Goal: Task Accomplishment & Management: Use online tool/utility

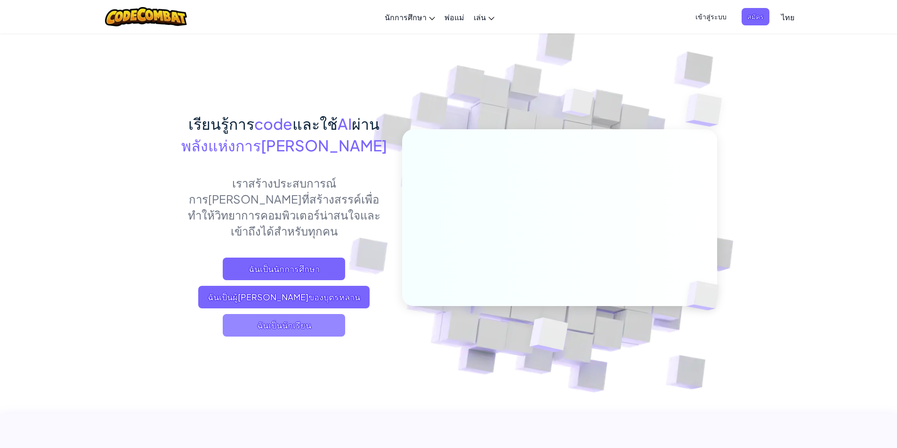
click at [311, 314] on span "ฉันเป็นนักเรียน" at bounding box center [284, 325] width 122 height 23
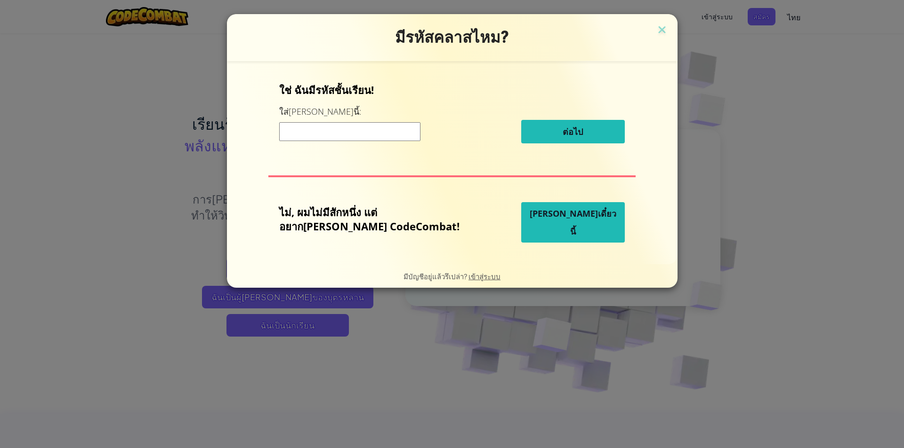
click at [397, 137] on input at bounding box center [349, 131] width 141 height 19
click at [484, 278] on span "เข้าสู่ระบบ" at bounding box center [484, 276] width 32 height 9
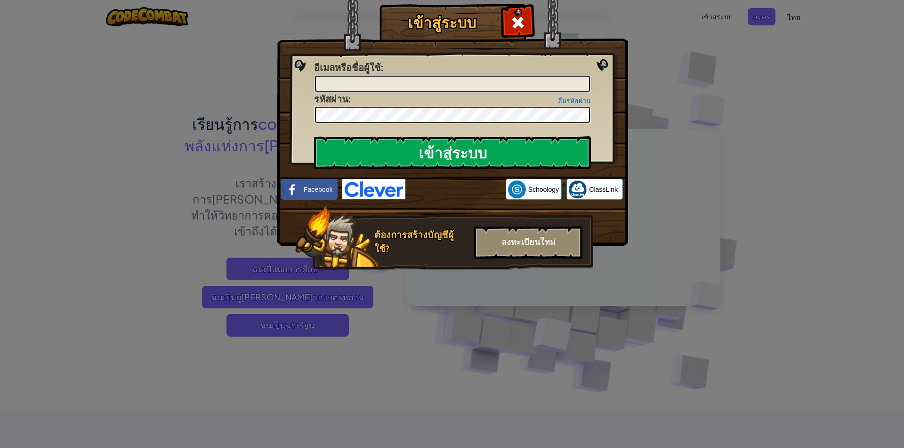
click at [473, 83] on input "อีเมลหรือชื่อผู้ใช้ :" at bounding box center [452, 84] width 275 height 16
click at [531, 231] on div "ลงทะเบียนใหม่" at bounding box center [528, 242] width 108 height 33
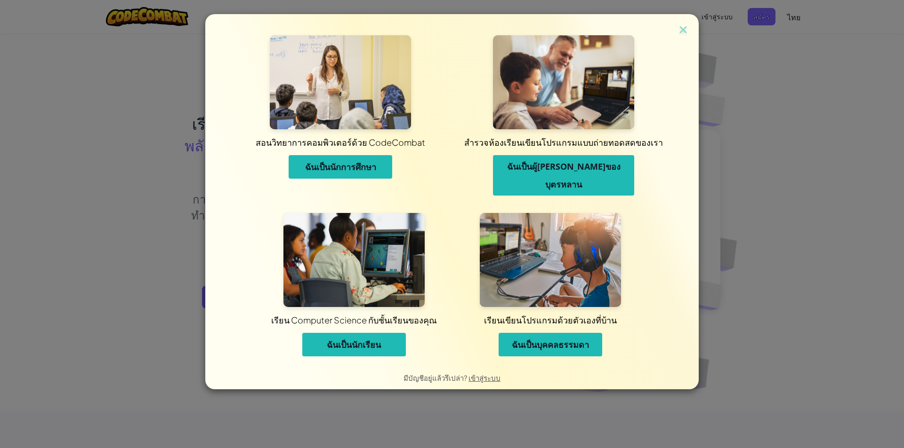
click at [381, 334] on button "ฉันเป็นนักเรียน" at bounding box center [354, 345] width 104 height 24
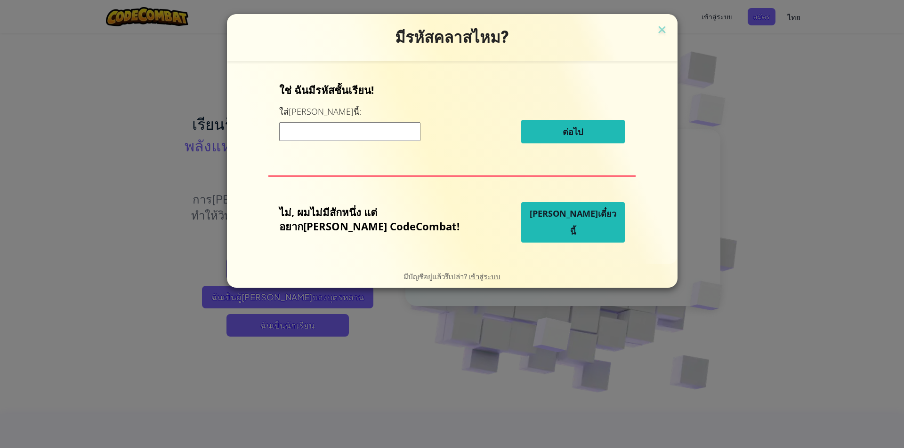
click at [413, 133] on input at bounding box center [349, 131] width 141 height 19
paste input "WaterShelfFire"
type input "WaterShelfFire"
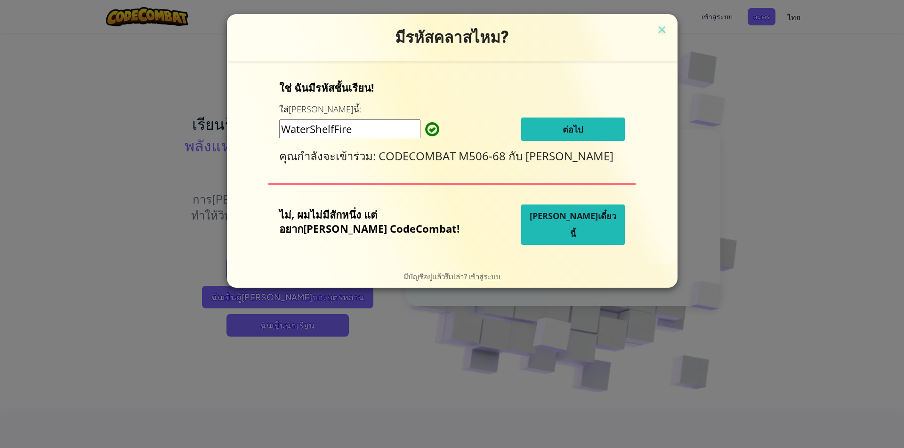
click at [539, 129] on button "ต่อไป" at bounding box center [573, 130] width 104 height 24
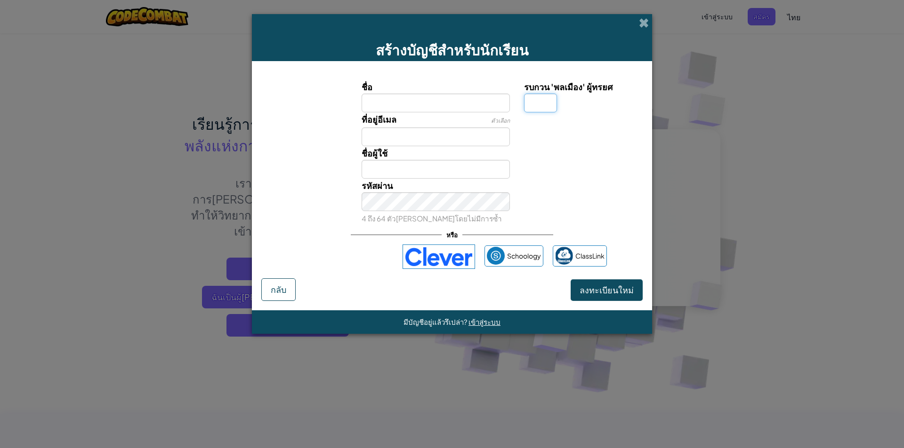
click at [546, 103] on input "รบกวน 'พลเมือง' ผู้ทรยศ" at bounding box center [540, 103] width 33 height 19
click at [452, 106] on input "ชื่อ" at bounding box center [435, 103] width 149 height 19
click at [472, 108] on input "ชื่อ" at bounding box center [435, 103] width 149 height 19
type input "กายขายไก่"
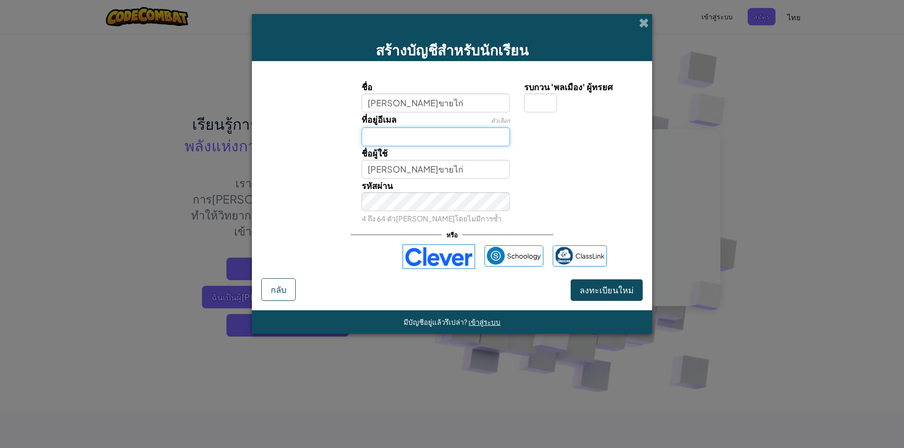
click at [447, 141] on input "ที่อยู่อีเมล" at bounding box center [435, 137] width 149 height 19
type input "kks31700@khukhan"
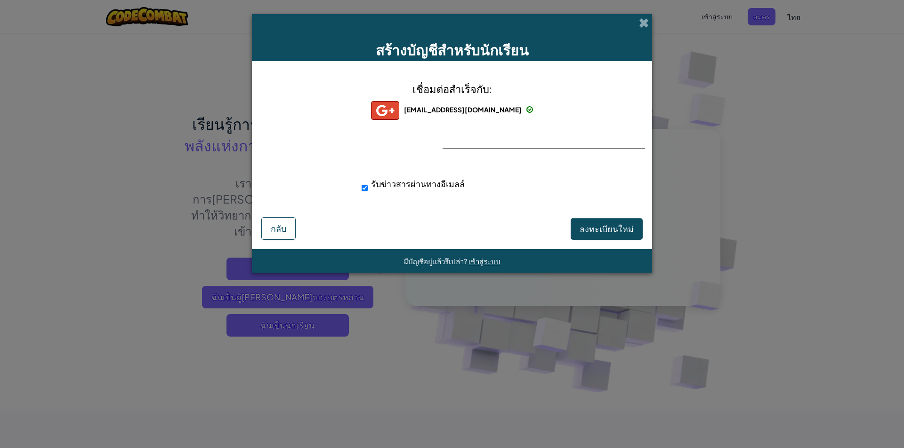
click at [543, 172] on div "เชื่อมต่อสำเร็จกับ: kks31700@khukhan.ac.th kks31700@khukhan.ac.th kks31700+gplu…" at bounding box center [452, 143] width 376 height 145
click at [564, 145] on div "เชื่อมต่อสำเร็จกับ: kks31700@khukhan.ac.th kks31700@khukhan.ac.th kks31700+gplu…" at bounding box center [452, 143] width 376 height 145
click at [614, 229] on span "ลงทะเบียนใหม่" at bounding box center [606, 229] width 54 height 11
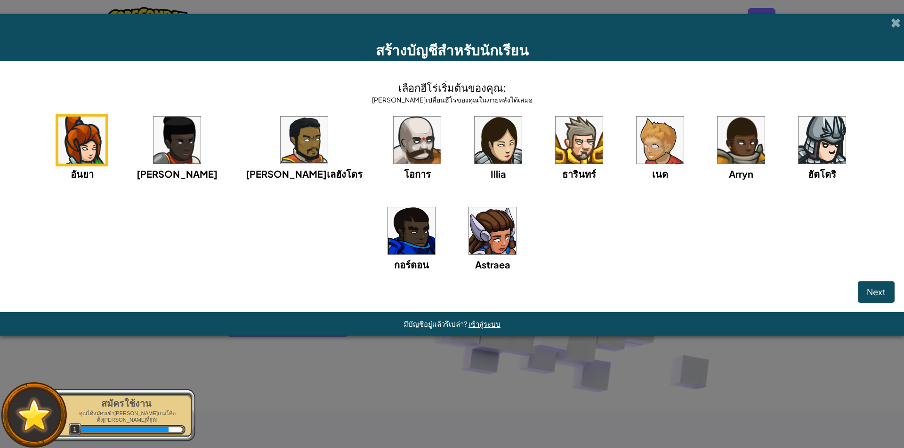
click at [555, 142] on img at bounding box center [578, 140] width 47 height 47
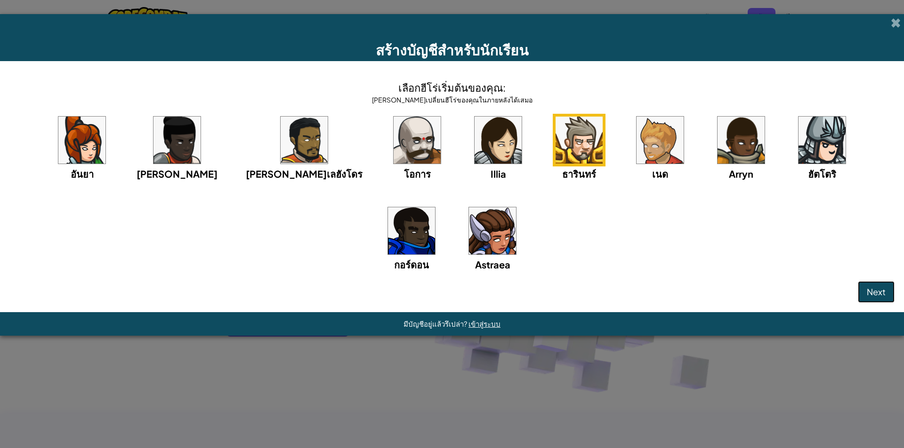
click at [879, 290] on span "Next" at bounding box center [875, 292] width 19 height 11
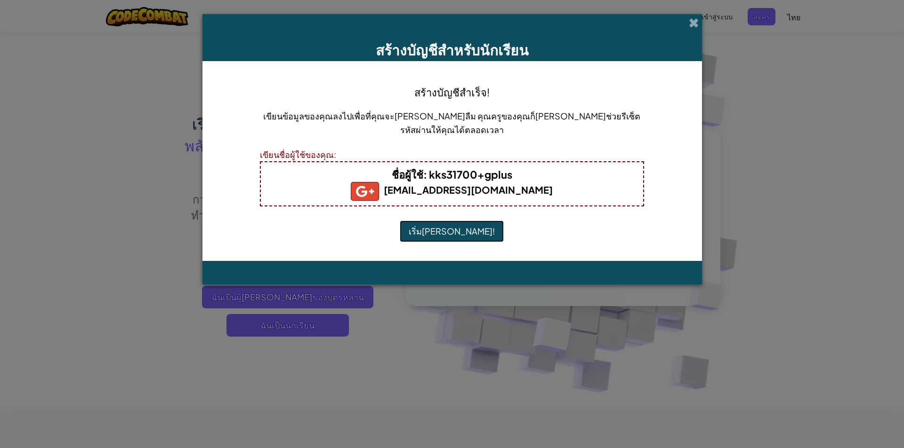
click at [448, 234] on button "เริ่มเล่น!" at bounding box center [452, 232] width 104 height 22
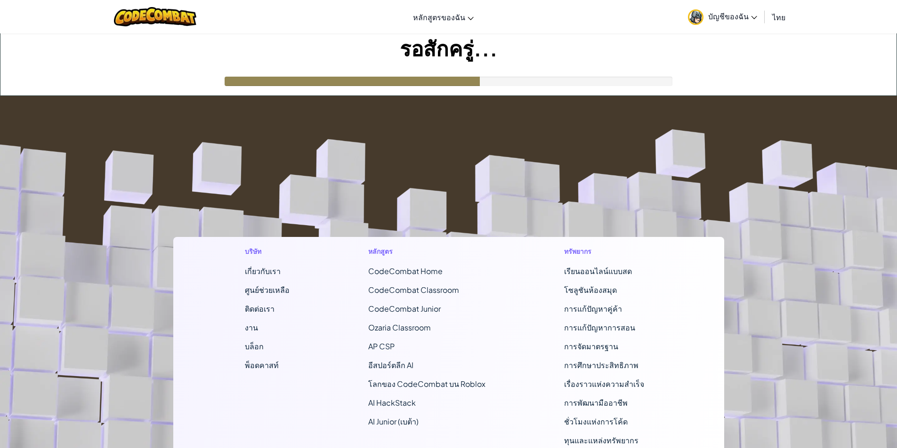
click at [752, 13] on span "บัญชีของฉัน" at bounding box center [732, 16] width 49 height 10
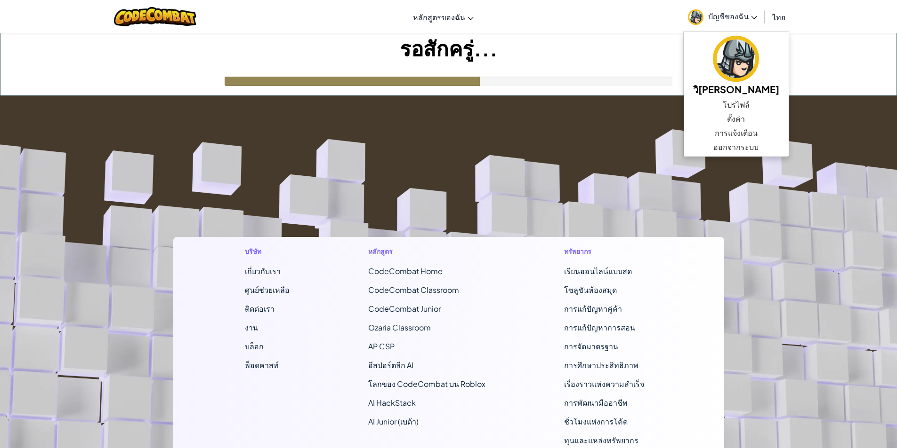
click at [753, 21] on link "บัญชีของฉัน" at bounding box center [722, 17] width 79 height 30
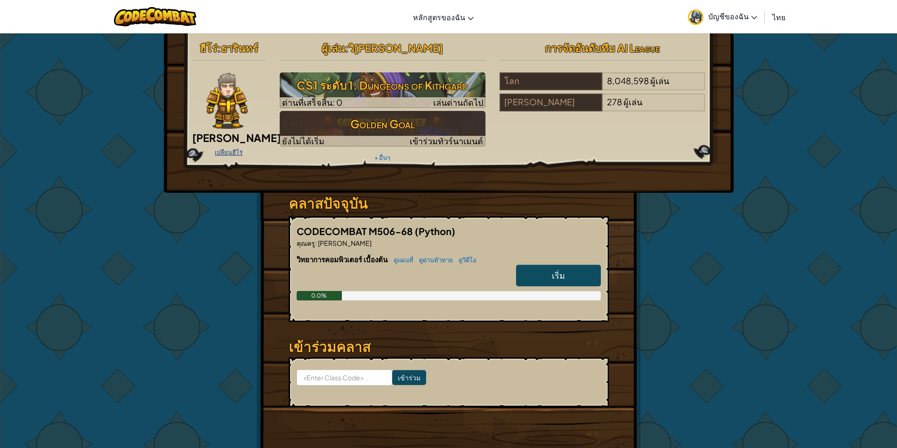
click at [234, 152] on link "เปลี่ยนฮีโร่" at bounding box center [229, 153] width 28 height 8
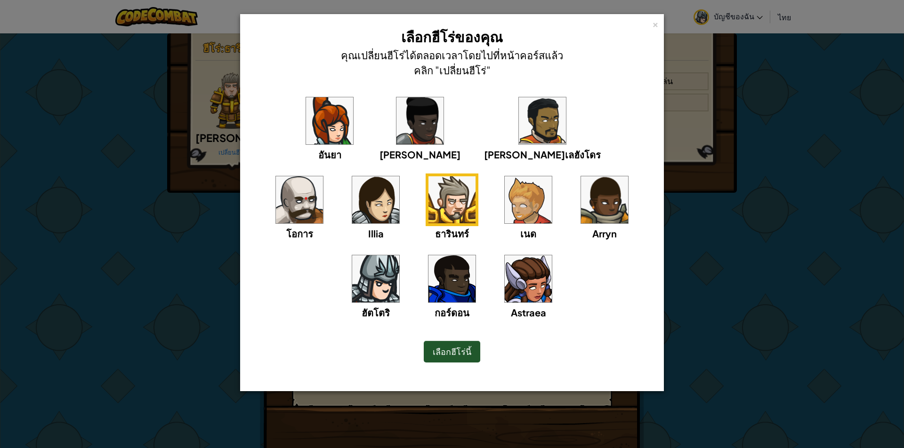
click at [390, 307] on span "ฮัตโตริ" at bounding box center [375, 313] width 28 height 12
click at [458, 357] on span "เลือกฮีโร่นี้" at bounding box center [451, 351] width 39 height 11
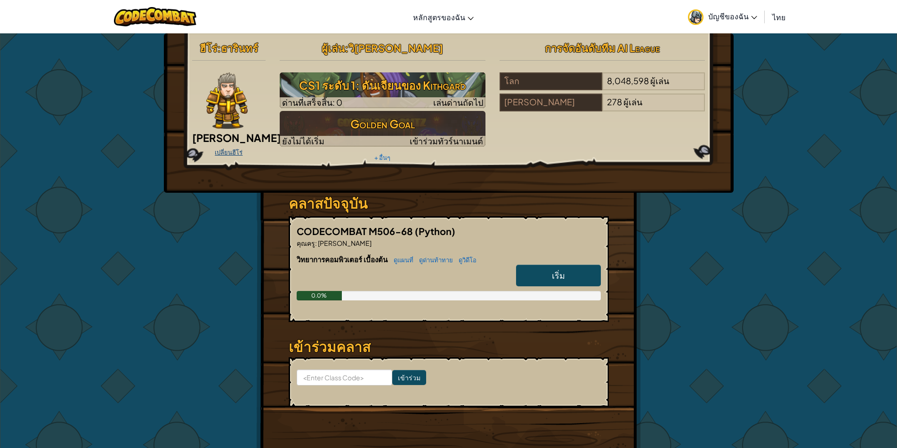
click at [232, 151] on link "เปลี่ยนฮีโร่" at bounding box center [229, 153] width 28 height 8
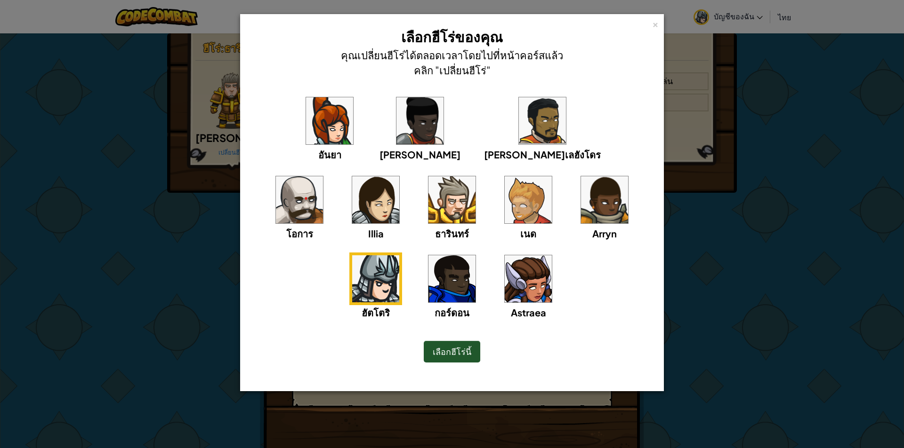
click at [455, 351] on span "เลือกฮีโร่นี้" at bounding box center [451, 351] width 39 height 11
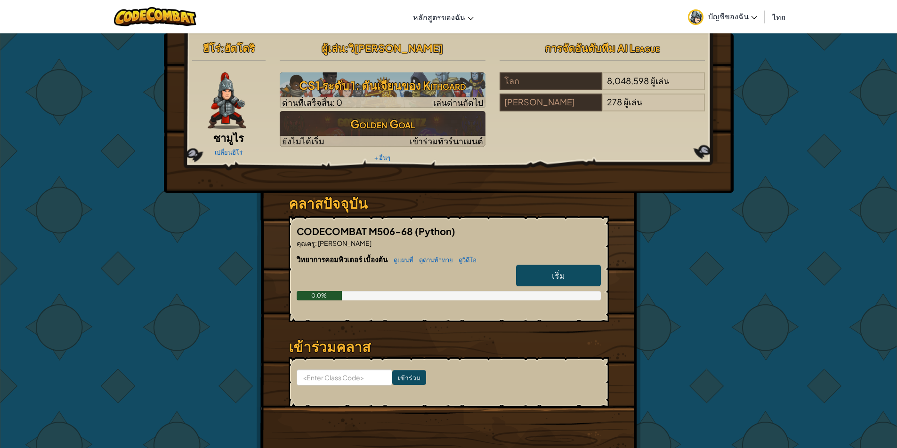
click at [549, 266] on link "เริ่ม" at bounding box center [558, 276] width 85 height 22
select select "th"
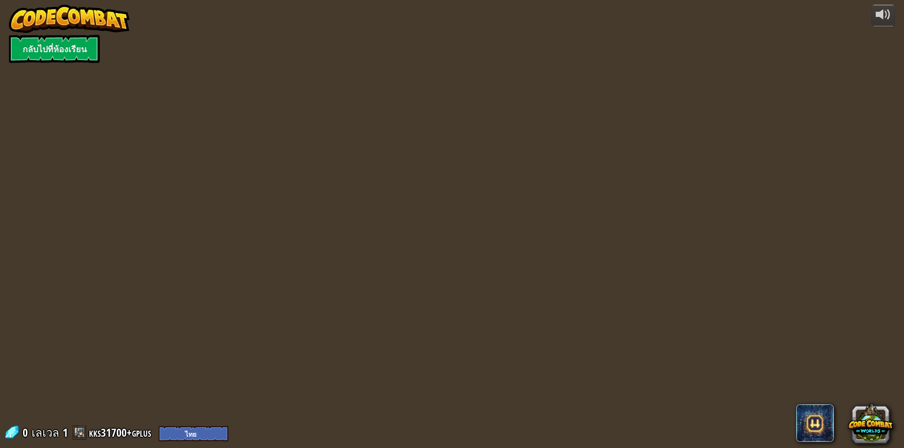
select select "th"
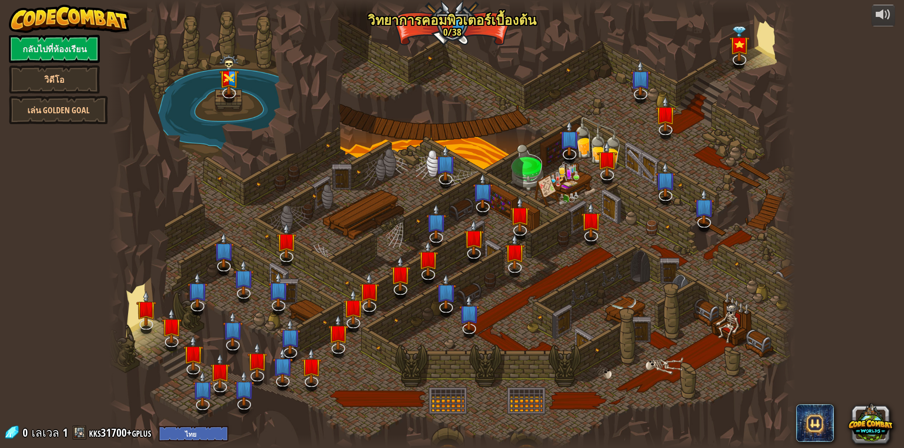
select select "th"
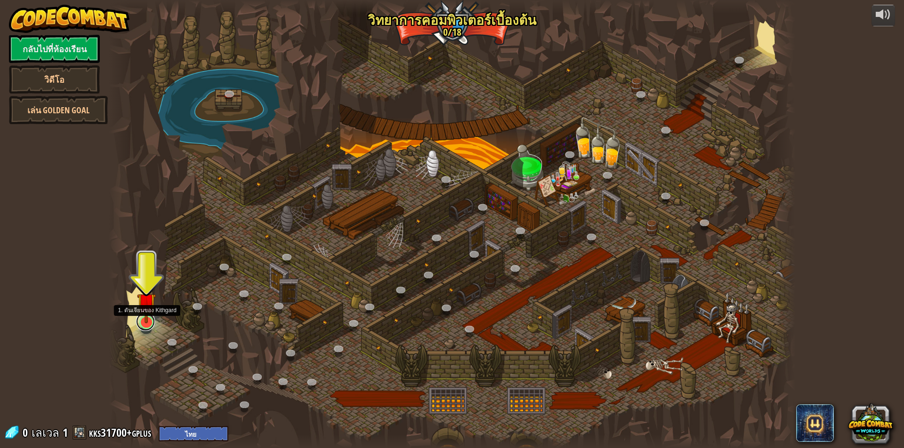
click at [150, 324] on link at bounding box center [145, 321] width 19 height 19
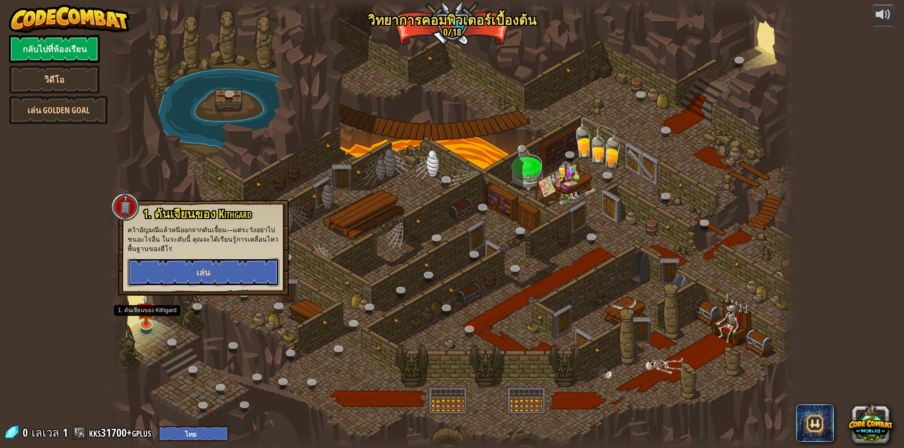
click at [244, 276] on button "เล่น" at bounding box center [204, 272] width 152 height 28
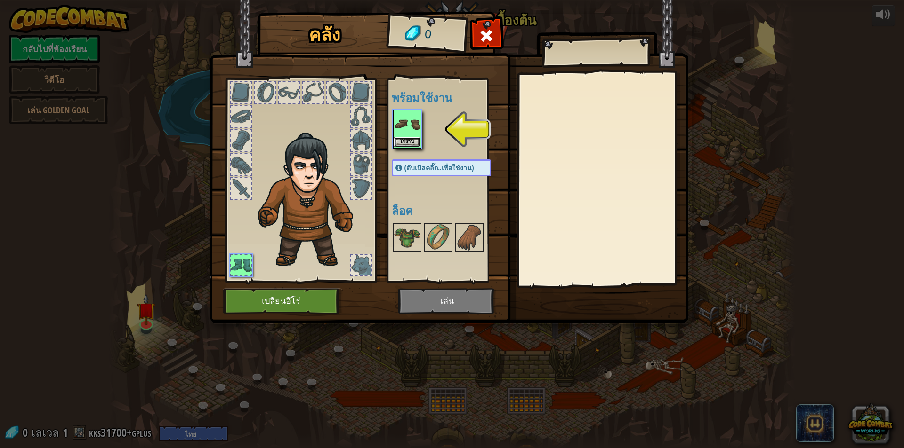
click at [414, 142] on button "ใช้งาน" at bounding box center [407, 142] width 26 height 10
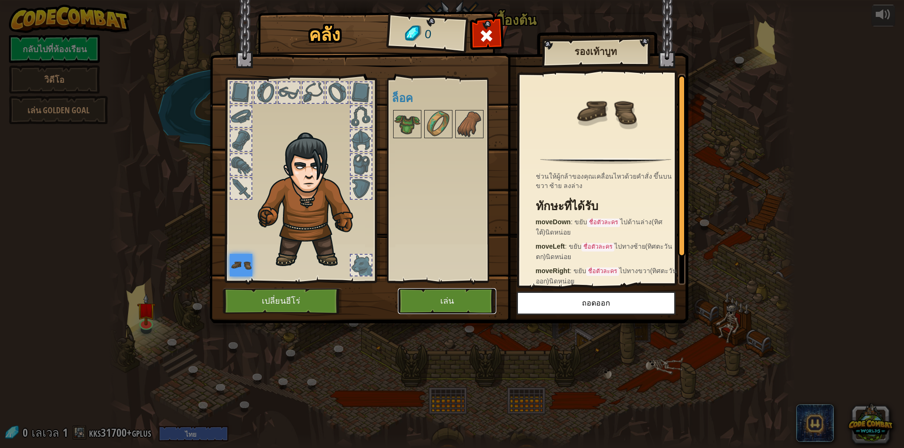
click at [457, 298] on button "เล่น" at bounding box center [447, 301] width 98 height 26
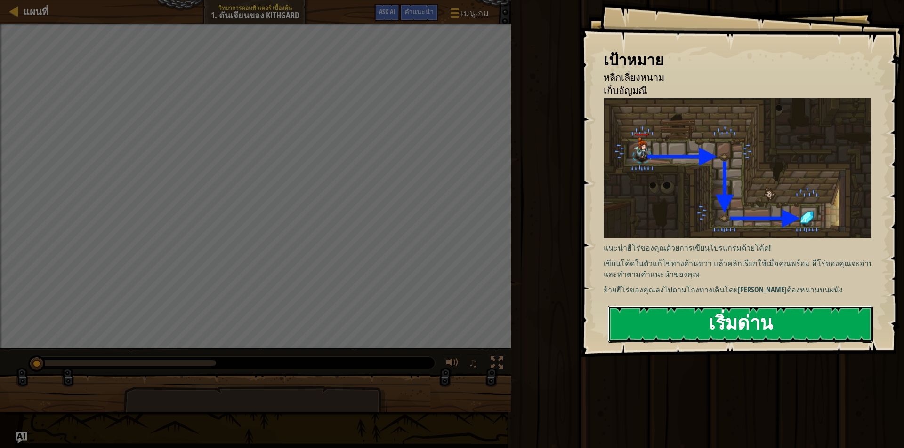
click at [703, 318] on button "เริ่มด่าน" at bounding box center [740, 324] width 265 height 37
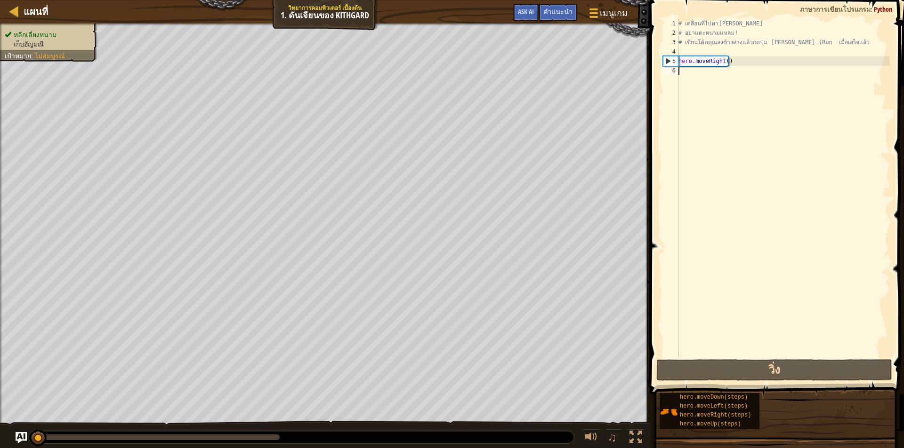
click at [715, 72] on div "# เคลื่อนที่ไปหาอัญมณี # อย่าแตะหนามแหลม! # เขียนโค้ดคุณลงข้างล่างแล้วกดปุ่ม เล…" at bounding box center [782, 198] width 213 height 358
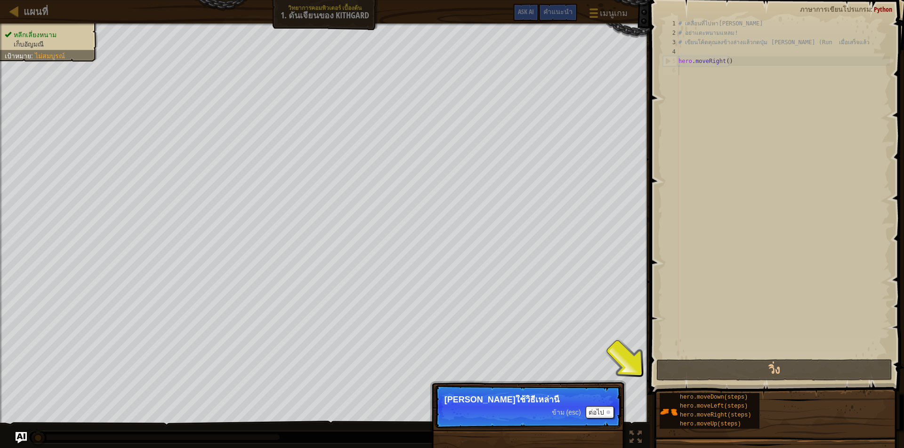
click at [604, 404] on p "คุณสามารถใช้วิธีเหล่านี้" at bounding box center [527, 399] width 167 height 9
click at [604, 409] on button "ต่อไป" at bounding box center [599, 413] width 28 height 12
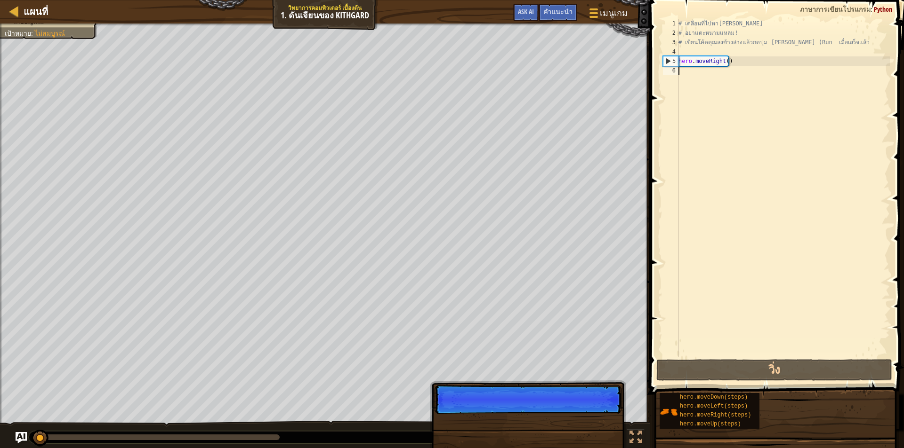
scroll to position [4, 0]
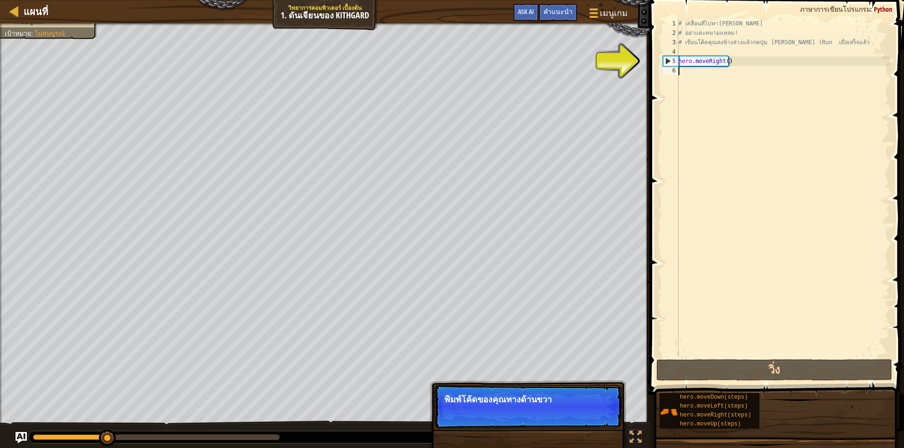
click at [709, 72] on div "# เคลื่อนที่ไปหาอัญมณี # อย่าแตะหนามแหลม! # เขียนโค้ดคุณลงข้างล่างแล้วกดปุ่ม เล…" at bounding box center [782, 198] width 213 height 358
click at [694, 72] on div "# เคลื่อนที่ไปหาอัญมณี # อย่าแตะหนามแหลม! # เขียนโค้ดคุณลงข้างล่างแล้วกดปุ่ม เล…" at bounding box center [782, 198] width 213 height 358
type textarea "h"
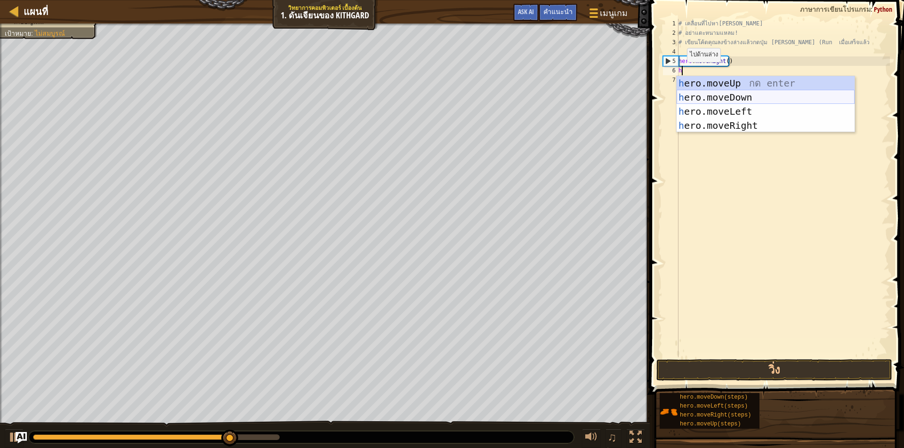
click at [721, 98] on div "h ero.moveUp กด enter h ero.moveDown กด enter h ero.moveLeft กด enter h ero.mov…" at bounding box center [765, 118] width 178 height 85
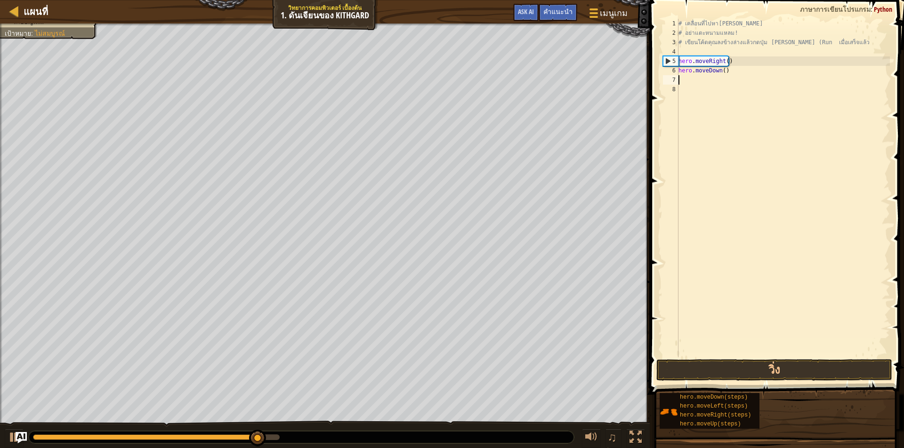
click at [706, 94] on div "# เคลื่อนที่ไปหาอัญมณี # อย่าแตะหนามแหลม! # เขียนโค้ดคุณลงข้างล่างแล้วกดปุ่ม เล…" at bounding box center [782, 198] width 213 height 358
type textarea "h"
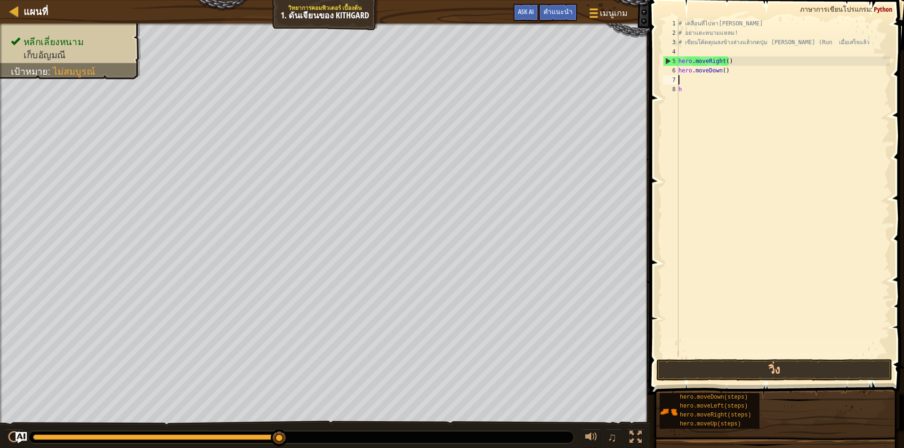
click at [708, 82] on div "# เคลื่อนที่ไปหาอัญมณี # อย่าแตะหนามแหลม! # เขียนโค้ดคุณลงข้างล่างแล้วกดปุ่ม เล…" at bounding box center [782, 198] width 213 height 358
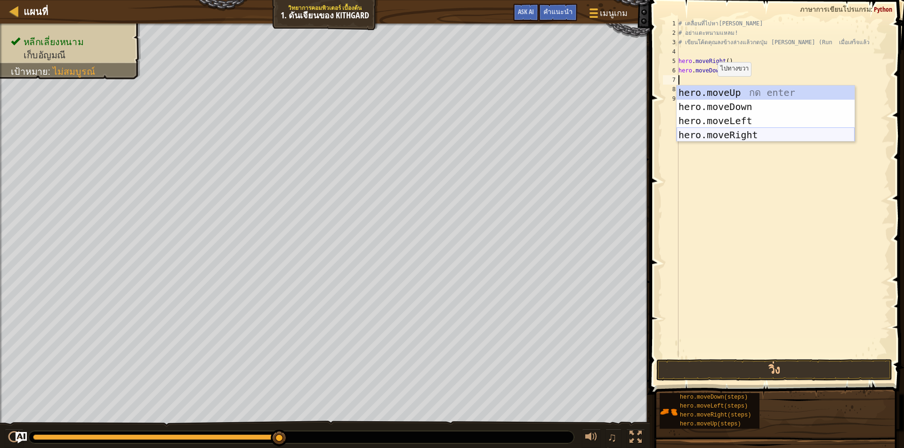
click at [716, 134] on div "hero.moveUp กด enter hero.moveDown กด enter hero.moveLeft กด enter hero.moveRig…" at bounding box center [765, 128] width 178 height 85
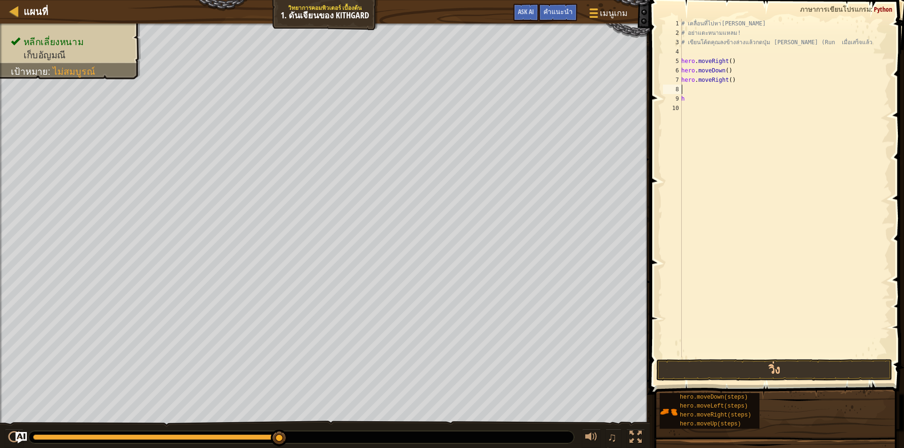
click at [703, 96] on div "# เคลื่อนที่ไปหาอัญมณี # อย่าแตะหนามแหลม! # เขียนโค้ดคุณลงข้างล่างแล้วกดปุ่ม เล…" at bounding box center [784, 198] width 210 height 358
type textarea "h"
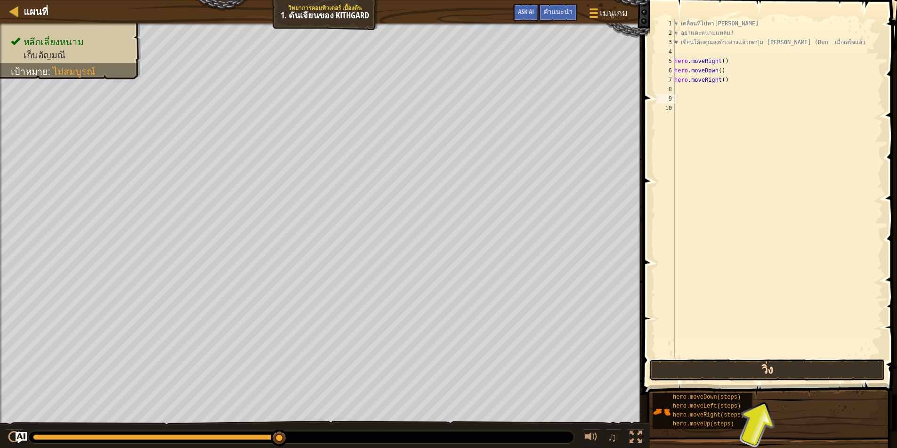
click at [752, 374] on button "วิ่ง" at bounding box center [767, 371] width 236 height 22
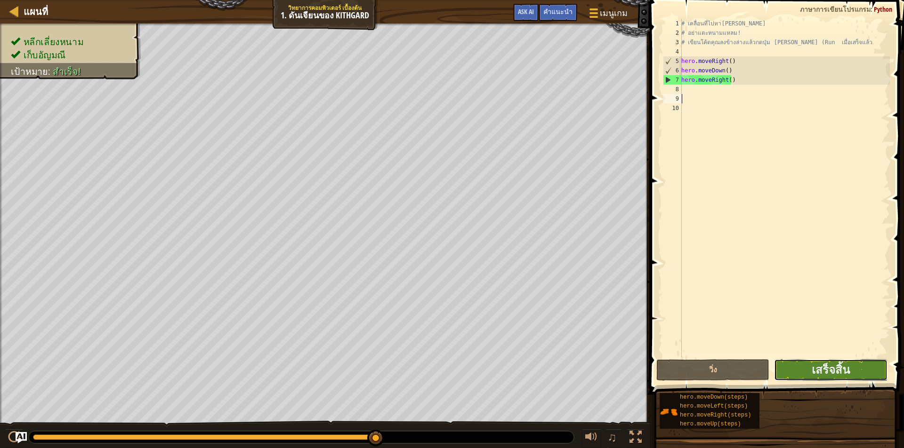
click at [803, 368] on button "เสร็จสิ้น" at bounding box center [830, 371] width 113 height 22
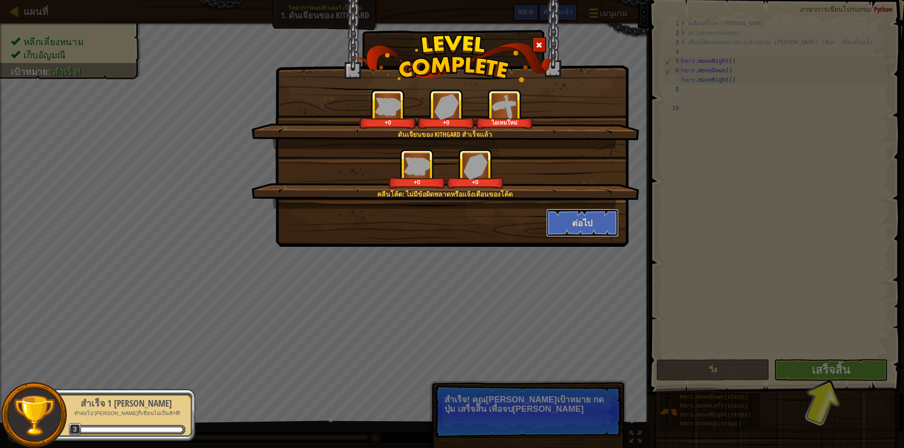
click at [577, 224] on button "ต่อไป" at bounding box center [582, 223] width 73 height 28
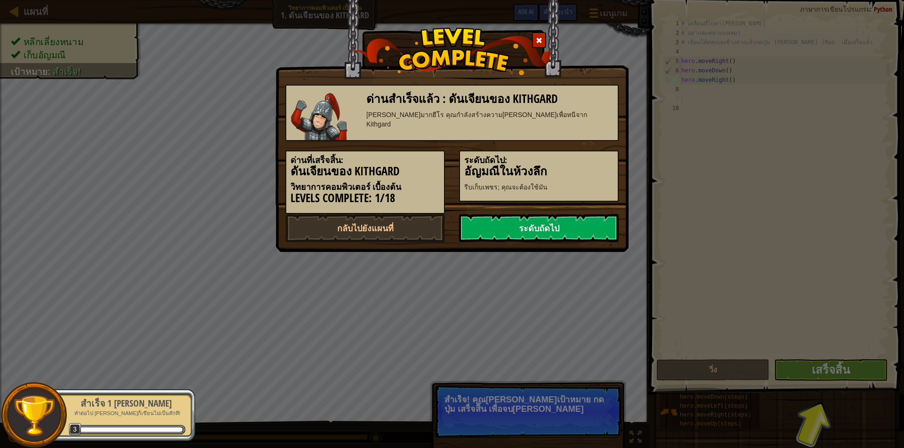
click at [577, 224] on link "ระดับถัดไป" at bounding box center [539, 228] width 160 height 28
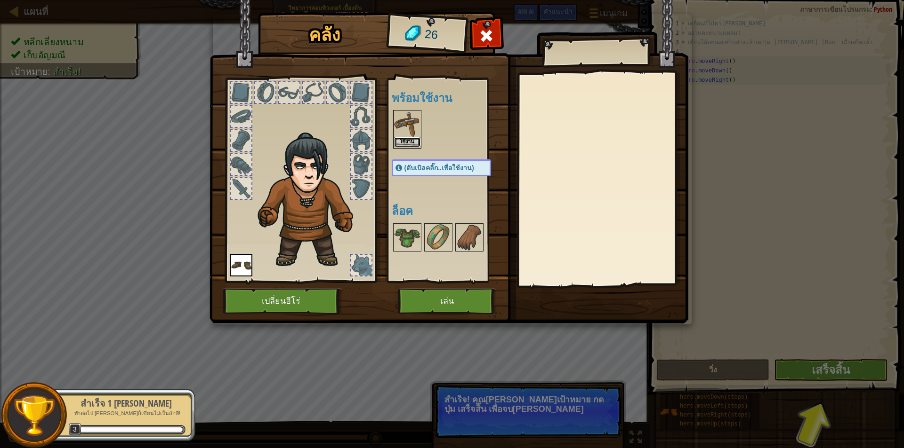
click at [404, 141] on button "ใช้งาน" at bounding box center [407, 142] width 26 height 10
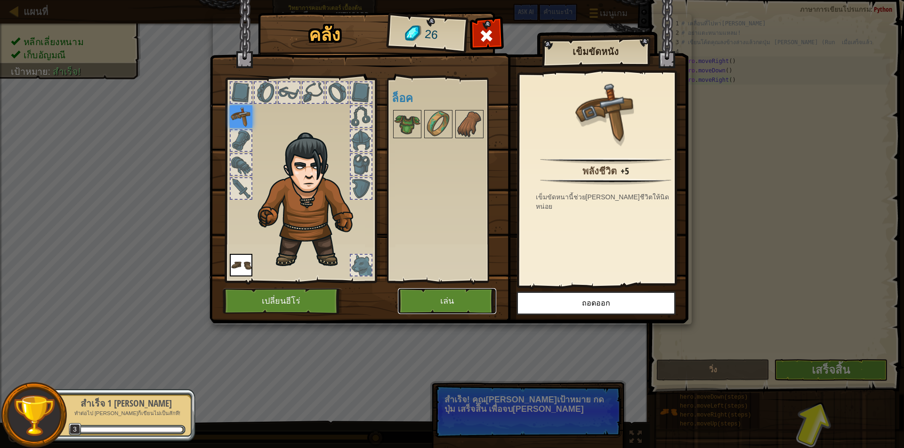
click at [444, 296] on button "เล่น" at bounding box center [447, 301] width 98 height 26
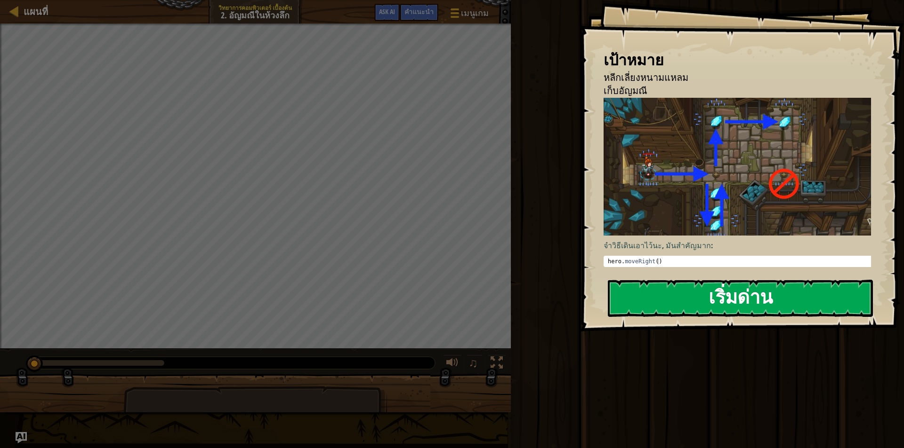
click at [771, 286] on button "เริ่มด่าน" at bounding box center [740, 298] width 265 height 37
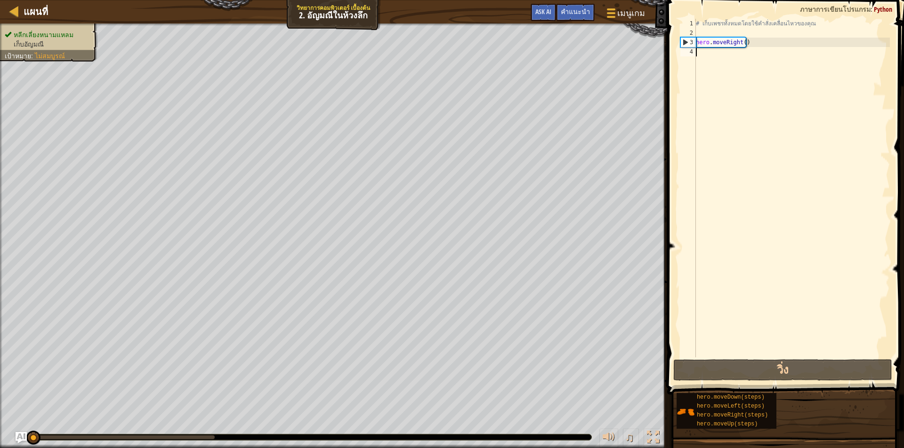
click at [730, 52] on div "# เก็บเพชรทั้งหมดโดยใช้คำสั่งเคลื่อนไหวของคุณ hero . moveRight ( )" at bounding box center [792, 198] width 196 height 358
type textarea "h"
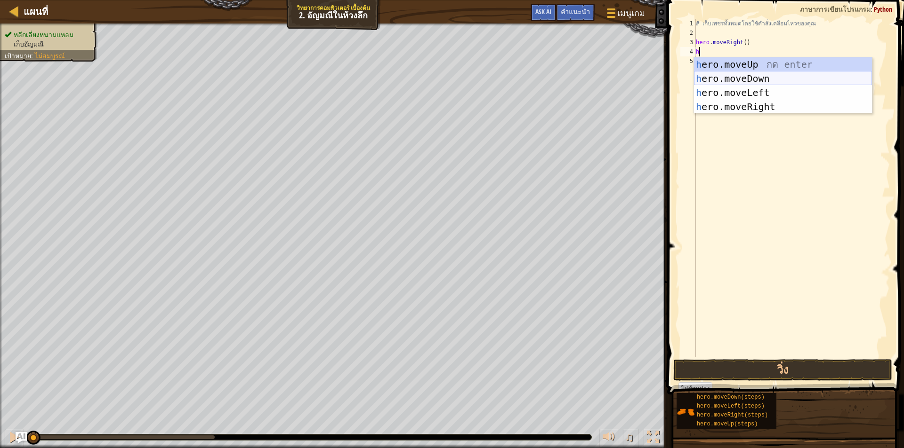
click at [744, 74] on div "h ero.moveUp กด enter h ero.moveDown กด enter h ero.moveLeft กด enter h ero.mov…" at bounding box center [783, 99] width 178 height 85
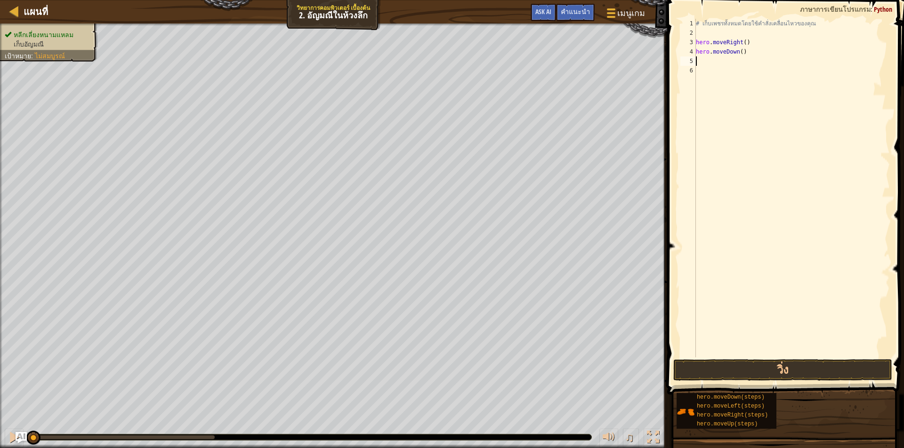
click at [723, 65] on div "# เก็บเพชรทั้งหมดโดยใช้คำสั่งเคลื่อนไหวของคุณ hero . moveRight ( ) hero . moveD…" at bounding box center [792, 198] width 196 height 358
type textarea "h"
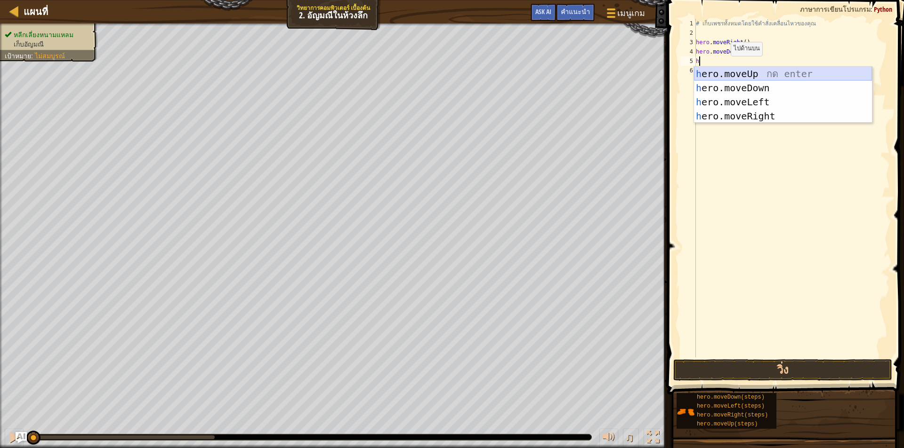
click at [734, 74] on div "h ero.moveUp กด enter h ero.moveDown กด enter h ero.moveLeft กด enter h ero.mov…" at bounding box center [783, 109] width 178 height 85
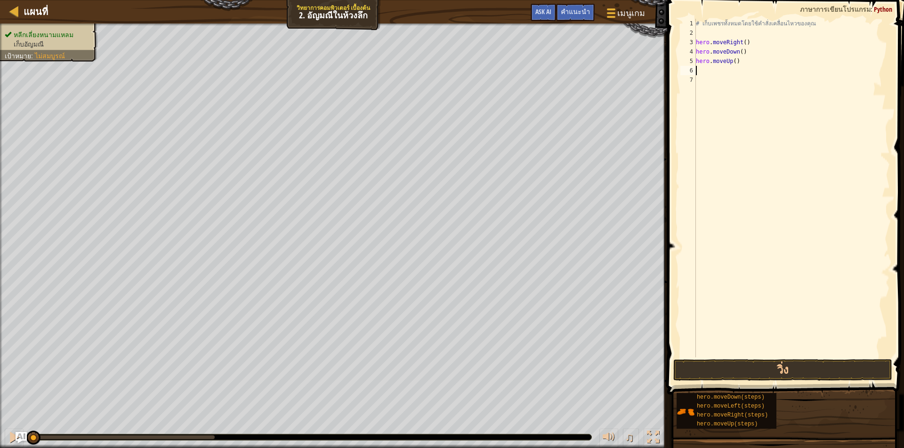
click at [718, 71] on div "# เก็บเพชรทั้งหมดโดยใช้คำสั่งเคลื่อนไหวของคุณ hero . moveRight ( ) hero . moveD…" at bounding box center [792, 198] width 196 height 358
type textarea "h"
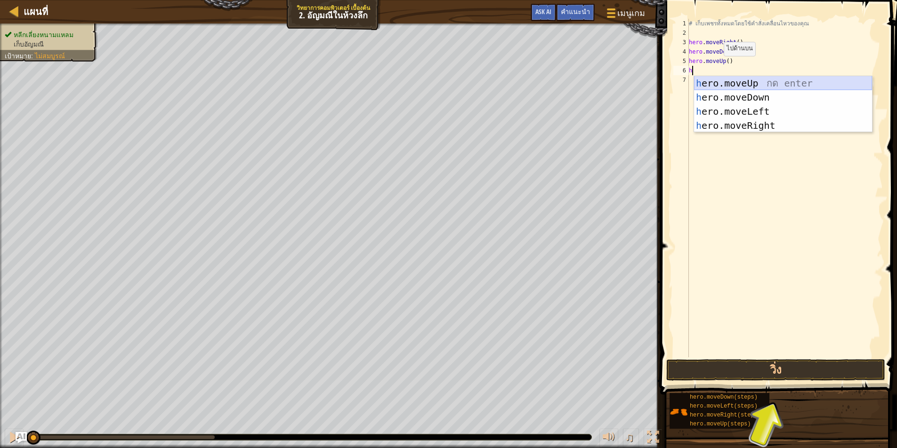
click at [743, 80] on div "h ero.moveUp กด enter h ero.moveDown กด enter h ero.moveLeft กด enter h ero.mov…" at bounding box center [783, 118] width 178 height 85
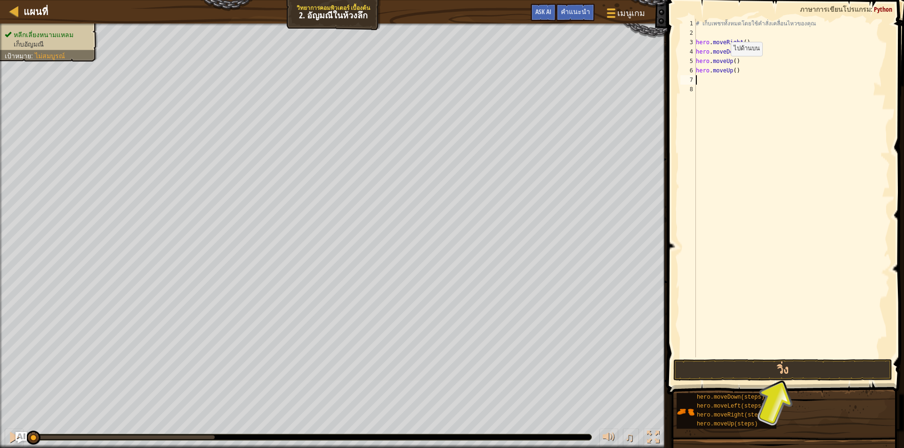
type textarea "h"
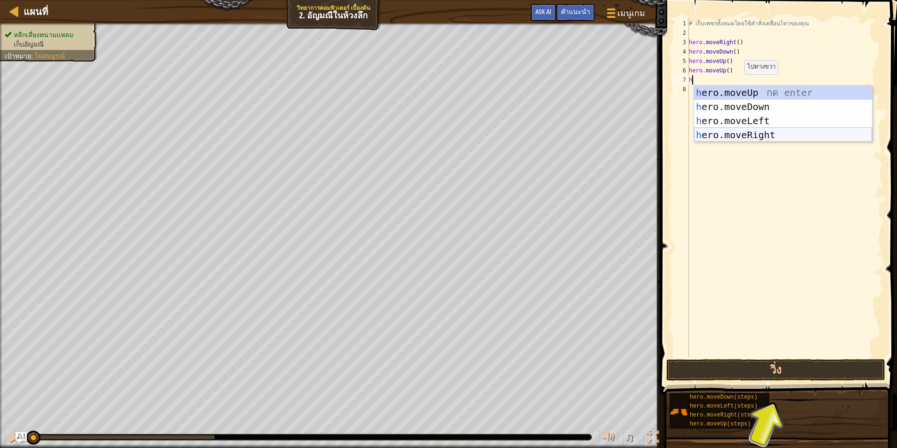
click at [742, 131] on div "h ero.moveUp กด enter h ero.moveDown กด enter h ero.moveLeft กด enter h ero.mov…" at bounding box center [783, 128] width 178 height 85
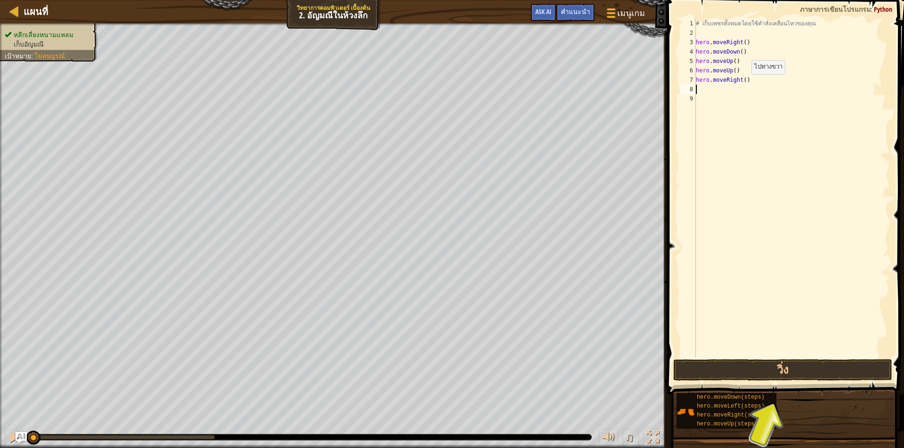
type textarea "h"
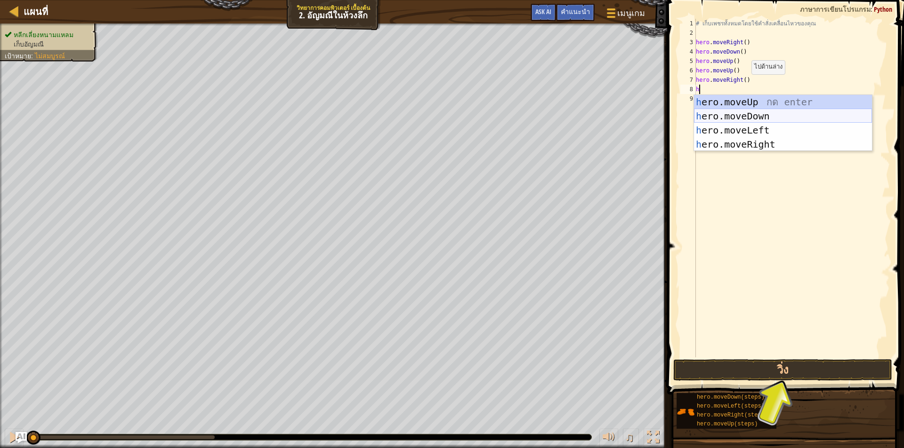
click at [751, 120] on div "h ero.moveUp กด enter h ero.moveDown กด enter h ero.moveLeft กด enter h ero.mov…" at bounding box center [783, 137] width 178 height 85
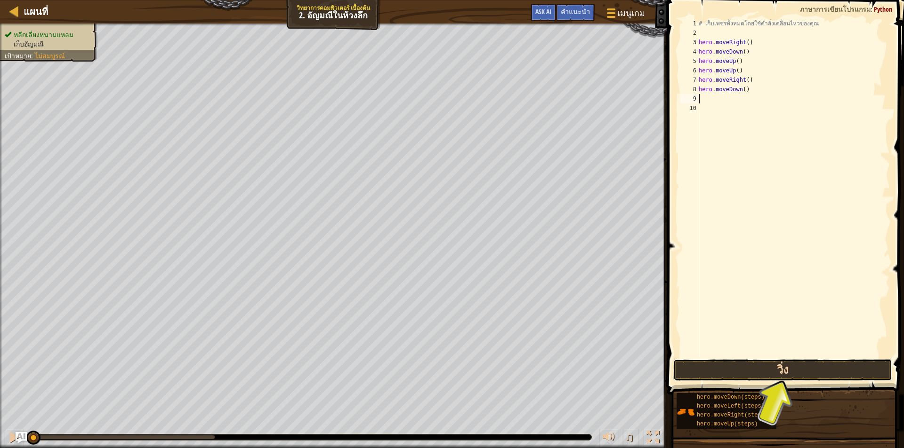
click at [784, 367] on button "วิ่ง" at bounding box center [782, 371] width 219 height 22
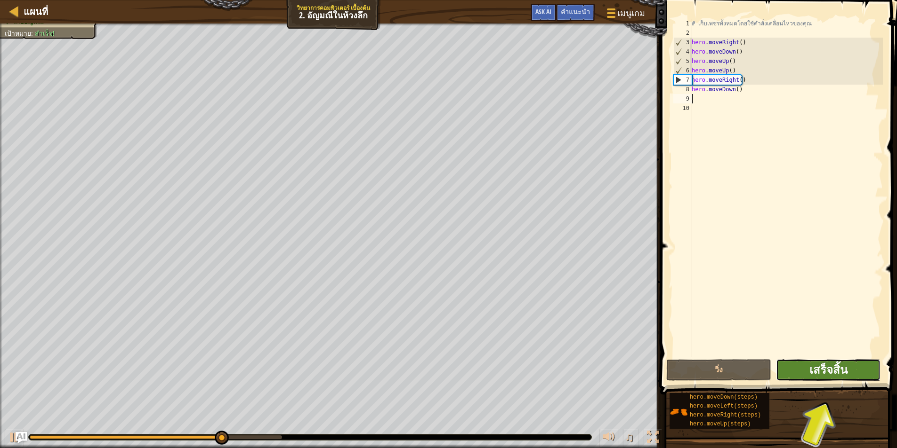
click at [841, 371] on span "เสร็จสิ้น" at bounding box center [828, 369] width 38 height 15
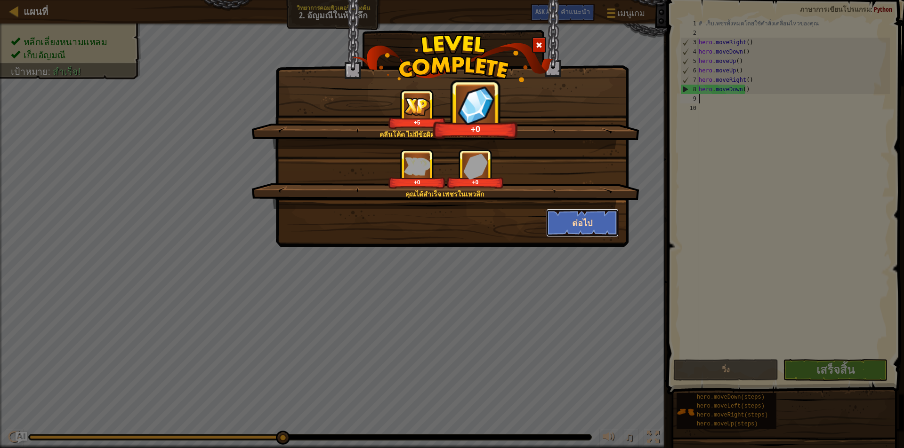
click at [594, 219] on button "ต่อไป" at bounding box center [582, 223] width 73 height 28
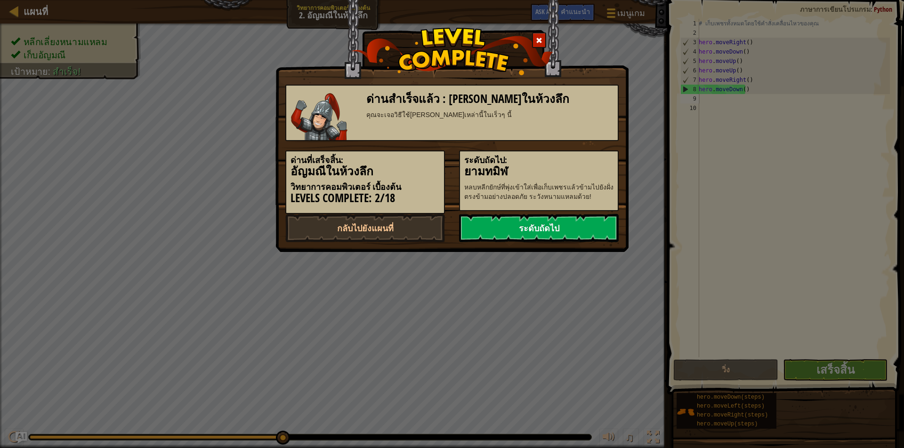
click at [561, 232] on link "ระดับถัดไป" at bounding box center [539, 228] width 160 height 28
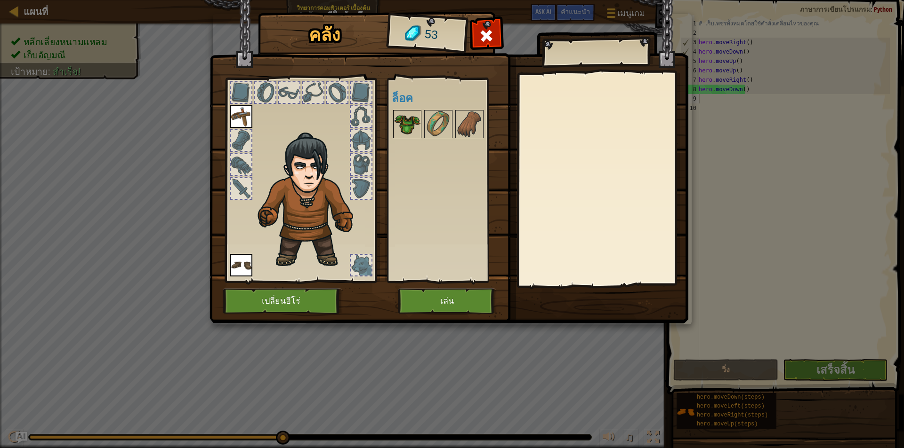
click at [398, 124] on img at bounding box center [407, 124] width 26 height 26
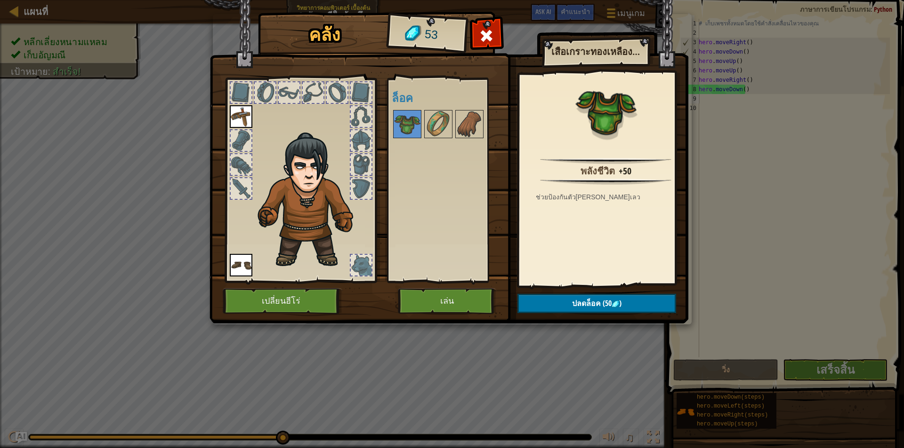
click at [463, 201] on div "พร้อมใช้งาน ใช้งาน ใช้งาน (ดับเบิลคลิ๊ก..เพื่อใช้งาน) ล็อค" at bounding box center [451, 180] width 118 height 196
click at [438, 120] on img at bounding box center [438, 124] width 26 height 26
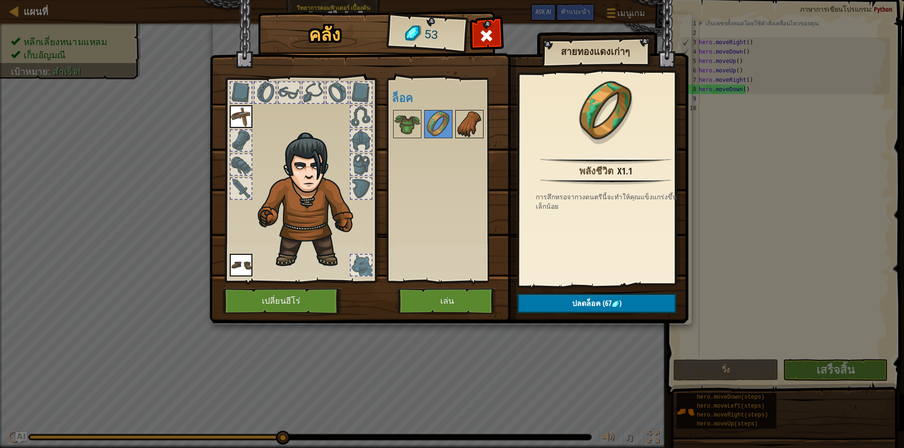
click at [459, 115] on img at bounding box center [469, 124] width 26 height 26
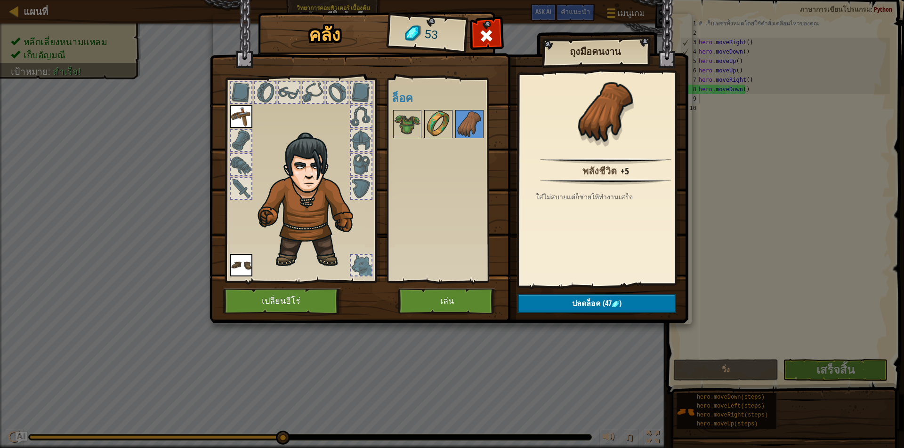
click at [440, 121] on img at bounding box center [438, 124] width 26 height 26
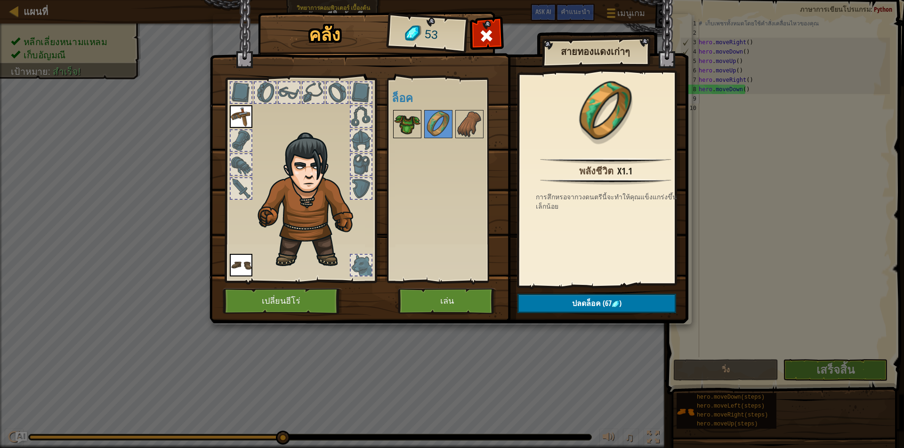
click at [421, 117] on div at bounding box center [407, 124] width 28 height 28
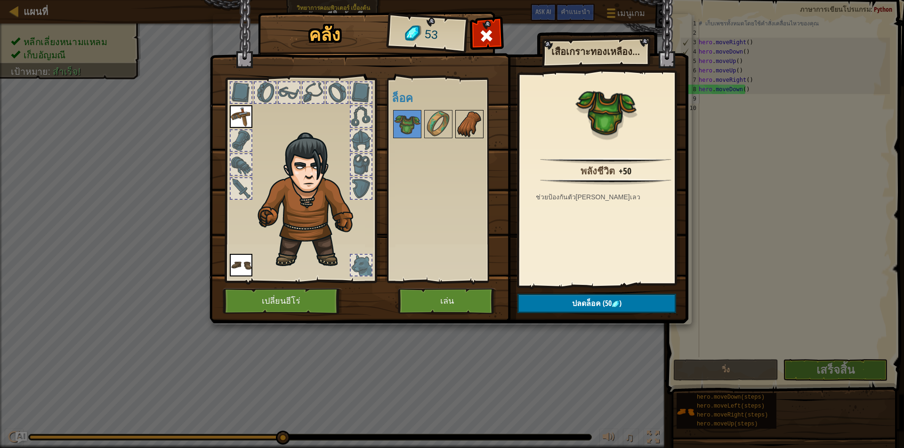
click at [468, 124] on img at bounding box center [469, 124] width 26 height 26
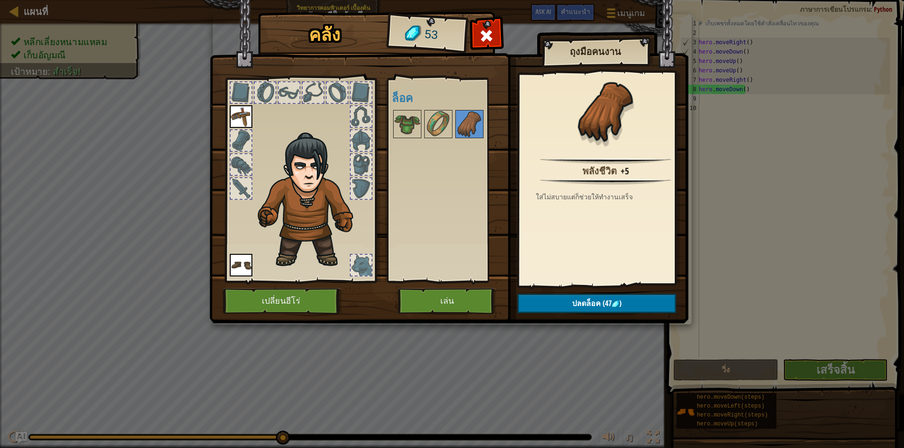
click at [421, 119] on div at bounding box center [451, 124] width 118 height 31
click at [405, 122] on img at bounding box center [407, 124] width 26 height 26
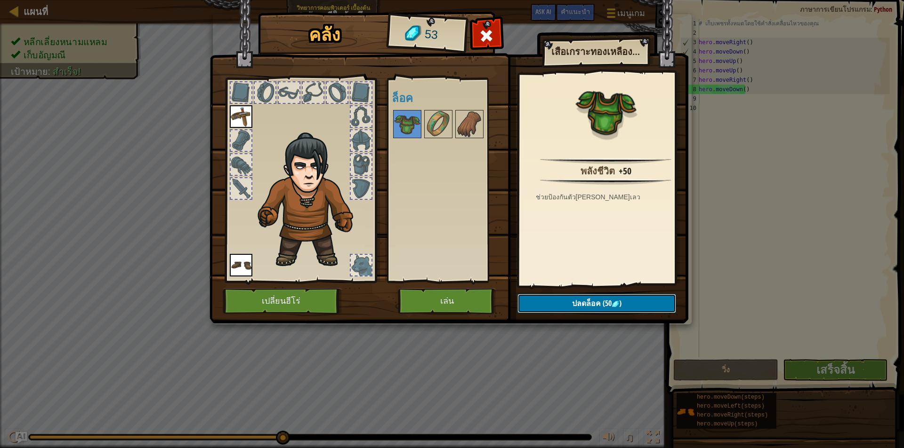
click at [638, 303] on button "ปลดล็อค (50 )" at bounding box center [596, 303] width 159 height 19
click at [619, 299] on button "ยืนยัน" at bounding box center [596, 303] width 159 height 19
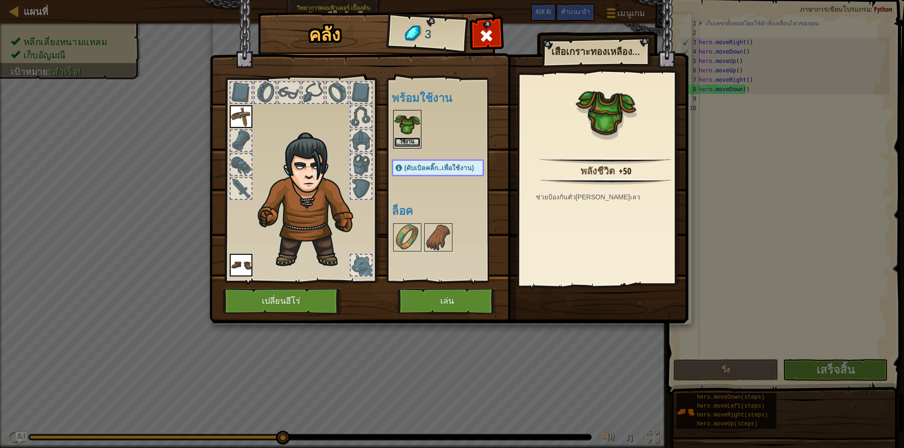
click at [409, 144] on button "ใช้งาน" at bounding box center [407, 142] width 26 height 10
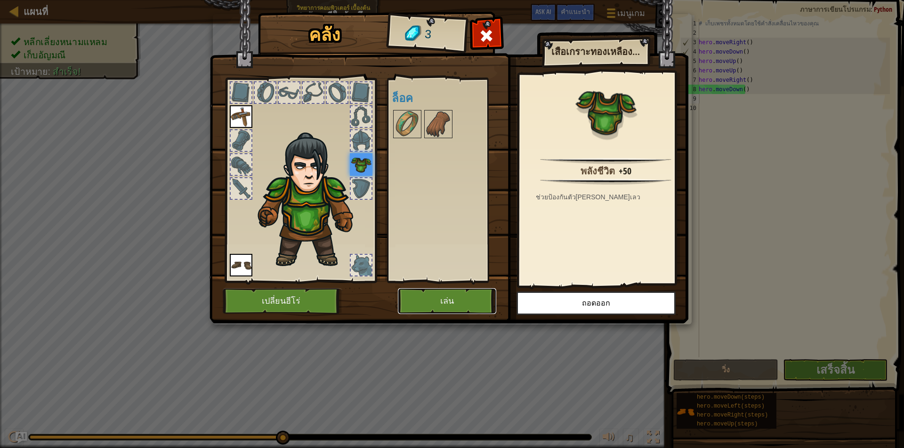
click at [438, 297] on button "เล่น" at bounding box center [447, 301] width 98 height 26
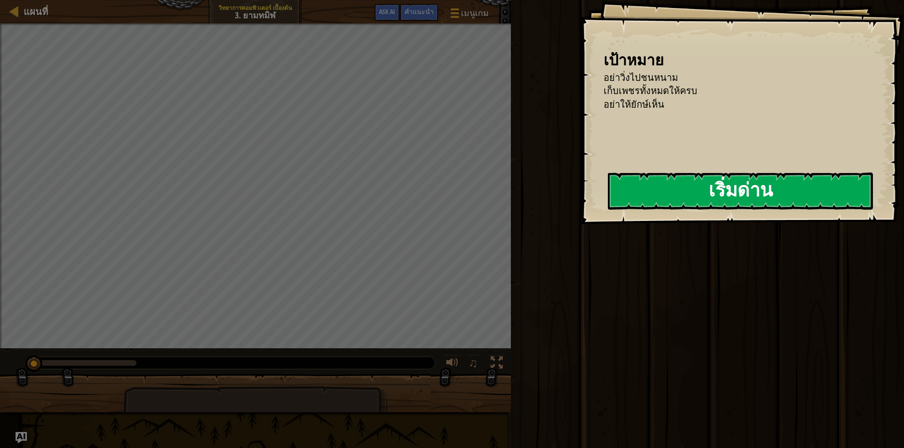
click at [608, 210] on button "เริ่มด่าน" at bounding box center [740, 191] width 265 height 37
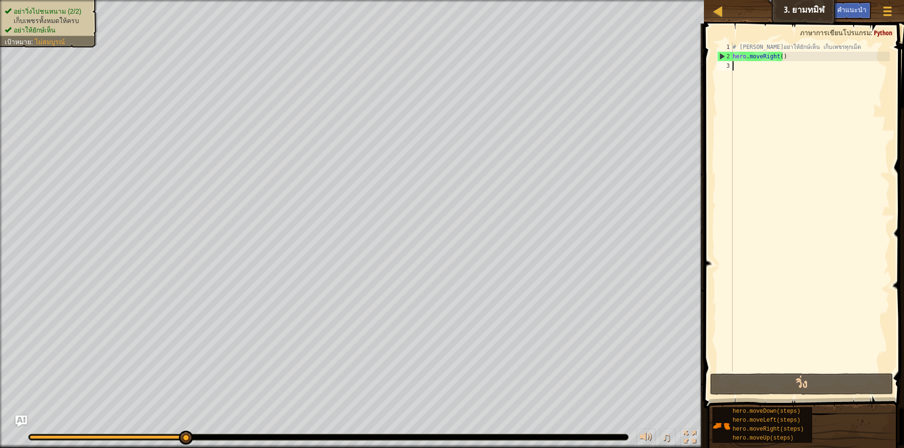
click at [31, 11] on ul "อย่าวิ่งไปชนหนาม (2/2) เก็บเพชรทั้งหมดให้ครบ อย่าให้ยักษ์เห็น" at bounding box center [49, 21] width 88 height 28
click at [771, 65] on div "# พยายามอย่าให้ยักษ์เห็น เก็บเพชรทุกเม็ด hero . moveRight ( )" at bounding box center [809, 216] width 159 height 348
type textarea "h"
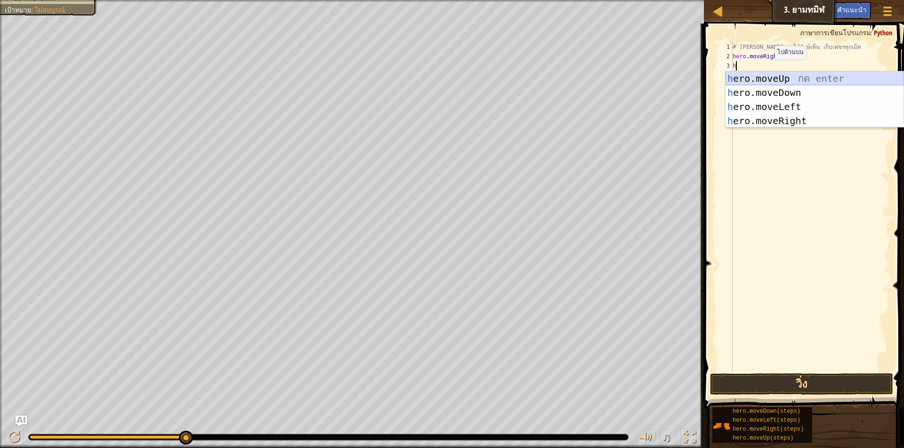
click at [783, 76] on div "h ero.moveUp กด enter h ero.moveDown กด enter h ero.moveLeft กด enter h ero.mov…" at bounding box center [814, 114] width 178 height 85
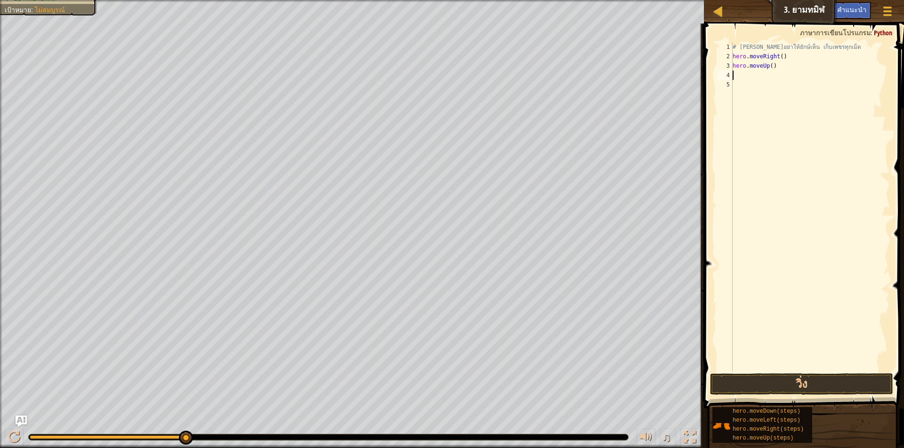
type textarea "h"
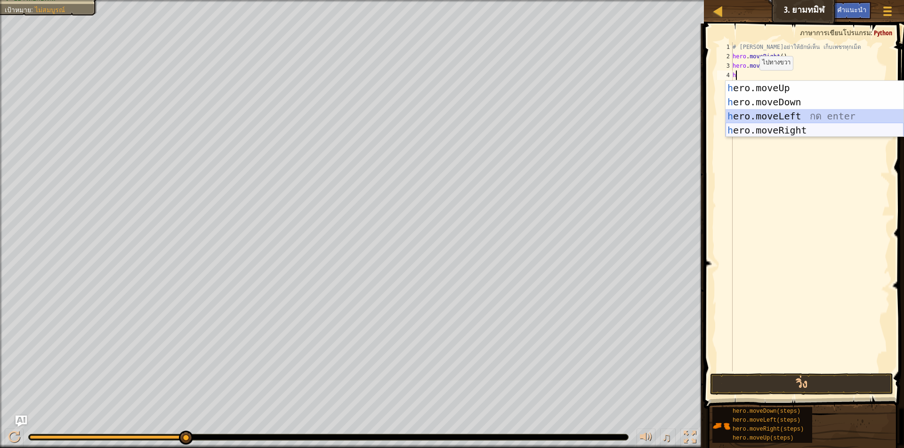
drag, startPoint x: 768, startPoint y: 117, endPoint x: 767, endPoint y: 136, distance: 18.4
click at [767, 136] on div "h ero.moveUp กด enter h ero.moveDown กด enter h ero.moveLeft กด enter h ero.mov…" at bounding box center [814, 123] width 178 height 85
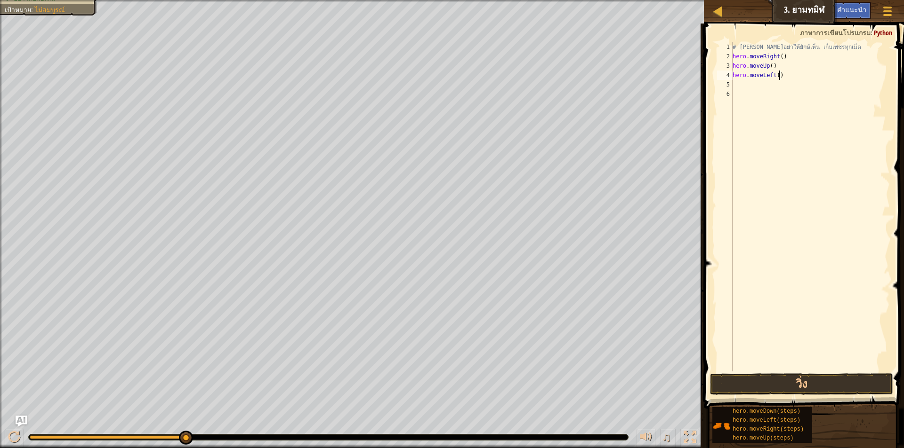
click at [781, 77] on div "# พยายามอย่าให้ยักษ์เห็น เก็บเพชรทุกเม็ด hero . moveRight ( ) hero . moveUp ( )…" at bounding box center [809, 216] width 159 height 348
type textarea "h"
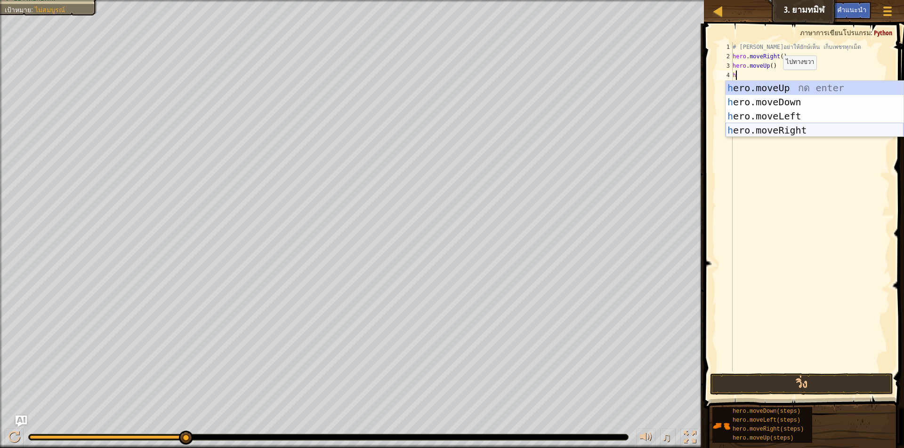
click at [781, 129] on div "h ero.moveUp กด enter h ero.moveDown กด enter h ero.moveLeft กด enter h ero.mov…" at bounding box center [814, 123] width 178 height 85
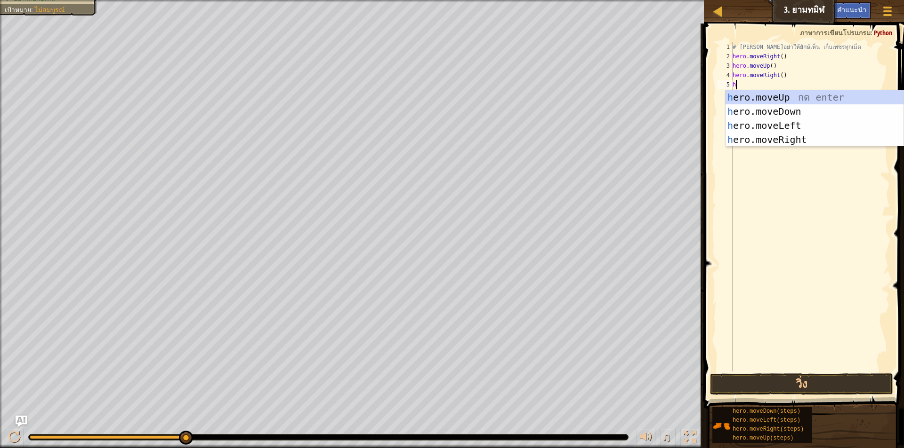
type textarea "h"
click at [768, 112] on div "h ero.moveUp กด enter h ero.moveDown กด enter h ero.moveLeft กด enter h ero.mov…" at bounding box center [814, 132] width 178 height 85
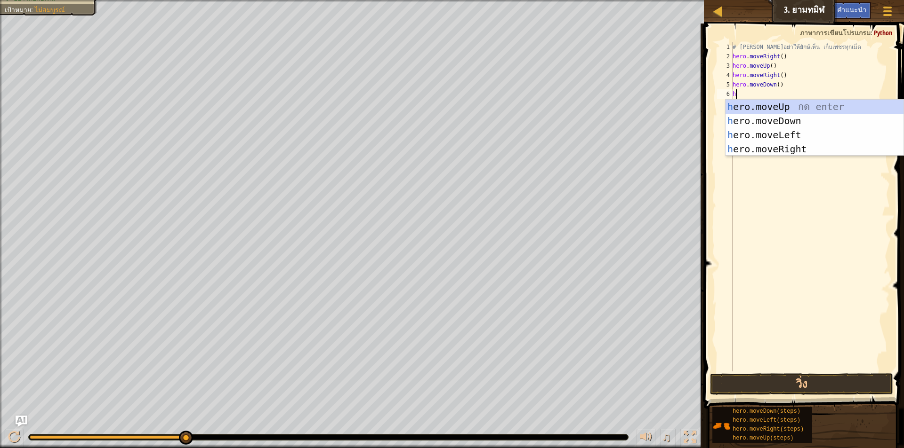
type textarea "h"
click at [769, 148] on div "h ero.moveUp กด enter h ero.moveDown กด enter h ero.moveLeft กด enter h ero.mov…" at bounding box center [814, 142] width 178 height 85
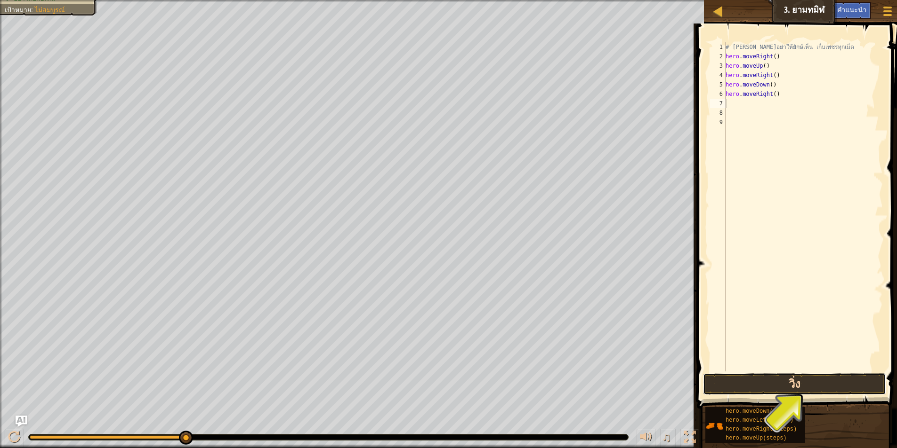
click at [820, 384] on button "วิ่ง" at bounding box center [794, 385] width 183 height 22
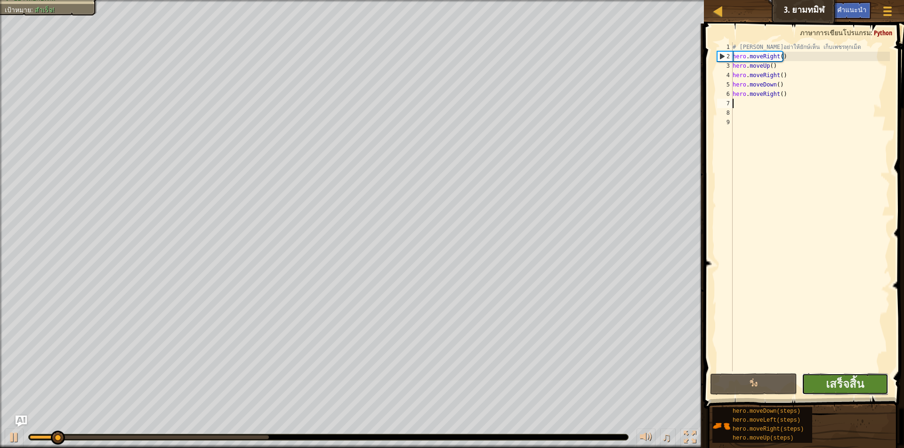
click at [873, 388] on button "เสร็จสิ้น" at bounding box center [844, 385] width 87 height 22
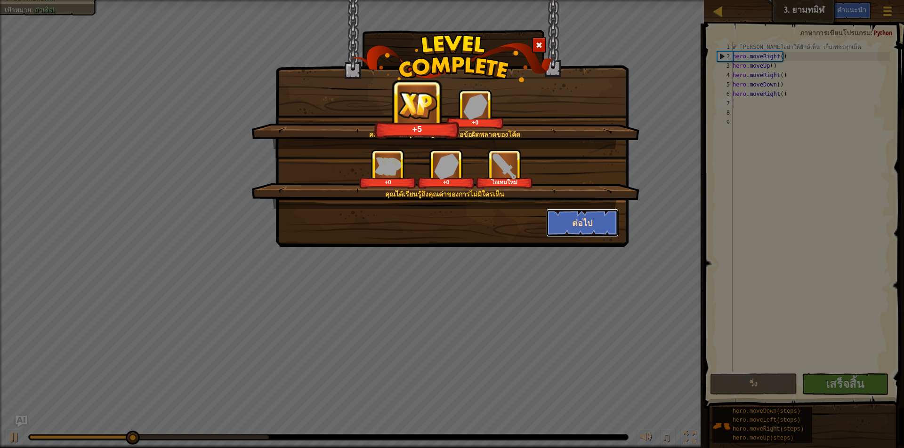
click at [586, 222] on button "ต่อไป" at bounding box center [582, 223] width 73 height 28
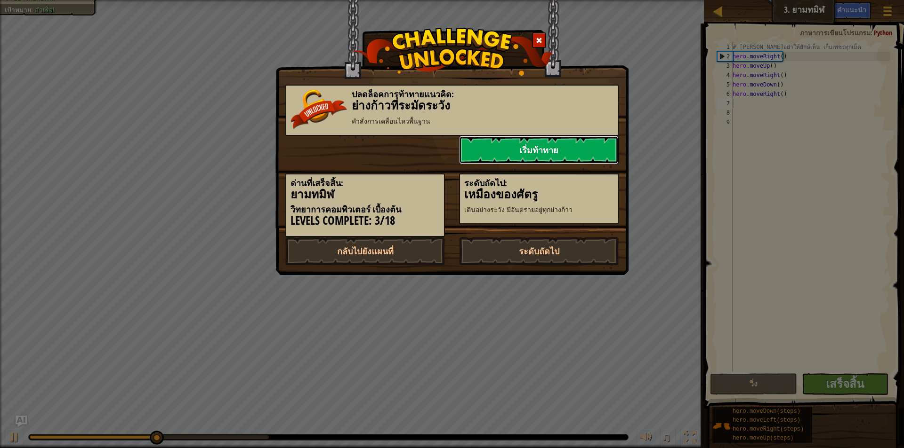
click at [549, 152] on link "เริ่มท้าทาย" at bounding box center [539, 150] width 160 height 28
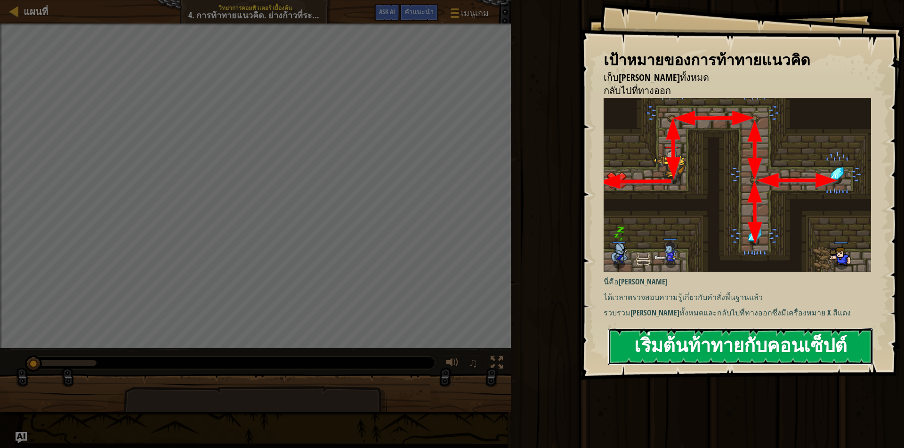
click at [722, 341] on button "เริ่มต้นท้าทายกับคอนเซ็ปต์" at bounding box center [740, 346] width 265 height 37
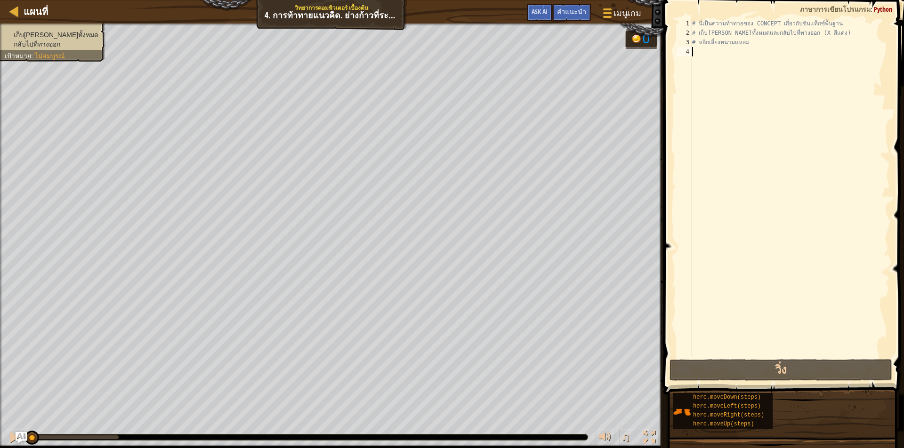
type textarea "h"
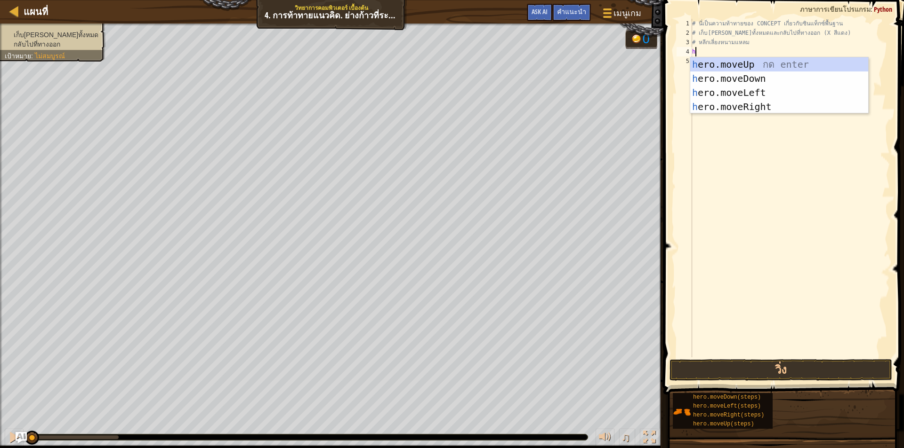
scroll to position [4, 0]
click at [776, 64] on div "h ero.moveUp กด enter h ero.moveDown กด enter h ero.moveLeft กด enter h ero.mov…" at bounding box center [779, 99] width 178 height 85
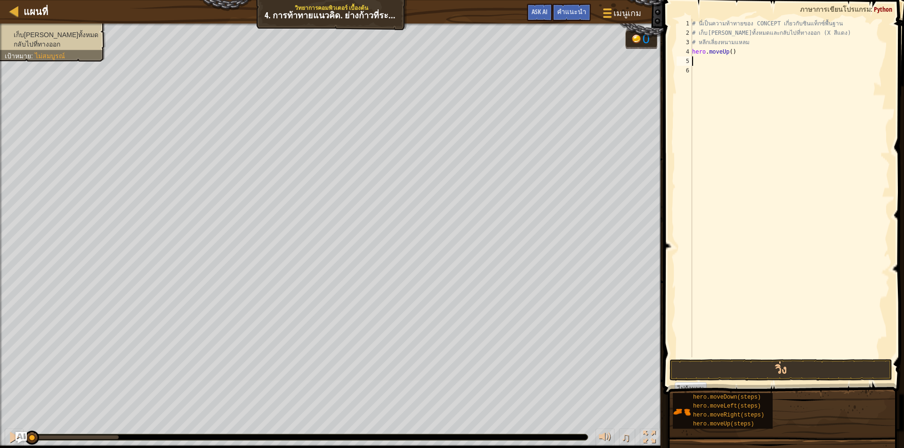
type textarea "h"
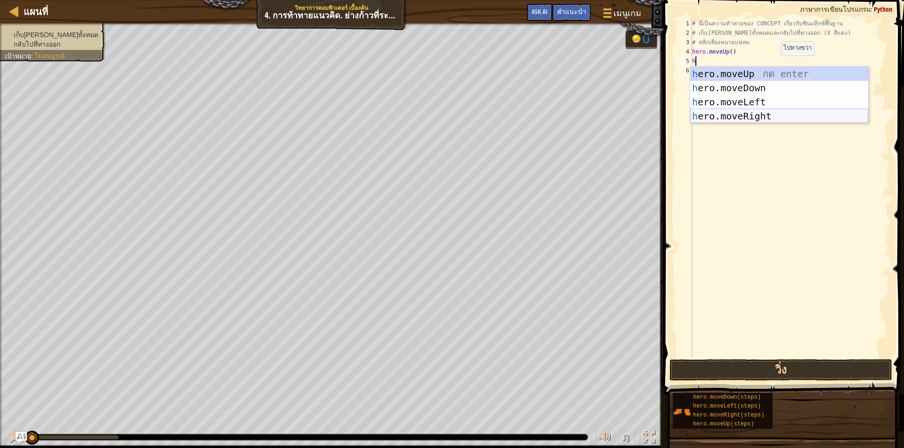
click at [740, 113] on div "h ero.moveUp กด enter h ero.moveDown กด enter h ero.moveLeft กด enter h ero.mov…" at bounding box center [779, 109] width 178 height 85
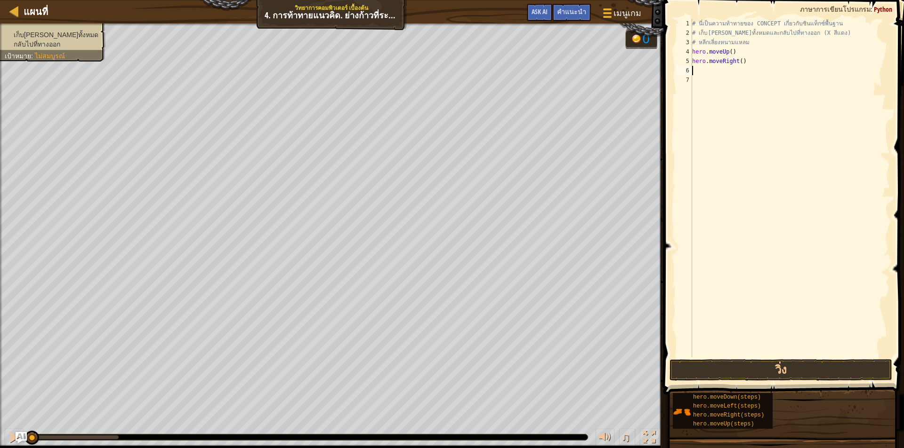
type textarea "h"
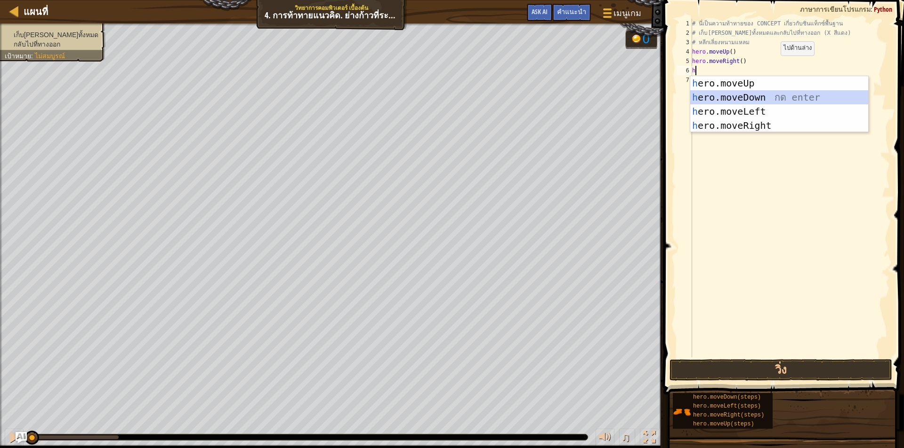
click at [738, 97] on div "h ero.moveUp กด enter h ero.moveDown กด enter h ero.moveLeft กด enter h ero.mov…" at bounding box center [779, 118] width 178 height 85
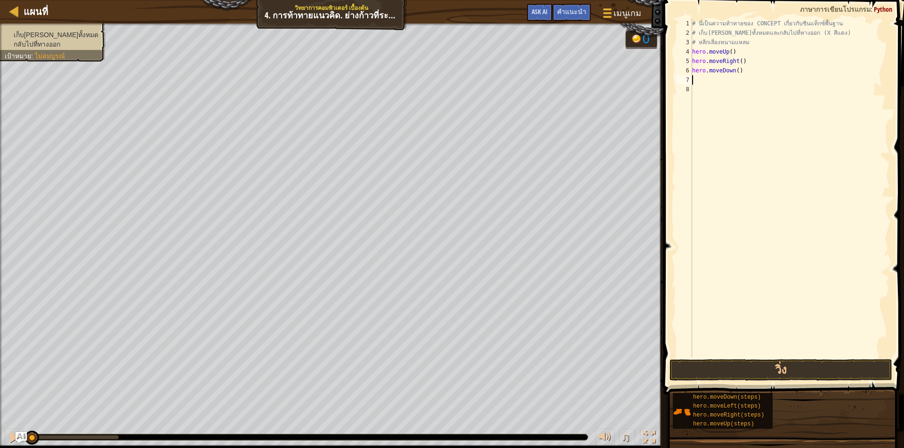
type textarea "h"
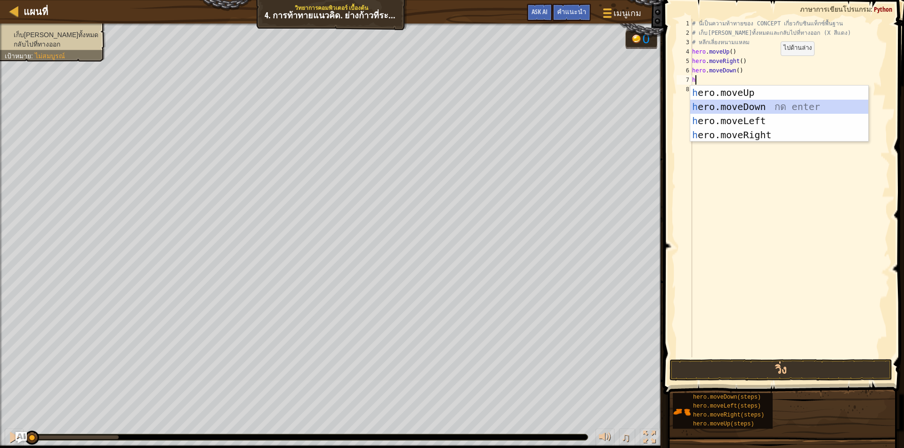
click at [752, 104] on div "h ero.moveUp กด enter h ero.moveDown กด enter h ero.moveLeft กด enter h ero.mov…" at bounding box center [779, 128] width 178 height 85
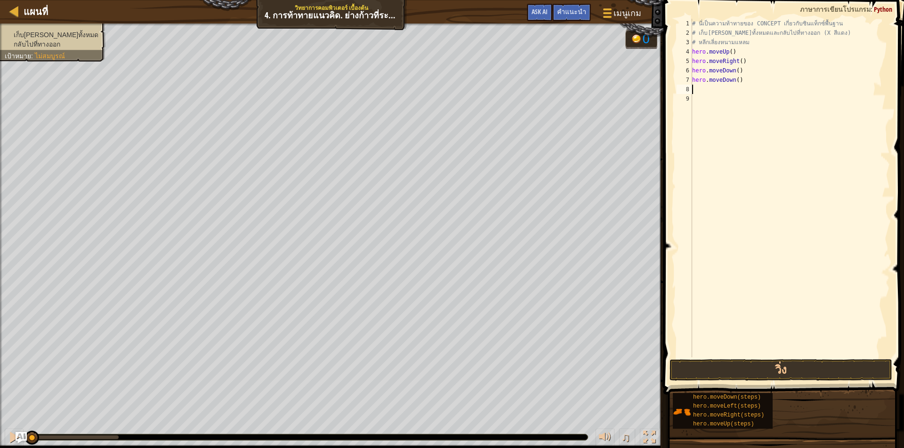
type textarea "h"
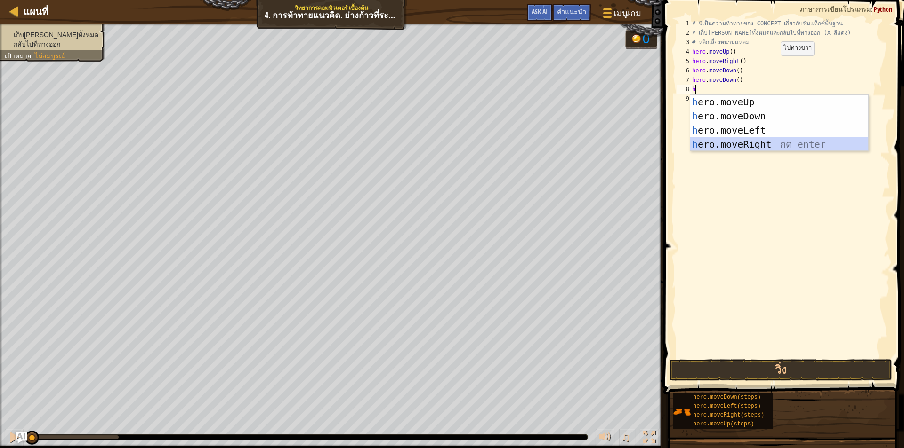
click at [754, 144] on div "h ero.moveUp กด enter h ero.moveDown กด enter h ero.moveLeft กด enter h ero.mov…" at bounding box center [779, 137] width 178 height 85
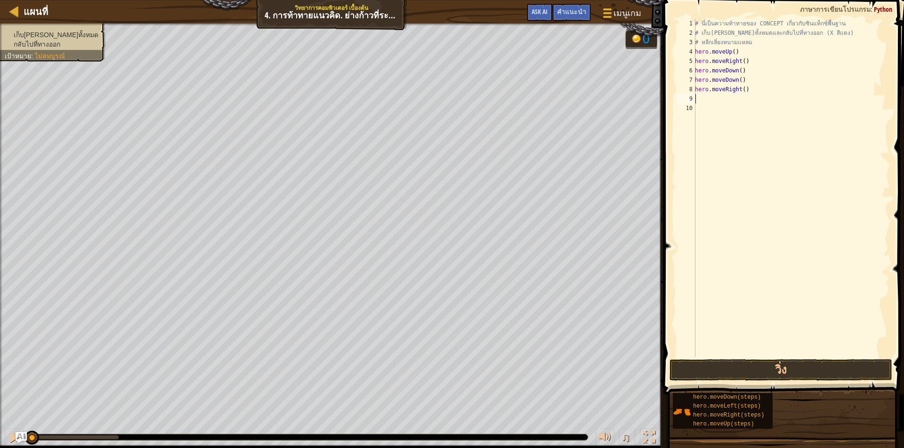
type textarea "h"
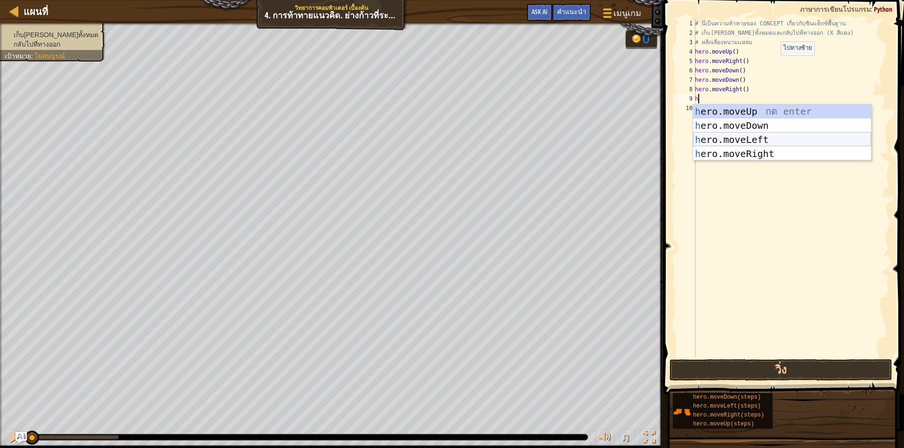
click at [722, 139] on div "h ero.moveUp กด enter h ero.moveDown กด enter h ero.moveLeft กด enter h ero.mov…" at bounding box center [782, 146] width 178 height 85
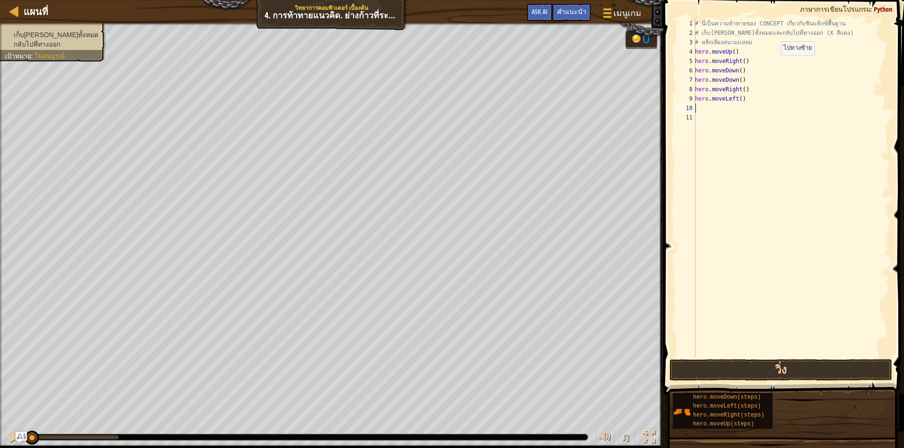
type textarea "h"
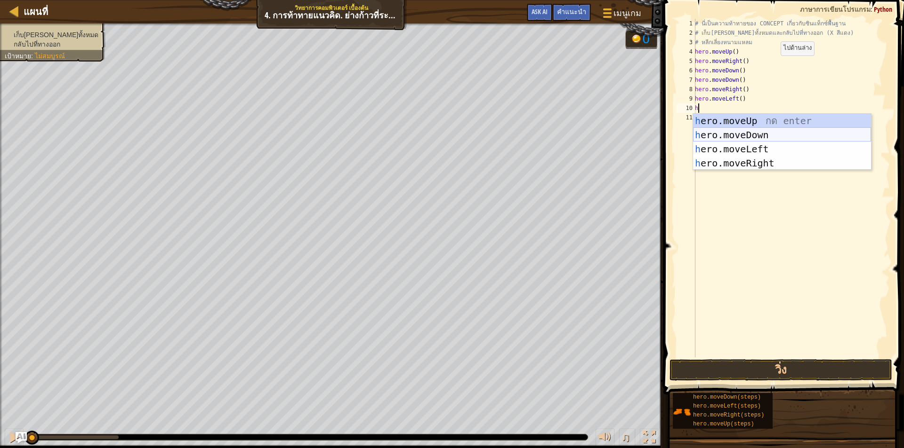
click at [742, 135] on div "h ero.moveUp กด enter h ero.moveDown กด enter h ero.moveLeft กด enter h ero.mov…" at bounding box center [782, 156] width 178 height 85
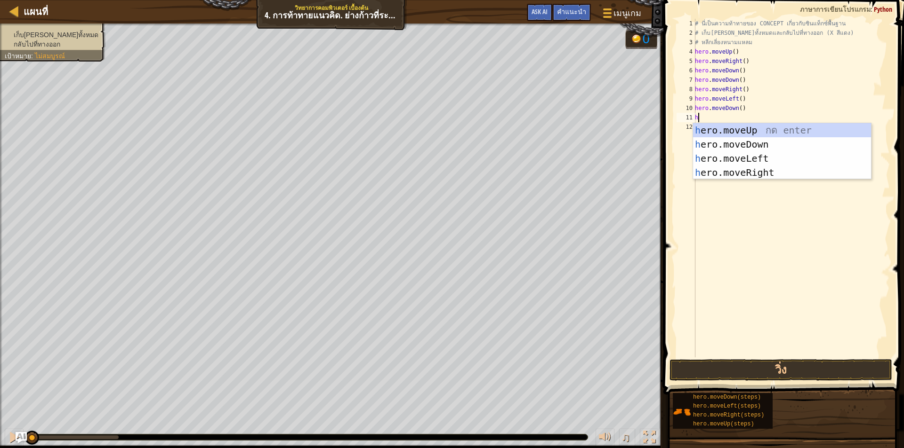
type textarea "h"
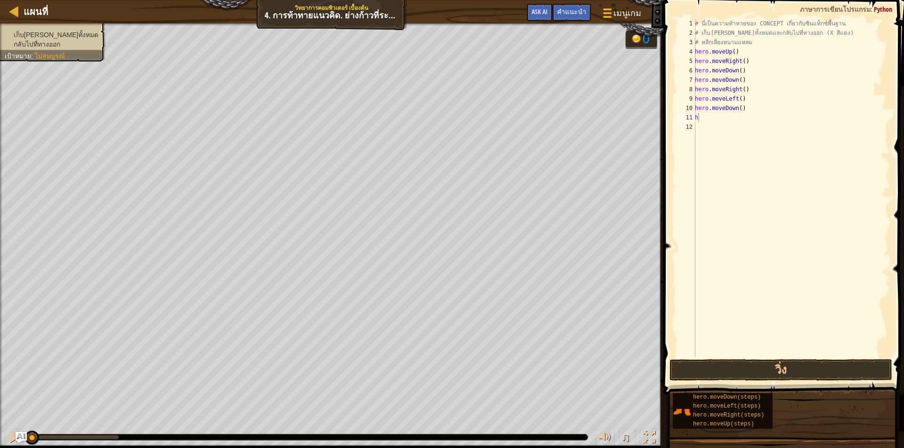
click at [55, 55] on span "ไม่สมบูรณ์" at bounding box center [50, 56] width 30 height 8
click at [718, 119] on div "# นี่เป็นความท้าทายของ CONCEPT เกี่ยวกับซินแท็กซ์พื้นฐาน # เก็บอัญมณีทั้งหมดและ…" at bounding box center [791, 198] width 197 height 358
type textarea "h"
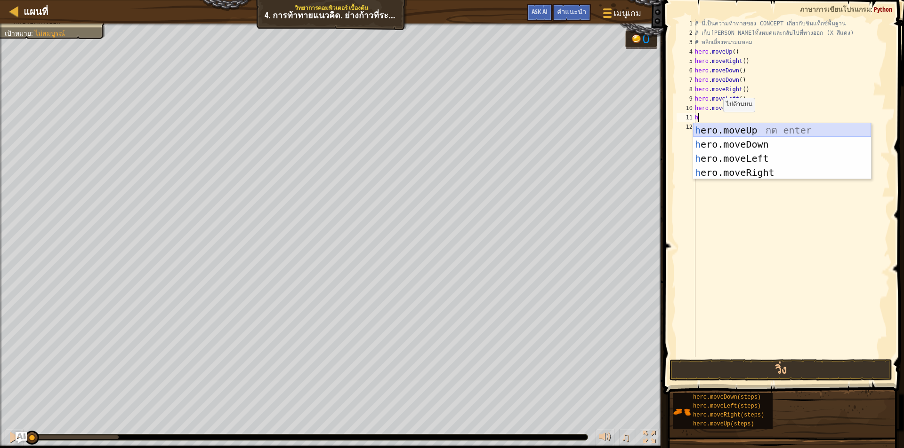
click at [728, 129] on div "h ero.moveUp กด enter h ero.moveDown กด enter h ero.moveLeft กด enter h ero.mov…" at bounding box center [782, 165] width 178 height 85
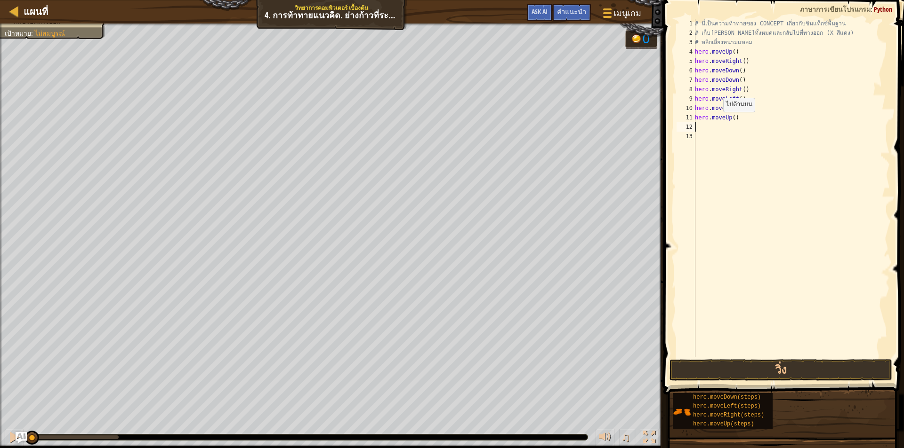
type textarea "h"
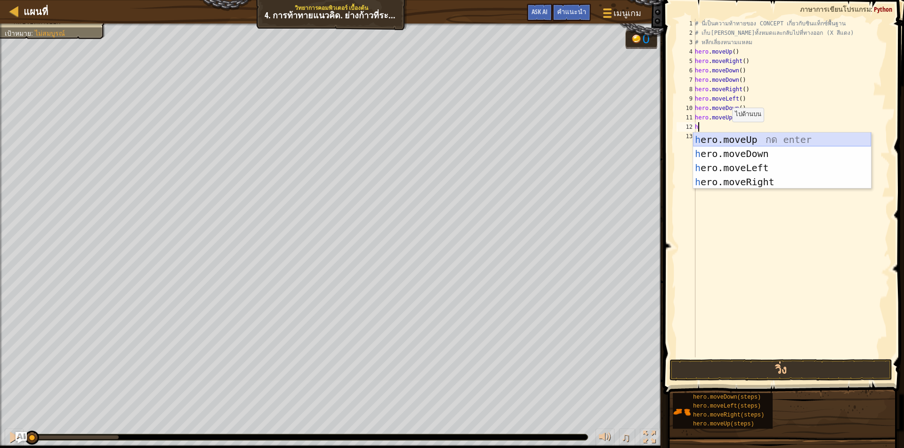
click at [725, 140] on div "h ero.moveUp กด enter h ero.moveDown กด enter h ero.moveLeft กด enter h ero.mov…" at bounding box center [782, 175] width 178 height 85
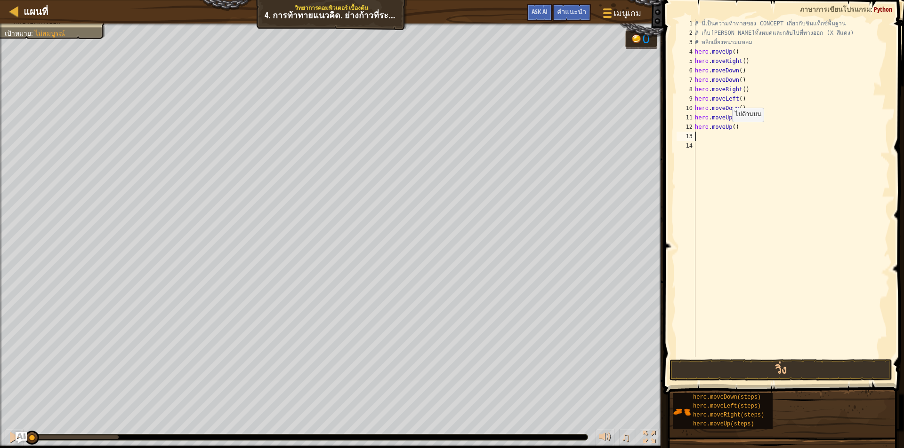
type textarea "h"
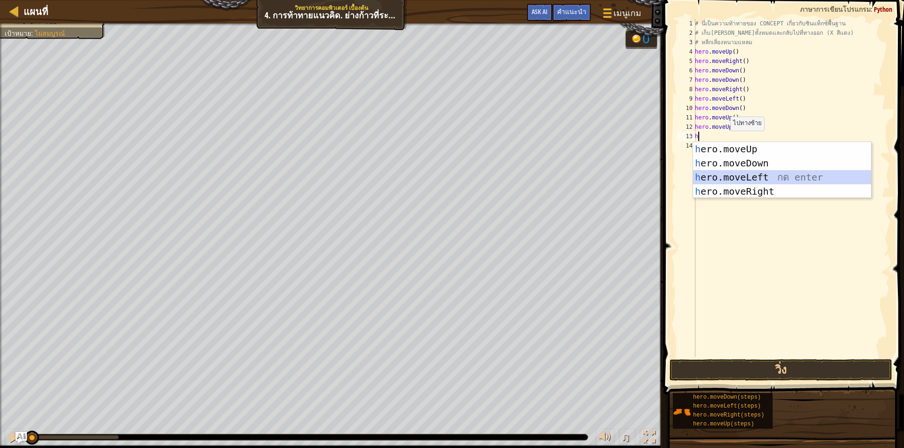
click at [722, 178] on div "h ero.moveUp กด enter h ero.moveDown กด enter h ero.moveLeft กด enter h ero.mov…" at bounding box center [782, 184] width 178 height 85
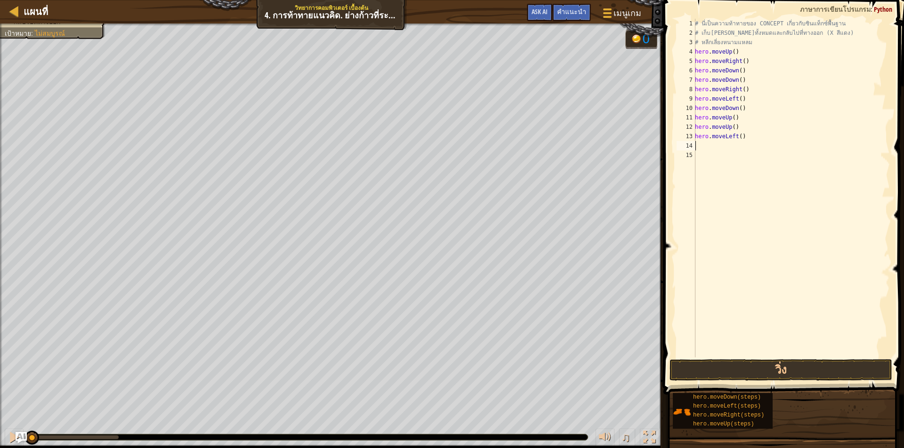
type textarea "h"
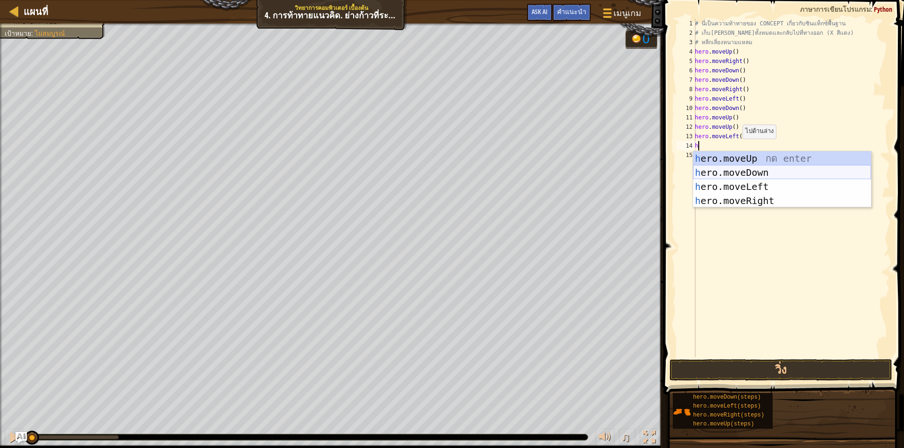
click at [738, 176] on div "h ero.moveUp กด enter h ero.moveDown กด enter h ero.moveLeft กด enter h ero.mov…" at bounding box center [782, 194] width 178 height 85
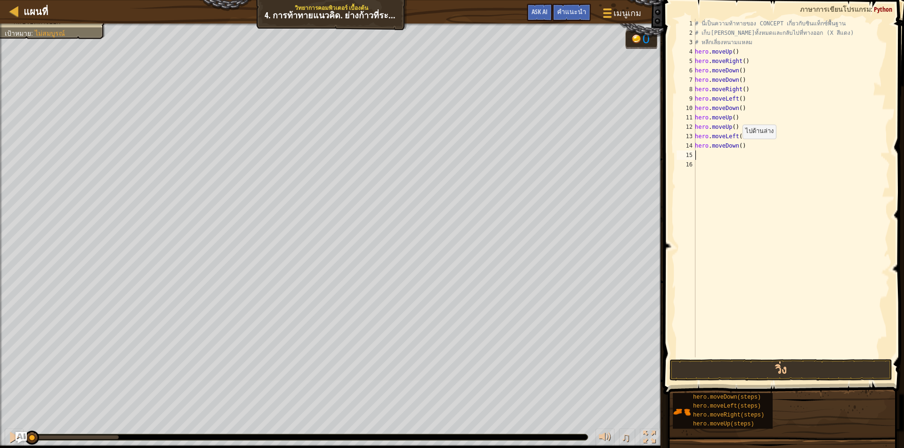
type textarea "h"
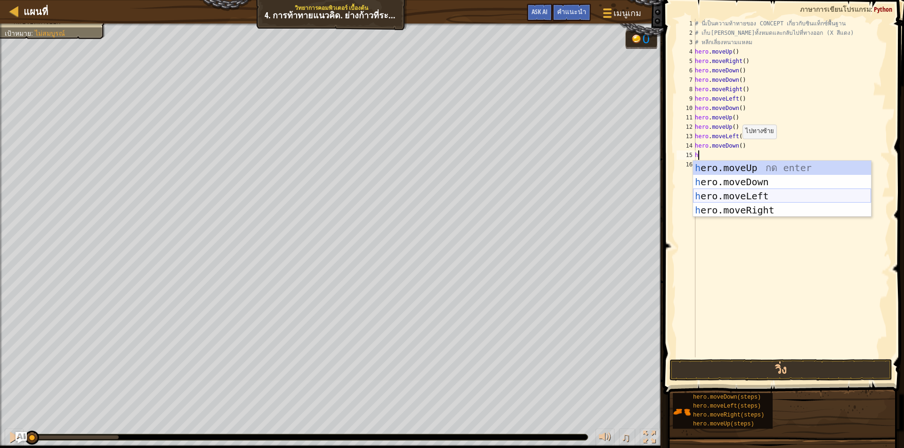
click at [746, 197] on div "h ero.moveUp กด enter h ero.moveDown กด enter h ero.moveLeft กด enter h ero.mov…" at bounding box center [782, 203] width 178 height 85
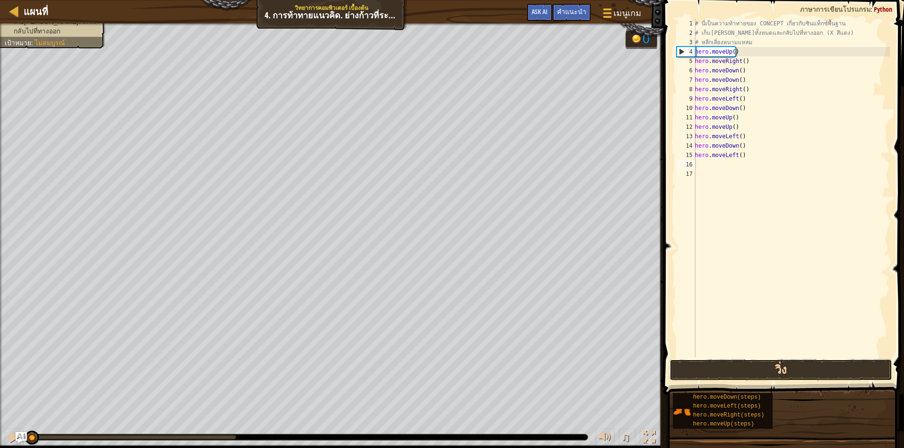
click at [744, 360] on button "วิ่ง" at bounding box center [780, 371] width 223 height 22
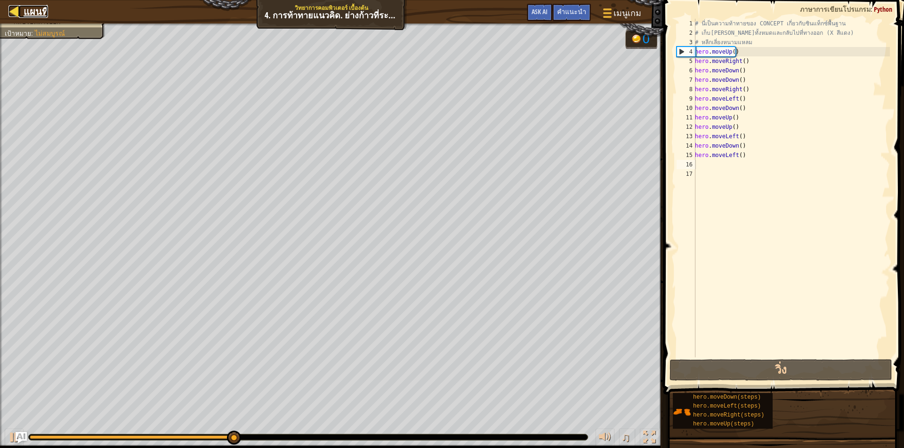
click at [15, 12] on div at bounding box center [14, 11] width 12 height 12
select select "th"
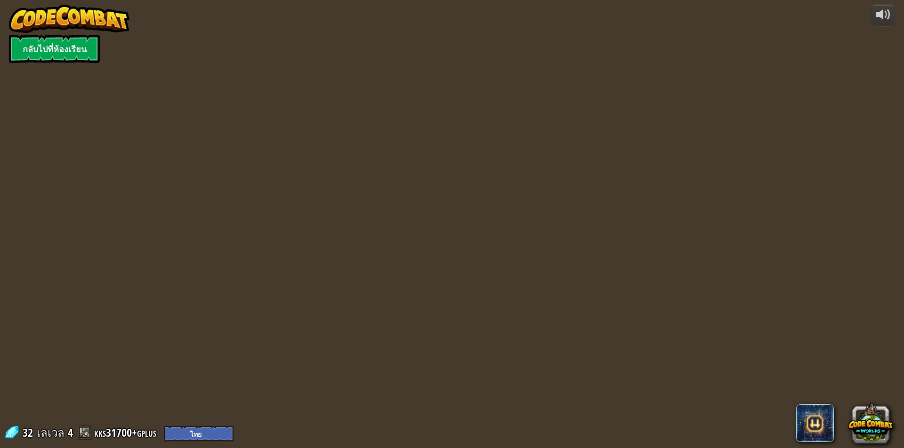
select select "th"
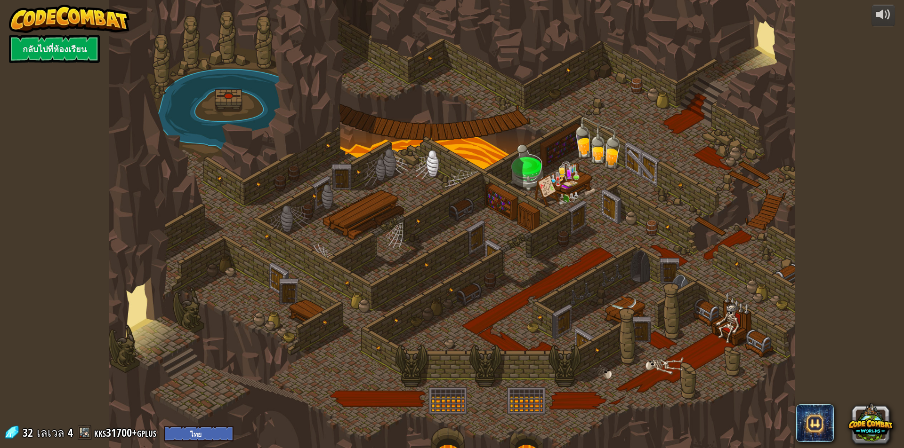
select select "th"
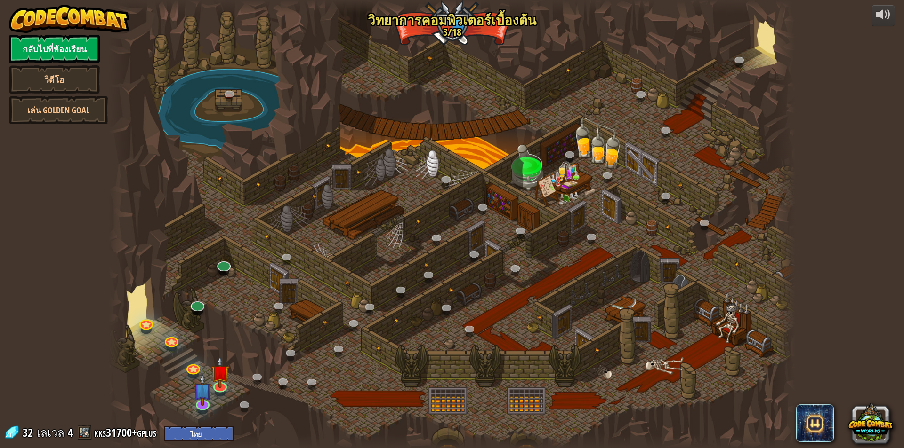
select select "th"
click at [200, 405] on link at bounding box center [201, 401] width 19 height 19
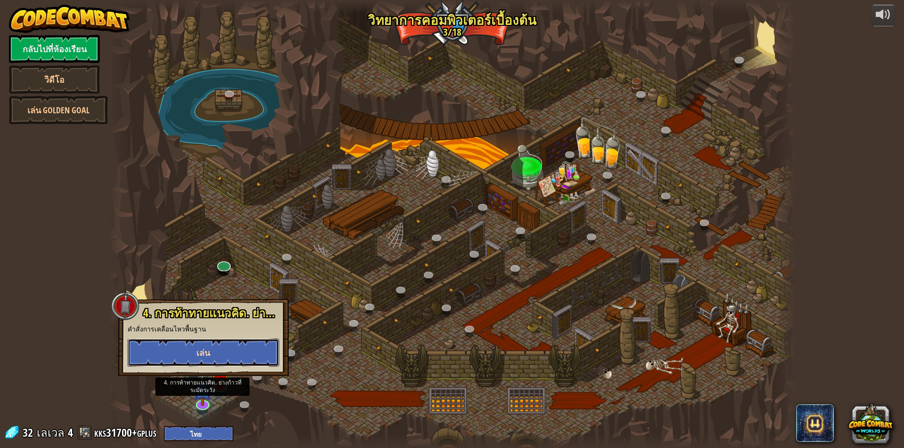
click at [217, 360] on button "เล่น" at bounding box center [204, 353] width 152 height 28
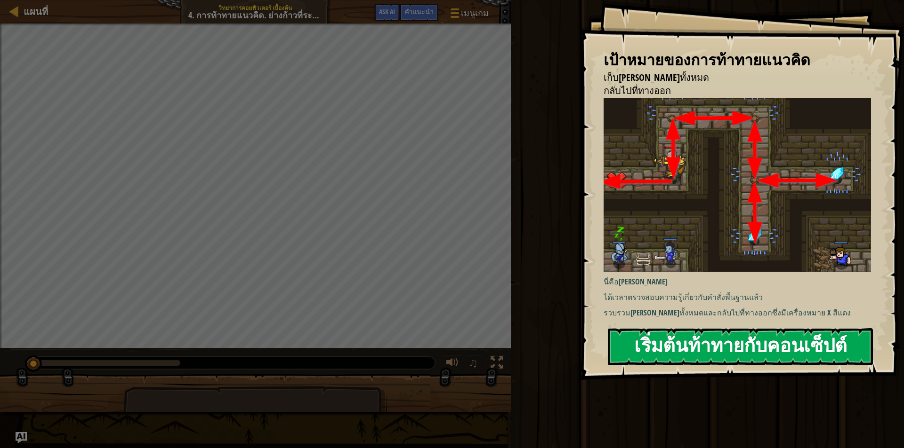
click at [784, 352] on button "เริ่มต้นท้าทายกับคอนเซ็ปต์" at bounding box center [740, 346] width 265 height 37
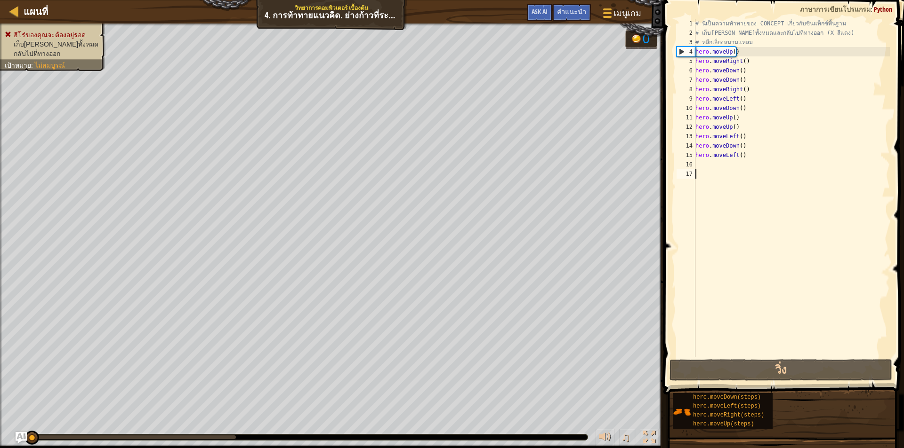
click at [751, 91] on div "# นี่เป็นความท้าทายของ CONCEPT เกี่ยวกับซินแท็กซ์พื้นฐาน # เก็บอัญมณีทั้งหมดและ…" at bounding box center [791, 198] width 196 height 358
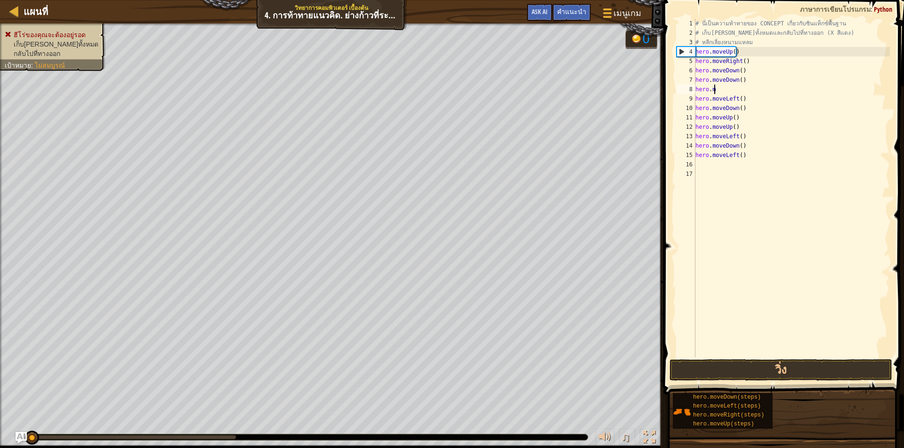
type textarea "h"
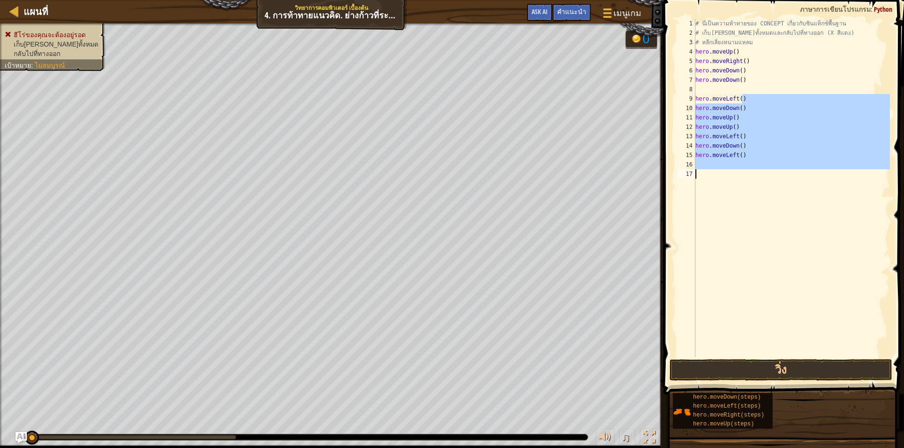
drag, startPoint x: 757, startPoint y: 103, endPoint x: 724, endPoint y: 170, distance: 74.5
click at [724, 171] on div "# นี่เป็นความท้าทายของ CONCEPT เกี่ยวกับซินแท็กซ์พื้นฐาน # เก็บอัญมณีทั้งหมดและ…" at bounding box center [791, 198] width 196 height 358
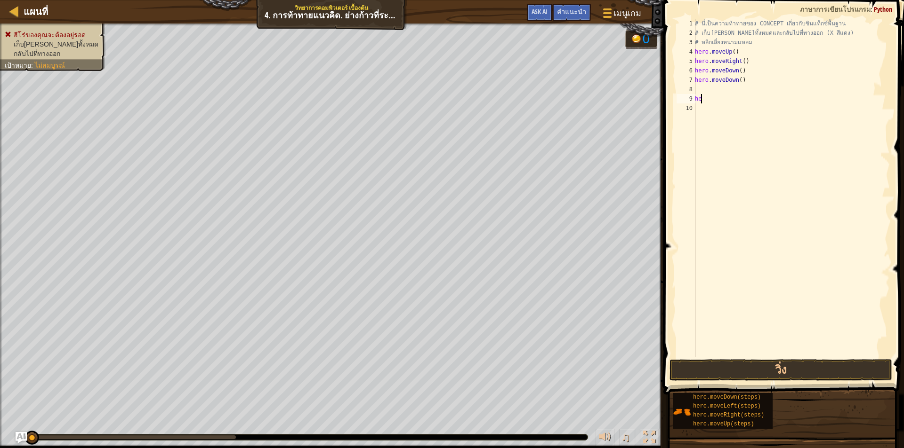
type textarea "h"
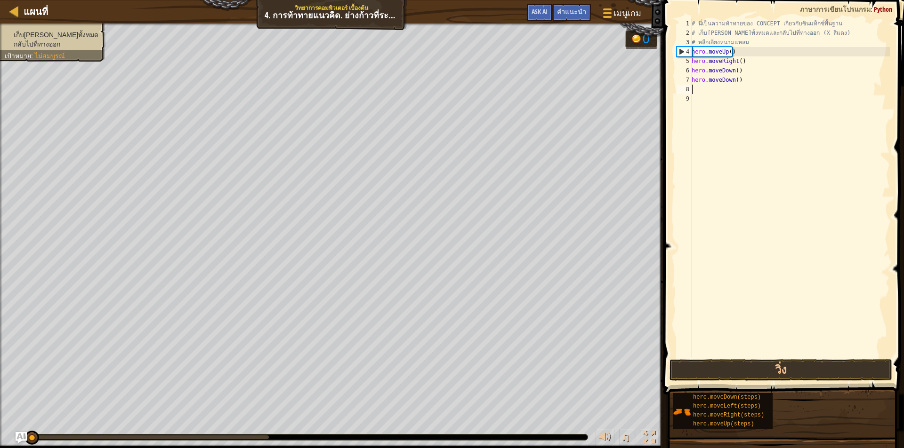
click at [749, 87] on div "# นี่เป็นความท้าทายของ CONCEPT เกี่ยวกับซินแท็กซ์พื้นฐาน # เก็บอัญมณีทั้งหมดและ…" at bounding box center [789, 198] width 200 height 358
click at [741, 85] on div "# นี่เป็นความท้าทายของ CONCEPT เกี่ยวกับซินแท็กซ์พื้นฐาน # เก็บอัญมณีทั้งหมดและ…" at bounding box center [789, 198] width 200 height 358
click at [772, 371] on button "วิ่ง" at bounding box center [780, 371] width 223 height 22
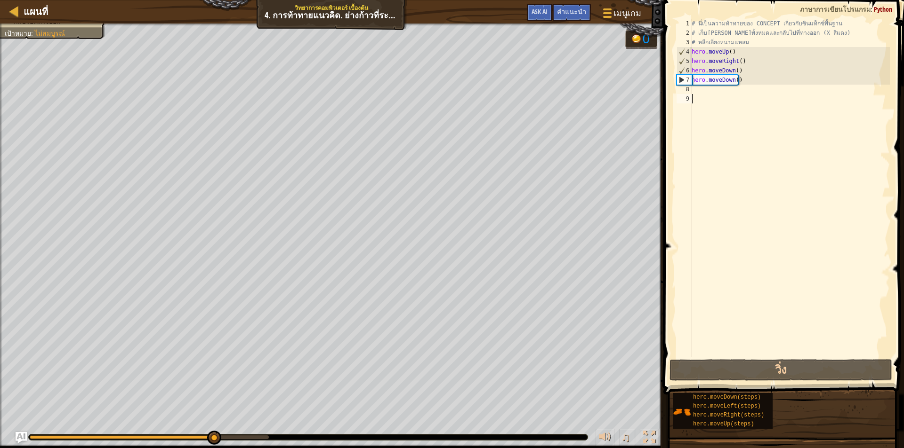
click at [773, 95] on div "# นี่เป็นความท้าทายของ CONCEPT เกี่ยวกับซินแท็กซ์พื้นฐาน # เก็บอัญมณีทั้งหมดและ…" at bounding box center [789, 198] width 200 height 358
click at [768, 91] on div "# นี่เป็นความท้าทายของ CONCEPT เกี่ยวกับซินแท็กซ์พื้นฐาน # เก็บอัญมณีทั้งหมดและ…" at bounding box center [789, 198] width 200 height 358
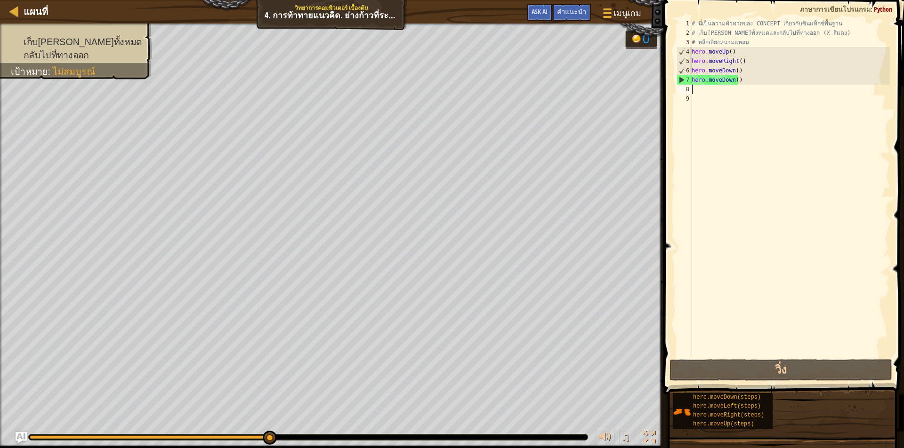
type textarea "h"
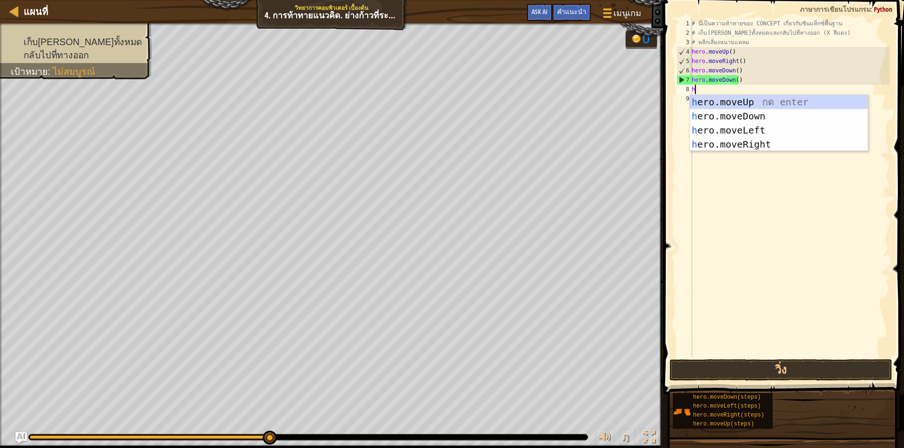
scroll to position [4, 0]
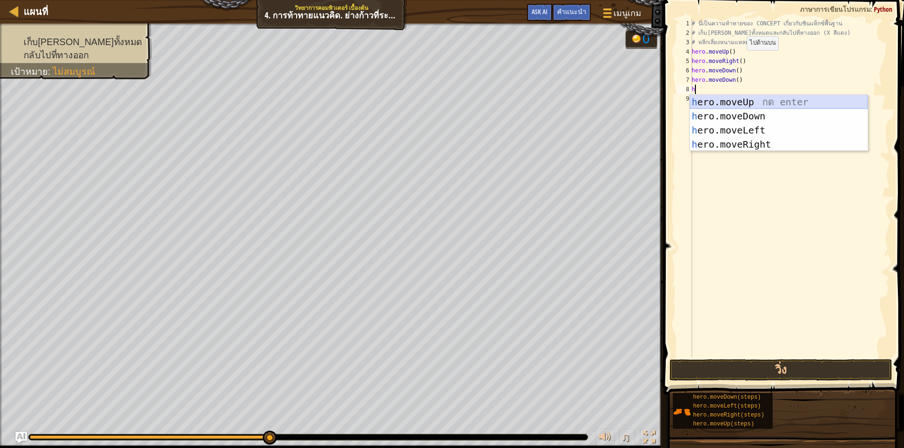
click at [751, 103] on div "h ero.moveUp กด enter h ero.moveDown กด enter h ero.moveLeft กด enter h ero.mov…" at bounding box center [778, 137] width 178 height 85
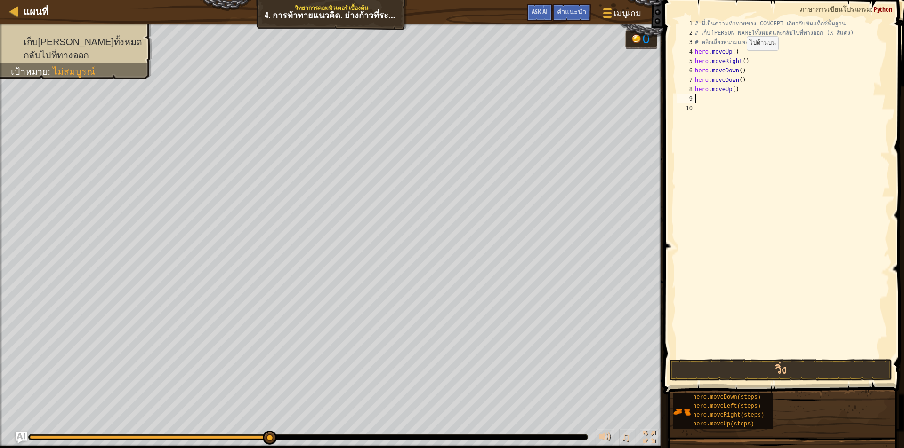
type textarea "h"
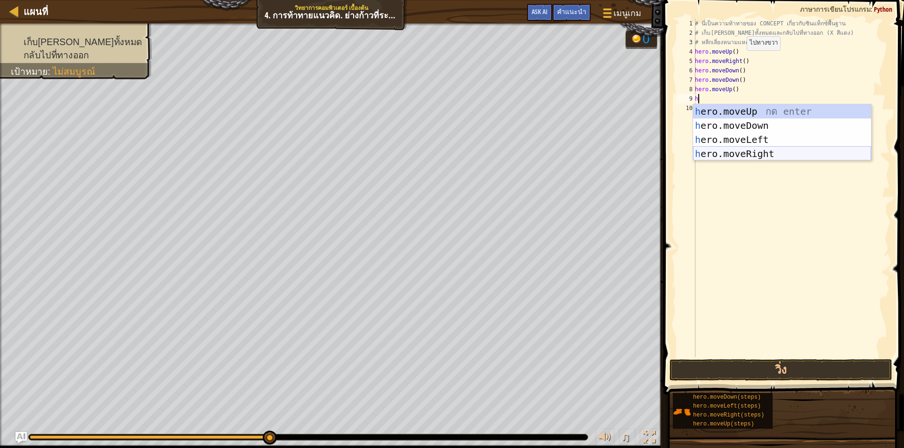
click at [758, 152] on div "h ero.moveUp กด enter h ero.moveDown กด enter h ero.moveLeft กด enter h ero.mov…" at bounding box center [782, 146] width 178 height 85
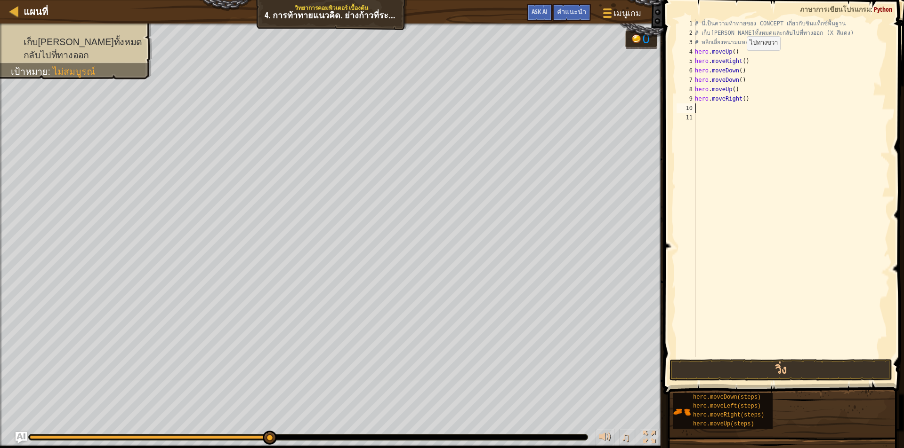
type textarea "h"
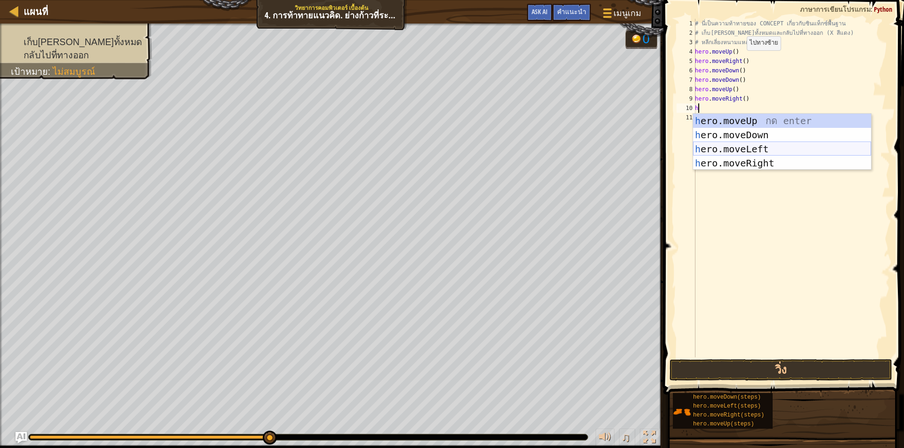
click at [747, 145] on div "h ero.moveUp กด enter h ero.moveDown กด enter h ero.moveLeft กด enter h ero.mov…" at bounding box center [782, 156] width 178 height 85
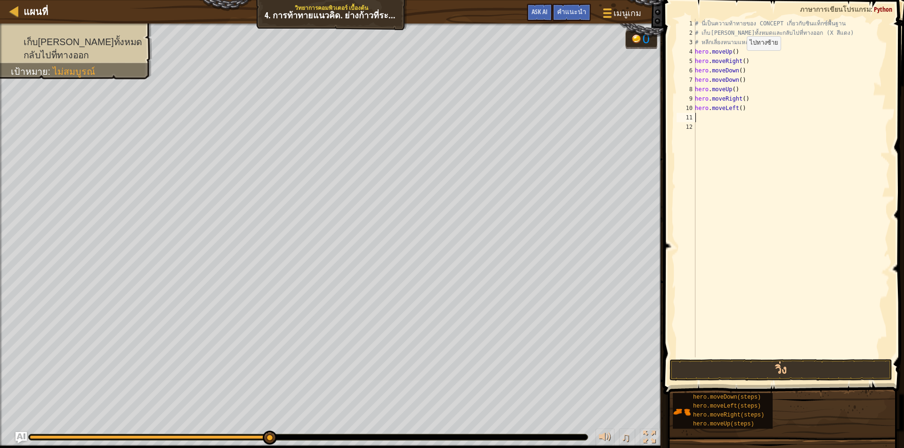
type textarea "h"
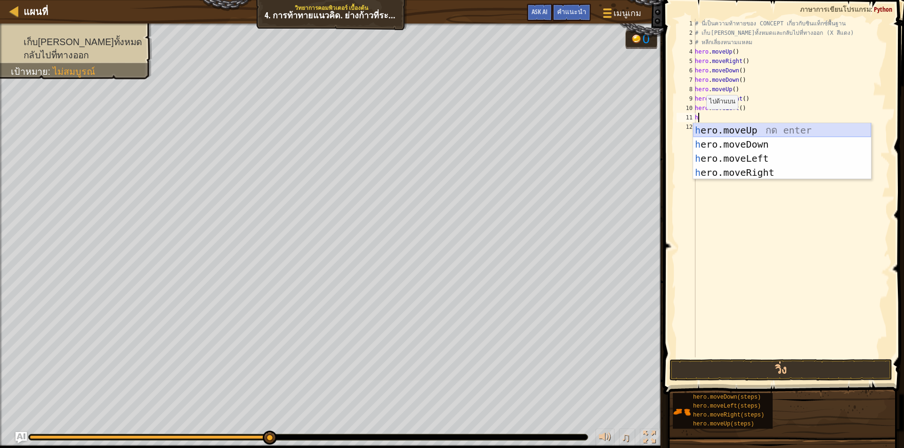
click at [758, 129] on div "h ero.moveUp กด enter h ero.moveDown กด enter h ero.moveLeft กด enter h ero.mov…" at bounding box center [782, 165] width 178 height 85
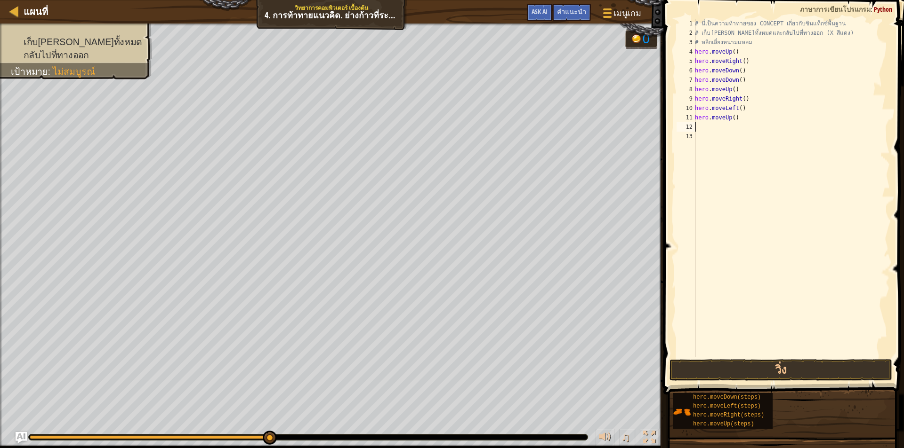
type textarea "h"
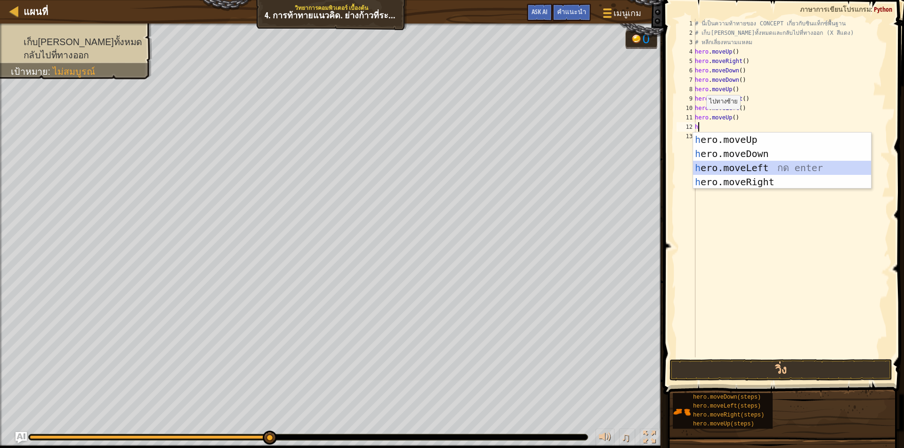
click at [767, 171] on div "h ero.moveUp กด enter h ero.moveDown กด enter h ero.moveLeft กด enter h ero.mov…" at bounding box center [782, 175] width 178 height 85
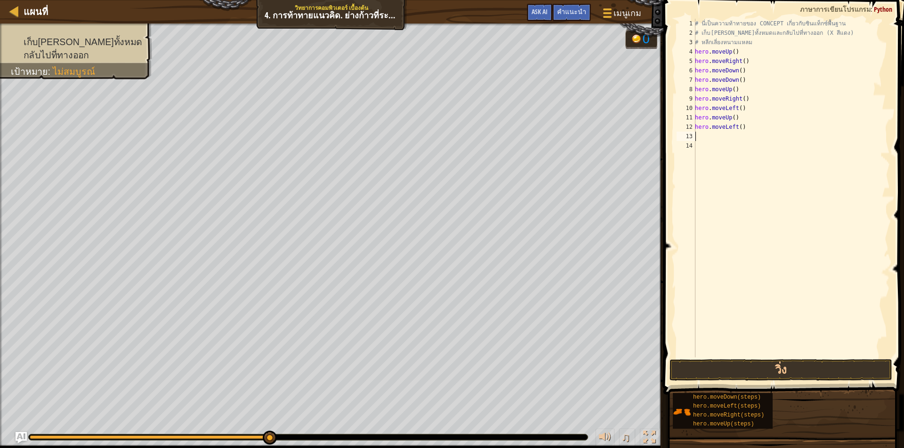
type textarea "h"
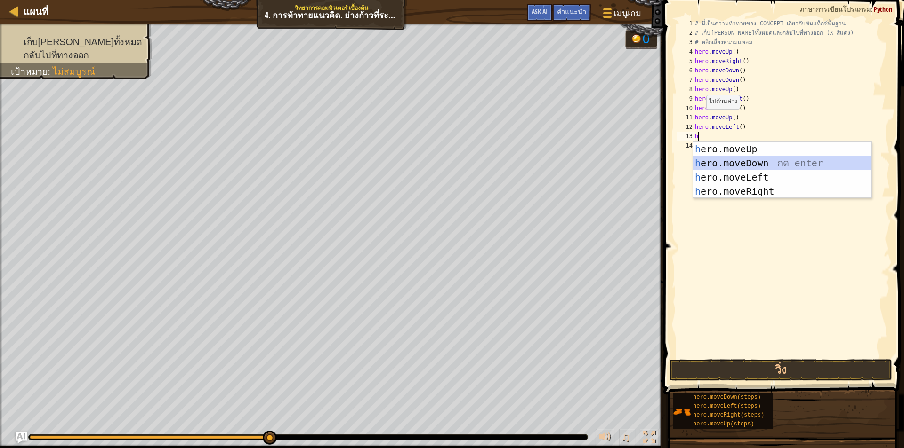
click at [773, 160] on div "h ero.moveUp กด enter h ero.moveDown กด enter h ero.moveLeft กด enter h ero.mov…" at bounding box center [782, 184] width 178 height 85
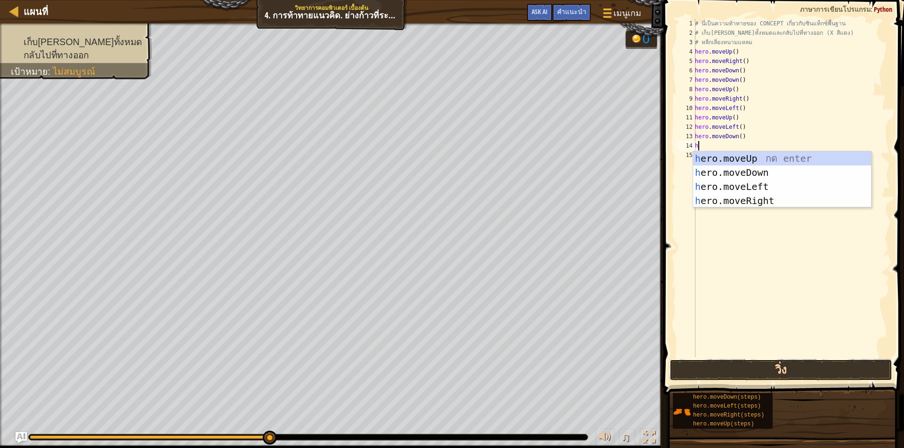
click at [786, 371] on button "วิ่ง" at bounding box center [780, 371] width 223 height 22
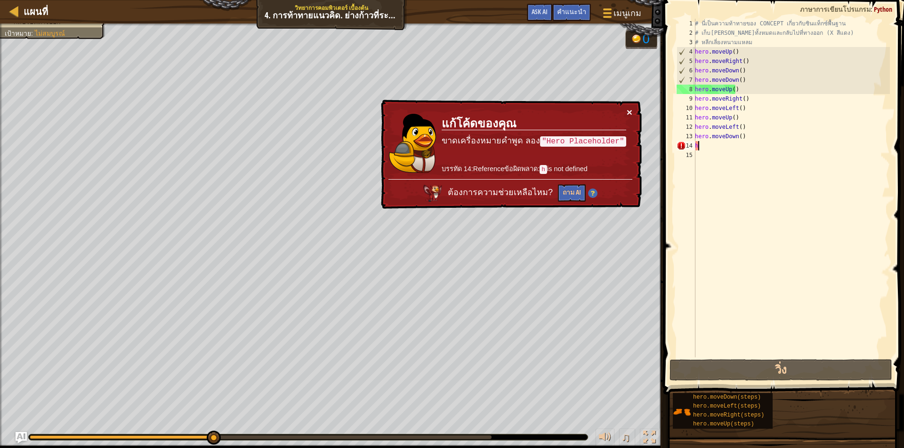
click at [631, 110] on button "×" at bounding box center [629, 112] width 6 height 10
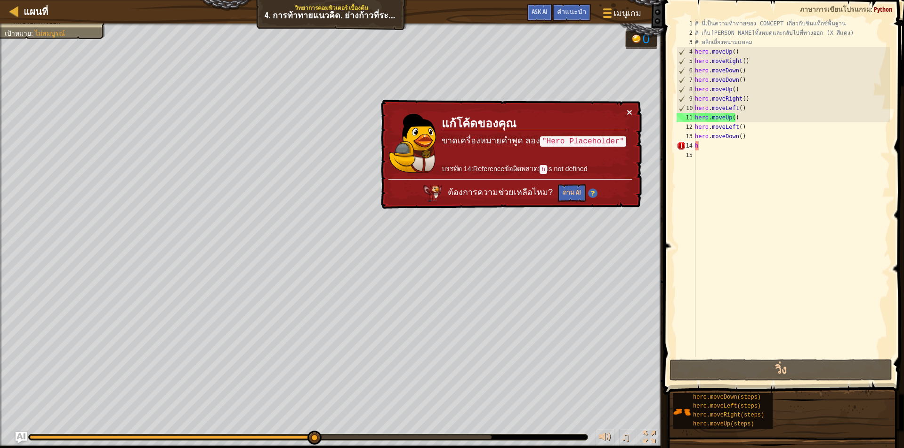
click at [626, 108] on button "×" at bounding box center [629, 112] width 6 height 10
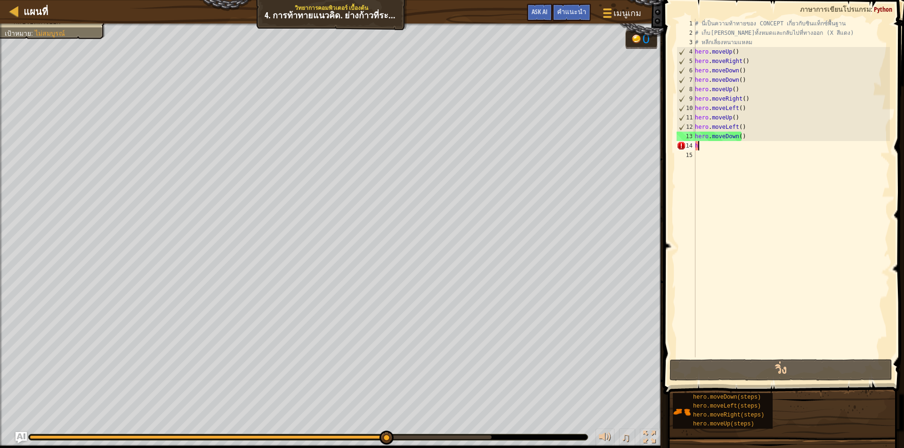
type textarea "hh"
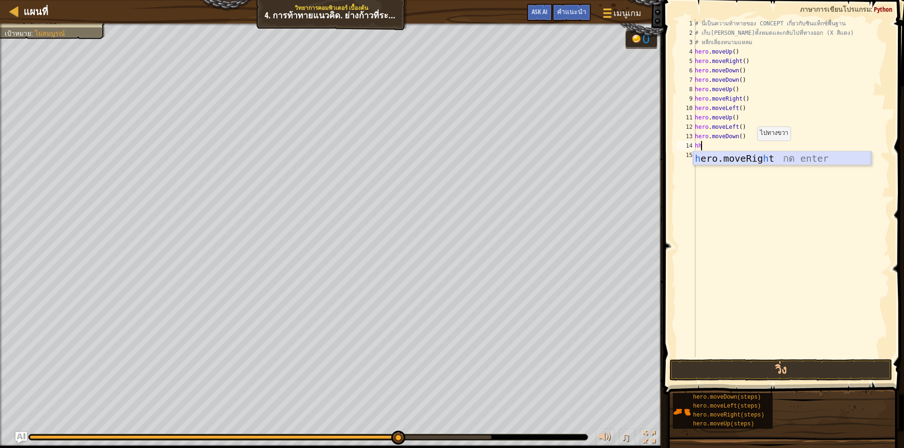
click at [755, 161] on div "h ero.moveRig h t กด enter" at bounding box center [782, 173] width 178 height 42
click at [746, 371] on button "วิ่ง" at bounding box center [780, 371] width 223 height 22
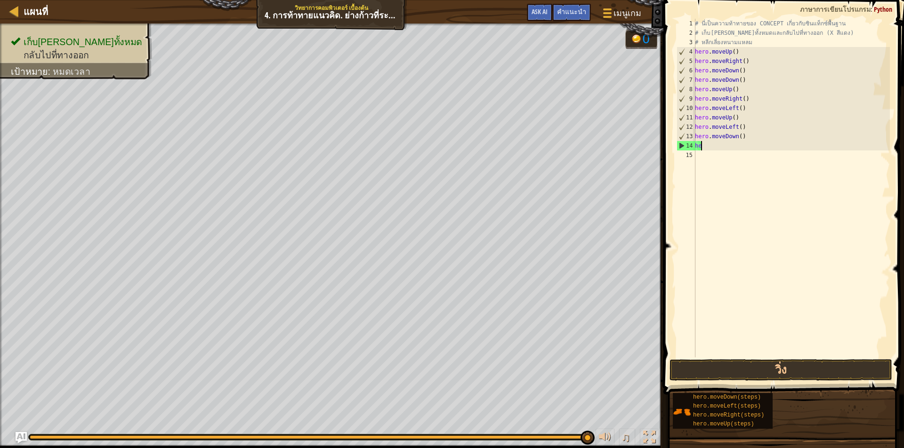
type textarea "h"
type textarea "hero.moveDown()"
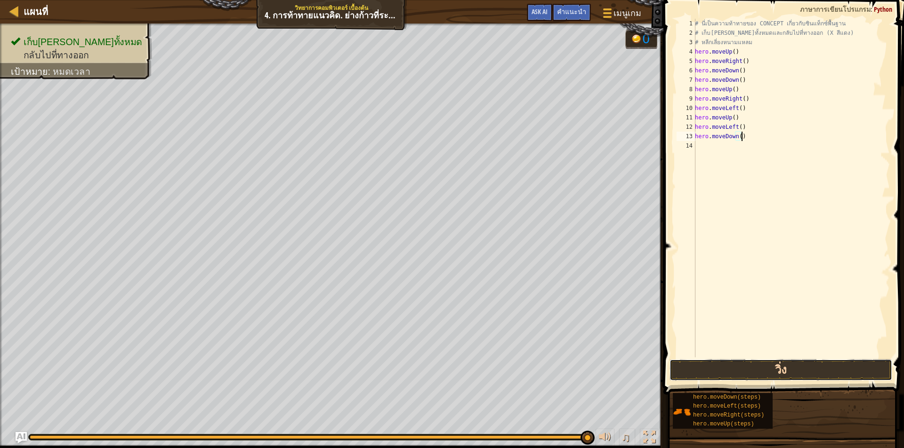
click at [774, 367] on button "วิ่ง" at bounding box center [780, 371] width 223 height 22
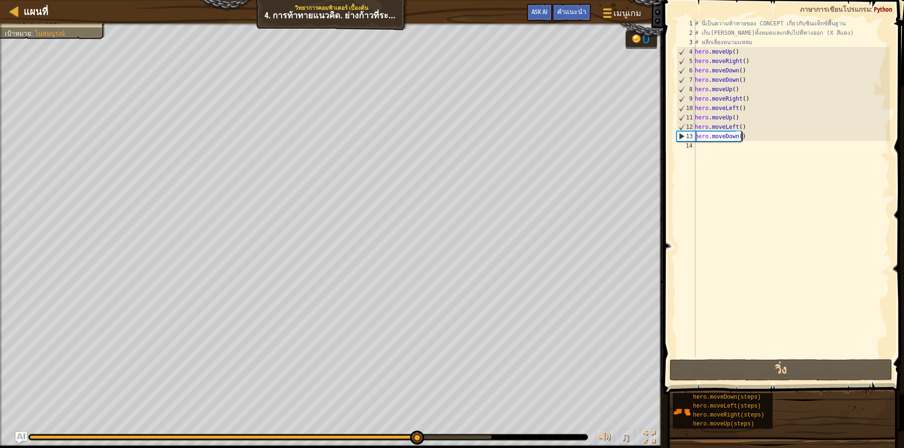
click at [766, 156] on div "# นี่เป็นความท้าทายของ CONCEPT เกี่ยวกับซินแท็กซ์พื้นฐาน # เก็บอัญมณีทั้งหมดและ…" at bounding box center [791, 198] width 197 height 358
type textarea "h"
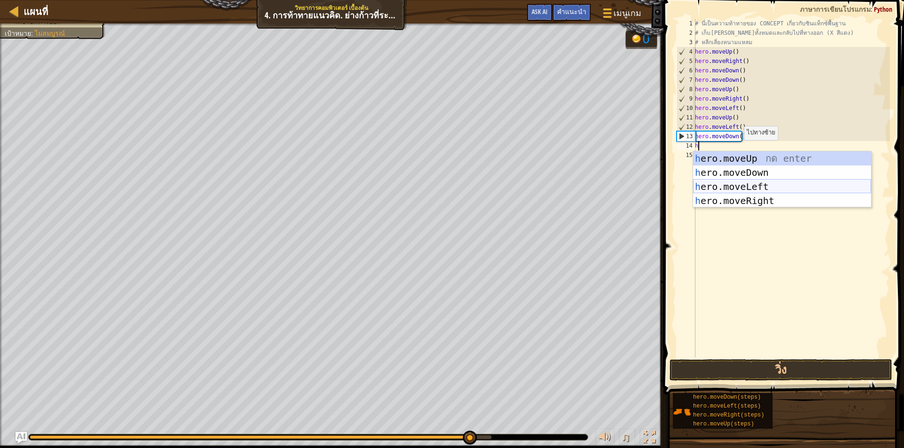
click at [756, 184] on div "h ero.moveUp กด enter h ero.moveDown กด enter h ero.moveLeft กด enter h ero.mov…" at bounding box center [782, 194] width 178 height 85
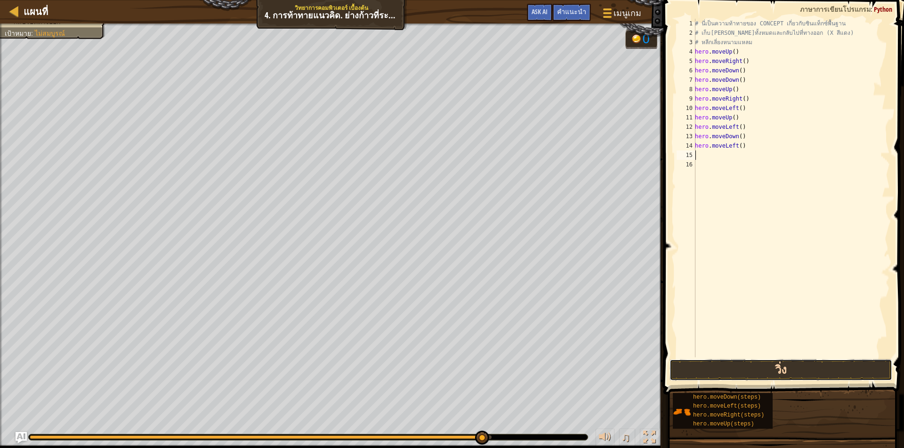
click at [768, 361] on button "วิ่ง" at bounding box center [780, 371] width 223 height 22
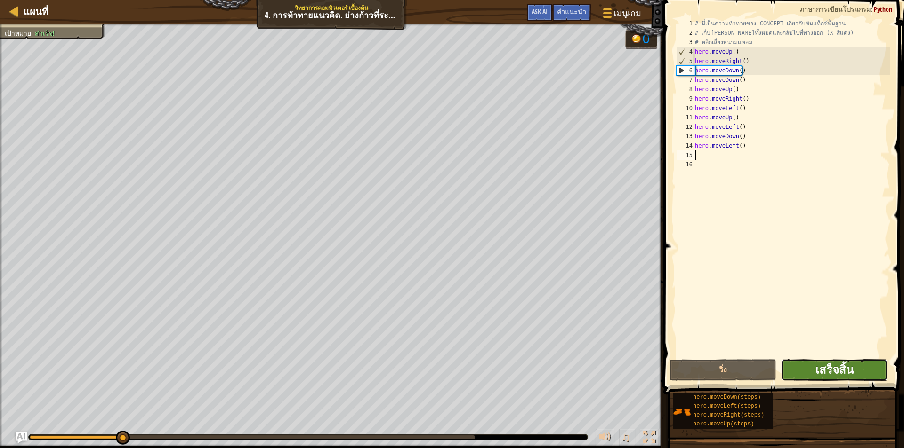
click at [851, 371] on span "เสร็จสิ้น" at bounding box center [834, 369] width 38 height 15
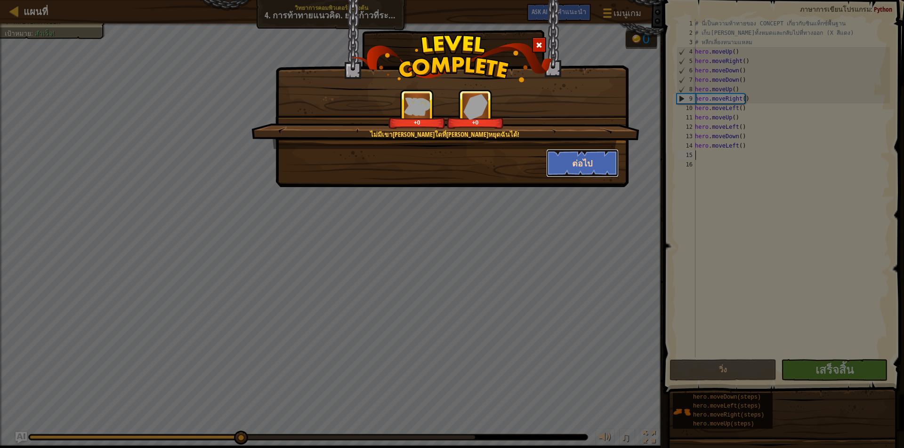
click at [584, 159] on button "ต่อไป" at bounding box center [582, 163] width 73 height 28
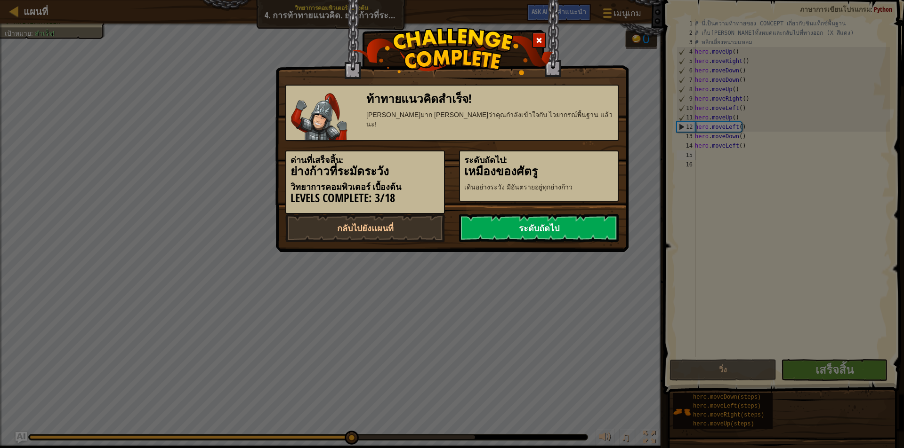
click at [545, 232] on link "ระดับถัดไป" at bounding box center [539, 228] width 160 height 28
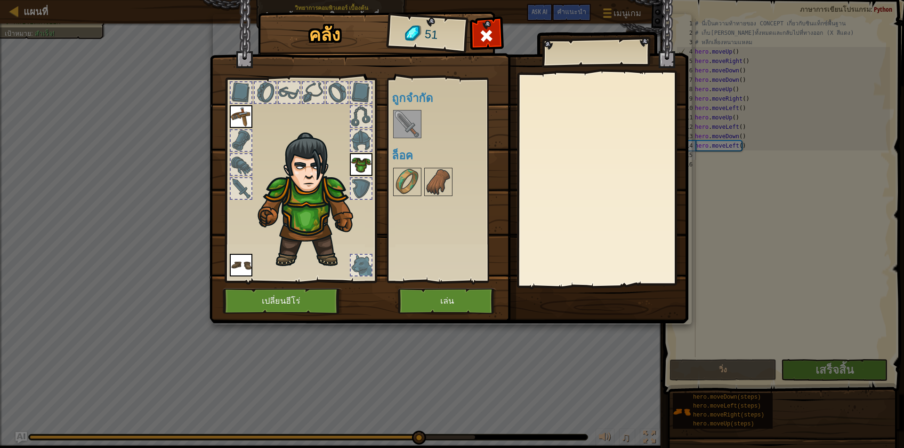
click at [409, 129] on img at bounding box center [407, 124] width 26 height 26
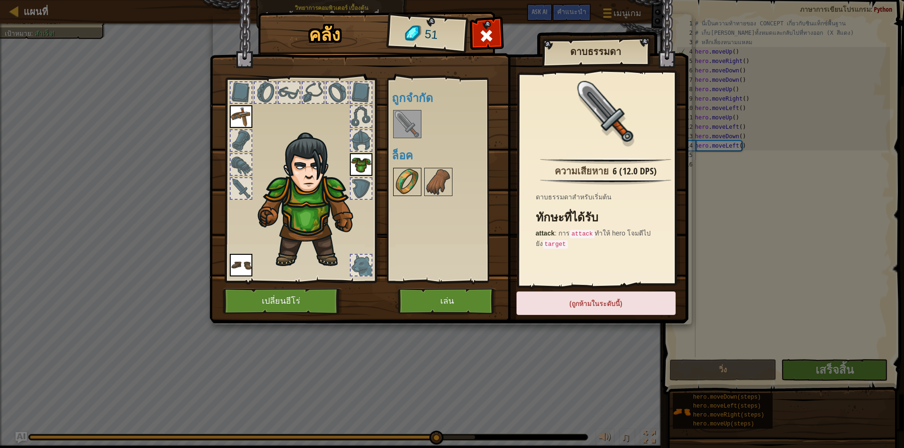
click at [405, 176] on img at bounding box center [407, 182] width 26 height 26
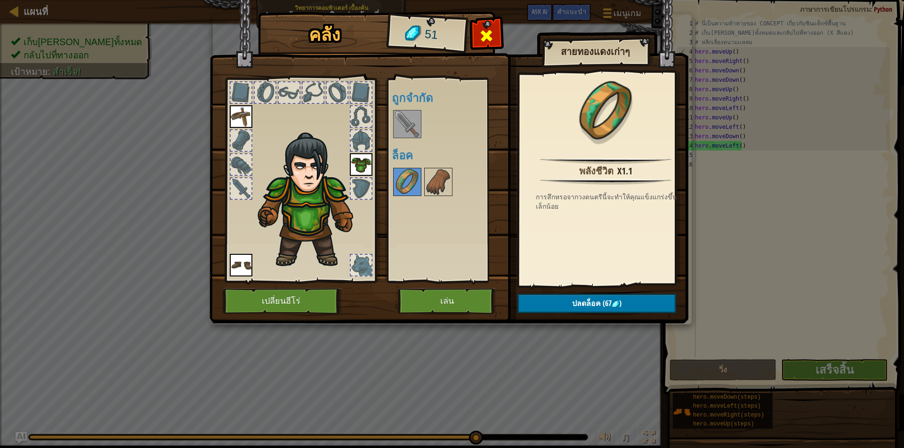
click at [484, 32] on span at bounding box center [486, 35] width 15 height 15
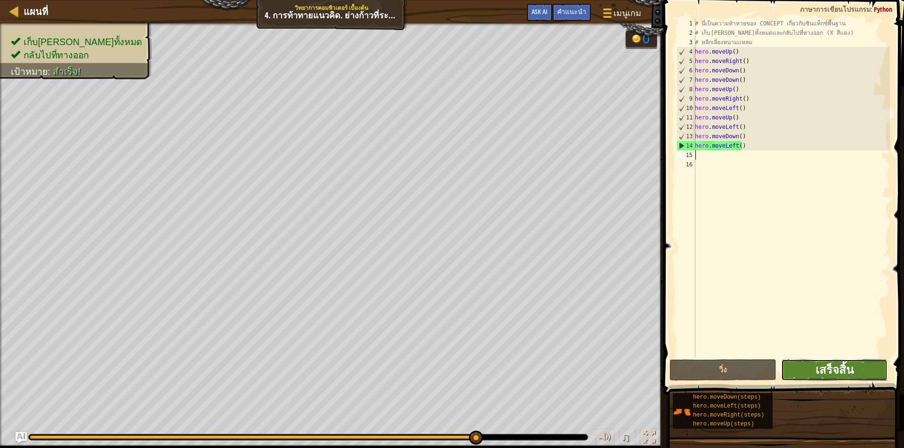
click at [821, 370] on span "เสร็จสิ้น" at bounding box center [834, 369] width 38 height 15
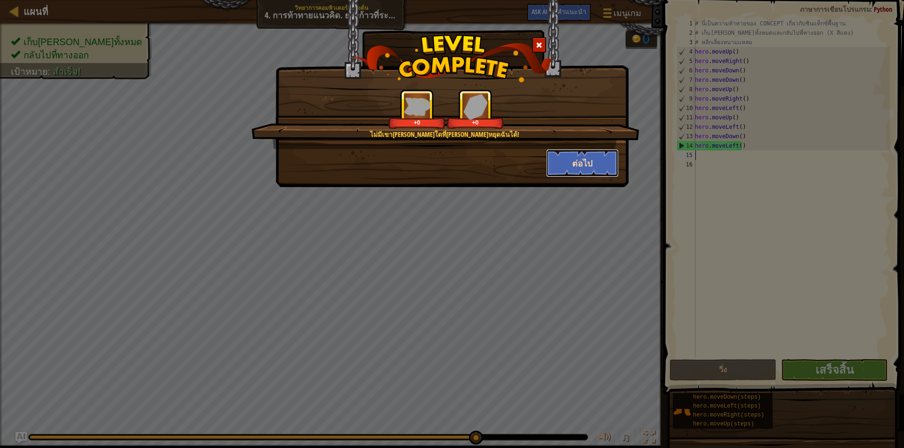
click at [604, 169] on button "ต่อไป" at bounding box center [582, 163] width 73 height 28
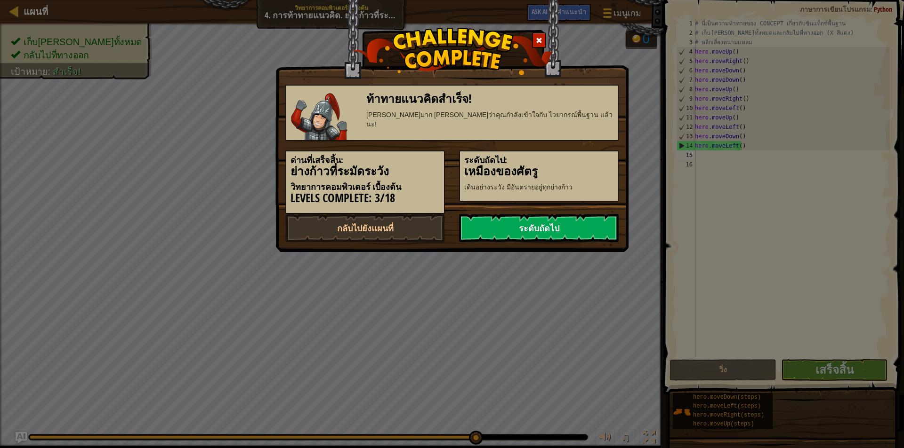
click at [488, 227] on link "ระดับถัดไป" at bounding box center [539, 228] width 160 height 28
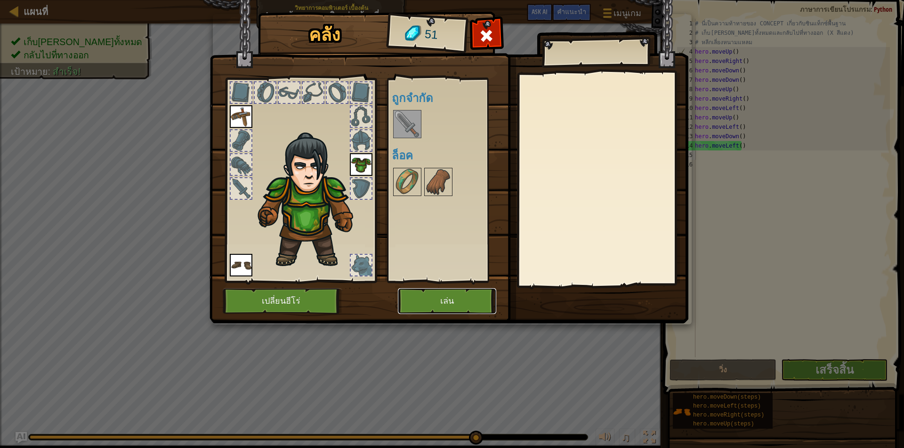
click at [450, 300] on button "เล่น" at bounding box center [447, 301] width 98 height 26
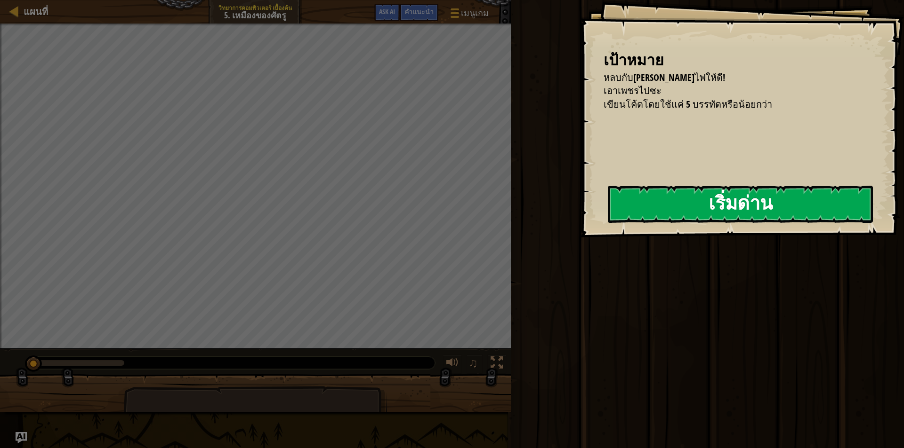
click at [632, 216] on button "เริ่มด่าน" at bounding box center [740, 204] width 265 height 37
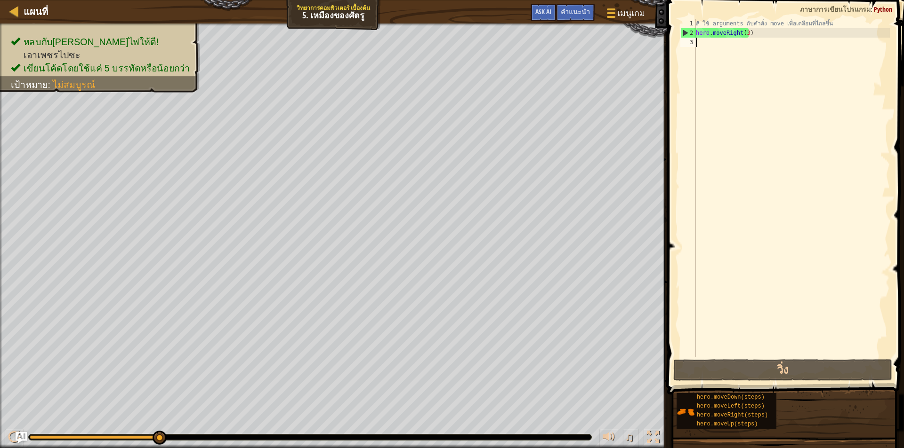
type textarea "h"
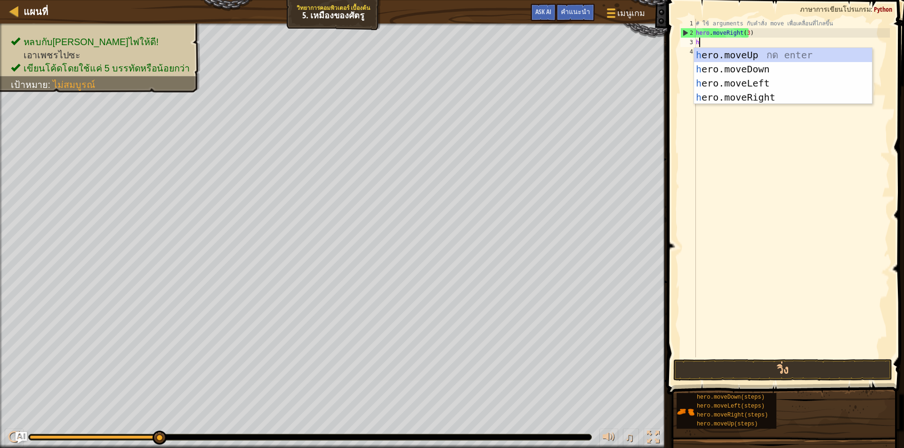
scroll to position [4, 0]
click at [755, 58] on div "h ero.moveUp กด enter h ero.moveDown กด enter h ero.moveLeft กด enter h ero.mov…" at bounding box center [783, 90] width 178 height 85
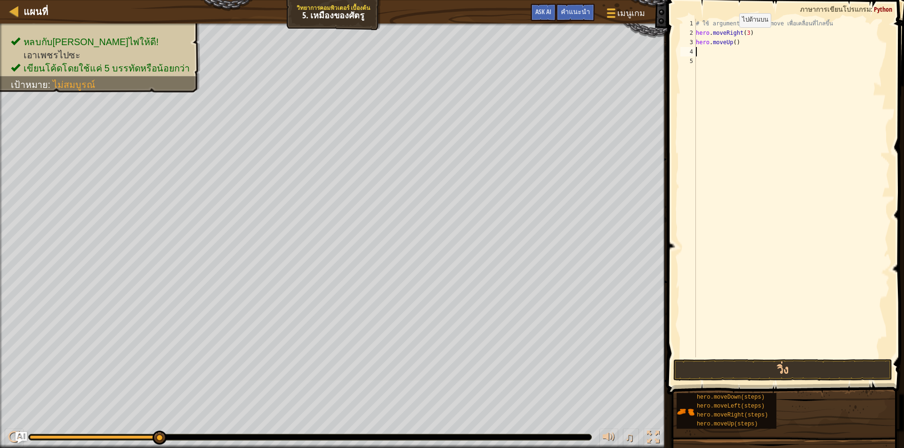
type textarea "h"
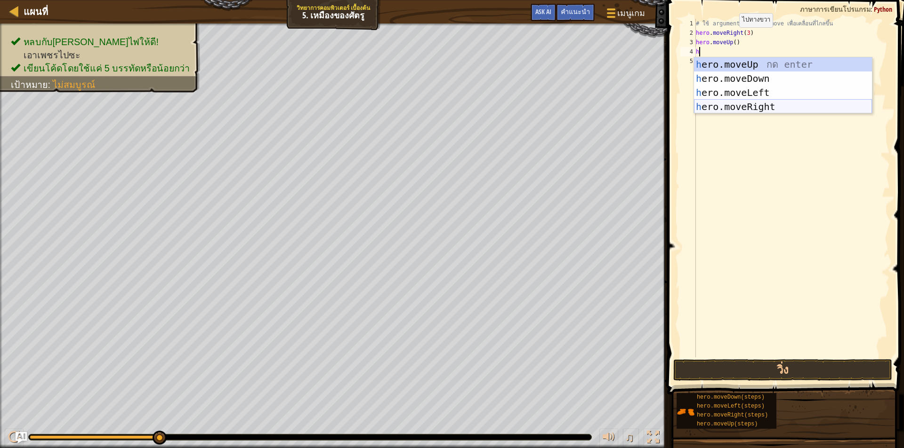
click at [740, 107] on div "h ero.moveUp กด enter h ero.moveDown กด enter h ero.moveLeft กด enter h ero.mov…" at bounding box center [783, 99] width 178 height 85
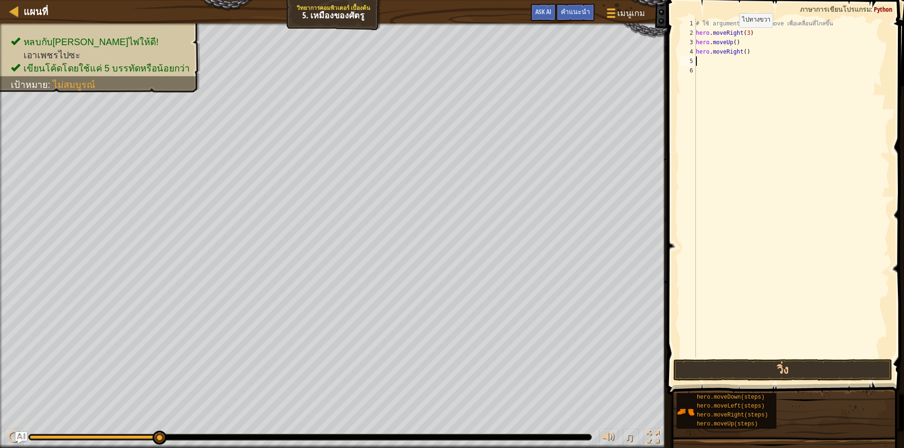
type textarea "h"
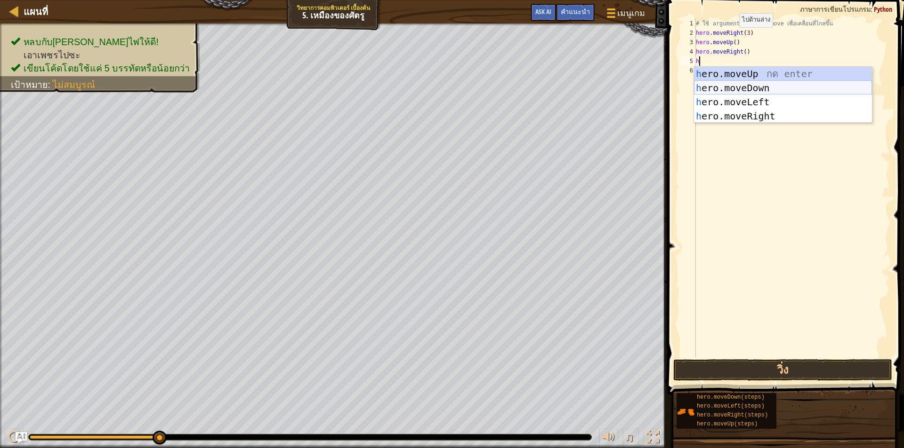
click at [749, 90] on div "h ero.moveUp กด enter h ero.moveDown กด enter h ero.moveLeft กด enter h ero.mov…" at bounding box center [783, 109] width 178 height 85
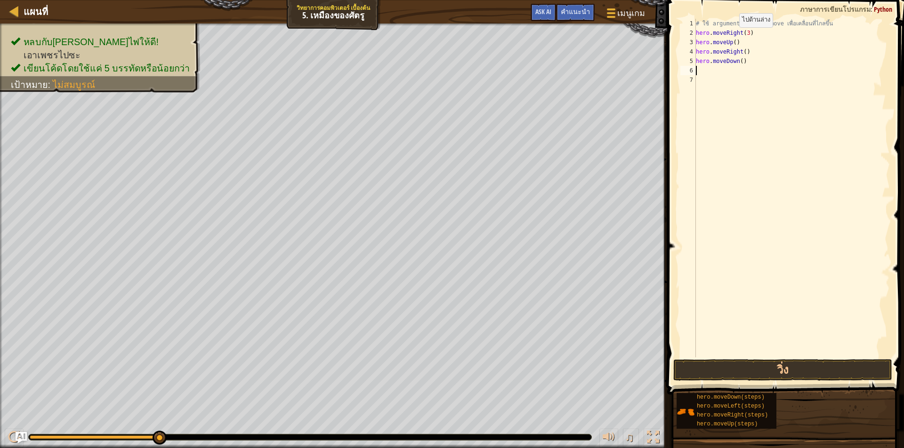
type textarea "h"
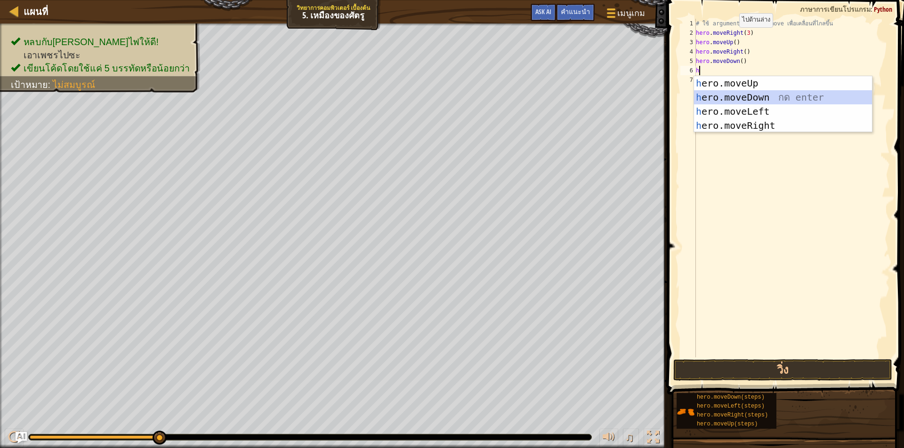
click at [747, 96] on div "h ero.moveUp กด enter h ero.moveDown กด enter h ero.moveLeft กด enter h ero.mov…" at bounding box center [783, 118] width 178 height 85
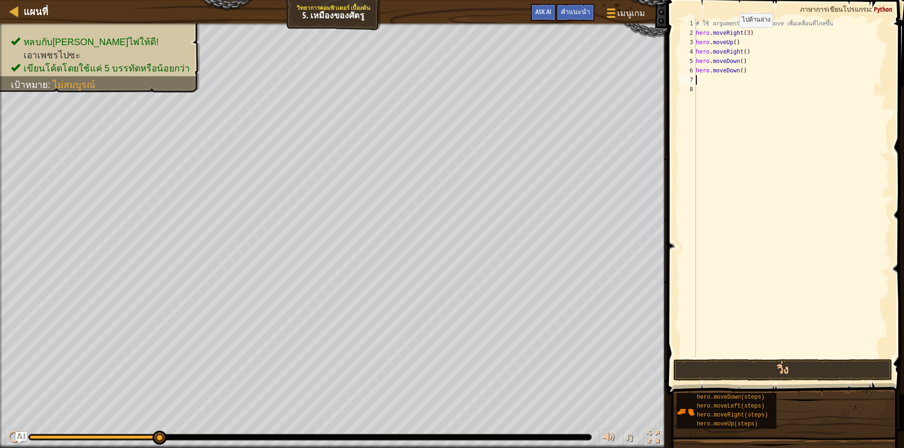
type textarea "h"
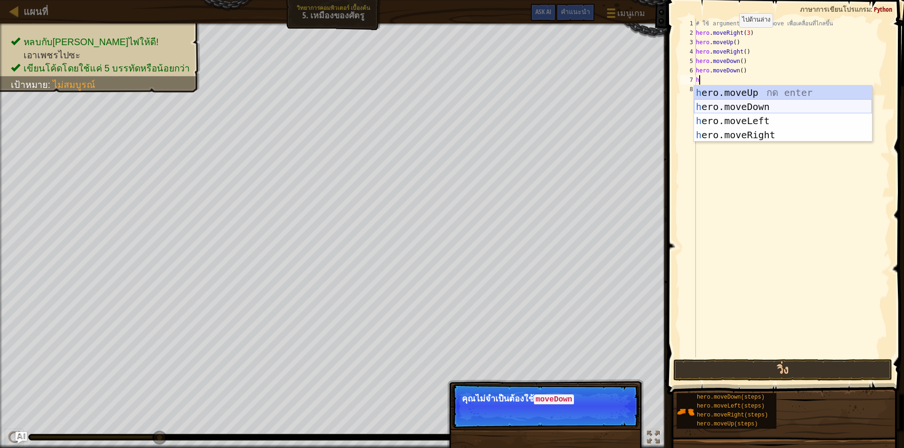
click at [745, 105] on div "h ero.moveUp กด enter h ero.moveDown กด enter h ero.moveLeft กด enter h ero.mov…" at bounding box center [783, 128] width 178 height 85
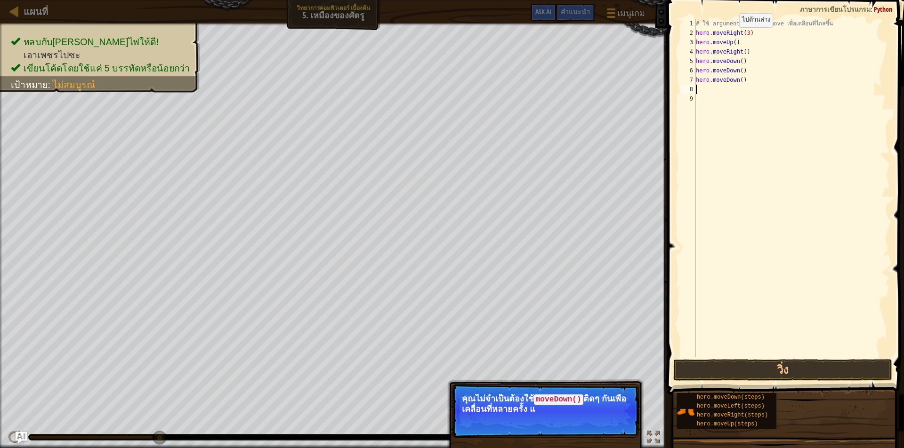
type textarea "h"
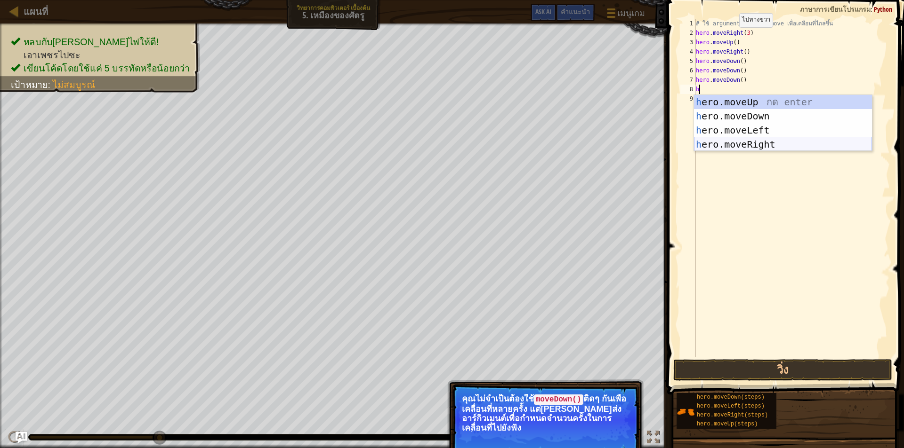
click at [759, 140] on div "h ero.moveUp กด enter h ero.moveDown กด enter h ero.moveLeft กด enter h ero.mov…" at bounding box center [783, 137] width 178 height 85
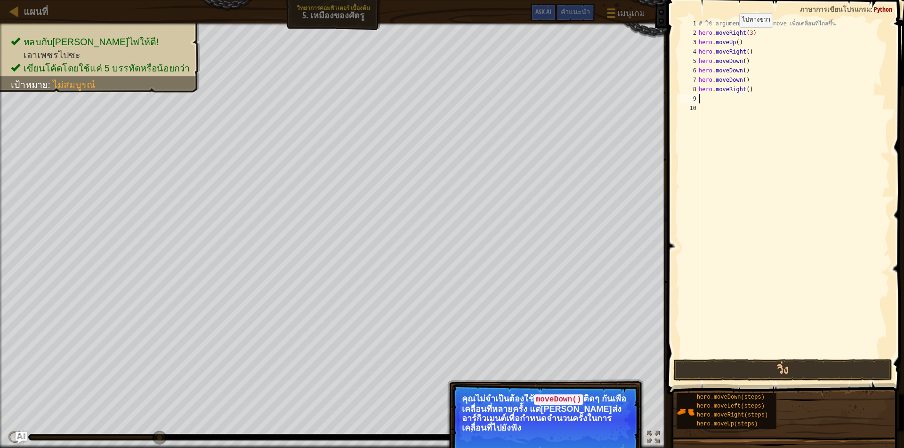
type textarea "h"
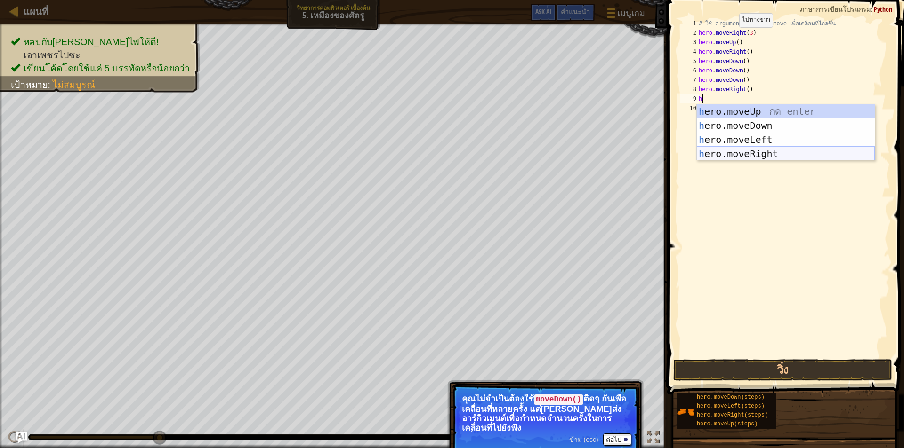
click at [759, 153] on div "h ero.moveUp กด enter h ero.moveDown กด enter h ero.moveLeft กด enter h ero.mov…" at bounding box center [785, 146] width 178 height 85
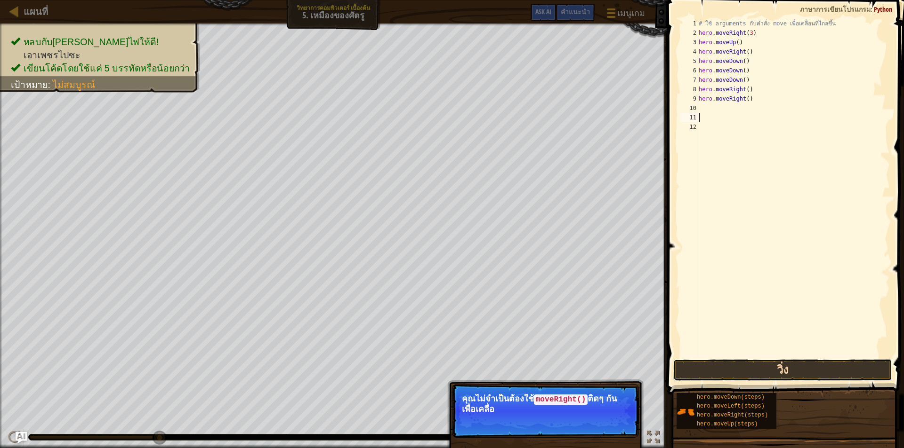
click at [777, 368] on button "วิ่ง" at bounding box center [782, 371] width 219 height 22
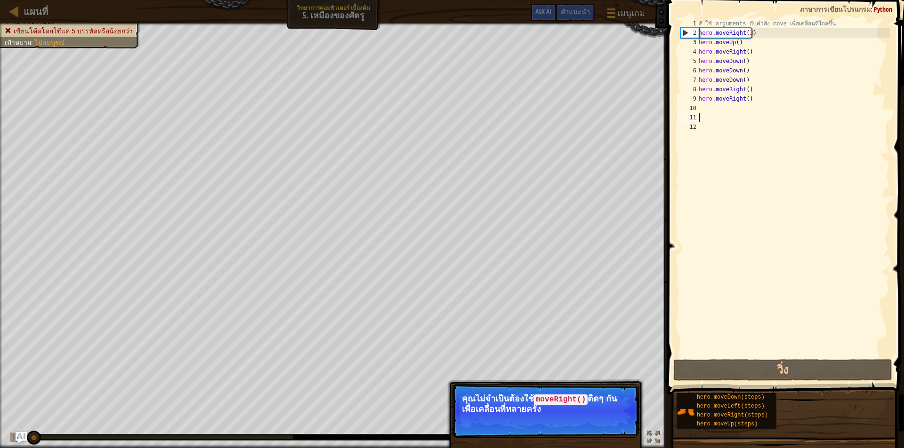
click at [588, 391] on p "ข้าม (esc) ต่อไป คุณไม่จำเป็นต้องใช้ moveRight() ติดๆ กันเพื่อเคลื่อนที่หลายครั…" at bounding box center [545, 411] width 187 height 54
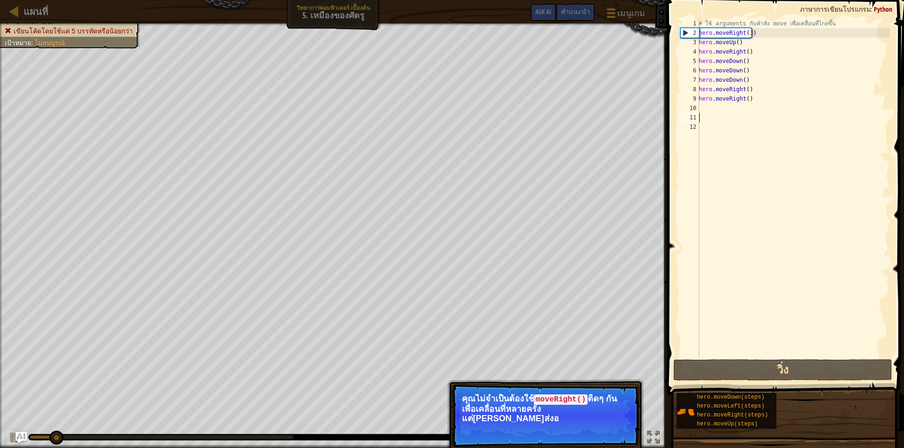
click at [596, 400] on p "คุณไม่จำเป็นต้องใช้ moveRight() ติดๆ กันเพื่อเคลื่อนที่หลายครั้ง แต่สามารถส่งอ" at bounding box center [545, 408] width 167 height 29
click at [596, 400] on p "คุณไม่จำเป็นต้องใช้ moveRight() ติดๆ กันเพื่อเคลื่อนที่หลายครั้ง แต่สามารถส่งอา…" at bounding box center [545, 408] width 167 height 29
click at [598, 400] on p "คุณไม่จำเป็นต้องใช้ moveRight() ติดๆ กันเพื่อเคลื่อนที่หลายครั้ง แต่สามารถส่งอา…" at bounding box center [545, 413] width 167 height 38
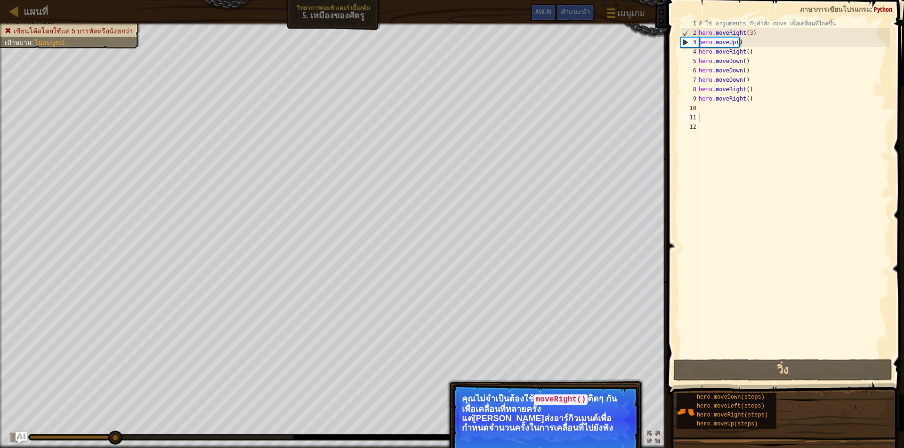
click at [560, 410] on p "คุณไม่จำเป็นต้องใช้ moveRight() ติดๆ กันเพื่อเคลื่อนที่หลายครั้ง แต่สามารถส่งอา…" at bounding box center [545, 413] width 167 height 38
click at [568, 405] on p "คุณไม่จำเป็นต้องใช้ moveRight() ติดๆ กันเพื่อเคลื่อนที่หลายครั้ง แต่สามารถส่งอา…" at bounding box center [545, 413] width 167 height 38
click at [600, 409] on p "คุณไม่จำเป็นต้องใช้ moveRight() ติดๆ กันเพื่อเคลื่อนที่หลายครั้ง แต่สามารถส่งอา…" at bounding box center [545, 413] width 167 height 38
drag, startPoint x: 599, startPoint y: 408, endPoint x: 618, endPoint y: 428, distance: 27.6
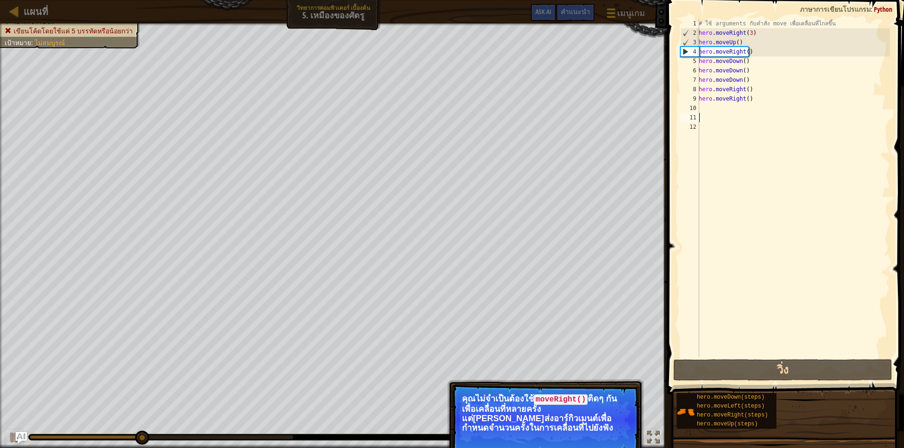
click at [602, 414] on p "คุณไม่จำเป็นต้องใช้ moveRight() ติดๆ กันเพื่อเคลื่อนที่หลายครั้ง แต่สามารถส่งอา…" at bounding box center [545, 413] width 167 height 38
click at [618, 429] on p "คุณไม่จำเป็นต้องใช้ moveRight() ติดๆ กันเพื่อเคลื่อนที่หลายครั้ง แต่สามารถส่งอา…" at bounding box center [545, 413] width 167 height 38
click at [591, 389] on p "ข้าม (esc) ต่อไป คุณไม่จำเป็นต้องใช้ moveRight() ติดๆ กันเพื่อเคลื่อนที่หลายครั…" at bounding box center [545, 420] width 187 height 72
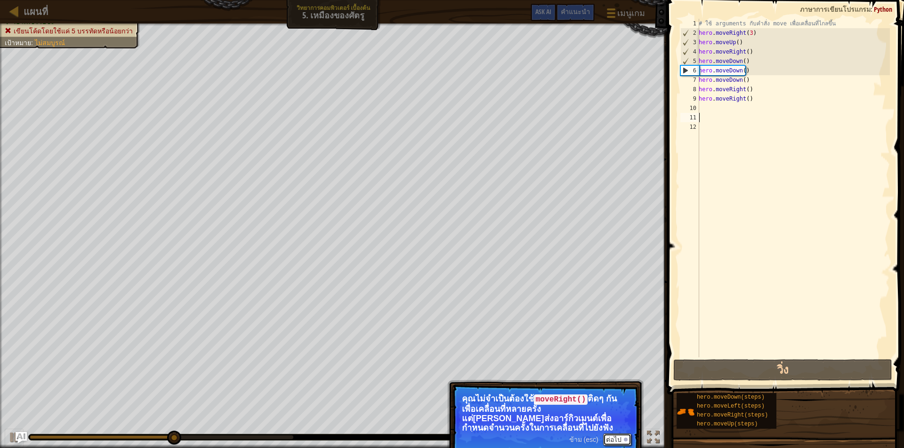
click at [613, 436] on button "ต่อไป" at bounding box center [617, 440] width 28 height 12
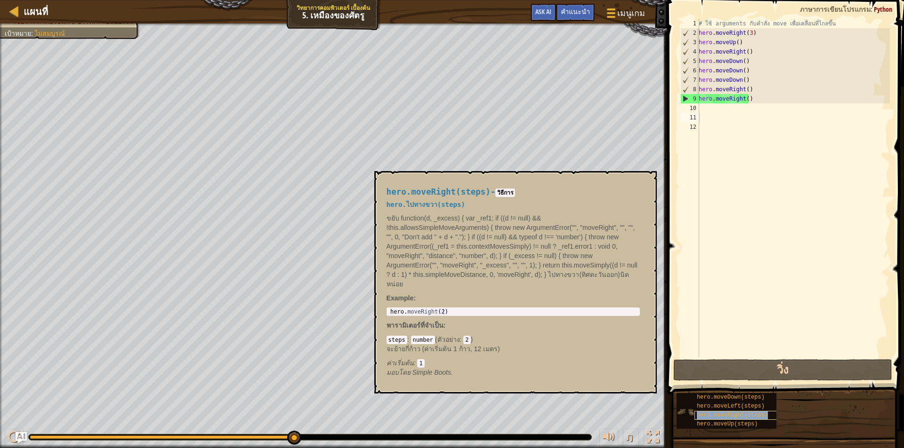
click at [704, 416] on span "hero.moveRight(steps)" at bounding box center [731, 415] width 71 height 7
click at [647, 181] on button "×" at bounding box center [646, 182] width 8 height 13
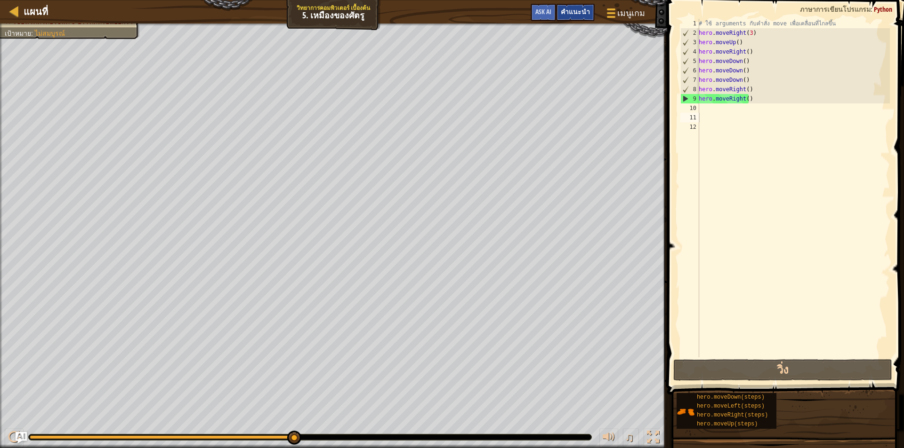
click at [578, 16] on div "คำแนะนำ" at bounding box center [575, 12] width 39 height 17
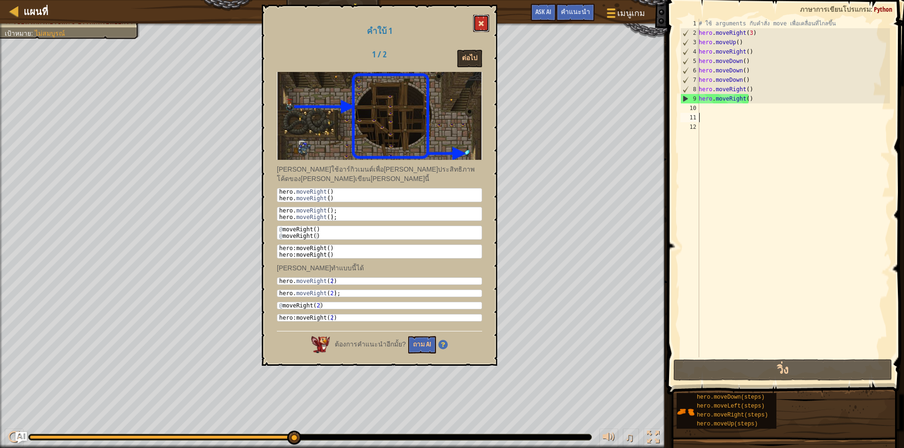
click at [482, 21] on span at bounding box center [481, 23] width 7 height 7
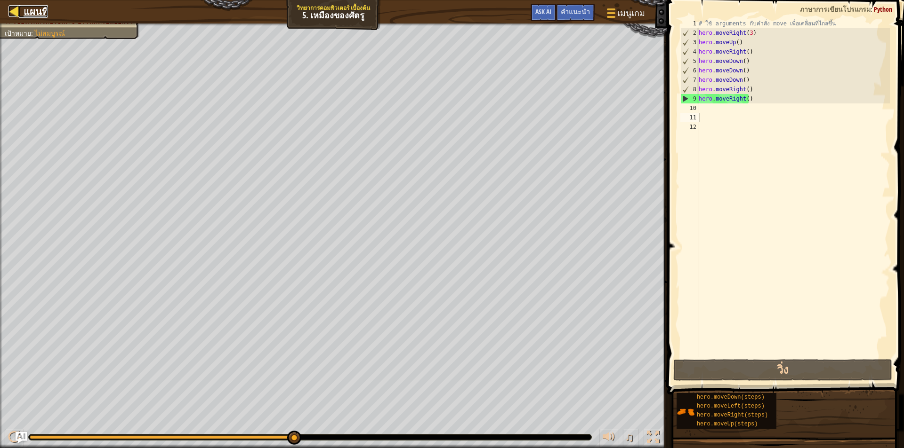
click at [8, 12] on div at bounding box center [14, 11] width 12 height 12
select select "th"
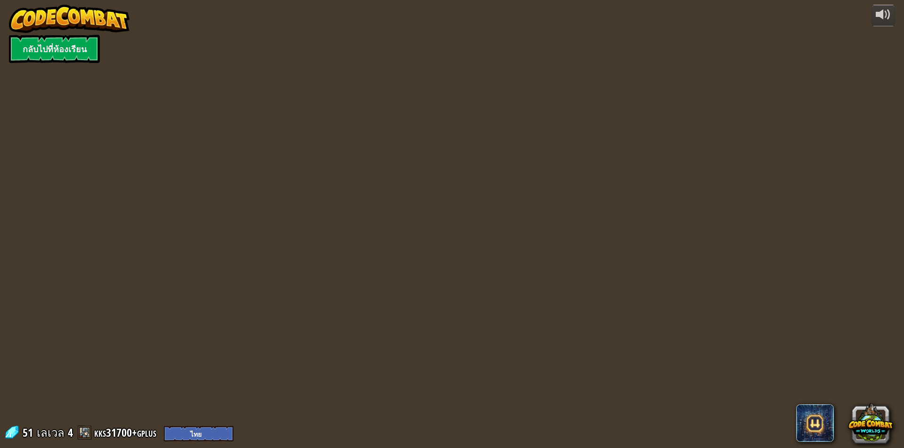
select select "th"
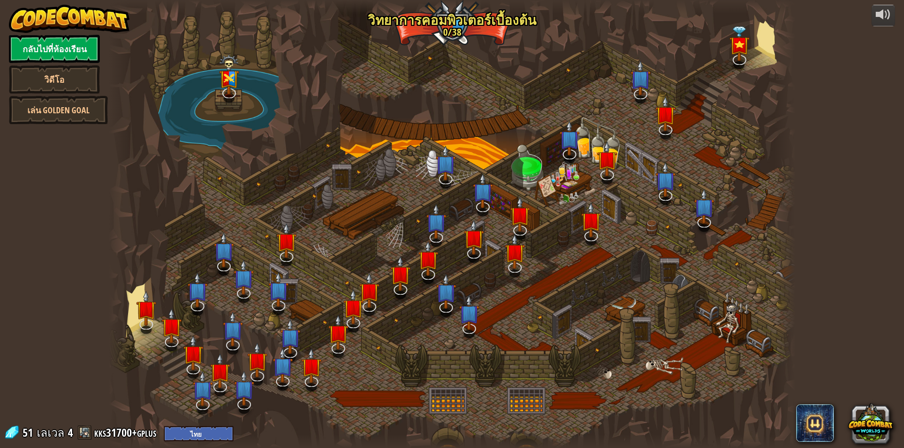
select select "th"
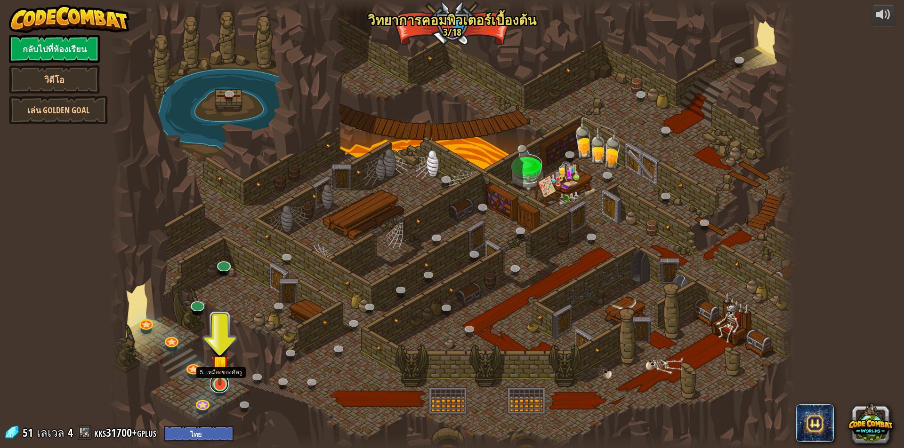
click at [216, 386] on link at bounding box center [219, 384] width 19 height 19
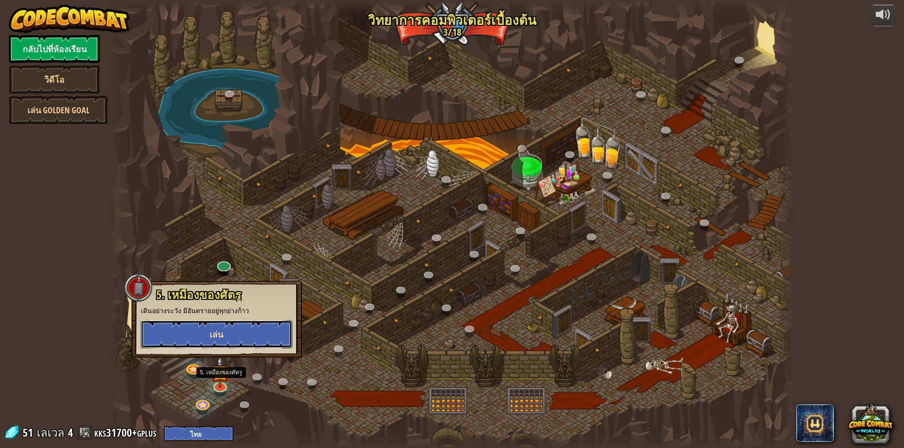
click at [259, 337] on button "เล่น" at bounding box center [217, 334] width 152 height 28
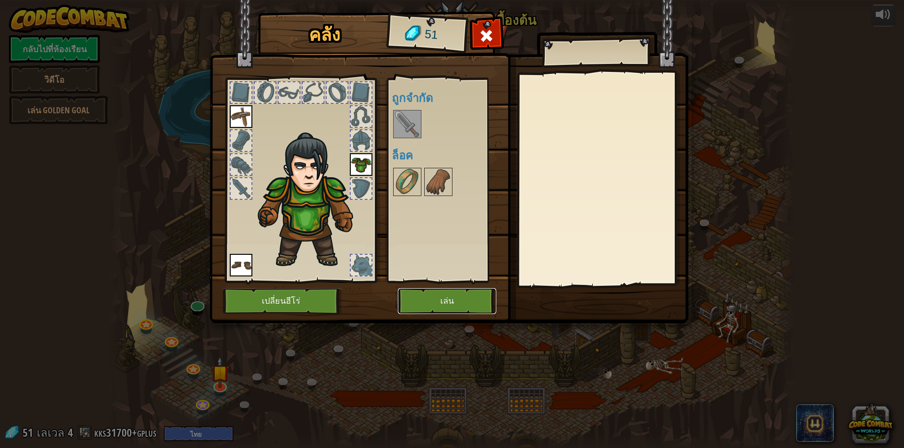
click at [437, 298] on button "เล่น" at bounding box center [447, 301] width 98 height 26
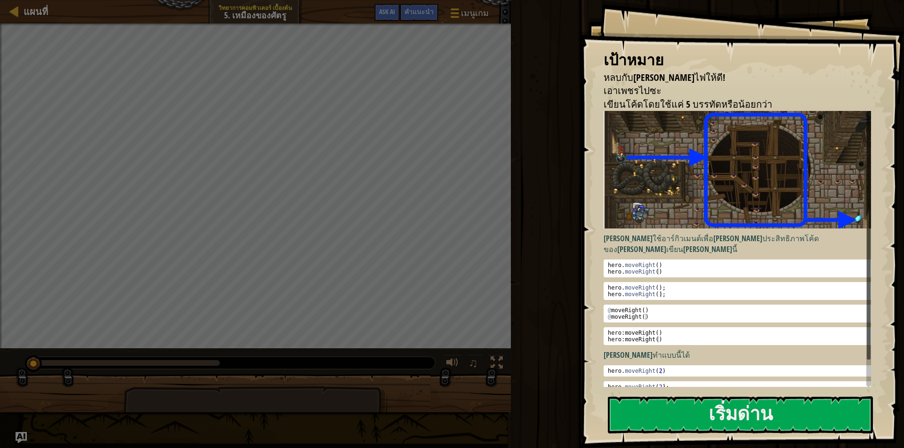
scroll to position [28, 0]
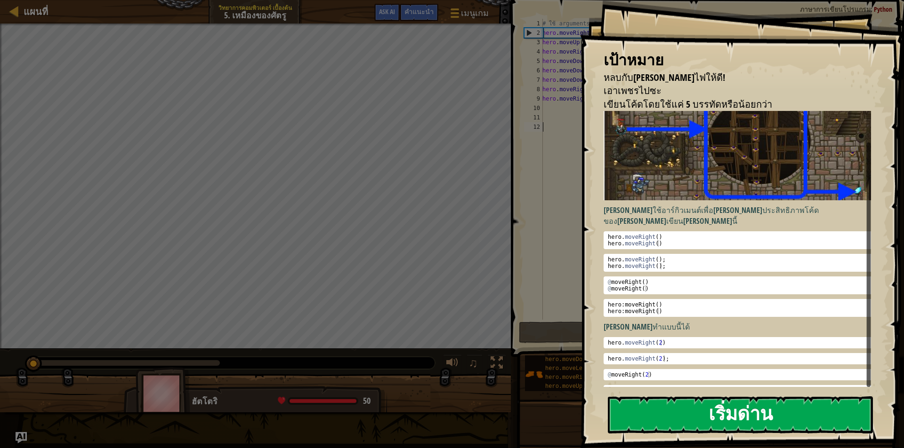
click at [697, 411] on button "เริ่มด่าน" at bounding box center [740, 415] width 265 height 37
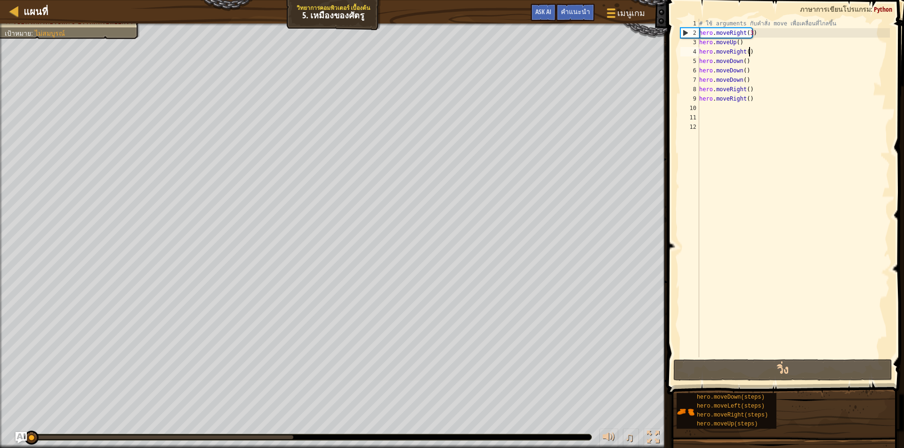
click at [751, 54] on div "# ใช้ arguments กับคำสั่ง move เพื่อเคลื่อนที่ไกลขึ้น hero . moveRight ( 3 ) he…" at bounding box center [793, 198] width 192 height 358
click at [746, 55] on div "# ใช้ arguments กับคำสั่ง move เพื่อเคลื่อนที่ไกลขึ้น hero . moveRight ( 3 ) he…" at bounding box center [793, 198] width 192 height 358
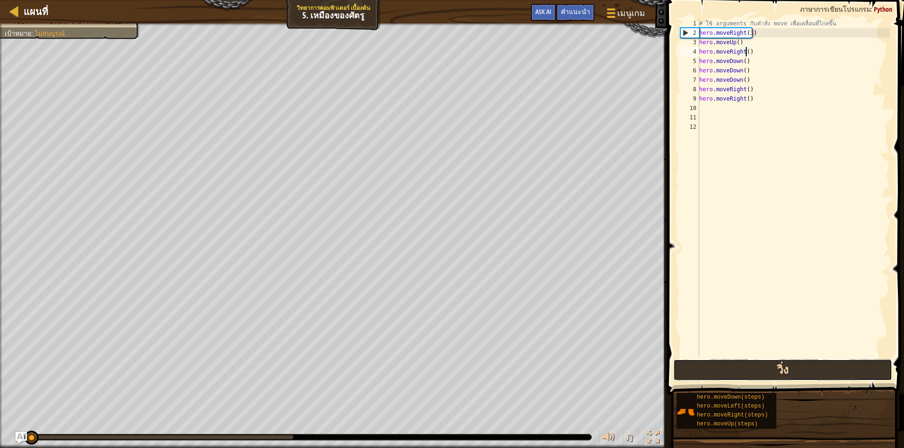
click at [803, 376] on button "วิ่ง" at bounding box center [782, 371] width 219 height 22
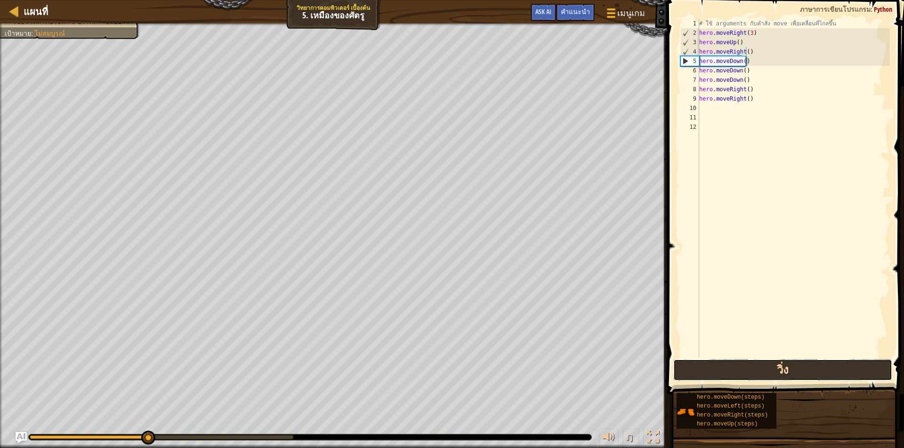
click at [803, 370] on button "วิ่ง" at bounding box center [782, 371] width 219 height 22
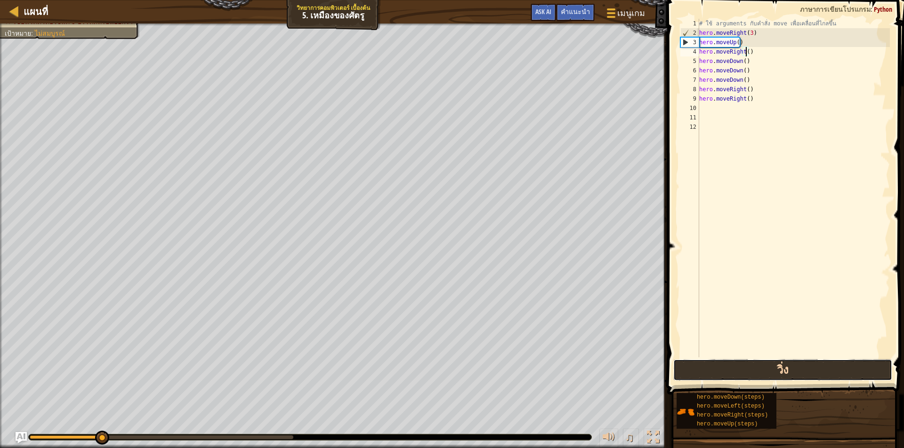
click at [785, 372] on button "วิ่ง" at bounding box center [782, 371] width 219 height 22
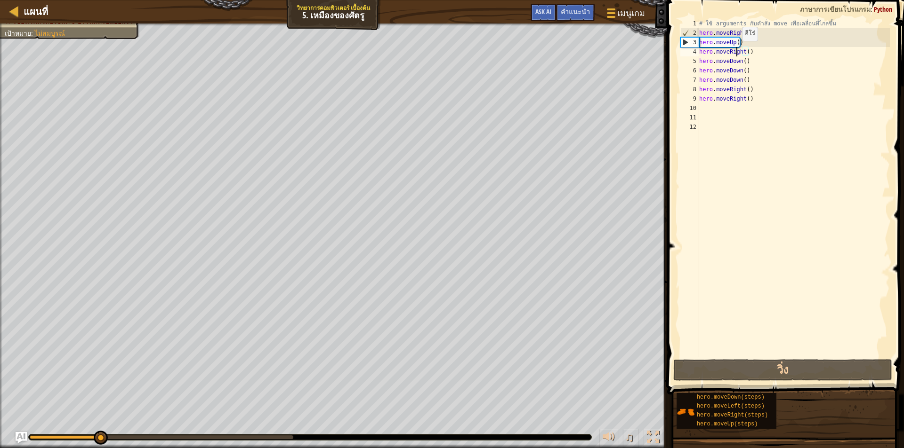
click at [737, 50] on div "# ใช้ arguments กับคำสั่ง move เพื่อเคลื่อนที่ไกลขึ้น hero . moveRight ( 3 ) he…" at bounding box center [793, 198] width 192 height 358
click at [755, 44] on div "# ใช้ arguments กับคำสั่ง move เพื่อเคลื่อนที่ไกลขึ้น hero . moveRight ( 3 ) he…" at bounding box center [793, 198] width 192 height 358
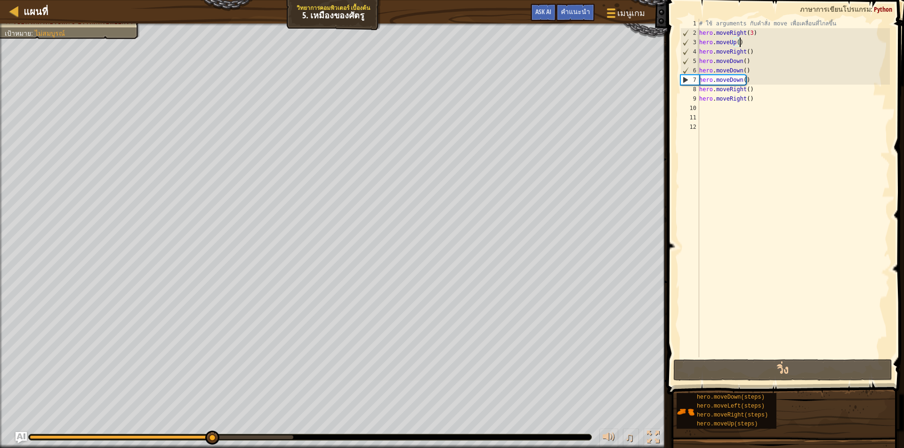
click at [746, 61] on div "# ใช้ arguments กับคำสั่ง move เพื่อเคลื่อนที่ไกลขึ้น hero . moveRight ( 3 ) he…" at bounding box center [793, 198] width 192 height 358
click at [752, 80] on div "# ใช้ arguments กับคำสั่ง move เพื่อเคลื่อนที่ไกลขึ้น hero . moveRight ( 3 ) he…" at bounding box center [793, 198] width 192 height 358
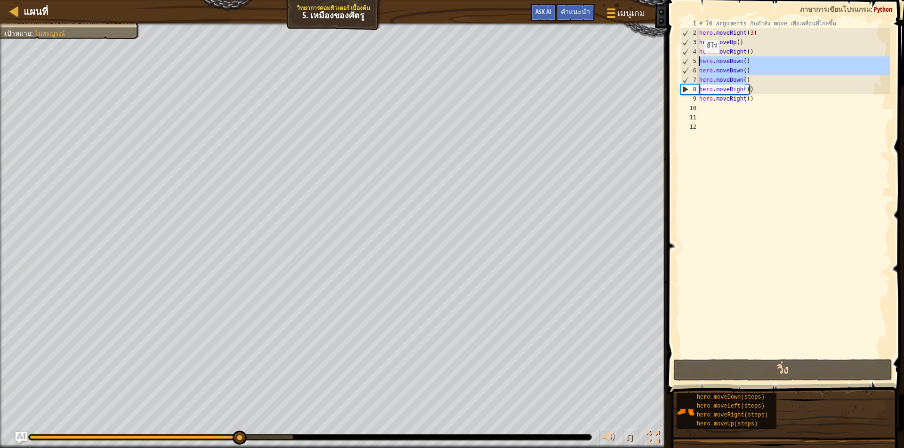
drag, startPoint x: 749, startPoint y: 80, endPoint x: 698, endPoint y: 63, distance: 53.1
click at [698, 63] on div "hero.moveDown() 1 2 3 4 5 6 7 8 9 10 11 12 # ใช้ arguments กับคำสั่ง move เพื่อ…" at bounding box center [783, 188] width 211 height 339
type textarea "hero.moveDown() hero.moveDown()"
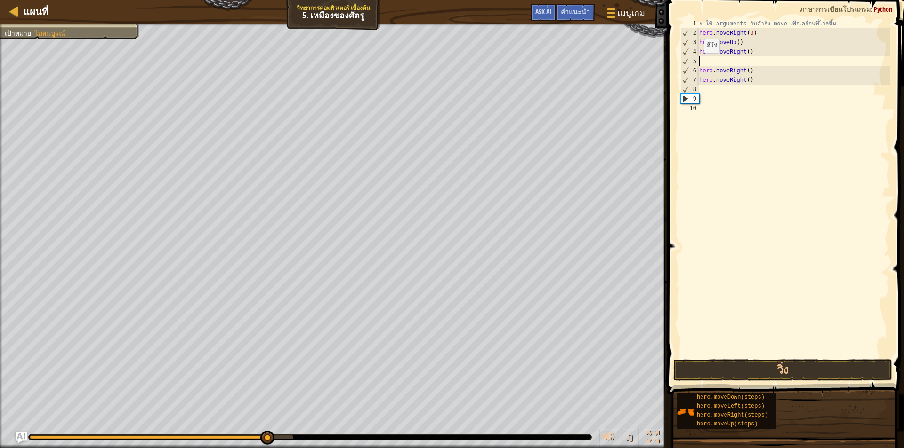
type textarea "h"
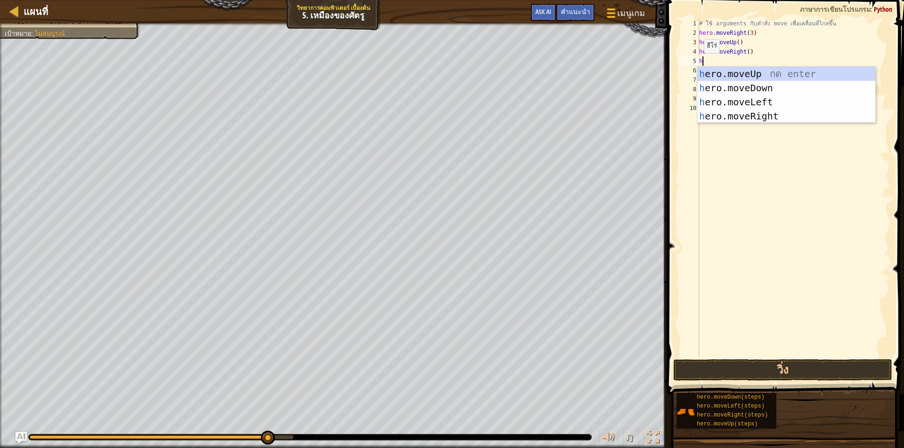
scroll to position [4, 0]
click at [724, 84] on div "h ero.moveUp กด enter h ero.moveDown กด enter h ero.moveLeft กด enter h ero.mov…" at bounding box center [786, 109] width 178 height 85
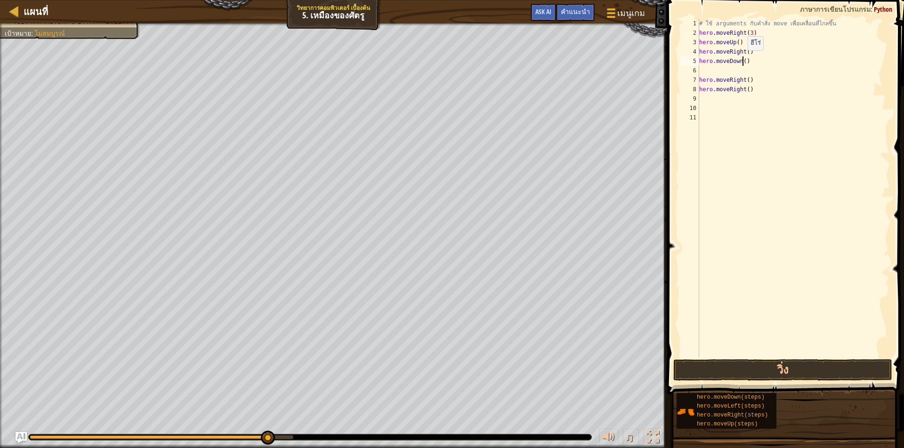
click at [743, 60] on div "# ใช้ arguments กับคำสั่ง move เพื่อเคลื่อนที่ไกลขึ้น hero . moveRight ( 3 ) he…" at bounding box center [793, 198] width 192 height 358
click at [752, 87] on div "# ใช้ arguments กับคำสั่ง move เพื่อเคลื่อนที่ไกลขึ้น hero . moveRight ( 3 ) he…" at bounding box center [793, 198] width 192 height 358
drag, startPoint x: 759, startPoint y: 90, endPoint x: 694, endPoint y: 81, distance: 66.0
click at [694, 81] on div "hero.moveRight() 1 2 3 4 5 6 7 8 9 10 11 # ใช้ arguments กับคำสั่ง move เพื่อเค…" at bounding box center [783, 188] width 211 height 339
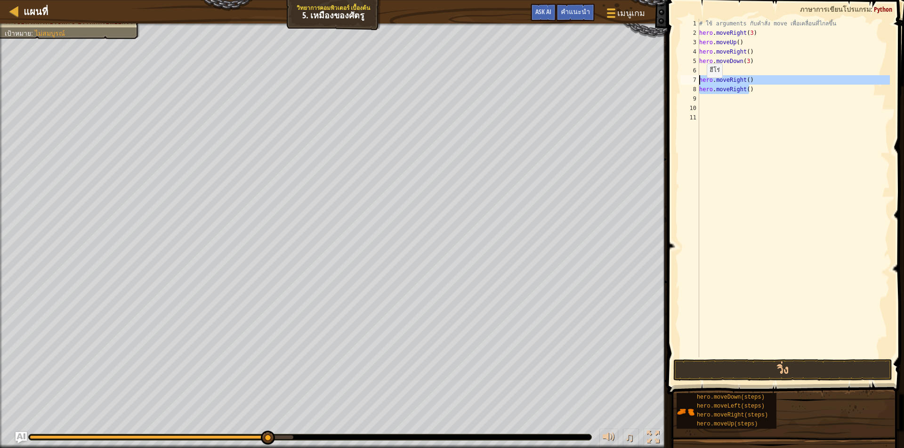
type textarea "hero.moveRight() hero.moveRight()"
type textarea "h"
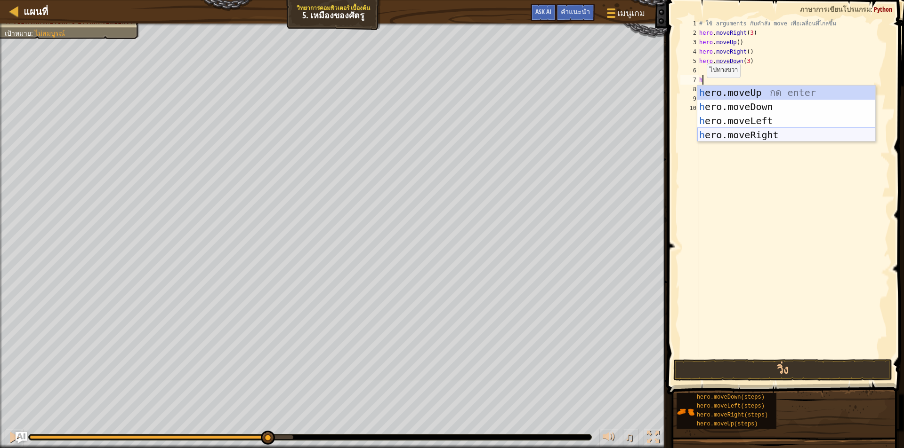
click at [757, 137] on div "h ero.moveUp กด enter h ero.moveDown กด enter h ero.moveLeft กด enter h ero.mov…" at bounding box center [786, 128] width 178 height 85
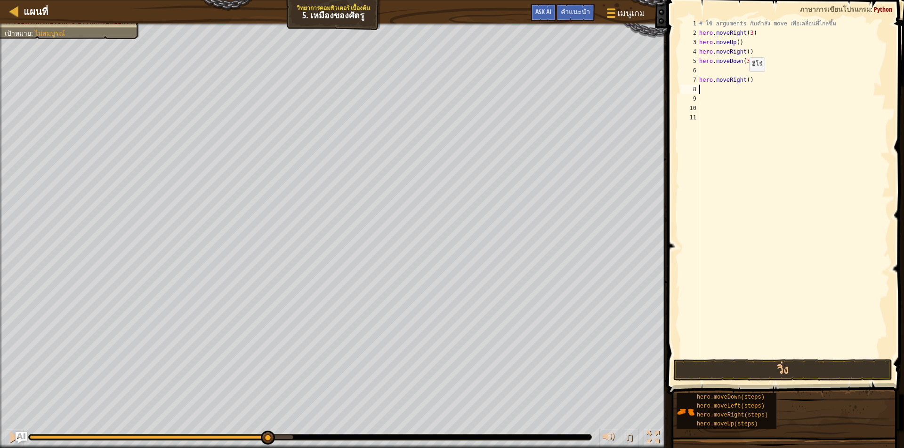
click at [744, 80] on div "# ใช้ arguments กับคำสั่ง move เพื่อเคลื่อนที่ไกลขึ้น hero . moveRight ( 3 ) he…" at bounding box center [793, 198] width 192 height 358
type textarea "hero.moveRight(2)"
click at [808, 373] on button "วิ่ง" at bounding box center [782, 371] width 219 height 22
click at [808, 372] on button "วิ่ง" at bounding box center [782, 371] width 219 height 22
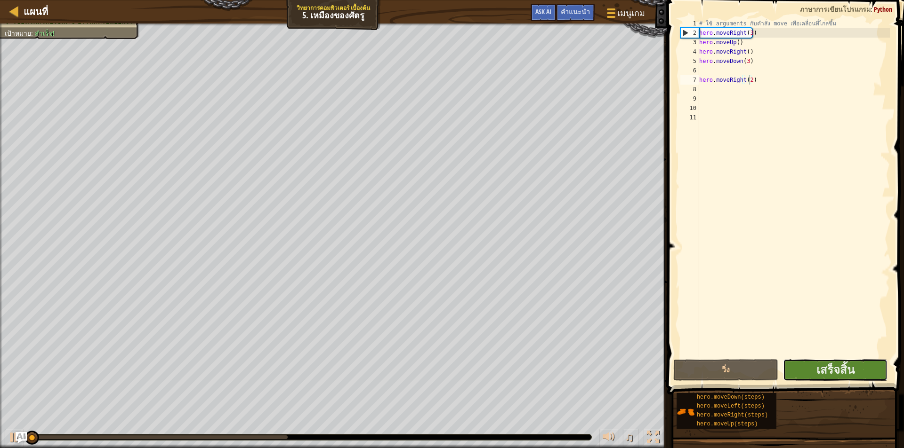
click at [810, 371] on button "เสร็จสิ้น" at bounding box center [835, 371] width 105 height 22
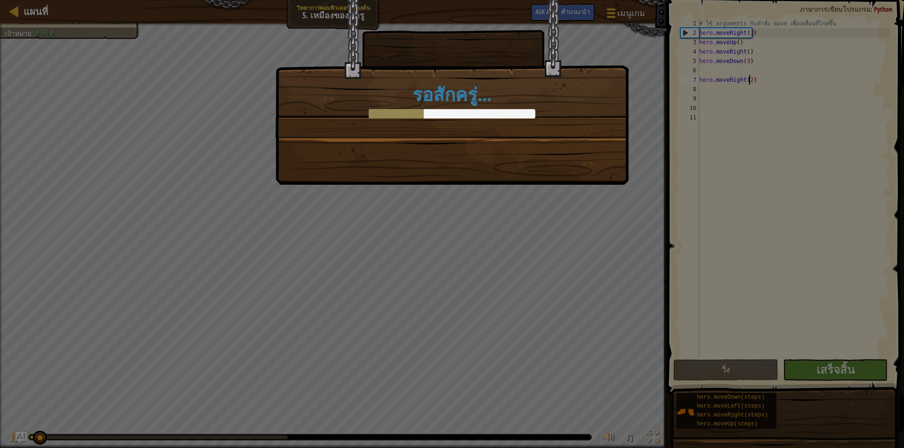
drag, startPoint x: 823, startPoint y: 367, endPoint x: 823, endPoint y: 360, distance: 7.1
click at [824, 362] on div "รอสักครู่..." at bounding box center [452, 224] width 904 height 448
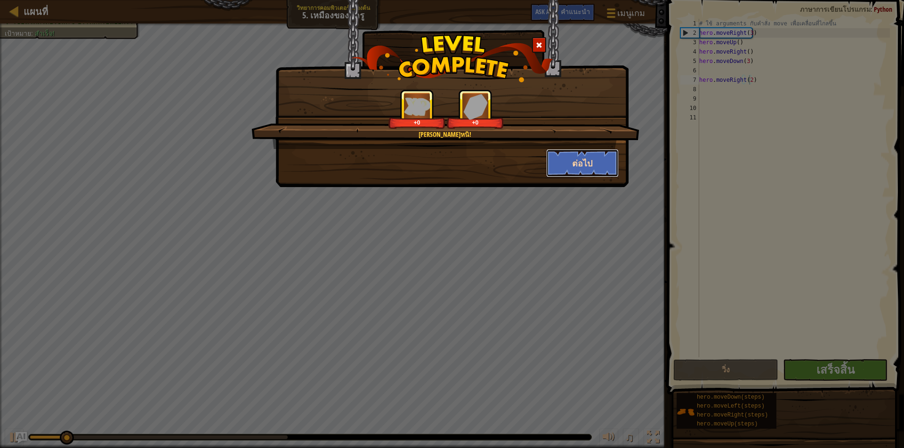
click at [584, 169] on button "ต่อไป" at bounding box center [582, 163] width 73 height 28
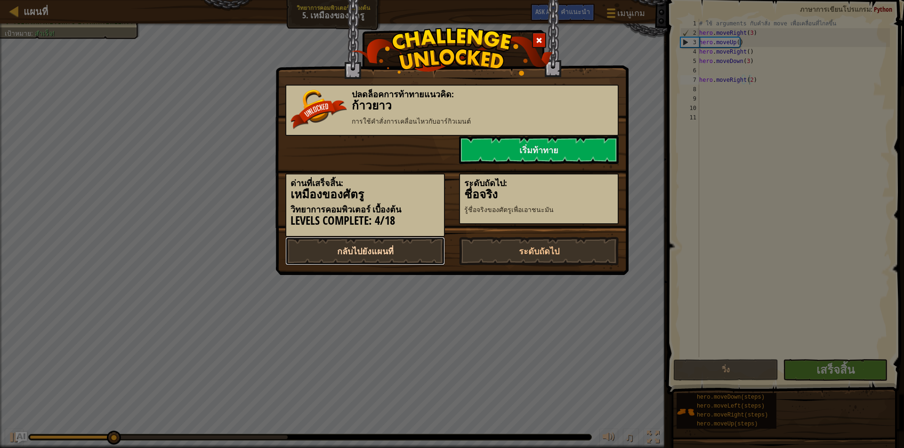
click at [427, 258] on link "กลับไปยังแผนที่" at bounding box center [365, 251] width 160 height 28
select select "th"
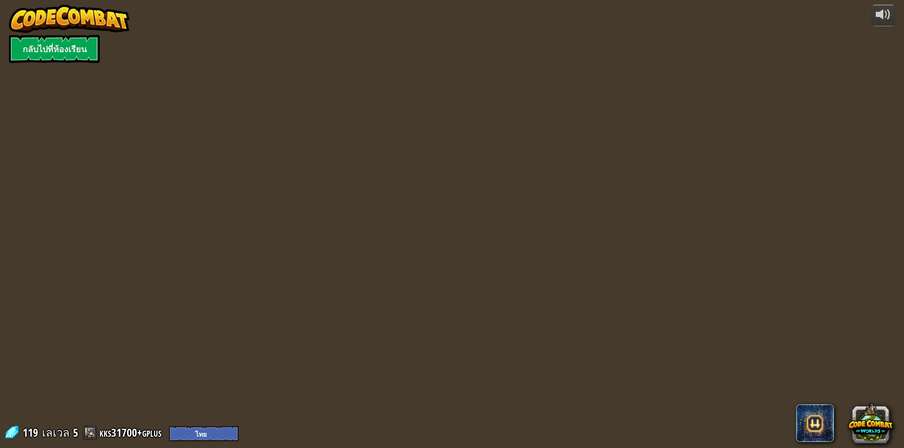
select select "th"
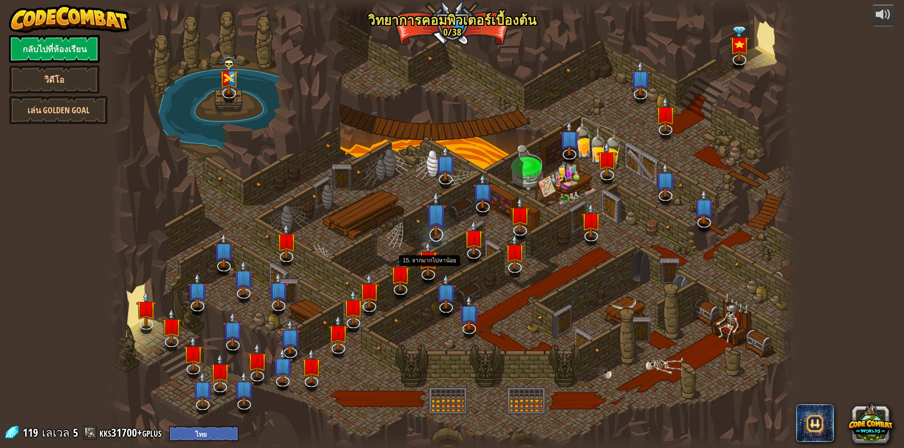
select select "th"
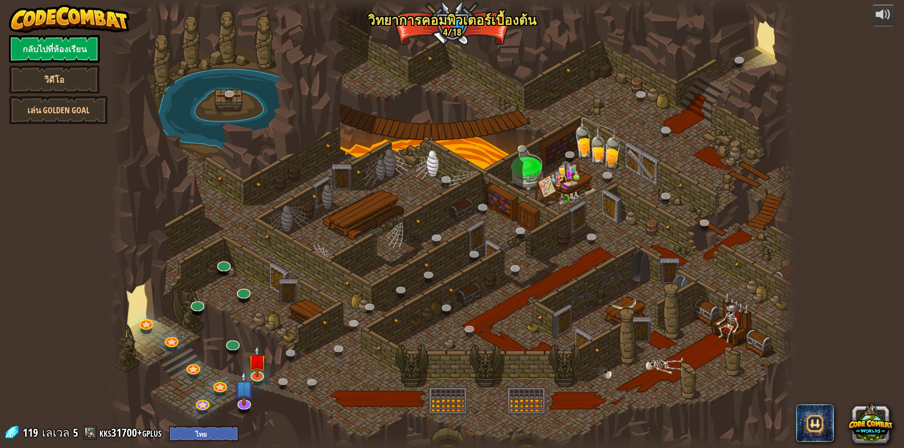
select select "th"
click at [255, 372] on img at bounding box center [257, 354] width 18 height 42
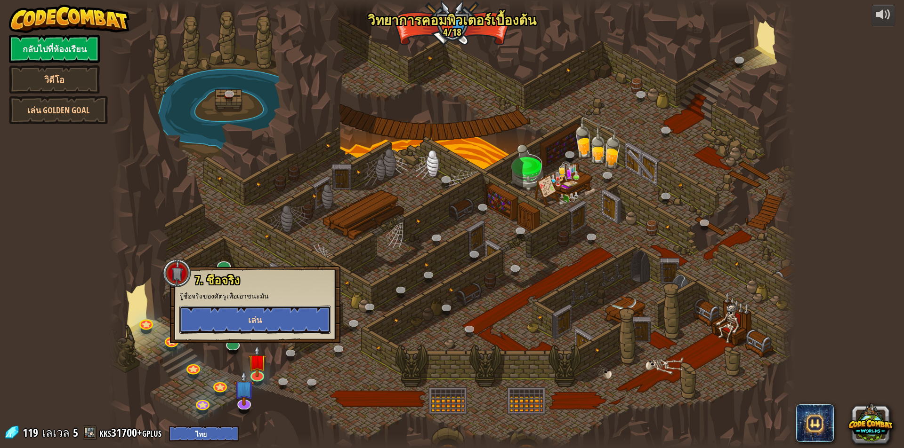
click at [274, 321] on button "เล่น" at bounding box center [255, 320] width 152 height 28
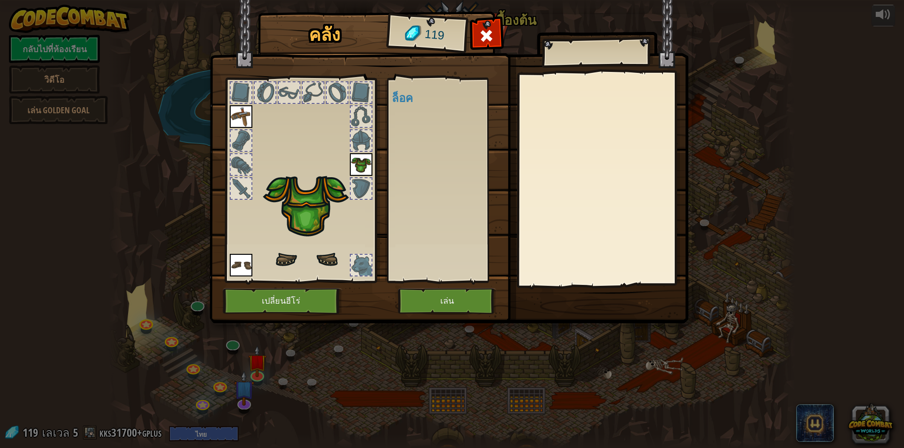
click at [309, 199] on img at bounding box center [310, 200] width 115 height 137
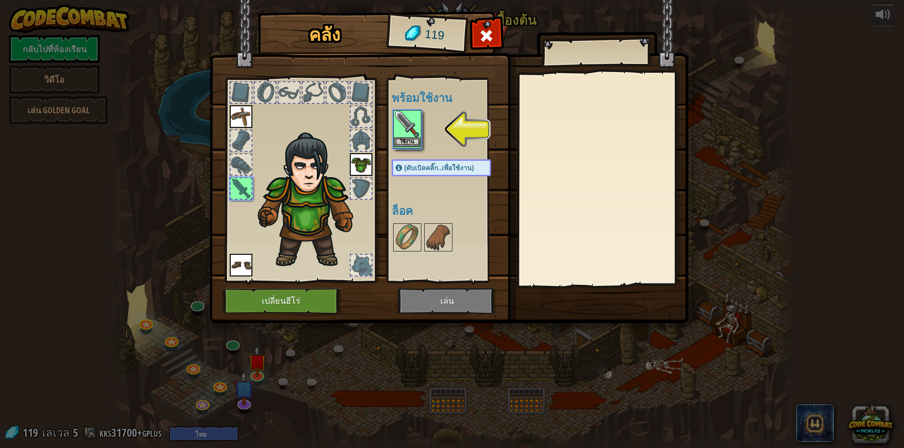
click at [406, 137] on img at bounding box center [407, 124] width 26 height 26
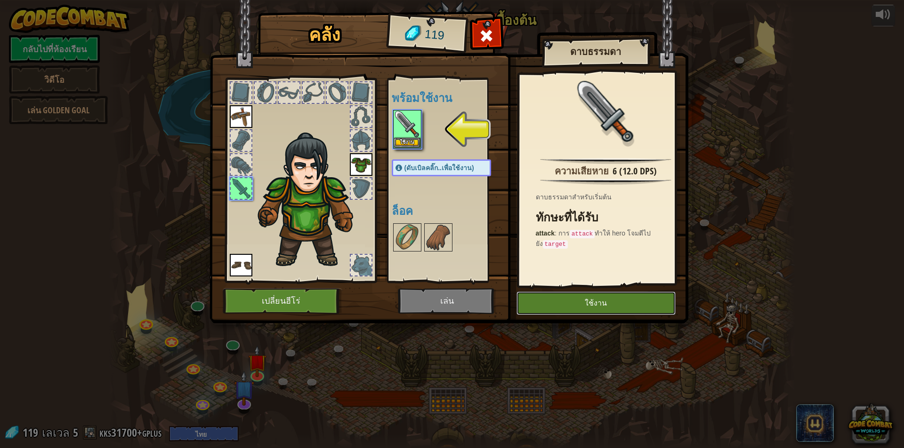
click at [552, 303] on button "ใช้งาน" at bounding box center [595, 304] width 159 height 24
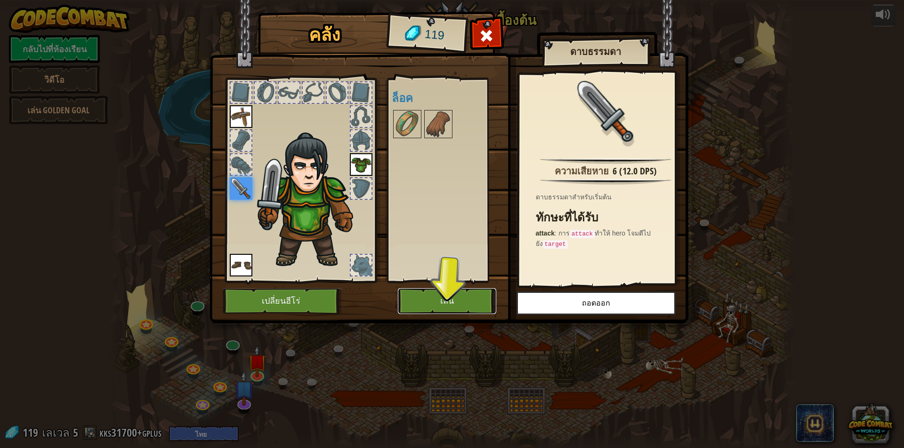
click at [446, 301] on button "เล่น" at bounding box center [447, 301] width 98 height 26
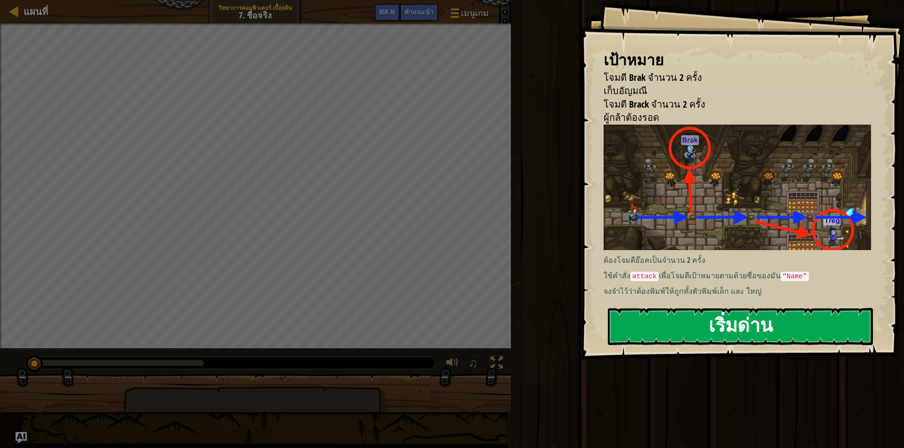
click at [720, 329] on button "เริ่มด่าน" at bounding box center [740, 326] width 265 height 37
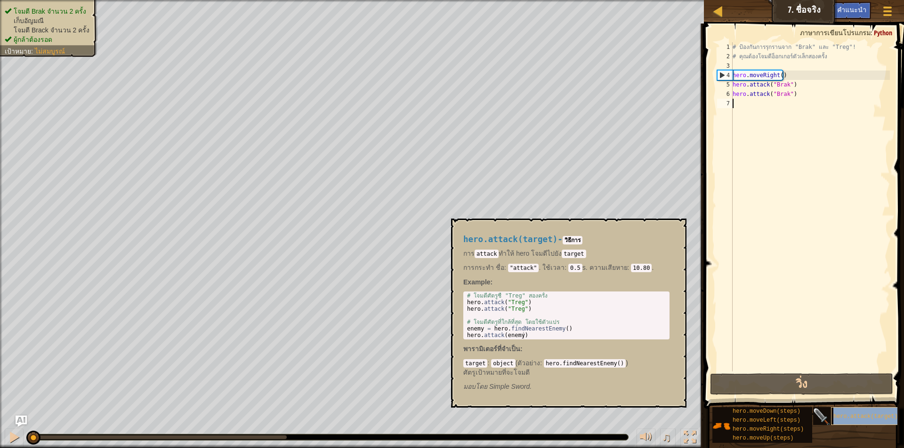
click at [856, 417] on span "hero.attack(target)" at bounding box center [865, 417] width 64 height 7
click at [802, 91] on div "# ป้องกันการรุกรานจาก "Brak" และ "Treg"! # คุณต้องโจมตีอ็อกเกอร์ตัวเล็กสองครั้ง…" at bounding box center [809, 216] width 159 height 348
type textarea "hero.attack("Brak")"
click at [773, 105] on div "# ป้องกันการรุกรานจาก "Brak" และ "Treg"! # คุณต้องโจมตีอ็อกเกอร์ตัวเล็กสองครั้ง…" at bounding box center [809, 216] width 159 height 348
click at [680, 227] on div "hero.attack(target) - วิธีการ การ attack ทำให้ hero โจมตีไปยัง target การกระทำ …" at bounding box center [568, 313] width 235 height 189
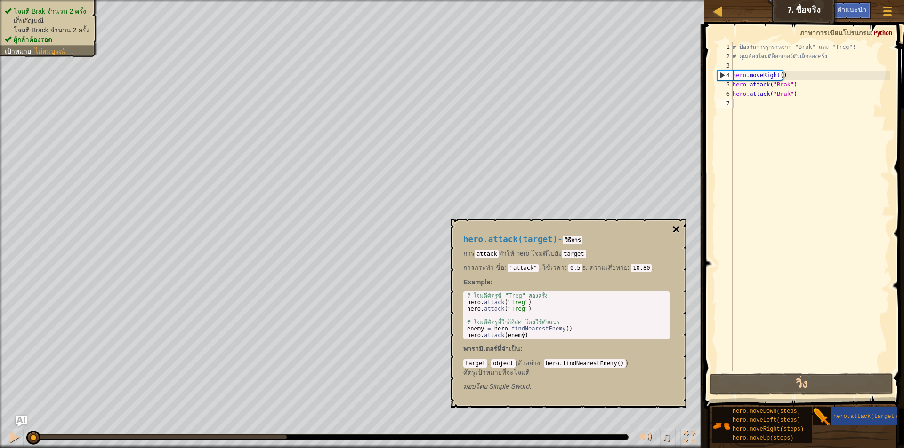
click at [678, 227] on button "×" at bounding box center [676, 229] width 8 height 13
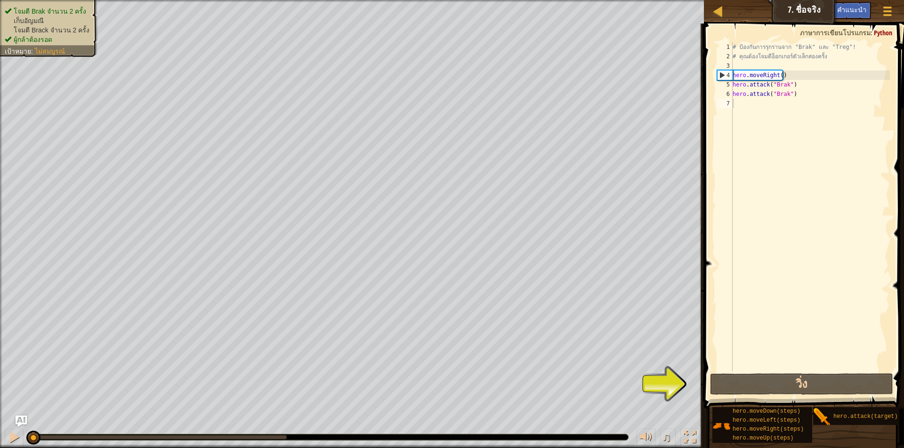
type textarea "hero.attack("Brak")"
click at [800, 89] on div "# ป้องกันการรุกรานจาก "Brak" และ "Treg"! # คุณต้องโจมตีอ็อกเกอร์ตัวเล็กสองครั้ง…" at bounding box center [809, 216] width 159 height 348
click at [812, 382] on button "วิ่ง" at bounding box center [801, 385] width 183 height 22
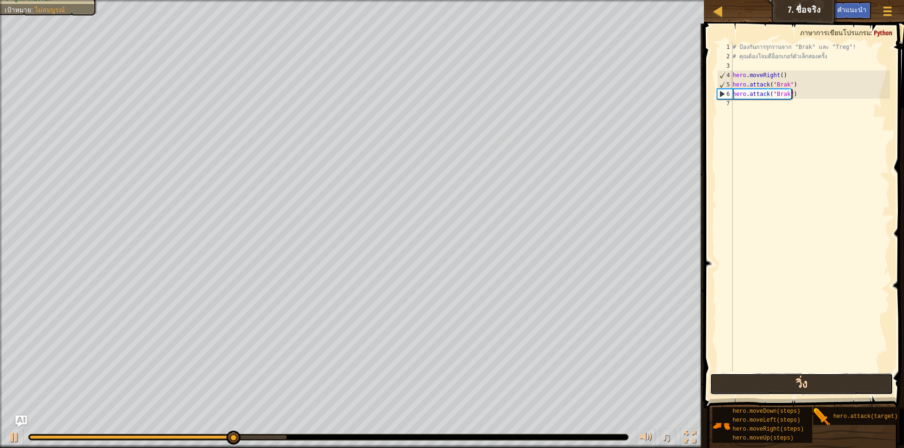
click at [825, 377] on button "วิ่ง" at bounding box center [801, 385] width 183 height 22
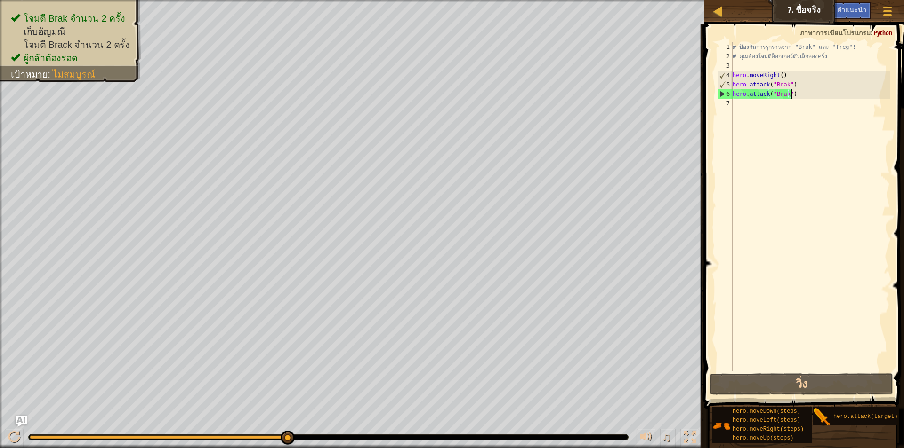
click at [807, 95] on div "# ป้องกันการรุกรานจาก "Brak" และ "Treg"! # คุณต้องโจมตีอ็อกเกอร์ตัวเล็กสองครั้ง…" at bounding box center [809, 216] width 159 height 348
click at [769, 118] on div "# ป้องกันการรุกรานจาก "Brak" และ "Treg"! # คุณต้องโจมตีอ็อกเกอร์ตัวเล็กสองครั้ง…" at bounding box center [809, 216] width 159 height 348
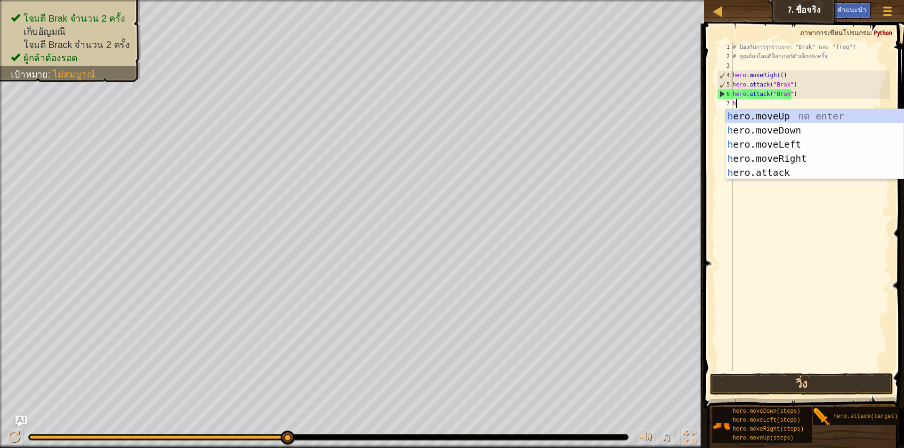
scroll to position [4, 0]
click at [791, 168] on div "h ero.moveUp กด enter h ero.moveDown กด enter h ero.moveLeft กด enter h ero.mov…" at bounding box center [814, 158] width 178 height 99
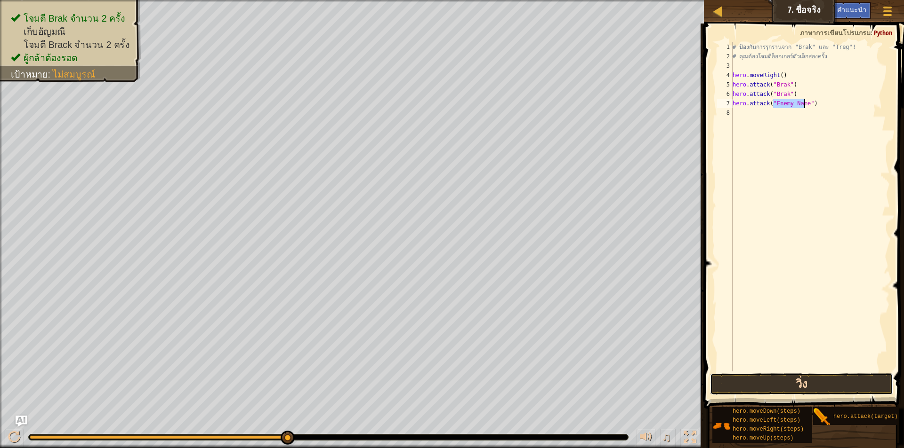
click at [811, 379] on button "วิ่ง" at bounding box center [801, 385] width 183 height 22
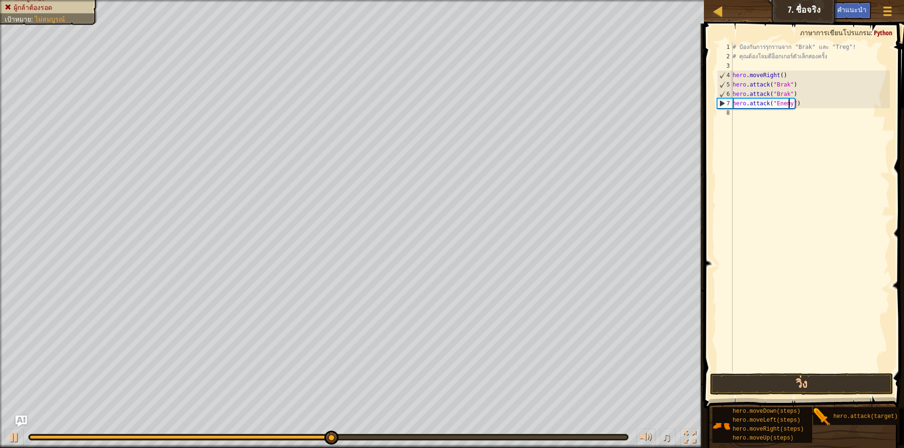
type textarea "hero.attack("")"
drag, startPoint x: 797, startPoint y: 106, endPoint x: 726, endPoint y: 104, distance: 71.1
click at [726, 104] on div "hero.attack("") 1 2 3 4 5 6 7 8 # ป้องกันการรุกรานจาก "Brak" และ "Treg"! # คุณต…" at bounding box center [802, 206] width 175 height 329
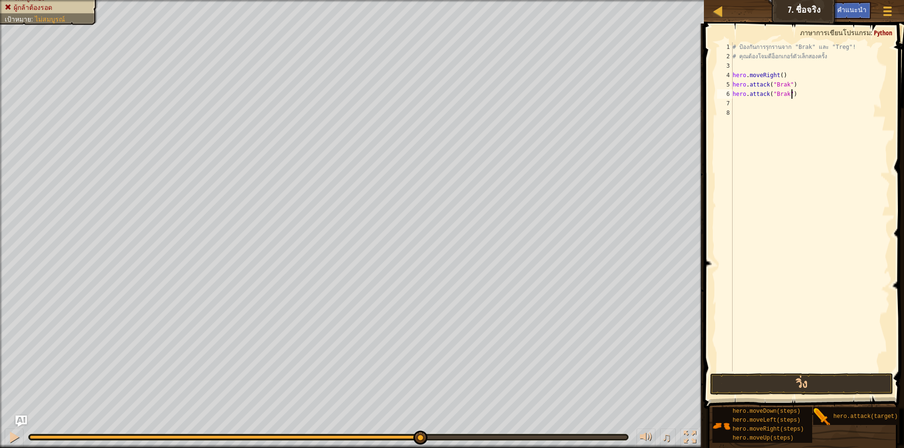
click at [807, 91] on div "# ป้องกันการรุกรานจาก "Brak" และ "Treg"! # คุณต้องโจมตีอ็อกเกอร์ตัวเล็กสองครั้ง…" at bounding box center [809, 216] width 159 height 348
click at [801, 384] on button "วิ่ง" at bounding box center [801, 385] width 183 height 22
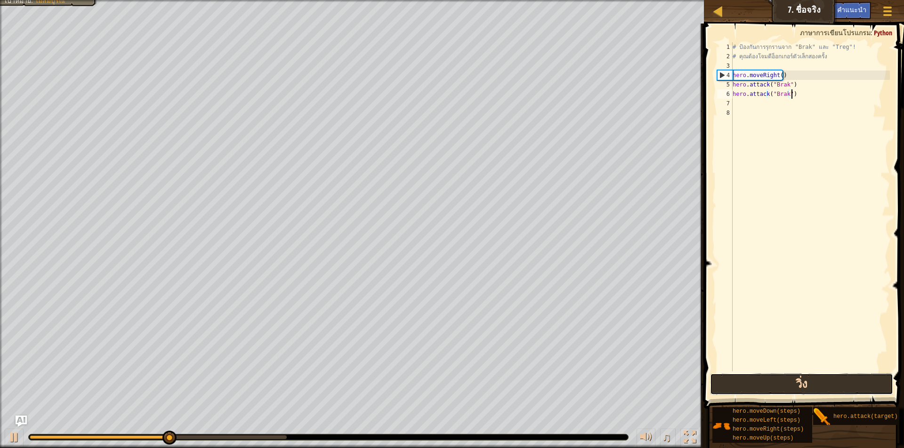
click at [801, 384] on button "วิ่ง" at bounding box center [801, 385] width 183 height 22
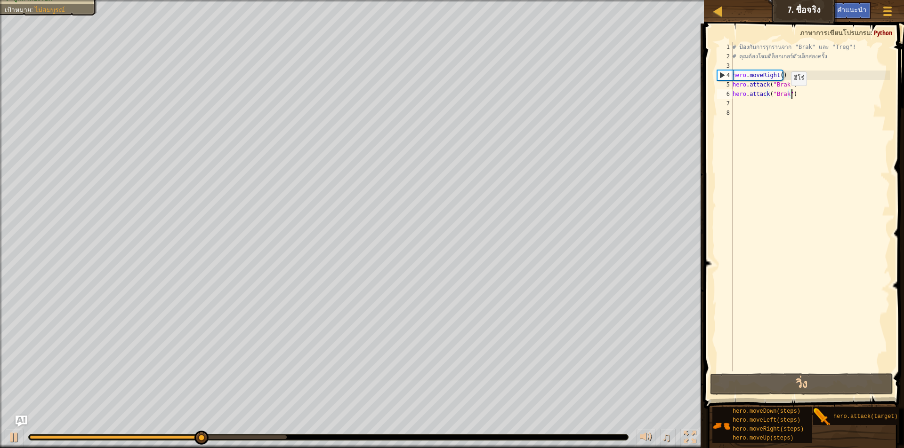
click at [783, 95] on div "# ป้องกันการรุกรานจาก "Brak" และ "Treg"! # คุณต้องโจมตีอ็อกเกอร์ตัวเล็กสองครั้ง…" at bounding box center [809, 216] width 159 height 348
click at [786, 94] on div "# ป้องกันการรุกรานจาก "Brak" และ "Treg"! # คุณต้องโจมตีอ็อกเกอร์ตัวเล็กสองครั้ง…" at bounding box center [809, 216] width 159 height 348
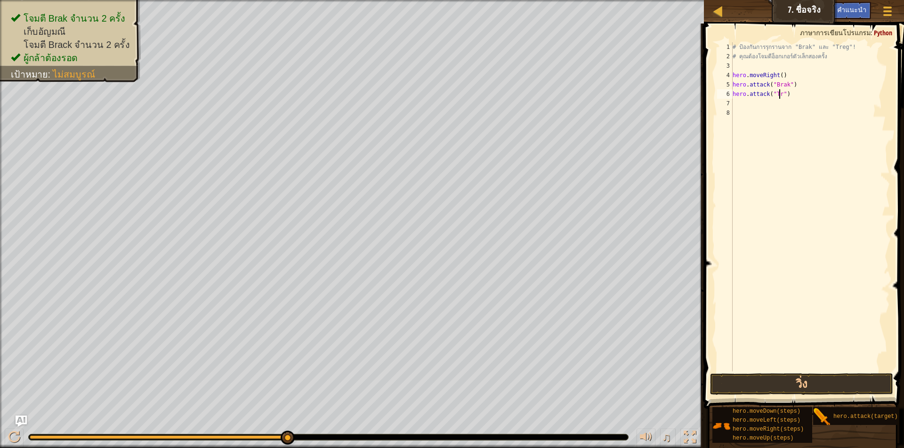
scroll to position [4, 4]
type textarea "hero.attack("Treg")"
type textarea "g"
type textarea "h"
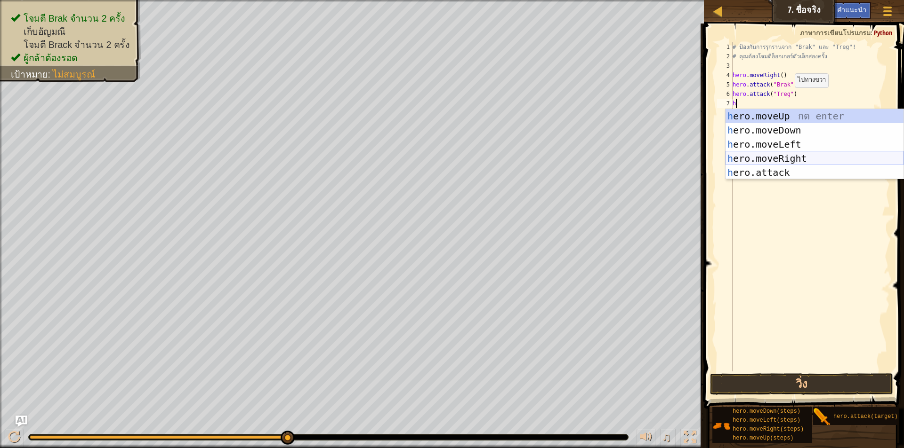
click at [799, 157] on div "h ero.moveUp กด enter h ero.moveDown กด enter h ero.moveLeft กด enter h ero.mov…" at bounding box center [814, 158] width 178 height 99
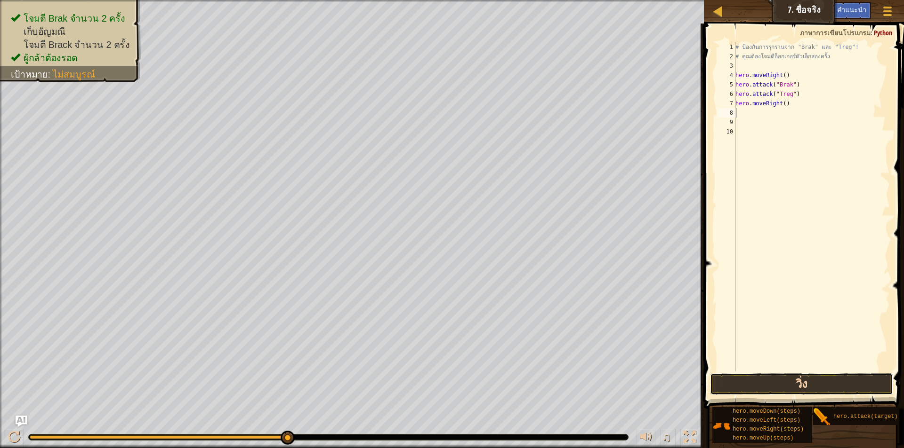
click at [842, 391] on button "วิ่ง" at bounding box center [801, 385] width 183 height 22
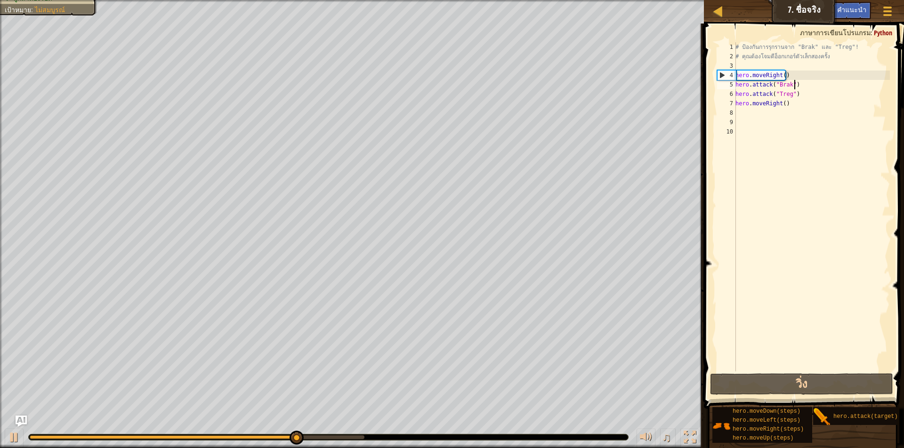
click at [805, 88] on div "# ป้องกันการรุกรานจาก "Brak" และ "Treg"! # คุณต้องโจมตีอ็อกเกอร์ตัวเล็กสองครั้ง…" at bounding box center [811, 216] width 156 height 348
type textarea "hero.attack("Brak")"
drag, startPoint x: 796, startPoint y: 87, endPoint x: 806, endPoint y: 82, distance: 10.8
click at [806, 82] on div "# ป้องกันการรุกรานจาก "Brak" และ "Treg"! # คุณต้องโจมตีอ็อกเกอร์ตัวเล็กสองครั้ง…" at bounding box center [811, 216] width 156 height 348
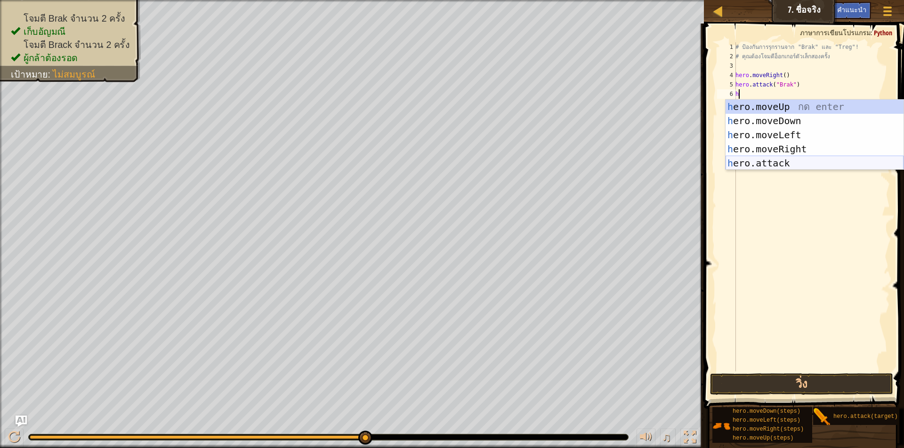
click at [789, 160] on div "h ero.moveUp กด enter h ero.moveDown กด enter h ero.moveLeft กด enter h ero.mov…" at bounding box center [814, 149] width 178 height 99
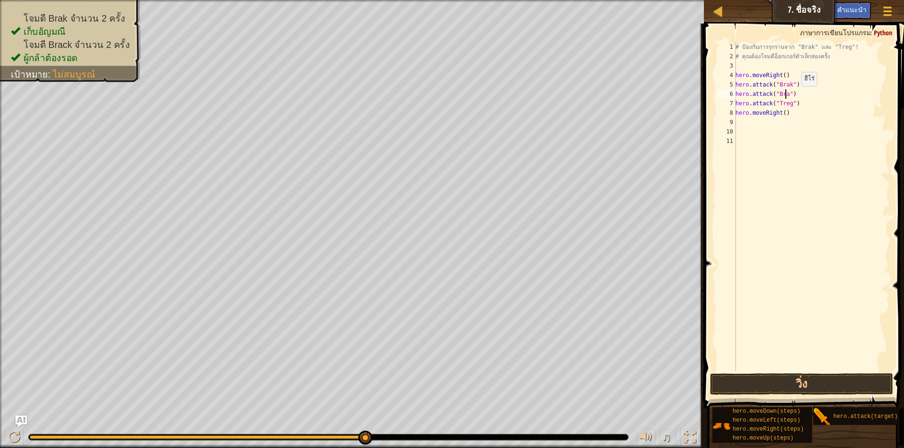
scroll to position [4, 4]
type textarea "hero.attack("Brak")"
click at [805, 92] on div "# ป้องกันการรุกรานจาก "Brak" และ "Treg"! # คุณต้องโจมตีอ็อกเกอร์ตัวเล็กสองครั้ง…" at bounding box center [811, 216] width 156 height 348
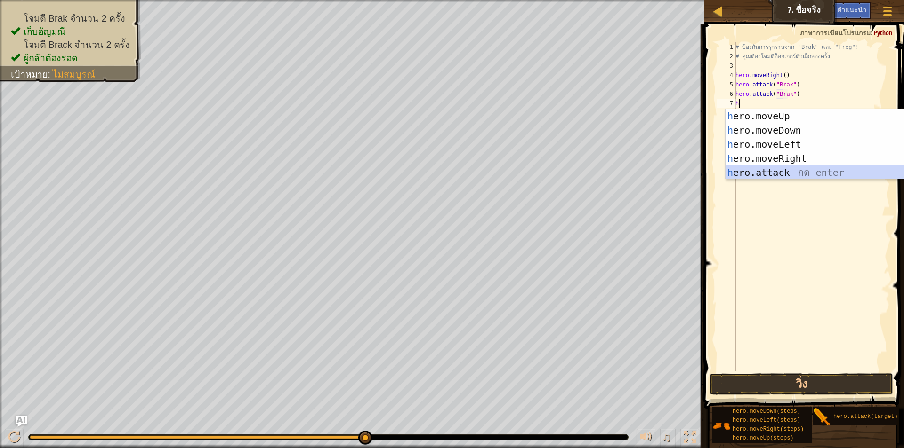
click at [787, 173] on div "h ero.moveUp กด enter h ero.moveDown กด enter h ero.moveLeft กด enter h ero.mov…" at bounding box center [814, 158] width 178 height 99
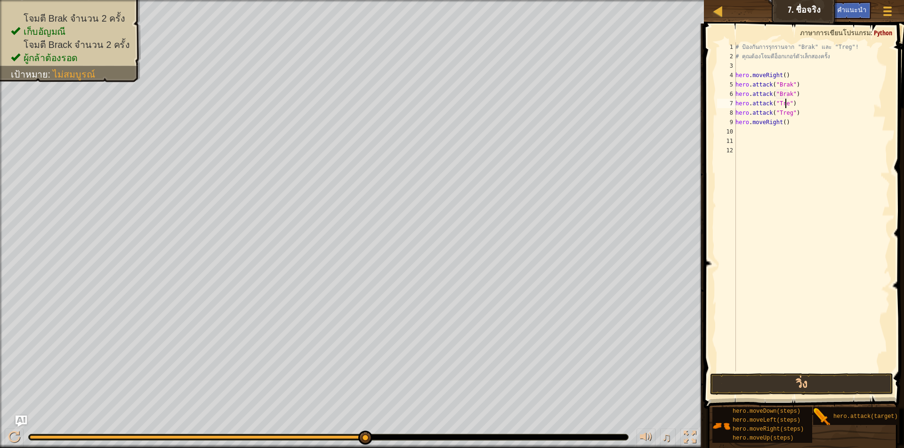
scroll to position [4, 4]
click at [804, 380] on button "วิ่ง" at bounding box center [801, 385] width 183 height 22
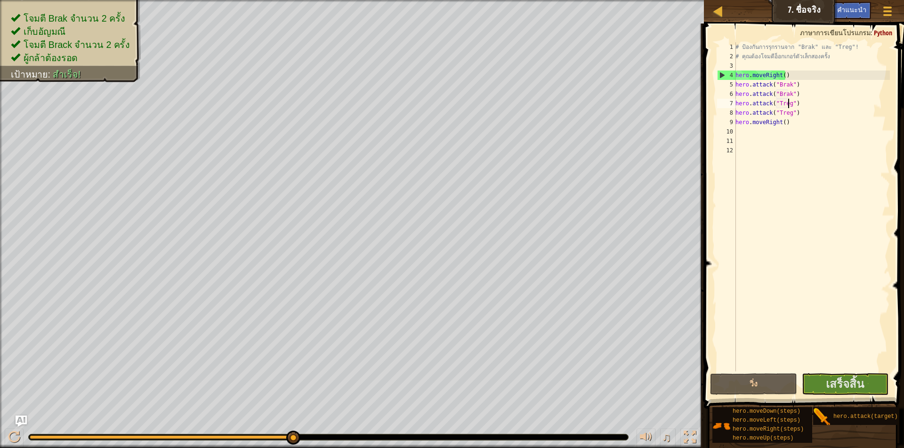
click at [803, 122] on div "# ป้องกันการรุกรานจาก "Brak" และ "Treg"! # คุณต้องโจมตีอ็อกเกอร์ตัวเล็กสองครั้ง…" at bounding box center [811, 216] width 156 height 348
type textarea "hero.moveRight(3)"
click at [849, 392] on button "เสร็จสิ้น" at bounding box center [844, 385] width 87 height 22
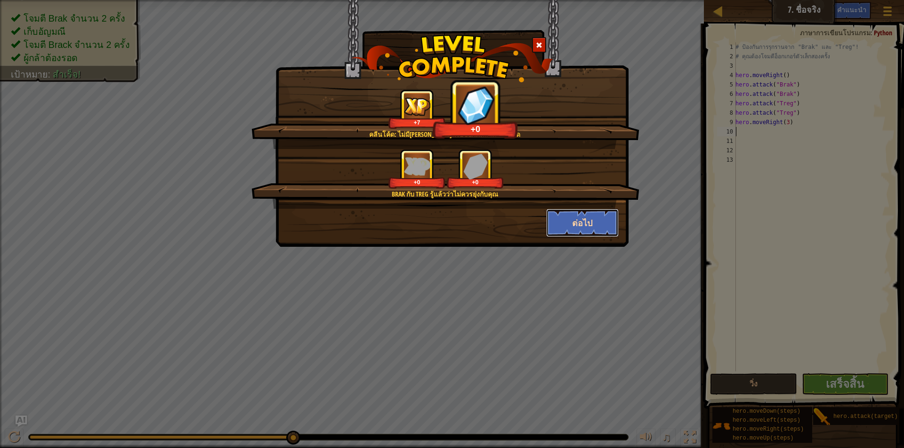
click at [585, 221] on button "ต่อไป" at bounding box center [582, 223] width 73 height 28
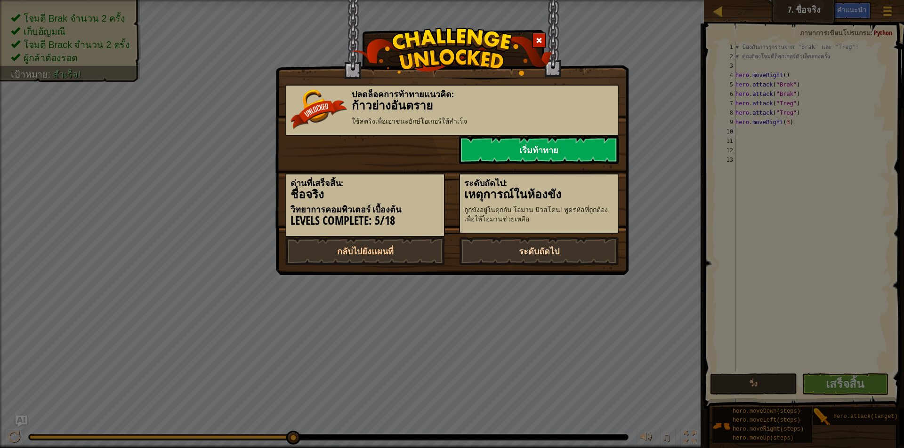
click at [521, 248] on link "ระดับถัดไป" at bounding box center [539, 251] width 160 height 28
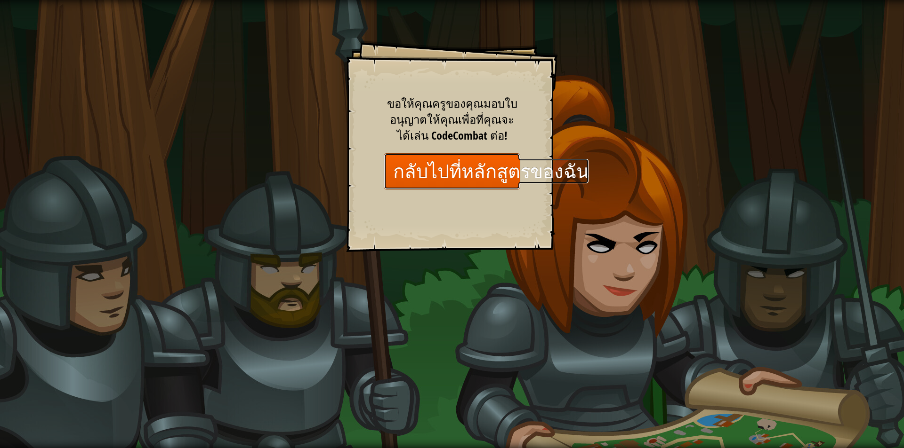
click at [430, 176] on link "กลับไปที่หลักสูตรของฉัน" at bounding box center [452, 171] width 136 height 36
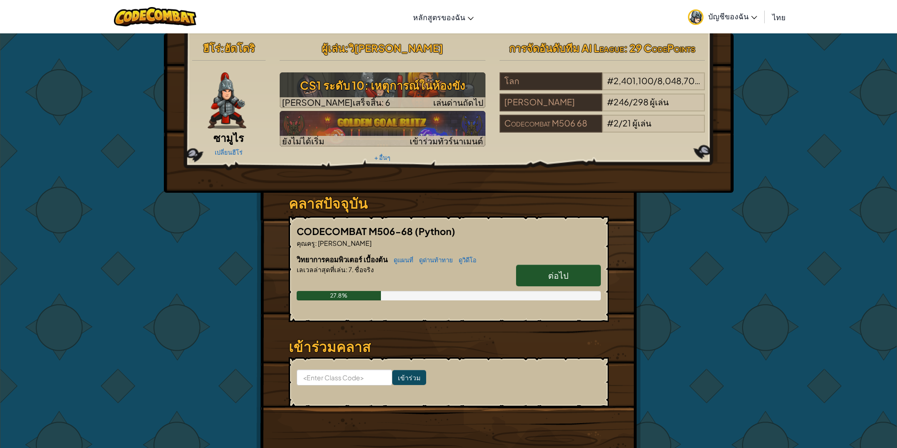
click at [562, 274] on span "ต่อไป" at bounding box center [558, 275] width 20 height 11
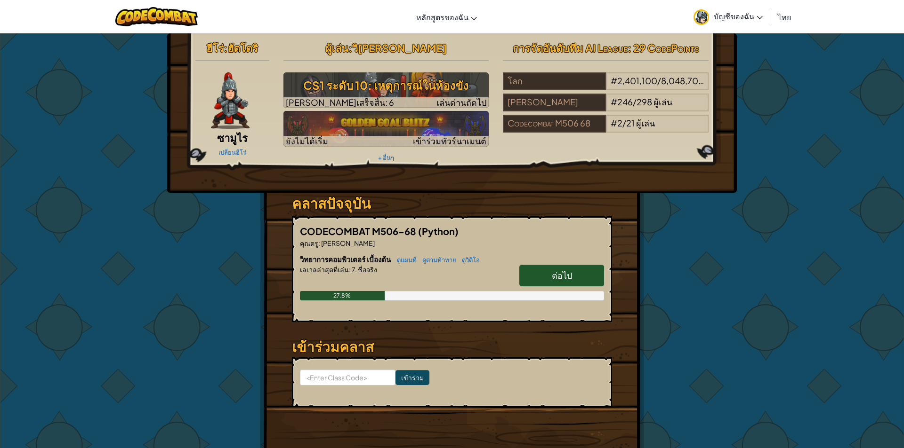
select select "th"
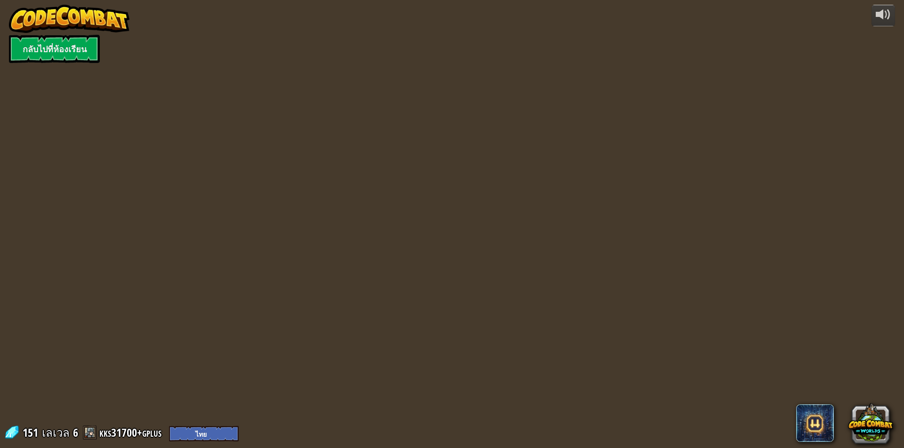
select select "th"
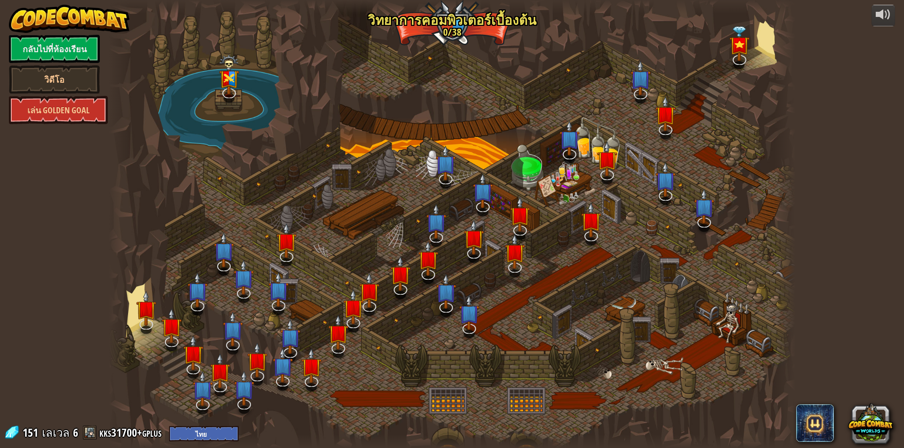
select select "th"
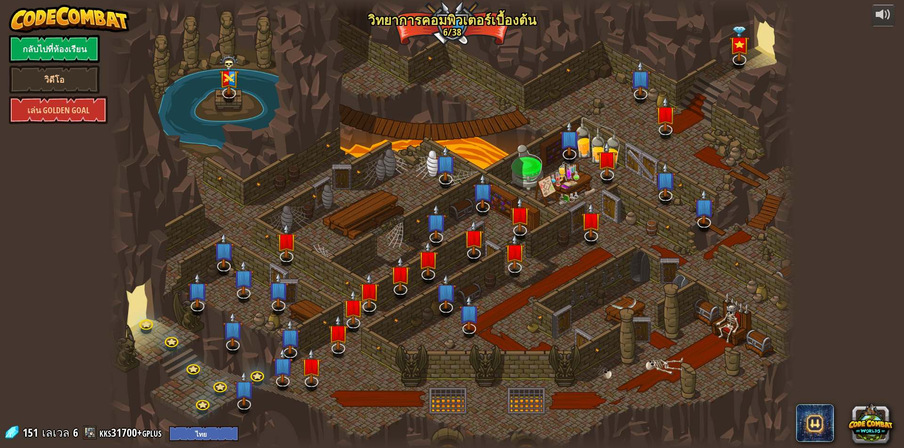
select select "th"
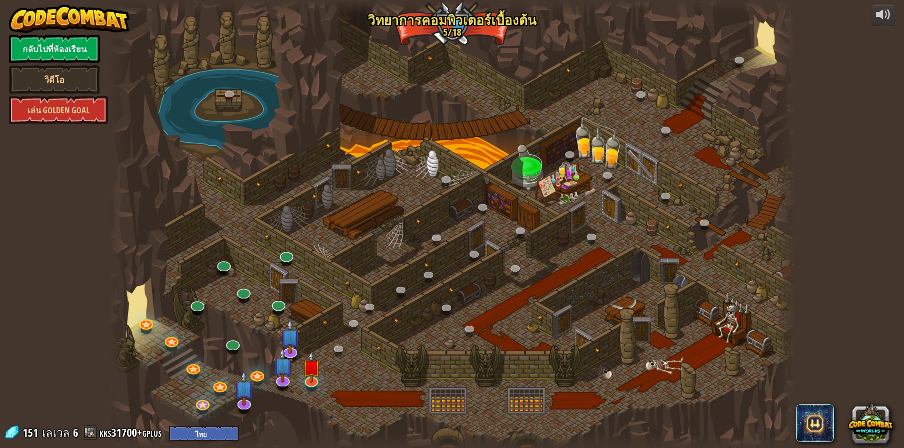
select select "th"
click at [311, 375] on img at bounding box center [311, 359] width 18 height 42
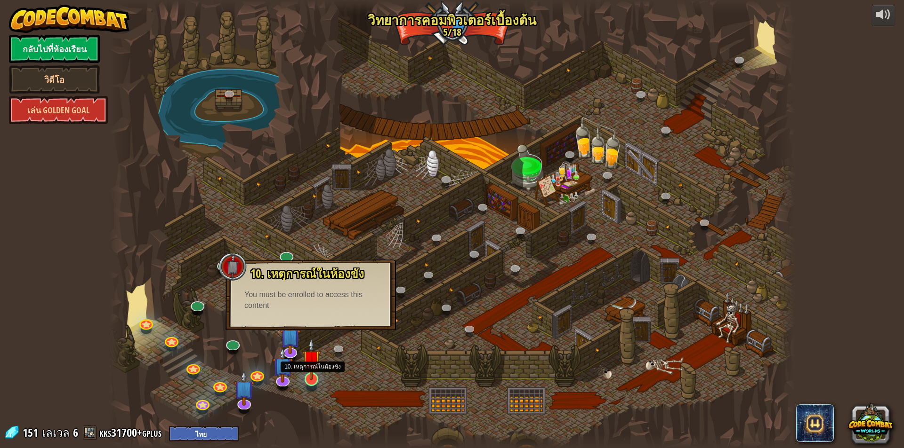
click at [309, 373] on img at bounding box center [311, 359] width 18 height 42
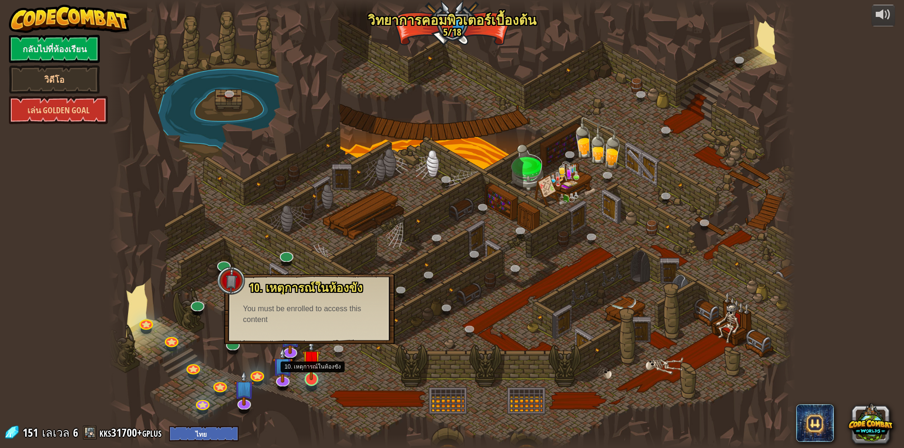
click at [309, 376] on img at bounding box center [311, 359] width 18 height 42
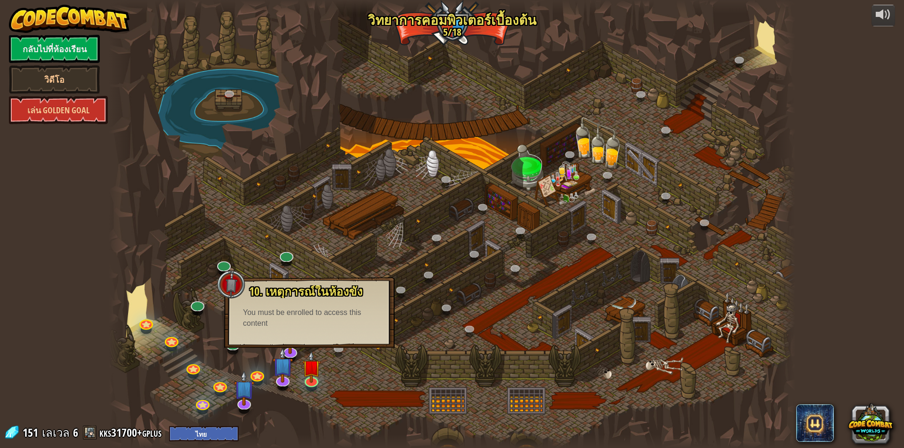
click at [319, 313] on div "You must be enrolled to access this content" at bounding box center [309, 319] width 133 height 22
drag, startPoint x: 328, startPoint y: 372, endPoint x: 287, endPoint y: 361, distance: 42.8
click at [329, 372] on div at bounding box center [452, 224] width 686 height 448
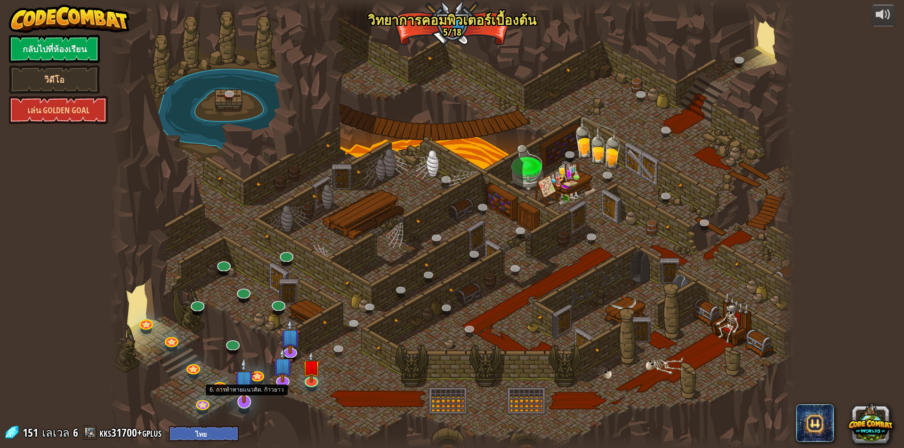
click at [250, 399] on img at bounding box center [244, 380] width 20 height 46
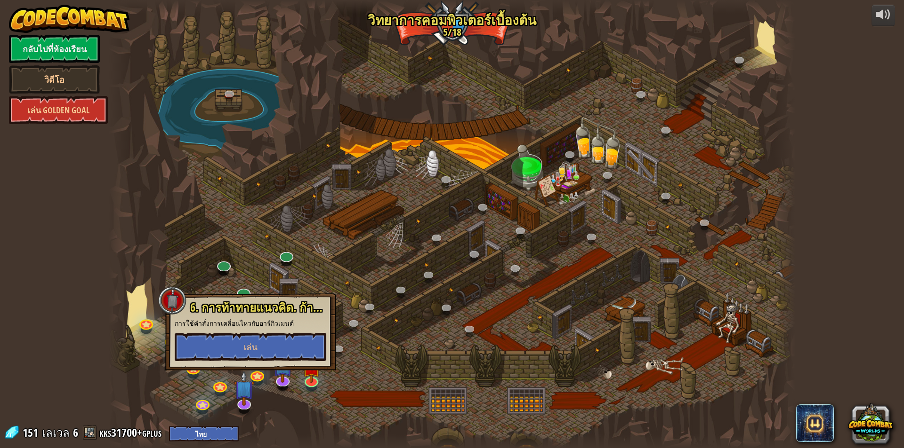
click at [306, 393] on div at bounding box center [452, 224] width 686 height 448
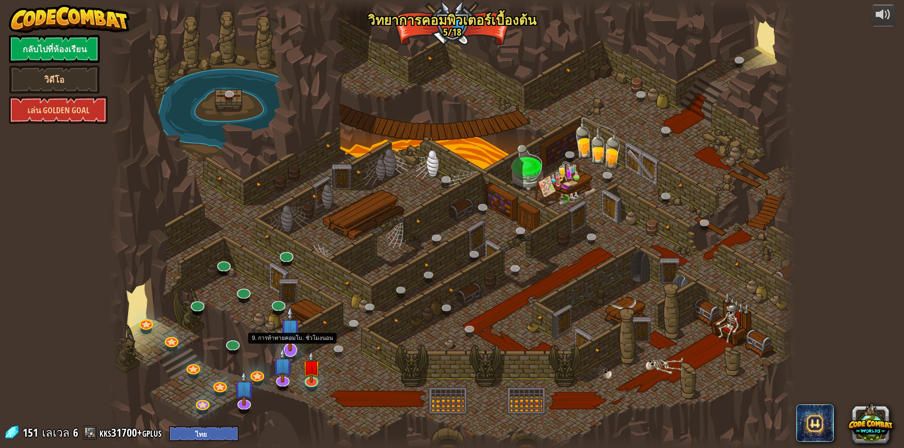
click at [294, 343] on img at bounding box center [290, 329] width 20 height 46
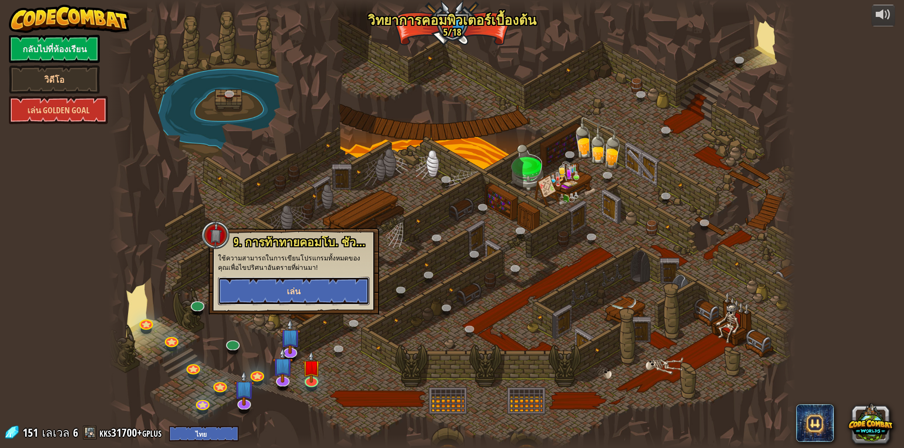
click at [322, 303] on button "เล่น" at bounding box center [294, 291] width 152 height 28
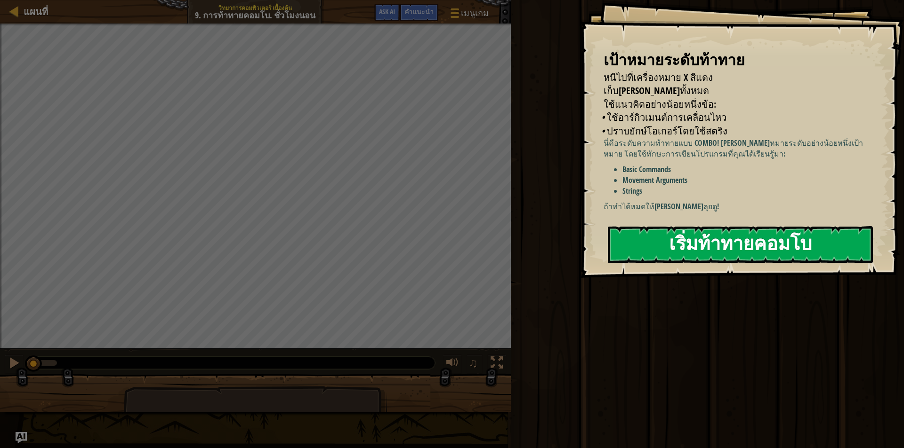
click at [711, 244] on button "เริ่มท้าทายคอมโบ" at bounding box center [740, 244] width 265 height 37
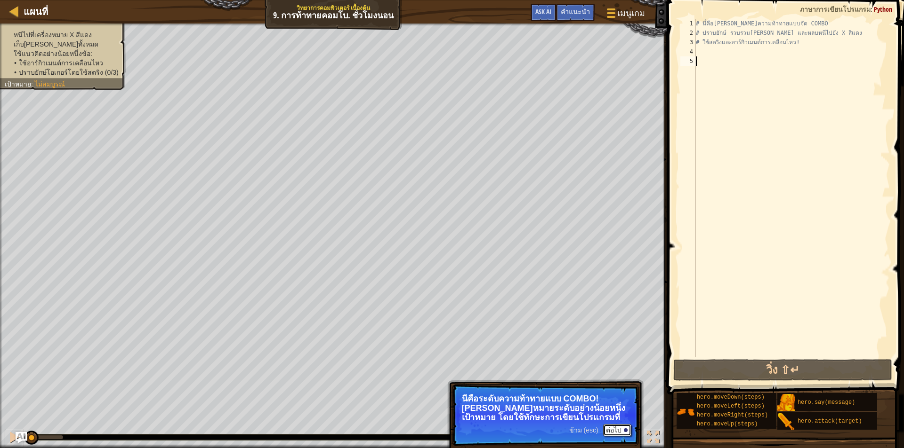
click at [613, 428] on button "ต่อไป" at bounding box center [617, 430] width 28 height 12
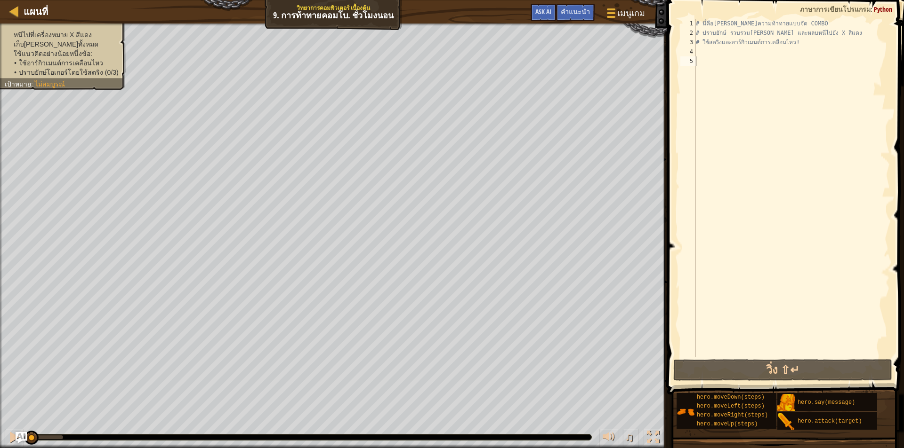
click at [3, 11] on div "แผนที่ วิทยาการคอมพิวเตอร์ เบื้องต้น 9. การท้าทายคอมโบ. ชั่วโมงนอน เมนูเกม เสร็…" at bounding box center [333, 12] width 667 height 24
click at [10, 9] on div at bounding box center [14, 11] width 12 height 12
select select "th"
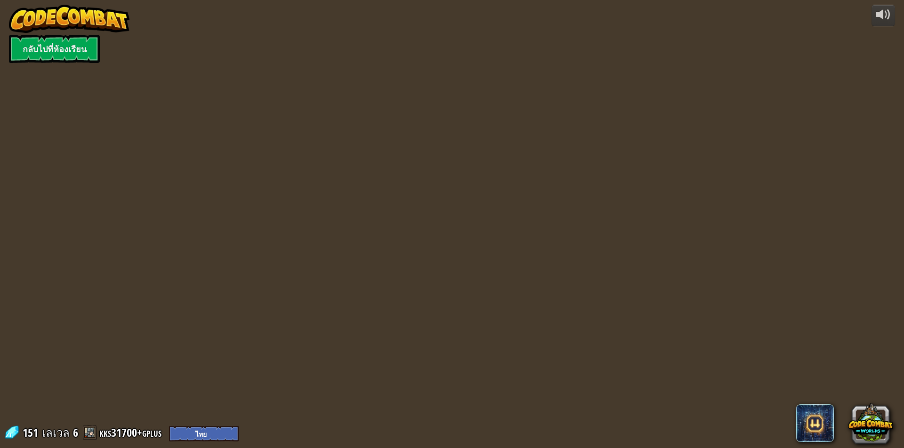
select select "th"
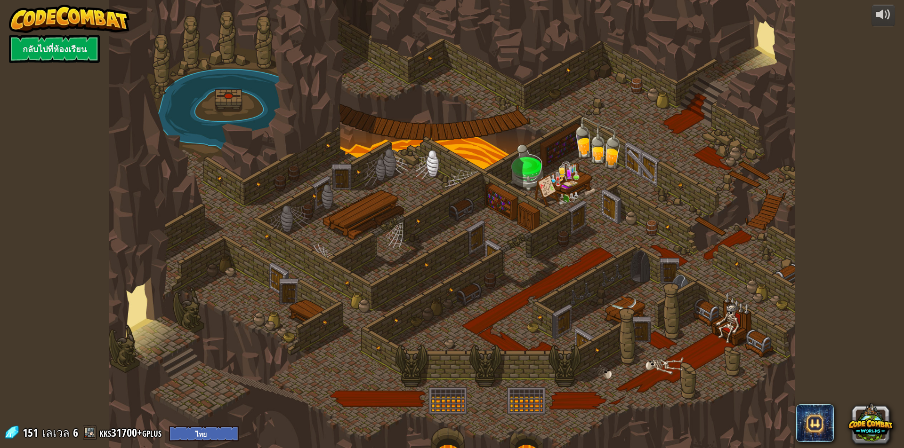
select select "th"
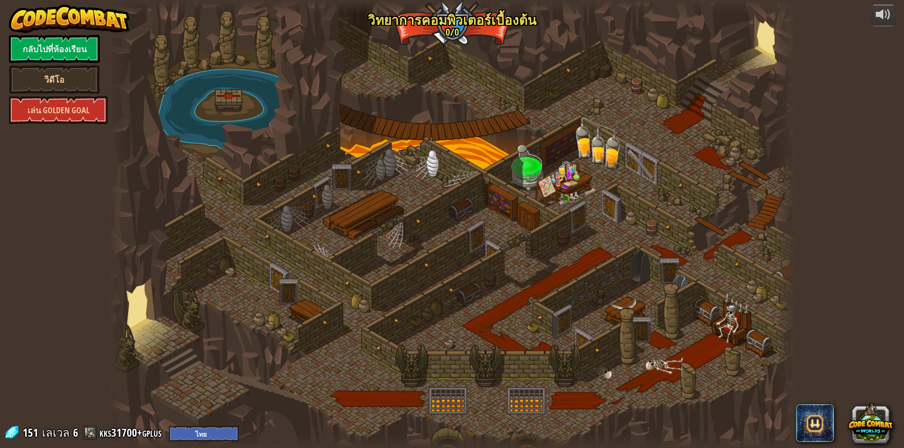
select select "th"
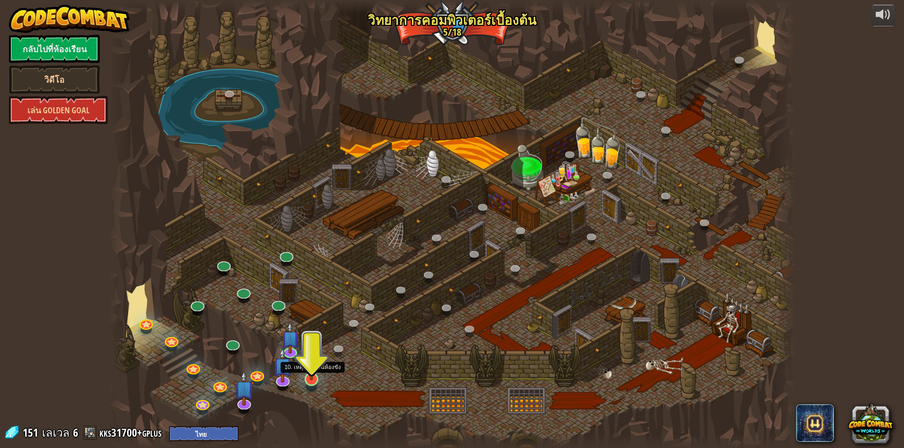
click at [313, 372] on img at bounding box center [311, 359] width 18 height 42
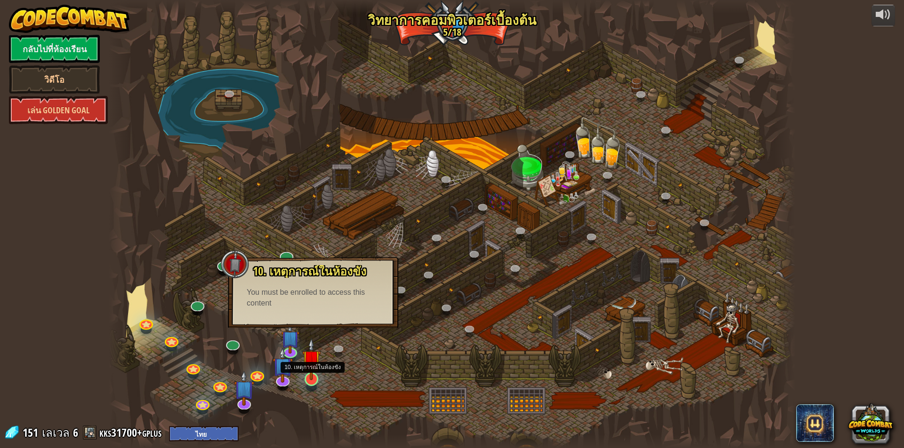
click at [314, 377] on img at bounding box center [311, 359] width 18 height 42
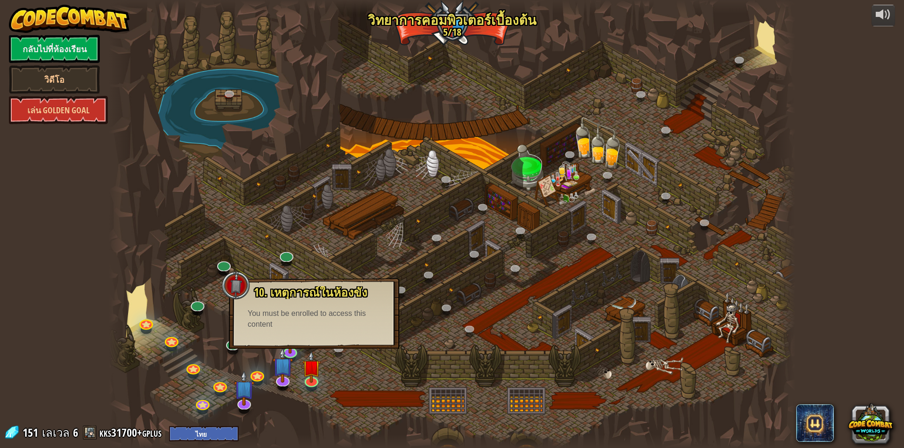
click at [329, 358] on div at bounding box center [452, 224] width 686 height 448
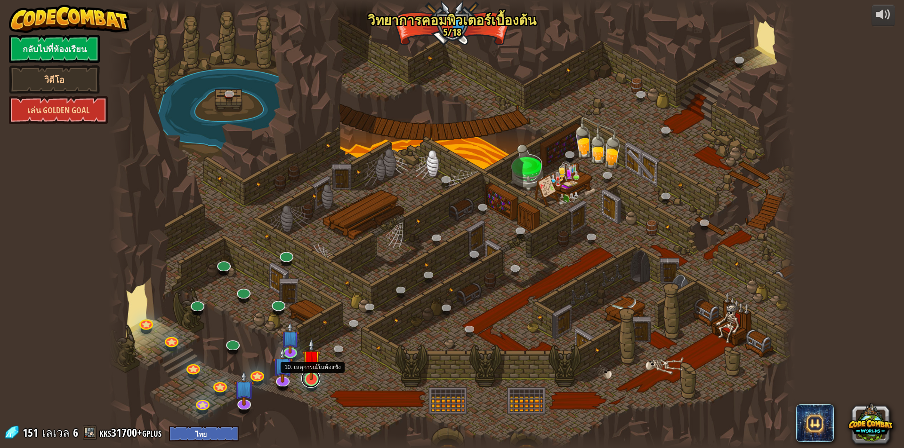
click at [304, 384] on link at bounding box center [310, 378] width 19 height 19
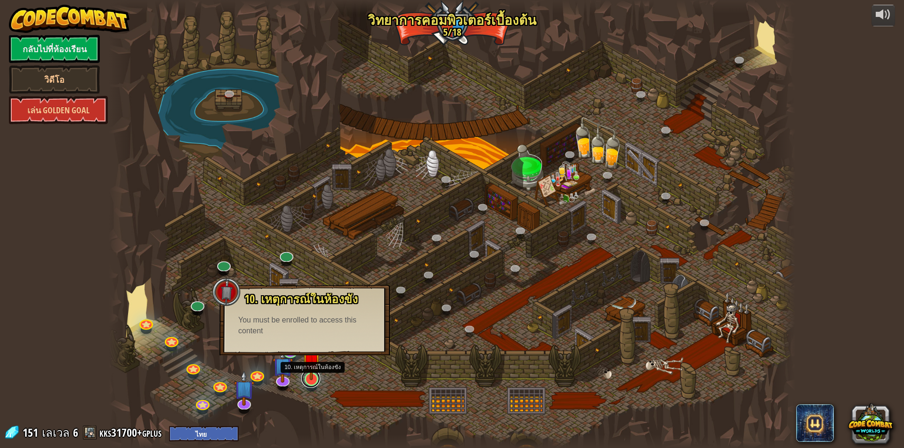
click at [309, 381] on link at bounding box center [310, 378] width 19 height 19
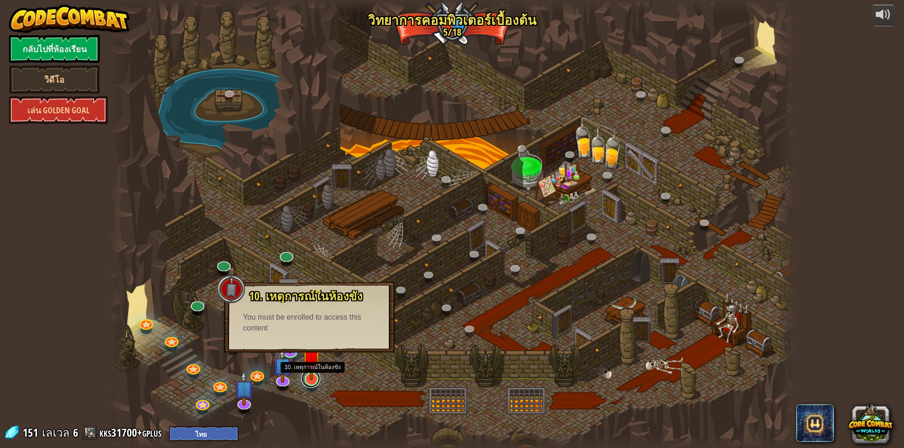
click at [309, 381] on link at bounding box center [310, 378] width 19 height 19
click at [309, 380] on img at bounding box center [311, 359] width 18 height 42
click at [311, 380] on img at bounding box center [311, 359] width 18 height 42
click at [312, 379] on img at bounding box center [311, 359] width 18 height 42
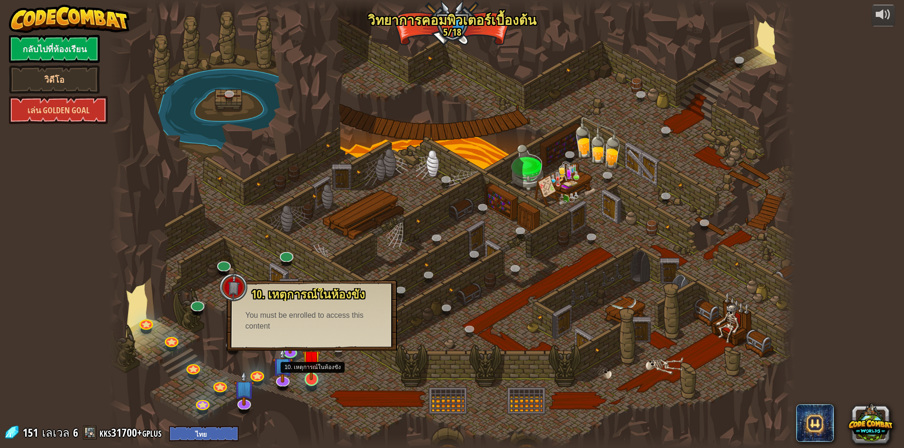
click at [312, 379] on img at bounding box center [311, 359] width 18 height 42
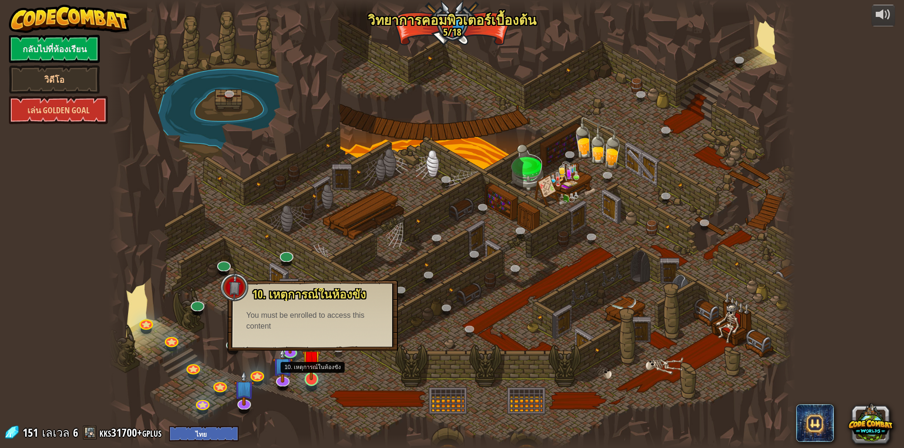
click at [312, 379] on img at bounding box center [311, 359] width 18 height 42
click at [313, 379] on img at bounding box center [311, 359] width 18 height 42
click at [240, 401] on img at bounding box center [244, 380] width 20 height 46
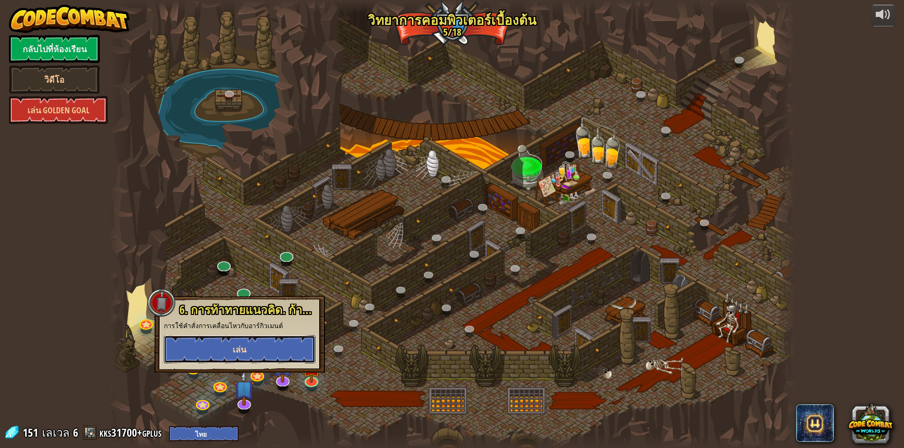
click at [294, 359] on button "เล่น" at bounding box center [240, 350] width 152 height 28
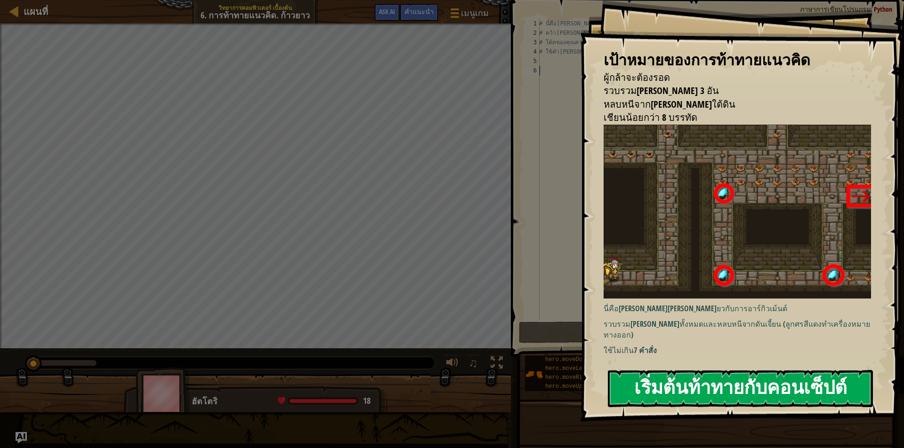
click at [722, 380] on button "เริ่มต้นท้าทายกับคอนเซ็ปต์" at bounding box center [740, 388] width 265 height 37
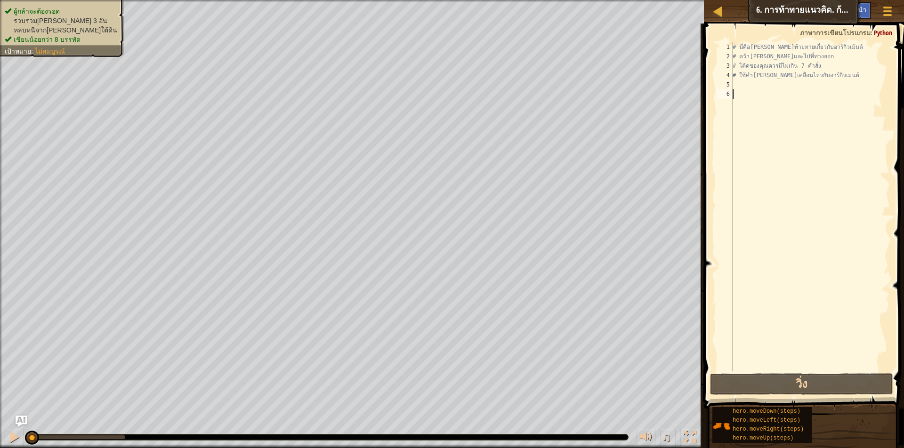
type textarea "h"
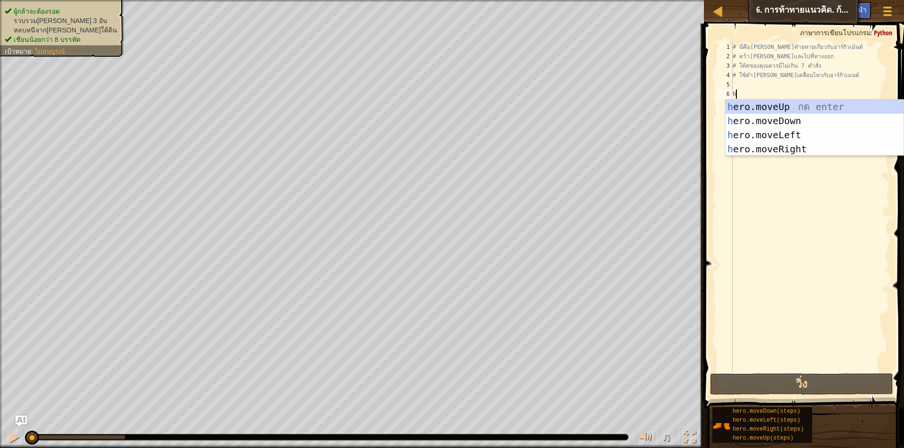
scroll to position [4, 0]
click at [790, 147] on div "h ero.moveUp กด enter h ero.moveDown กด enter h ero.moveLeft กด enter h ero.mov…" at bounding box center [814, 142] width 178 height 85
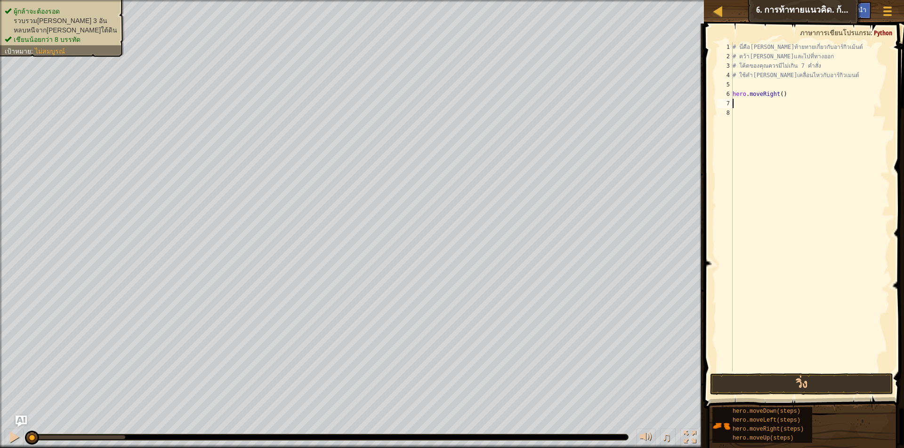
type textarea "h"
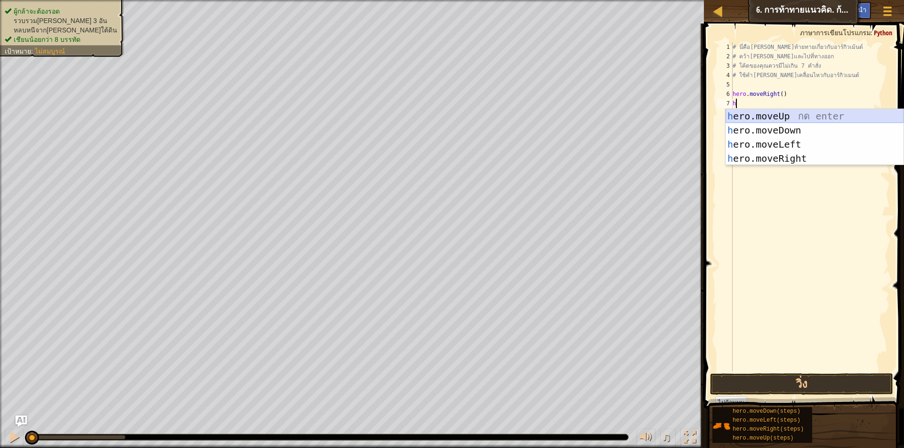
click at [792, 114] on div "h ero.moveUp กด enter h ero.moveDown กด enter h ero.moveLeft กด enter h ero.mov…" at bounding box center [814, 151] width 178 height 85
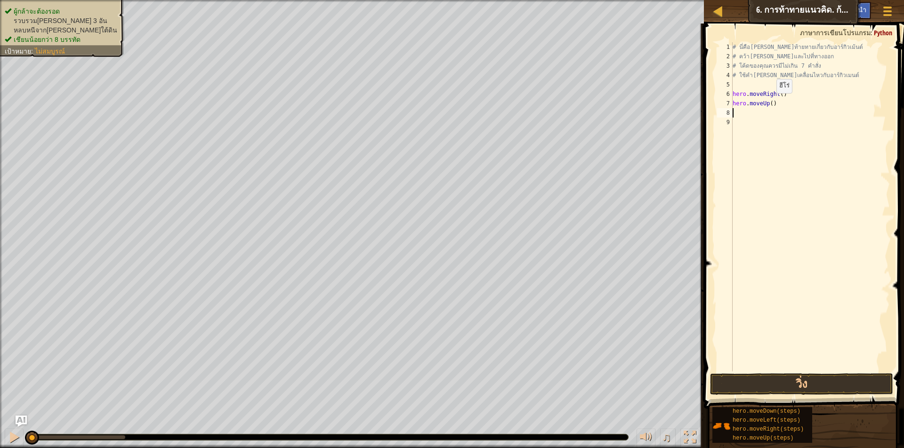
click at [769, 103] on div "# นี่คือเลเวลท้ายทายเกี่ยวกับอาร์กิวเม้นต์ # คว้าอัญมณีและไปที่ทางออก # โค้ดของ…" at bounding box center [809, 216] width 159 height 348
type textarea "hero.moveUp(3)"
click at [771, 114] on div "# นี่คือเลเวลท้ายทายเกี่ยวกับอาร์กิวเม้นต์ # คว้าอัญมณีและไปที่ทางออก # โค้ดของ…" at bounding box center [809, 216] width 159 height 348
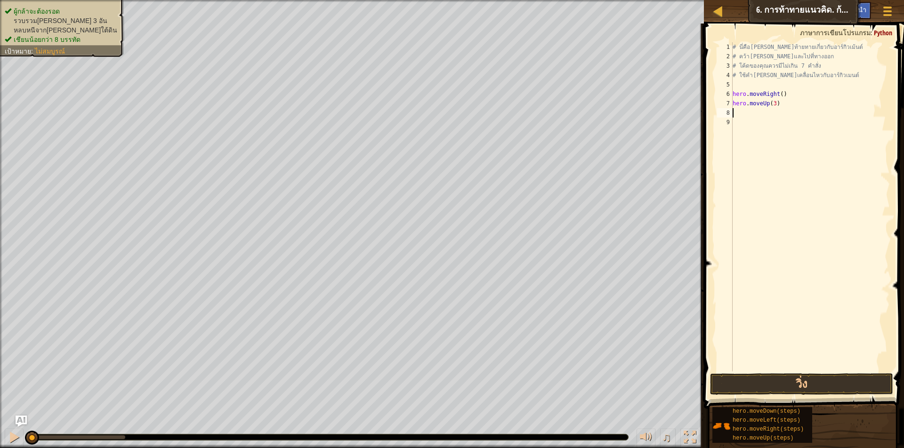
type textarea "h"
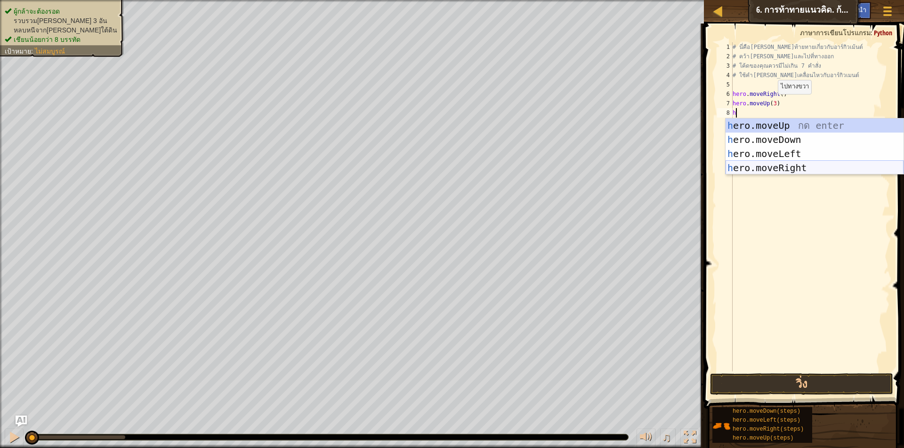
click at [788, 164] on div "h ero.moveUp กด enter h ero.moveDown กด enter h ero.moveLeft กด enter h ero.mov…" at bounding box center [814, 161] width 178 height 85
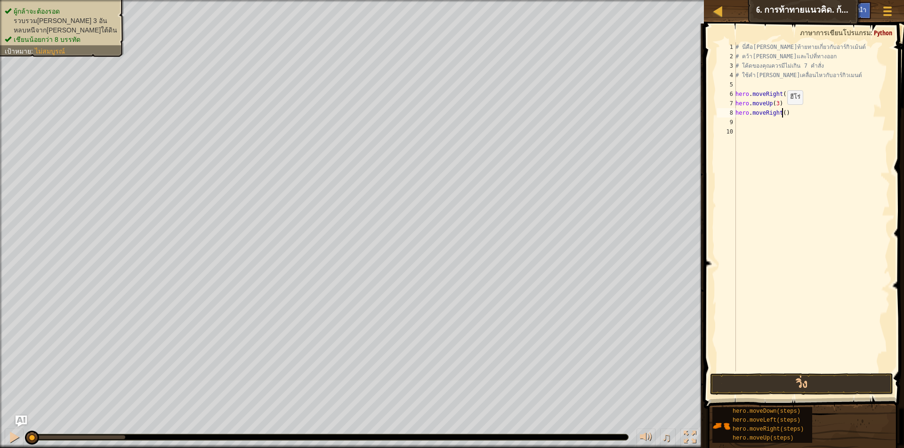
click at [782, 114] on div "# นี่คือเลเวลท้ายทายเกี่ยวกับอาร์กิวเม้นต์ # คว้าอัญมณีและไปที่ทางออก # โค้ดของ…" at bounding box center [811, 216] width 156 height 348
type textarea "hero.moveRight(2)"
click at [776, 121] on div "# นี่คือเลเวลท้ายทายเกี่ยวกับอาร์กิวเม้นต์ # คว้าอัญมณีและไปที่ทางออก # โค้ดของ…" at bounding box center [811, 216] width 156 height 348
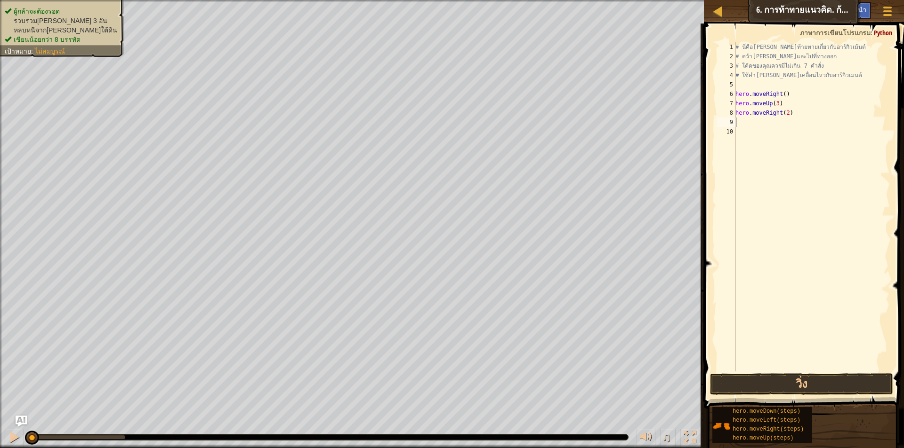
type textarea "h"
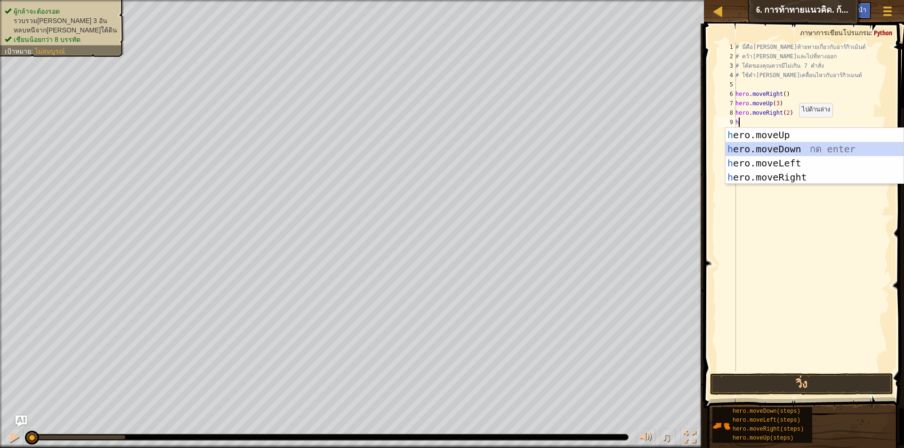
click at [797, 145] on div "h ero.moveUp กด enter h ero.moveDown กด enter h ero.moveLeft กด enter h ero.mov…" at bounding box center [814, 170] width 178 height 85
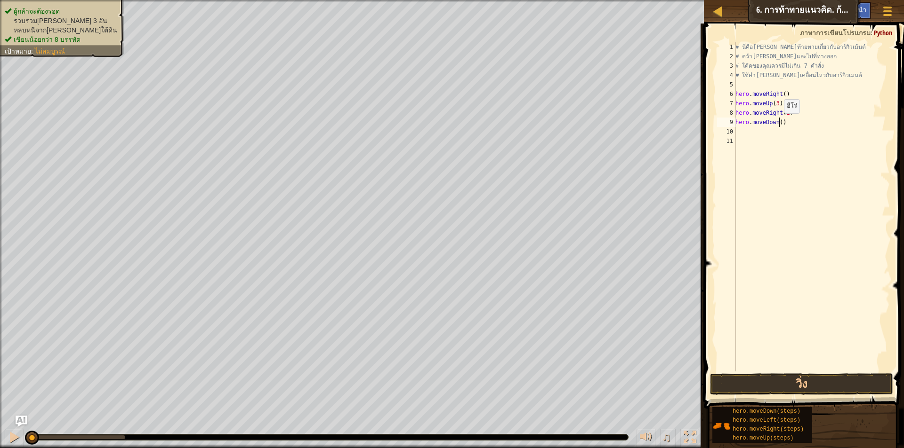
click at [778, 123] on div "# นี่คือเลเวลท้ายทายเกี่ยวกับอาร์กิวเม้นต์ # คว้าอัญมณีและไปที่ทางออก # โค้ดของ…" at bounding box center [811, 216] width 156 height 348
type textarea "hero.moveDown(3)"
click at [778, 130] on div "# นี่คือเลเวลท้ายทายเกี่ยวกับอาร์กิวเม้นต์ # คว้าอัญมณีและไปที่ทางออก # โค้ดของ…" at bounding box center [811, 216] width 156 height 348
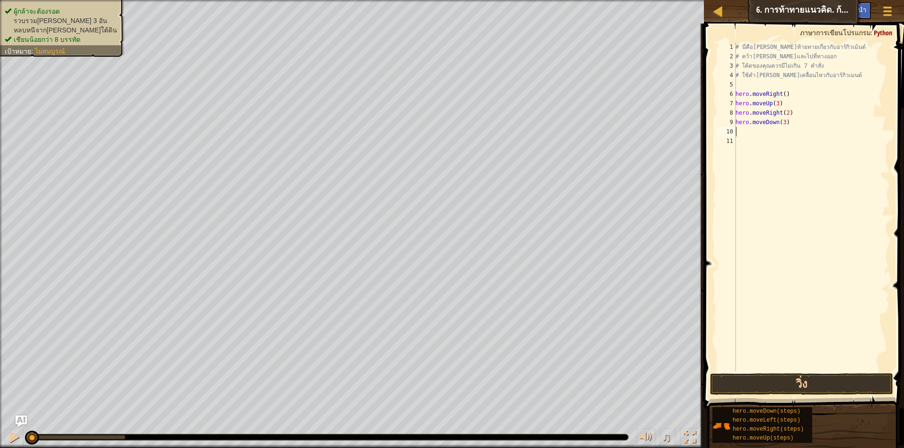
type textarea "h"
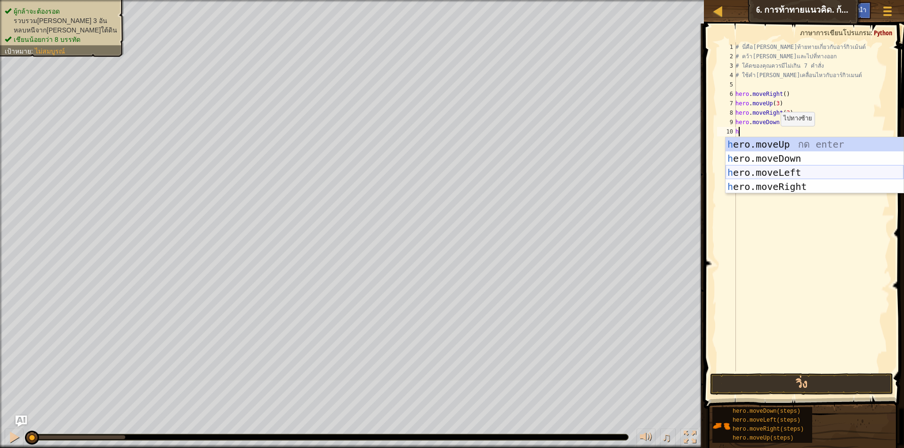
click at [784, 171] on div "h ero.moveUp กด enter h ero.moveDown กด enter h ero.moveLeft กด enter h ero.mov…" at bounding box center [814, 179] width 178 height 85
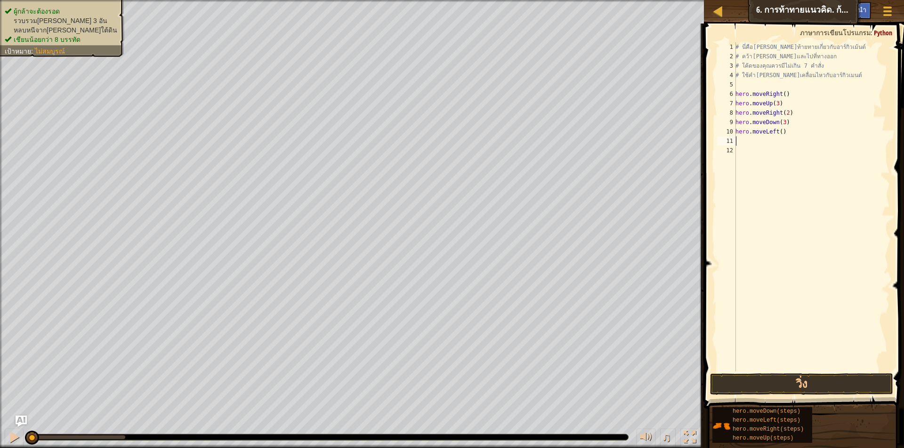
click at [771, 144] on div "# นี่คือเลเวลท้ายทายเกี่ยวกับอาร์กิวเม้นต์ # คว้าอัญมณีและไปที่ทางออก # โค้ดของ…" at bounding box center [811, 216] width 156 height 348
type textarea "h"
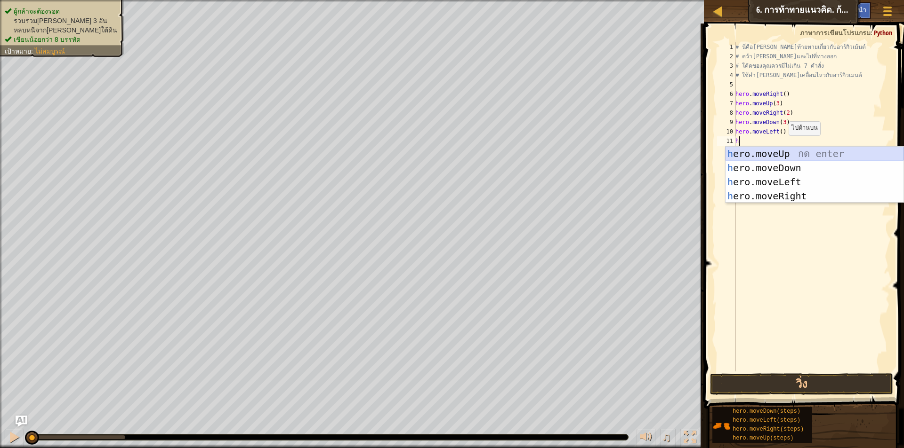
click at [795, 150] on div "h ero.moveUp กด enter h ero.moveDown กด enter h ero.moveLeft กด enter h ero.mov…" at bounding box center [814, 189] width 178 height 85
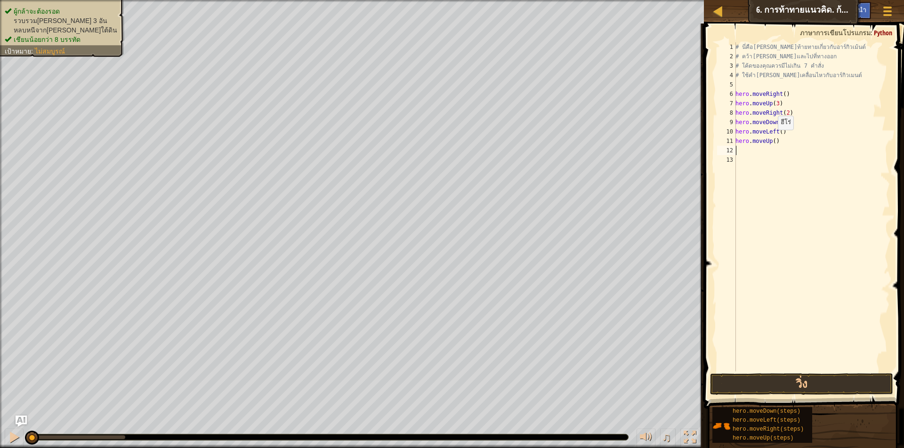
click at [772, 139] on div "# นี่คือเลเวลท้ายทายเกี่ยวกับอาร์กิวเม้นต์ # คว้าอัญมณีและไปที่ทางออก # โค้ดของ…" at bounding box center [811, 216] width 156 height 348
type textarea "hero.moveUp(2)"
click at [777, 149] on div "# นี่คือเลเวลท้ายทายเกี่ยวกับอาร์กิวเม้นต์ # คว้าอัญมณีและไปที่ทางออก # โค้ดของ…" at bounding box center [811, 216] width 156 height 348
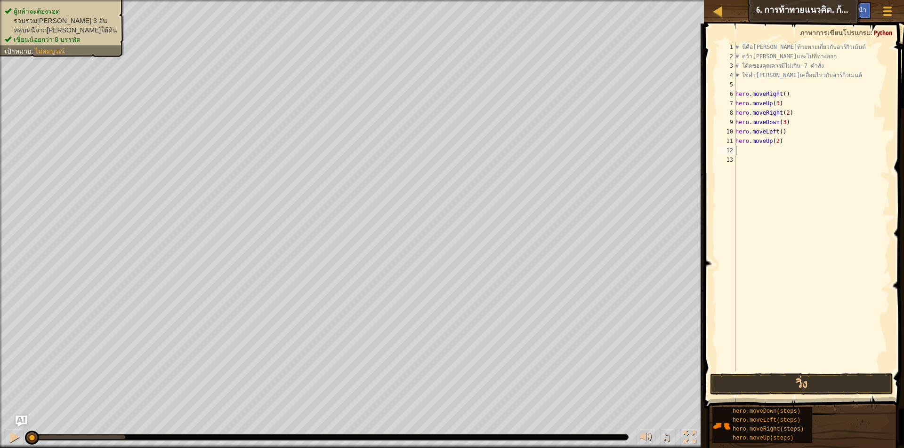
type textarea "h"
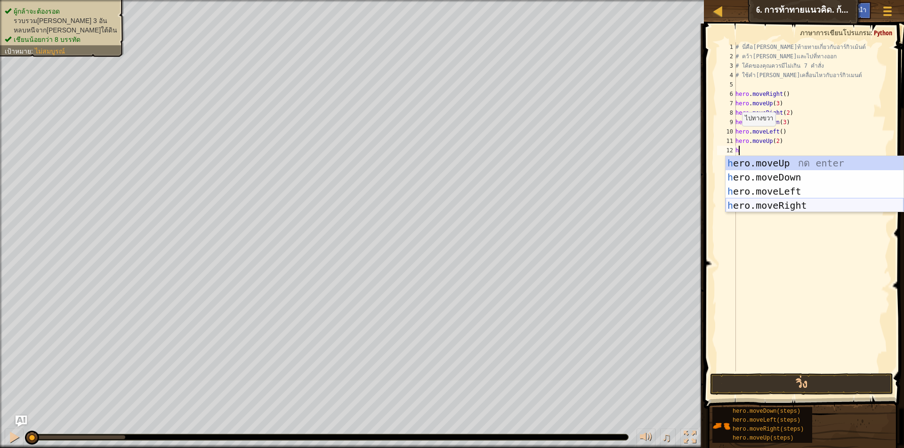
click at [778, 208] on div "h ero.moveUp กด enter h ero.moveDown กด enter h ero.moveLeft กด enter h ero.mov…" at bounding box center [814, 198] width 178 height 85
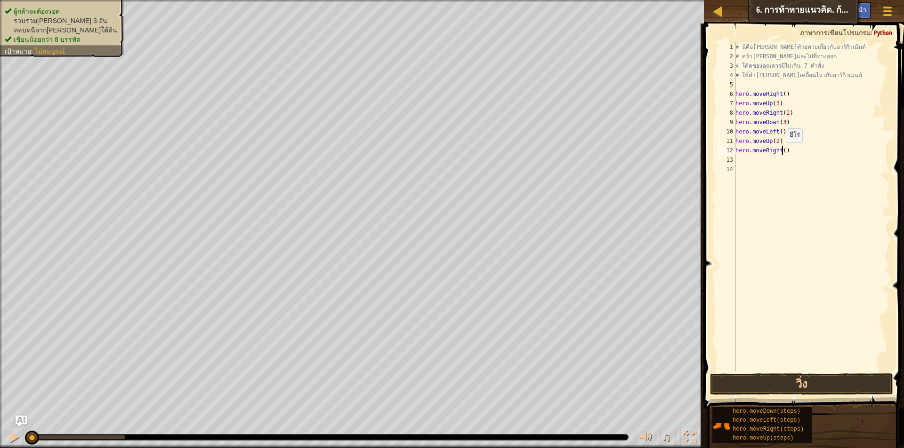
click at [781, 152] on div "# นี่คือเลเวลท้ายทายเกี่ยวกับอาร์กิวเม้นต์ # คว้าอัญมณีและไปที่ทางออก # โค้ดของ…" at bounding box center [811, 216] width 156 height 348
type textarea "hero.moveRight(3)"
click at [839, 386] on button "วิ่ง" at bounding box center [801, 385] width 183 height 22
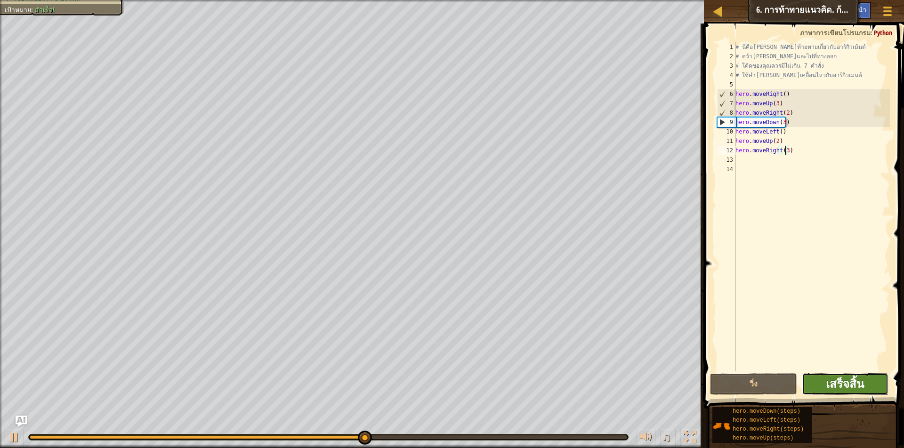
click at [839, 385] on span "เสร็จสิ้น" at bounding box center [844, 383] width 38 height 15
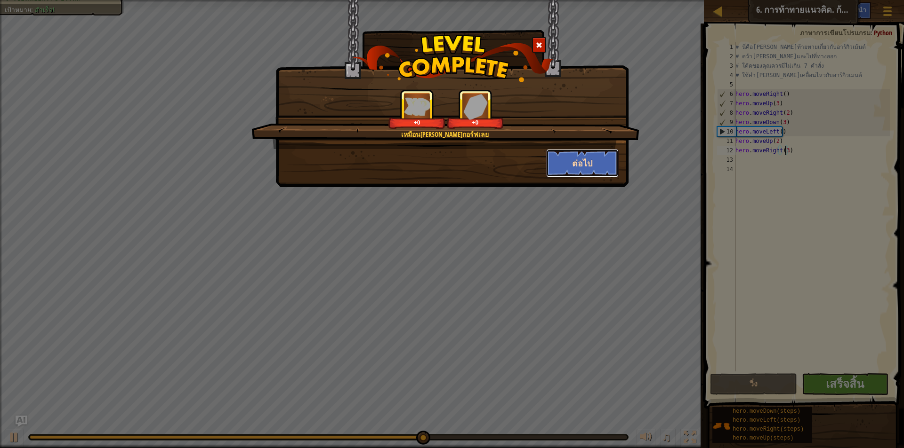
click at [582, 165] on button "ต่อไป" at bounding box center [582, 163] width 73 height 28
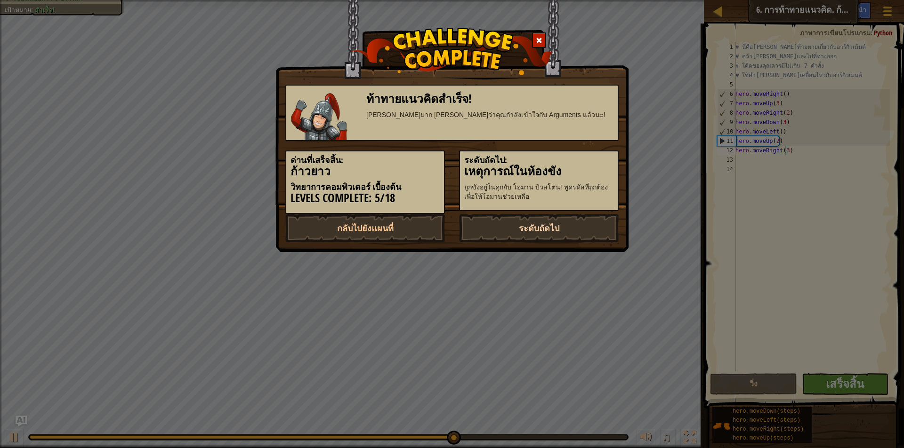
click at [562, 227] on link "ระดับถัดไป" at bounding box center [539, 228] width 160 height 28
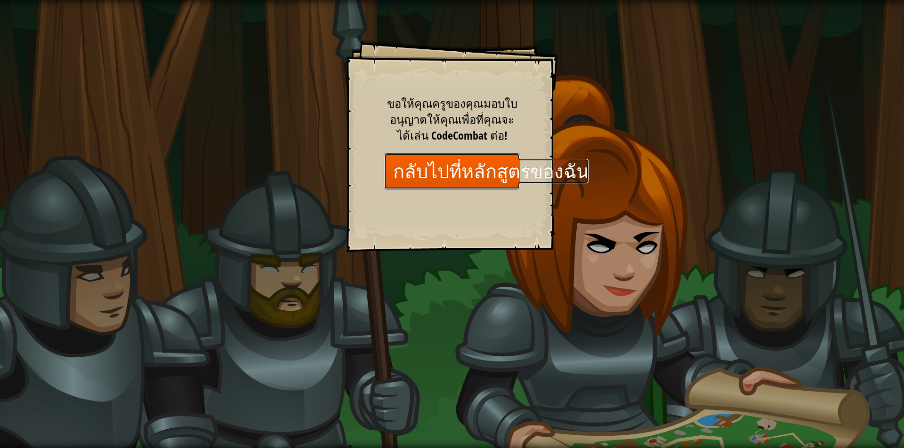
click at [451, 173] on link "กลับไปที่หลักสูตรของฉัน" at bounding box center [452, 171] width 136 height 36
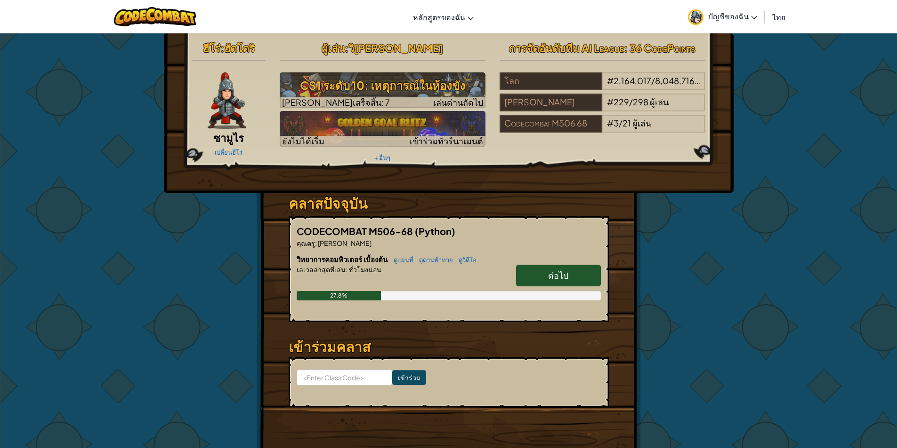
click at [529, 268] on link "ต่อไป" at bounding box center [558, 276] width 85 height 22
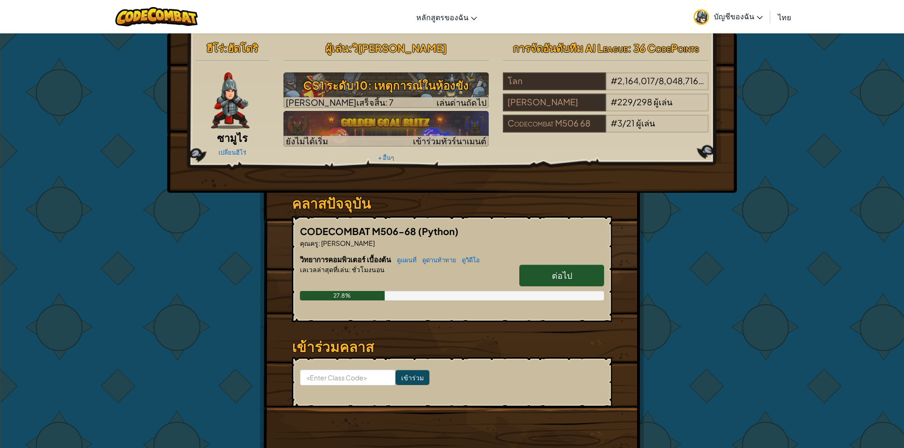
select select "th"
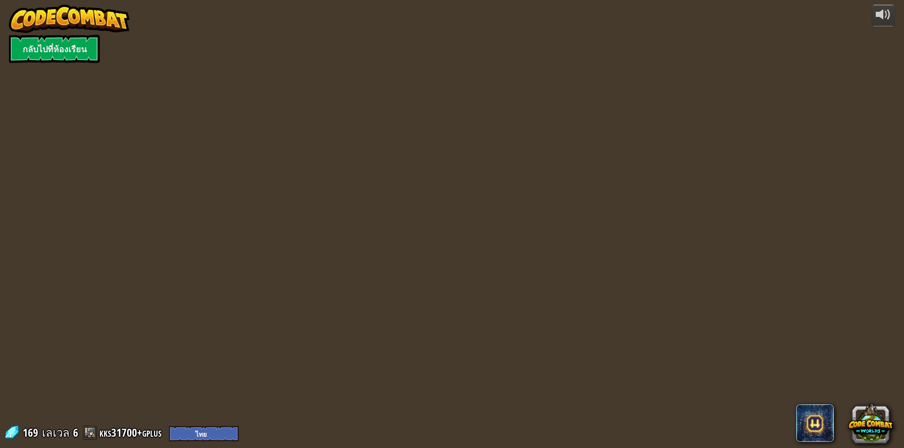
select select "th"
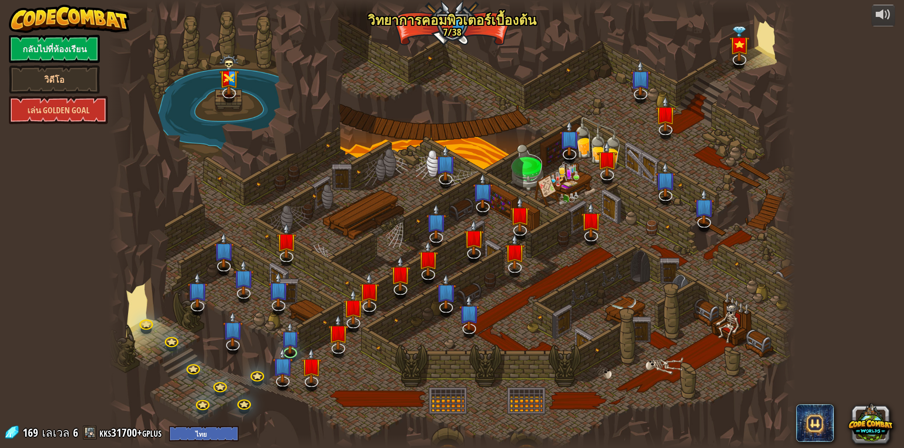
select select "th"
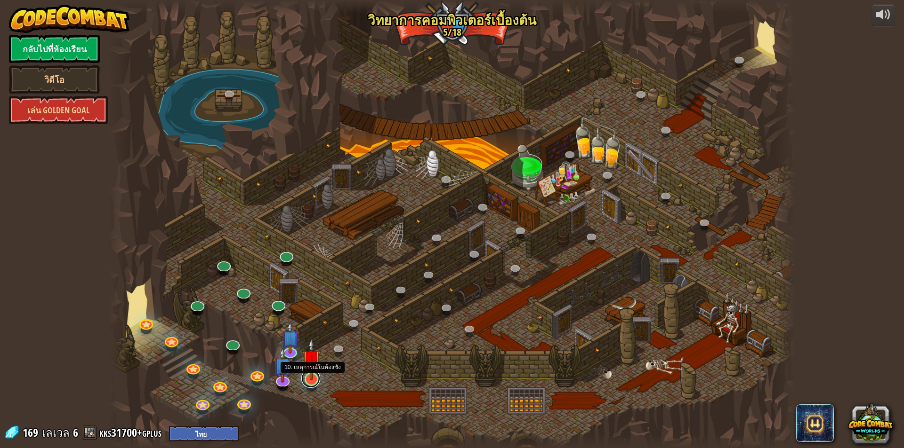
click at [317, 381] on link at bounding box center [310, 378] width 19 height 19
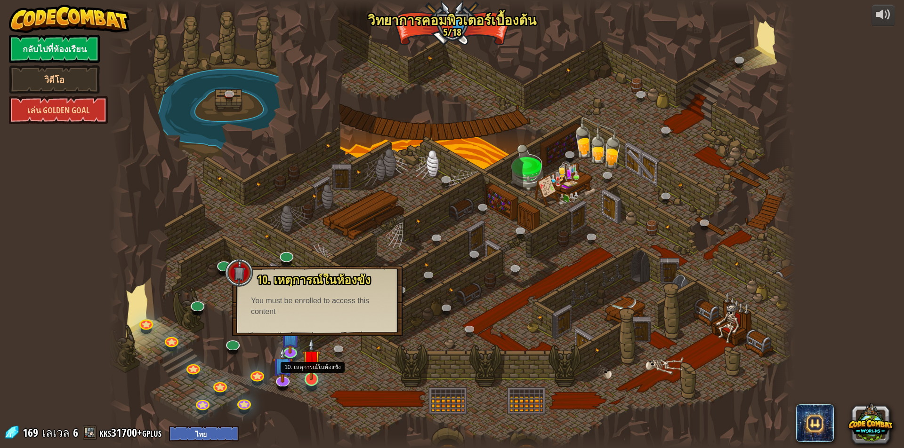
click at [320, 375] on img at bounding box center [311, 359] width 18 height 42
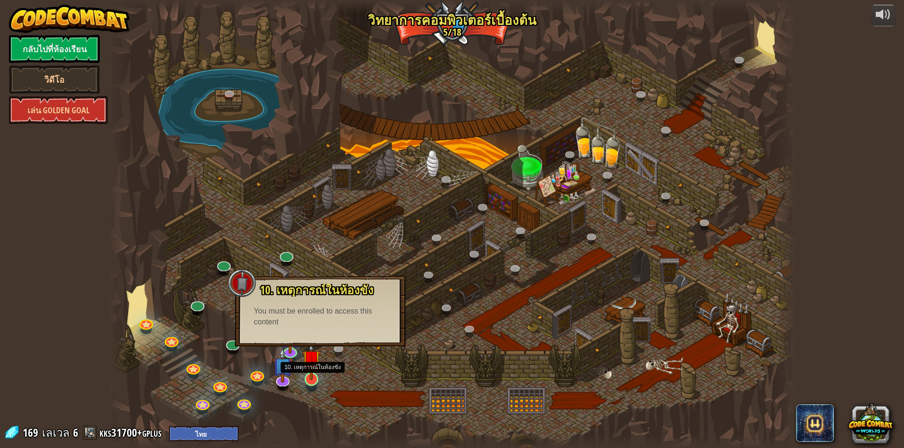
click at [308, 380] on img at bounding box center [311, 359] width 18 height 42
click at [312, 378] on img at bounding box center [311, 359] width 18 height 42
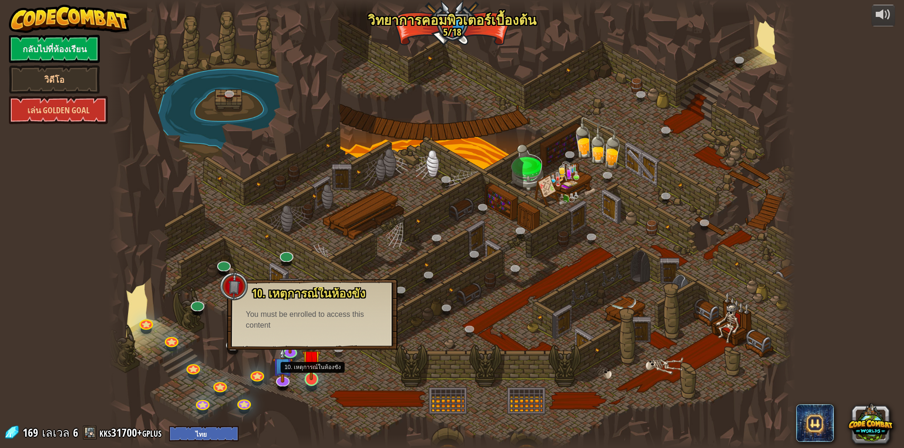
click at [312, 378] on img at bounding box center [311, 359] width 18 height 42
drag, startPoint x: 345, startPoint y: 384, endPoint x: 278, endPoint y: 387, distance: 67.8
click at [343, 384] on div at bounding box center [452, 224] width 686 height 448
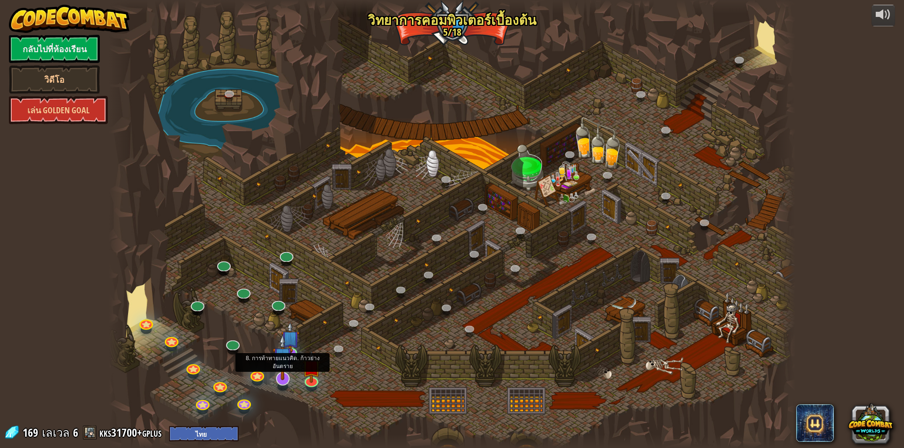
click at [285, 380] on div at bounding box center [283, 379] width 14 height 14
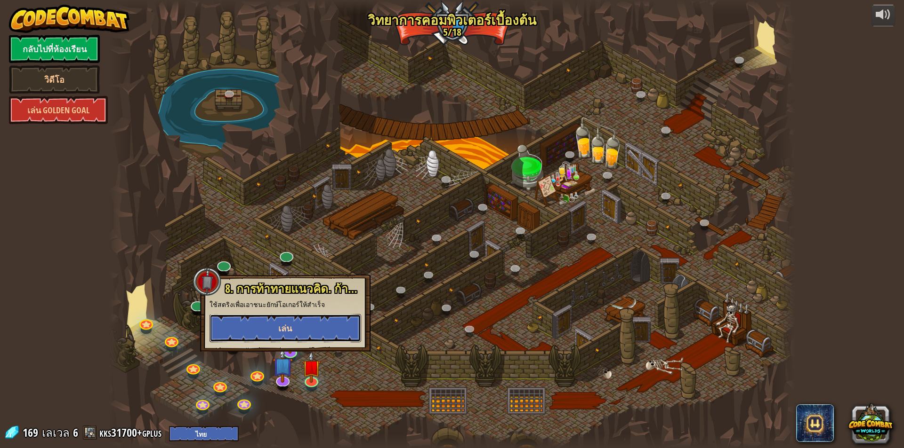
click at [308, 319] on button "เล่น" at bounding box center [285, 328] width 152 height 28
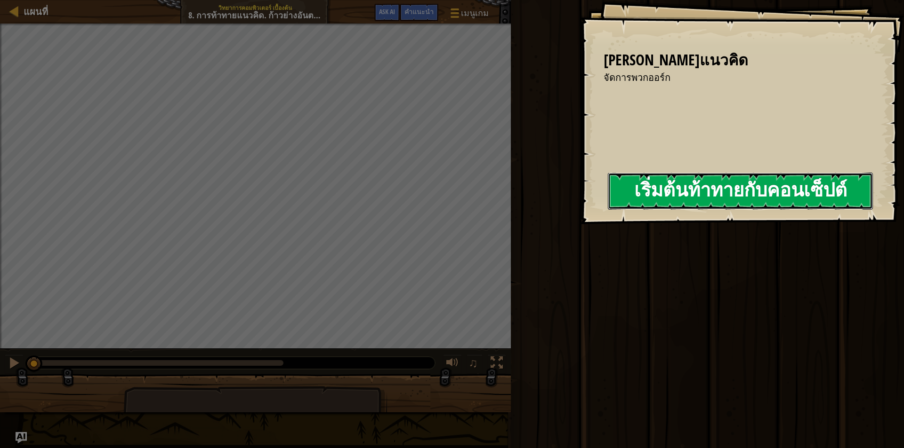
click at [745, 192] on button "เริ่มต้นท้าทายกับคอนเซ็ปต์" at bounding box center [740, 191] width 265 height 37
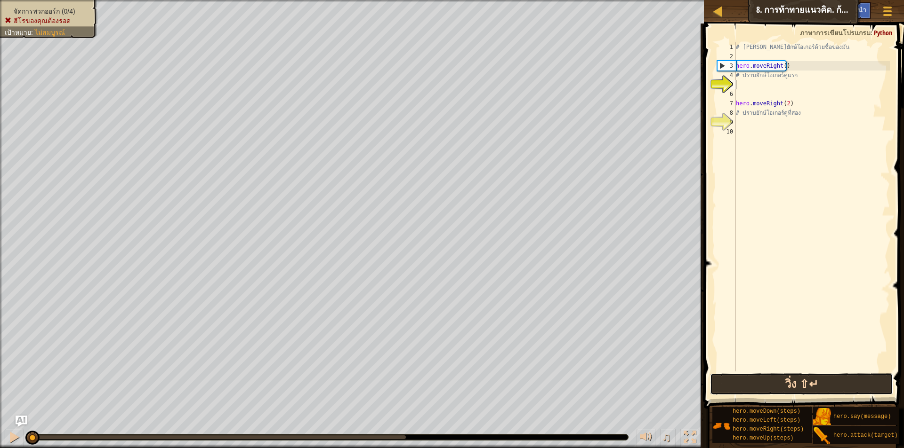
click at [818, 382] on button "วิ่ง ⇧↵" at bounding box center [801, 385] width 183 height 22
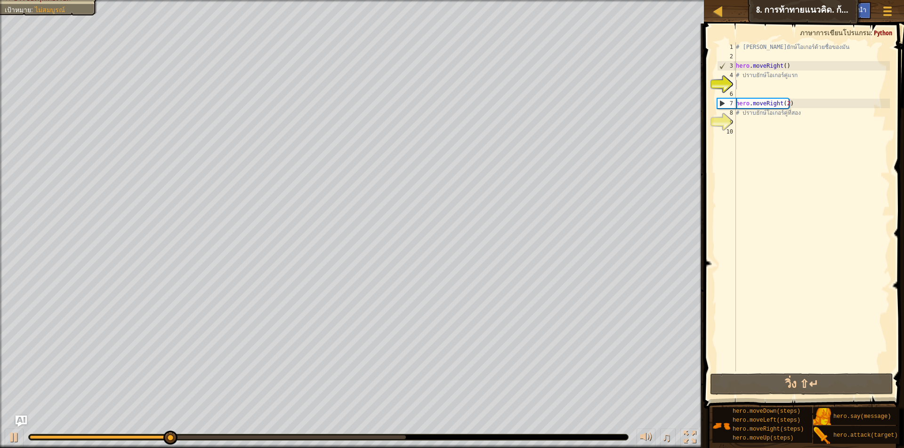
click at [829, 373] on span at bounding box center [805, 202] width 208 height 413
click at [814, 84] on div "# เอาชนะยักษ์โอเกอร์ด้วยชื่อของมัน hero . moveRight ( ) # ปราบยักษ์โอเกอร์คู่แร…" at bounding box center [812, 216] width 156 height 348
click at [796, 110] on div "# เอาชนะยักษ์โอเกอร์ด้วยชื่อของมัน hero . moveRight ( ) # ปราบยักษ์โอเกอร์คู่แร…" at bounding box center [812, 216] width 156 height 348
type textarea "# ปราบยักษ์โอเกอร์คู่ที่สอง"
drag, startPoint x: 800, startPoint y: 84, endPoint x: 798, endPoint y: 77, distance: 7.6
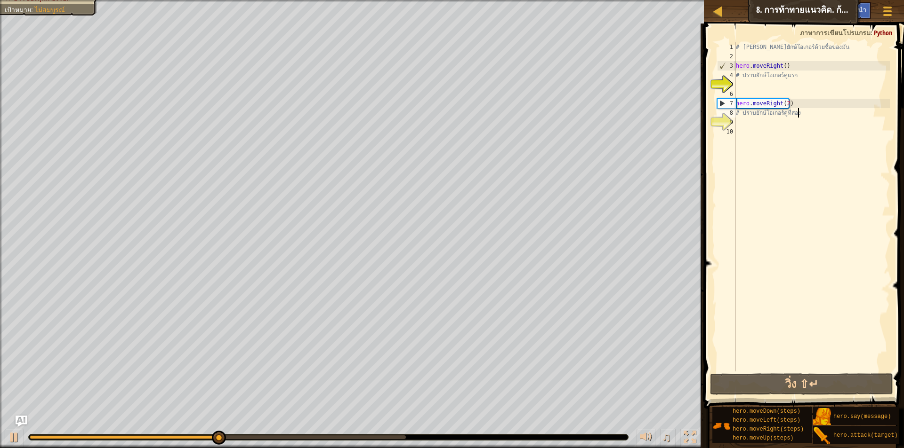
click at [801, 84] on div "# เอาชนะยักษ์โอเกอร์ด้วยชื่อของมัน hero . moveRight ( ) # ปราบยักษ์โอเกอร์คู่แร…" at bounding box center [812, 216] width 156 height 348
click at [800, 64] on div "# เอาชนะยักษ์โอเกอร์ด้วยชื่อของมัน hero . moveRight ( ) # ปราบยักษ์โอเกอร์คู่แร…" at bounding box center [812, 216] width 156 height 348
type textarea "hero.moveRight()"
click at [768, 83] on div "# เอาชนะยักษ์โอเกอร์ด้วยชื่อของมัน hero . moveRight ( ) # ปราบยักษ์โอเกอร์คู่แร…" at bounding box center [812, 216] width 156 height 348
click at [797, 74] on div "# เอาชนะยักษ์โอเกอร์ด้วยชื่อของมัน hero . moveRight ( ) # ปราบยักษ์โอเกอร์คู่แร…" at bounding box center [812, 216] width 156 height 348
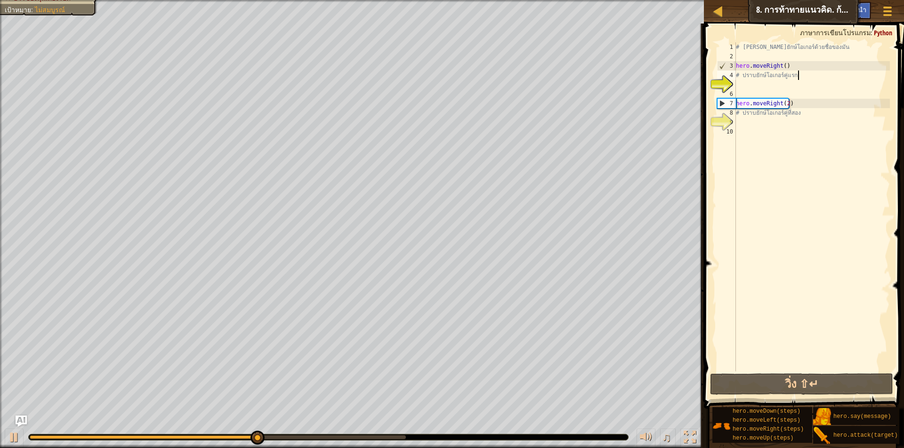
type textarea "# ปราบยักษ์โอเกอร์คู่แรก"
click at [771, 83] on div "# เอาชนะยักษ์โอเกอร์ด้วยชื่อของมัน hero . moveRight ( ) # ปราบยักษ์โอเกอร์คู่แร…" at bounding box center [812, 216] width 156 height 348
click at [19, 437] on div at bounding box center [14, 438] width 12 height 12
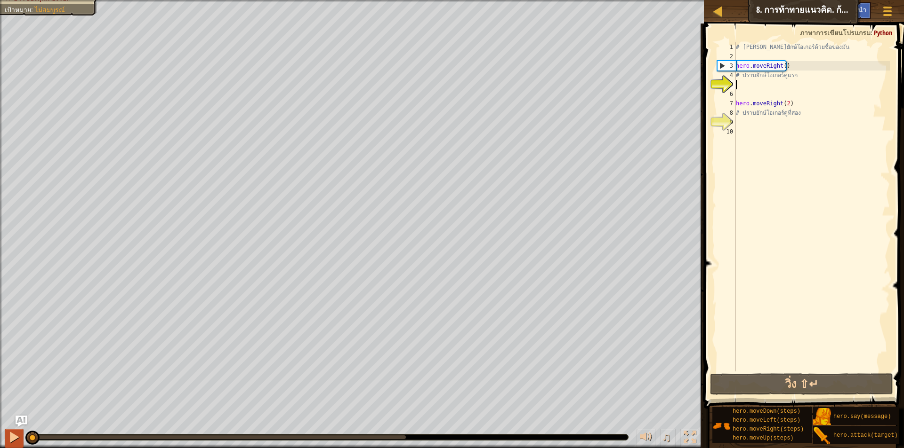
drag, startPoint x: 332, startPoint y: 433, endPoint x: 14, endPoint y: 439, distance: 318.2
click at [14, 439] on div "♫" at bounding box center [352, 435] width 704 height 28
type textarea "g"
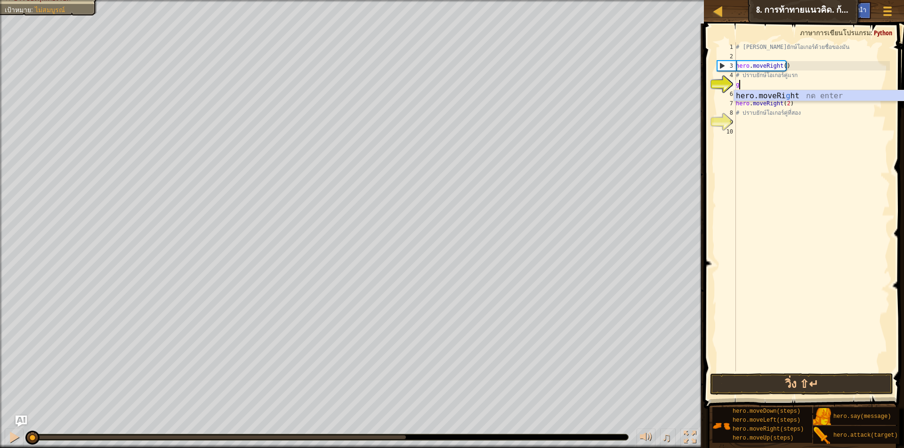
scroll to position [4, 0]
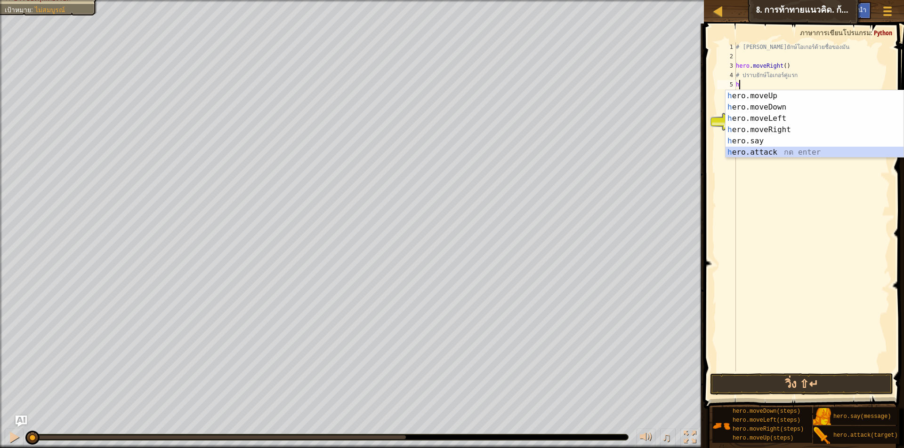
click at [760, 155] on div "h ero.moveUp กด enter h ero.moveDown กด enter h ero.moveLeft กด enter h ero.mov…" at bounding box center [814, 135] width 178 height 90
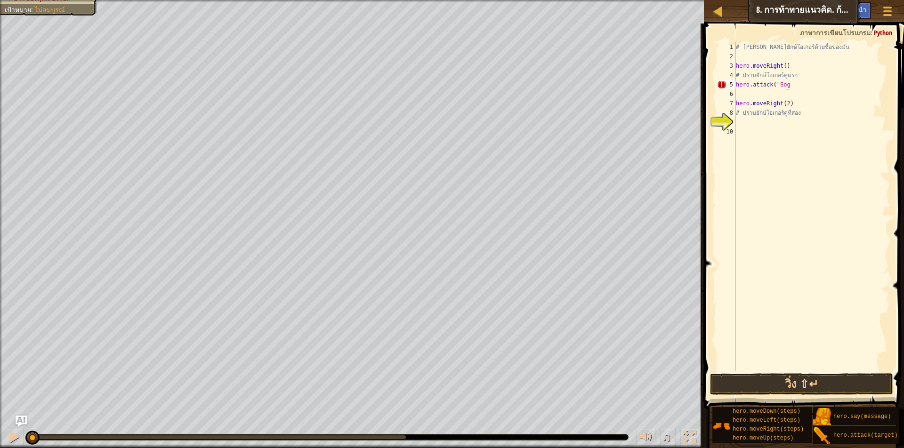
scroll to position [4, 4]
type textarea "hero.attack("Sog")"
drag, startPoint x: 800, startPoint y: 85, endPoint x: 732, endPoint y: 84, distance: 67.3
click at [732, 84] on div "hero.attack("Sog") 1 2 3 4 5 6 7 8 9 10 # เอาชนะยักษ์โอเกอร์ด้วยชื่อของมัน hero…" at bounding box center [802, 206] width 175 height 329
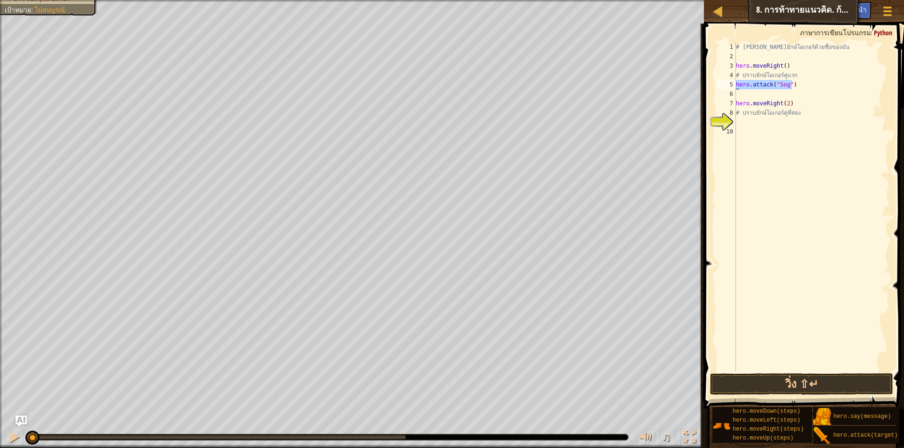
click at [758, 96] on div "# เอาชนะยักษ์โอเกอร์ด้วยชื่อของมัน hero . moveRight ( ) # ปราบยักษ์โอเกอร์คู่แร…" at bounding box center [812, 216] width 156 height 348
paste textarea "hero.attack("Sog")"
type textarea "hero.attack("Sog")"
click at [790, 384] on button "วิ่ง ⇧↵" at bounding box center [801, 385] width 183 height 22
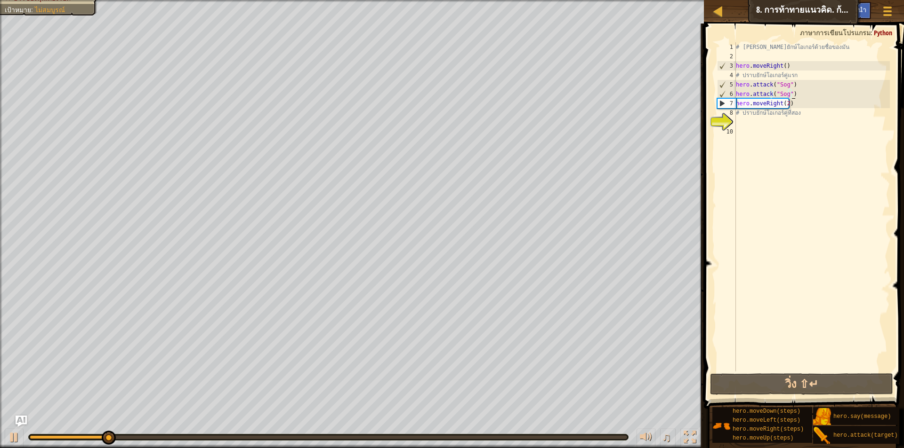
click at [793, 372] on span at bounding box center [805, 202] width 208 height 413
click at [16, 435] on div at bounding box center [14, 438] width 12 height 12
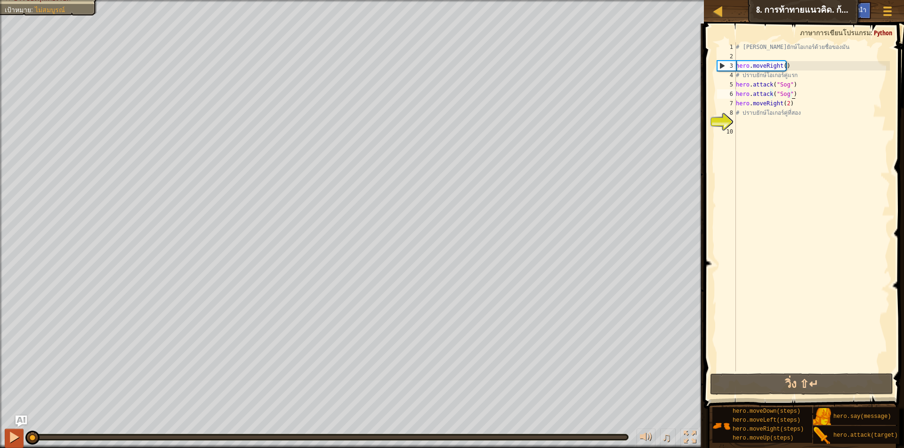
drag, startPoint x: 137, startPoint y: 435, endPoint x: 20, endPoint y: 436, distance: 116.7
click at [20, 439] on div "♫" at bounding box center [352, 435] width 704 height 28
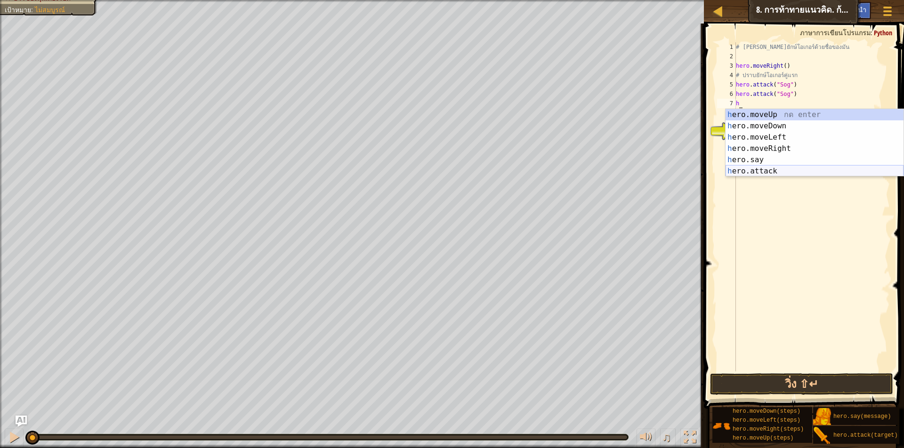
click at [765, 170] on div "h ero.moveUp กด enter h ero.moveDown กด enter h ero.moveLeft กด enter h ero.mov…" at bounding box center [814, 154] width 178 height 90
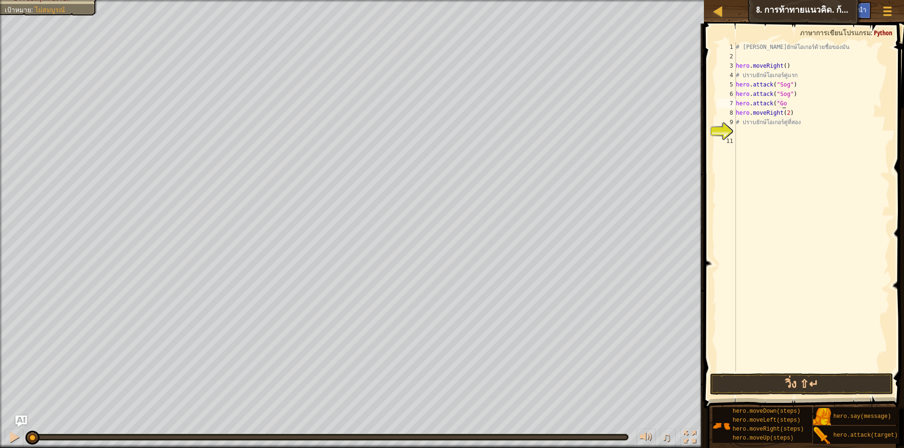
scroll to position [4, 4]
type textarea "hero.attack("Gos")")"
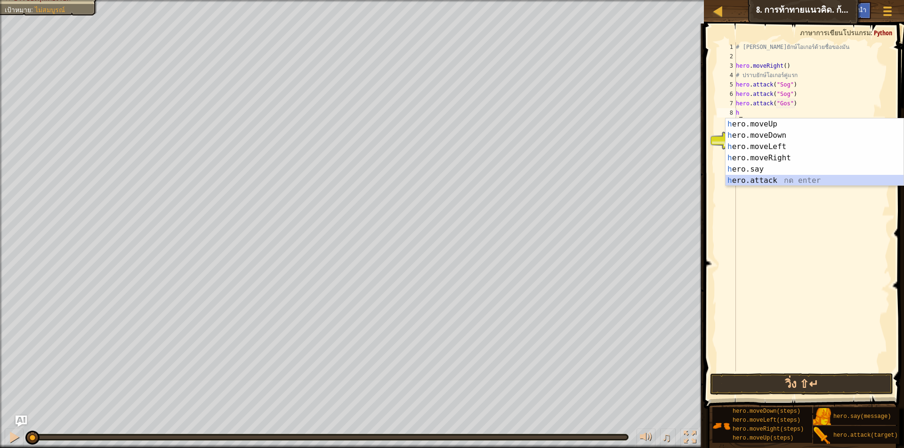
click at [750, 178] on div "h ero.moveUp กด enter h ero.moveDown กด enter h ero.moveLeft กด enter h ero.mov…" at bounding box center [814, 164] width 178 height 90
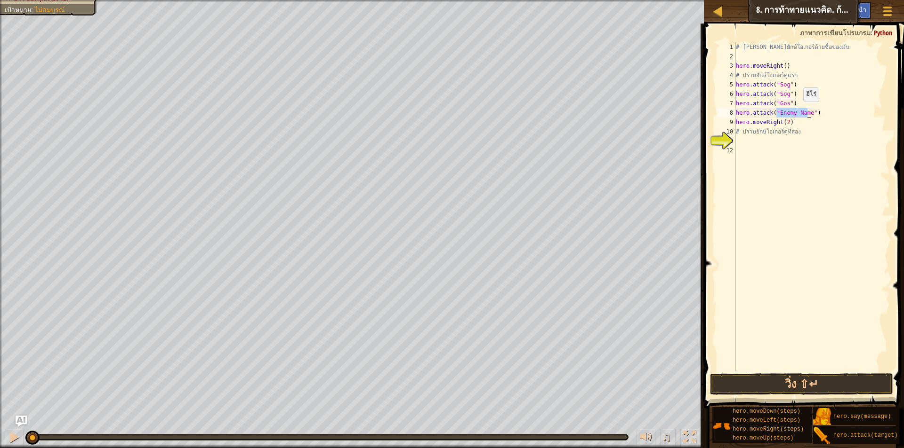
click at [798, 111] on div "# เอาชนะยักษ์โอเกอร์ด้วยชื่อของมัน hero . moveRight ( ) # ปราบยักษ์โอเกอร์คู่แร…" at bounding box center [812, 206] width 156 height 329
click at [805, 112] on div "# เอาชนะยักษ์โอเกอร์ด้วยชื่อของมัน hero . moveRight ( ) # ปราบยักษ์โอเกอร์คู่แร…" at bounding box center [812, 216] width 156 height 348
click at [779, 114] on div "# เอาชนะยักษ์โอเกอร์ด้วยชื่อของมัน hero . moveRight ( ) # ปราบยักษ์โอเกอร์คู่แร…" at bounding box center [812, 216] width 156 height 348
type textarea "hero.attack("Gos")")"
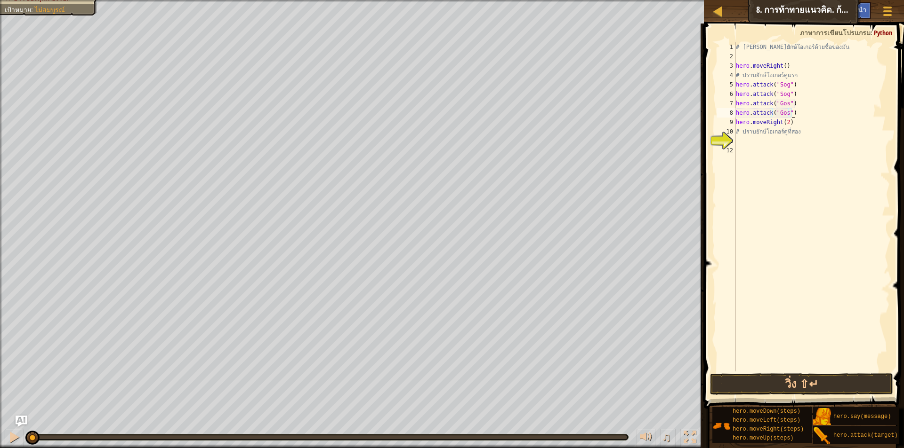
scroll to position [4, 0]
click at [783, 380] on button "วิ่ง ⇧↵" at bounding box center [801, 385] width 183 height 22
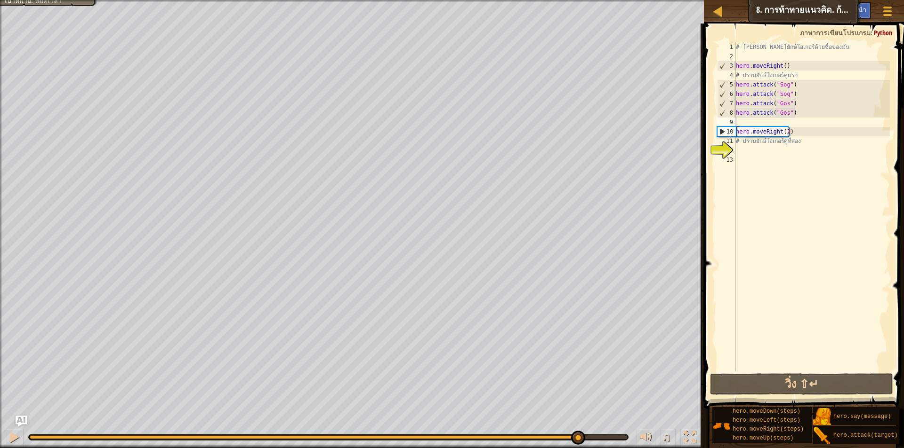
drag, startPoint x: 80, startPoint y: 440, endPoint x: 576, endPoint y: 424, distance: 497.2
click at [576, 424] on div "♫" at bounding box center [352, 435] width 704 height 28
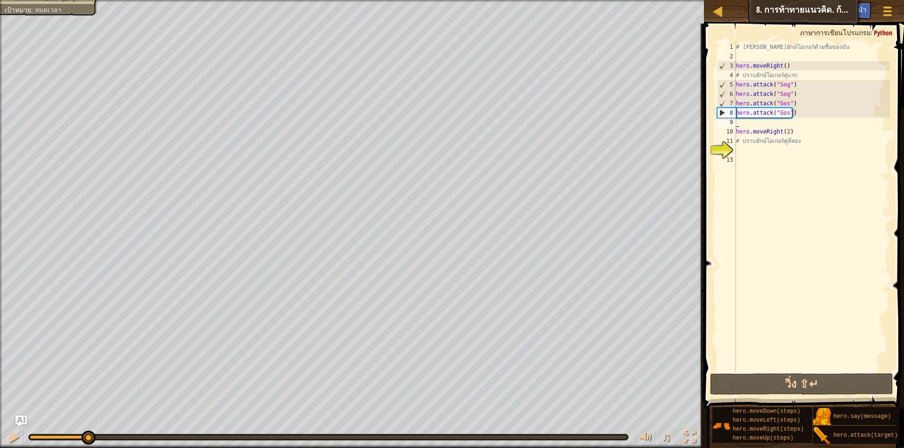
drag, startPoint x: 598, startPoint y: 433, endPoint x: 61, endPoint y: 424, distance: 537.5
click at [61, 424] on div "♫" at bounding box center [352, 435] width 704 height 28
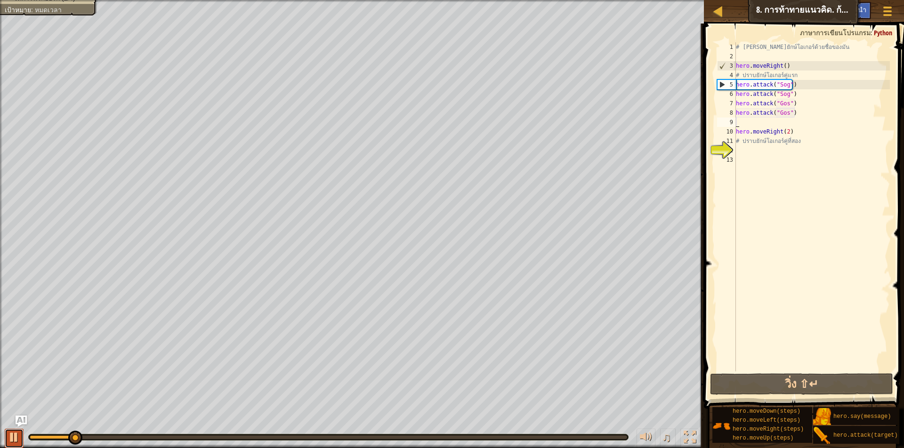
click at [15, 432] on div at bounding box center [14, 438] width 12 height 12
click at [804, 111] on div "# เอาชนะยักษ์โอเกอร์ด้วยชื่อของมัน hero . moveRight ( ) # ปราบยักษ์โอเกอร์คู่แร…" at bounding box center [812, 216] width 156 height 348
type textarea "hero.attack("Gos")"
click at [775, 120] on div "# เอาชนะยักษ์โอเกอร์ด้วยชื่อของมัน hero . moveRight ( ) # ปราบยักษ์โอเกอร์คู่แร…" at bounding box center [812, 216] width 156 height 348
type textarea "h"
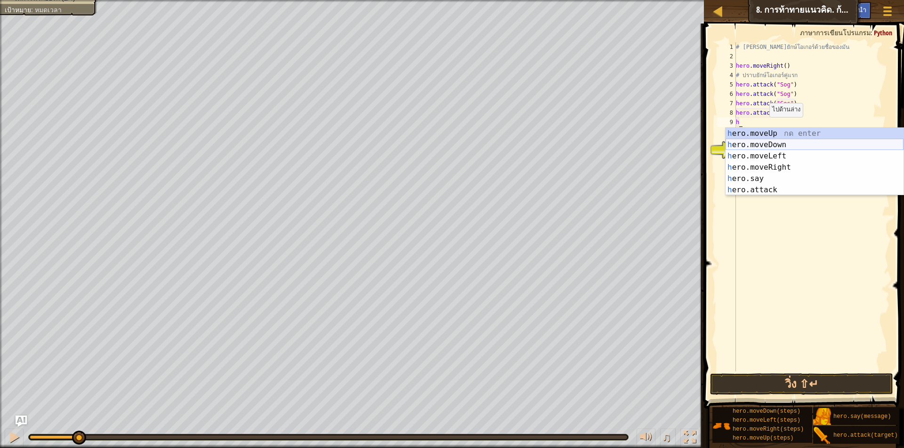
click at [797, 146] on div "h ero.moveUp กด enter h ero.moveDown กด enter h ero.moveLeft กด enter h ero.mov…" at bounding box center [814, 173] width 178 height 90
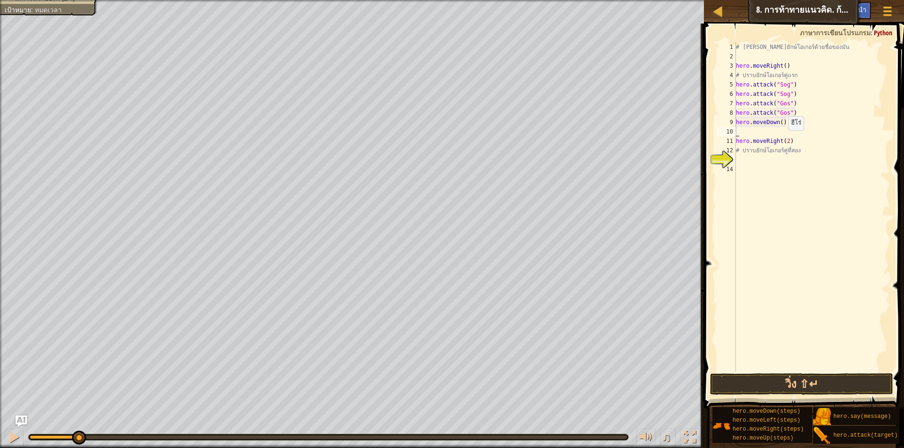
type textarea "h"
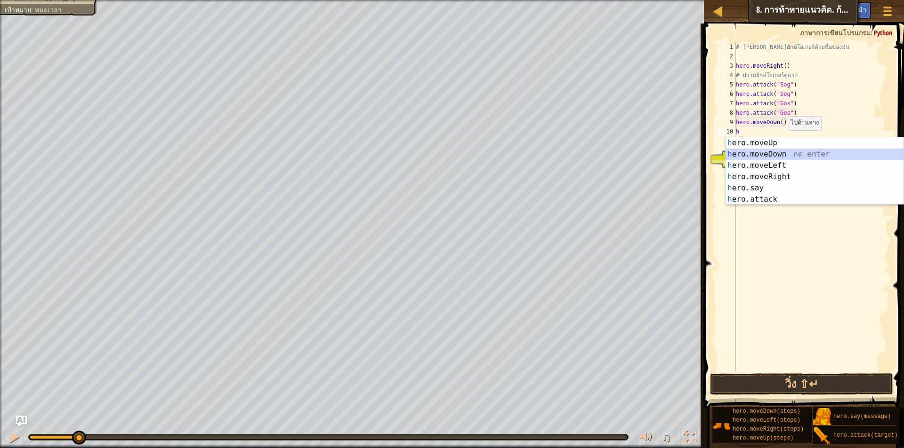
click at [773, 155] on div "h ero.moveUp กด enter h ero.moveDown กด enter h ero.moveLeft กด enter h ero.mov…" at bounding box center [814, 182] width 178 height 90
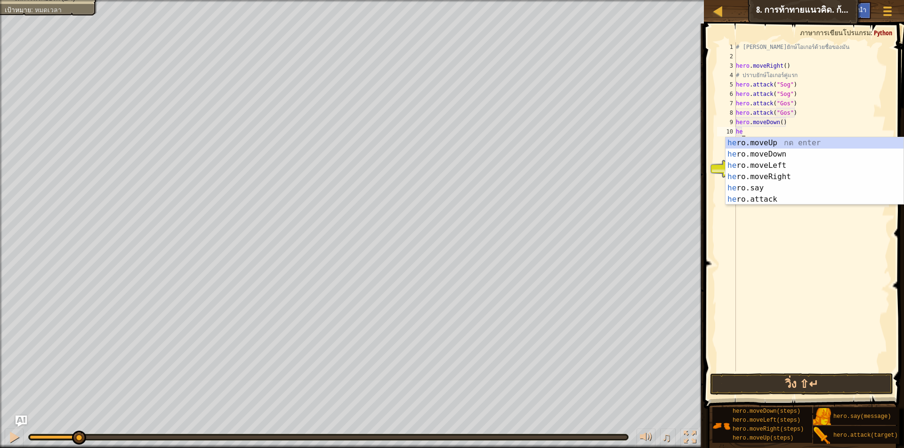
type textarea "h"
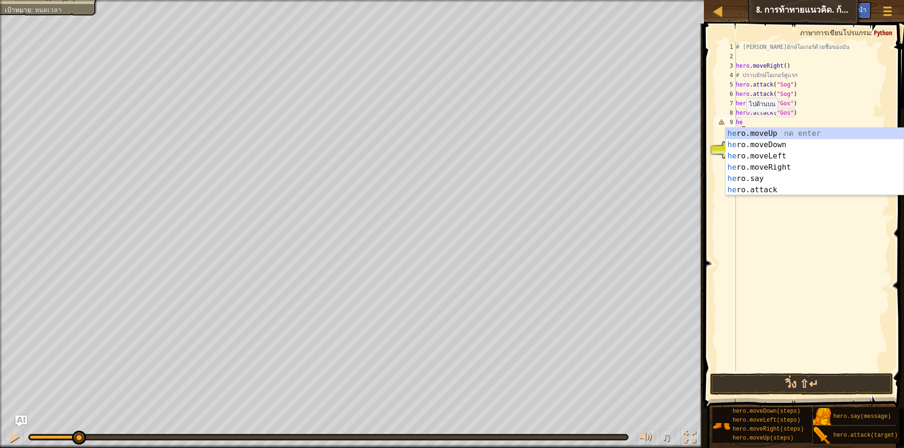
type textarea "h"
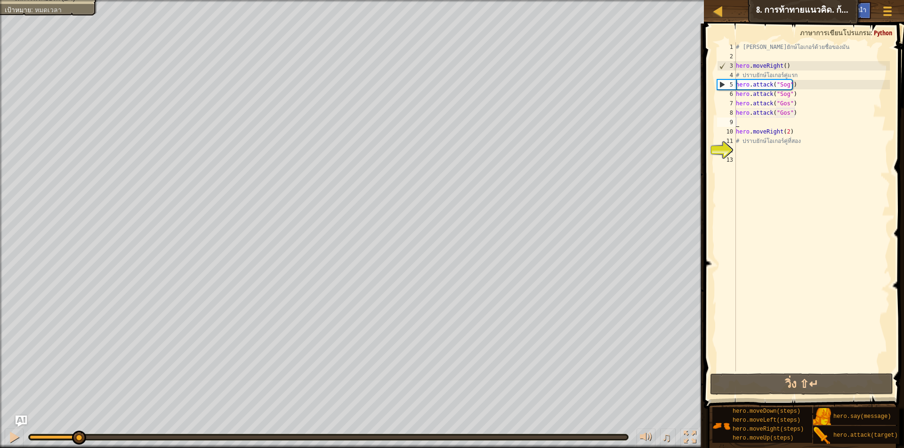
type textarea "h"
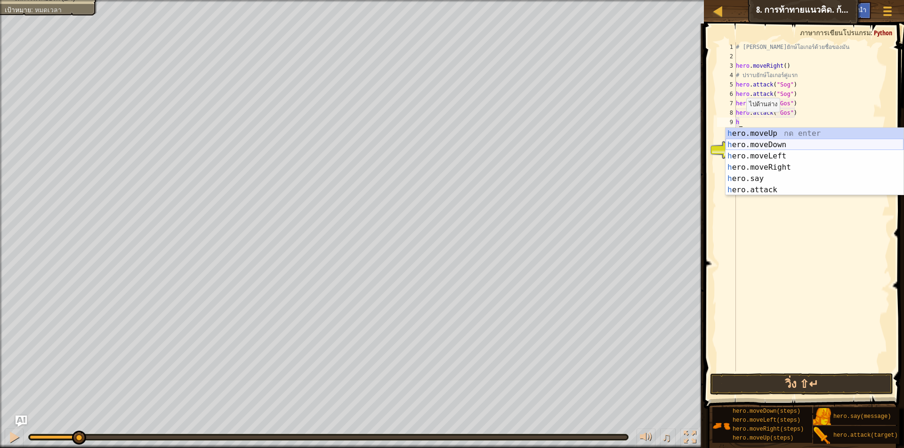
click at [789, 141] on div "h ero.moveUp กด enter h ero.moveDown กด enter h ero.moveLeft กด enter h ero.mov…" at bounding box center [814, 173] width 178 height 90
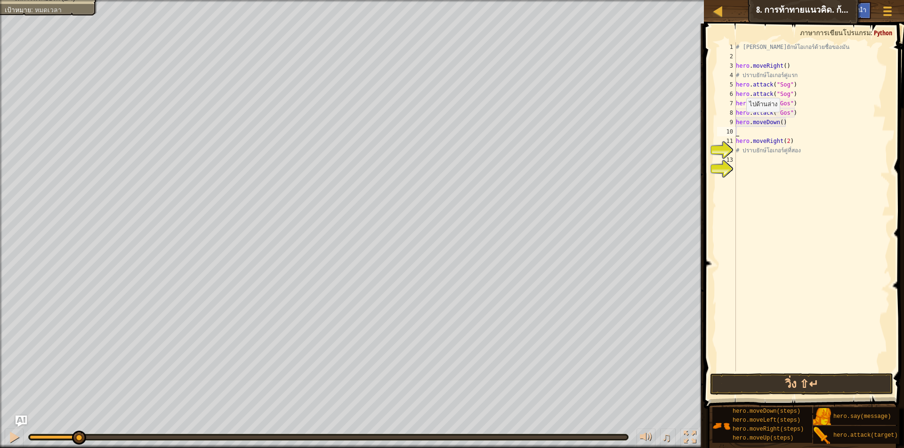
type textarea "h"
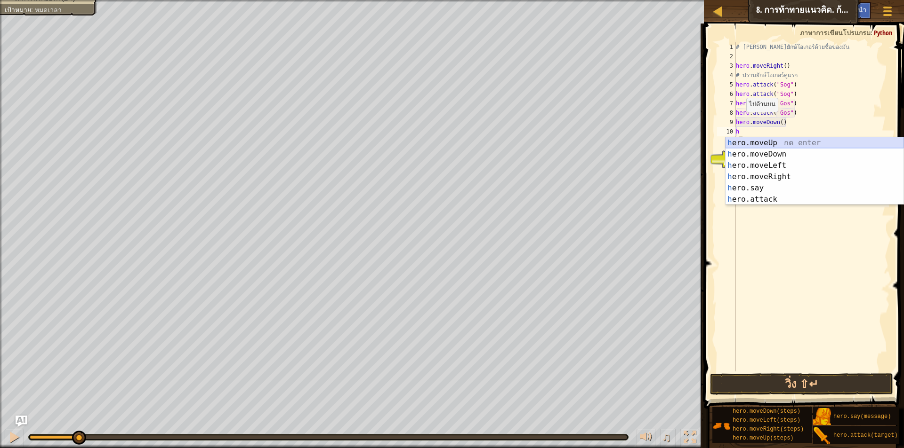
click at [791, 141] on div "h ero.moveUp กด enter h ero.moveDown กด enter h ero.moveLeft กด enter h ero.mov…" at bounding box center [814, 182] width 178 height 90
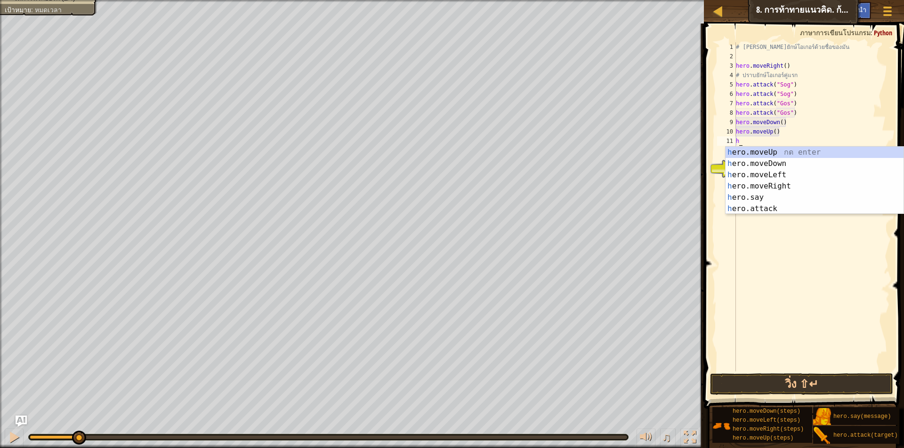
click at [829, 127] on div "# เอาชนะยักษ์โอเกอร์ด้วยชื่อของมัน hero . moveRight ( ) # ปราบยักษ์โอเกอร์คู่แร…" at bounding box center [812, 216] width 156 height 348
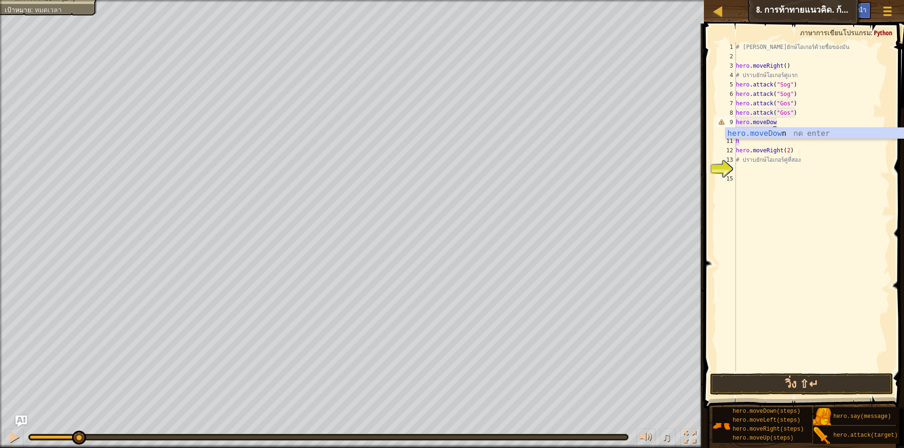
click at [757, 145] on div "# เอาชนะยักษ์โอเกอร์ด้วยชื่อของมัน hero . moveRight ( ) # ปราบยักษ์โอเกอร์คู่แร…" at bounding box center [812, 216] width 156 height 348
type textarea "h"
click at [757, 381] on button "วิ่ง ⇧↵" at bounding box center [801, 385] width 183 height 22
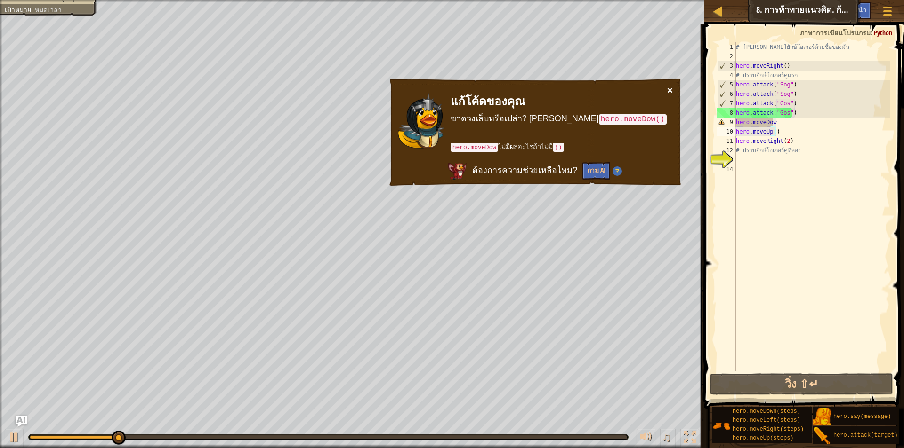
click at [670, 90] on button "×" at bounding box center [670, 90] width 6 height 10
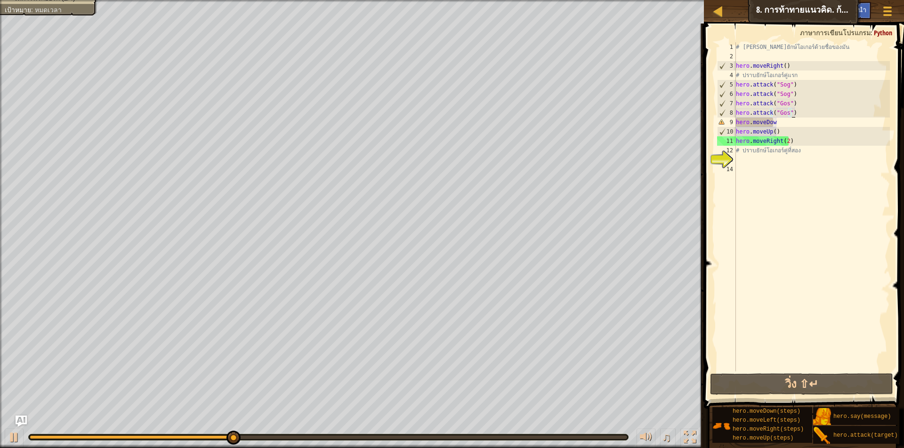
click at [807, 116] on div "# เอาชนะยักษ์โอเกอร์ด้วยชื่อของมัน hero . moveRight ( ) # ปราบยักษ์โอเกอร์คู่แร…" at bounding box center [812, 216] width 156 height 348
click at [794, 124] on div "# เอาชนะยักษ์โอเกอร์ด้วยชื่อของมัน hero . moveRight ( ) # ปราบยักษ์โอเกอร์คู่แร…" at bounding box center [812, 216] width 156 height 348
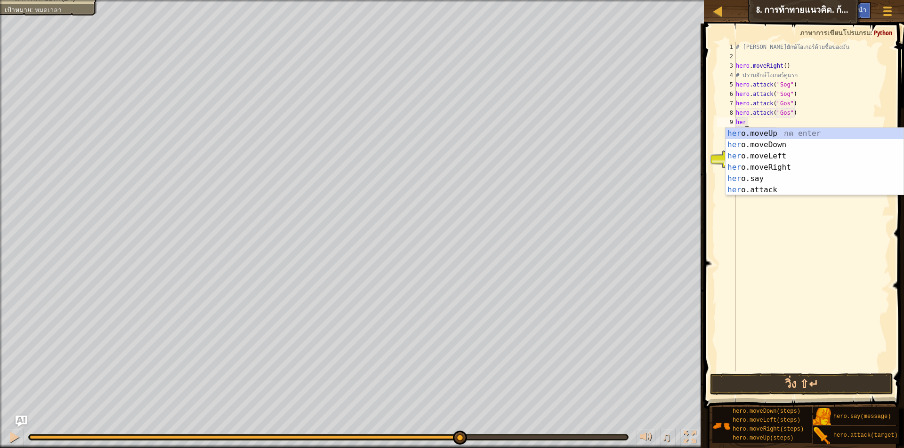
type textarea "he"
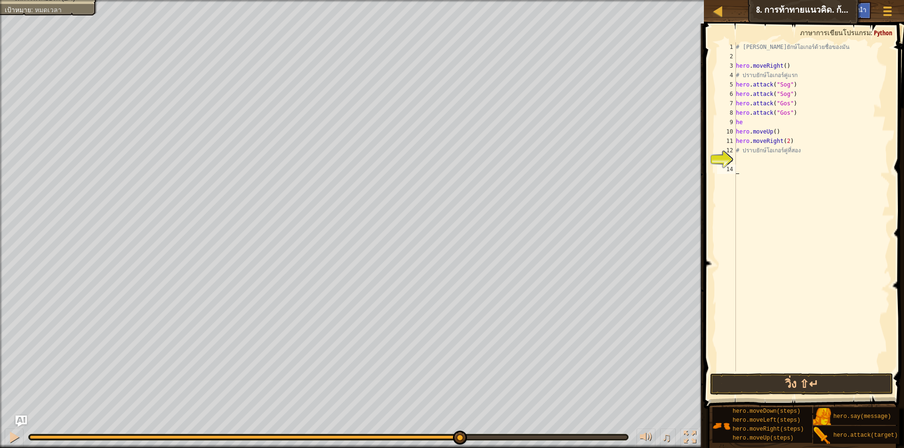
click at [813, 203] on div "# เอาชนะยักษ์โอเกอร์ด้วยชื่อของมัน hero . moveRight ( ) # ปราบยักษ์โอเกอร์คู่แร…" at bounding box center [812, 216] width 156 height 348
drag, startPoint x: 816, startPoint y: 139, endPoint x: 723, endPoint y: 121, distance: 94.5
click at [723, 121] on div "1 2 3 4 5 6 7 8 9 10 11 12 13 14 # เอาชนะยักษ์โอเกอร์ด้วยชื่อของมัน hero . move…" at bounding box center [802, 206] width 175 height 329
type textarea "he hero.moveUp()"
click at [770, 387] on button "วิ่ง ⇧↵" at bounding box center [801, 385] width 183 height 22
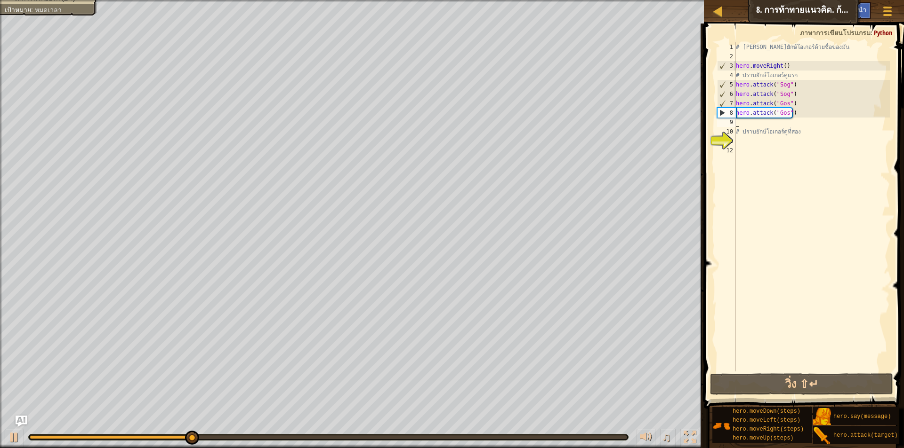
type textarea "h"
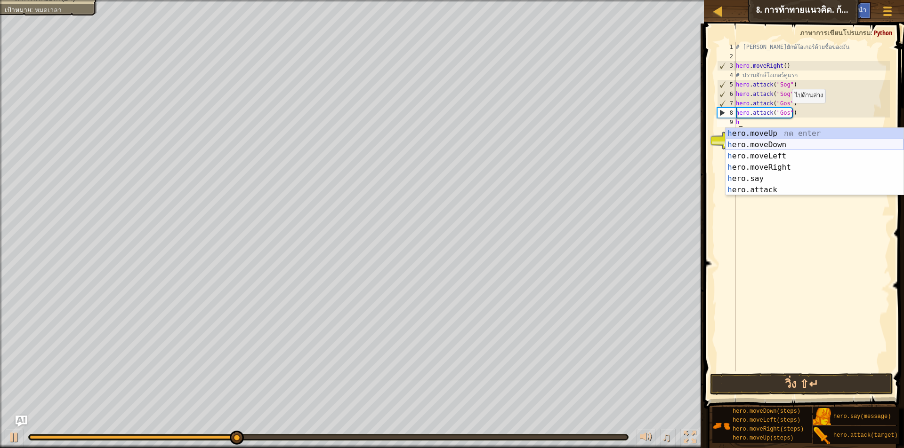
click at [749, 147] on div "h ero.moveUp กด enter h ero.moveDown กด enter h ero.moveLeft กด enter h ero.mov…" at bounding box center [814, 173] width 178 height 90
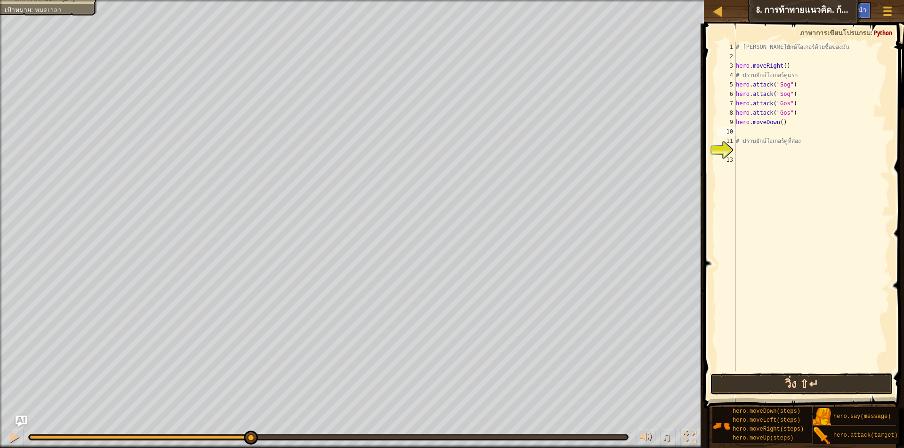
click at [783, 386] on button "วิ่ง ⇧↵" at bounding box center [801, 385] width 183 height 22
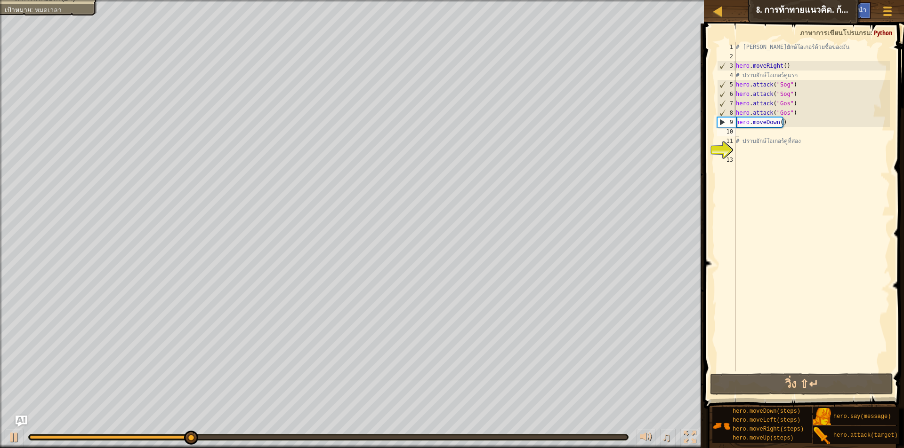
type textarea "h"
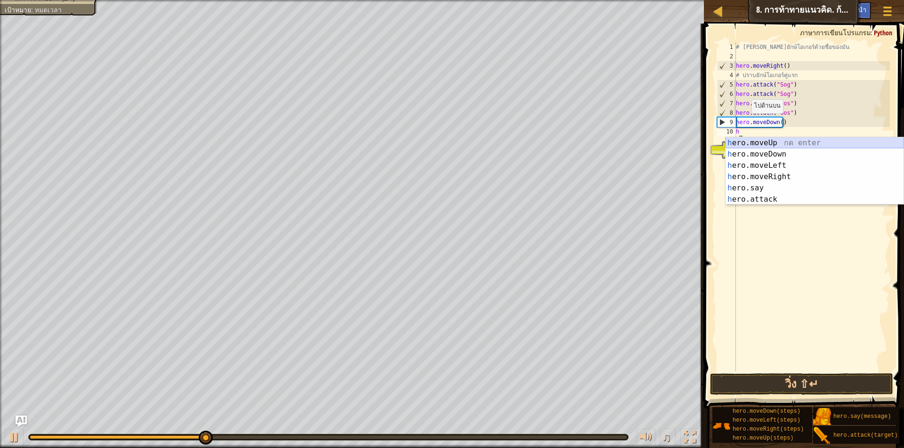
click at [755, 143] on div "h ero.moveUp กด enter h ero.moveDown กด enter h ero.moveLeft กด enter h ero.mov…" at bounding box center [814, 182] width 178 height 90
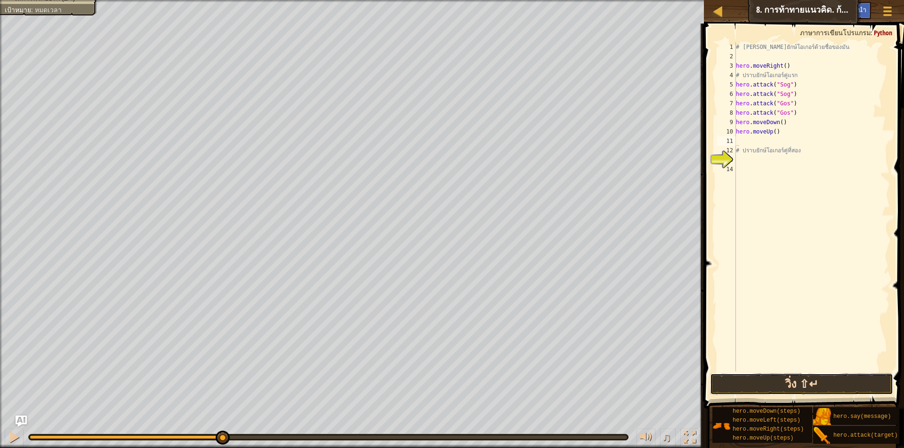
click at [772, 383] on button "วิ่ง ⇧↵" at bounding box center [801, 385] width 183 height 22
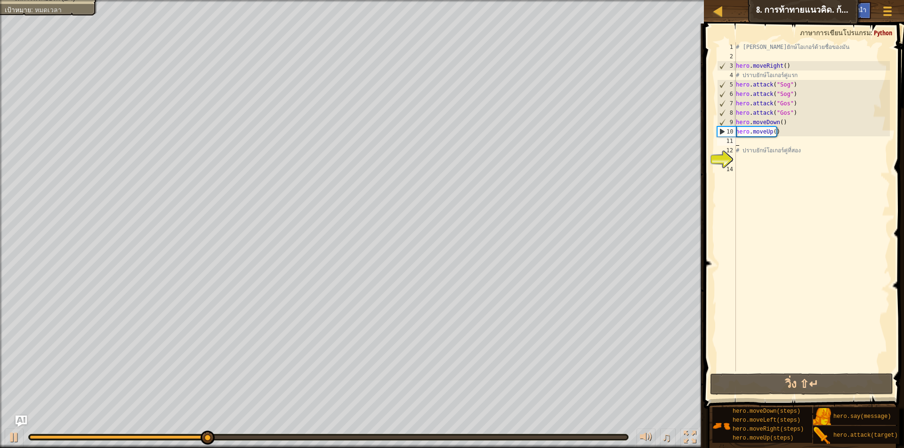
type textarea "h"
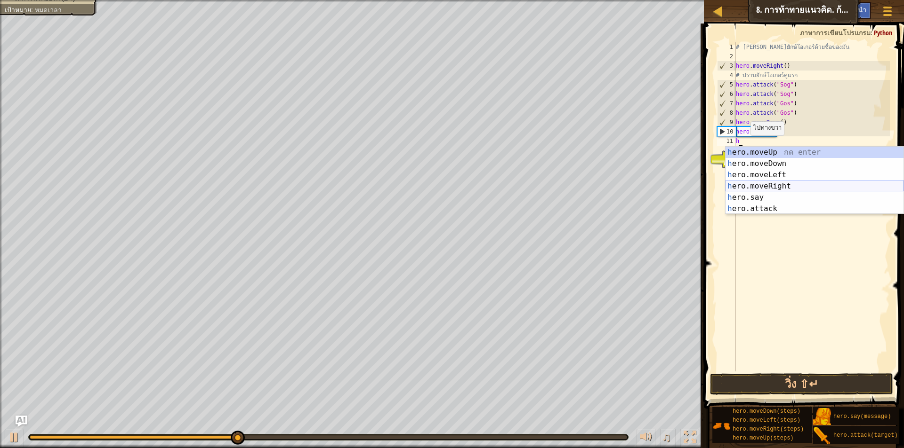
click at [777, 184] on div "h ero.moveUp กด enter h ero.moveDown กด enter h ero.moveLeft กด enter h ero.mov…" at bounding box center [814, 192] width 178 height 90
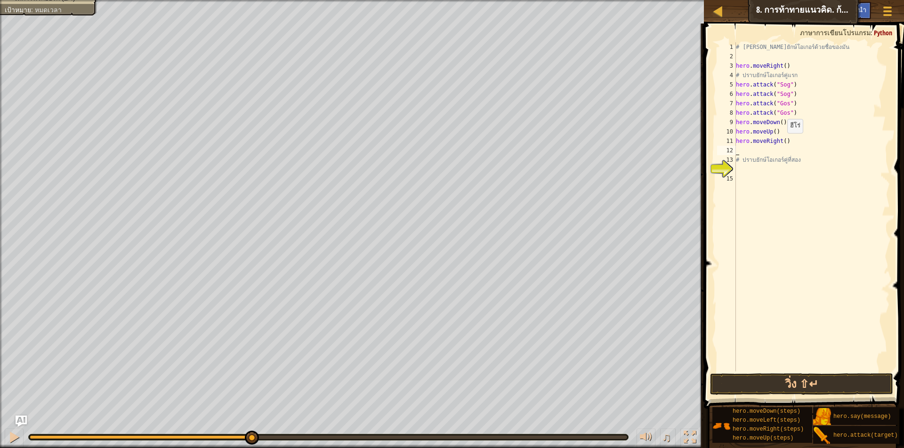
click at [782, 143] on div "# เอาชนะยักษ์โอเกอร์ด้วยชื่อของมัน hero . moveRight ( ) # ปราบยักษ์โอเกอร์คู่แร…" at bounding box center [812, 216] width 156 height 348
click at [808, 127] on div "# เอาชนะยักษ์โอเกอร์ด้วยชื่อของมัน hero . moveRight ( ) # ปราบยักษ์โอเกอร์คู่แร…" at bounding box center [812, 216] width 156 height 348
click at [794, 144] on div "# เอาชนะยักษ์โอเกอร์ด้วยชื่อของมัน hero . moveRight ( ) # ปราบยักษ์โอเกอร์คู่แร…" at bounding box center [812, 216] width 156 height 348
type textarea "hero.moveRight(2)"
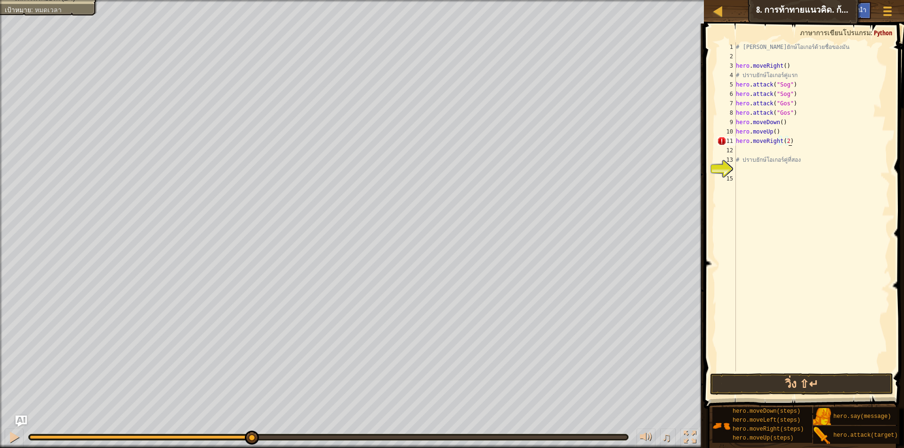
scroll to position [4, 0]
click at [792, 391] on button "วิ่ง ⇧↵" at bounding box center [801, 385] width 183 height 22
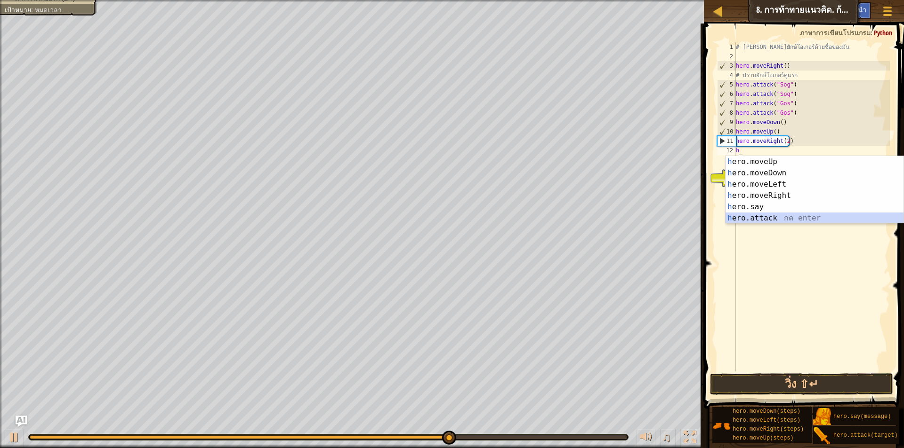
click at [780, 216] on div "h ero.moveUp กด enter h ero.moveDown กด enter h ero.moveLeft กด enter h ero.mov…" at bounding box center [814, 201] width 178 height 90
type textarea "hero.attack("Enemy Name")"
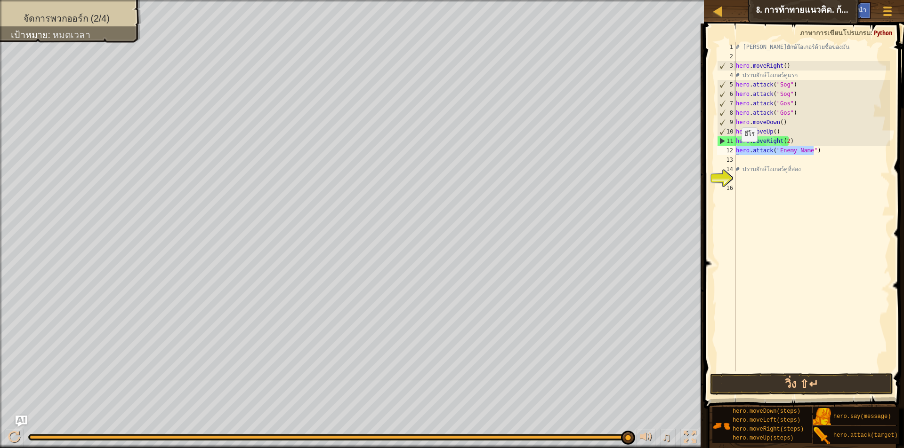
drag, startPoint x: 832, startPoint y: 151, endPoint x: 736, endPoint y: 151, distance: 96.0
click at [736, 151] on div "# เอาชนะยักษ์โอเกอร์ด้วยชื่อของมัน hero . moveRight ( ) # ปราบยักษ์โอเกอร์คู่แร…" at bounding box center [812, 216] width 156 height 348
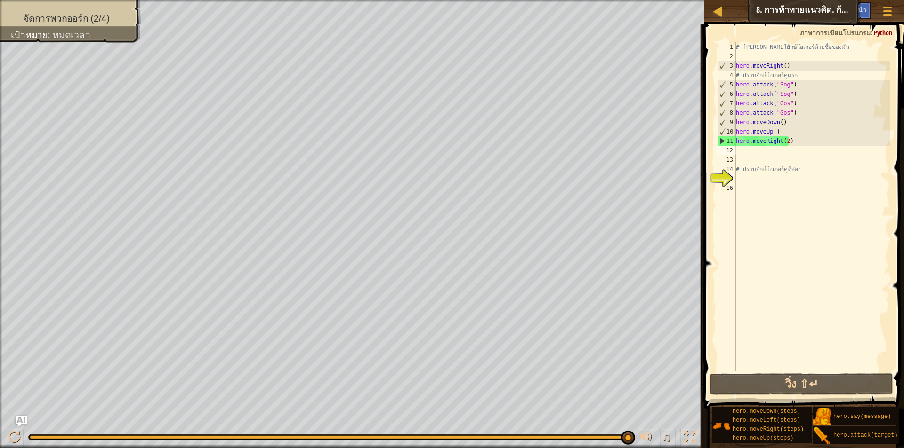
type textarea "h"
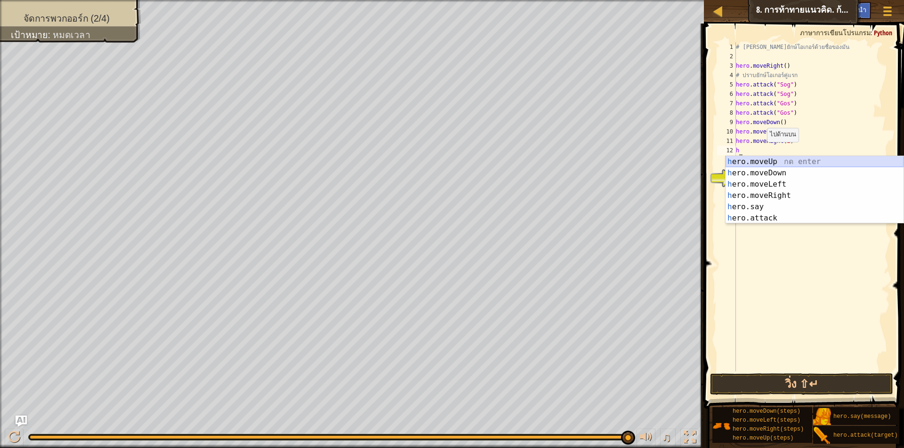
click at [785, 158] on div "h ero.moveUp กด enter h ero.moveDown กด enter h ero.moveLeft กด enter h ero.mov…" at bounding box center [814, 201] width 178 height 90
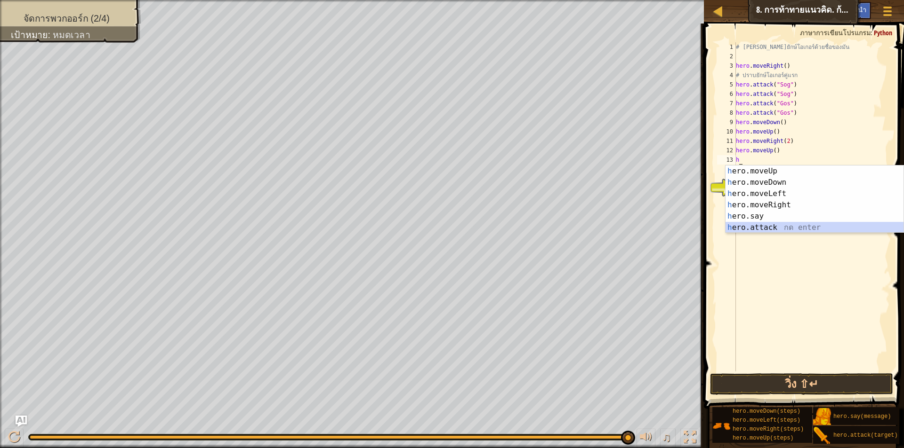
click at [764, 227] on div "h ero.moveUp กด enter h ero.moveDown กด enter h ero.moveLeft กด enter h ero.mov…" at bounding box center [814, 211] width 178 height 90
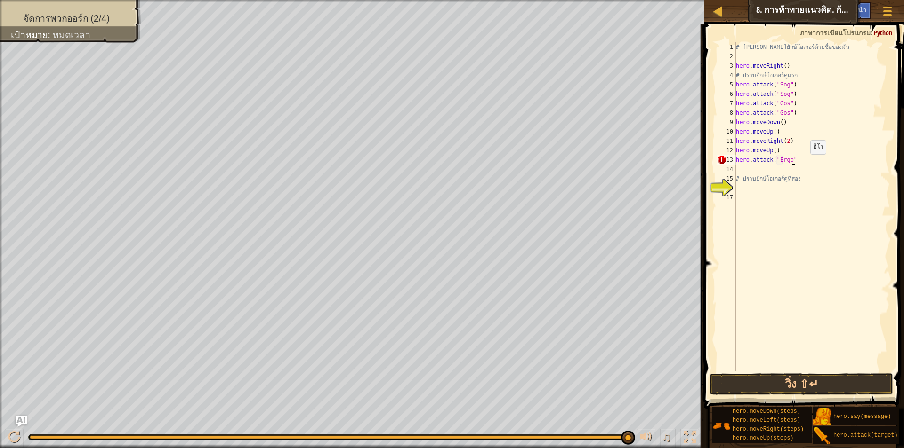
scroll to position [4, 5]
drag, startPoint x: 797, startPoint y: 160, endPoint x: 728, endPoint y: 158, distance: 68.7
click at [728, 158] on div "hero.attack("Ergo")") 1 2 3 4 5 6 7 8 9 10 11 12 13 14 15 16 17 # เอาชนะยักษ์โอ…" at bounding box center [802, 206] width 175 height 329
type textarea "hero.attack("Ergo")"
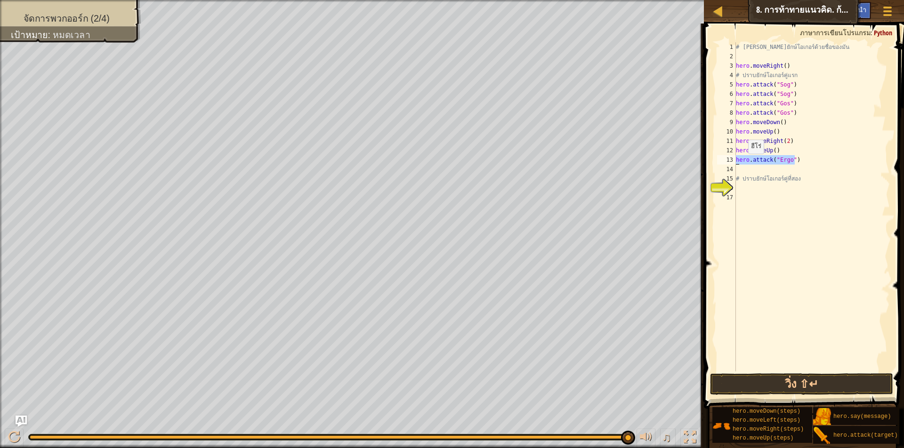
paste textarea
click at [760, 168] on div "# เอาชนะยักษ์โอเกอร์ด้วยชื่อของมัน hero . moveRight ( ) # ปราบยักษ์โอเกอร์คู่แร…" at bounding box center [812, 216] width 156 height 348
paste textarea "hero.attack("Ergo")"
type textarea "hero.attack("Ergo")"
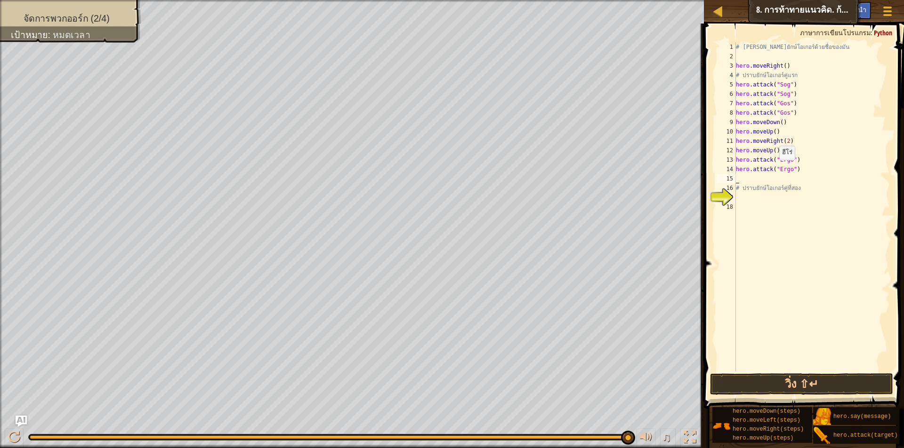
type textarea "h"
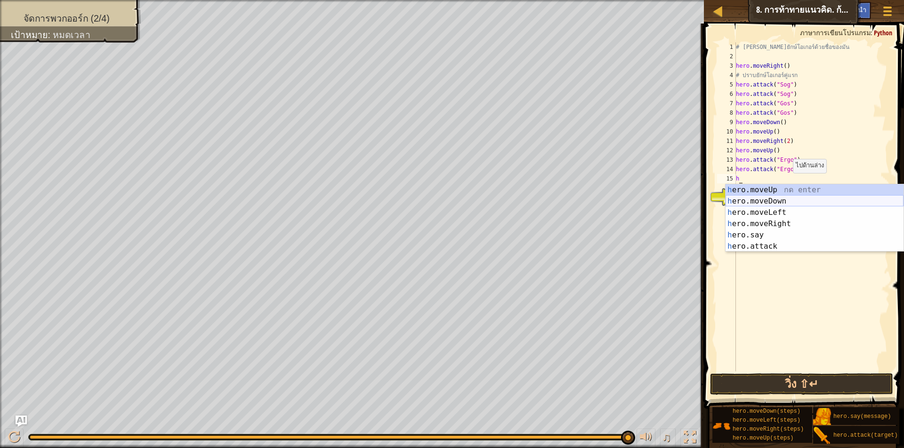
click at [788, 199] on div "h ero.moveUp กด enter h ero.moveDown กด enter h ero.moveLeft กด enter h ero.mov…" at bounding box center [814, 229] width 178 height 90
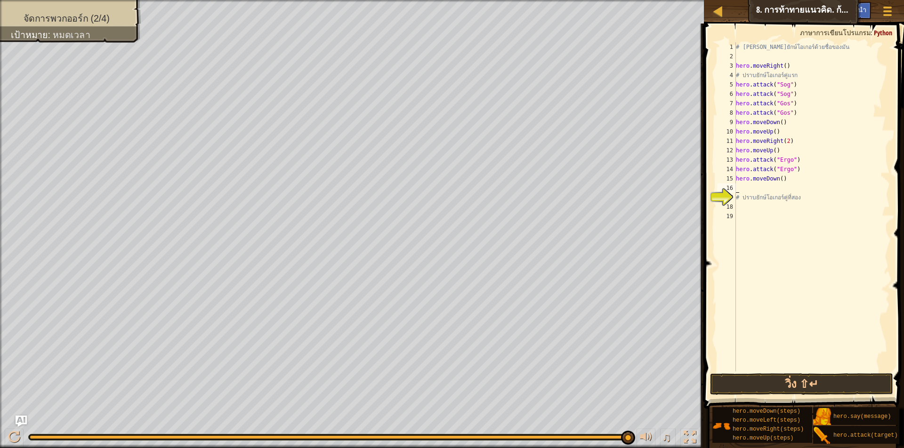
type textarea "h"
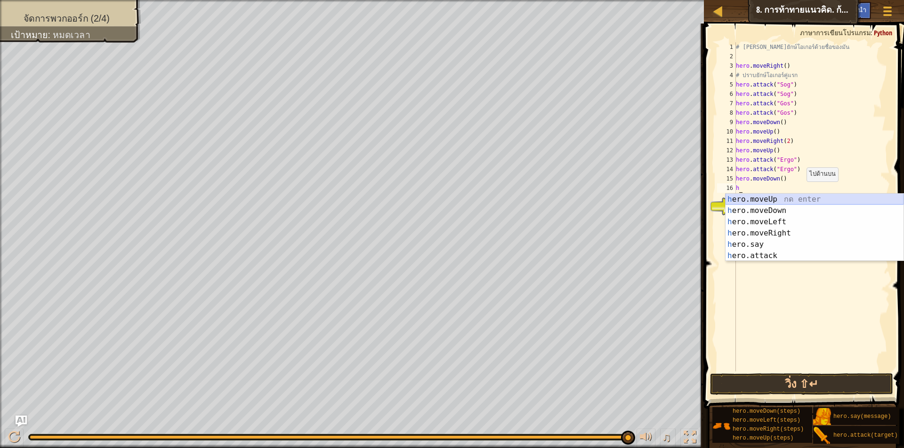
click at [791, 199] on div "h ero.moveUp กด enter h ero.moveDown กด enter h ero.moveLeft กด enter h ero.mov…" at bounding box center [814, 239] width 178 height 90
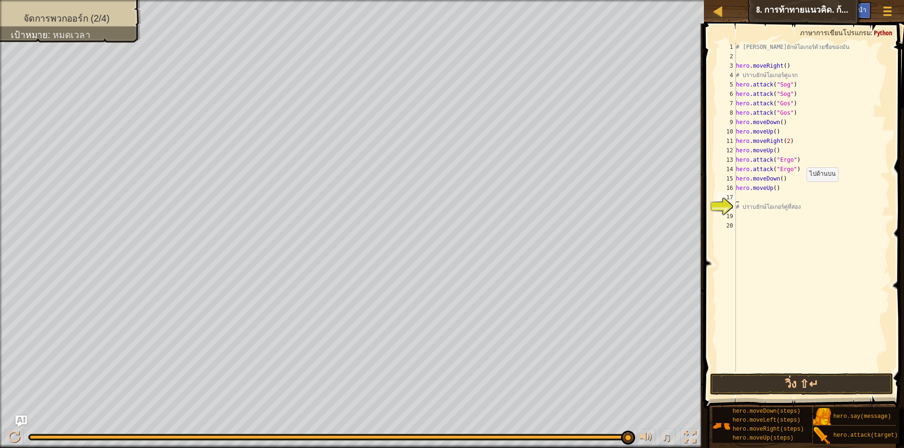
click at [791, 199] on div "# เอาชนะยักษ์โอเกอร์ด้วยชื่อของมัน hero . moveRight ( ) # ปราบยักษ์โอเกอร์คู่แร…" at bounding box center [812, 216] width 156 height 348
drag, startPoint x: 779, startPoint y: 188, endPoint x: 734, endPoint y: 189, distance: 45.2
click at [734, 189] on div "1 2 3 4 5 6 7 8 9 10 11 12 13 14 15 16 17 18 19 20 # เอาชนะยักษ์โอเกอร์ด้วยชื่อ…" at bounding box center [802, 206] width 175 height 329
type textarea "hero.moveUp()"
type textarea "h"
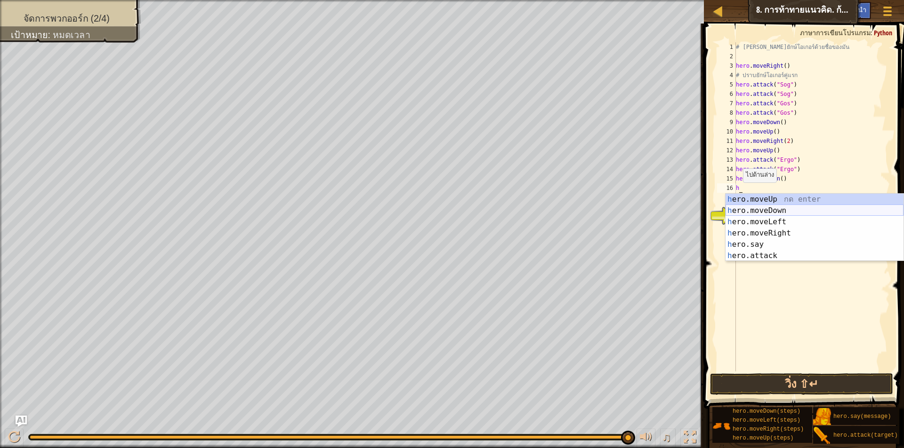
click at [752, 208] on div "h ero.moveUp กด enter h ero.moveDown กด enter h ero.moveLeft กด enter h ero.mov…" at bounding box center [814, 239] width 178 height 90
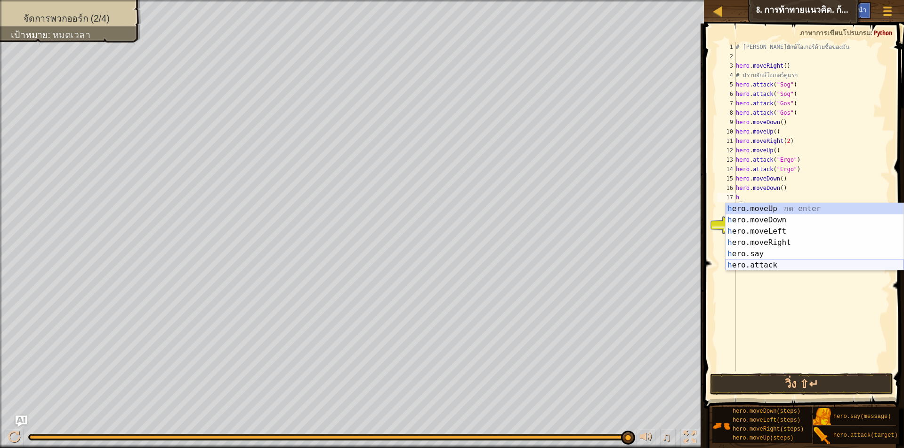
click at [766, 264] on div "h ero.moveUp กด enter h ero.moveDown กด enter h ero.moveLeft กด enter h ero.mov…" at bounding box center [814, 248] width 178 height 90
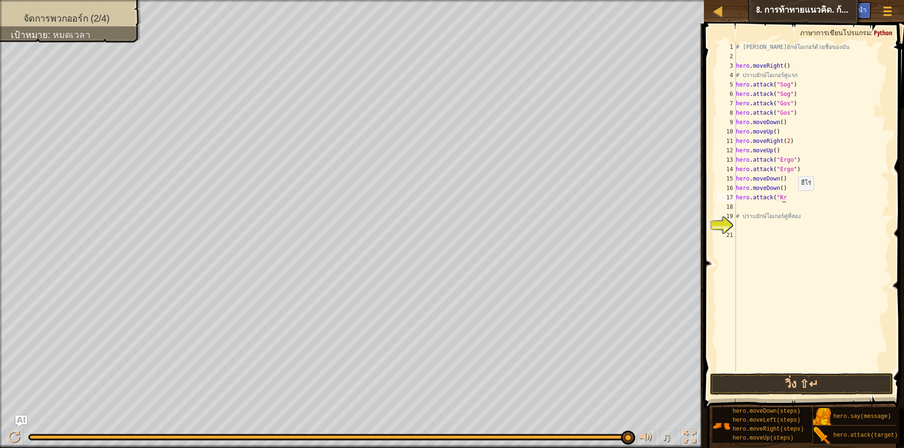
scroll to position [4, 4]
click at [802, 194] on div "# เอาชนะยักษ์โอเกอร์ด้วยชื่อของมัน hero . moveRight ( ) # ปราบยักษ์โอเกอร์คู่แร…" at bounding box center [812, 216] width 156 height 348
type textarea "hero.attack("Kro"
click at [789, 206] on div "# เอาชนะยักษ์โอเกอร์ด้วยชื่อของมัน hero . moveRight ( ) # ปราบยักษ์โอเกอร์คู่แร…" at bounding box center [812, 216] width 156 height 348
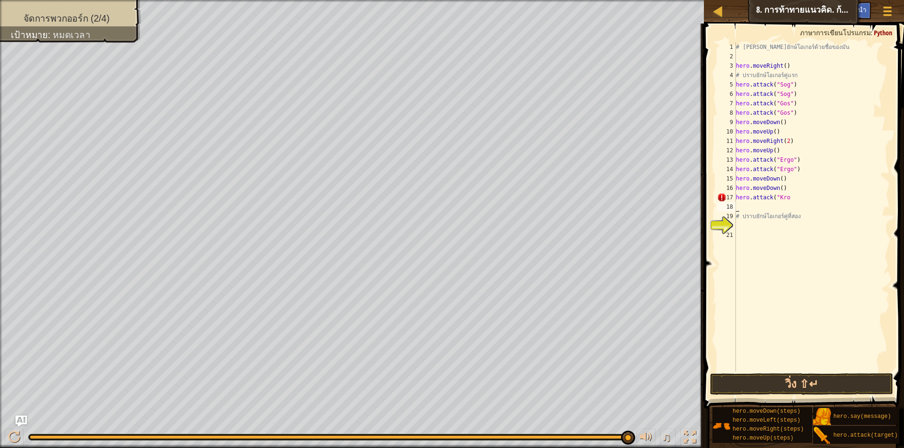
scroll to position [4, 0]
click at [793, 199] on div "# เอาชนะยักษ์โอเกอร์ด้วยชื่อของมัน hero . moveRight ( ) # ปราบยักษ์โอเกอร์คู่แร…" at bounding box center [812, 216] width 156 height 348
type textarea "hero.attack("Kro")"
drag, startPoint x: 800, startPoint y: 200, endPoint x: 734, endPoint y: 197, distance: 65.9
click at [734, 197] on div "1 2 3 4 5 6 7 8 9 10 11 12 13 14 15 16 17 18 19 20 21 22 # เอาชนะยักษ์โอเกอร์ด้…" at bounding box center [802, 206] width 175 height 329
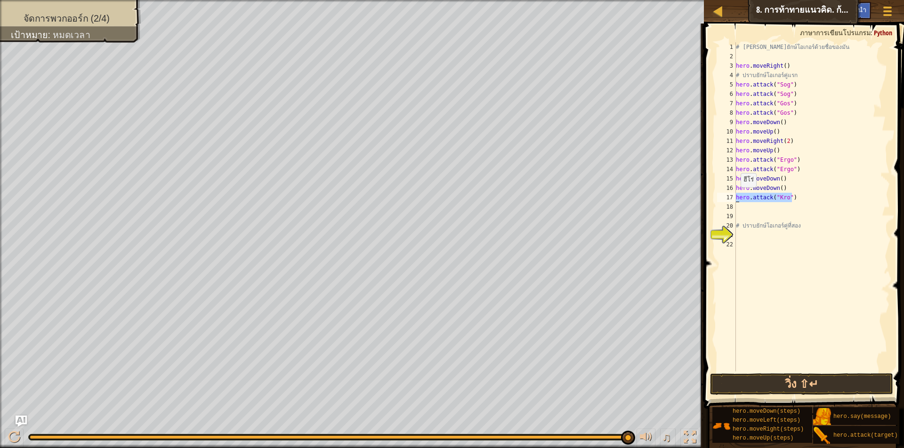
type textarea "hero.attack("Kro")"
click at [751, 209] on div "# เอาชนะยักษ์โอเกอร์ด้วยชื่อของมัน hero . moveRight ( ) # ปราบยักษ์โอเกอร์คู่แร…" at bounding box center [812, 216] width 156 height 348
paste textarea "hero.attack("Kro")"
type textarea "hero.attack("Kro")"
click at [767, 384] on button "วิ่ง ⇧↵" at bounding box center [801, 385] width 183 height 22
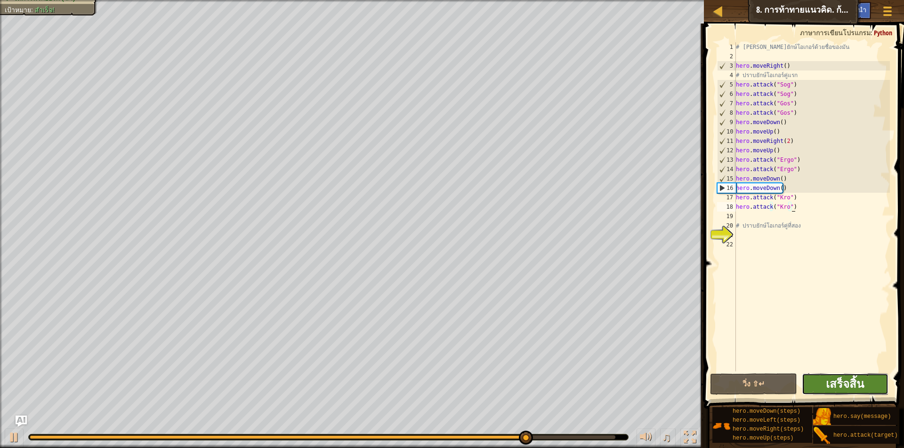
click at [859, 385] on span "เสร็จสิ้น" at bounding box center [844, 383] width 38 height 15
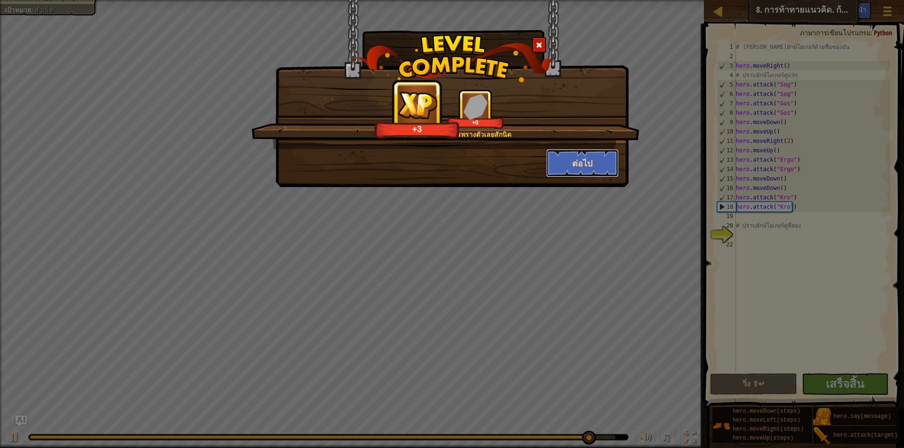
click at [589, 157] on button "ต่อไป" at bounding box center [582, 163] width 73 height 28
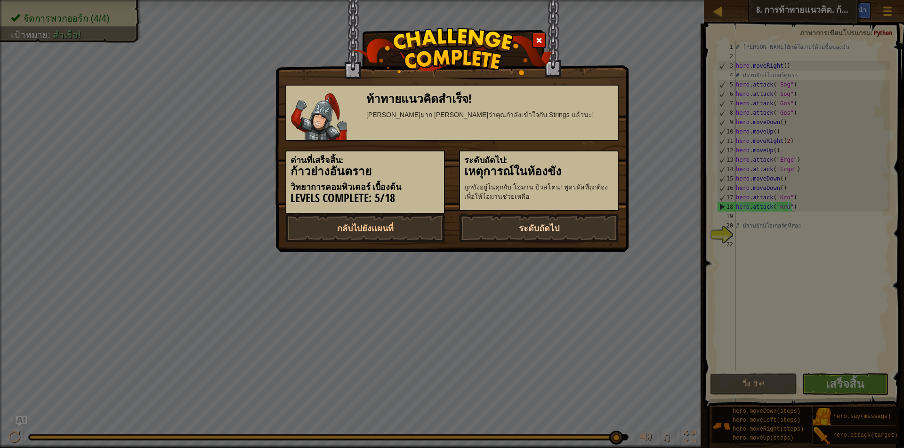
click at [527, 230] on link "ระดับถัดไป" at bounding box center [539, 228] width 160 height 28
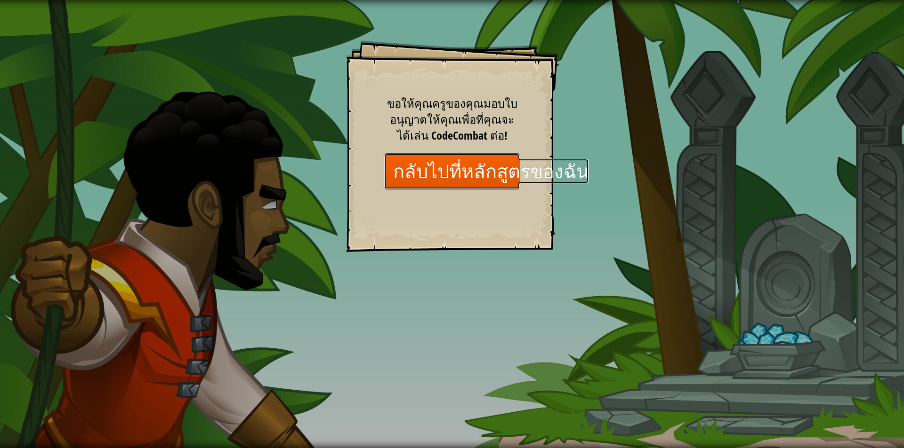
click at [479, 173] on link "กลับไปที่หลักสูตรของฉัน" at bounding box center [452, 171] width 136 height 36
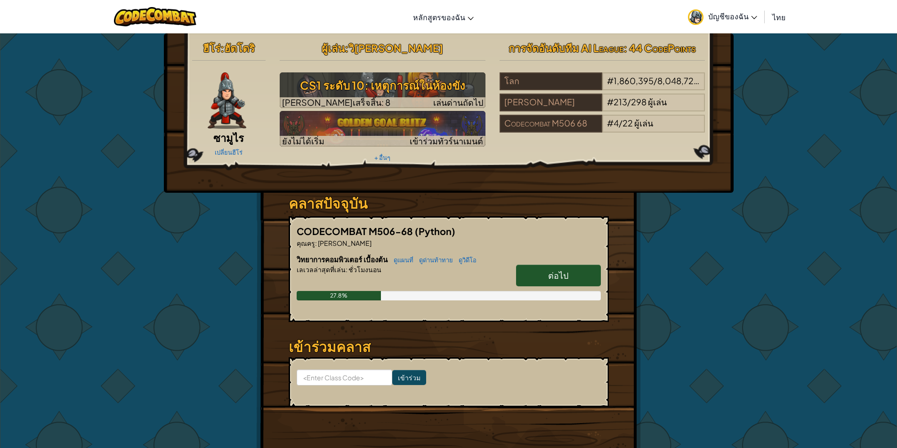
click at [570, 271] on link "ต่อไป" at bounding box center [558, 276] width 85 height 22
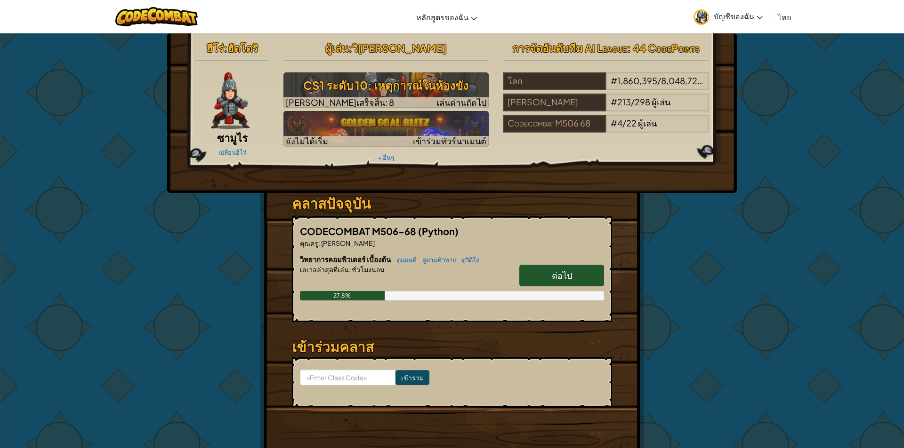
select select "th"
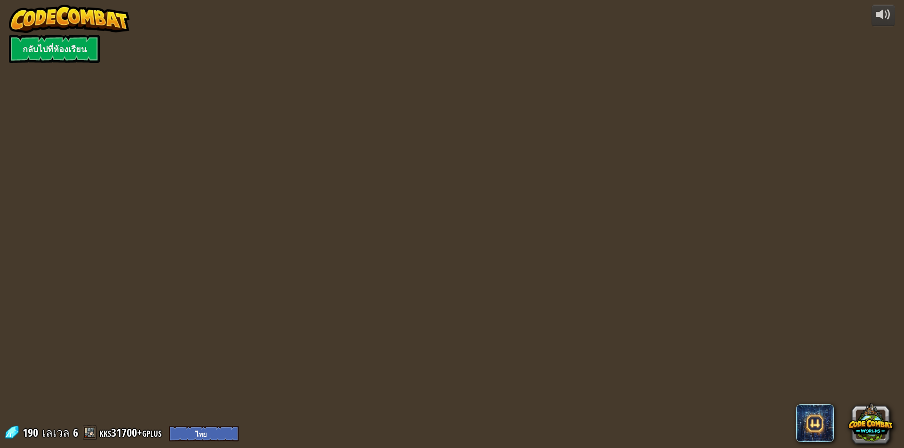
select select "th"
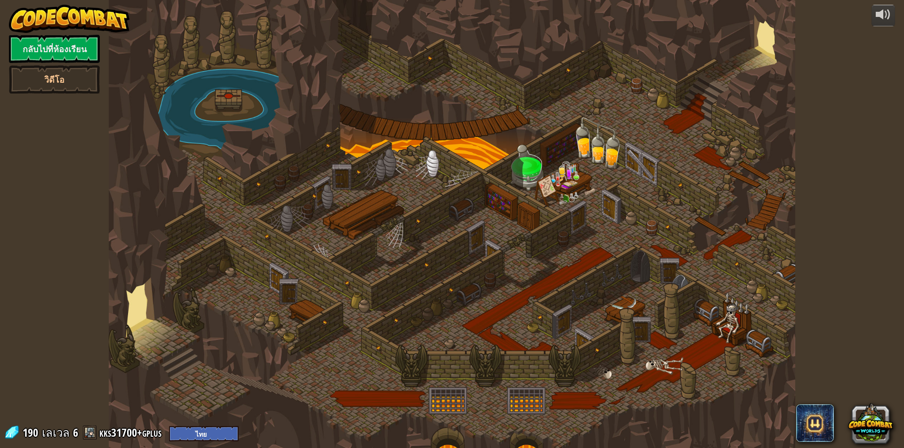
select select "th"
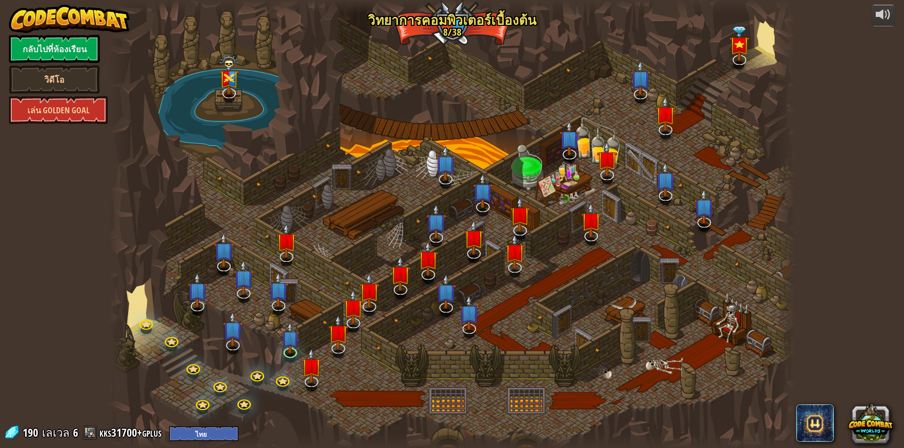
select select "th"
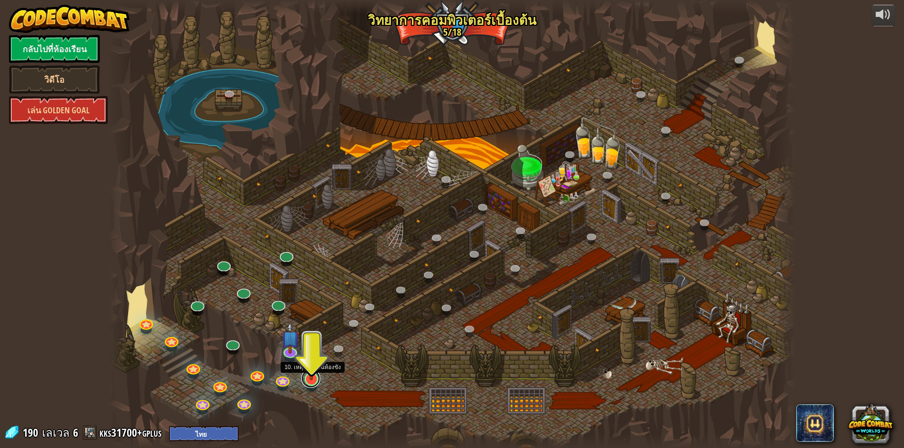
click at [318, 382] on link at bounding box center [310, 378] width 19 height 19
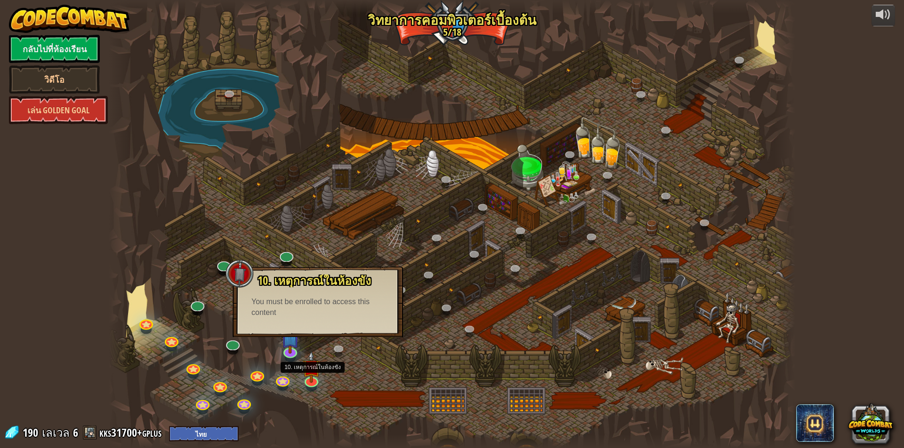
drag, startPoint x: 334, startPoint y: 383, endPoint x: 276, endPoint y: 363, distance: 61.2
click at [332, 381] on div at bounding box center [452, 224] width 686 height 448
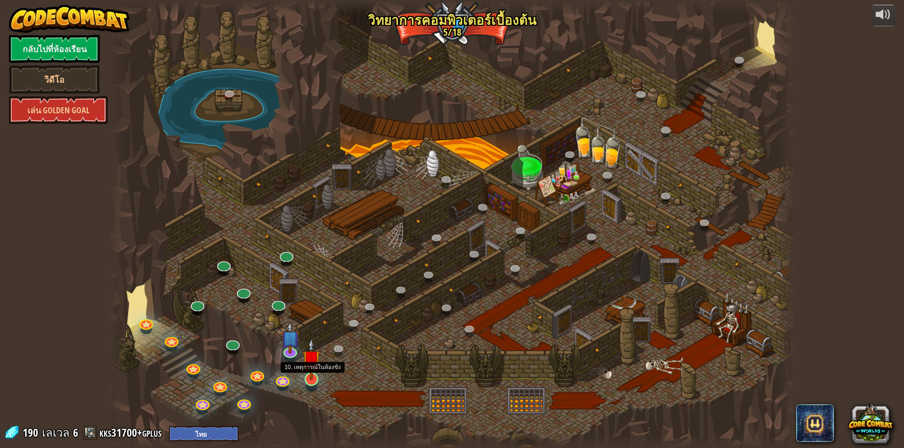
click at [310, 376] on img at bounding box center [311, 359] width 18 height 42
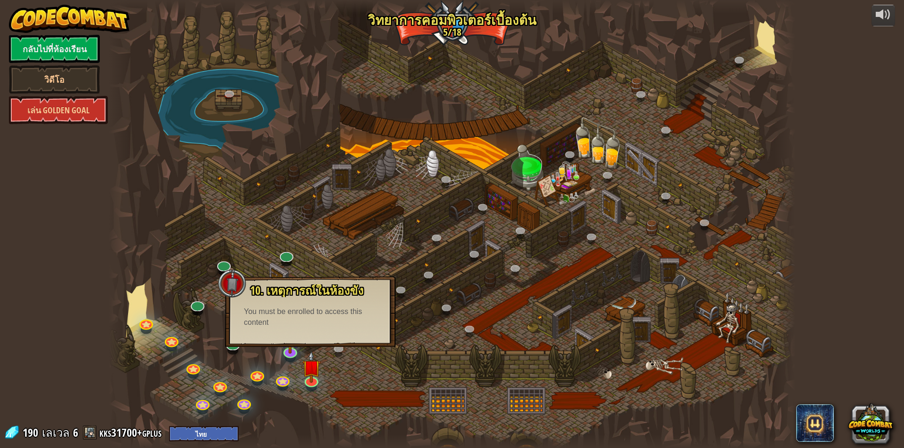
click at [334, 373] on div at bounding box center [452, 224] width 686 height 448
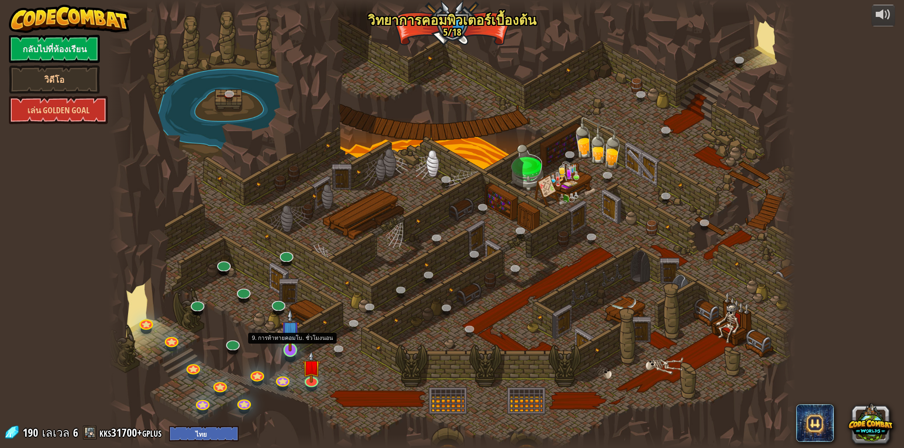
click at [290, 348] on img at bounding box center [290, 330] width 18 height 42
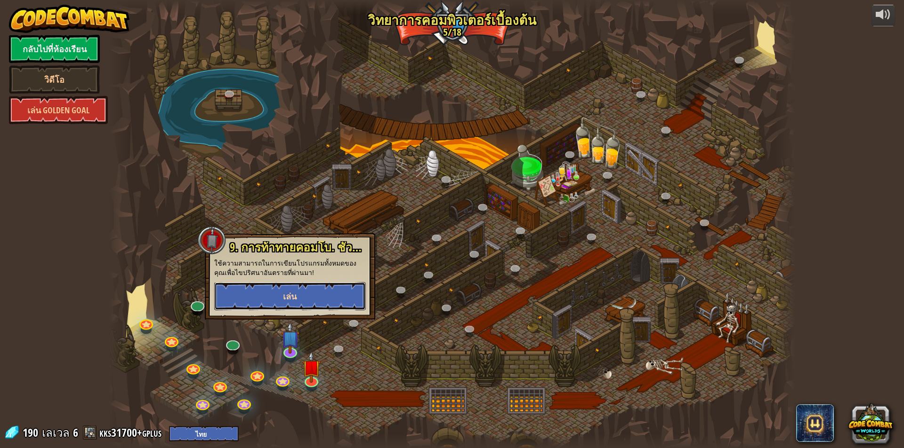
click at [331, 299] on button "เล่น" at bounding box center [290, 296] width 152 height 28
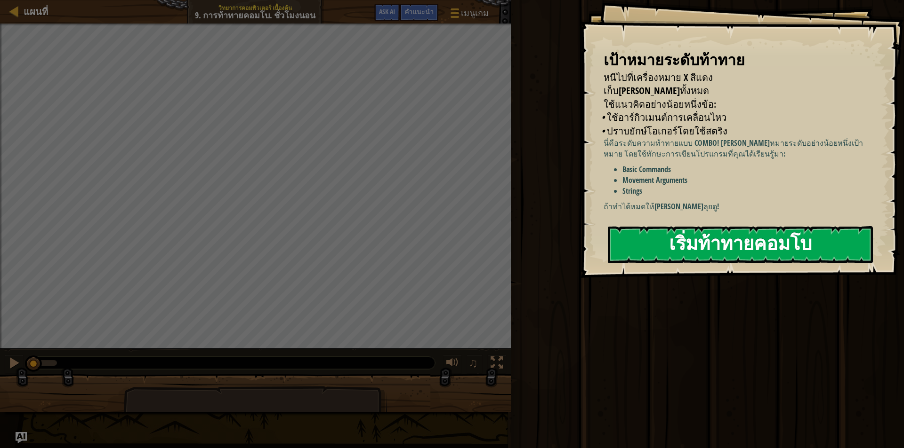
click at [688, 226] on button "เริ่มท้าทายคอมโบ" at bounding box center [740, 244] width 265 height 37
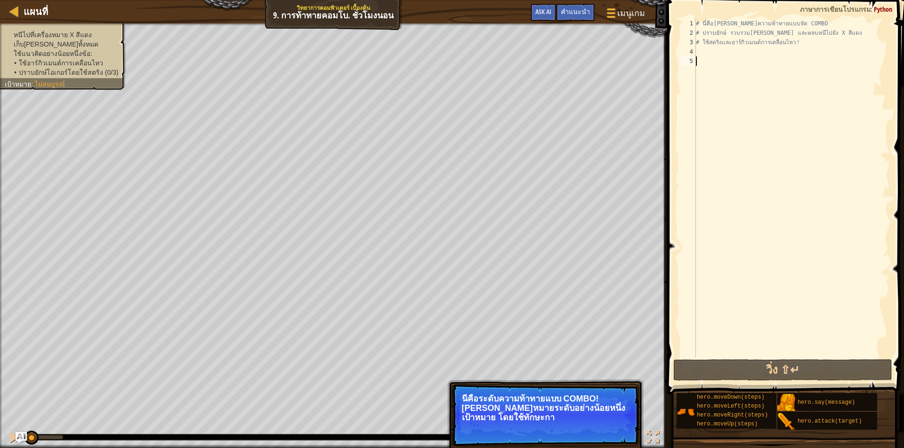
click at [576, 396] on p "นี่คือระดับความท้าทายแบบ COMBO! เอาชนะหมายระดับอย่างน้อยหนึ่งเป้าหมาย โดยใช้ทัก…" at bounding box center [545, 408] width 167 height 28
click at [580, 408] on p "นี่คือระดับความท้าทายแบบ COMBO! เอาชนะหมายระดับอย่างน้อยหนึ่งเป้าหมาย โดยใช้ทัก…" at bounding box center [545, 408] width 167 height 28
click at [623, 430] on button "ต่อไป" at bounding box center [617, 430] width 28 height 12
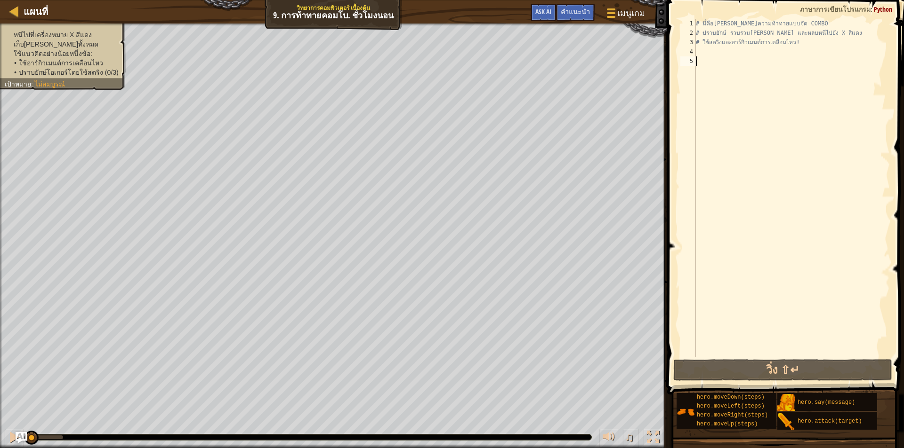
type textarea "h"
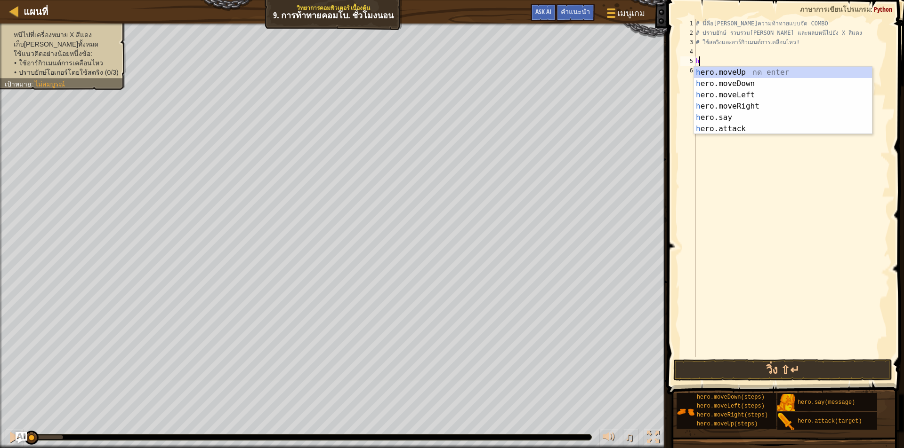
scroll to position [4, 0]
click at [731, 76] on div "h ero.moveUp กด enter h ero.moveDown กด enter h ero.moveLeft กด enter h ero.mov…" at bounding box center [783, 112] width 178 height 90
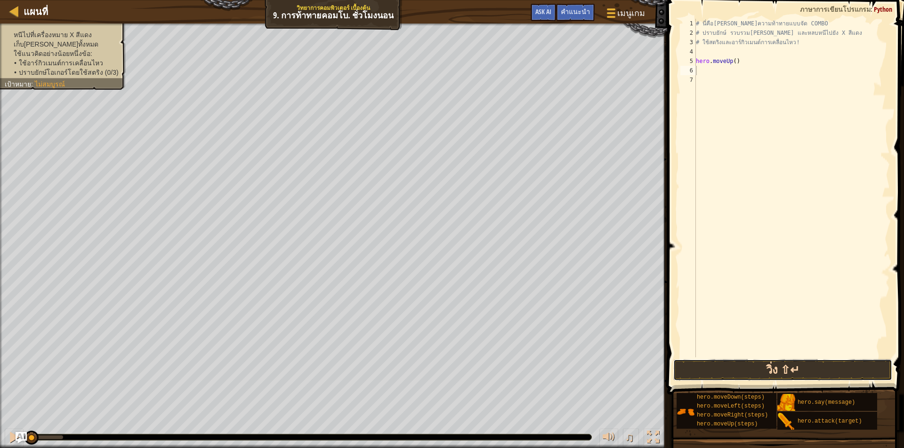
click at [760, 377] on button "วิ่ง ⇧↵" at bounding box center [782, 371] width 219 height 22
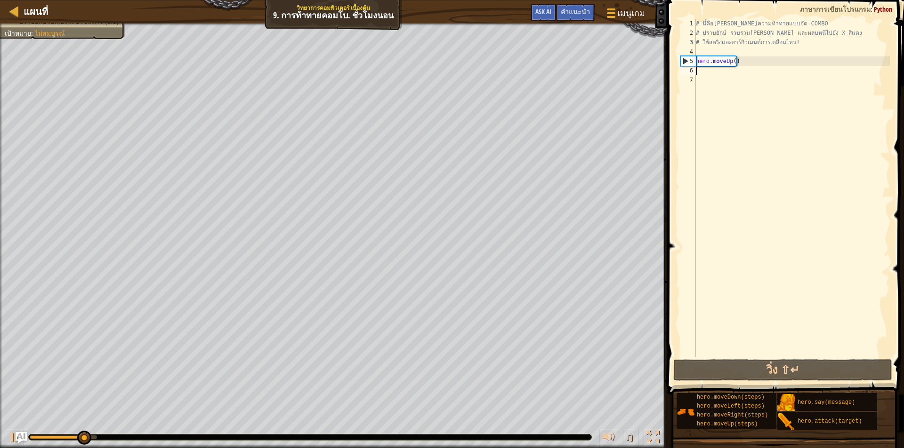
type textarea "h"
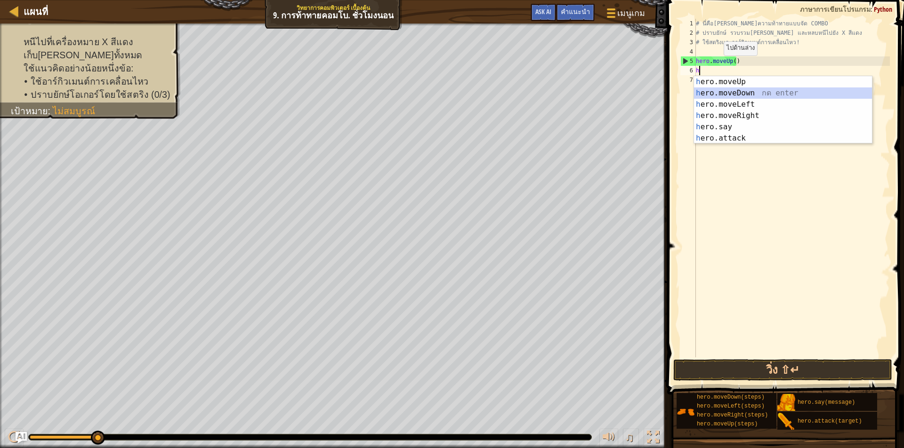
click at [746, 95] on div "h ero.moveUp กด enter h ero.moveDown กด enter h ero.moveLeft กด enter h ero.mov…" at bounding box center [783, 121] width 178 height 90
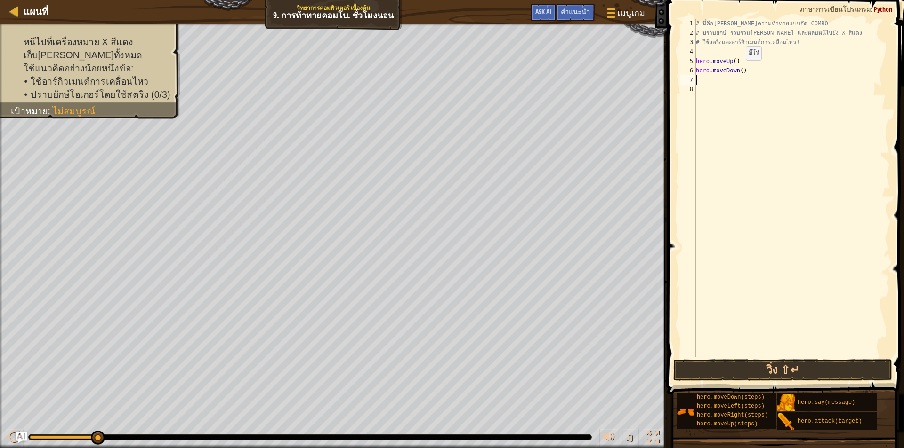
click at [737, 70] on div "# นี่คือเลเวลความท้าทายแบบจัด COMBO # ปราบยักษ์ รวบรวมอัญมณี และหลบหนีไปยัง X ส…" at bounding box center [792, 198] width 196 height 358
type textarea "hero.moveDown(2)"
click at [739, 365] on button "วิ่ง ⇧↵" at bounding box center [782, 371] width 219 height 22
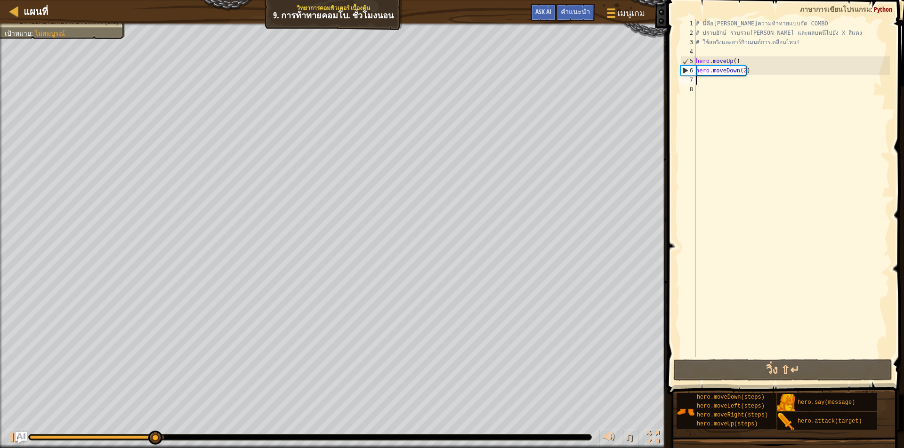
click at [715, 80] on div "# นี่คือเลเวลความท้าทายแบบจัด COMBO # ปราบยักษ์ รวบรวมอัญมณี และหลบหนีไปยัง X ส…" at bounding box center [792, 198] width 196 height 358
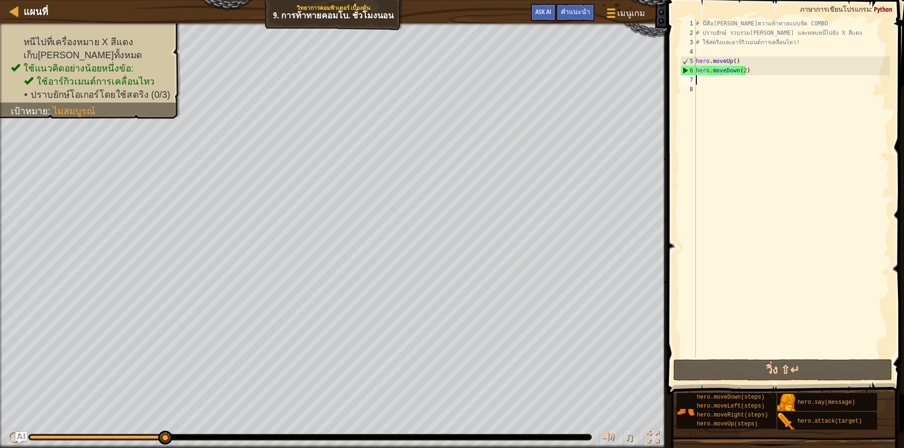
type textarea "h"
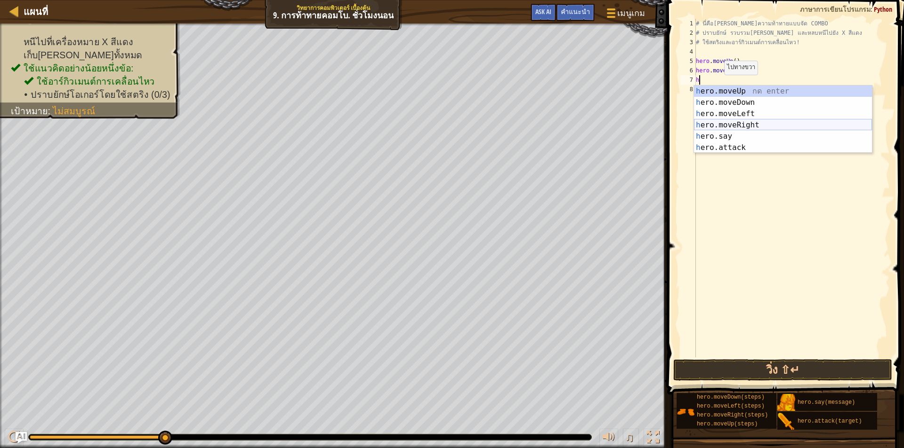
click at [744, 123] on div "h ero.moveUp กด enter h ero.moveDown กด enter h ero.moveLeft กด enter h ero.mov…" at bounding box center [783, 131] width 178 height 90
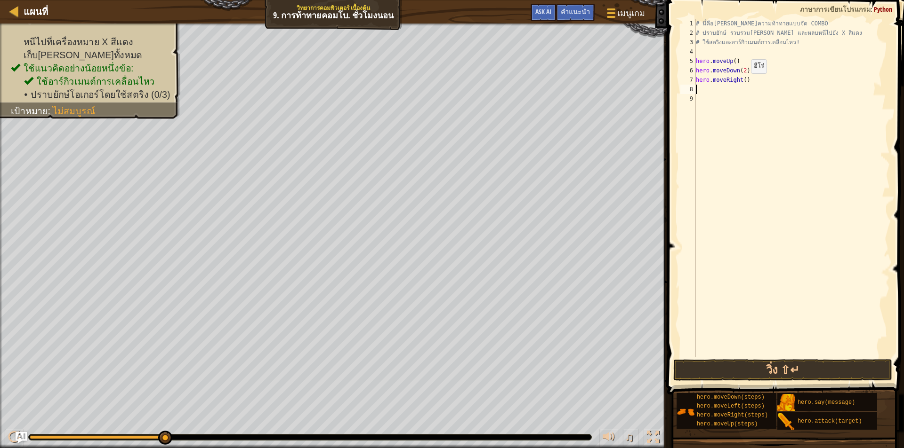
click at [743, 83] on div "# นี่คือเลเวลความท้าทายแบบจัด COMBO # ปราบยักษ์ รวบรวมอัญมณี และหลบหนีไปยัง X ส…" at bounding box center [792, 198] width 196 height 358
type textarea "hero.moveRight(2)"
click at [734, 93] on div "# นี่คือเลเวลความท้าทายแบบจัด COMBO # ปราบยักษ์ รวบรวมอัญมณี และหลบหนีไปยัง X ส…" at bounding box center [792, 198] width 196 height 358
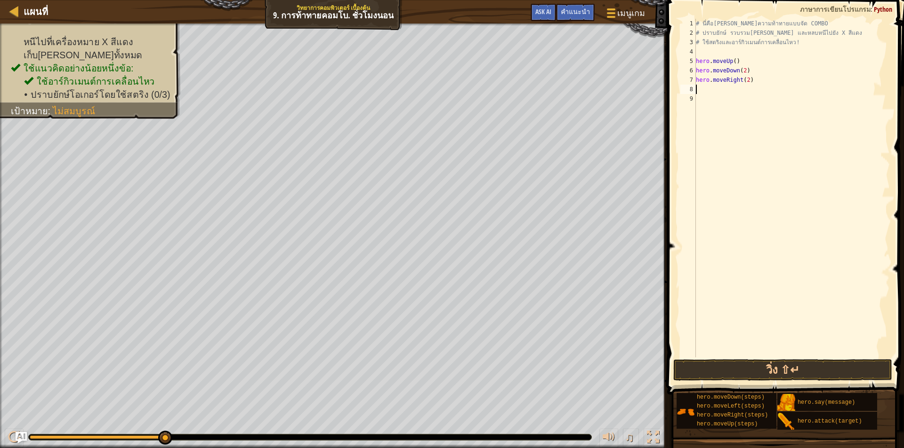
type textarea "h"
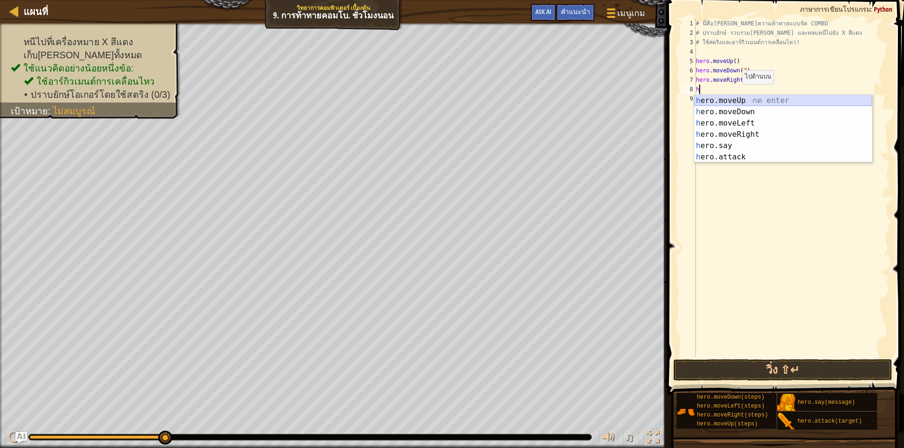
click at [738, 99] on div "h ero.moveUp กด enter h ero.moveDown กด enter h ero.moveLeft กด enter h ero.mov…" at bounding box center [783, 140] width 178 height 90
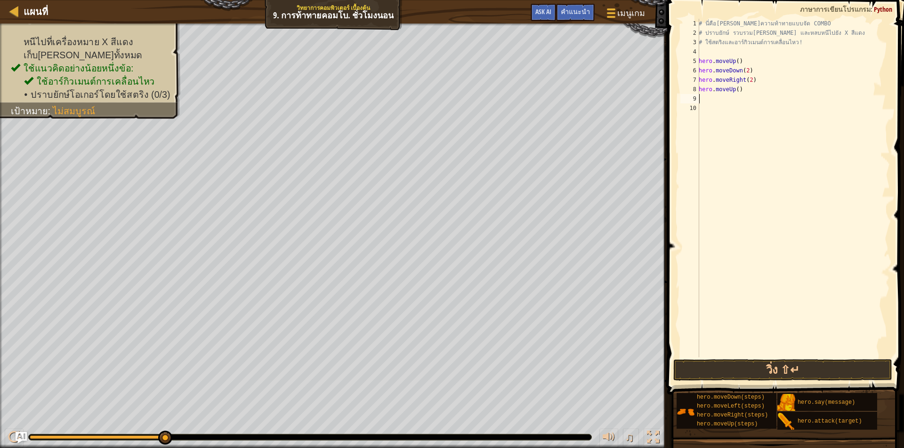
type textarea "h"
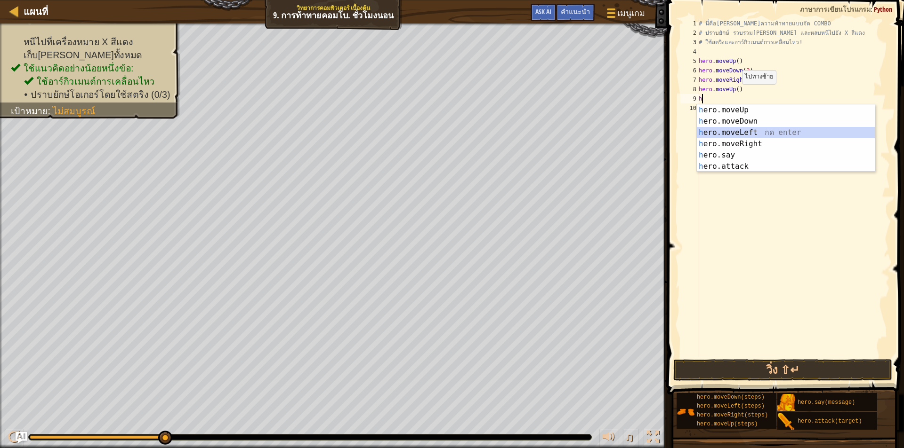
click at [743, 131] on div "h ero.moveUp กด enter h ero.moveDown กด enter h ero.moveLeft กด enter h ero.mov…" at bounding box center [785, 149] width 178 height 90
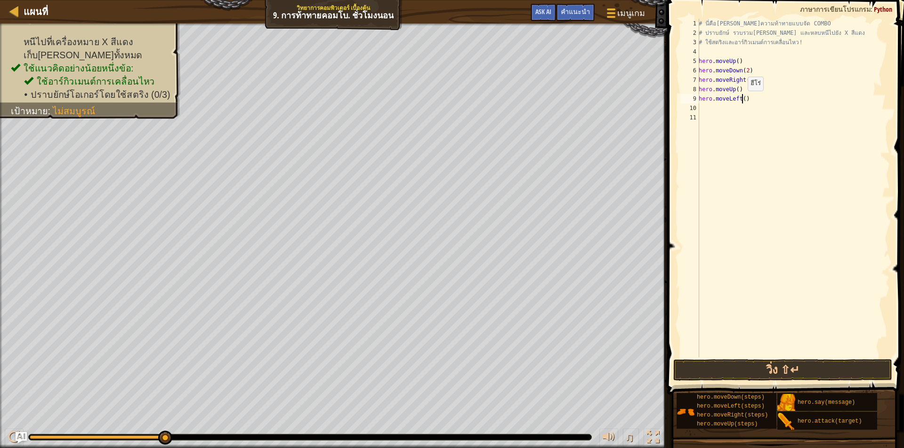
click at [742, 100] on div "# นี่คือเลเวลความท้าทายแบบจัด COMBO # ปราบยักษ์ รวบรวมอัญมณี และหลบหนีไปยัง X ส…" at bounding box center [792, 198] width 193 height 358
type textarea "hero.moveLeft(2)"
click at [778, 371] on button "วิ่ง ⇧↵" at bounding box center [782, 371] width 219 height 22
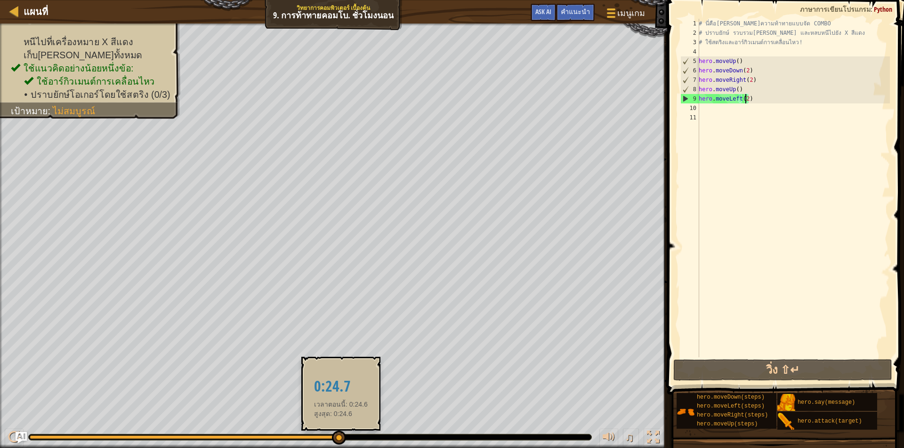
drag, startPoint x: 204, startPoint y: 435, endPoint x: 339, endPoint y: 432, distance: 135.1
click at [339, 432] on div at bounding box center [339, 438] width 14 height 14
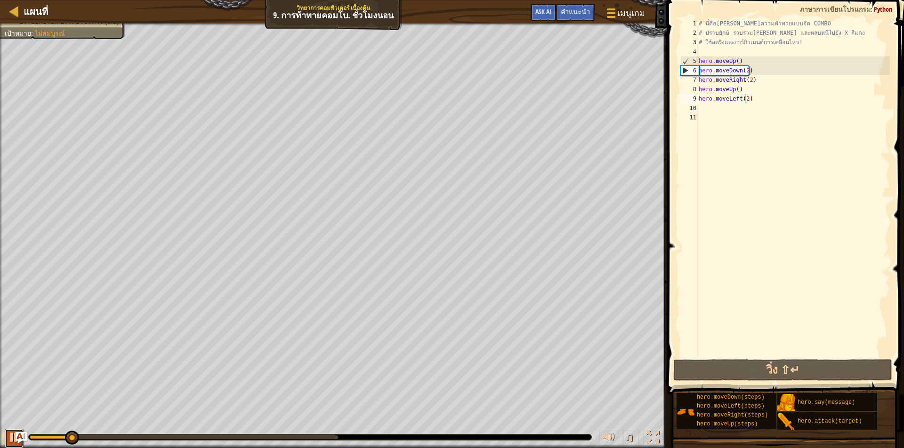
click at [13, 435] on div at bounding box center [14, 438] width 12 height 12
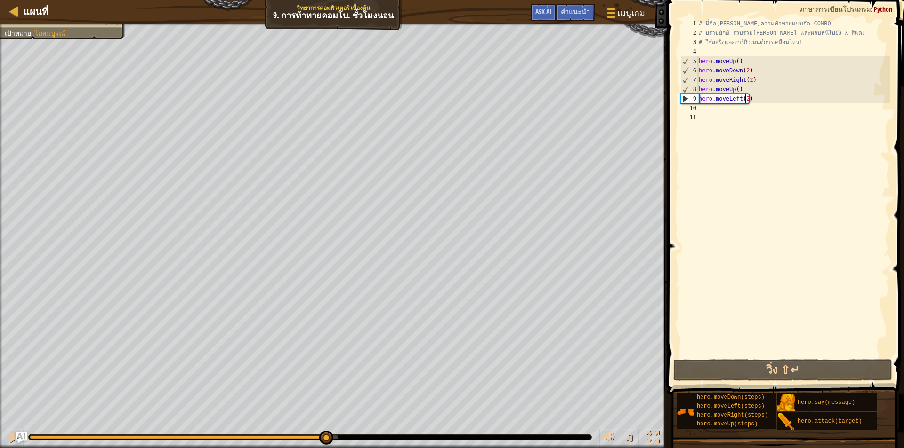
drag, startPoint x: 78, startPoint y: 440, endPoint x: 326, endPoint y: 430, distance: 248.7
click at [326, 430] on div "♫" at bounding box center [333, 435] width 667 height 28
click at [728, 113] on div "# นี่คือเลเวลความท้าทายแบบจัด COMBO # ปราบยักษ์ รวบรวมอัญมณี และหลบหนีไปยัง X ส…" at bounding box center [792, 198] width 193 height 358
click at [733, 106] on div "# นี่คือเลเวลความท้าทายแบบจัด COMBO # ปราบยักษ์ รวบรวมอัญมณี และหลบหนีไปยัง X ส…" at bounding box center [792, 198] width 193 height 358
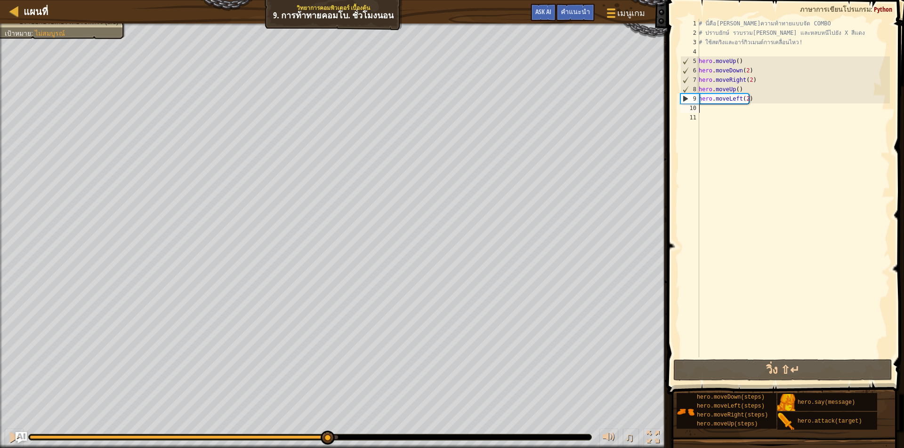
type textarea "h"
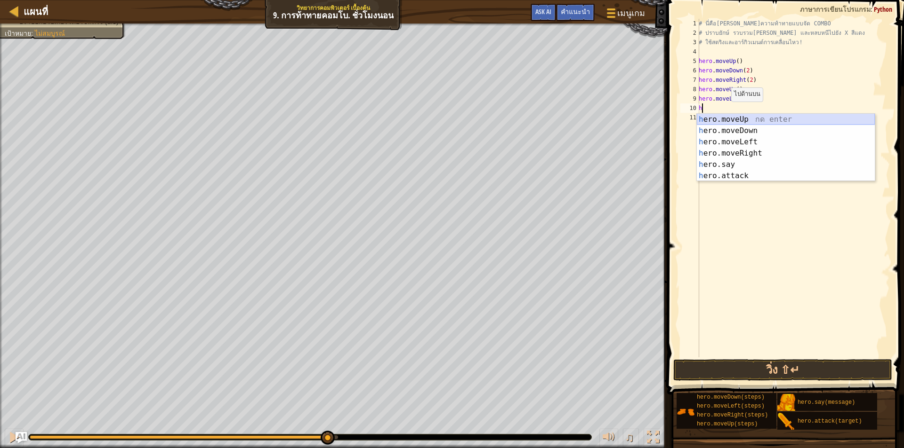
click at [729, 119] on div "h ero.moveUp กด enter h ero.moveDown กด enter h ero.moveLeft กด enter h ero.mov…" at bounding box center [785, 159] width 178 height 90
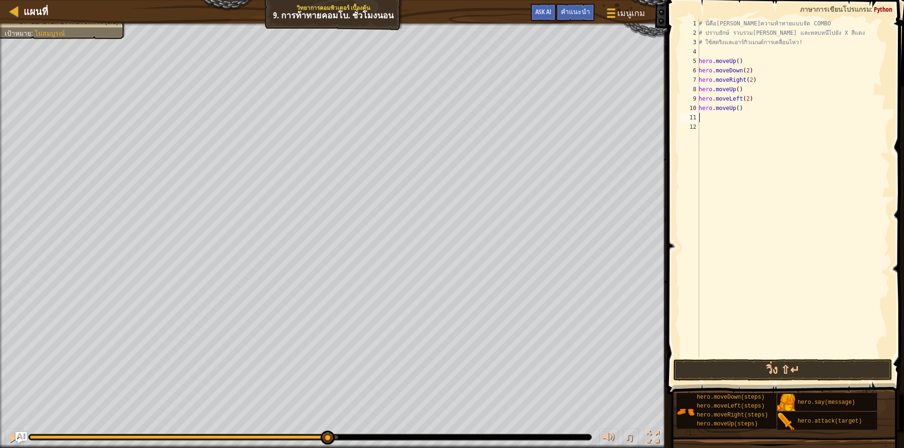
type textarea "h"
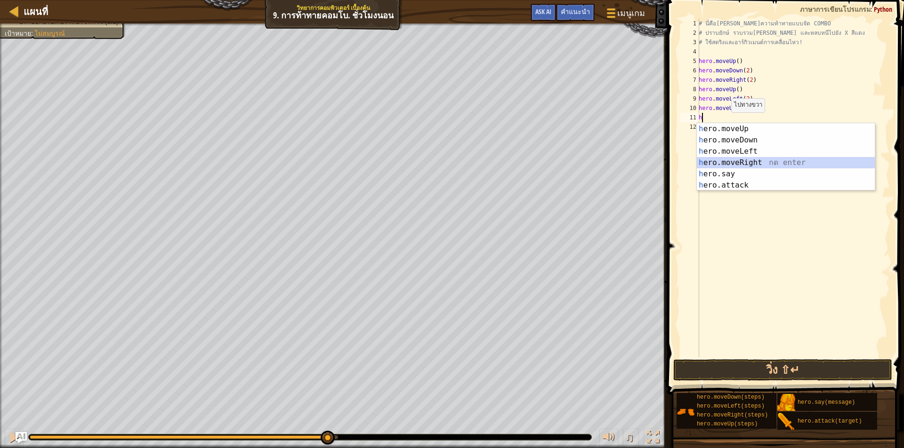
click at [720, 162] on div "h ero.moveUp กด enter h ero.moveDown กด enter h ero.moveLeft กด enter h ero.mov…" at bounding box center [785, 168] width 178 height 90
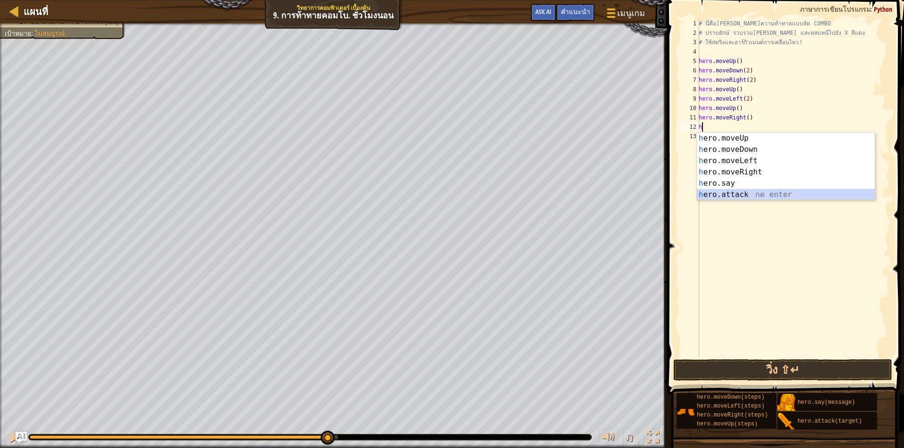
click at [723, 195] on div "h ero.moveUp กด enter h ero.moveDown กด enter h ero.moveLeft กด enter h ero.mov…" at bounding box center [785, 178] width 178 height 90
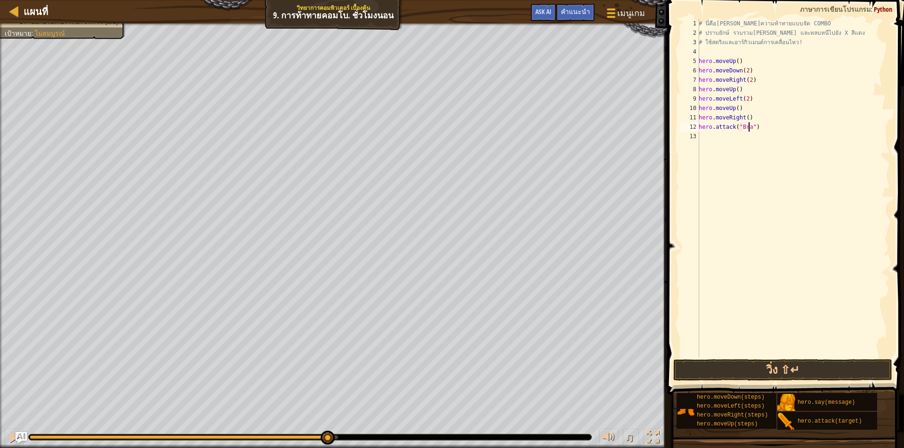
scroll to position [4, 4]
type textarea "hero.attack("Brack")"
drag, startPoint x: 776, startPoint y: 130, endPoint x: 692, endPoint y: 128, distance: 83.3
click at [692, 128] on div "hero.attack("Brack") 1 2 3 4 5 6 7 8 9 10 11 12 13 # นี่คือเลเวลความท้าทายแบบจั…" at bounding box center [783, 188] width 211 height 339
click at [713, 137] on div "# นี่คือเลเวลความท้าทายแบบจัด COMBO # ปราบยักษ์ รวบรวมอัญมณี และหลบหนีไปยัง X ส…" at bounding box center [792, 198] width 193 height 358
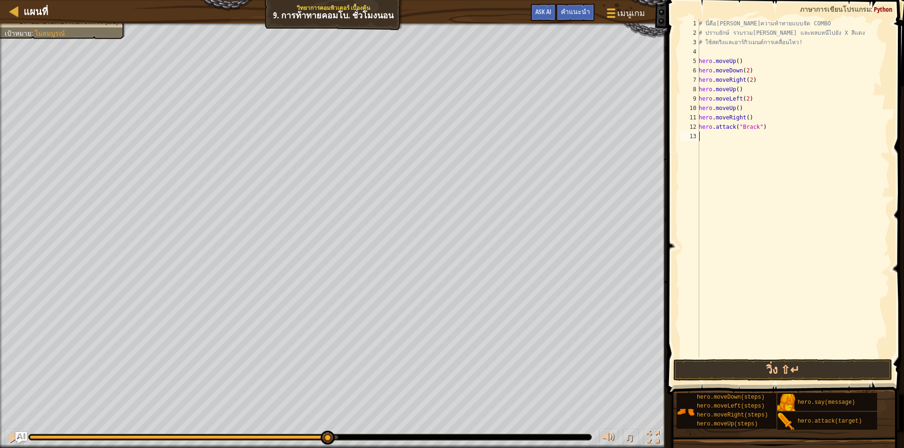
scroll to position [4, 0]
paste textarea "hero.attack("Brack")"
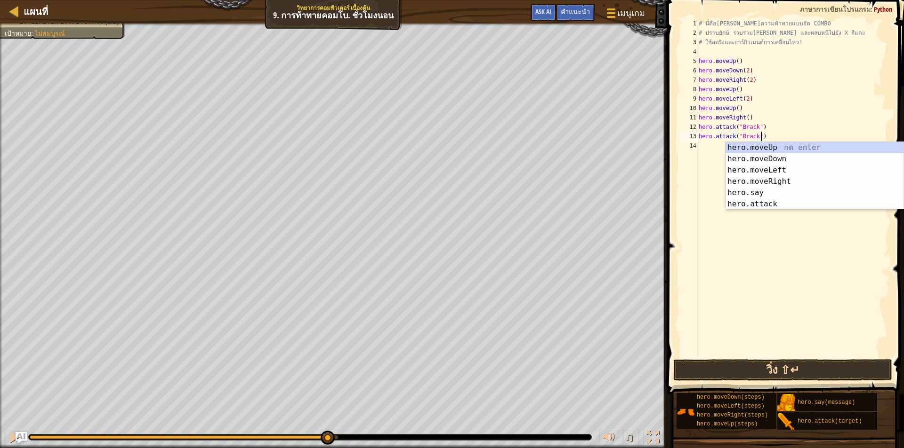
type textarea "hero.attack("Brack")"
click at [772, 374] on button "วิ่ง ⇧↵" at bounding box center [782, 371] width 219 height 22
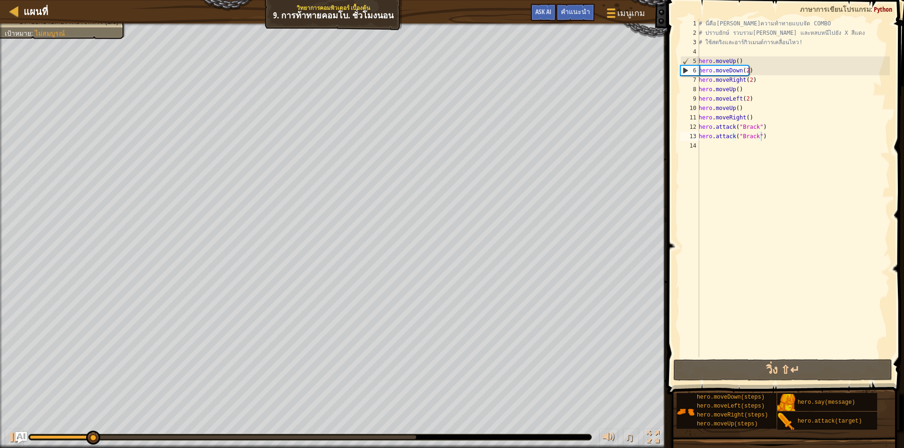
drag, startPoint x: 74, startPoint y: 440, endPoint x: 231, endPoint y: 448, distance: 156.9
click at [232, 448] on div "♫" at bounding box center [333, 435] width 667 height 28
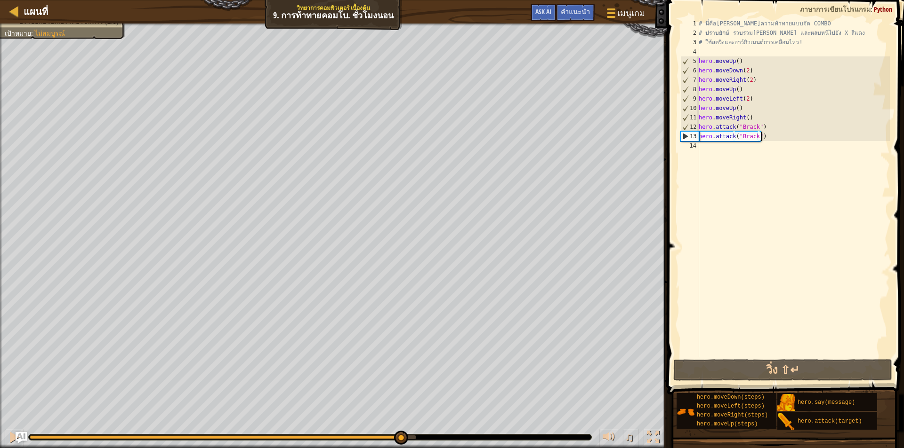
click at [400, 420] on div "หนีไปที่เครื่องหมาย X สีแดง เก็บอัญมณีทั้งหมด ใช้แนวคิดอย่างน้อยหนึ่งข้อ: ใช้อา…" at bounding box center [452, 236] width 904 height 425
click at [715, 144] on div "# นี่คือเลเวลความท้าทายแบบจัด COMBO # ปราบยักษ์ รวบรวมอัญมณี และหลบหนีไปยัง X ส…" at bounding box center [792, 198] width 193 height 358
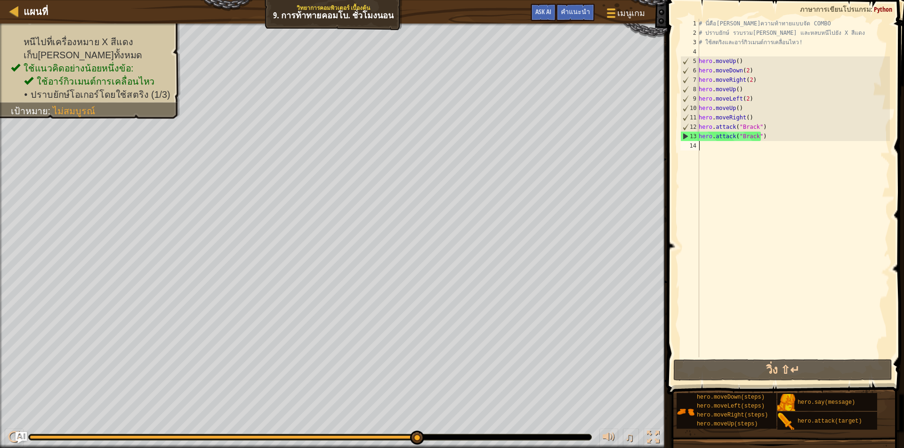
click at [712, 146] on div "# นี่คือเลเวลความท้าทายแบบจัด COMBO # ปราบยักษ์ รวบรวมอัญมณี และหลบหนีไปยัง X ส…" at bounding box center [792, 198] width 193 height 358
type textarea "h"
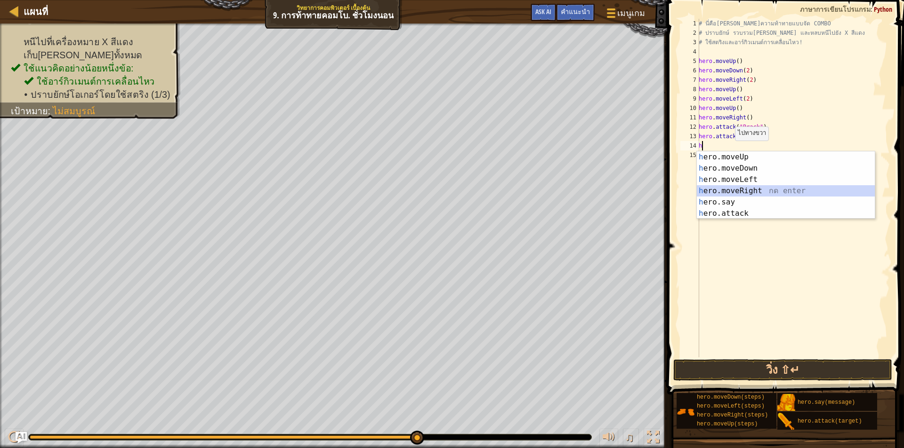
click at [743, 191] on div "h ero.moveUp กด enter h ero.moveDown กด enter h ero.moveLeft กด enter h ero.mov…" at bounding box center [785, 197] width 178 height 90
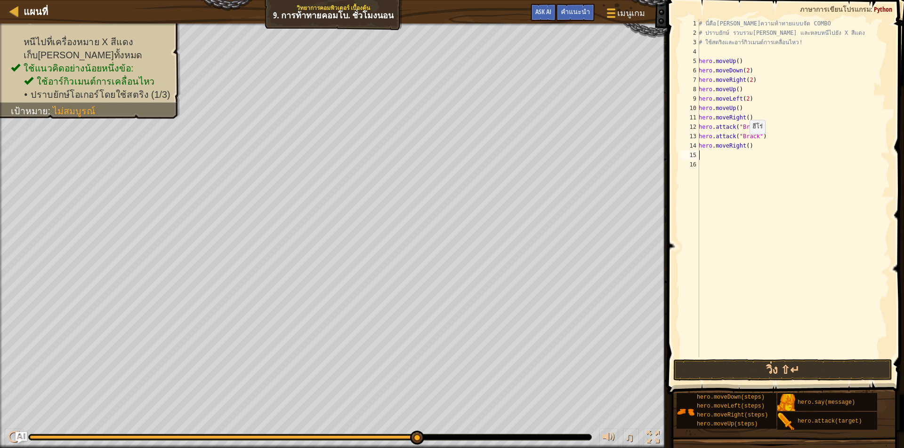
drag, startPoint x: 744, startPoint y: 144, endPoint x: 759, endPoint y: 164, distance: 25.2
click at [744, 144] on div "# นี่คือเลเวลความท้าทายแบบจัด COMBO # ปราบยักษ์ รวบรวมอัญมณี และหลบหนีไปยัง X ส…" at bounding box center [792, 198] width 193 height 358
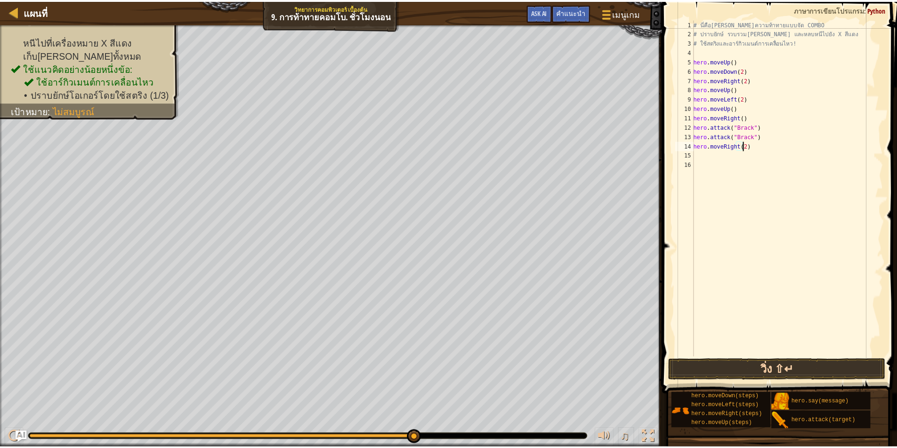
scroll to position [4, 4]
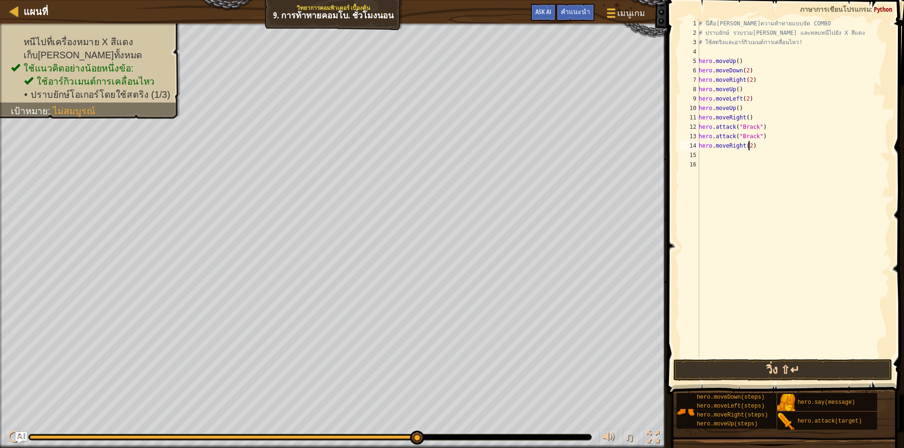
type textarea "hero.moveRight(2)"
click at [785, 367] on button "วิ่ง ⇧↵" at bounding box center [782, 371] width 219 height 22
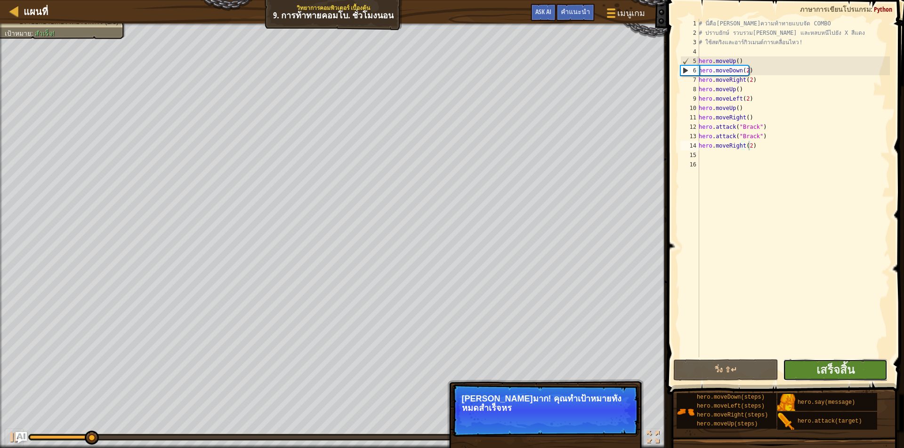
click at [805, 378] on button "เสร็จสิ้น" at bounding box center [835, 371] width 105 height 22
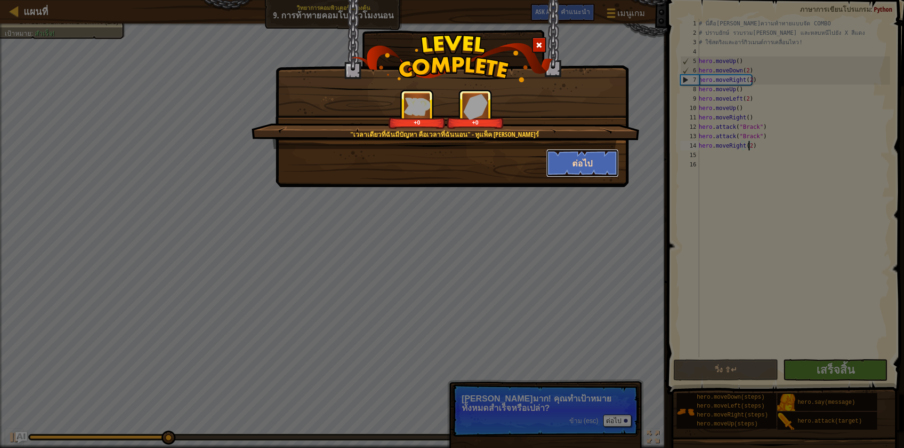
click at [581, 167] on button "ต่อไป" at bounding box center [582, 163] width 73 height 28
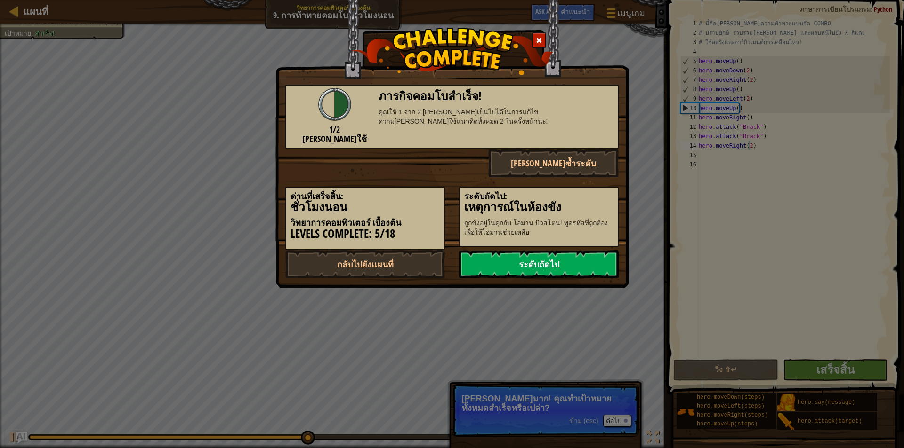
click at [543, 259] on link "ระดับถัดไป" at bounding box center [539, 264] width 160 height 28
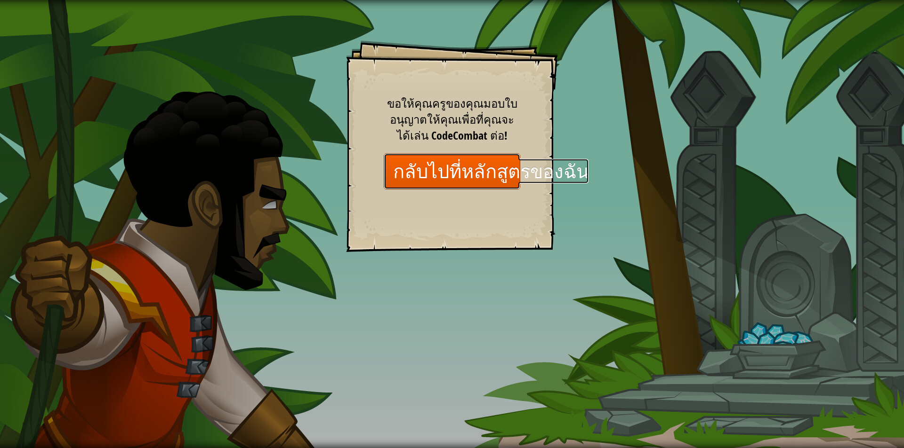
click at [491, 183] on link "กลับไปที่หลักสูตรของฉัน" at bounding box center [452, 171] width 136 height 36
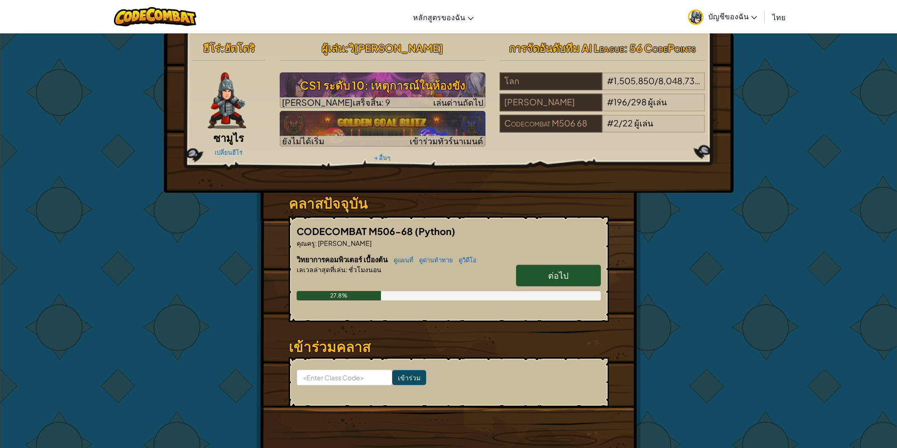
click at [544, 268] on link "ต่อไป" at bounding box center [558, 276] width 85 height 22
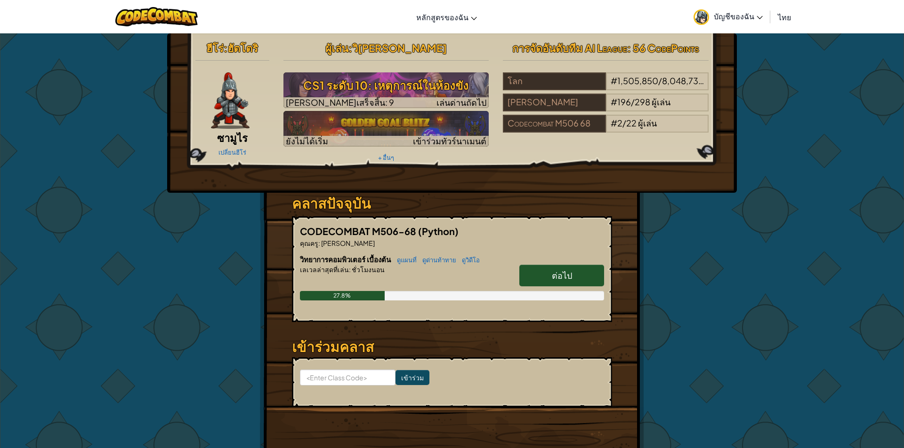
select select "th"
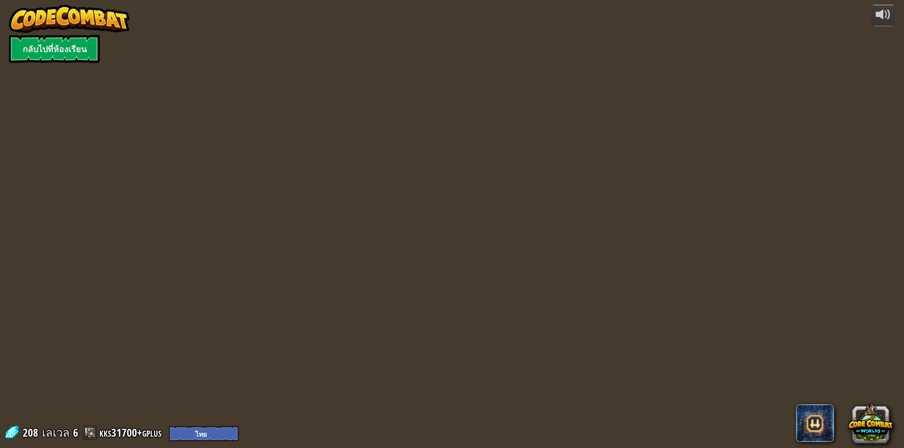
select select "th"
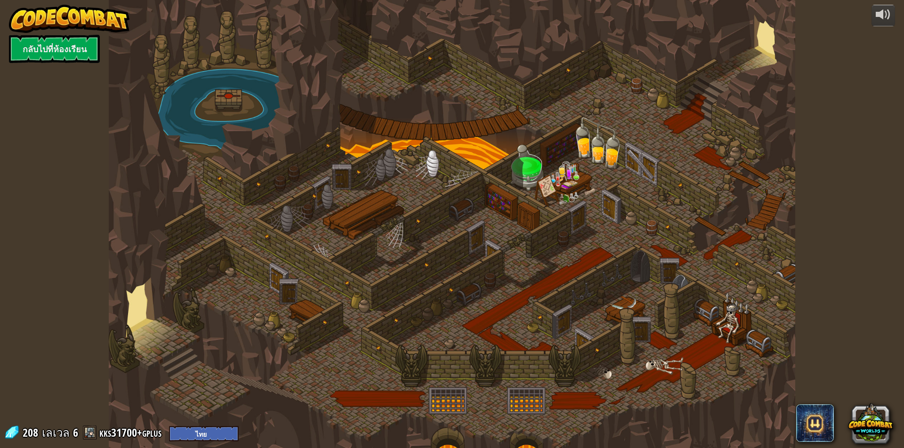
select select "th"
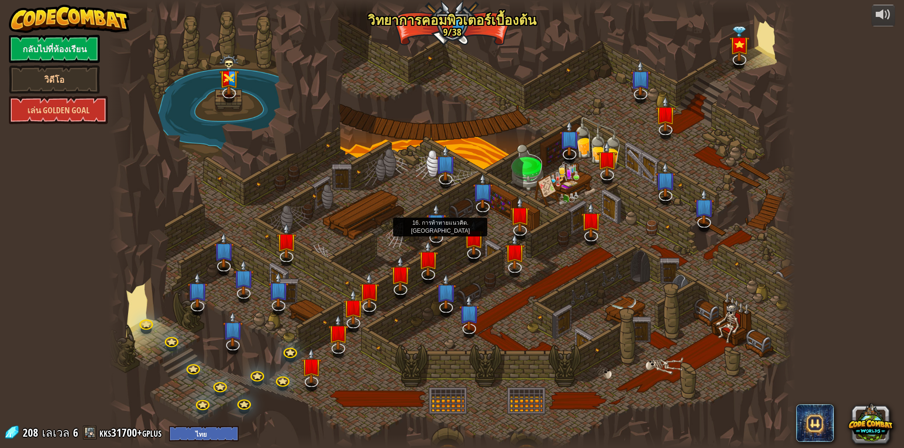
select select "th"
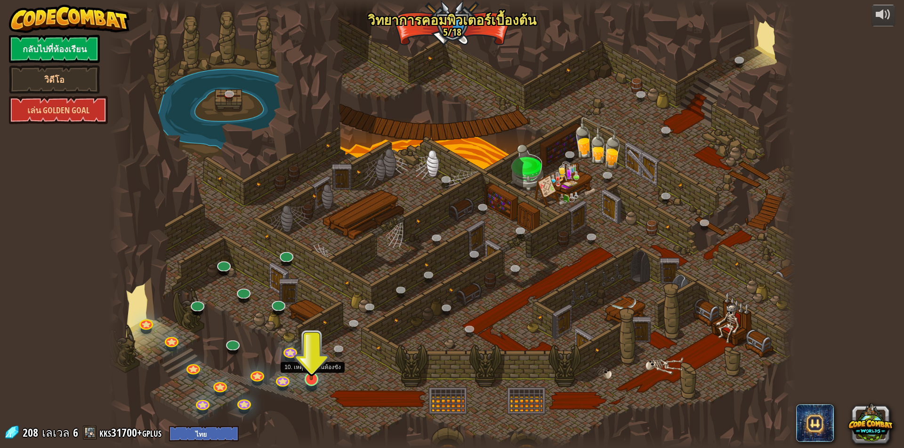
click at [311, 379] on img at bounding box center [311, 359] width 18 height 42
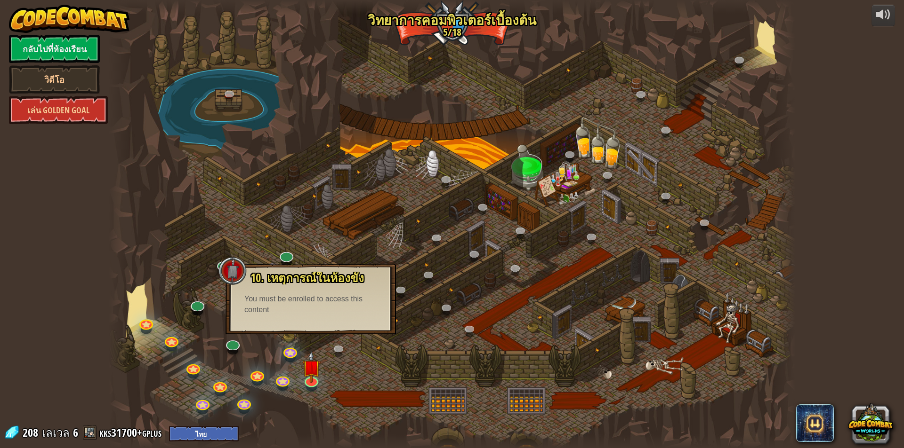
click at [282, 308] on div "You must be enrolled to access this content" at bounding box center [310, 305] width 133 height 22
click at [248, 303] on div "You must be enrolled to access this content" at bounding box center [310, 305] width 133 height 22
click at [388, 349] on div at bounding box center [452, 224] width 686 height 448
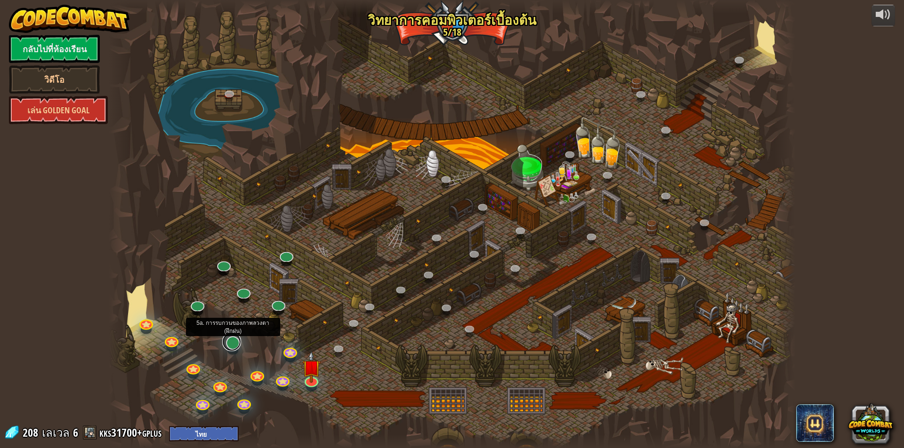
click at [235, 344] on link at bounding box center [231, 342] width 19 height 19
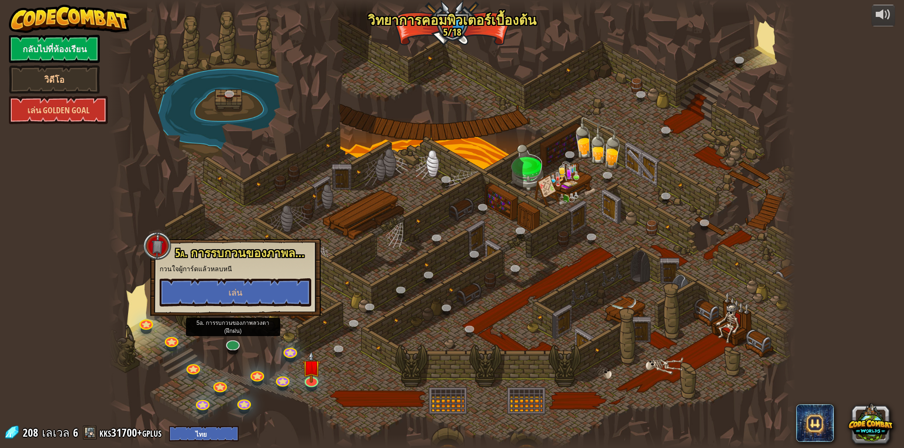
click at [280, 346] on div at bounding box center [452, 224] width 686 height 448
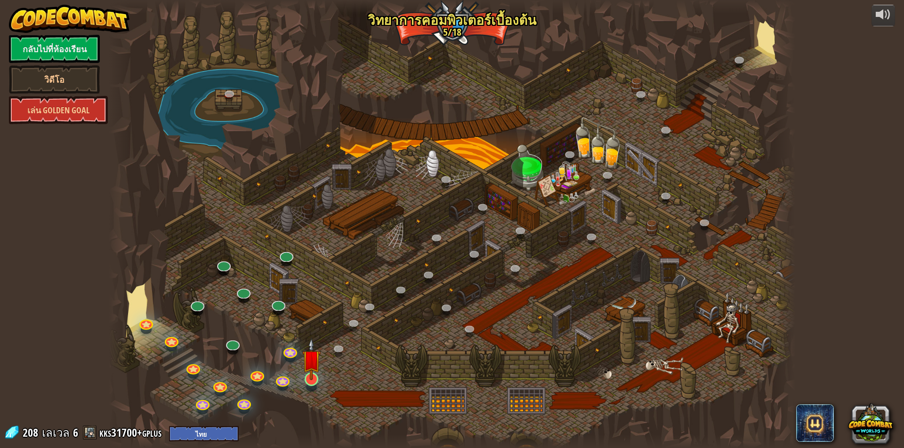
click at [310, 375] on img at bounding box center [311, 359] width 18 height 42
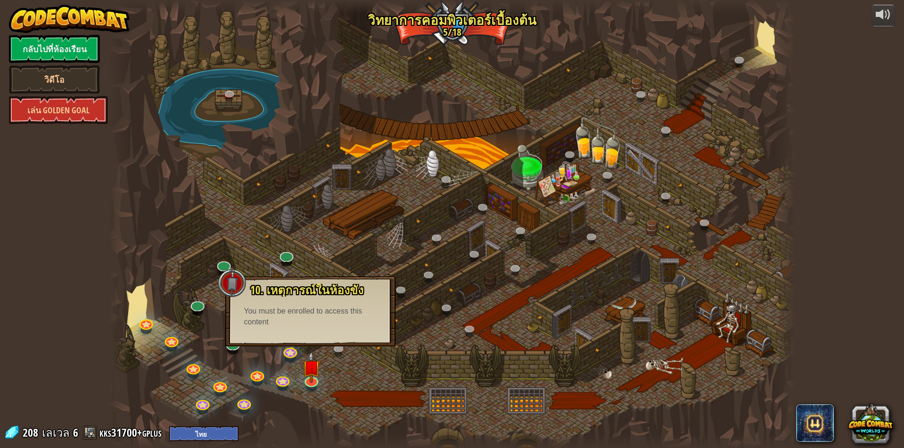
click at [313, 309] on div "You must be enrolled to access this content" at bounding box center [310, 317] width 133 height 22
drag, startPoint x: 480, startPoint y: 308, endPoint x: 475, endPoint y: 304, distance: 6.4
click at [480, 307] on div at bounding box center [452, 224] width 686 height 448
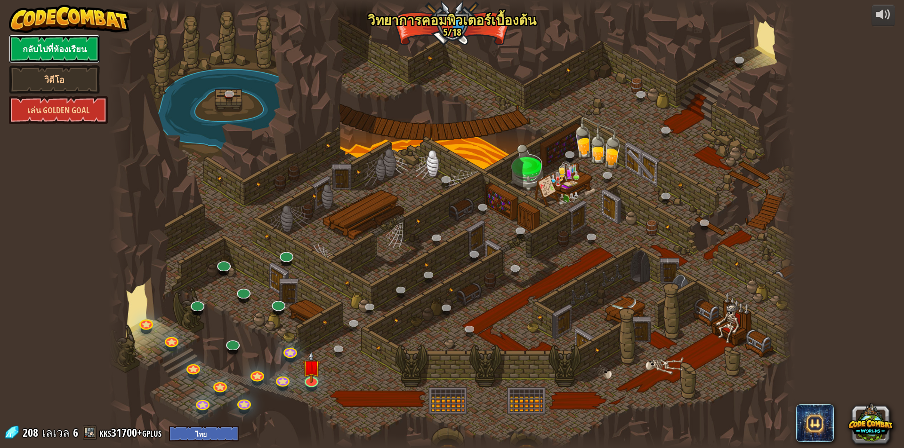
click at [69, 50] on link "กลับไปที่ห้องเรียน" at bounding box center [54, 49] width 91 height 28
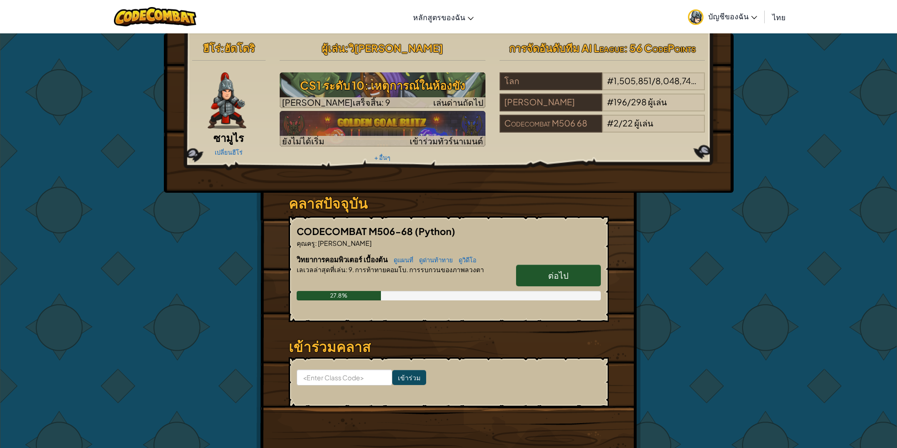
click at [560, 264] on h6 "วิทยาการคอมพิวเตอร์ เบื้องต้น ดูแผนที่ ดูด่านท้าทาย ดูวิดีโอ" at bounding box center [448, 260] width 304 height 10
click at [558, 273] on span "ต่อไป" at bounding box center [558, 275] width 20 height 11
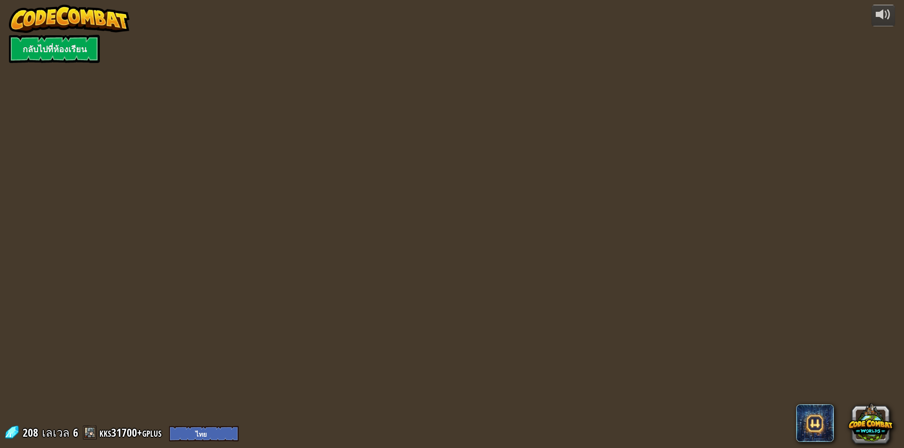
select select "th"
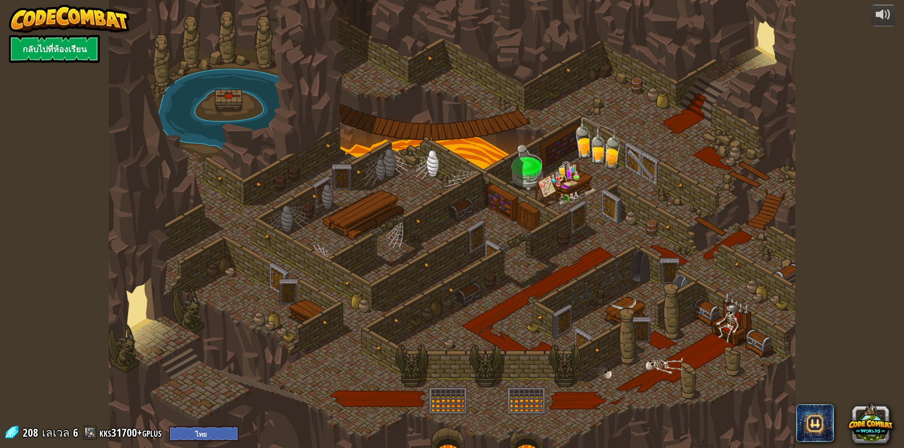
select select "th"
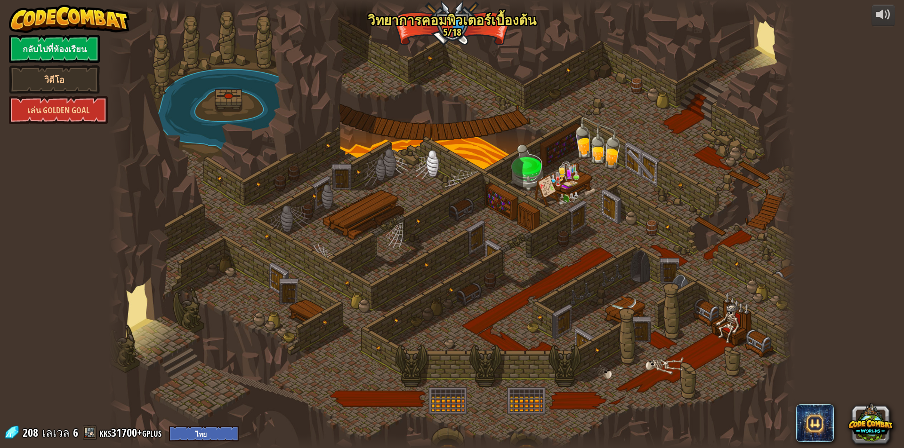
select select "th"
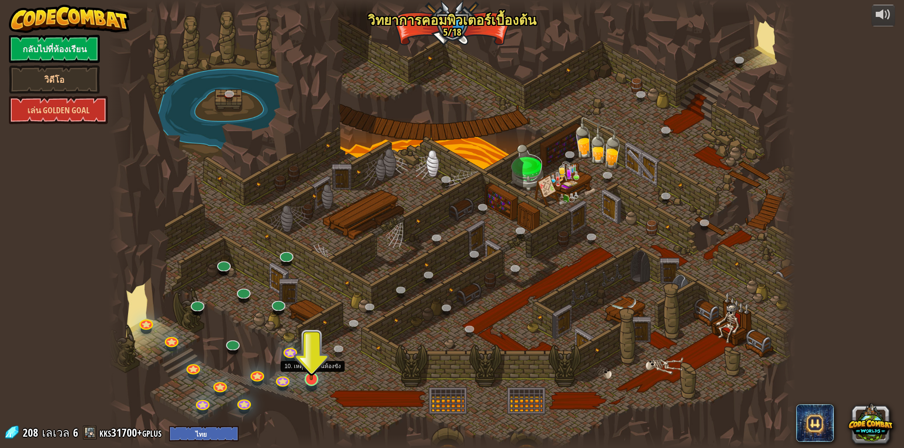
click at [314, 379] on img at bounding box center [311, 359] width 18 height 42
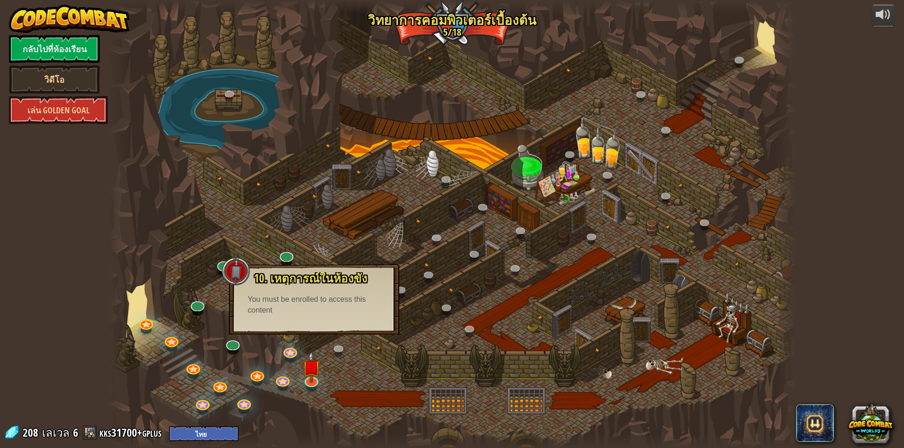
click at [345, 340] on div at bounding box center [452, 224] width 686 height 448
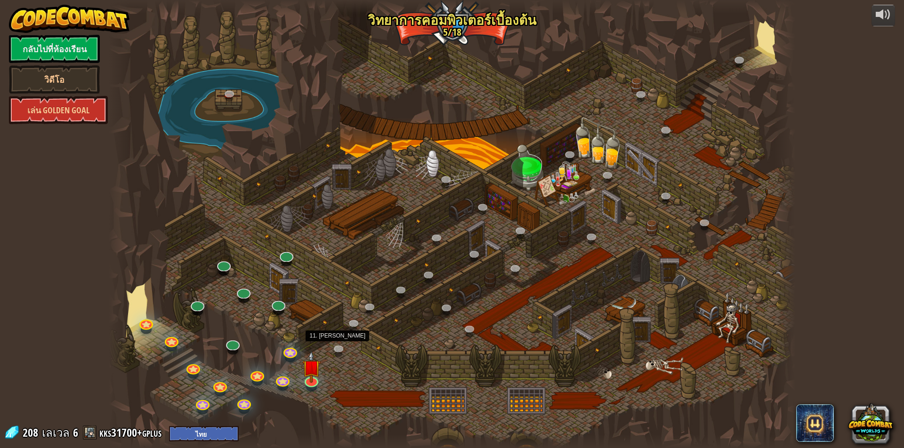
drag, startPoint x: 342, startPoint y: 343, endPoint x: 329, endPoint y: 365, distance: 25.7
click at [329, 365] on div at bounding box center [452, 224] width 686 height 448
click at [308, 384] on link at bounding box center [310, 378] width 19 height 19
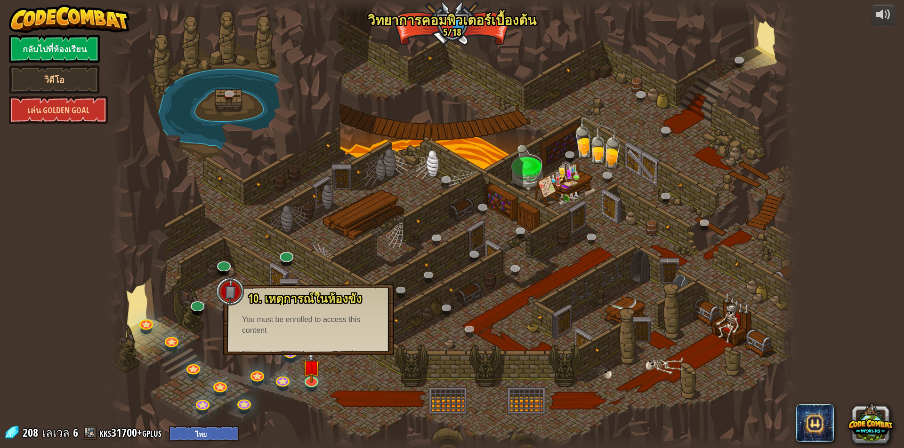
click at [336, 332] on div "You must be enrolled to access this content" at bounding box center [308, 326] width 133 height 22
click at [75, 43] on link "กลับไปที่ห้องเรียน" at bounding box center [54, 49] width 91 height 28
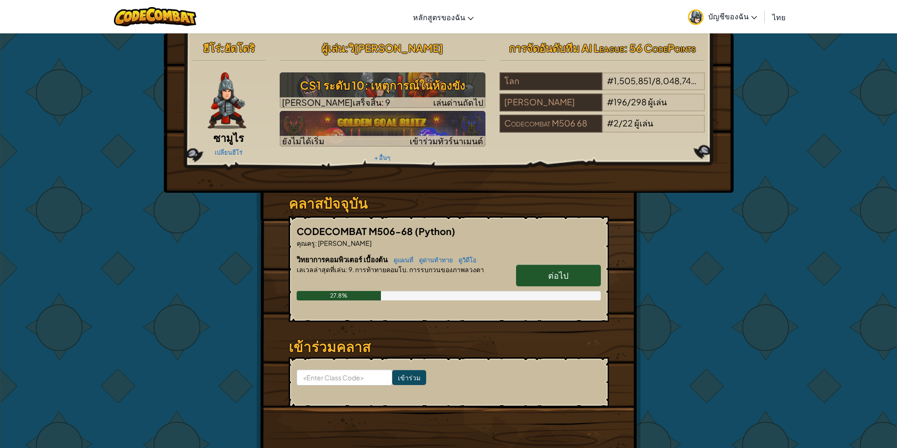
click at [536, 278] on link "ต่อไป" at bounding box center [558, 276] width 85 height 22
select select "th"
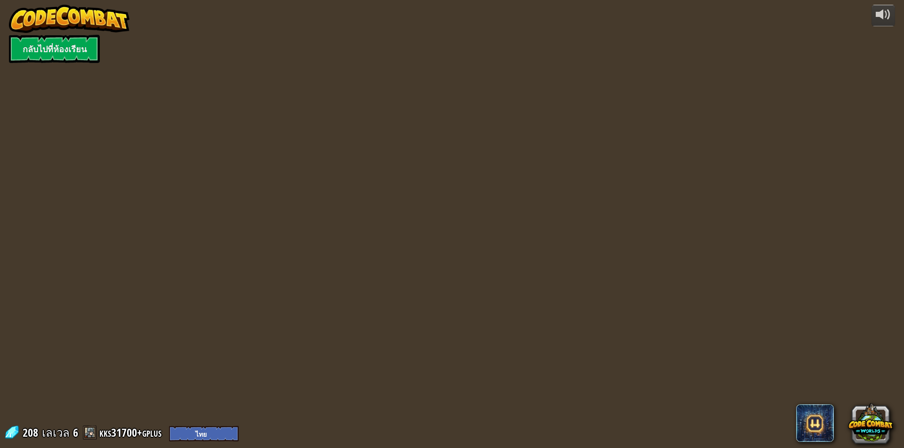
select select "th"
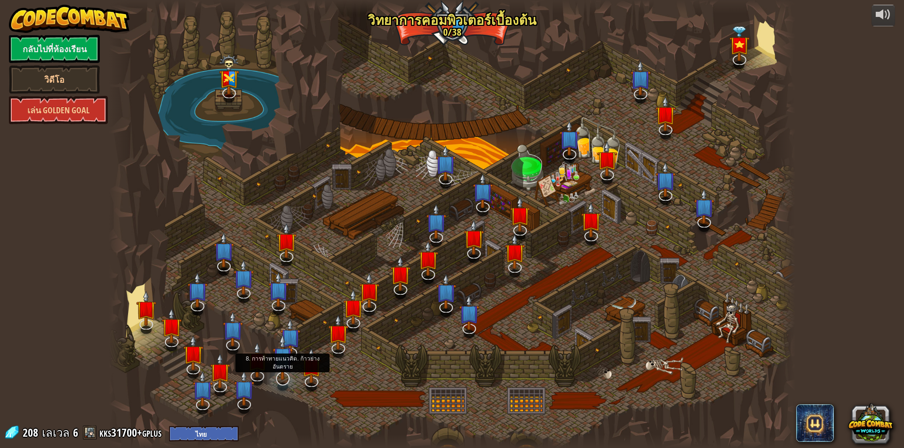
select select "th"
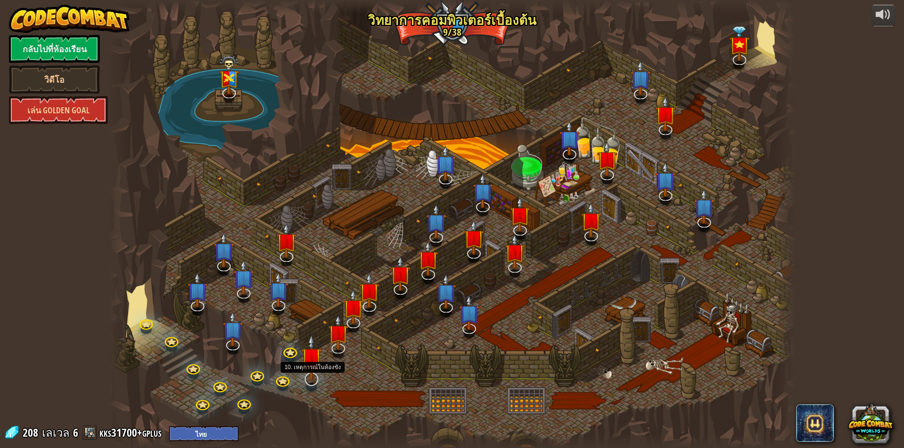
select select "th"
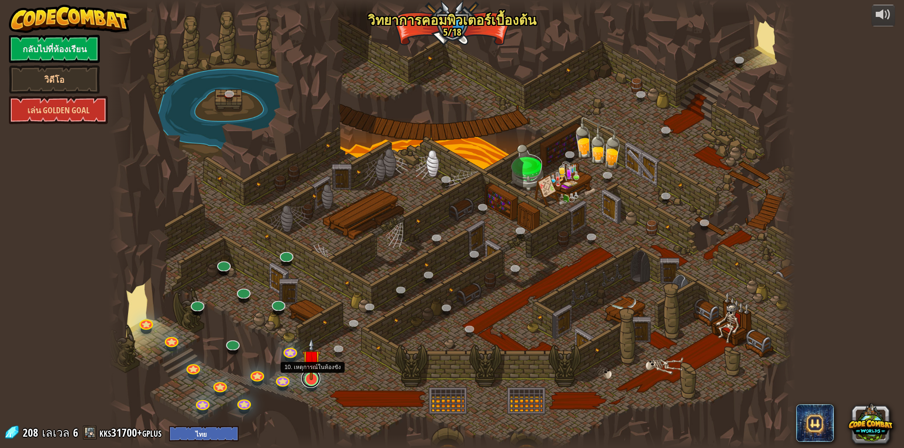
click at [314, 382] on link at bounding box center [310, 378] width 19 height 19
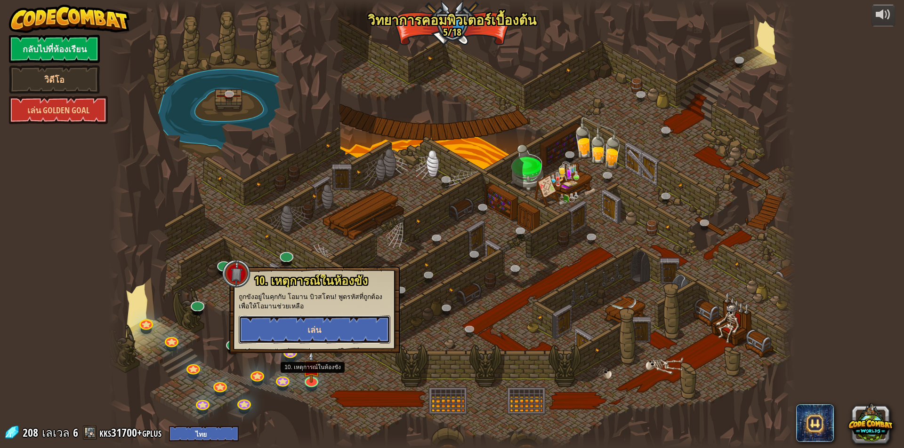
click at [361, 335] on button "เล่น" at bounding box center [315, 330] width 152 height 28
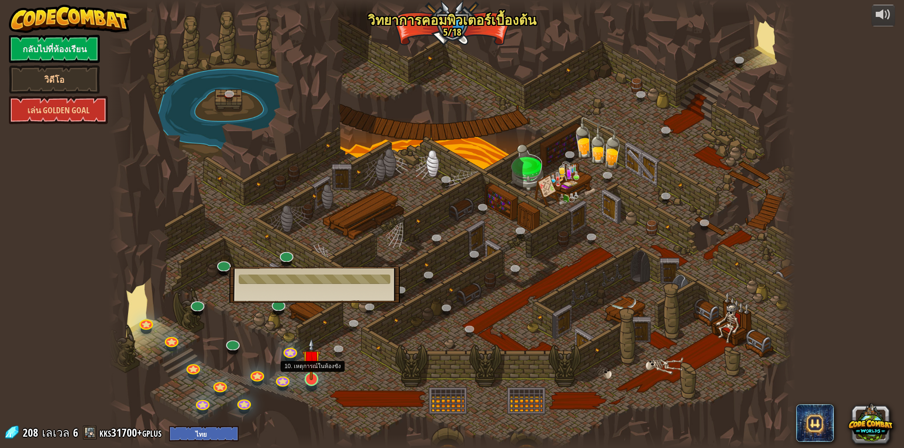
click at [309, 372] on img at bounding box center [311, 359] width 18 height 42
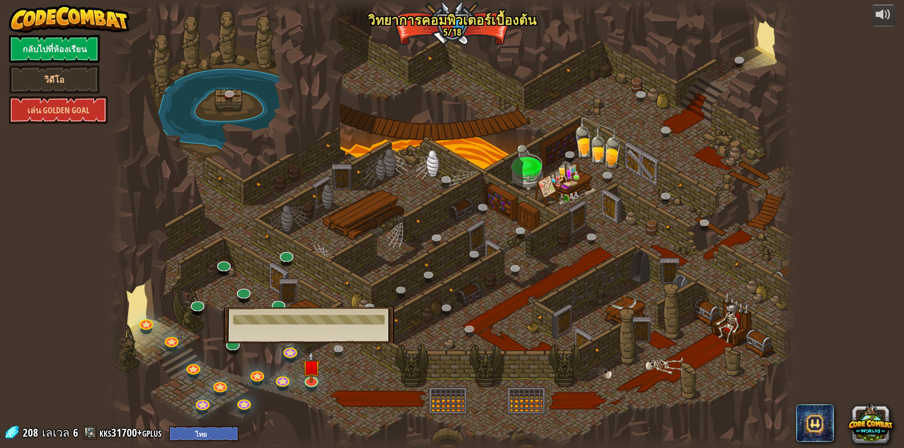
click at [334, 376] on div at bounding box center [452, 224] width 686 height 448
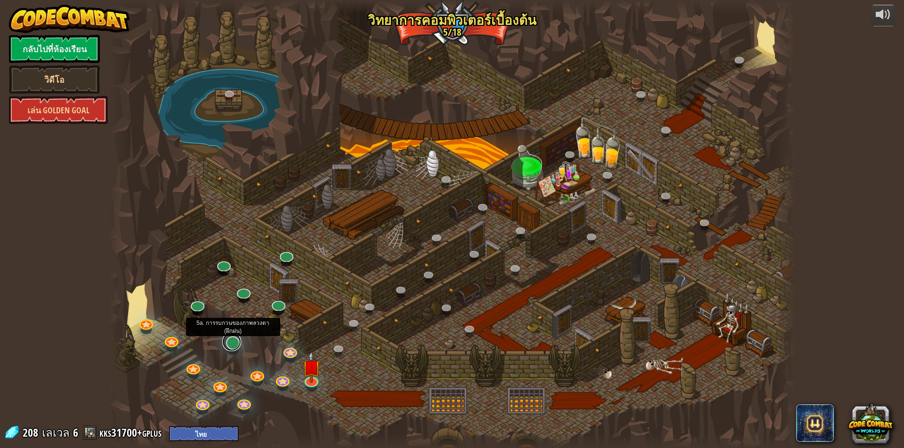
click at [236, 350] on div "25. Kithgard ประตู (ล็อค) หนีออกจาก[PERSON_NAME]คิธการ์ด และอย่าให้ยามจับได้ 26…" at bounding box center [452, 224] width 686 height 448
click at [234, 343] on link at bounding box center [231, 342] width 19 height 19
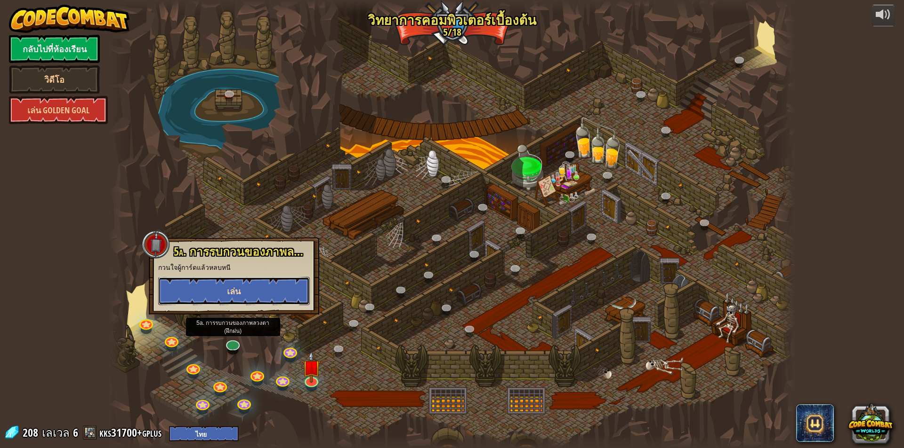
click at [257, 297] on button "เล่น" at bounding box center [234, 291] width 152 height 28
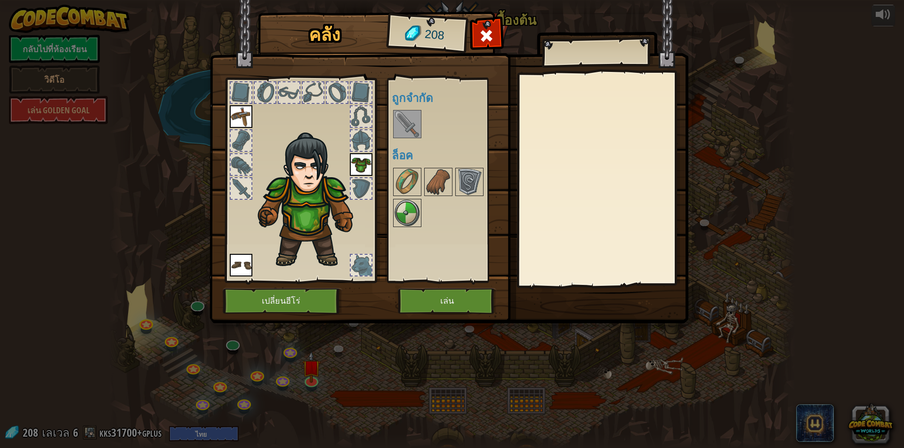
click at [405, 116] on img at bounding box center [407, 124] width 26 height 26
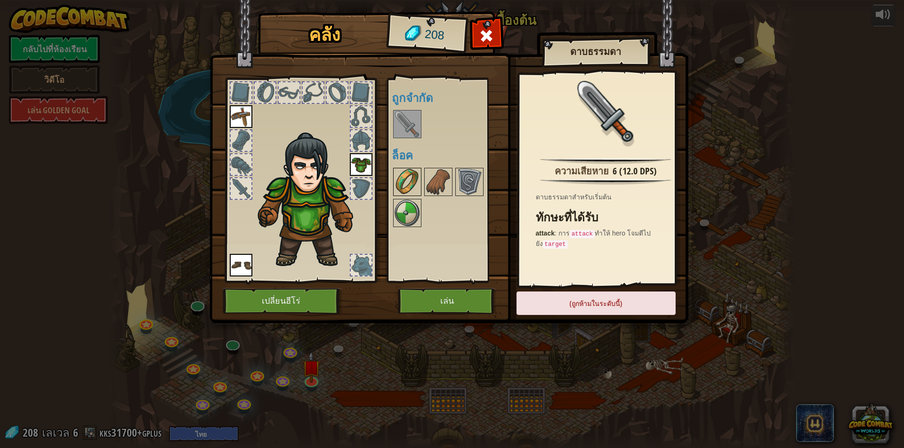
click at [415, 191] on img at bounding box center [407, 182] width 26 height 26
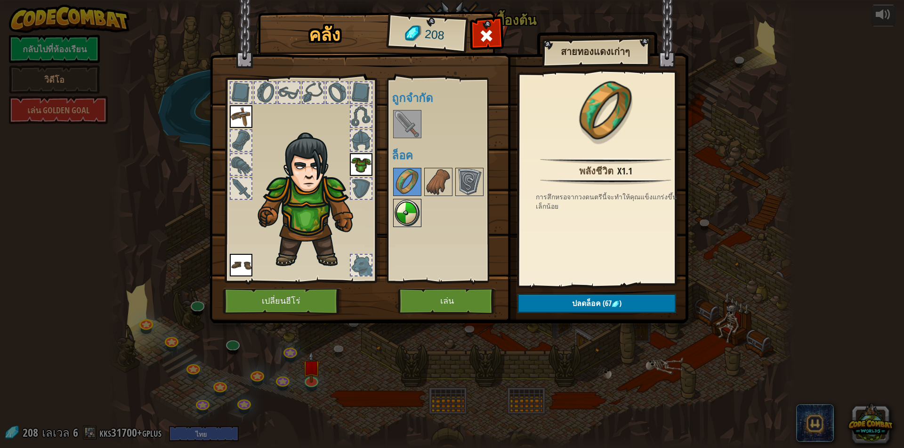
click at [412, 210] on img at bounding box center [407, 213] width 26 height 26
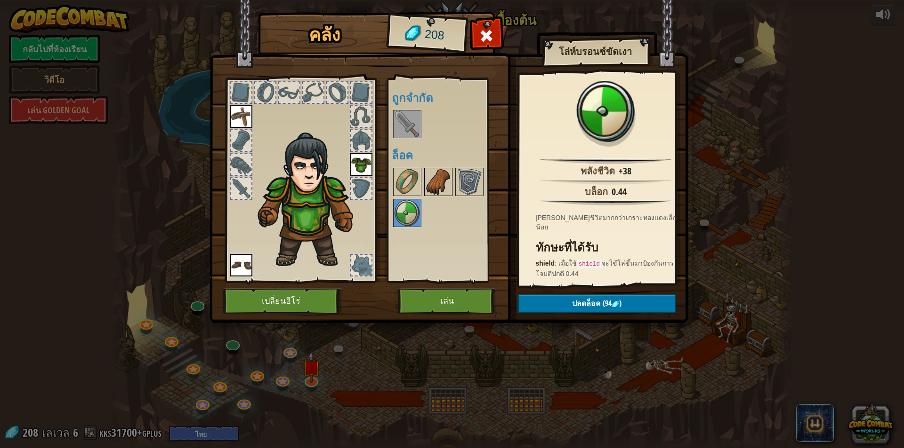
click at [427, 182] on img at bounding box center [438, 182] width 26 height 26
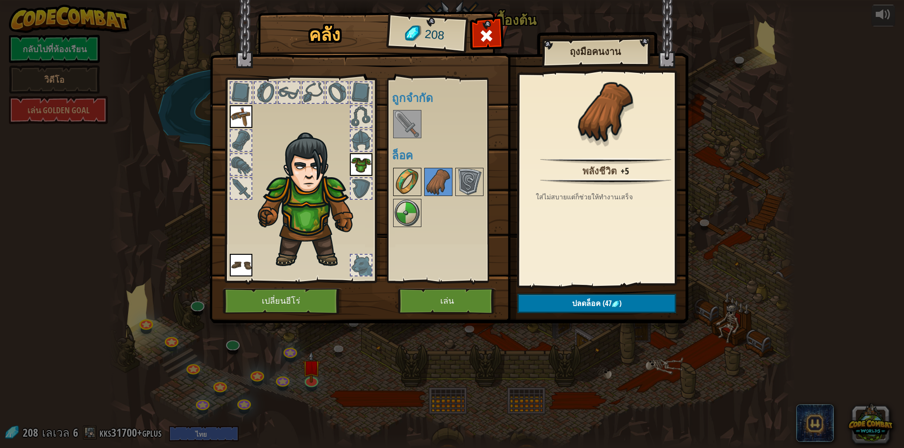
click at [409, 174] on img at bounding box center [407, 182] width 26 height 26
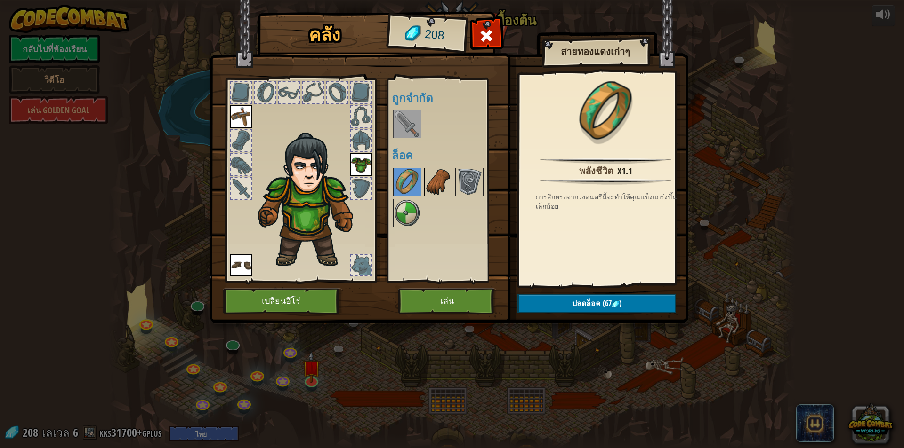
click at [437, 175] on img at bounding box center [438, 182] width 26 height 26
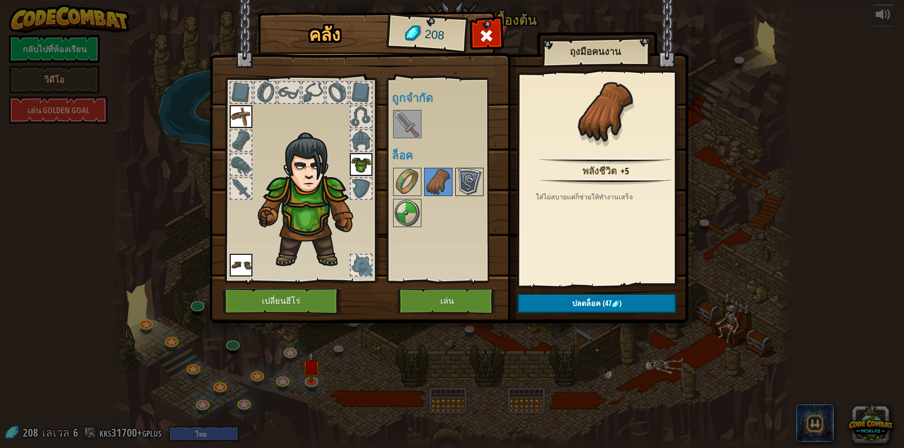
click at [463, 176] on img at bounding box center [469, 182] width 26 height 26
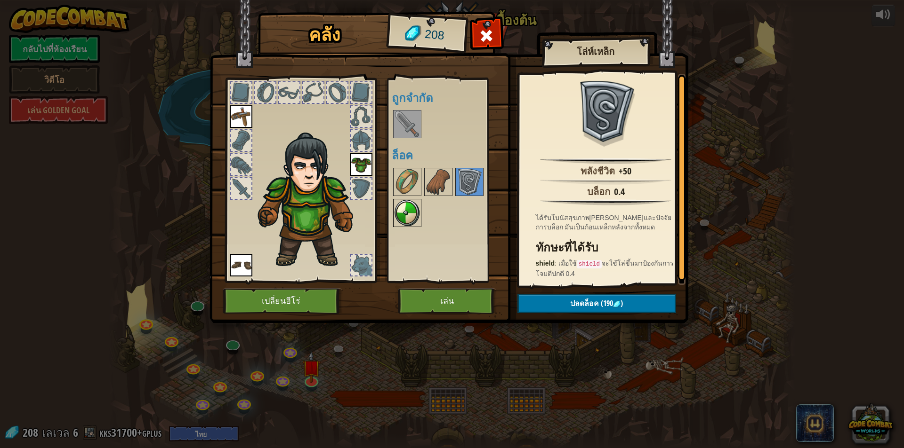
click at [411, 205] on img at bounding box center [407, 213] width 26 height 26
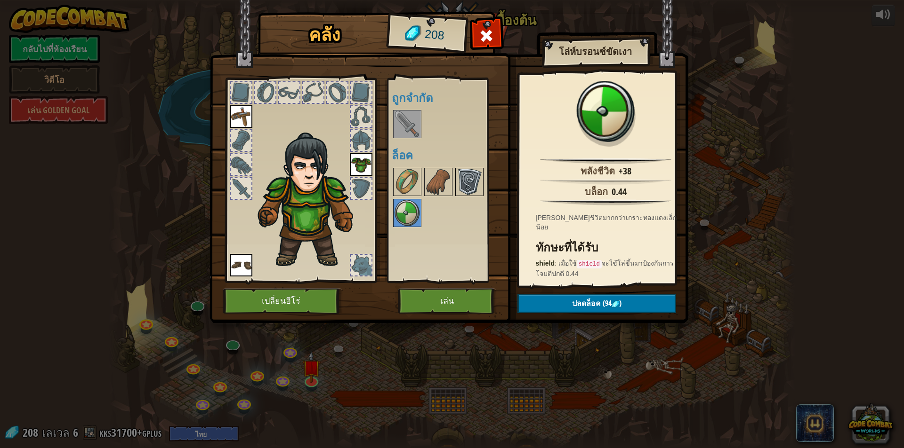
click at [462, 180] on img at bounding box center [469, 182] width 26 height 26
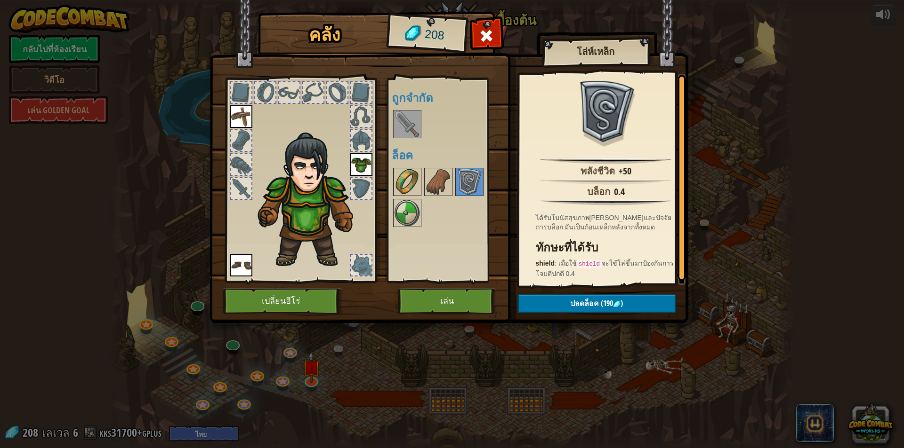
click at [405, 184] on img at bounding box center [407, 182] width 26 height 26
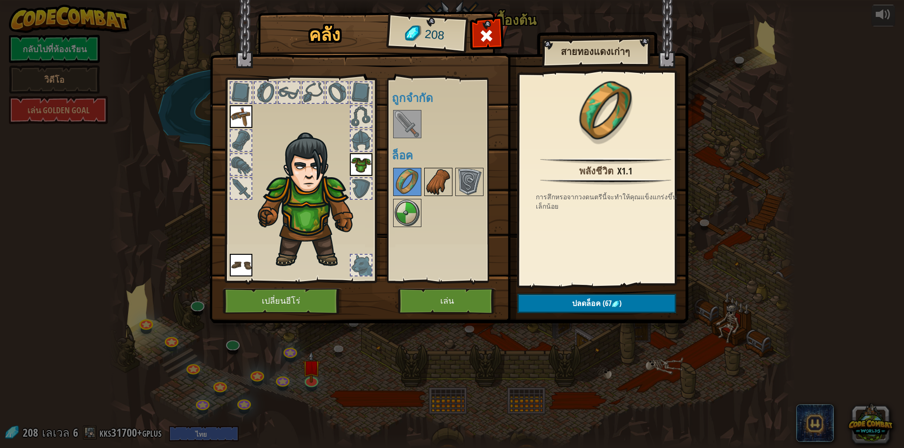
click at [425, 183] on img at bounding box center [438, 182] width 26 height 26
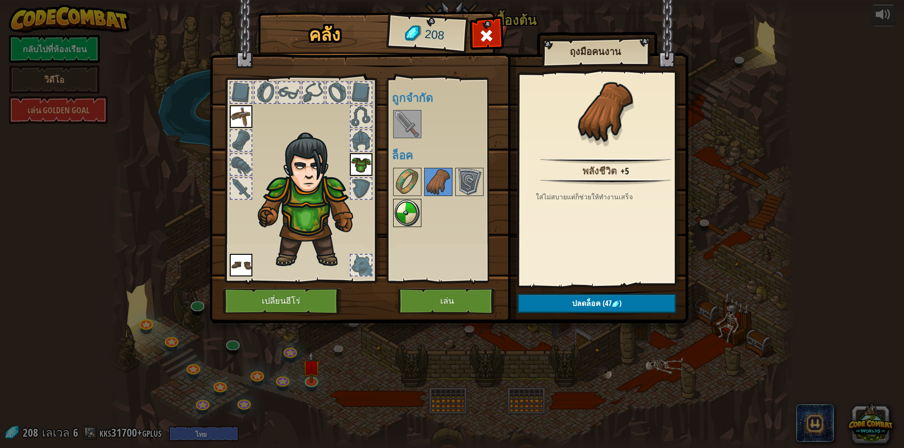
click at [403, 206] on img at bounding box center [407, 213] width 26 height 26
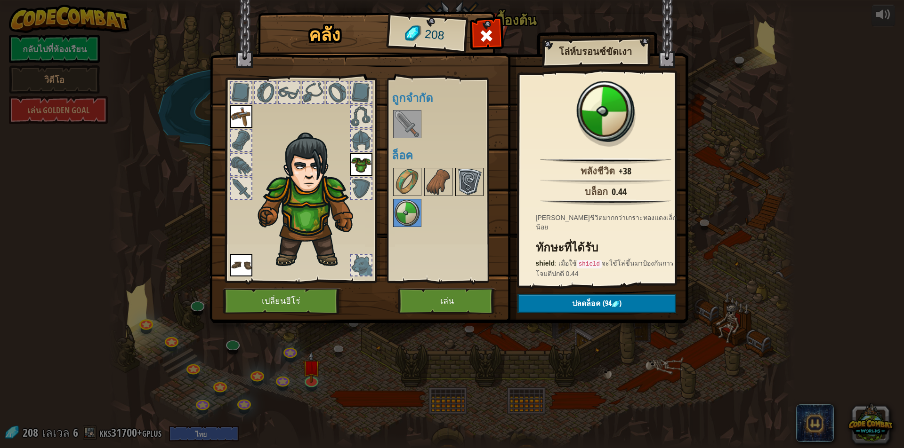
click at [464, 181] on img at bounding box center [469, 182] width 26 height 26
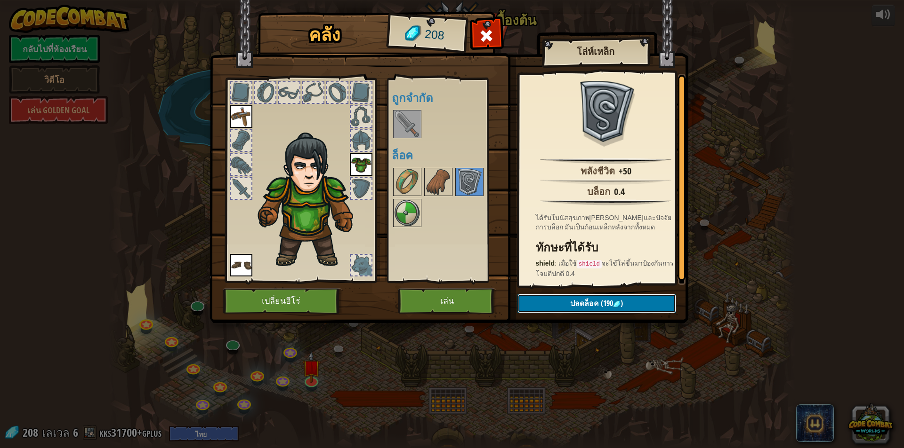
click at [570, 297] on button "ปลดล็อค (190 )" at bounding box center [596, 303] width 159 height 19
click at [574, 302] on button "ยืนยัน" at bounding box center [596, 303] width 159 height 19
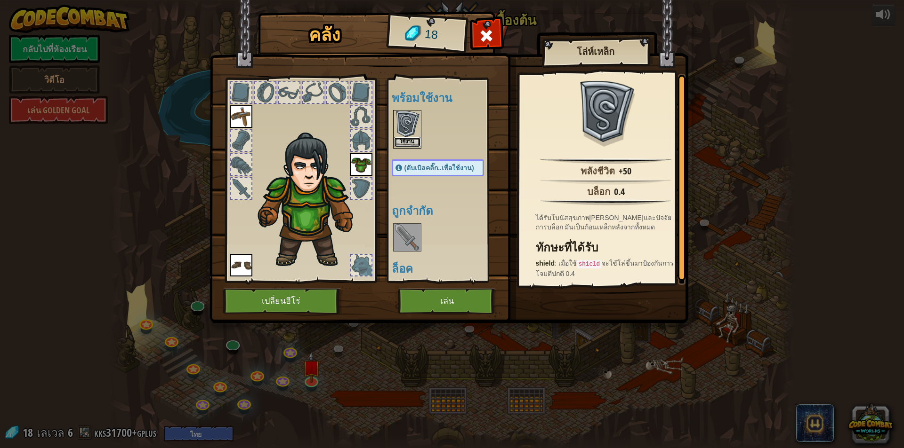
click at [399, 143] on button "ใช้งาน" at bounding box center [407, 142] width 26 height 10
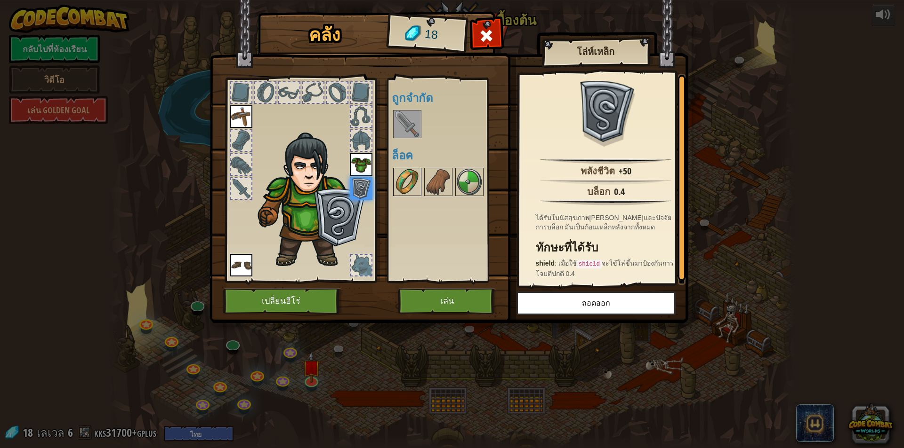
click at [408, 178] on img at bounding box center [407, 182] width 26 height 26
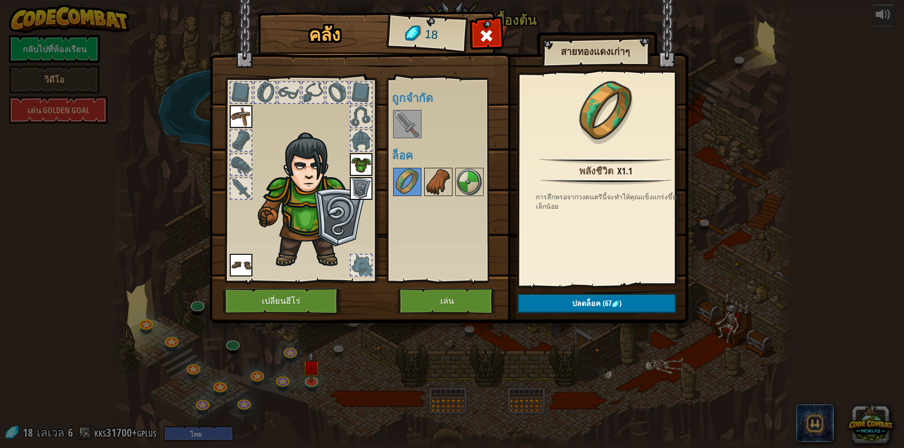
click at [429, 183] on img at bounding box center [438, 182] width 26 height 26
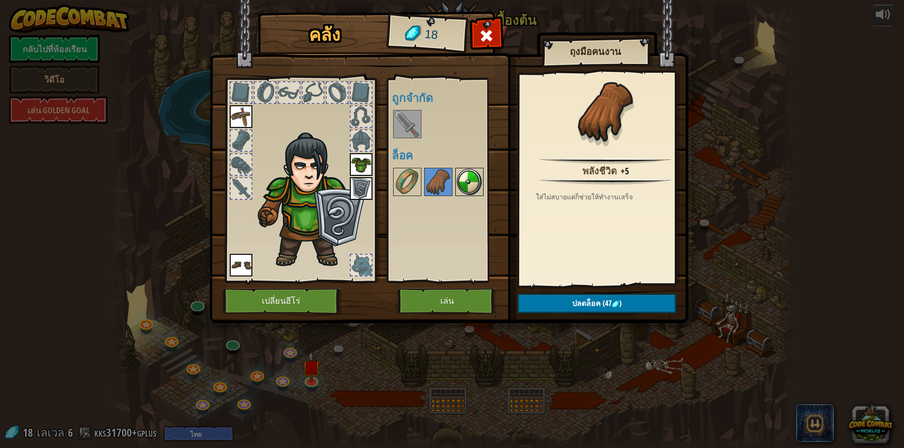
click at [463, 186] on img at bounding box center [469, 182] width 26 height 26
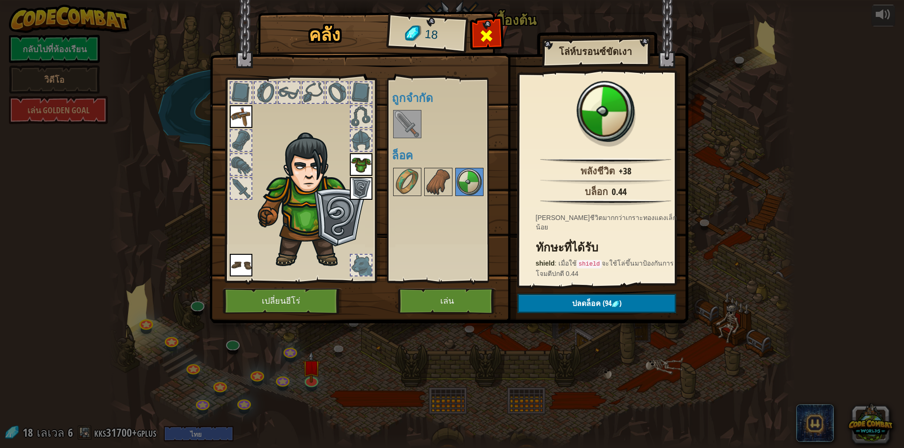
click at [481, 25] on div at bounding box center [487, 39] width 30 height 30
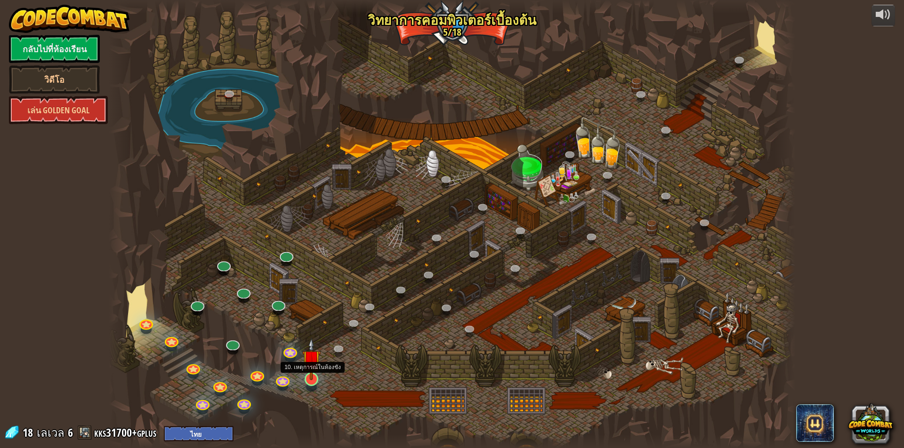
click at [312, 372] on img at bounding box center [311, 359] width 18 height 42
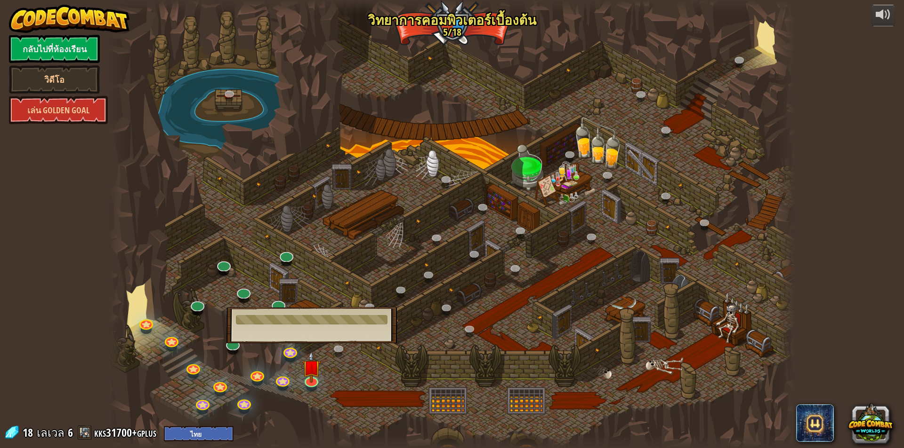
click at [322, 373] on div at bounding box center [452, 224] width 686 height 448
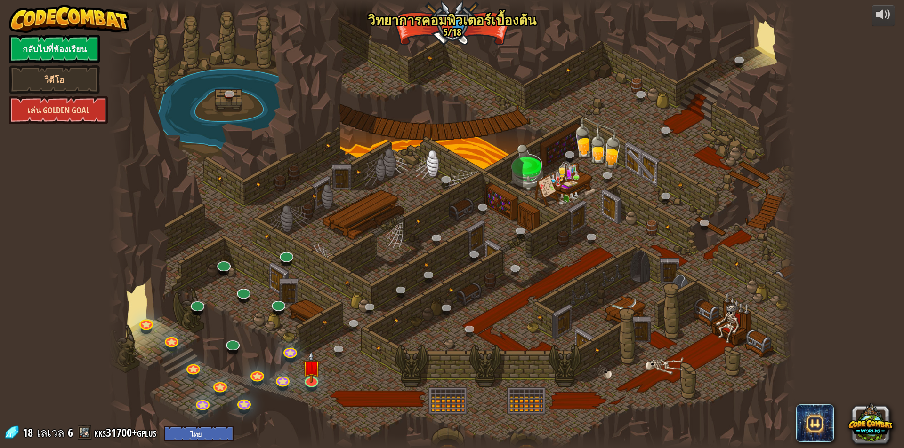
click at [58, 108] on link "เล่น Golden Goal" at bounding box center [58, 110] width 99 height 28
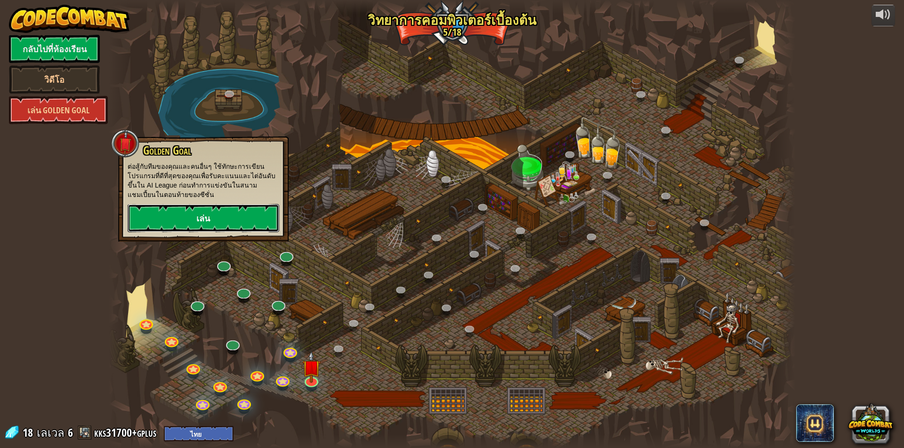
click at [165, 222] on link "เล่น" at bounding box center [204, 218] width 152 height 28
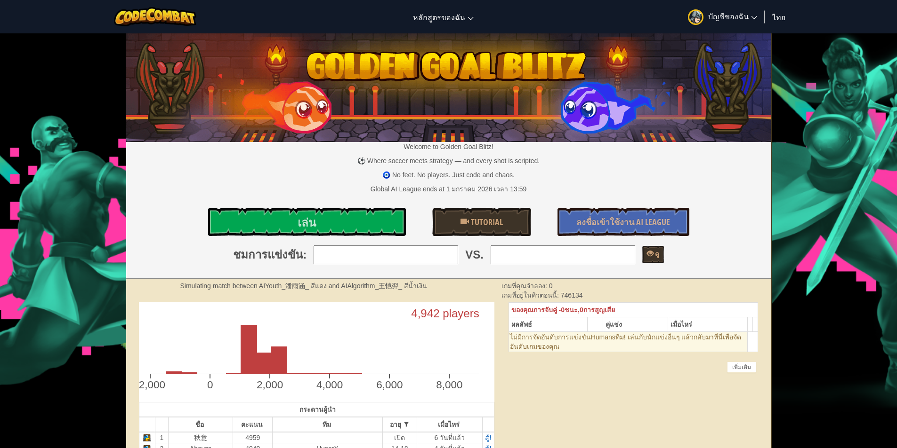
select select "th"
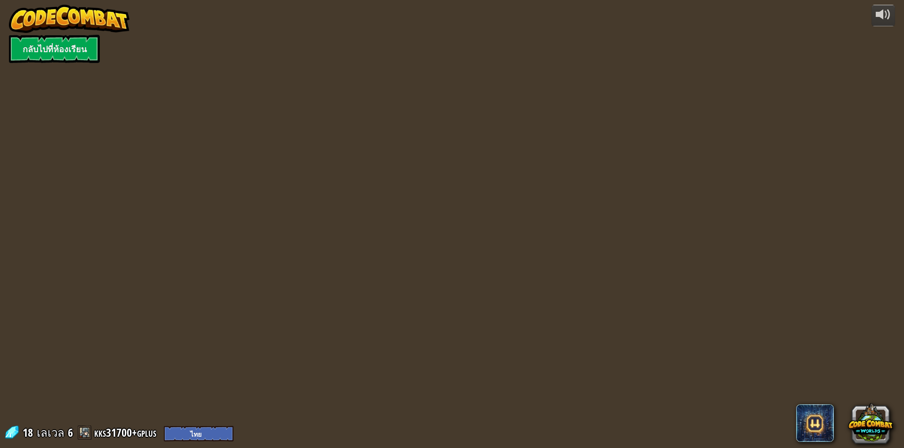
select select "th"
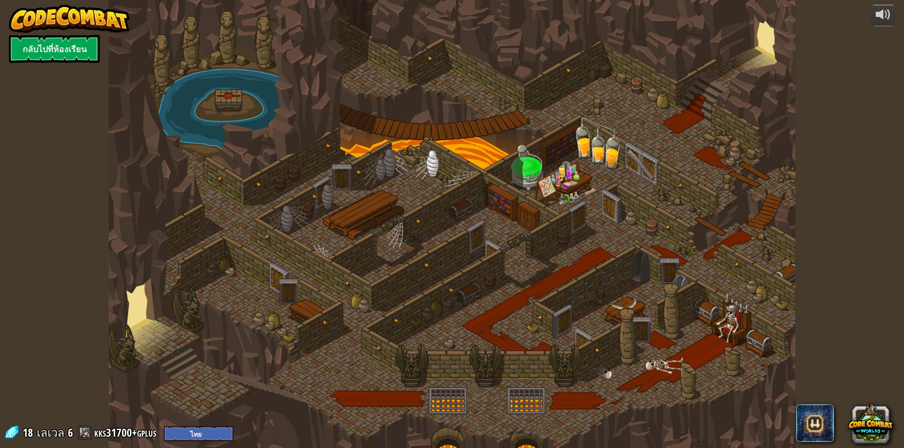
select select "th"
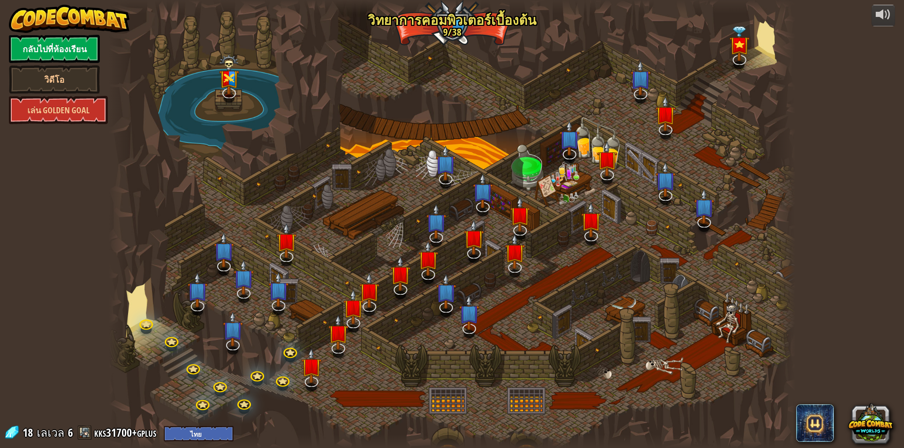
select select "th"
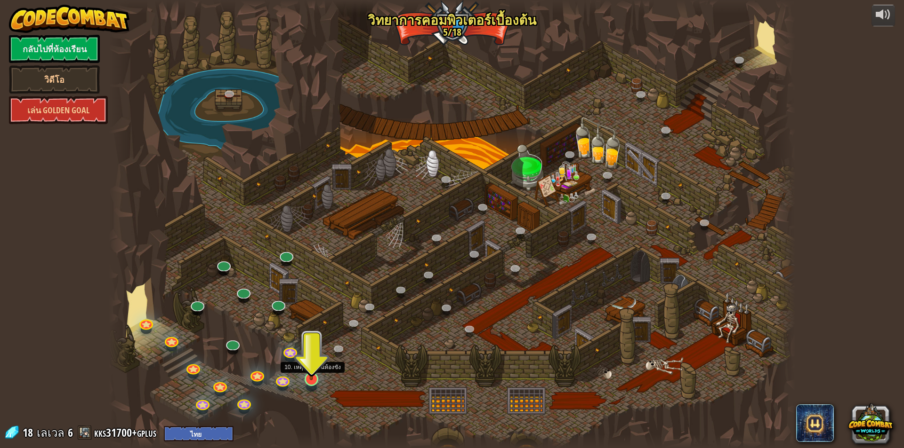
click at [309, 377] on img at bounding box center [311, 359] width 18 height 42
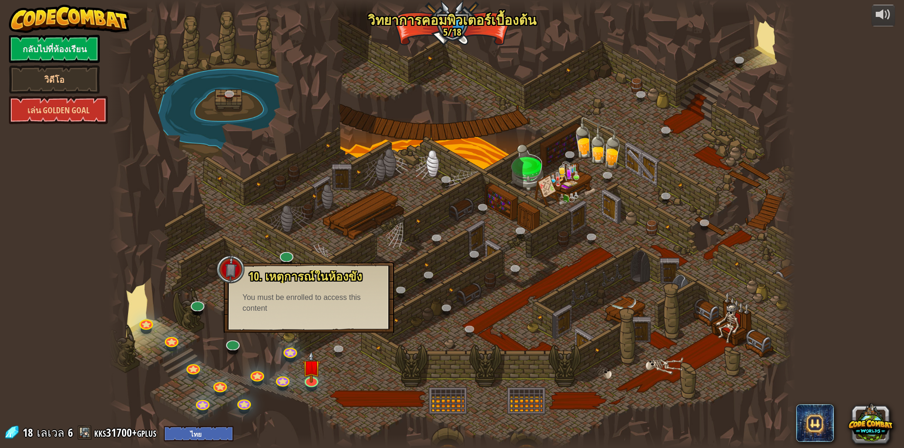
click at [328, 327] on div "10. เหตุการณ์ในห้องขัง ถูกขังอยู่ในคุกกับ โอมาน บิวสโตน! พูดรหัสที่ถูกต้องเพื่อ…" at bounding box center [309, 298] width 170 height 71
click at [310, 370] on img at bounding box center [311, 359] width 18 height 42
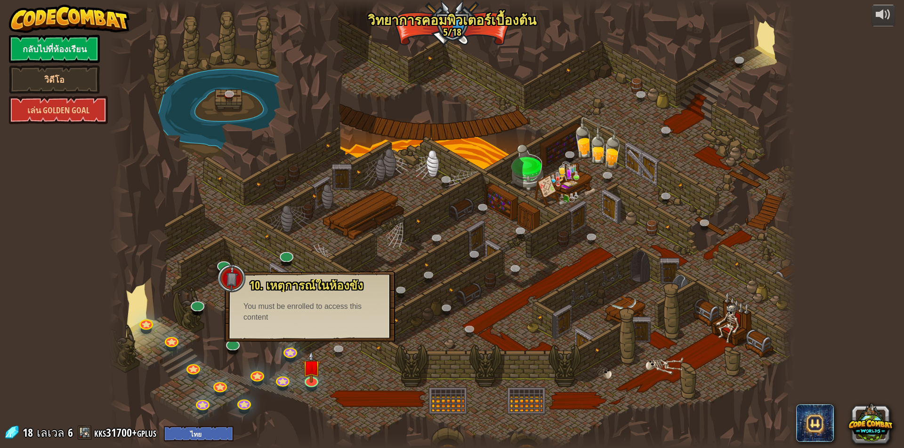
click at [232, 364] on div at bounding box center [452, 224] width 686 height 448
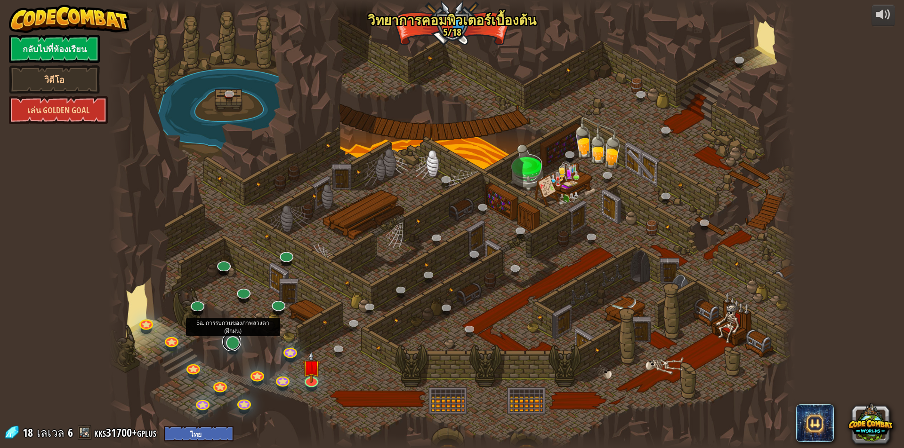
click at [231, 346] on link at bounding box center [231, 342] width 19 height 19
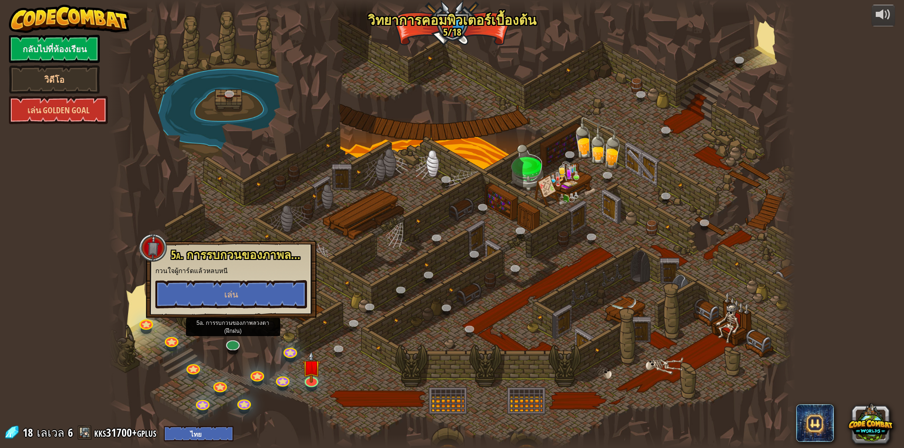
click at [94, 350] on div "powered by กลับไปที่ห้องเรียน วิดีโอ เล่น Golden Goal 25. Kithgard ประตู (ล็อค)…" at bounding box center [452, 224] width 904 height 448
click at [221, 302] on button "เล่น" at bounding box center [231, 294] width 152 height 28
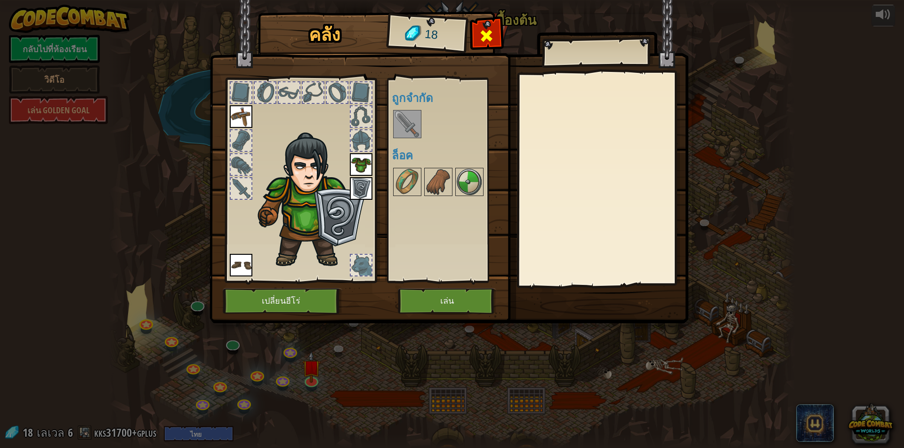
click at [488, 32] on span at bounding box center [486, 35] width 15 height 15
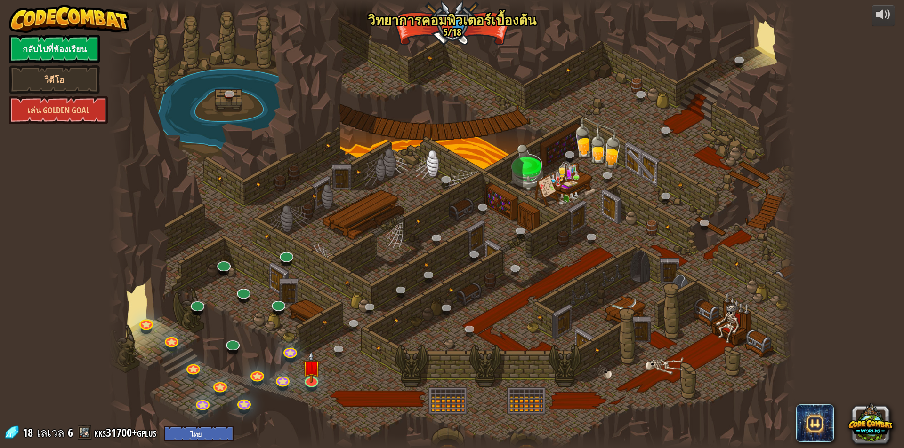
click at [206, 310] on div at bounding box center [452, 224] width 686 height 448
click at [202, 305] on link at bounding box center [196, 302] width 19 height 19
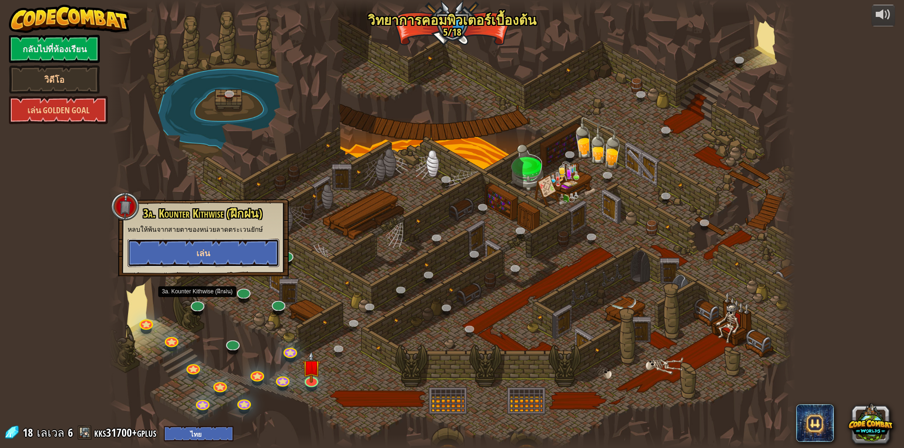
click at [230, 254] on button "เล่น" at bounding box center [204, 253] width 152 height 28
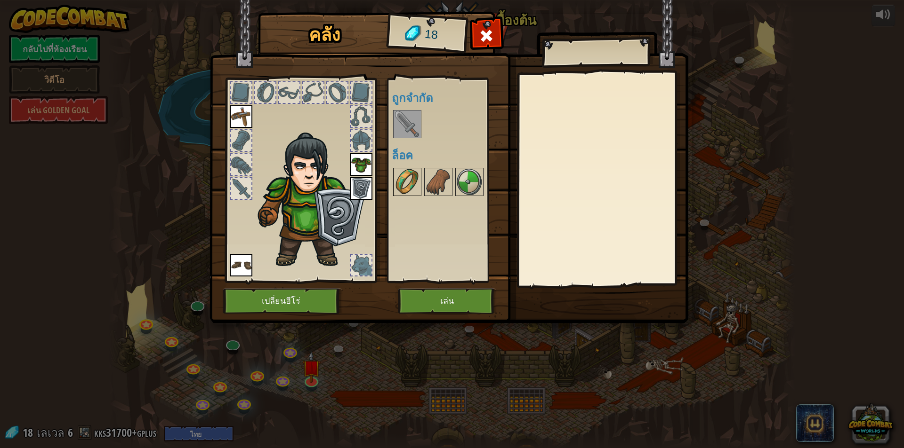
click at [409, 185] on img at bounding box center [407, 182] width 26 height 26
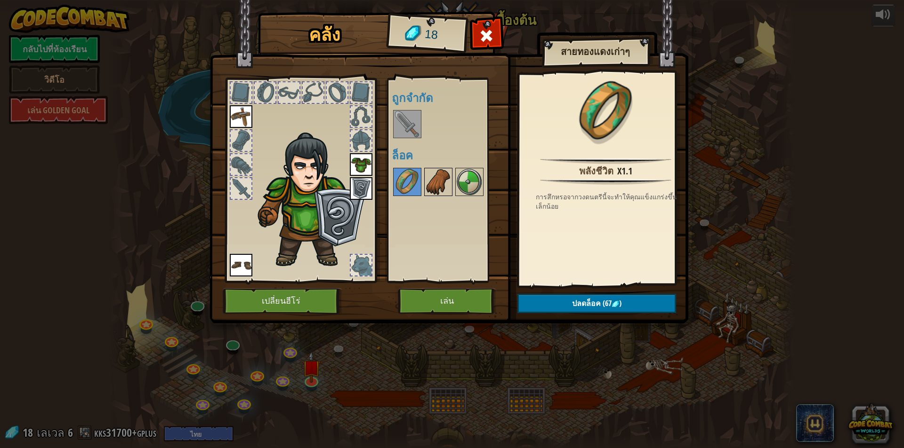
click at [431, 188] on img at bounding box center [438, 182] width 26 height 26
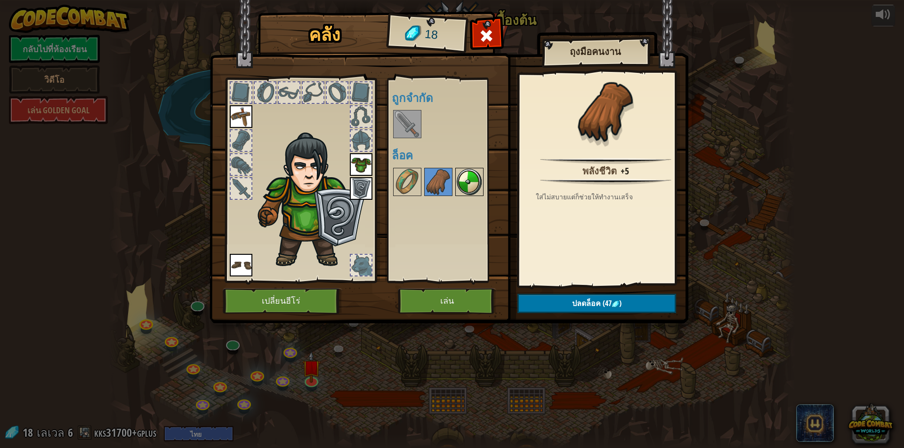
click at [457, 180] on img at bounding box center [469, 182] width 26 height 26
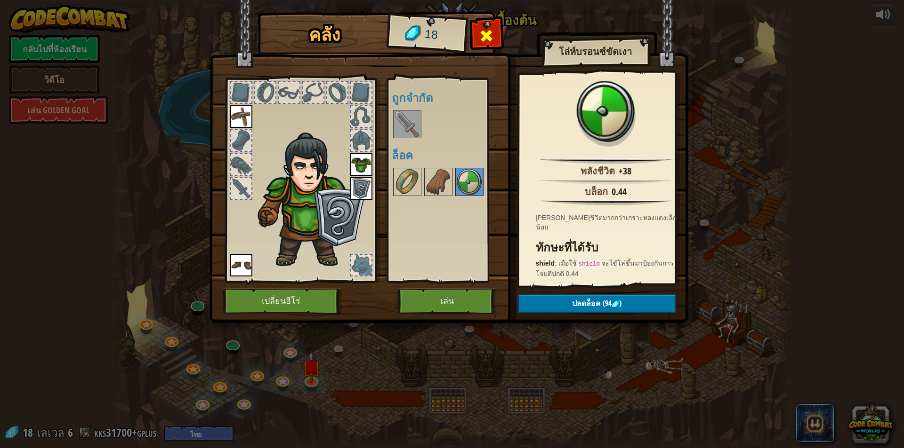
click at [479, 39] on div at bounding box center [487, 39] width 30 height 30
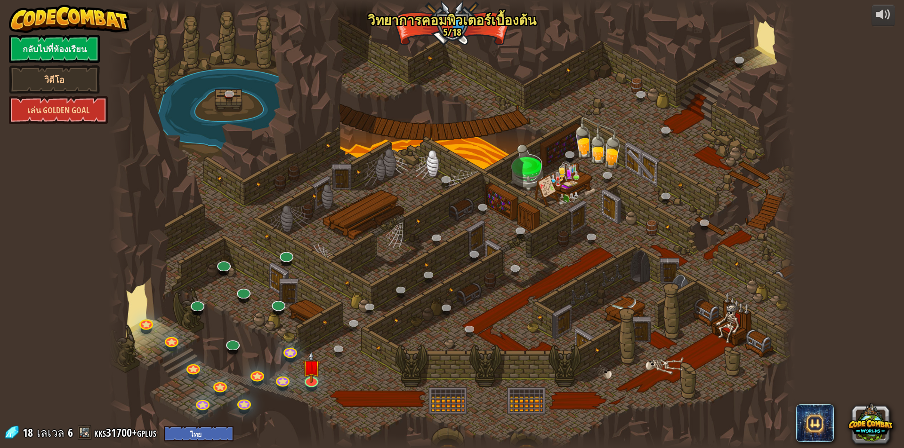
click at [296, 269] on div at bounding box center [452, 224] width 686 height 448
click at [294, 256] on link at bounding box center [285, 253] width 19 height 19
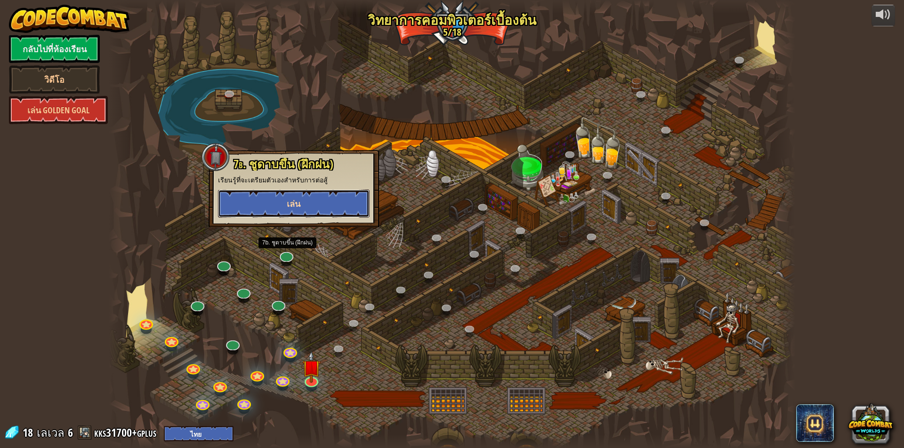
click at [338, 211] on button "เล่น" at bounding box center [294, 204] width 152 height 28
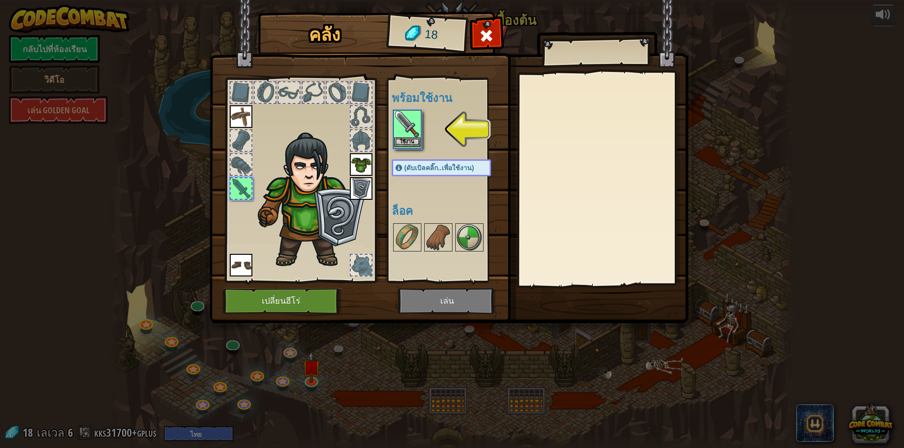
click at [398, 136] on img at bounding box center [407, 124] width 26 height 26
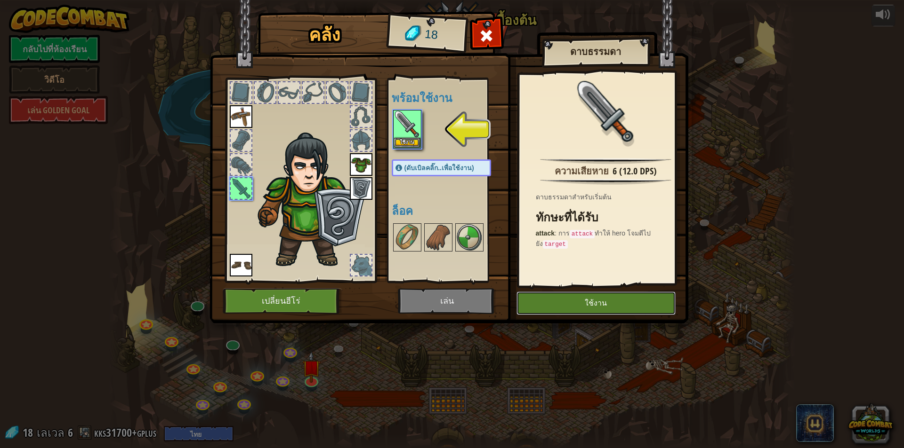
click at [590, 302] on button "ใช้งาน" at bounding box center [595, 304] width 159 height 24
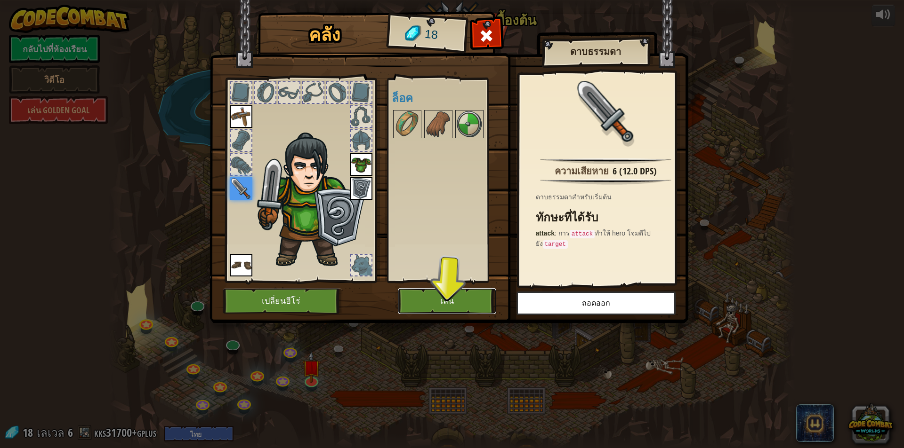
click at [475, 303] on button "เล่น" at bounding box center [447, 301] width 98 height 26
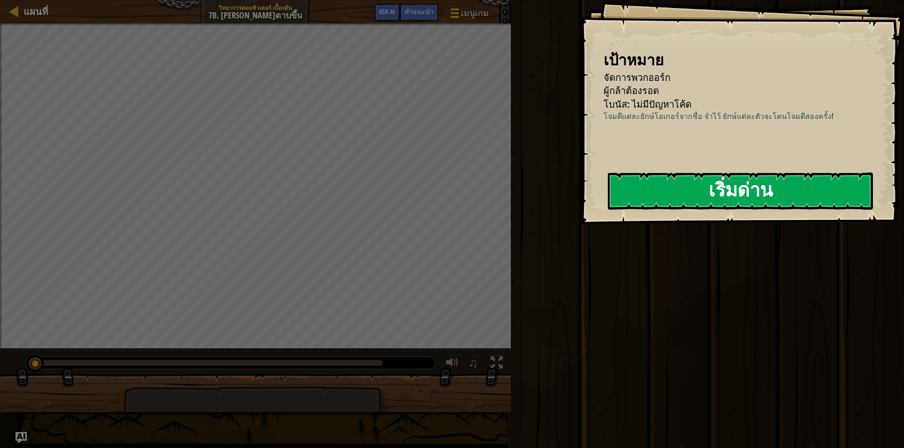
click at [675, 204] on button "เริ่มด่าน" at bounding box center [740, 191] width 265 height 37
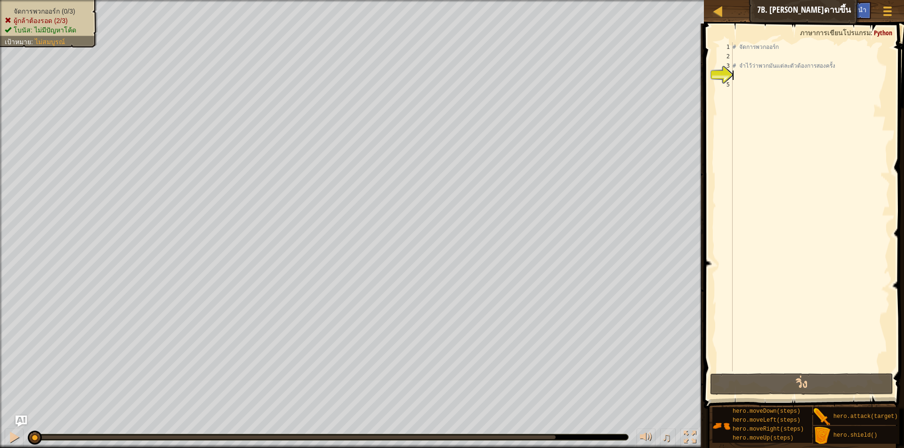
scroll to position [4, 0]
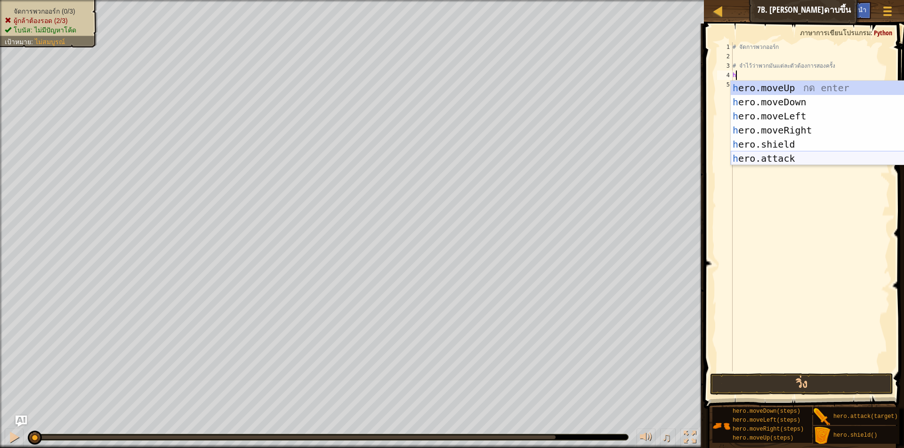
click at [771, 157] on div "h ero.moveUp กด enter h ero.moveDown กด enter h ero.moveLeft กด enter h ero.mov…" at bounding box center [819, 137] width 178 height 113
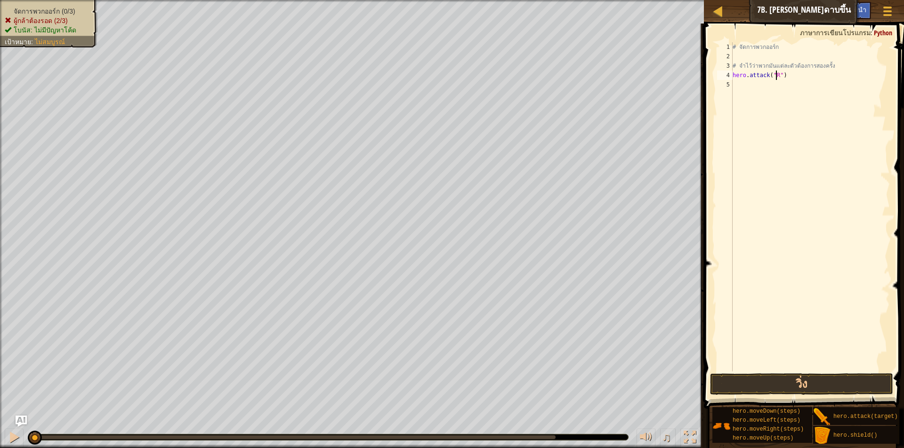
scroll to position [4, 4]
type textarea "hero.attack("Rig")"
drag, startPoint x: 780, startPoint y: 75, endPoint x: 733, endPoint y: 77, distance: 47.6
click at [733, 77] on div "# จัดการพวกออร์ก # จำไว้ว่าพวกมันแต่ละตัวต้องการสองครั้ง hero . attack ( "Rig" )" at bounding box center [809, 216] width 159 height 348
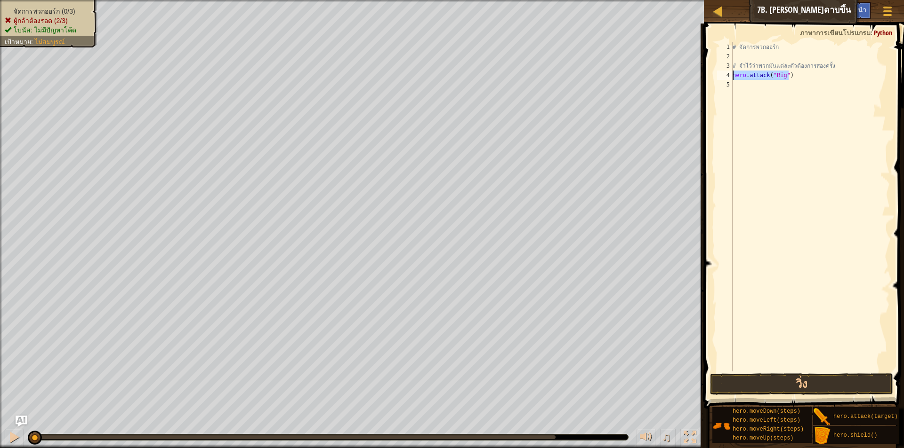
click at [763, 86] on div "# จัดการพวกออร์ก # จำไว้ว่าพวกมันแต่ละตัวต้องการสองครั้ง hero . attack ( "Rig" )" at bounding box center [809, 216] width 159 height 348
type textarea "hero.attack("Rig")"
click at [835, 78] on div "# จัดการพวกออร์ก # จำไว้ว่าพวกมันแต่ละตัวต้องการสองครั้ง hero . attack ( "Rig" …" at bounding box center [809, 216] width 159 height 348
drag, startPoint x: 818, startPoint y: 88, endPoint x: 812, endPoint y: 91, distance: 6.8
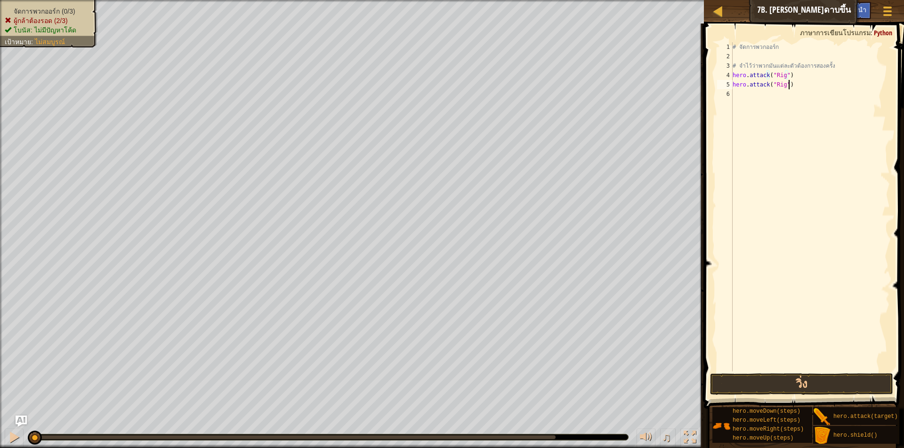
click at [817, 88] on div "# จัดการพวกออร์ก # จำไว้ว่าพวกมันแต่ละตัวต้องการสองครั้ง hero . attack ( "Rig" …" at bounding box center [809, 216] width 159 height 348
click at [772, 94] on div "# จัดการพวกออร์ก # จำไว้ว่าพวกมันแต่ละตัวต้องการสองครั้ง hero . attack ( "Rig" …" at bounding box center [809, 216] width 159 height 348
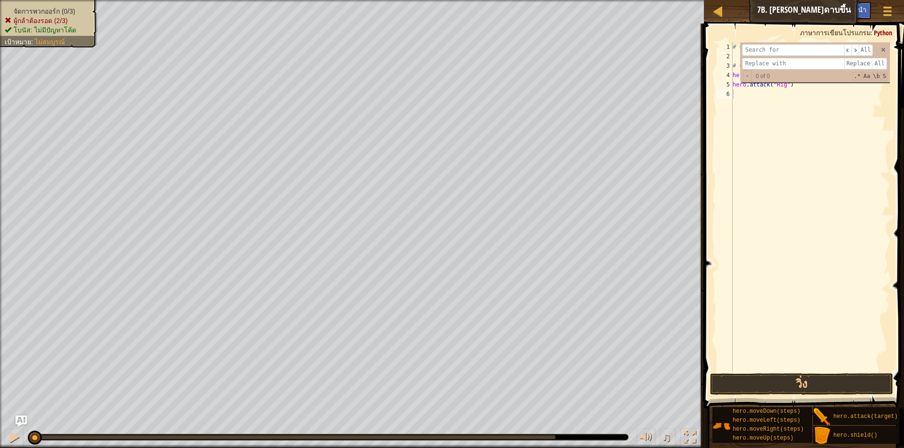
click at [761, 99] on div "# จัดการพวกออร์ก # จำไว้ว่าพวกมันแต่ละตัวต้องการสองครั้ง hero . attack ( "Rig" …" at bounding box center [809, 216] width 159 height 348
click at [883, 48] on span at bounding box center [883, 50] width 7 height 7
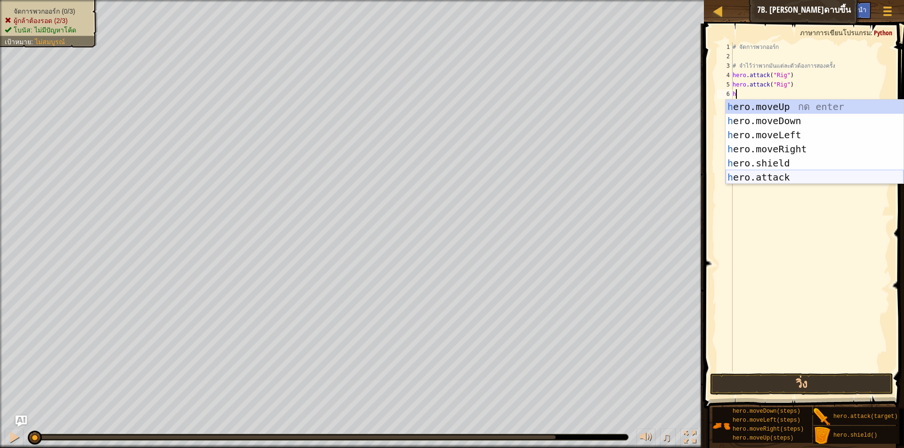
click at [779, 175] on div "h ero.moveUp กด enter h ero.moveDown กด enter h ero.moveLeft กด enter h ero.mov…" at bounding box center [814, 156] width 178 height 113
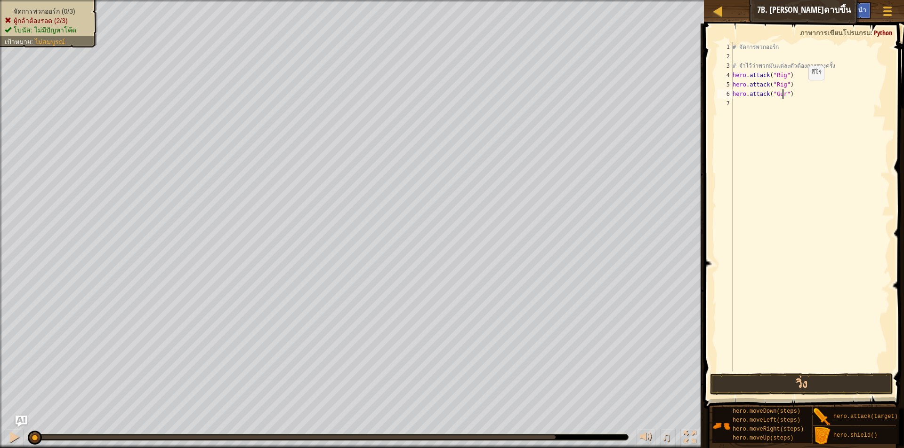
scroll to position [4, 4]
type textarea "hero.attack("Gurt")"
drag, startPoint x: 810, startPoint y: 95, endPoint x: 730, endPoint y: 93, distance: 80.0
click at [730, 93] on div "hero.attack("Gurt") 1 2 3 4 5 6 7 # จัดการพวกออร์ก # จำไว้ว่าพวกมันแต่ละตัวต้อง…" at bounding box center [802, 206] width 175 height 329
click at [757, 107] on div "# จัดการพวกออร์ก # จำไว้ว่าพวกมันแต่ละตัวต้องการสองครั้ง hero . attack ( "Rig" …" at bounding box center [809, 216] width 159 height 348
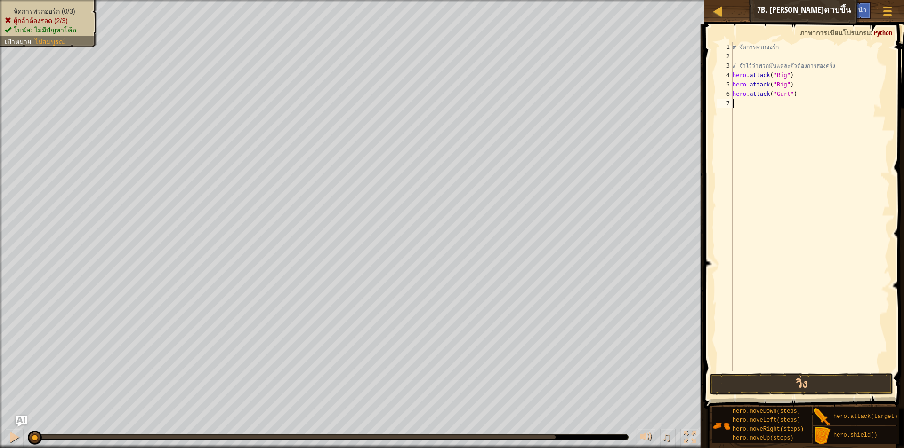
scroll to position [4, 0]
paste textarea "hero.attack("Gurt")"
type textarea "hero.attack("Gurt")"
click at [801, 101] on div "# จัดการพวกออร์ก # จำไว้ว่าพวกมันแต่ละตัวต้องการสองครั้ง hero . attack ( "Rig" …" at bounding box center [809, 216] width 159 height 348
click at [760, 115] on div "# จัดการพวกออร์ก # จำไว้ว่าพวกมันแต่ละตัวต้องการสองครั้ง hero . attack ( "Rig" …" at bounding box center [809, 216] width 159 height 348
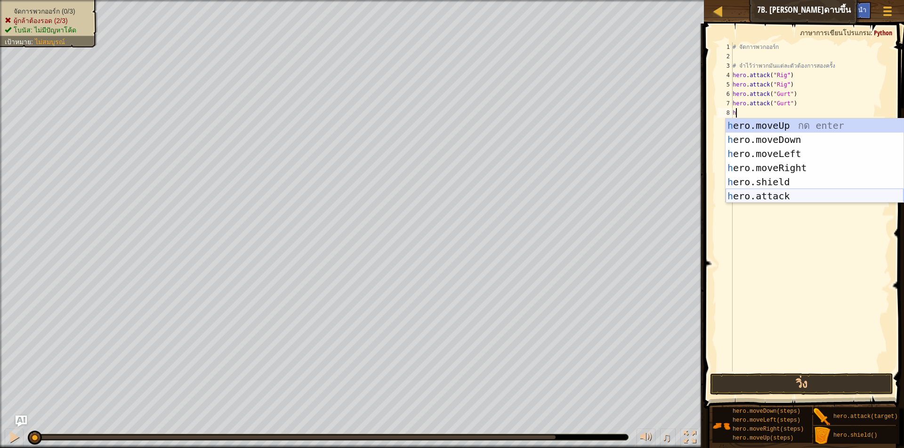
click at [761, 192] on div "h ero.moveUp กด enter h ero.moveDown กด enter h ero.moveLeft กด enter h ero.mov…" at bounding box center [814, 175] width 178 height 113
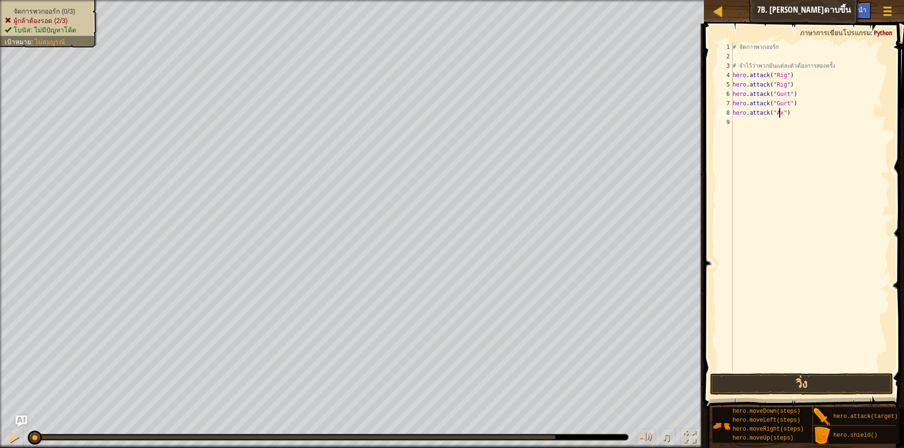
scroll to position [4, 4]
drag, startPoint x: 857, startPoint y: 115, endPoint x: 844, endPoint y: 115, distance: 12.2
click at [844, 115] on div "# จัดการพวกออร์ก # จำไว้ว่าพวกมันแต่ละตัวต้องการสองครั้ง hero . attack ( "Rig" …" at bounding box center [809, 216] width 159 height 348
click at [779, 114] on div "# จัดการพวกออร์ก # จำไว้ว่าพวกมันแต่ละตัวต้องการสองครั้ง hero . attack ( "Rig" …" at bounding box center [809, 216] width 159 height 348
click at [796, 117] on div "# จัดการพวกออร์ก # จำไว้ว่าพวกมันแต่ละตัวต้องการสองครั้ง hero . attack ( "Rig" …" at bounding box center [809, 216] width 159 height 348
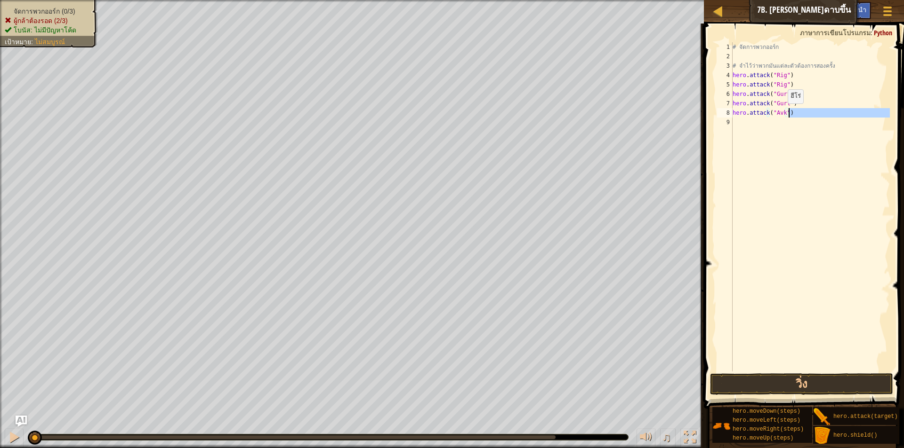
click at [779, 113] on div "# จัดการพวกออร์ก # จำไว้ว่าพวกมันแต่ละตัวต้องการสองครั้ง hero . attack ( "Rig" …" at bounding box center [809, 216] width 159 height 348
type textarea "hero.attack("Ack")"
drag, startPoint x: 781, startPoint y: 115, endPoint x: 730, endPoint y: 111, distance: 51.0
click at [730, 111] on div "hero.attack("Ack") 1 2 3 4 5 6 7 8 9 # จัดการพวกออร์ก # จำไว้ว่าพวกมันแต่ละตัวต…" at bounding box center [802, 206] width 175 height 329
click at [756, 125] on div "# จัดการพวกออร์ก # จำไว้ว่าพวกมันแต่ละตัวต้องการสองครั้ง hero . attack ( "Rig" …" at bounding box center [809, 216] width 159 height 348
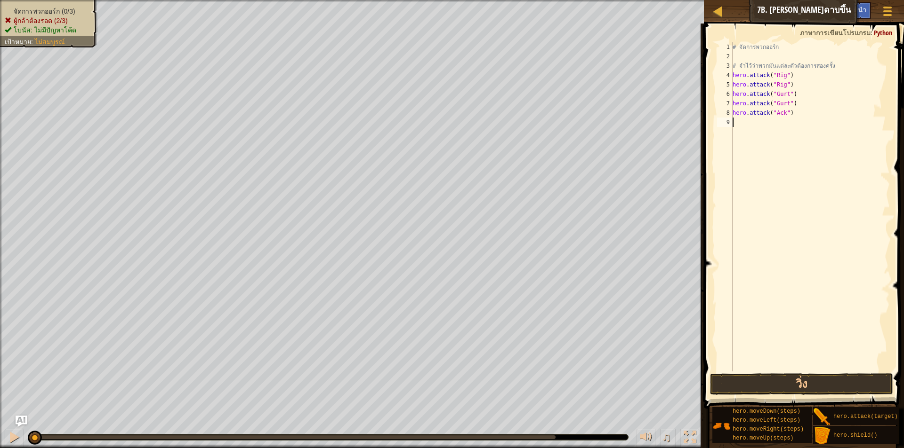
scroll to position [4, 0]
paste textarea "hero.attack("Ack")"
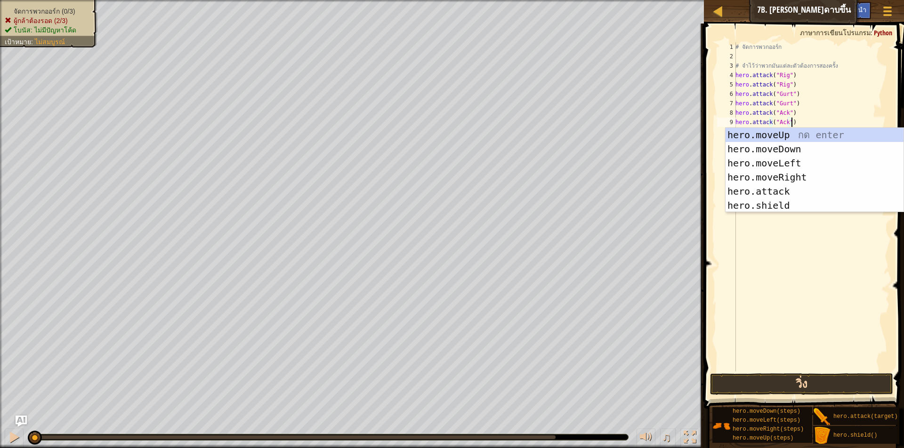
type textarea "hero.attack("Ack")"
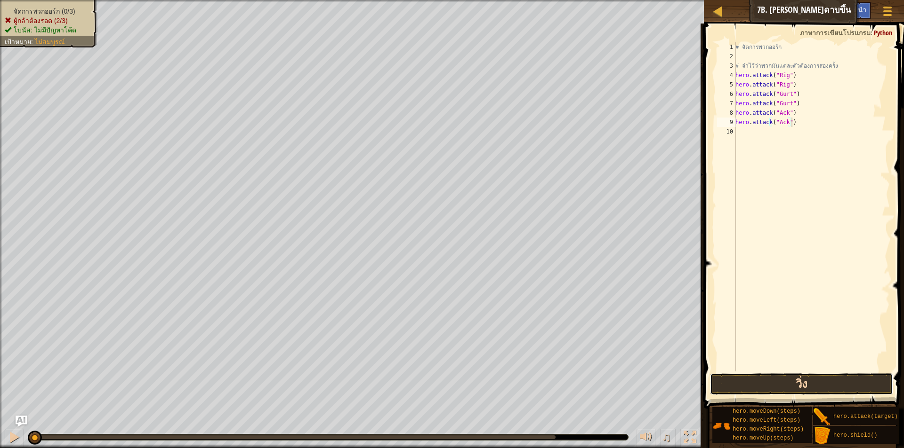
click at [764, 374] on button "วิ่ง" at bounding box center [801, 385] width 183 height 22
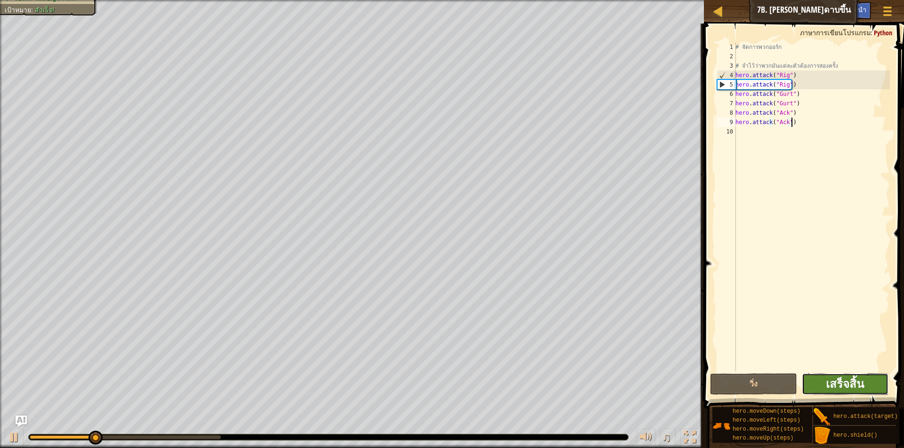
click at [833, 383] on span "เสร็จสิ้น" at bounding box center [844, 383] width 38 height 15
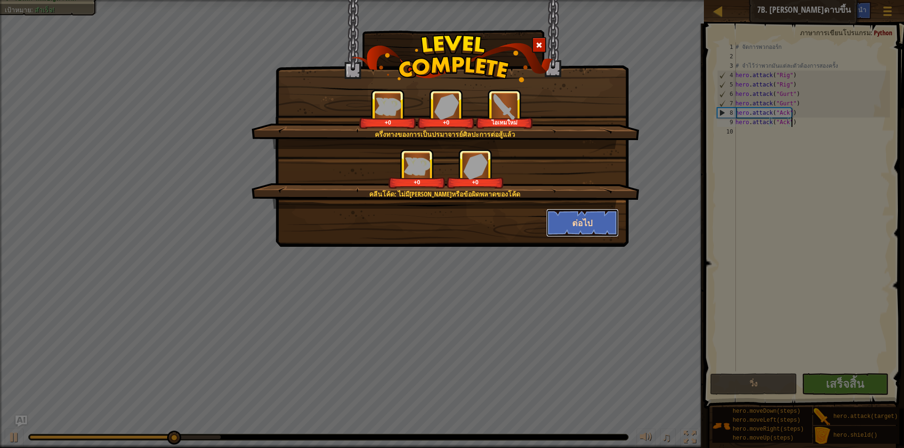
click at [590, 220] on button "ต่อไป" at bounding box center [582, 223] width 73 height 28
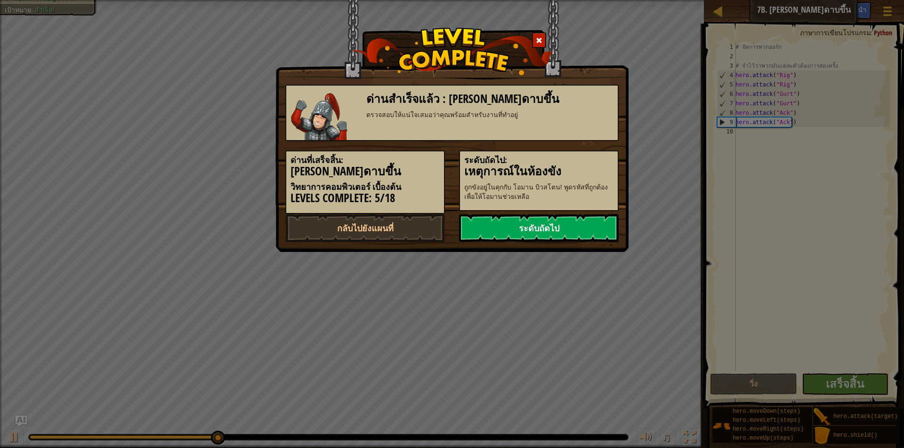
click at [571, 238] on link "ระดับถัดไป" at bounding box center [539, 228] width 160 height 28
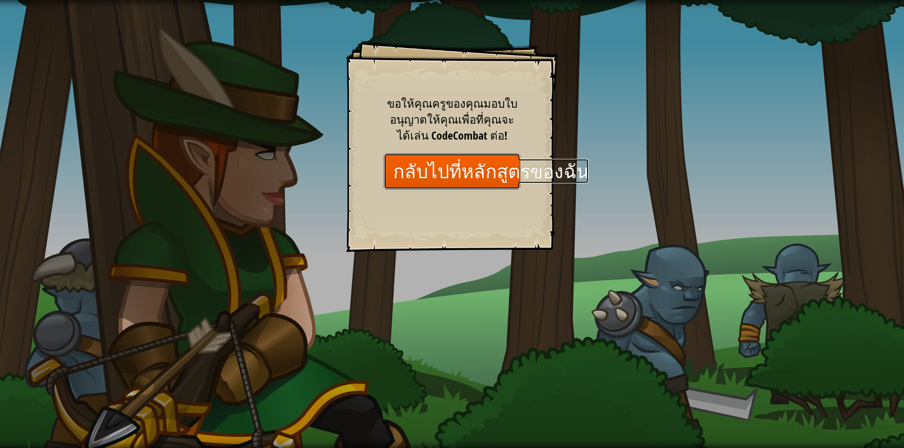
click at [456, 169] on link "กลับไปที่หลักสูตรของฉัน" at bounding box center [452, 171] width 136 height 36
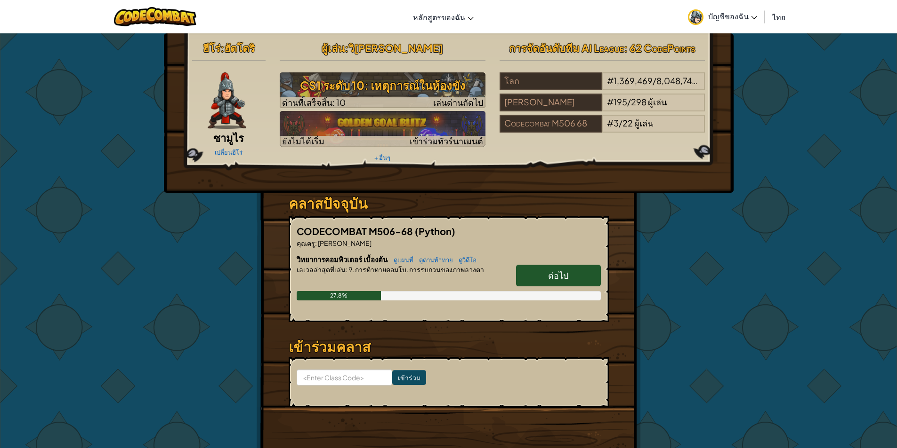
click at [561, 287] on div "ต่อไป" at bounding box center [553, 278] width 94 height 26
click at [564, 283] on link "ต่อไป" at bounding box center [558, 276] width 85 height 22
select select "th"
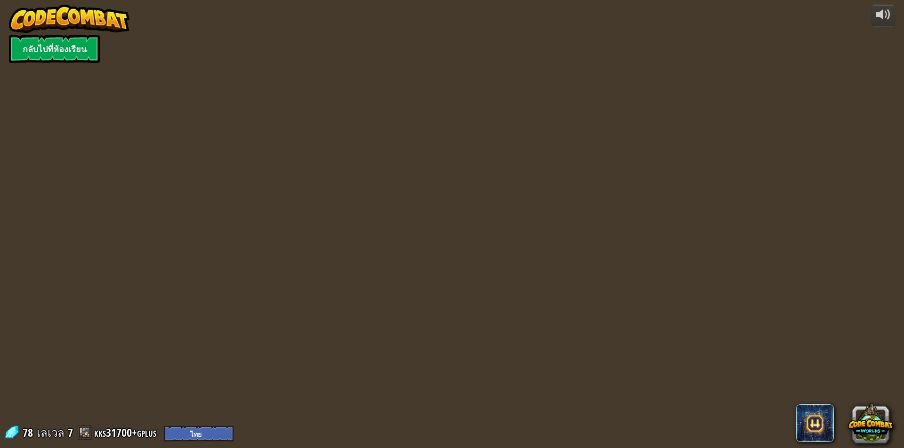
select select "th"
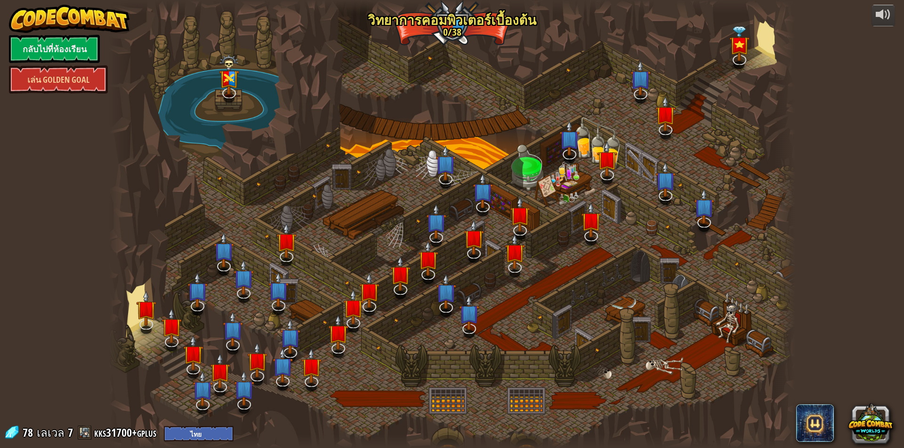
select select "th"
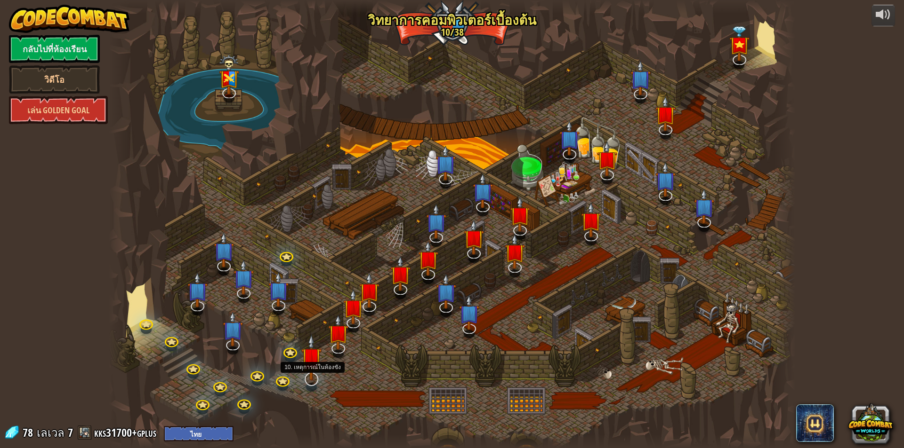
select select "th"
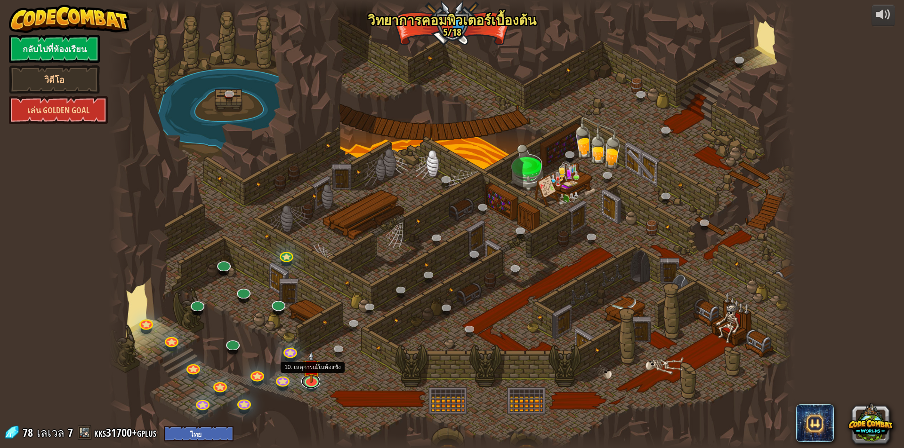
click at [307, 382] on link at bounding box center [310, 382] width 19 height 14
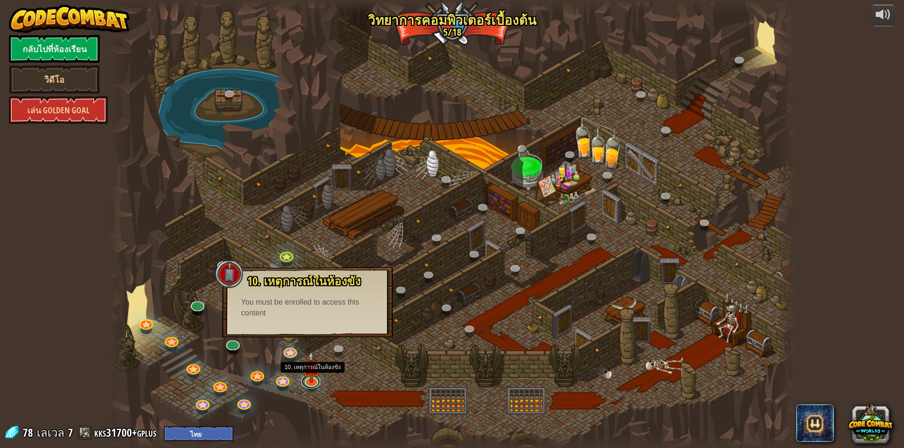
click at [307, 382] on link at bounding box center [310, 382] width 19 height 14
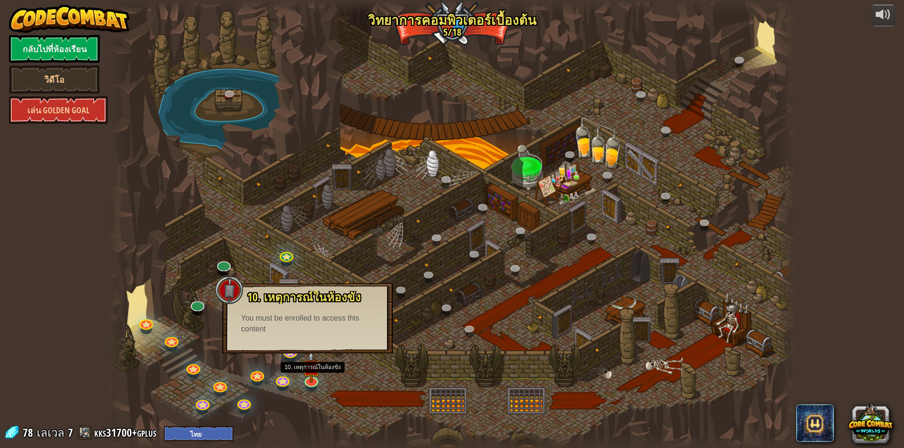
click at [208, 348] on div at bounding box center [452, 224] width 686 height 448
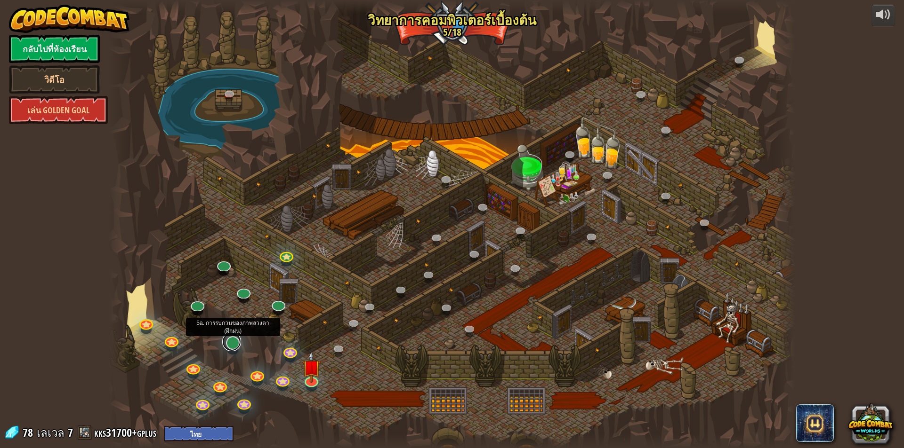
click at [239, 344] on link at bounding box center [231, 342] width 19 height 19
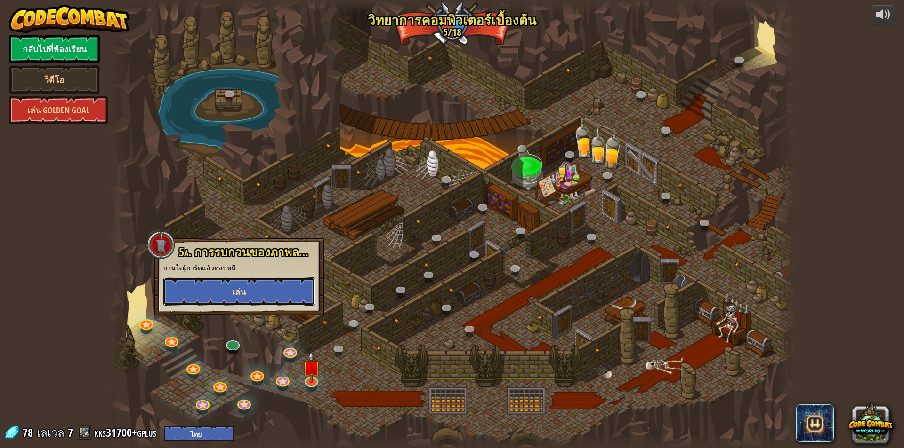
click at [266, 296] on button "เล่น" at bounding box center [239, 292] width 152 height 28
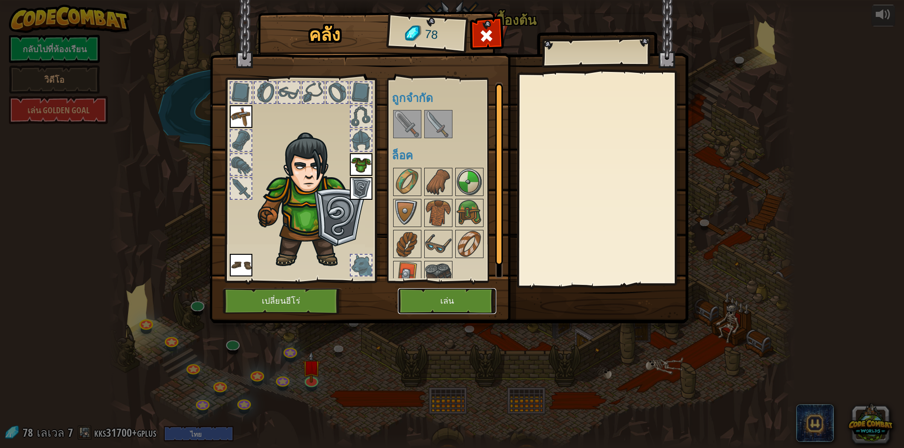
click at [427, 303] on button "เล่น" at bounding box center [447, 301] width 98 height 26
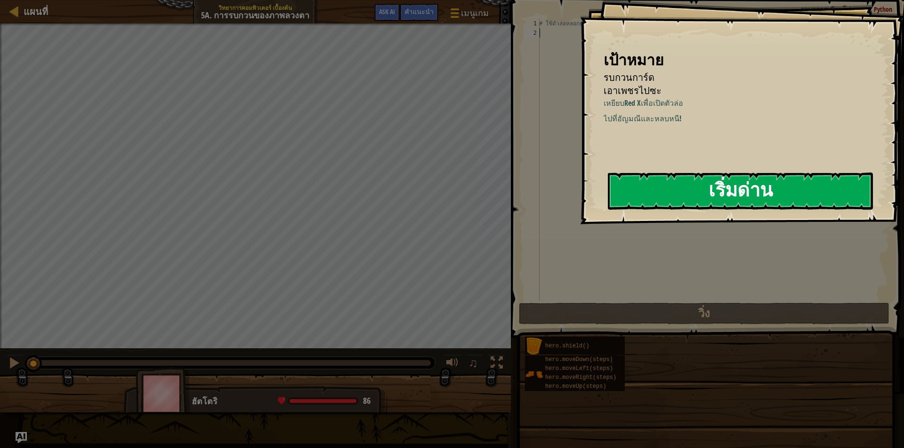
click at [777, 202] on button "เริ่มด่าน" at bounding box center [740, 191] width 265 height 37
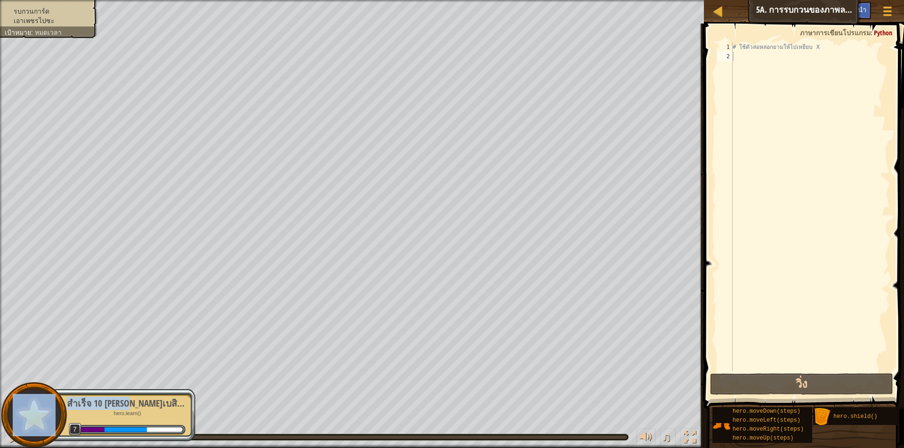
drag, startPoint x: 55, startPoint y: 400, endPoint x: 138, endPoint y: 388, distance: 84.1
click at [137, 388] on div "สำเร็จ 10 เลเวลเบสิกซินแทกซ์ hero.learn() 7" at bounding box center [121, 416] width 148 height 66
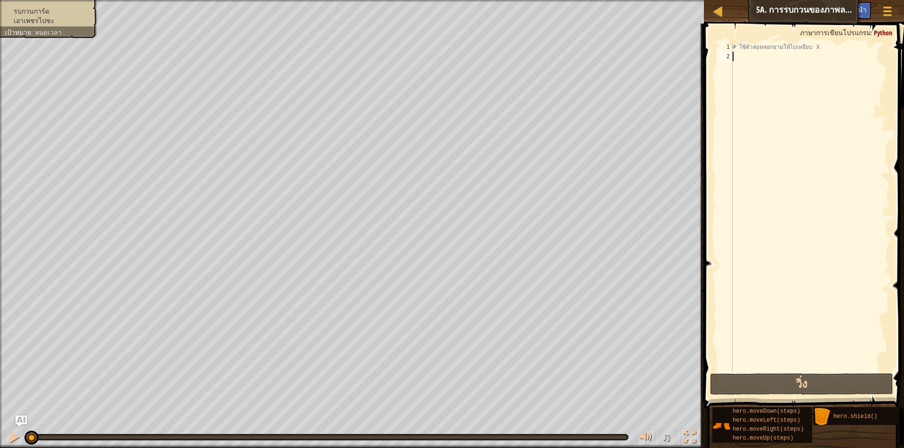
type textarea "h"
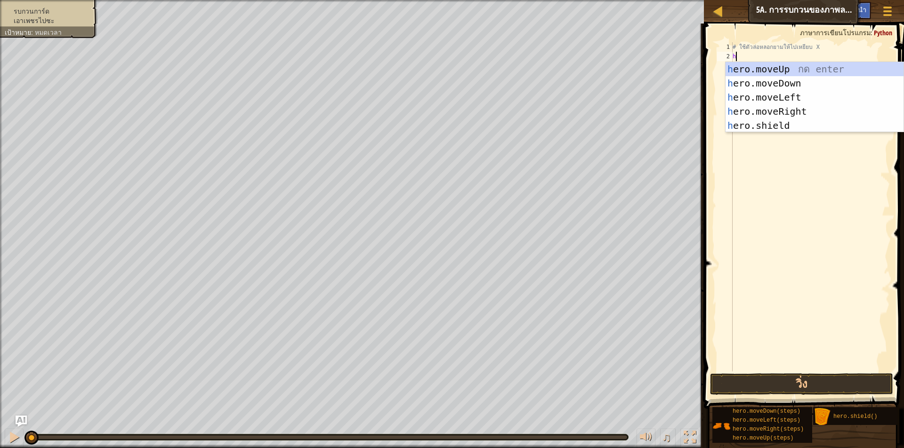
scroll to position [4, 0]
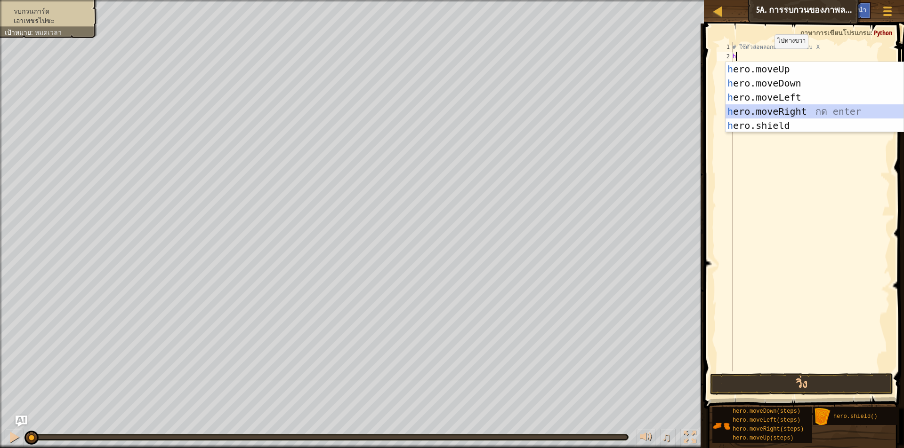
click at [767, 112] on div "h ero.moveUp กด enter h ero.moveDown กด enter h ero.moveLeft กด enter h ero.mov…" at bounding box center [814, 111] width 178 height 99
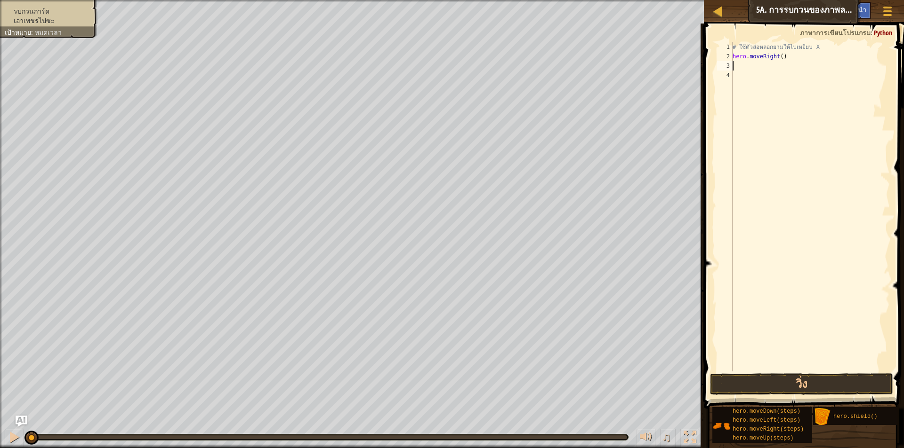
type textarea "h"
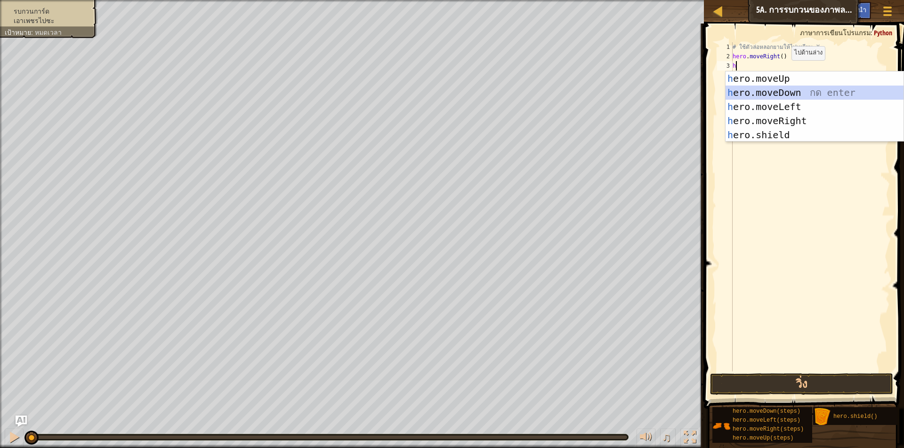
click at [754, 87] on div "h ero.moveUp กด enter h ero.moveDown กด enter h ero.moveLeft กด enter h ero.mov…" at bounding box center [814, 121] width 178 height 99
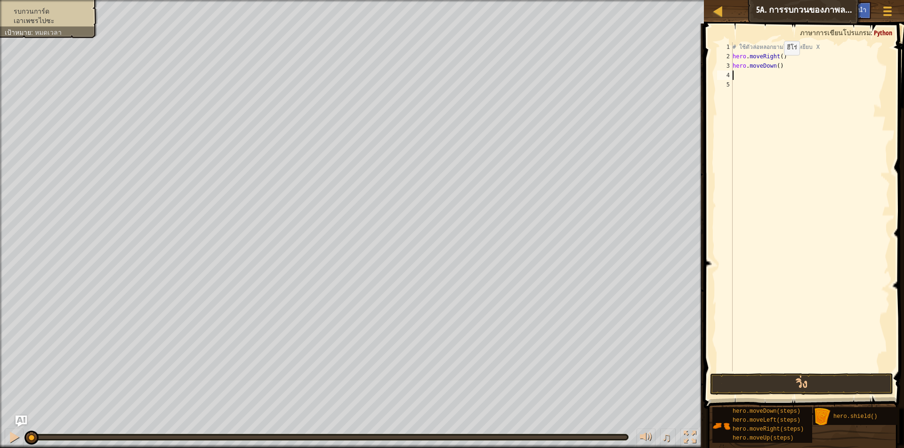
click at [776, 64] on div "# ใช้ตัวล่อหลอกยามให้ไปเหยียบ X hero . moveRight ( ) hero . moveDown ( )" at bounding box center [809, 216] width 159 height 348
type textarea "hero.moveDown(2)"
click at [765, 75] on div "# ใช้ตัวล่อหลอกยามให้ไปเหยียบ X hero . moveRight ( ) hero . moveDown ( 2 )" at bounding box center [809, 216] width 159 height 348
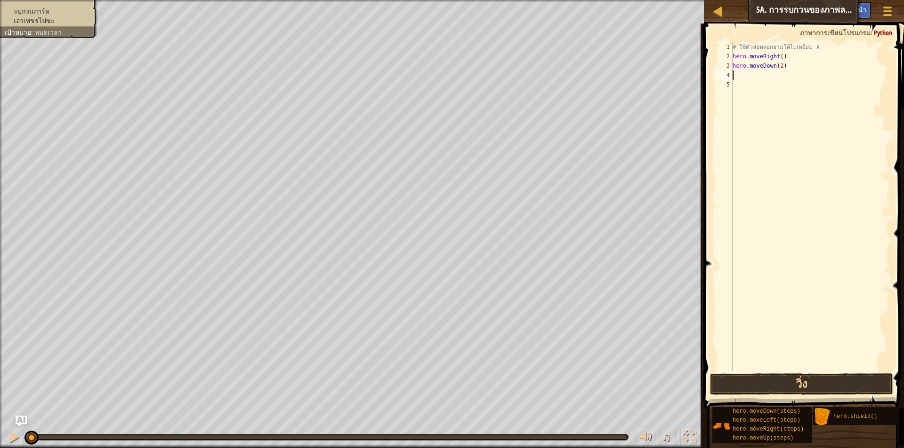
type textarea "h"
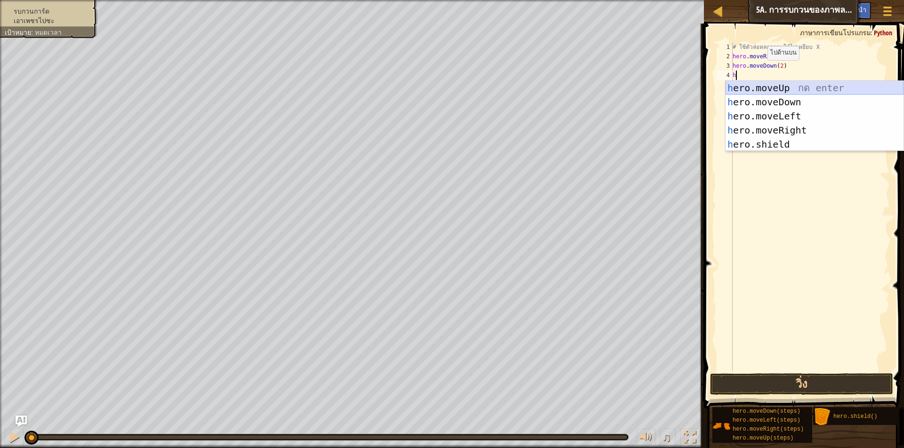
click at [786, 85] on div "h ero.moveUp กด enter h ero.moveDown กด enter h ero.moveLeft กด enter h ero.mov…" at bounding box center [814, 130] width 178 height 99
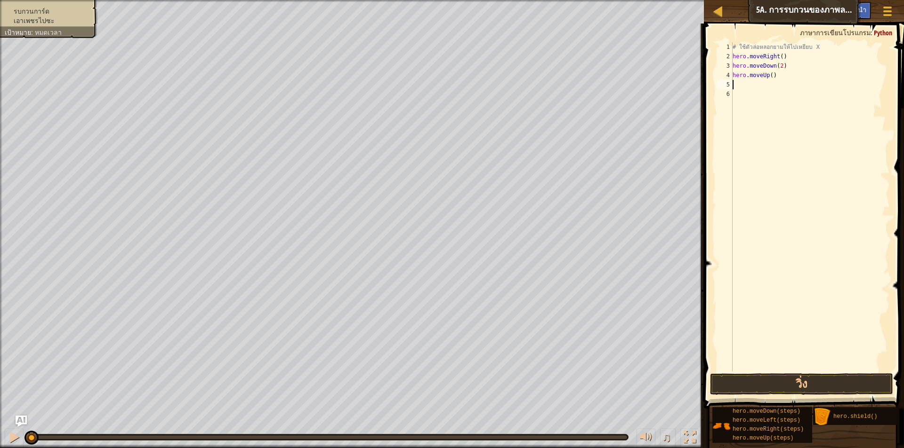
type textarea "h"
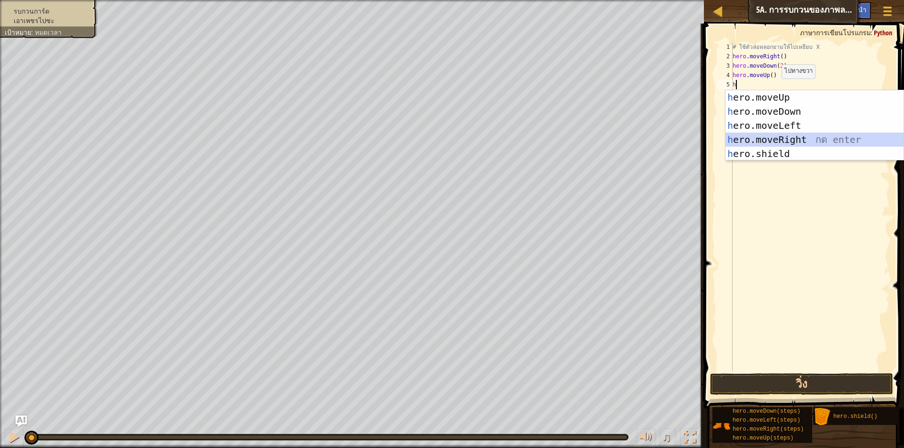
click at [771, 136] on div "h ero.moveUp กด enter h ero.moveDown กด enter h ero.moveLeft กด enter h ero.mov…" at bounding box center [814, 139] width 178 height 99
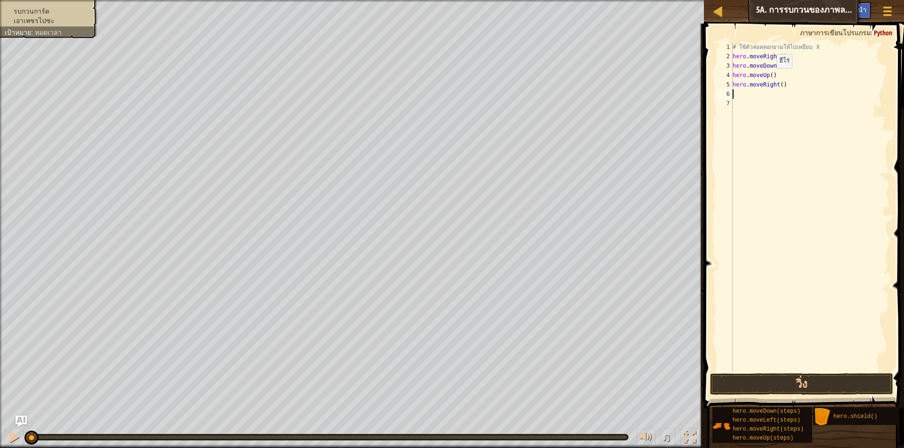
click at [768, 78] on div "# ใช้ตัวล่อหลอกยามให้ไปเหยียบ X hero . moveRight ( ) hero . moveDown ( 2 ) hero…" at bounding box center [809, 216] width 159 height 348
click at [769, 76] on div "# ใช้ตัวล่อหลอกยามให้ไปเหยียบ X hero . moveRight ( ) hero . moveDown ( 2 ) hero…" at bounding box center [809, 216] width 159 height 348
type textarea "hero.moveUp(2)"
drag, startPoint x: 788, startPoint y: 371, endPoint x: 790, endPoint y: 376, distance: 5.5
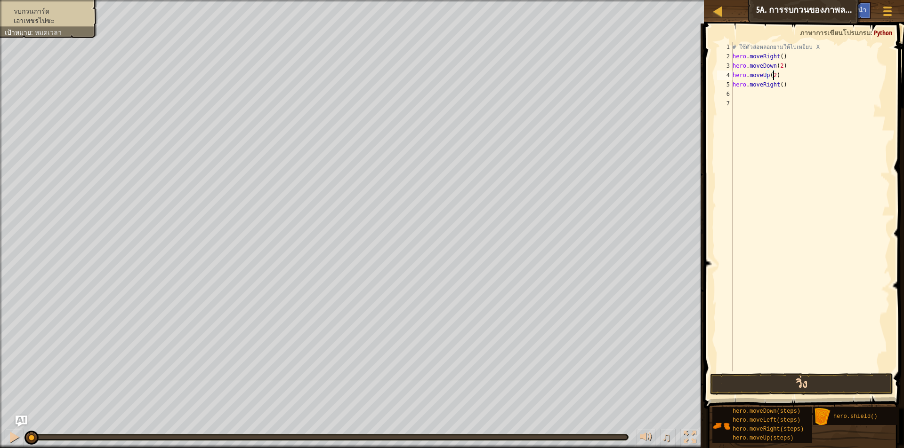
click at [788, 372] on div "hero.moveUp(2) 1 2 3 4 5 6 7 # ใช้ตัวล่อหลอกยามให้ไปเหยียบ X hero . moveRight (…" at bounding box center [802, 234] width 203 height 413
click at [791, 378] on button "วิ่ง" at bounding box center [801, 385] width 183 height 22
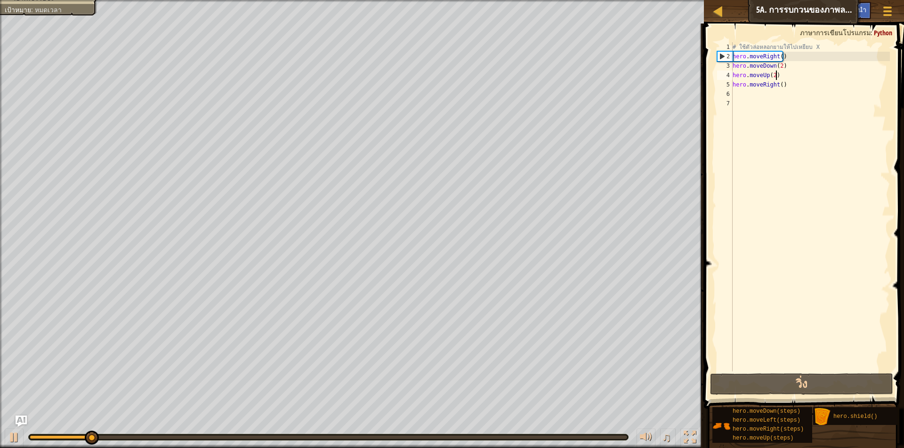
click at [784, 72] on div "# ใช้ตัวล่อหลอกยามให้ไปเหยียบ X hero . moveRight ( ) hero . moveDown ( 2 ) hero…" at bounding box center [809, 216] width 159 height 348
click at [778, 85] on div "# ใช้ตัวล่อหลอกยามให้ไปเหยียบ X hero . moveRight ( ) hero . moveDown ( 2 ) hero…" at bounding box center [809, 216] width 159 height 348
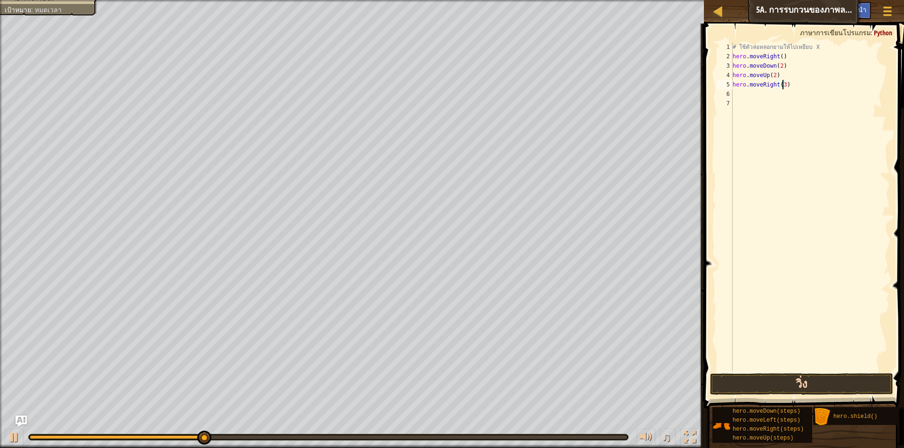
type textarea "hero.moveRight(3)"
click at [787, 385] on button "วิ่ง" at bounding box center [801, 385] width 183 height 22
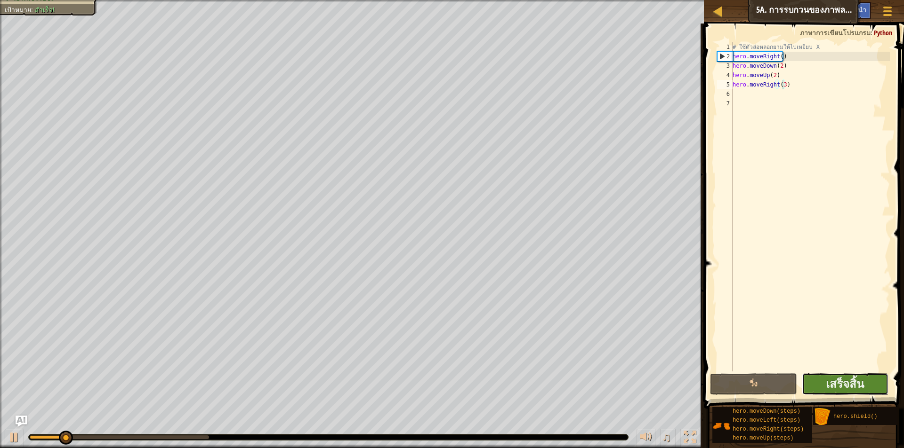
click at [818, 389] on button "เสร็จสิ้น" at bounding box center [844, 385] width 87 height 22
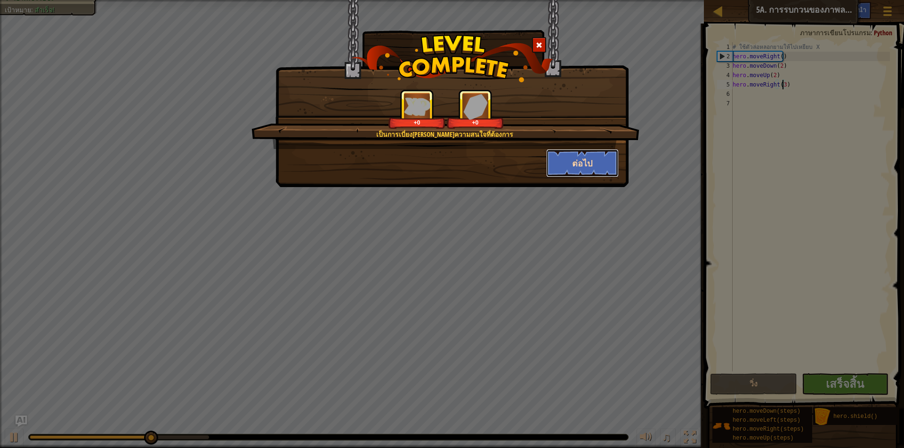
click at [583, 165] on button "ต่อไป" at bounding box center [582, 163] width 73 height 28
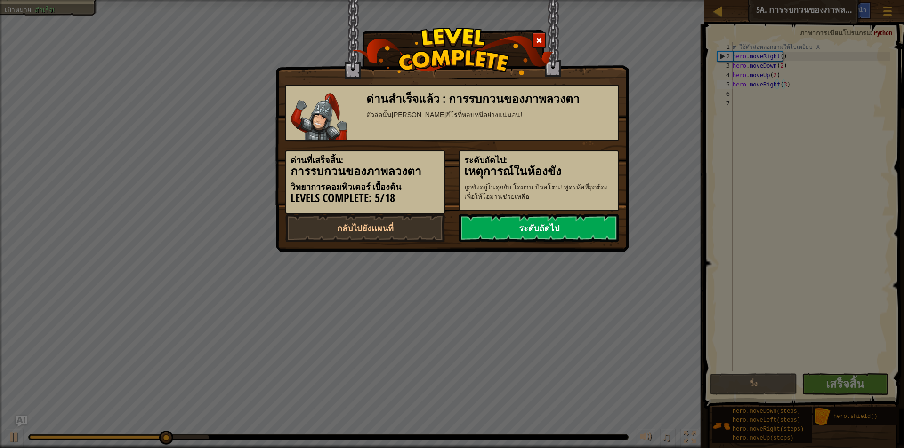
click at [563, 231] on link "ระดับถัดไป" at bounding box center [539, 228] width 160 height 28
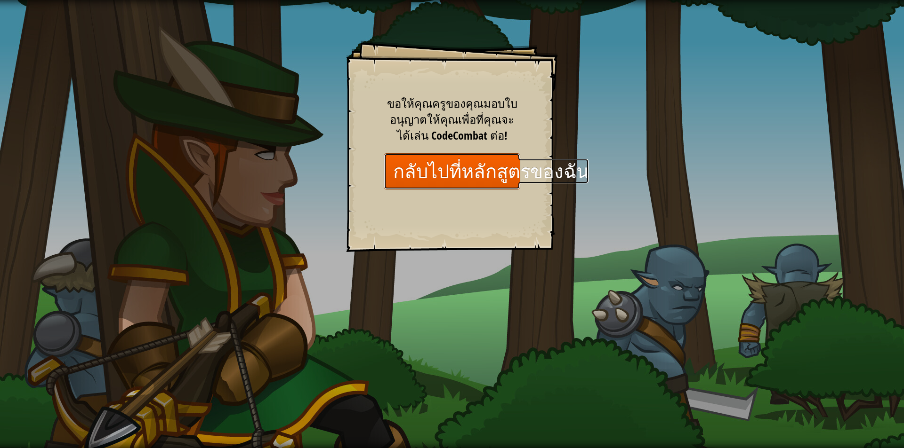
click at [409, 173] on link "กลับไปที่หลักสูตรของฉัน" at bounding box center [452, 171] width 136 height 36
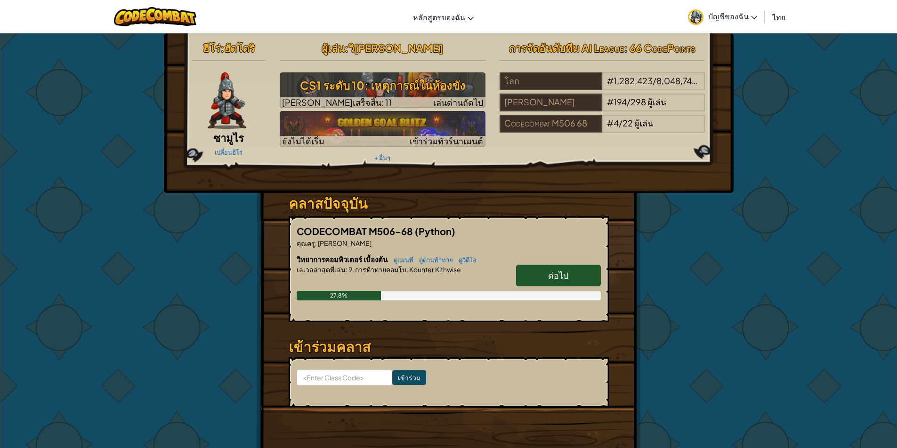
click at [550, 262] on h6 "วิทยาการคอมพิวเตอร์ เบื้องต้น ดูแผนที่ ดูด่านท้าทาย ดูวิดีโอ" at bounding box center [448, 260] width 304 height 10
click at [551, 275] on span "ต่อไป" at bounding box center [558, 275] width 20 height 11
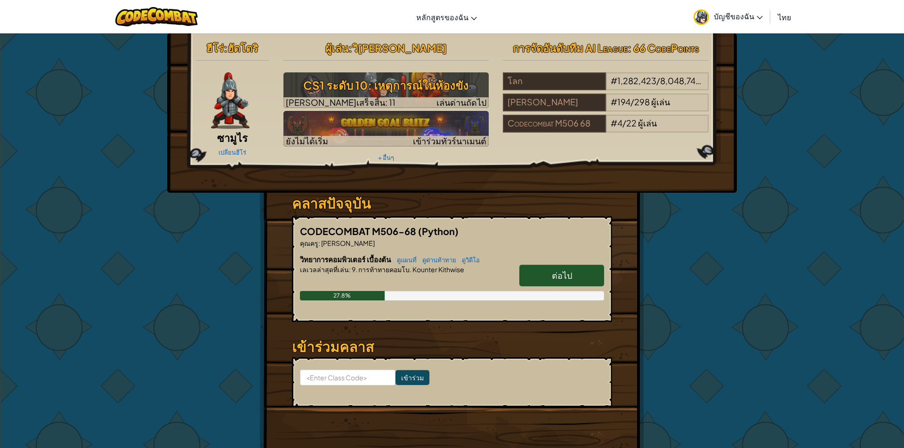
select select "th"
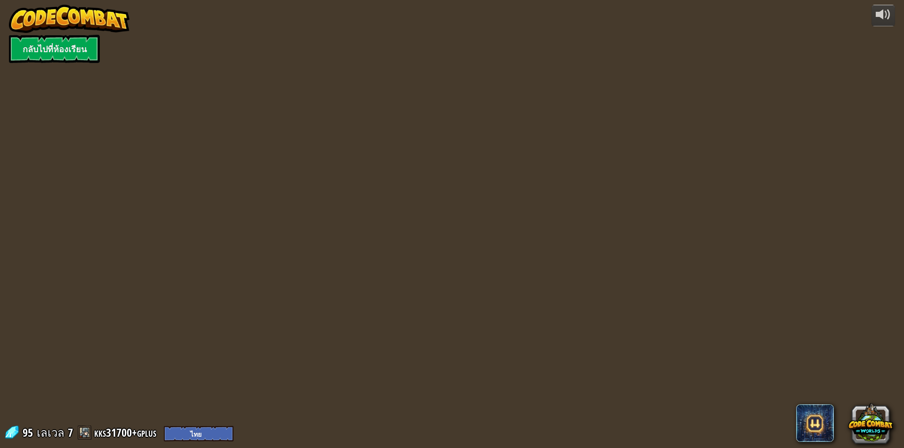
select select "th"
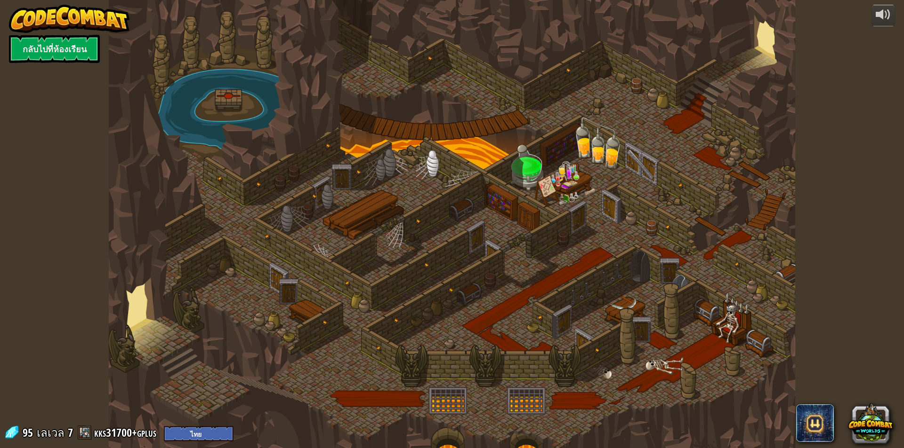
select select "th"
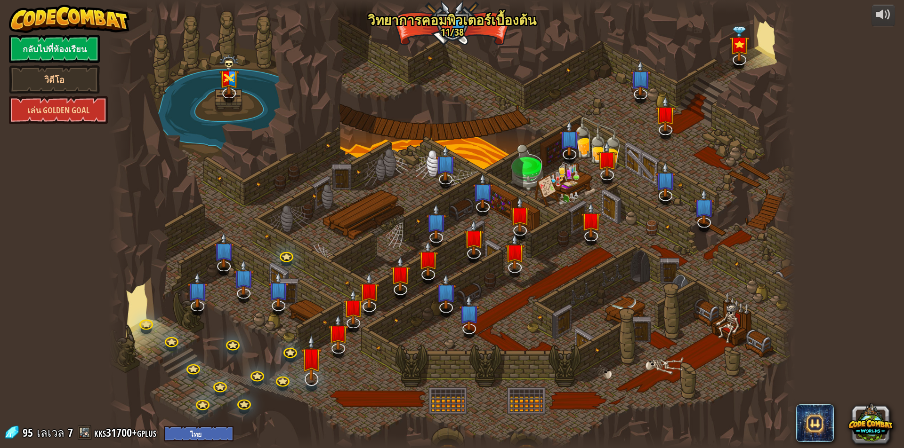
select select "th"
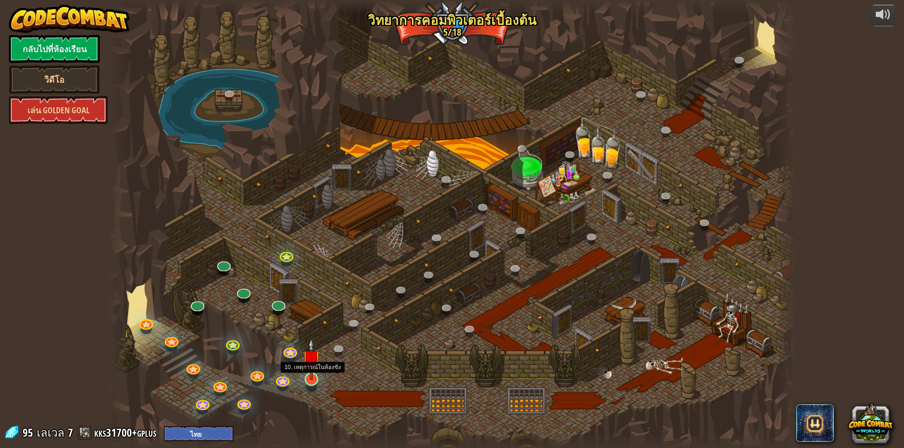
click at [312, 377] on img at bounding box center [311, 359] width 18 height 42
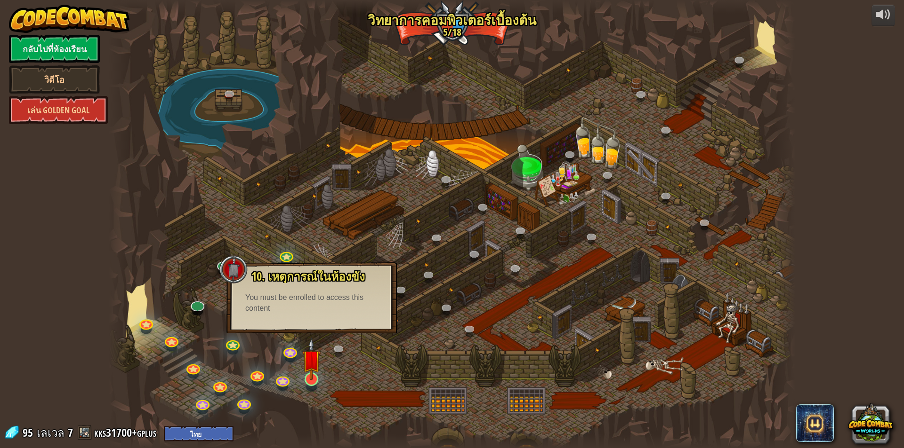
drag, startPoint x: 321, startPoint y: 386, endPoint x: 311, endPoint y: 381, distance: 11.6
click at [322, 384] on div at bounding box center [452, 224] width 686 height 448
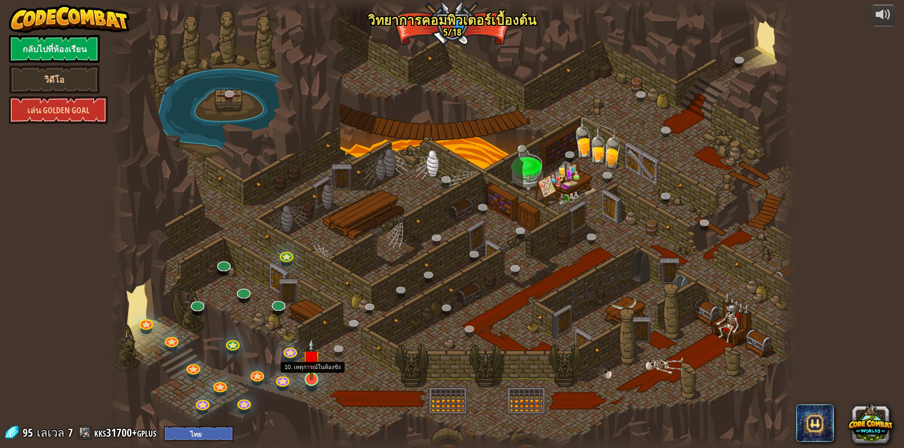
click at [311, 380] on img at bounding box center [311, 359] width 18 height 42
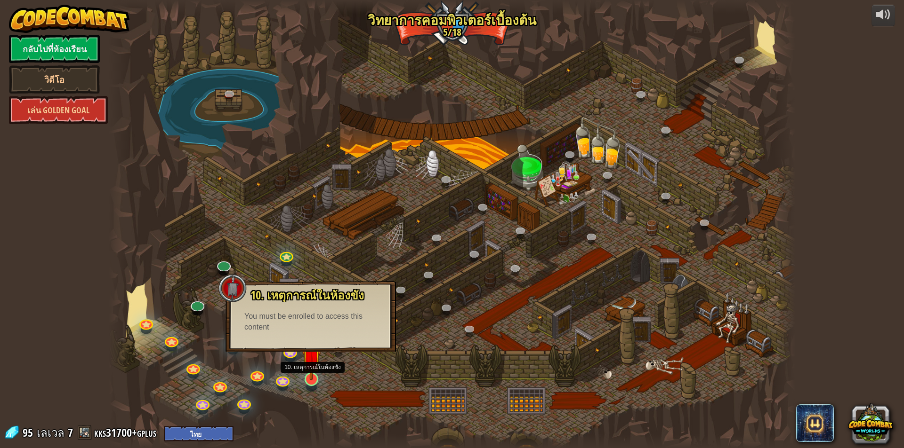
click at [311, 379] on img at bounding box center [311, 359] width 18 height 42
click at [197, 320] on div at bounding box center [452, 224] width 686 height 448
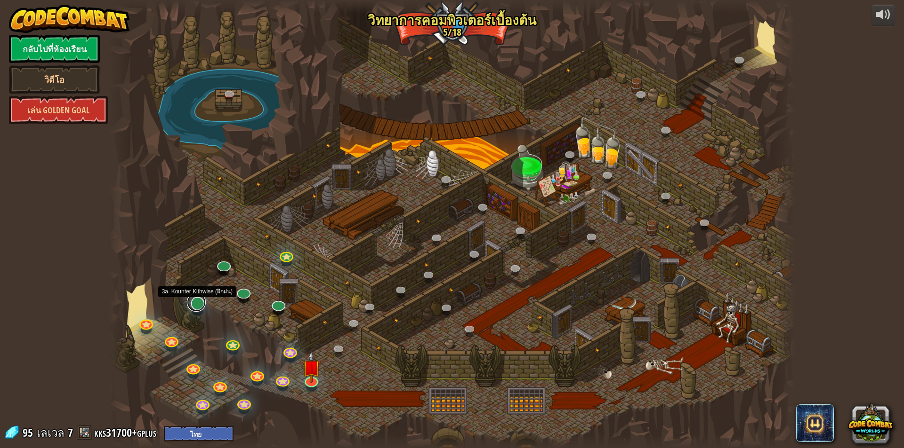
click at [194, 304] on link at bounding box center [196, 302] width 19 height 19
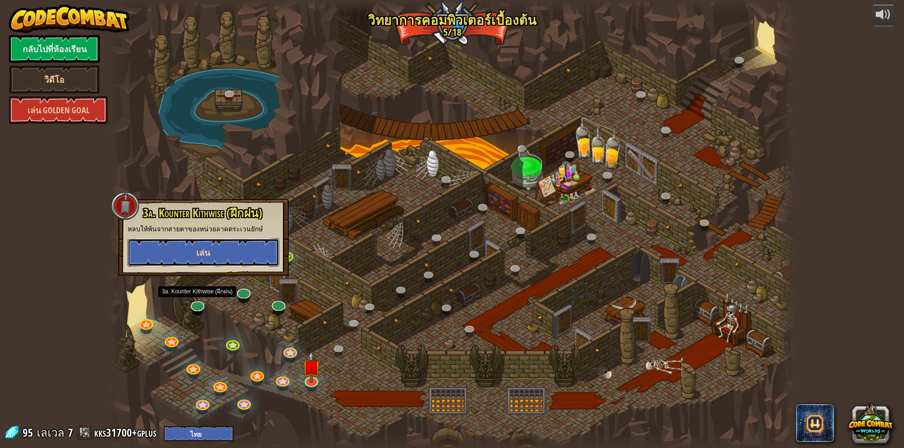
click at [234, 255] on button "เล่น" at bounding box center [204, 253] width 152 height 28
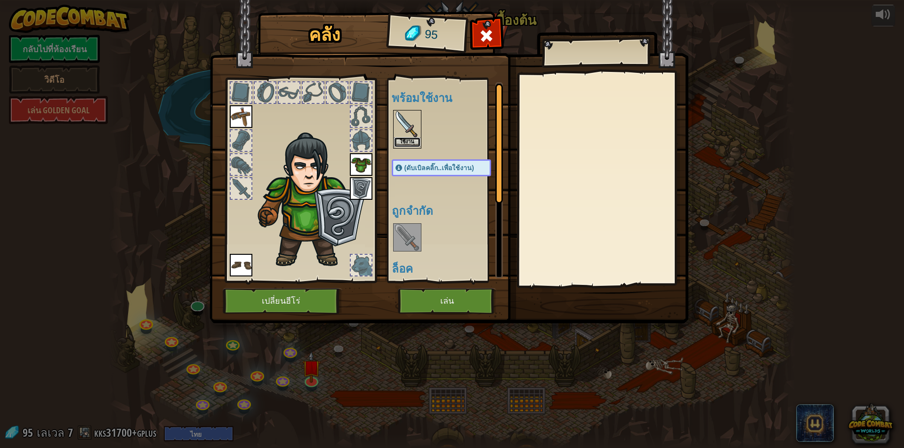
click at [409, 138] on button "ใช้งาน" at bounding box center [407, 142] width 26 height 10
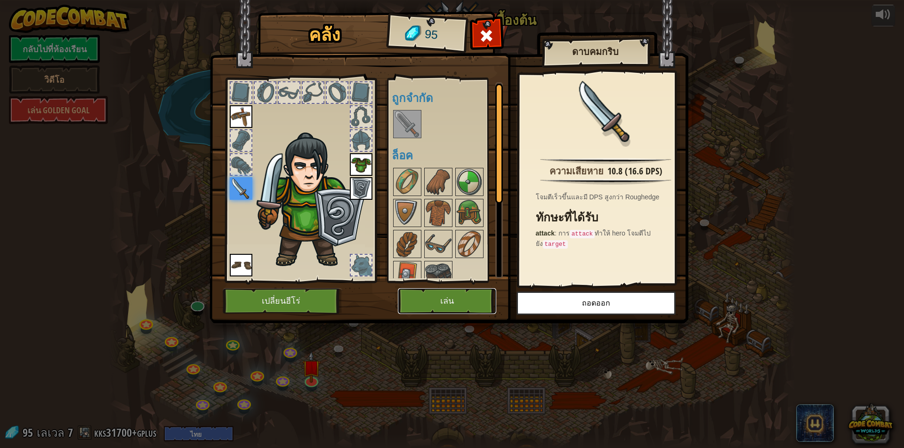
click at [426, 295] on button "เล่น" at bounding box center [447, 301] width 98 height 26
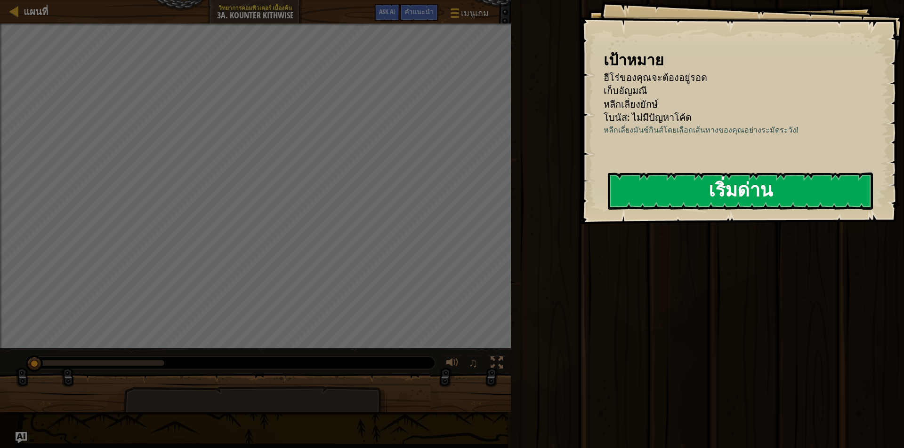
click at [708, 202] on button "เริ่มด่าน" at bounding box center [740, 191] width 265 height 37
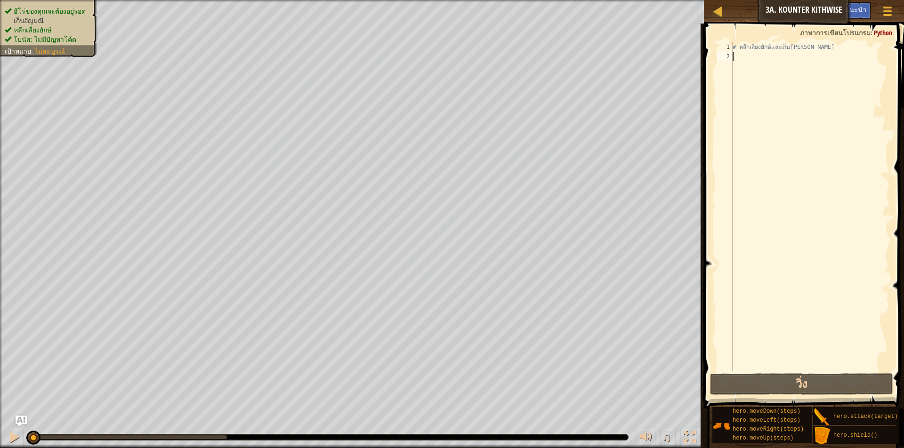
type textarea "h"
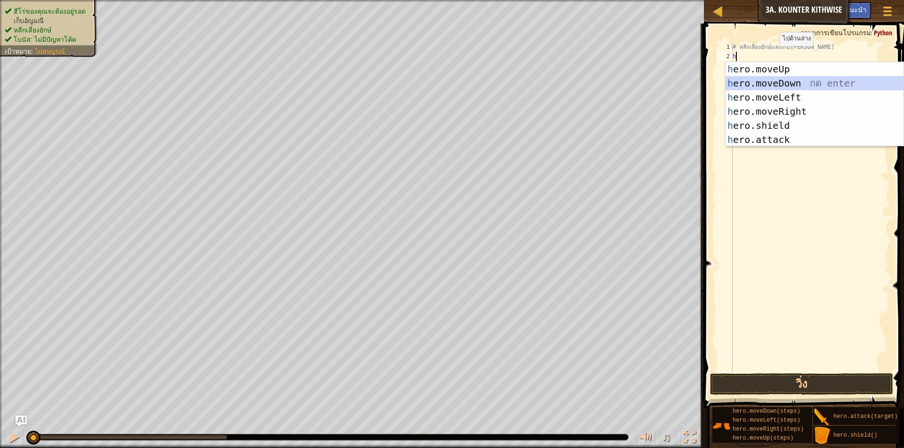
click at [779, 86] on div "h ero.moveUp กด enter h ero.moveDown กด enter h ero.moveLeft กด enter h ero.mov…" at bounding box center [814, 118] width 178 height 113
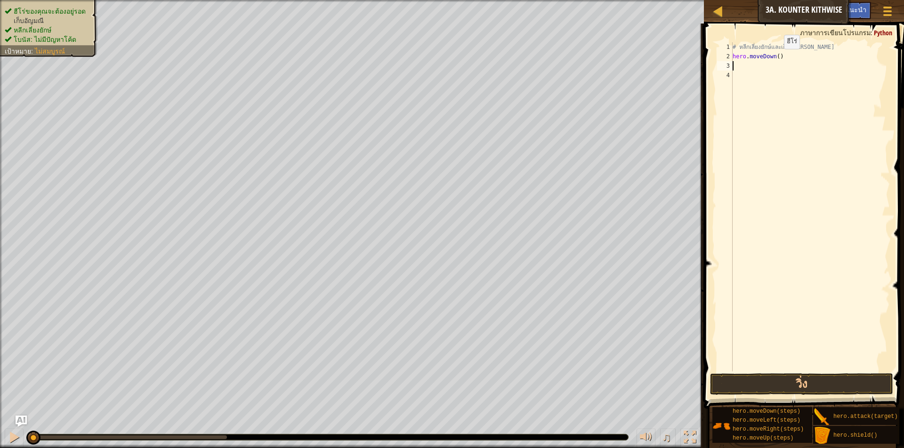
click at [776, 58] on div "# หลีกเลี่ยงยักษ์และเก็บอัญมณี hero . moveDown ( )" at bounding box center [809, 216] width 159 height 348
type textarea "hero.moveDown(2)"
click at [768, 71] on div "# หลีกเลี่ยงยักษ์และเก็บอัญมณี hero . moveDown ( 2 )" at bounding box center [809, 216] width 159 height 348
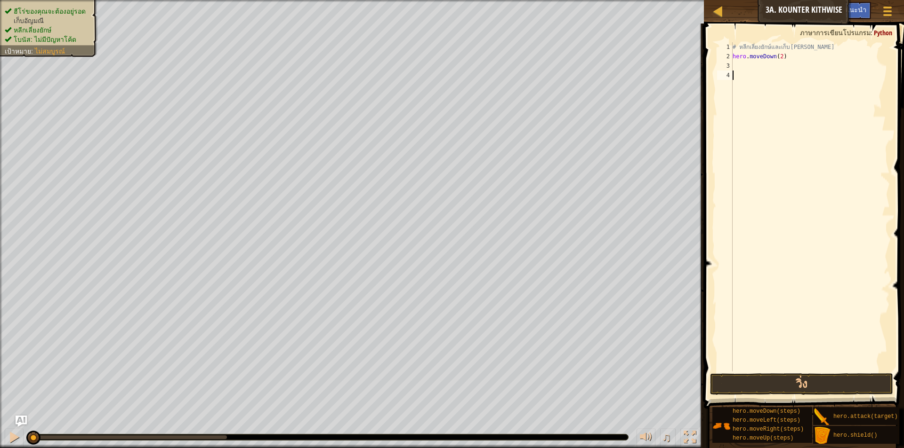
click at [774, 65] on div "# หลีกเลี่ยงยักษ์และเก็บอัญมณี hero . moveDown ( 2 )" at bounding box center [809, 216] width 159 height 348
type textarea "h"
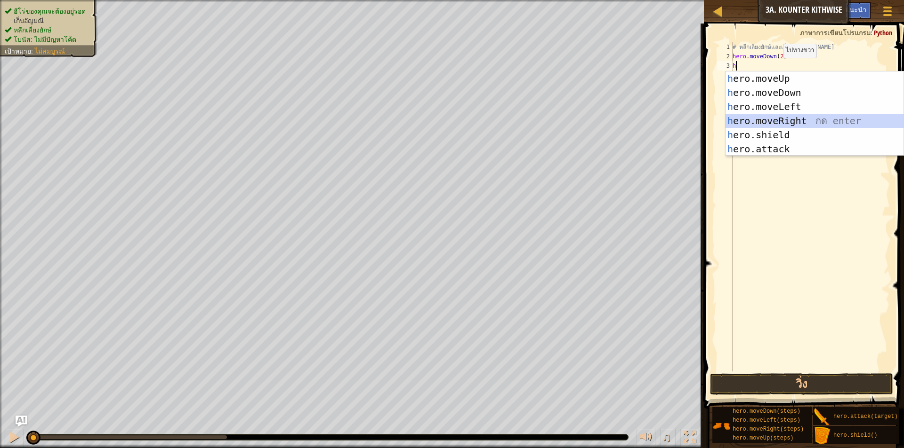
click at [791, 120] on div "h ero.moveUp กด enter h ero.moveDown กด enter h ero.moveLeft กด enter h ero.mov…" at bounding box center [814, 128] width 178 height 113
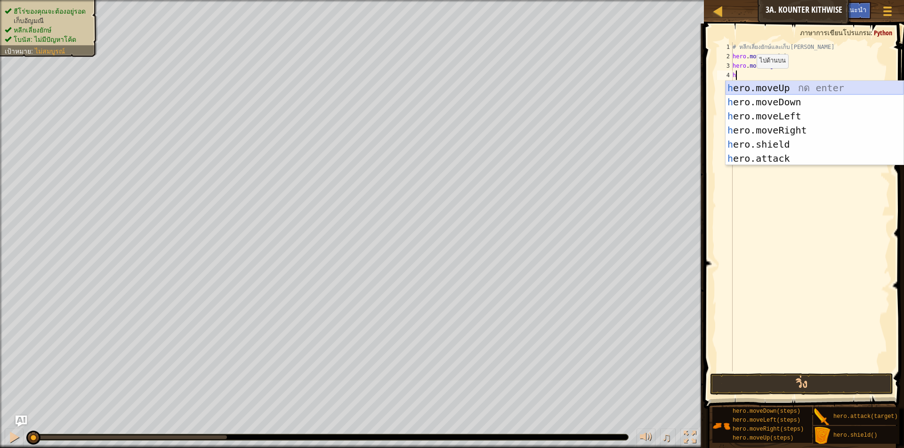
click at [786, 87] on div "h ero.moveUp กด enter h ero.moveDown กด enter h ero.moveLeft กด enter h ero.mov…" at bounding box center [814, 137] width 178 height 113
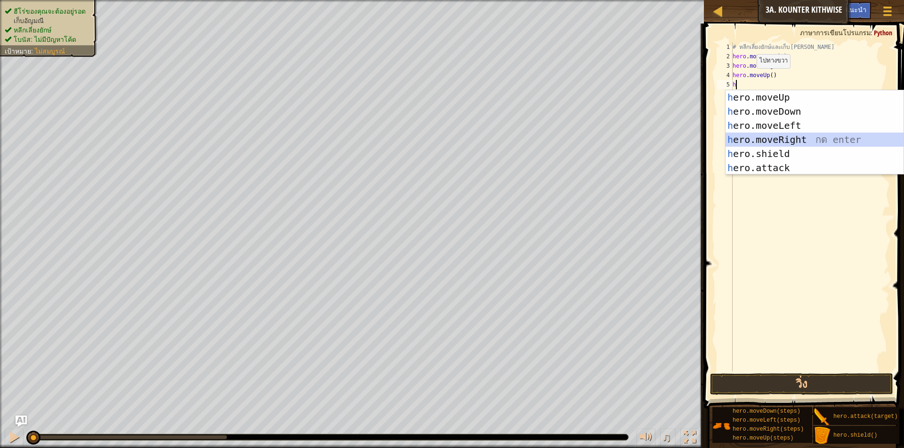
click at [788, 141] on div "h ero.moveUp กด enter h ero.moveDown กด enter h ero.moveLeft กด enter h ero.mov…" at bounding box center [814, 146] width 178 height 113
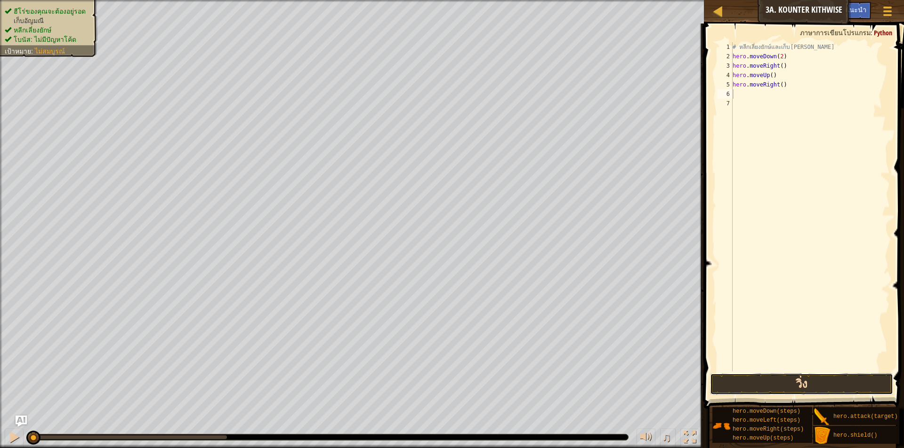
drag, startPoint x: 772, startPoint y: 375, endPoint x: 766, endPoint y: 376, distance: 6.1
click at [772, 376] on button "วิ่ง" at bounding box center [801, 385] width 183 height 22
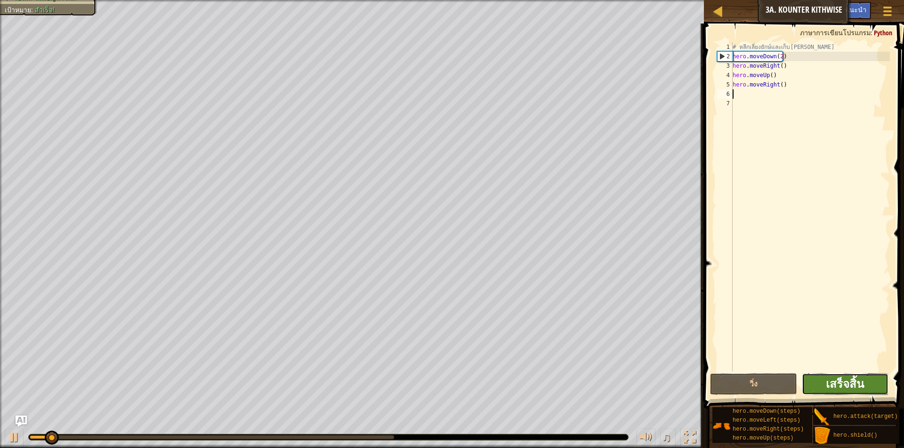
click at [835, 386] on span "เสร็จสิ้น" at bounding box center [844, 383] width 38 height 15
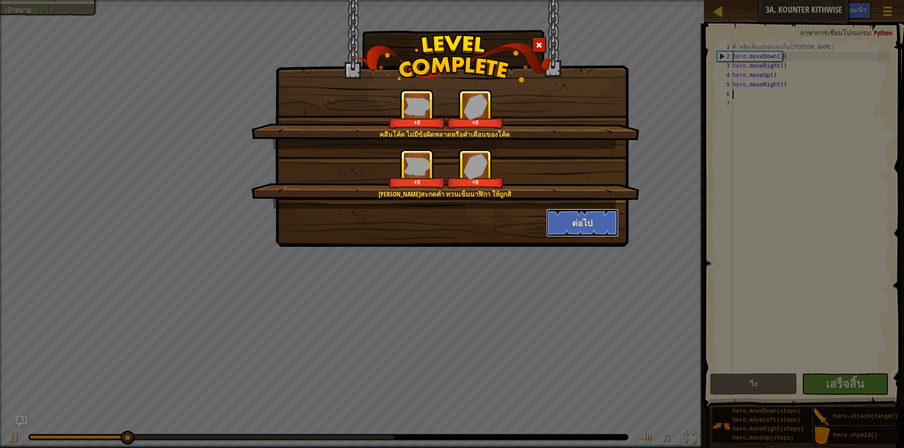
click at [578, 216] on button "ต่อไป" at bounding box center [582, 223] width 73 height 28
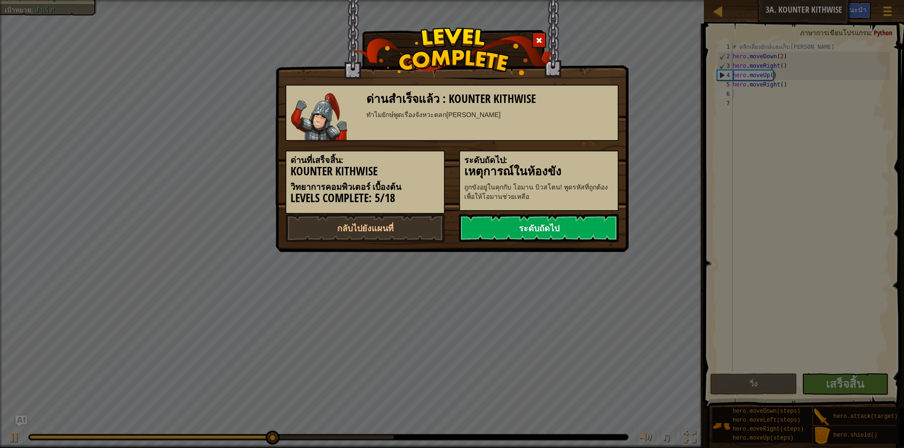
click at [563, 229] on link "ระดับถัดไป" at bounding box center [539, 228] width 160 height 28
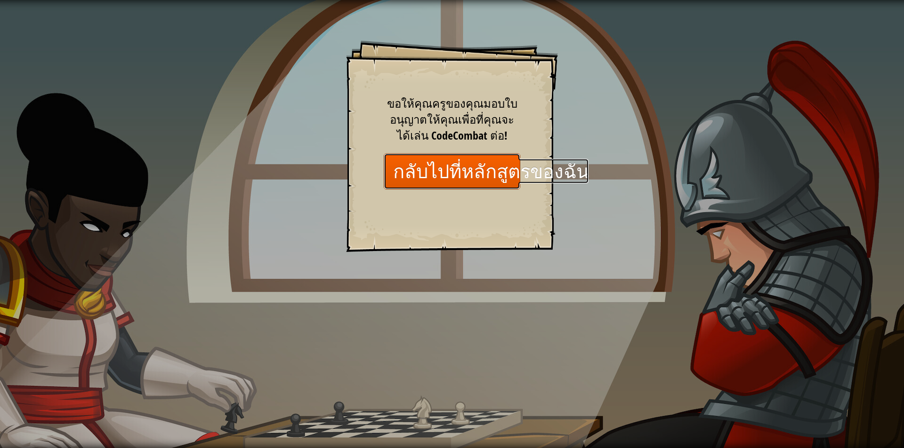
click at [472, 178] on link "กลับไปที่หลักสูตรของฉัน" at bounding box center [452, 171] width 136 height 36
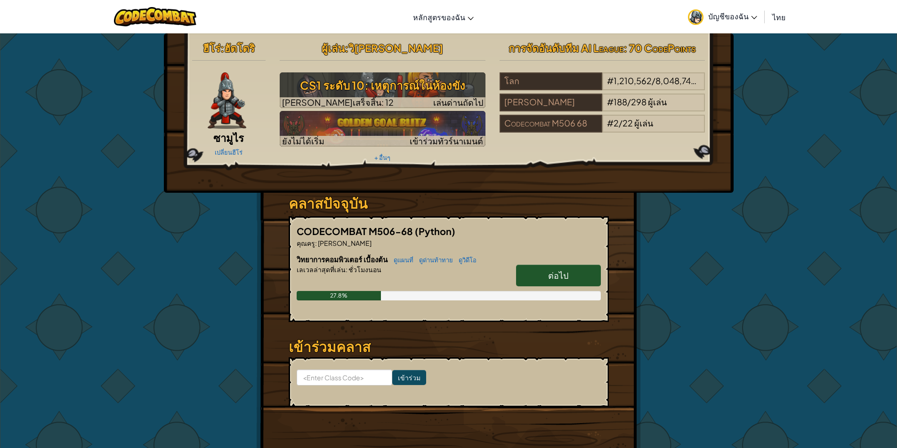
drag, startPoint x: 563, startPoint y: 262, endPoint x: 572, endPoint y: 277, distance: 17.1
click at [564, 265] on div "วิทยาการคอมพิวเตอร์ เบื้องต้น ดูแผนที่ ดูด่านท้าทาย ดูวิดีโอ ต่อไป เลเวลล่าสุดท…" at bounding box center [448, 285] width 304 height 60
click at [571, 276] on link "ต่อไป" at bounding box center [558, 276] width 85 height 22
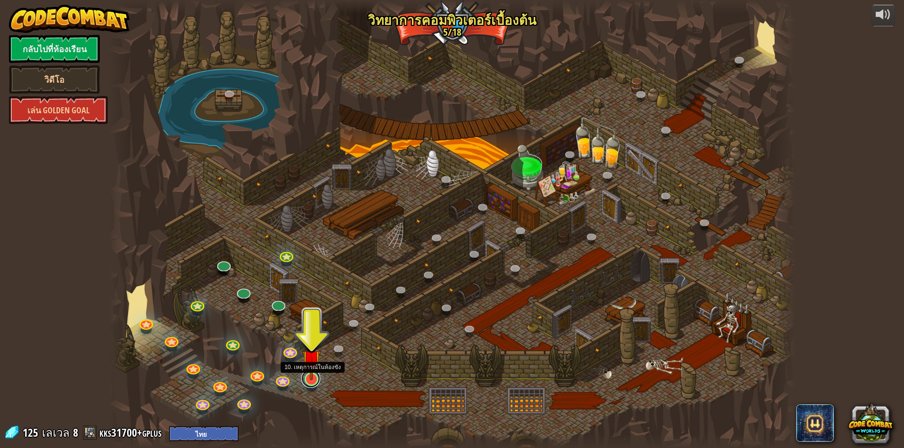
click at [315, 384] on link at bounding box center [310, 378] width 19 height 19
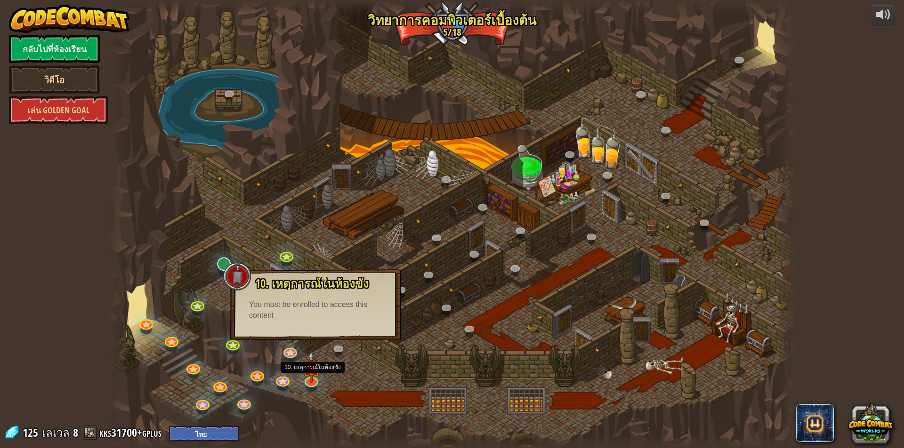
click at [248, 278] on div at bounding box center [237, 277] width 28 height 28
click at [218, 264] on link at bounding box center [222, 263] width 19 height 19
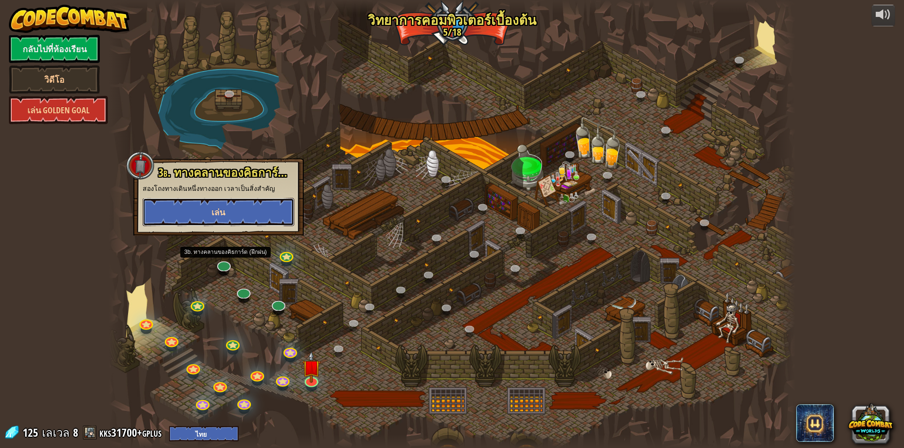
click at [239, 208] on button "เล่น" at bounding box center [219, 212] width 152 height 28
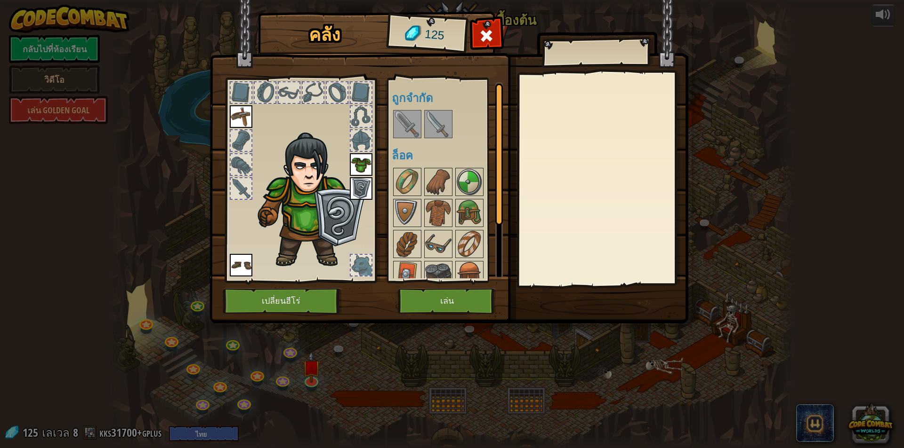
click at [408, 126] on img at bounding box center [407, 124] width 26 height 26
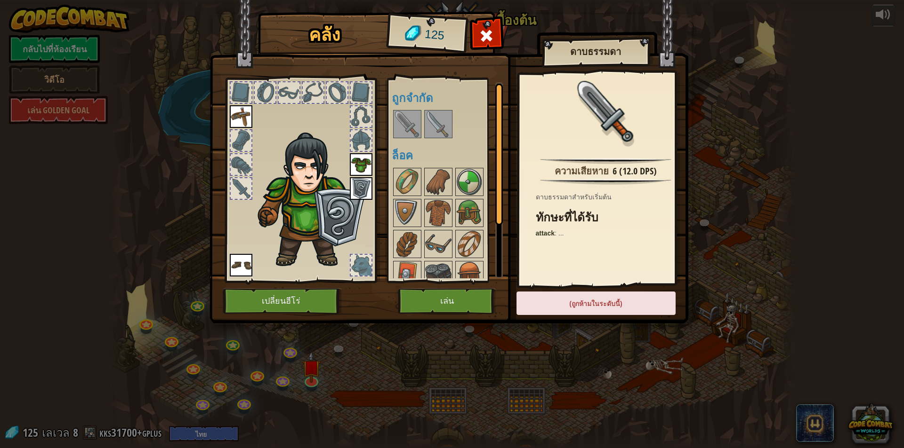
click at [431, 123] on img at bounding box center [438, 124] width 26 height 26
click at [410, 182] on img at bounding box center [407, 182] width 26 height 26
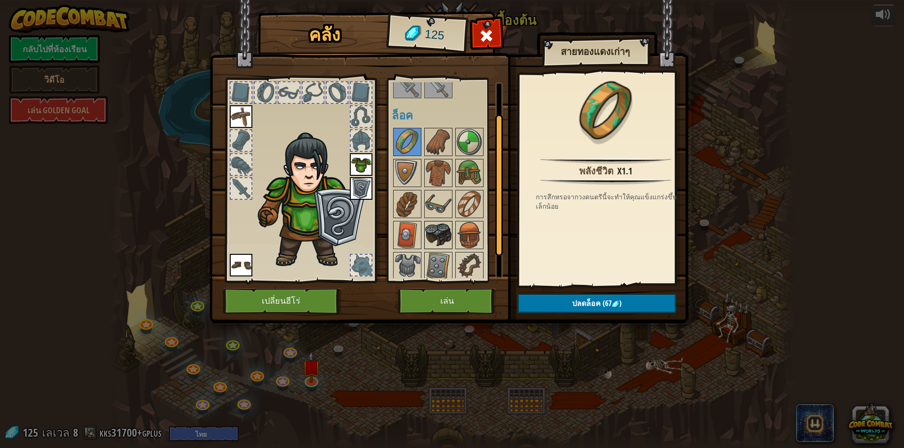
scroll to position [74, 0]
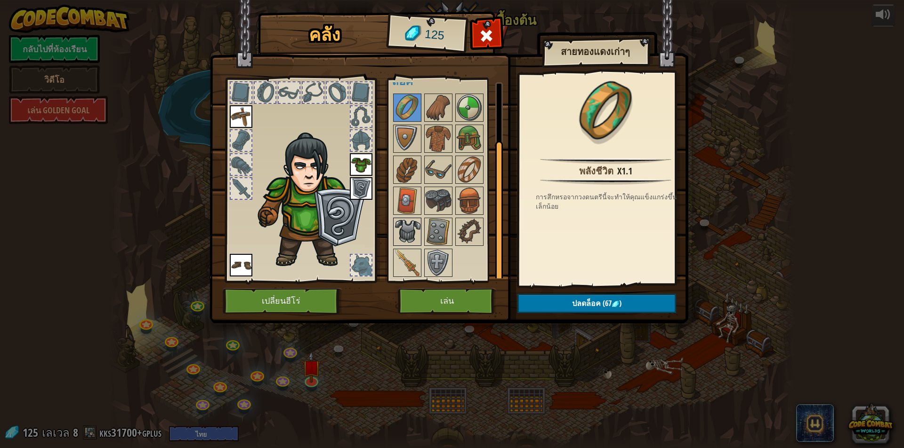
click at [408, 231] on img at bounding box center [407, 232] width 26 height 26
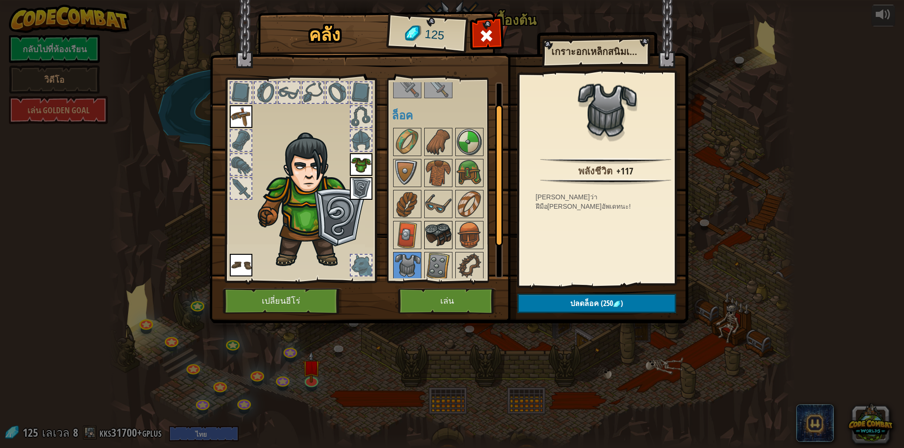
scroll to position [27, 0]
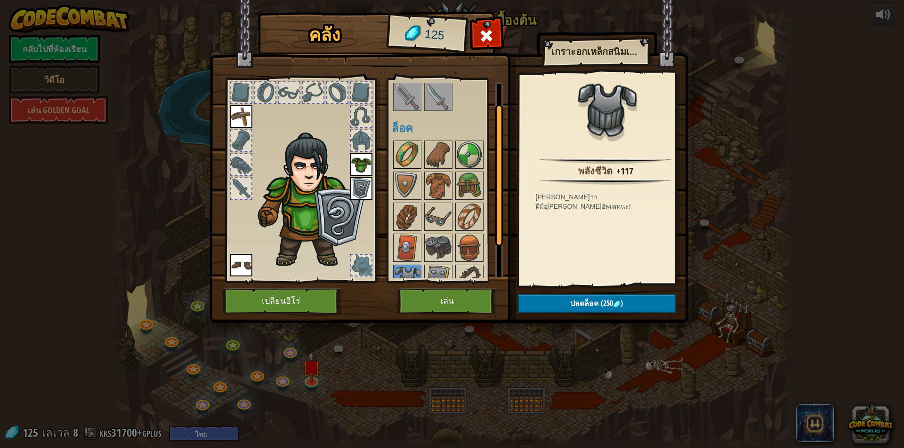
click at [407, 150] on img at bounding box center [407, 155] width 26 height 26
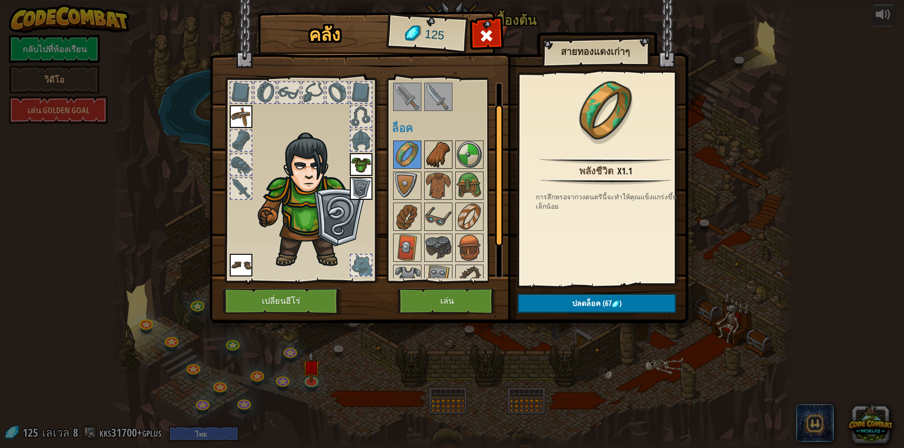
click at [450, 157] on img at bounding box center [438, 155] width 26 height 26
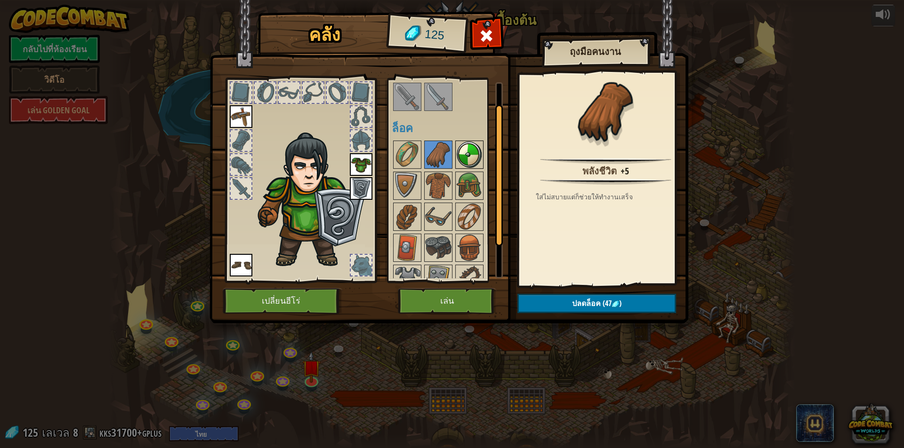
click at [460, 154] on img at bounding box center [469, 155] width 26 height 26
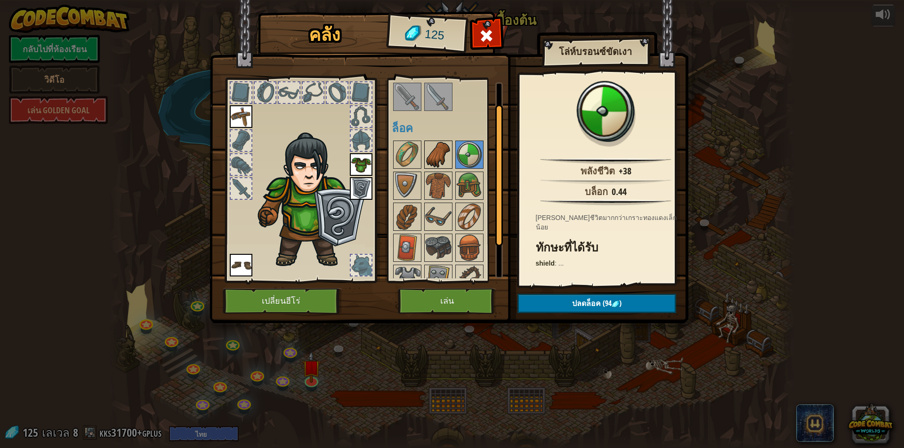
click at [439, 159] on img at bounding box center [438, 155] width 26 height 26
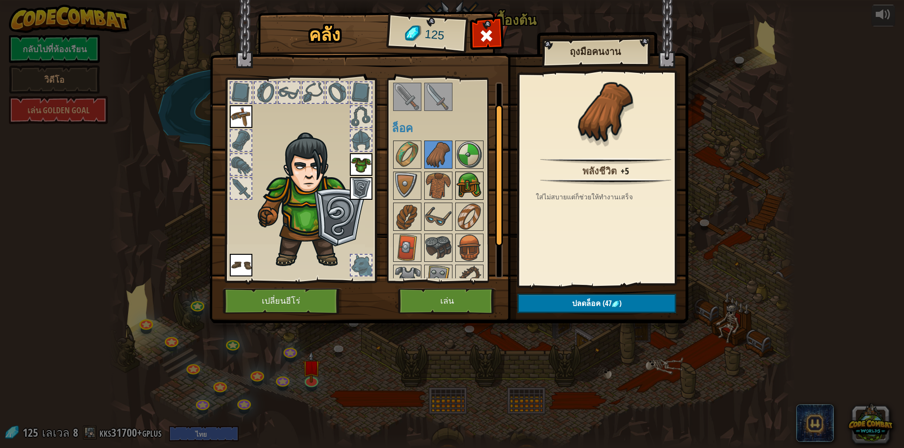
click at [464, 192] on img at bounding box center [469, 186] width 26 height 26
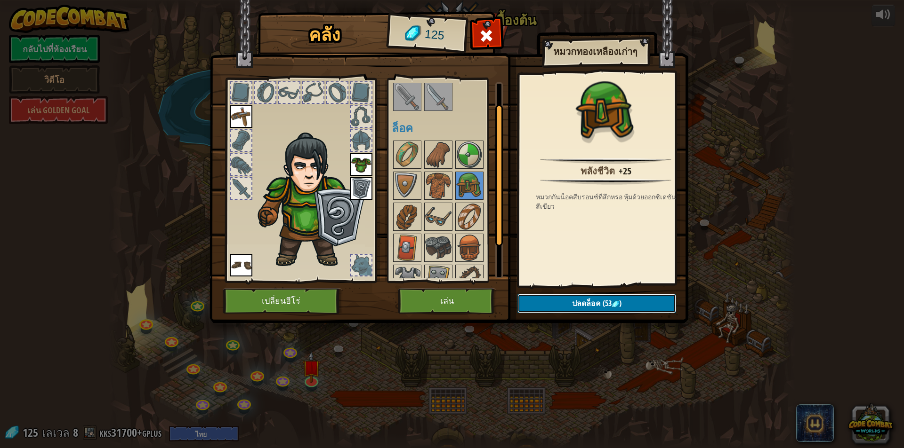
click at [588, 304] on span "ปลดล็อค" at bounding box center [586, 303] width 29 height 10
click at [588, 302] on button "ยืนยัน" at bounding box center [596, 303] width 159 height 19
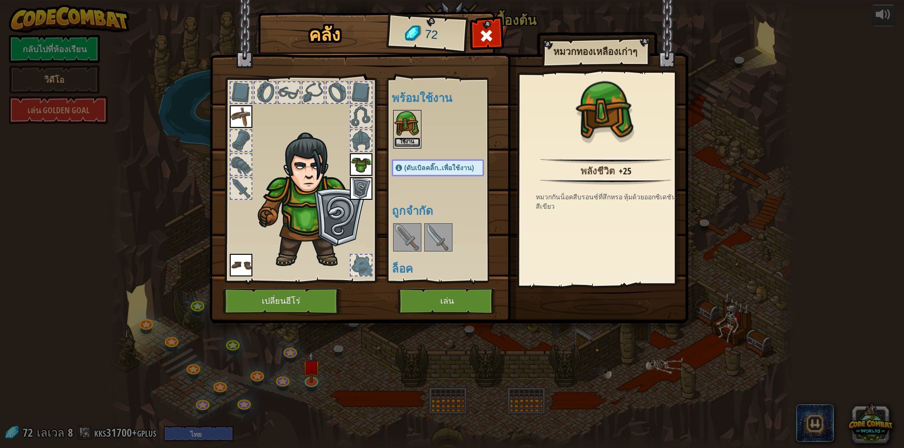
click at [411, 140] on button "ใช้งาน" at bounding box center [407, 142] width 26 height 10
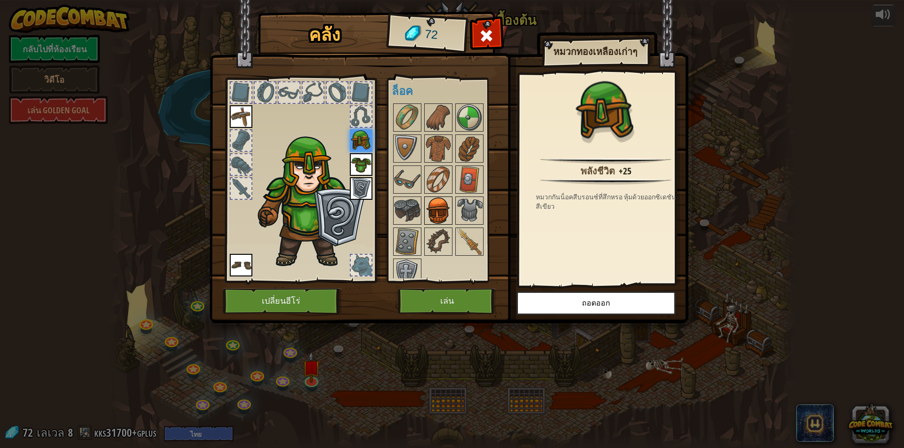
scroll to position [74, 0]
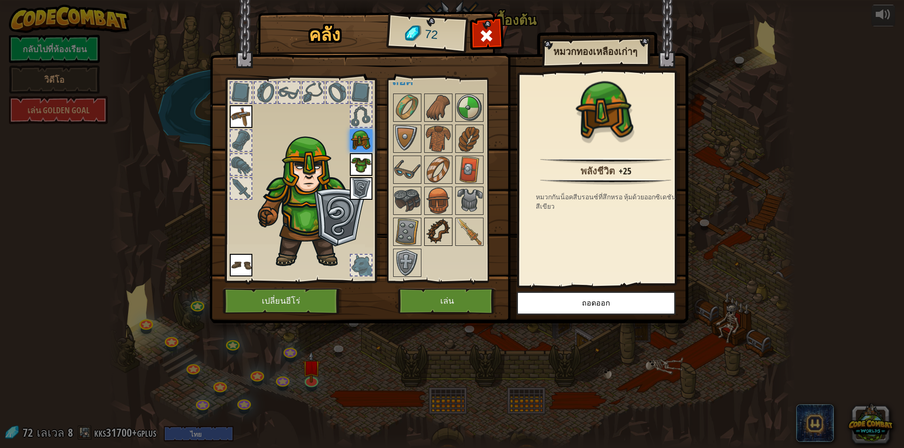
click at [440, 233] on img at bounding box center [438, 232] width 26 height 26
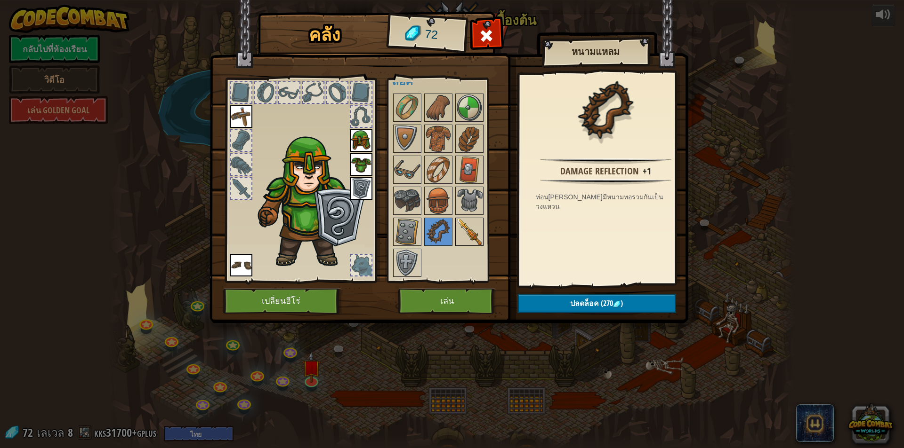
click at [471, 231] on img at bounding box center [469, 232] width 26 height 26
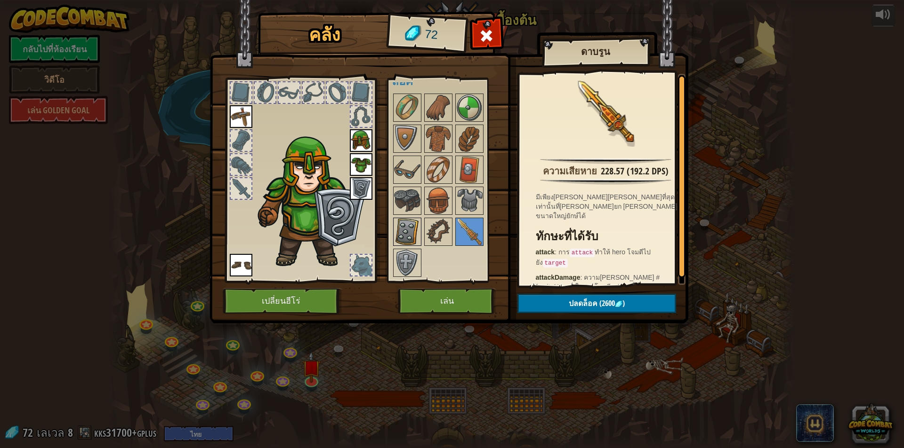
click at [412, 225] on img at bounding box center [407, 232] width 26 height 26
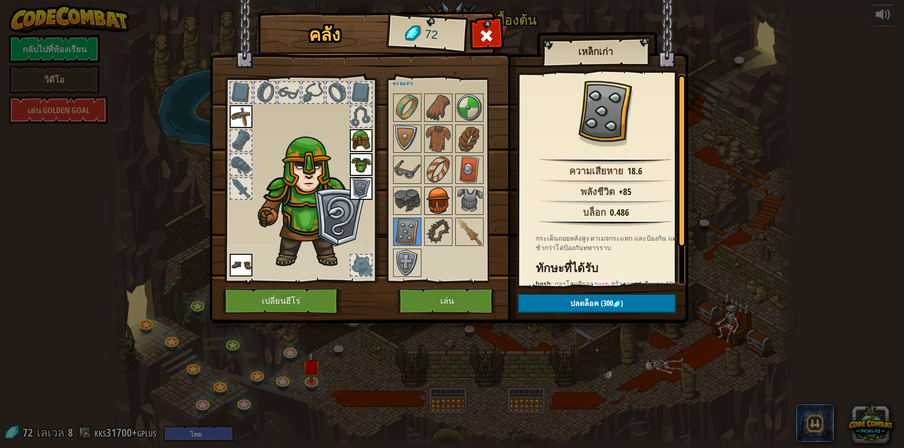
scroll to position [0, 0]
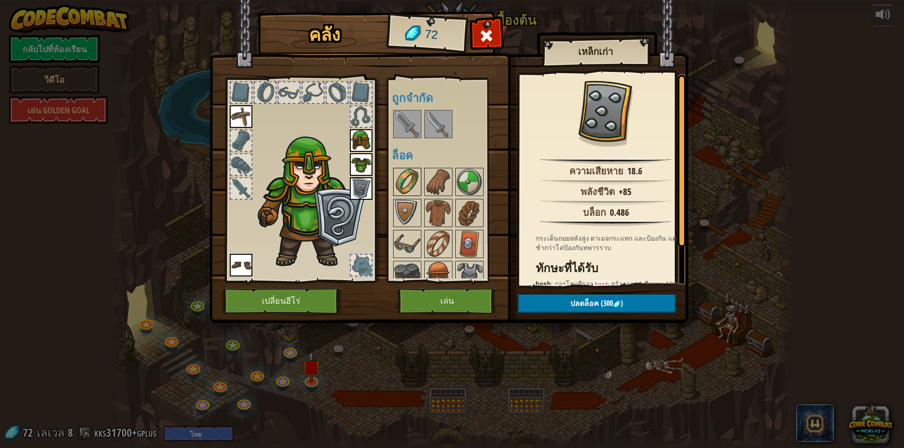
click at [411, 174] on img at bounding box center [407, 182] width 26 height 26
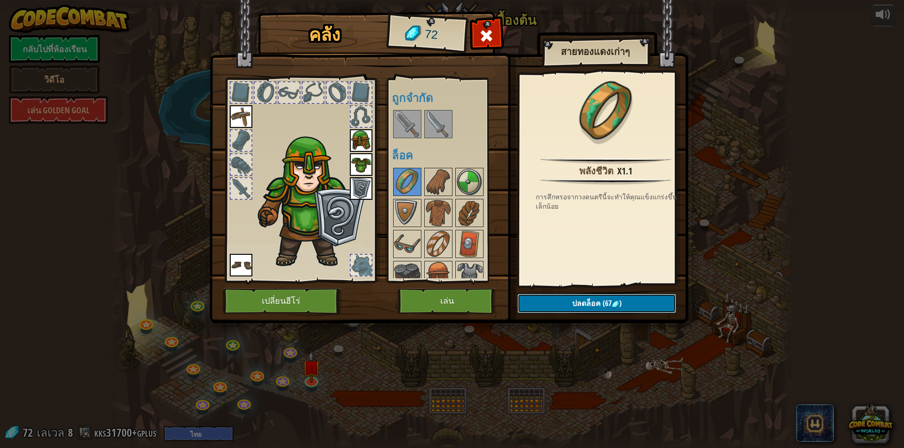
click at [569, 294] on button "ปลดล็อค (67 )" at bounding box center [596, 303] width 159 height 19
click at [569, 297] on button "ยืนยัน" at bounding box center [596, 303] width 159 height 19
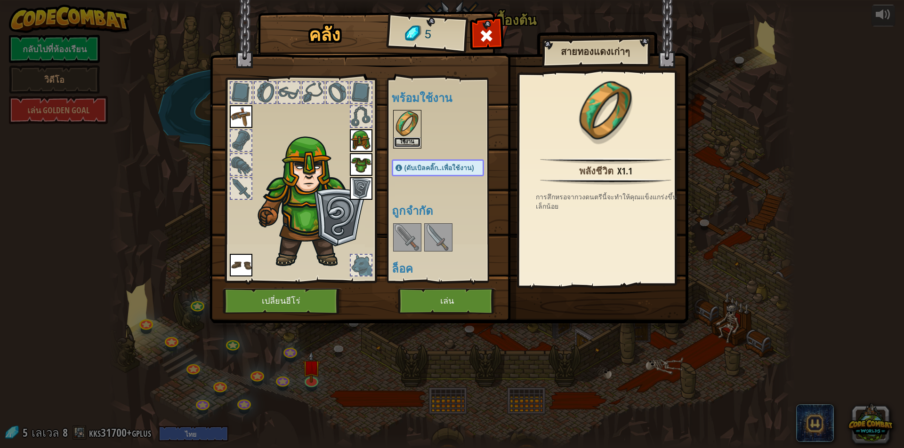
click at [400, 141] on button "ใช้งาน" at bounding box center [407, 142] width 26 height 10
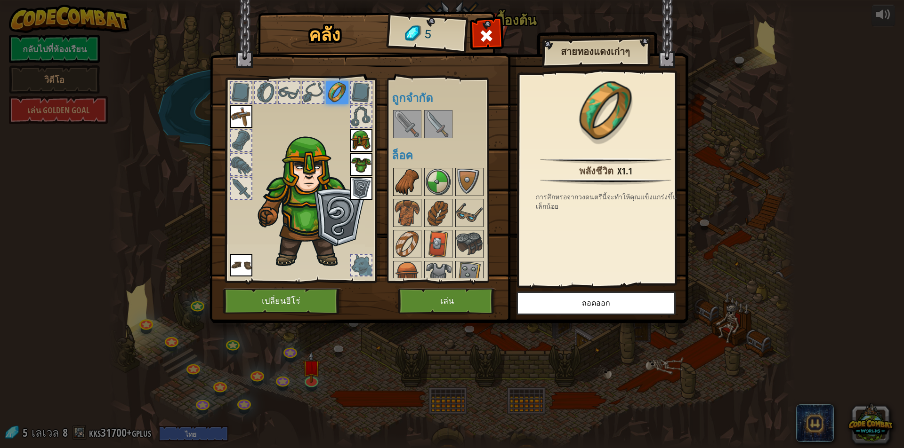
click at [408, 182] on img at bounding box center [407, 182] width 26 height 26
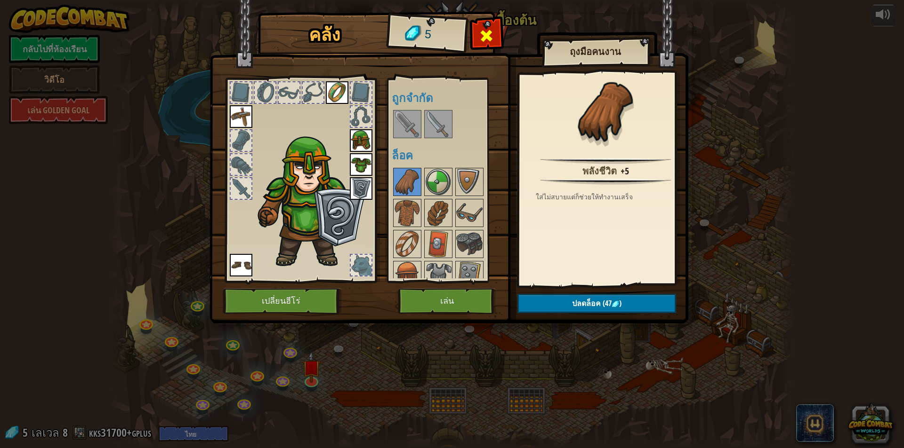
click at [495, 27] on div at bounding box center [487, 39] width 30 height 30
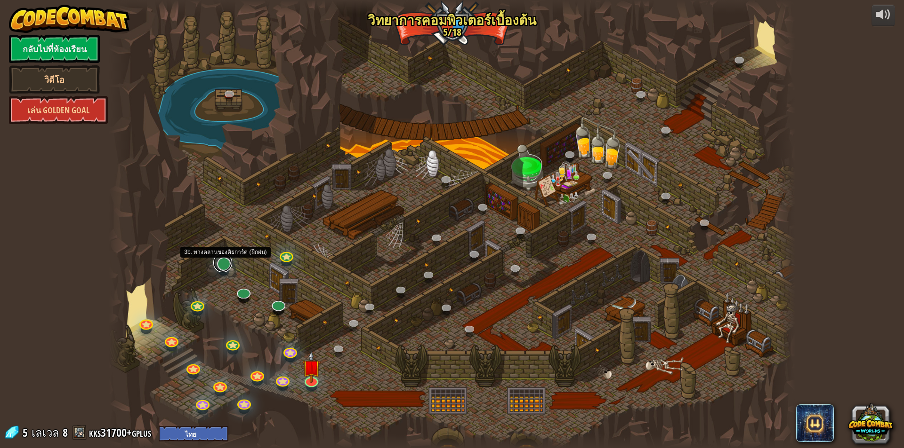
click at [226, 264] on link at bounding box center [222, 263] width 19 height 19
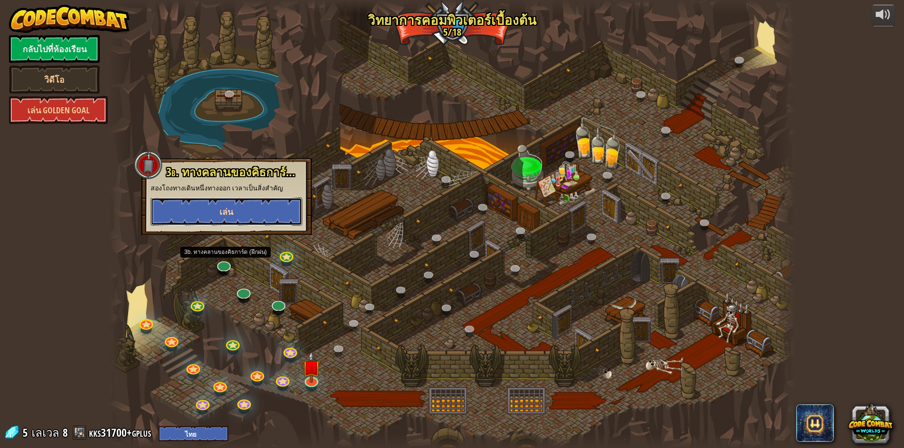
click at [266, 208] on button "เล่น" at bounding box center [227, 212] width 152 height 28
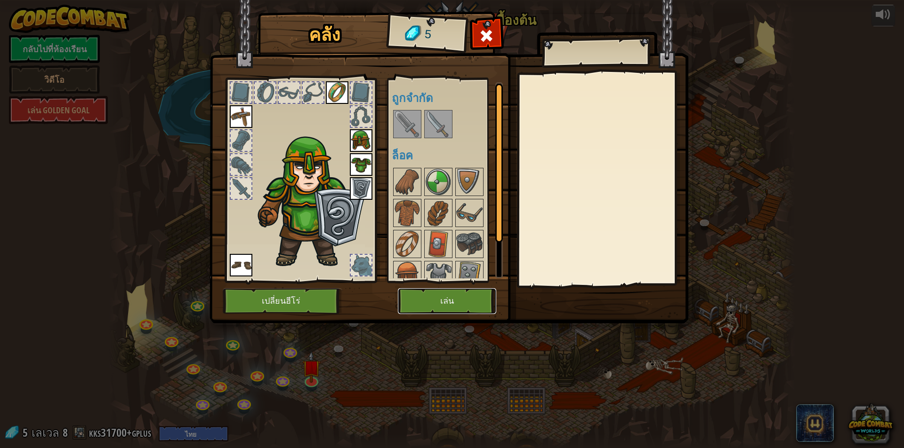
click at [433, 296] on button "เล่น" at bounding box center [447, 301] width 98 height 26
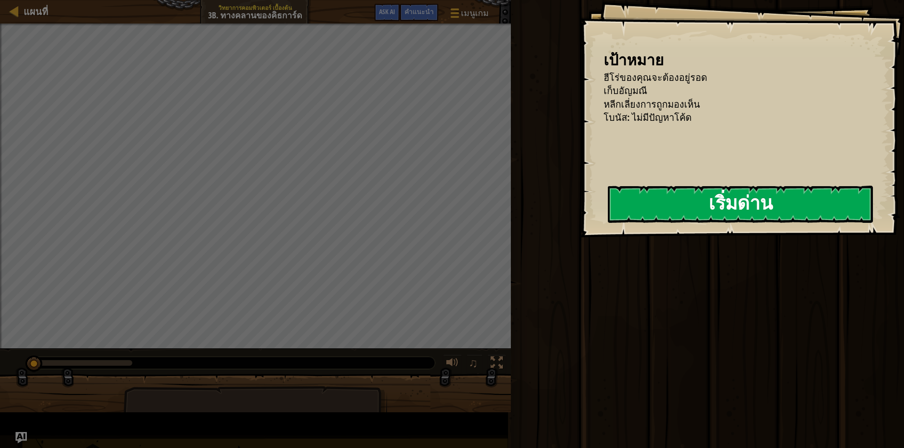
click at [608, 223] on button "เริ่มด่าน" at bounding box center [740, 204] width 265 height 37
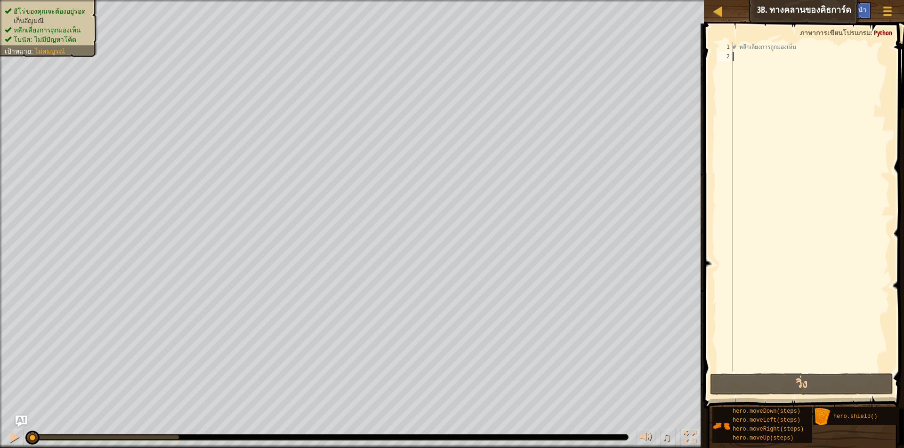
scroll to position [4, 0]
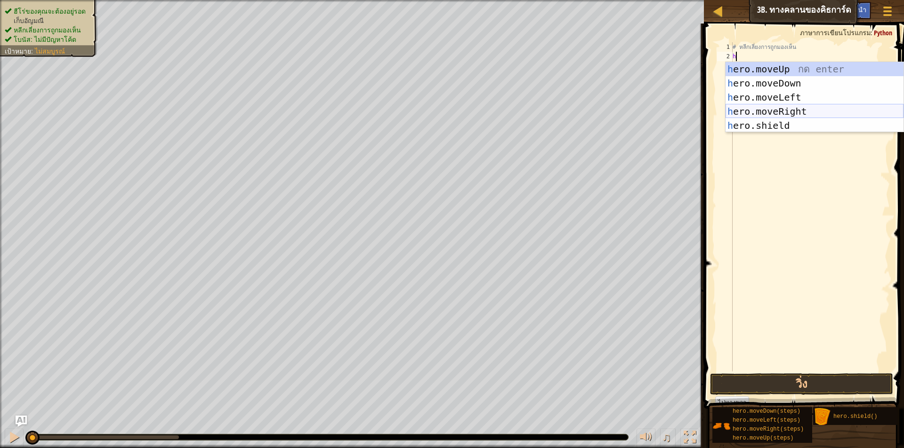
click at [784, 109] on div "h ero.moveUp กด enter h ero.moveDown กด enter h ero.moveLeft กด enter h ero.mov…" at bounding box center [814, 111] width 178 height 99
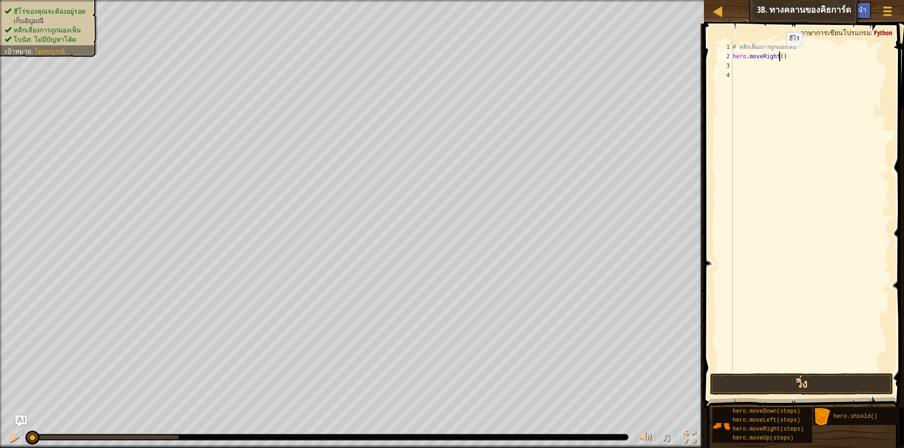
click at [778, 56] on div "# หลีกเลี่ยงการถูกมองเห็น hero . moveRight ( )" at bounding box center [809, 216] width 159 height 348
click at [824, 384] on button "วิ่ง" at bounding box center [801, 385] width 183 height 22
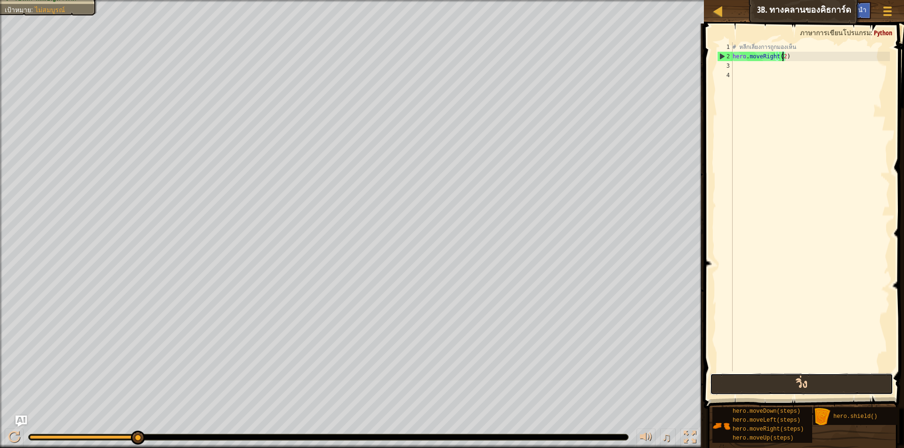
click at [776, 382] on button "วิ่ง" at bounding box center [801, 385] width 183 height 22
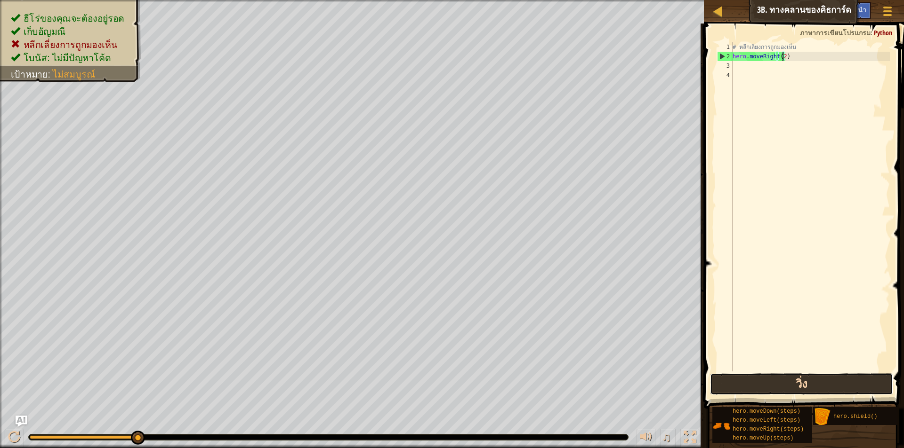
click at [776, 382] on button "วิ่ง" at bounding box center [801, 385] width 183 height 22
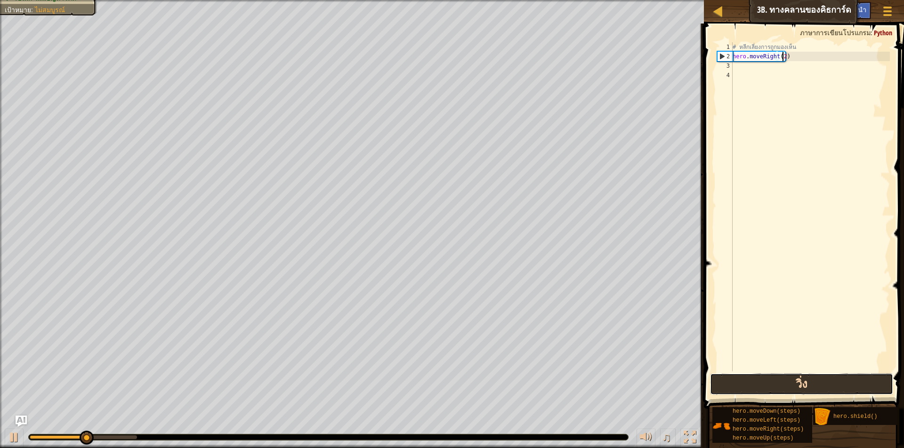
click at [776, 382] on button "วิ่ง" at bounding box center [801, 385] width 183 height 22
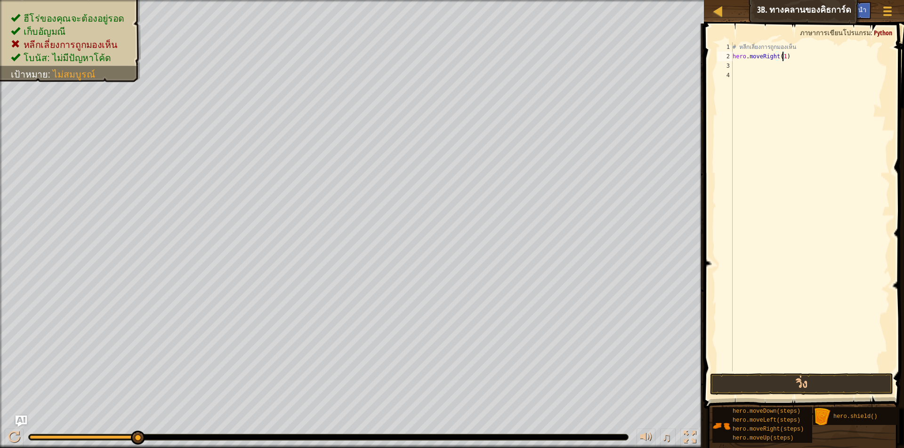
scroll to position [4, 0]
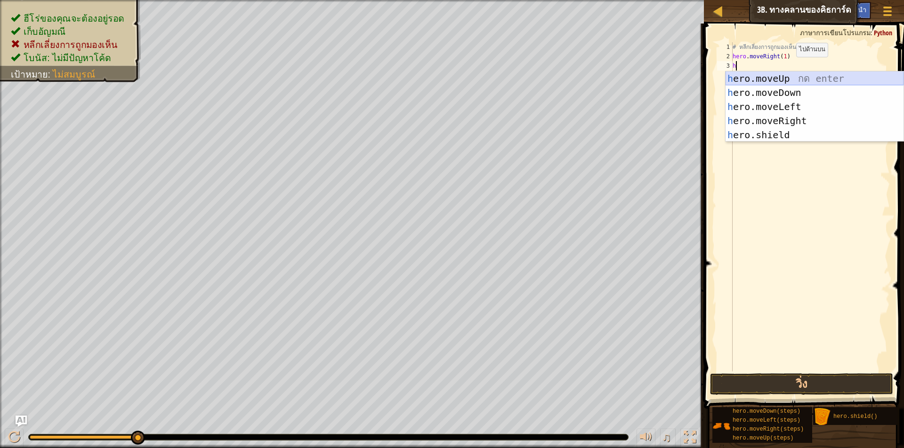
click at [785, 80] on div "h ero.moveUp กด enter h ero.moveDown กด enter h ero.moveLeft กด enter h ero.mov…" at bounding box center [814, 121] width 178 height 99
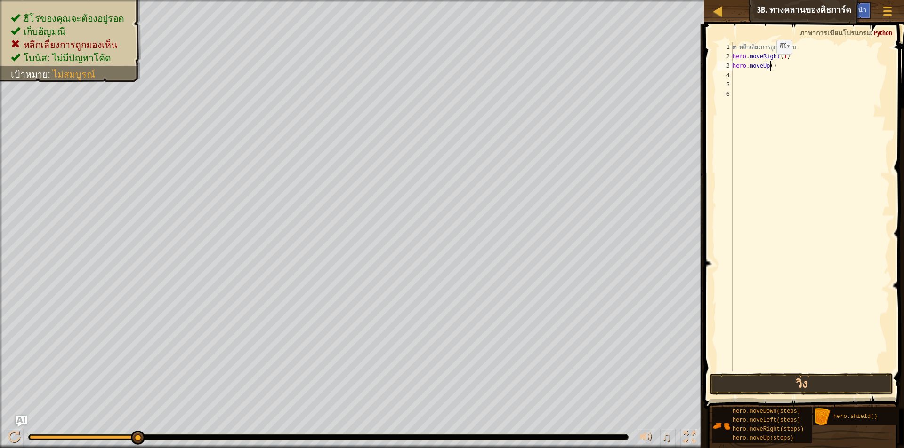
click at [768, 64] on div "# หลีกเลี่ยงการถูกมองเห็น hero . moveRight ( 1 ) hero . moveUp ( )" at bounding box center [809, 216] width 159 height 348
click at [769, 76] on div "# หลีกเลี่ยงการถูกมองเห็น hero . moveRight ( 1 ) hero . moveUp ( 1 )" at bounding box center [809, 216] width 159 height 348
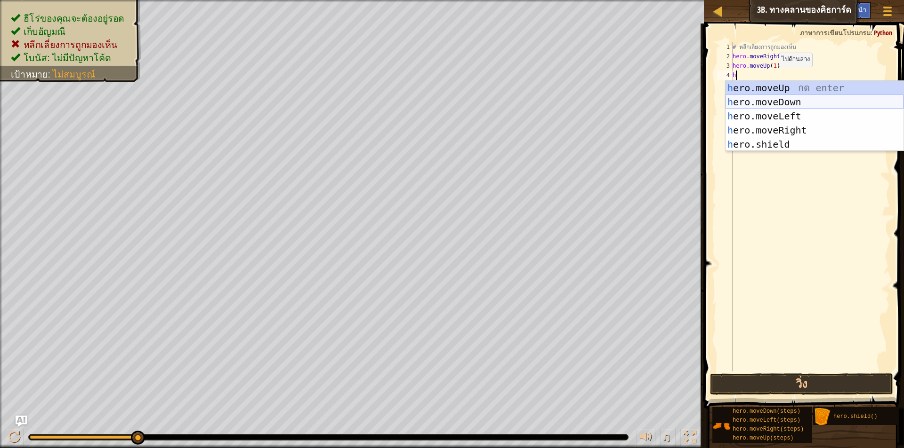
click at [795, 102] on div "h ero.moveUp กด enter h ero.moveDown กด enter h ero.moveLeft กด enter h ero.mov…" at bounding box center [814, 130] width 178 height 99
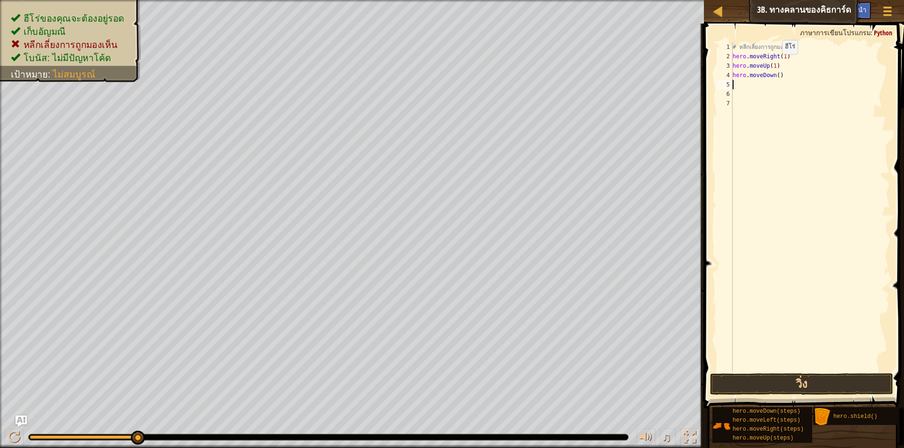
click at [774, 64] on div "# หลีกเลี่ยงการถูกมองเห็น hero . moveRight ( 1 ) hero . moveUp ( 1 ) hero . mov…" at bounding box center [809, 216] width 159 height 348
click at [797, 73] on div "# หลีกเลี่ยงการถูกมองเห็น hero . moveRight ( 1 ) hero . moveUp ( ) hero . moveD…" at bounding box center [809, 216] width 159 height 348
click at [752, 90] on div "# หลีกเลี่ยงการถูกมองเห็น hero . moveRight ( 1 ) hero . moveUp ( ) hero . moveD…" at bounding box center [809, 216] width 159 height 348
click at [765, 82] on div "# หลีกเลี่ยงการถูกมองเห็น hero . moveRight ( 1 ) hero . moveUp ( ) hero . moveD…" at bounding box center [809, 216] width 159 height 348
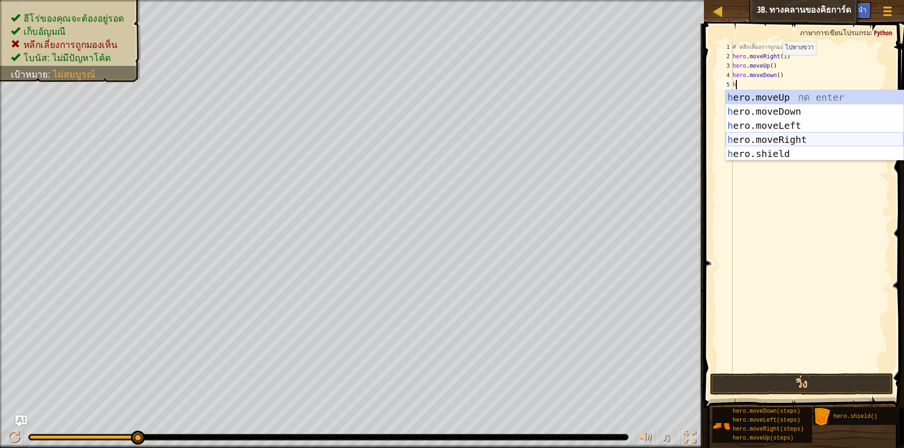
click at [784, 137] on div "h ero.moveUp กด enter h ero.moveDown กด enter h ero.moveLeft กด enter h ero.mov…" at bounding box center [814, 139] width 178 height 99
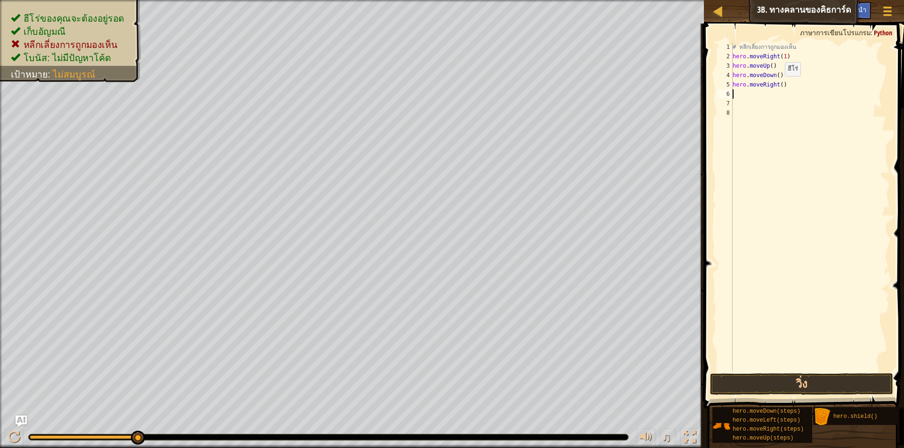
click at [776, 86] on div "# หลีกเลี่ยงการถูกมองเห็น hero . moveRight ( 1 ) hero . moveUp ( ) hero . moveD…" at bounding box center [809, 216] width 159 height 348
click at [778, 84] on div "# หลีกเลี่ยงการถูกมองเห็น hero . moveRight ( 1 ) hero . moveUp ( ) hero . moveD…" at bounding box center [809, 216] width 159 height 348
click at [776, 385] on button "วิ่ง" at bounding box center [801, 385] width 183 height 22
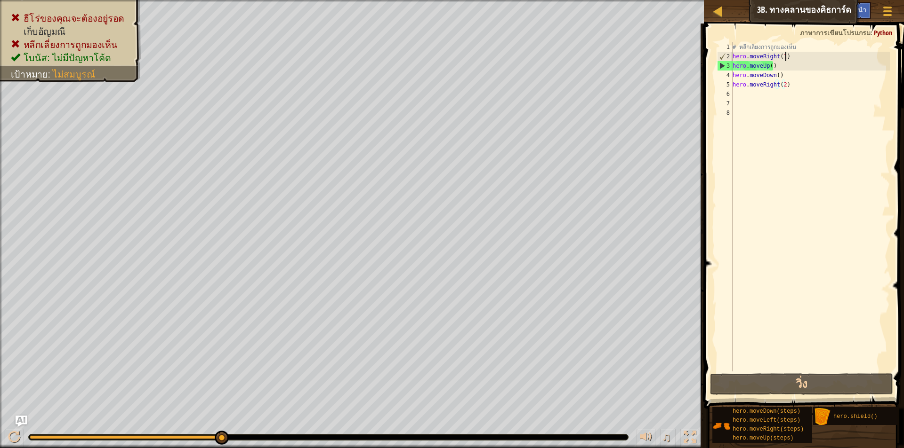
click at [797, 60] on div "# หลีกเลี่ยงการถูกมองเห็น hero . moveRight ( 1 ) hero . moveUp ( ) hero . moveD…" at bounding box center [809, 216] width 159 height 348
drag, startPoint x: 794, startPoint y: 59, endPoint x: 726, endPoint y: 56, distance: 68.3
click at [726, 56] on div "hero.moveRight(1) 1 2 3 4 5 6 7 8 # หลีกเลี่ยงการถูกมองเห็น hero . moveRight ( …" at bounding box center [802, 206] width 175 height 329
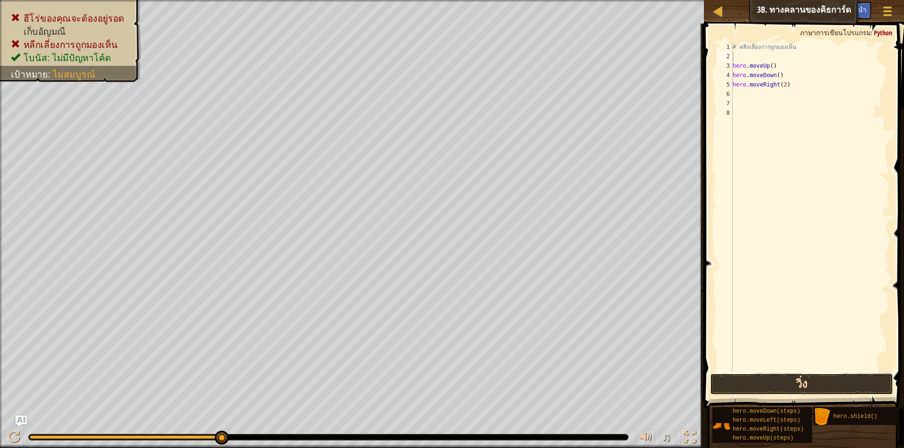
click at [802, 384] on button "วิ่ง" at bounding box center [801, 385] width 183 height 22
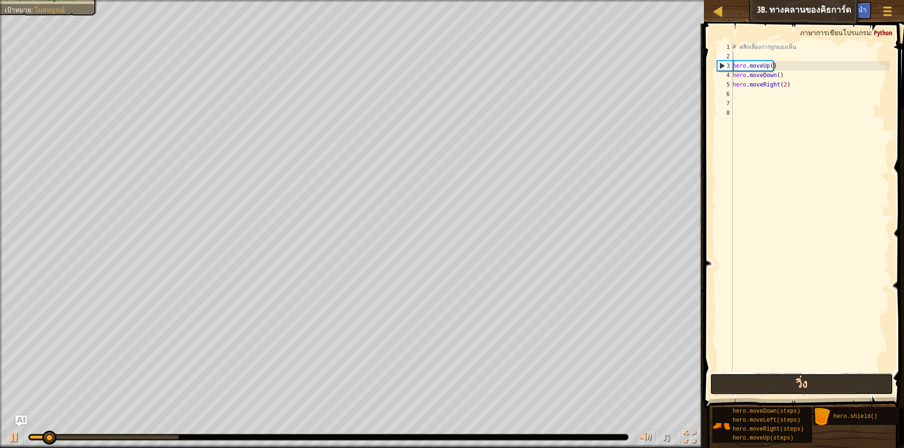
drag, startPoint x: 803, startPoint y: 381, endPoint x: 802, endPoint y: 375, distance: 6.1
click at [803, 381] on button "วิ่ง" at bounding box center [801, 385] width 183 height 22
click at [768, 62] on div "# หลีกเลี่ยงการถูกมองเห็น hero . moveUp ( ) hero . moveDown ( ) hero . moveRigh…" at bounding box center [809, 216] width 159 height 348
click at [769, 58] on div "# หลีกเลี่ยงการถูกมองเห็น hero . moveUp ( ) hero . moveDown ( ) hero . moveRigh…" at bounding box center [809, 216] width 159 height 348
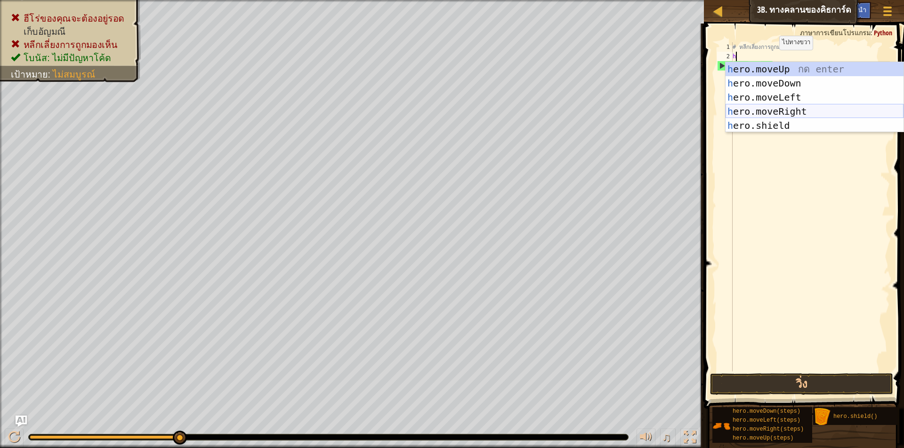
click at [794, 112] on div "h ero.moveUp กด enter h ero.moveDown กด enter h ero.moveLeft กด enter h ero.mov…" at bounding box center [814, 111] width 178 height 99
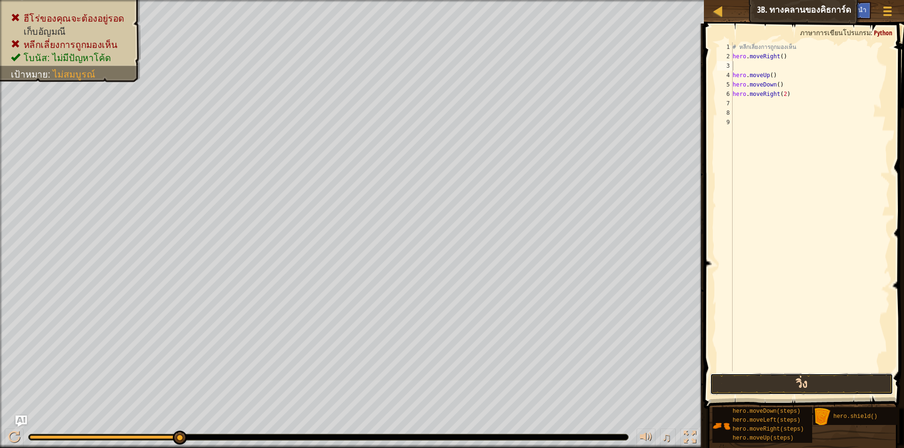
click at [792, 394] on button "วิ่ง" at bounding box center [801, 385] width 183 height 22
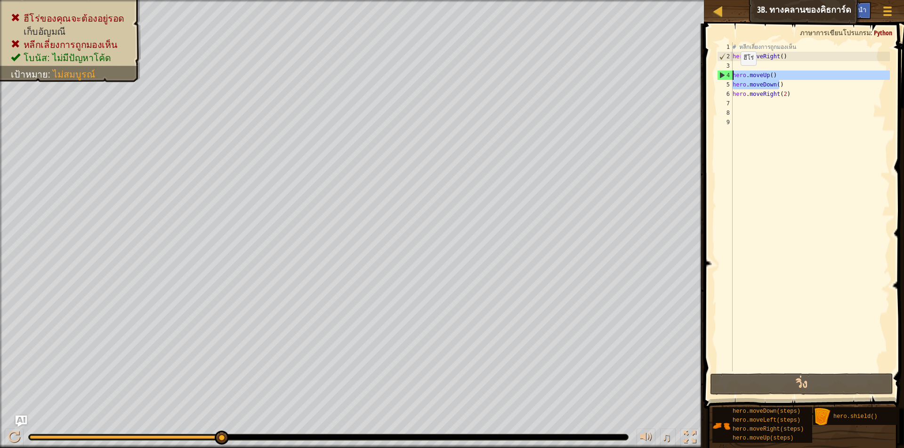
drag, startPoint x: 784, startPoint y: 88, endPoint x: 730, endPoint y: 74, distance: 55.7
click at [730, 74] on div "1 2 3 4 5 6 7 8 9 # หลีกเลี่ยงการถูกมองเห็น hero . moveRight ( ) hero . moveUp …" at bounding box center [802, 206] width 175 height 329
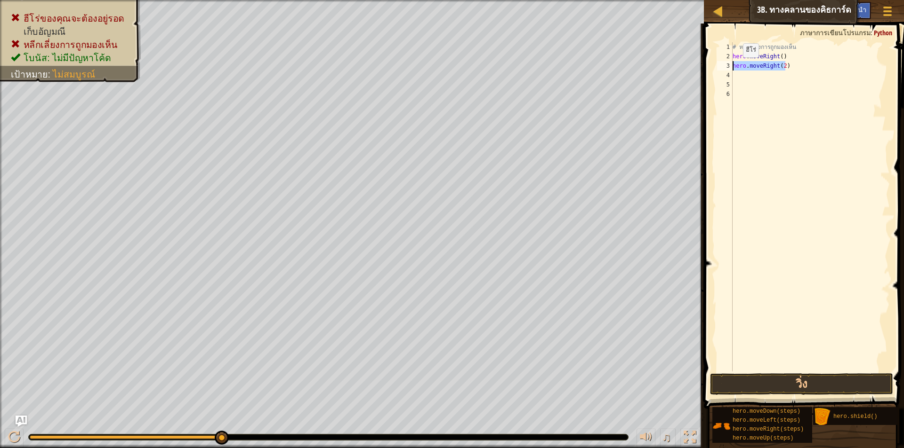
drag, startPoint x: 807, startPoint y: 62, endPoint x: 728, endPoint y: 67, distance: 78.3
click at [728, 67] on div "hero.moveRight() 1 2 3 4 5 6 # หลีกเลี่ยงการถูกมองเห็น hero . moveRight ( ) her…" at bounding box center [802, 206] width 175 height 329
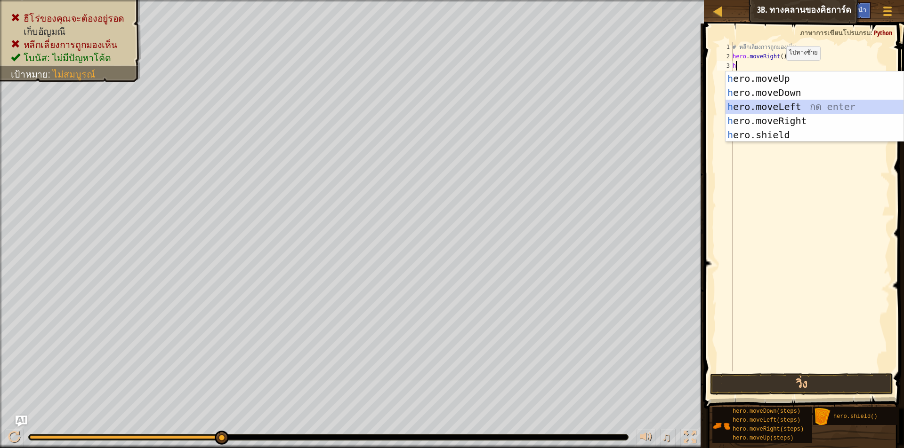
click at [786, 102] on div "h ero.moveUp กด enter h ero.moveDown กด enter h ero.moveLeft กด enter h ero.mov…" at bounding box center [814, 121] width 178 height 99
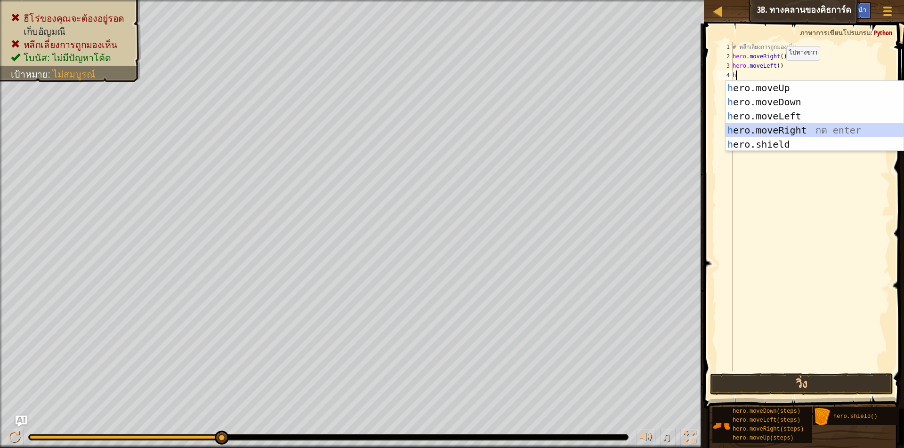
click at [794, 127] on div "h ero.moveUp กด enter h ero.moveDown กด enter h ero.moveLeft กด enter h ero.mov…" at bounding box center [814, 130] width 178 height 99
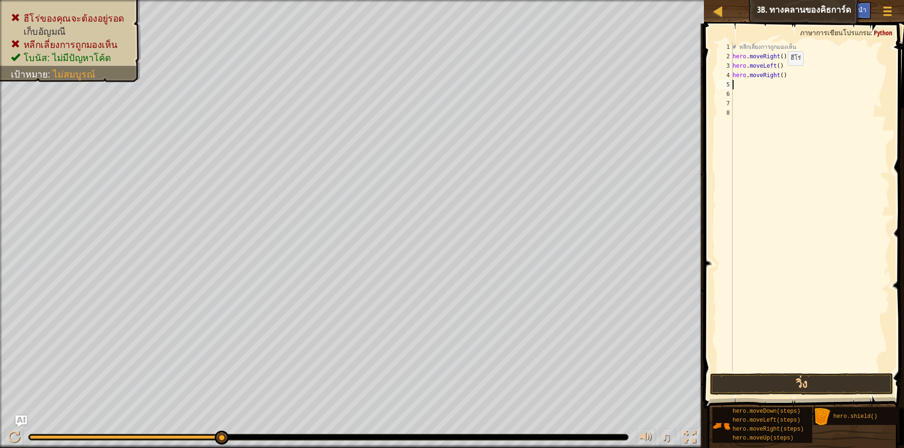
click at [779, 75] on div "# หลีกเลี่ยงการถูกมองเห็น hero . moveRight ( ) hero . moveLeft ( ) hero . moveR…" at bounding box center [809, 216] width 159 height 348
click at [759, 386] on button "วิ่ง" at bounding box center [801, 385] width 183 height 22
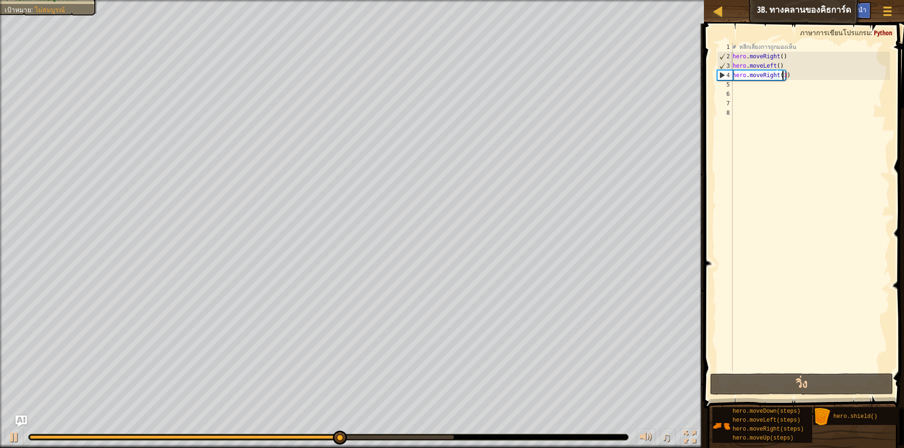
click at [749, 88] on div "# หลีกเลี่ยงการถูกมองเห็น hero . moveRight ( ) hero . moveLeft ( ) hero . moveR…" at bounding box center [809, 216] width 159 height 348
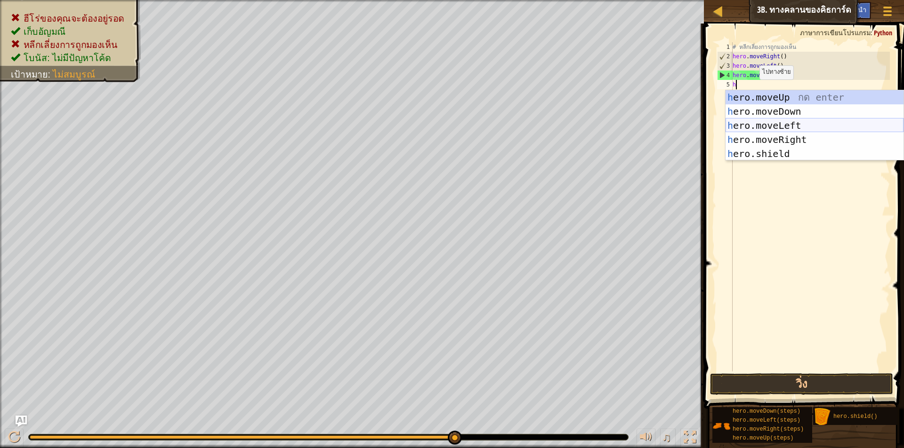
click at [790, 121] on div "h ero.moveUp กด enter h ero.moveDown กด enter h ero.moveLeft กด enter h ero.mov…" at bounding box center [814, 139] width 178 height 99
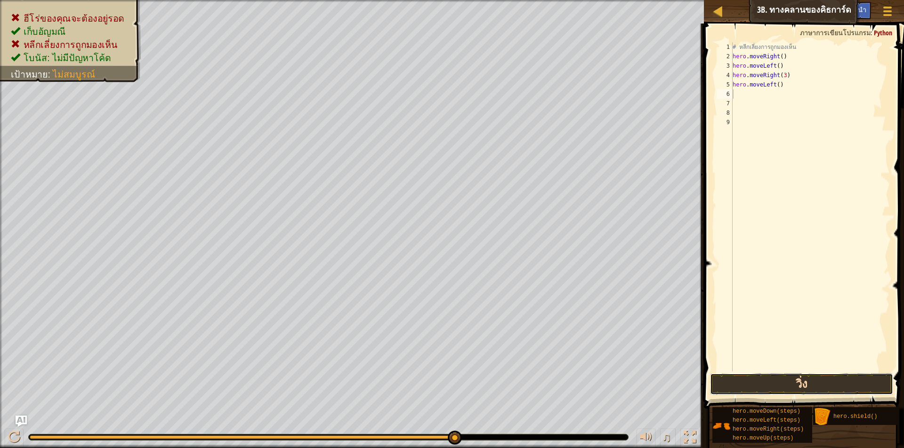
click at [788, 388] on button "วิ่ง" at bounding box center [801, 385] width 183 height 22
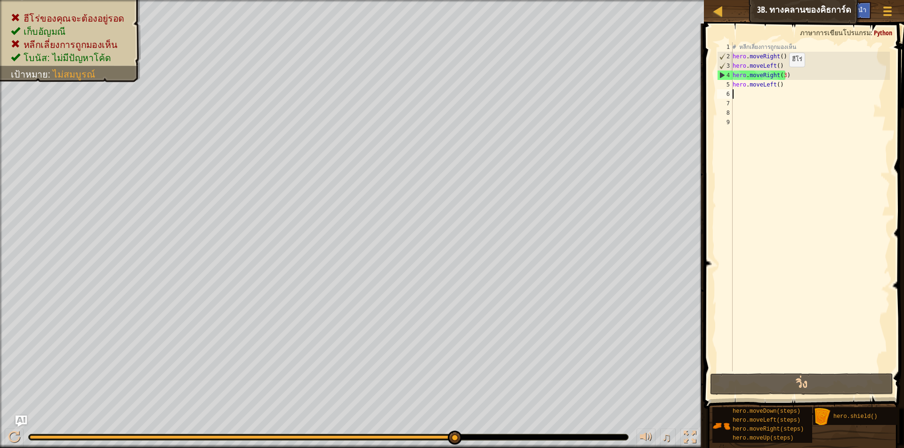
click at [781, 76] on div "# หลีกเลี่ยงการถูกมองเห็น hero . moveRight ( ) hero . moveLeft ( ) hero . moveR…" at bounding box center [809, 216] width 159 height 348
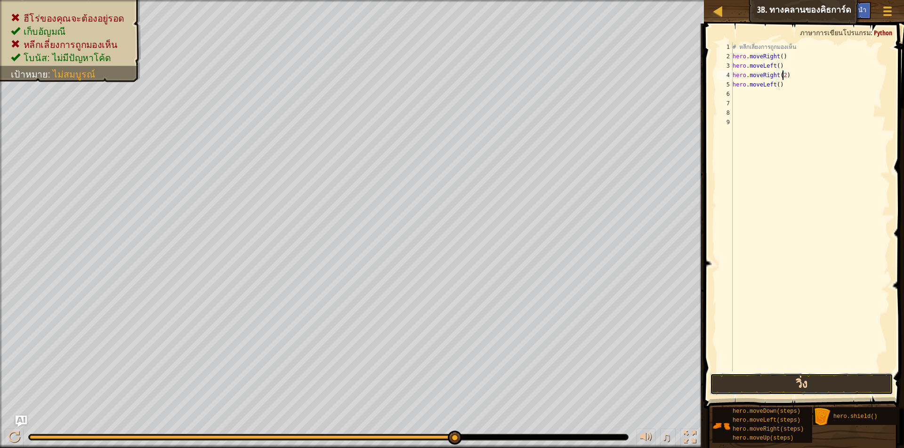
click at [847, 384] on button "วิ่ง" at bounding box center [801, 385] width 183 height 22
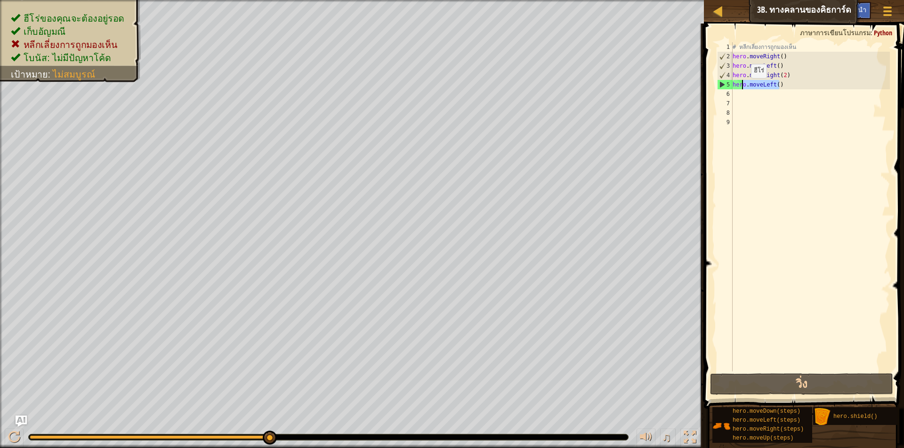
drag, startPoint x: 824, startPoint y: 85, endPoint x: 743, endPoint y: 88, distance: 81.5
click at [743, 88] on div "# หลีกเลี่ยงการถูกมองเห็น hero . moveRight ( ) hero . moveLeft ( ) hero . moveR…" at bounding box center [809, 216] width 159 height 348
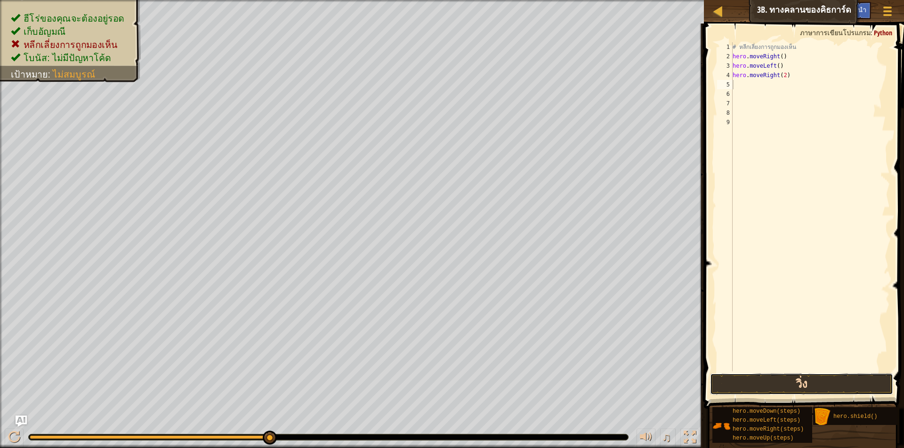
click at [810, 382] on button "วิ่ง" at bounding box center [801, 385] width 183 height 22
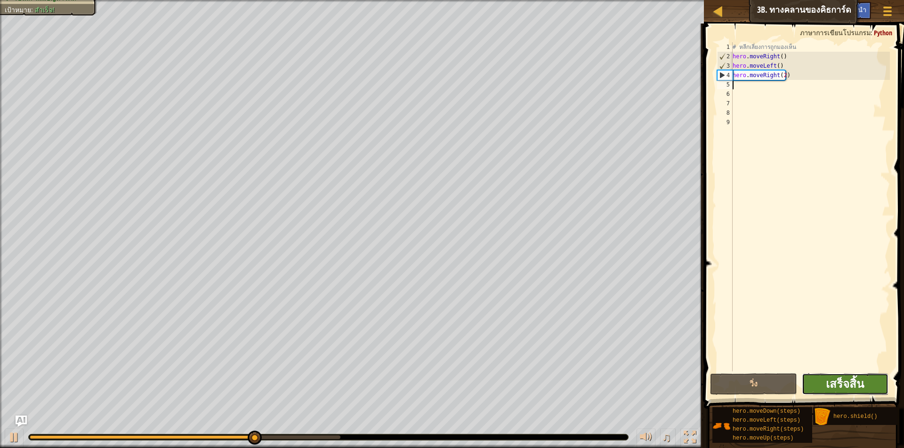
click at [855, 386] on span "เสร็จสิ้น" at bounding box center [844, 383] width 38 height 15
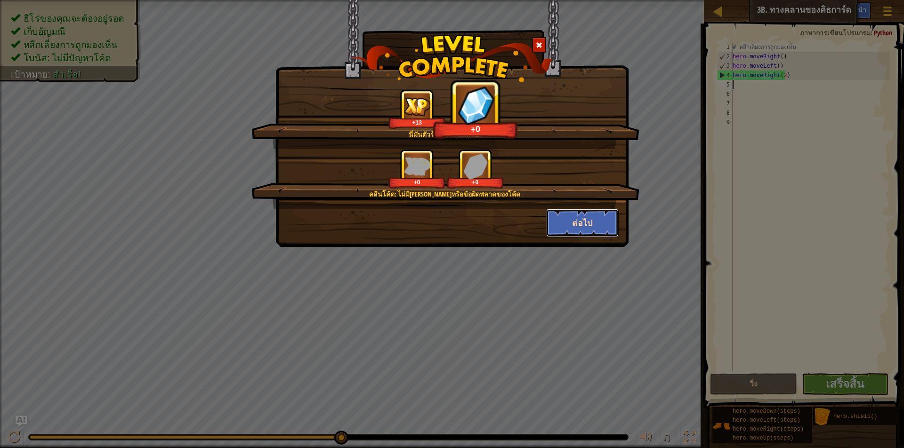
click at [587, 228] on button "ต่อไป" at bounding box center [582, 223] width 73 height 28
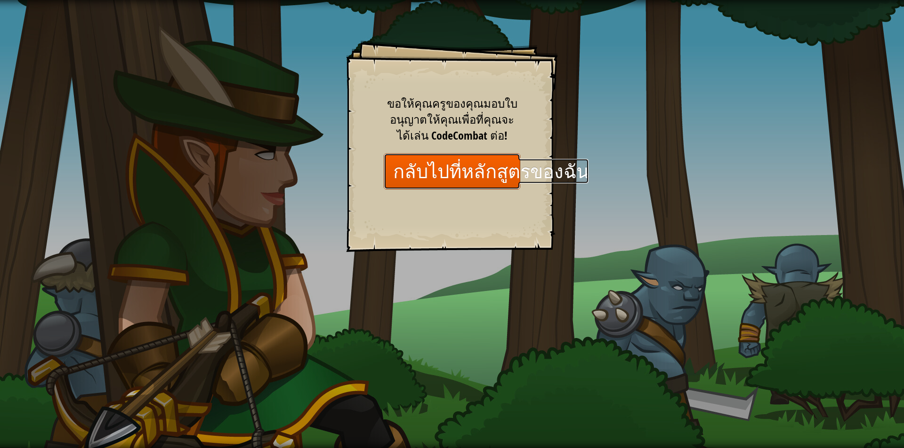
click at [457, 168] on link "กลับไปที่หลักสูตรของฉัน" at bounding box center [452, 171] width 136 height 36
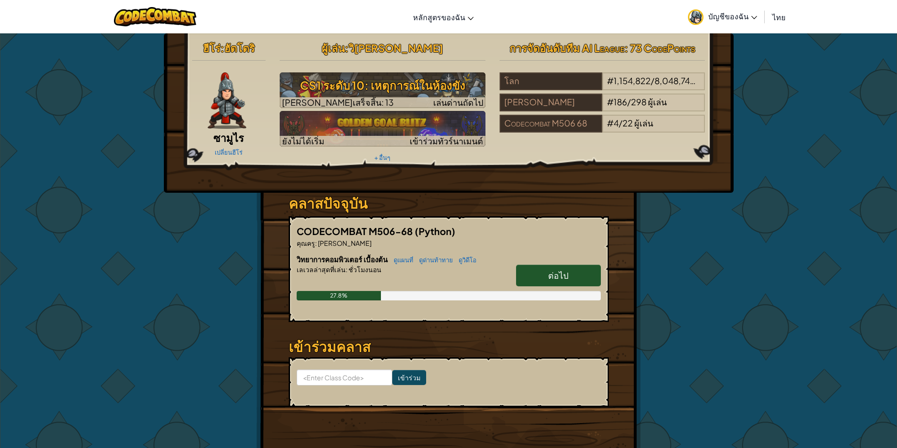
click at [560, 279] on span "ต่อไป" at bounding box center [558, 275] width 20 height 11
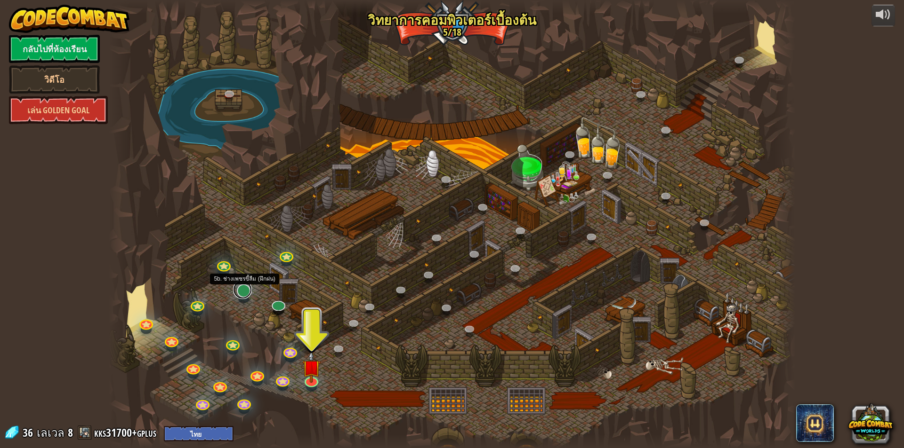
click at [242, 296] on link at bounding box center [242, 289] width 19 height 19
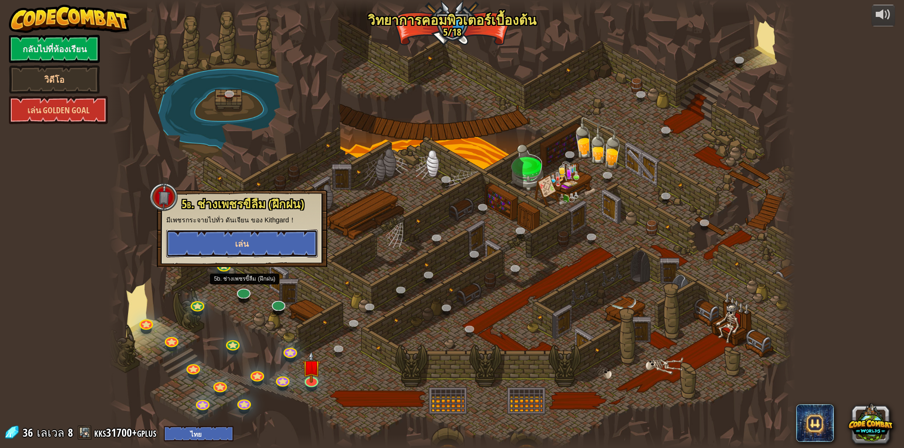
click at [257, 251] on button "เล่น" at bounding box center [242, 244] width 152 height 28
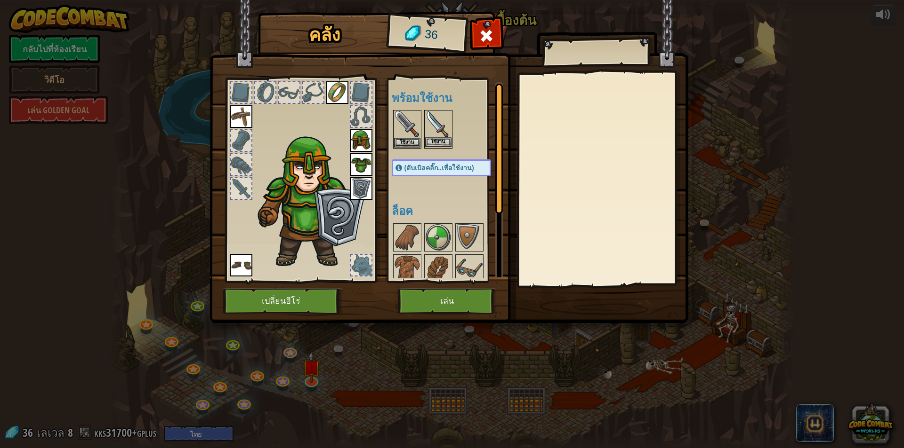
click at [431, 124] on img at bounding box center [438, 124] width 26 height 26
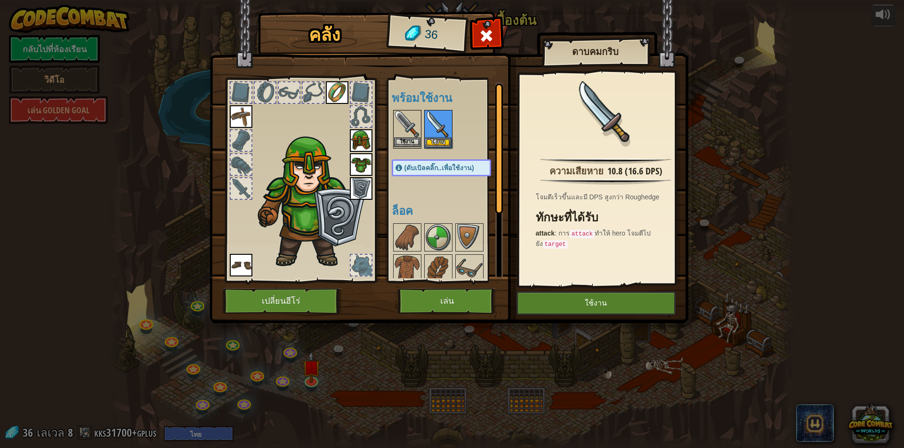
click at [408, 124] on img at bounding box center [407, 124] width 26 height 26
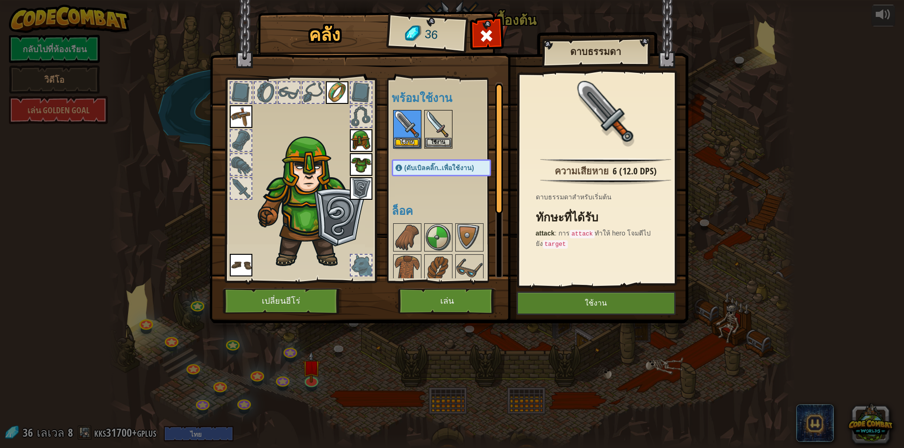
click at [423, 125] on div at bounding box center [451, 129] width 118 height 41
click at [434, 114] on img at bounding box center [438, 124] width 26 height 26
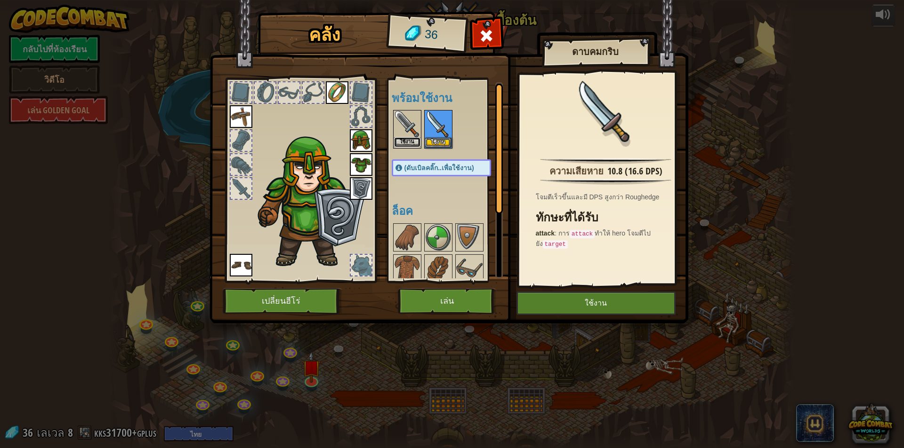
click at [410, 139] on button "ใช้งาน" at bounding box center [407, 142] width 26 height 10
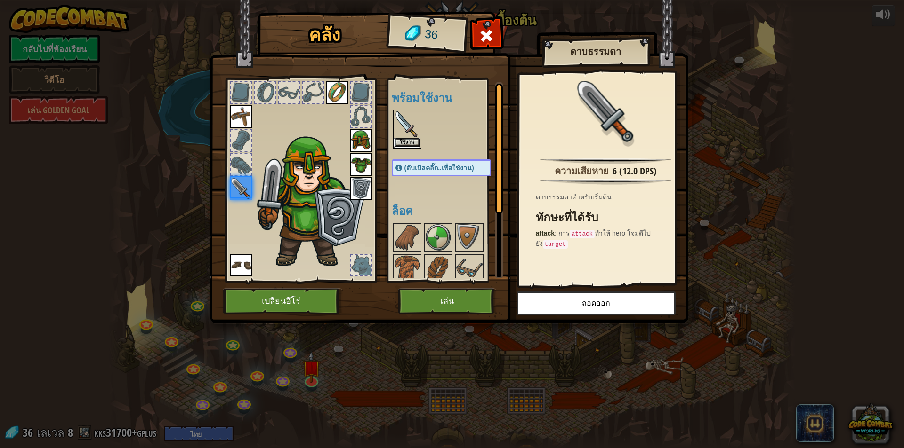
click at [417, 141] on button "ใช้งาน" at bounding box center [407, 143] width 26 height 10
select select "th"
click at [402, 125] on img at bounding box center [407, 124] width 26 height 26
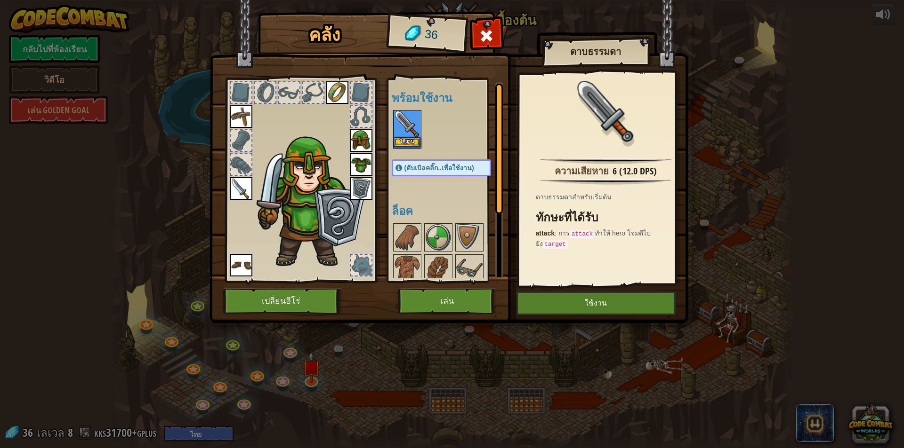
click at [402, 125] on img at bounding box center [407, 124] width 26 height 26
click at [449, 300] on button "เล่น" at bounding box center [447, 301] width 98 height 26
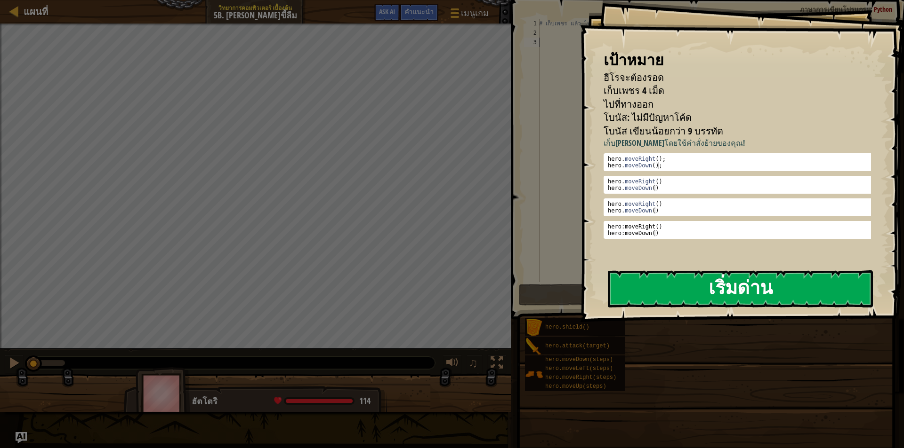
click at [667, 275] on button "เริ่มด่าน" at bounding box center [740, 289] width 265 height 37
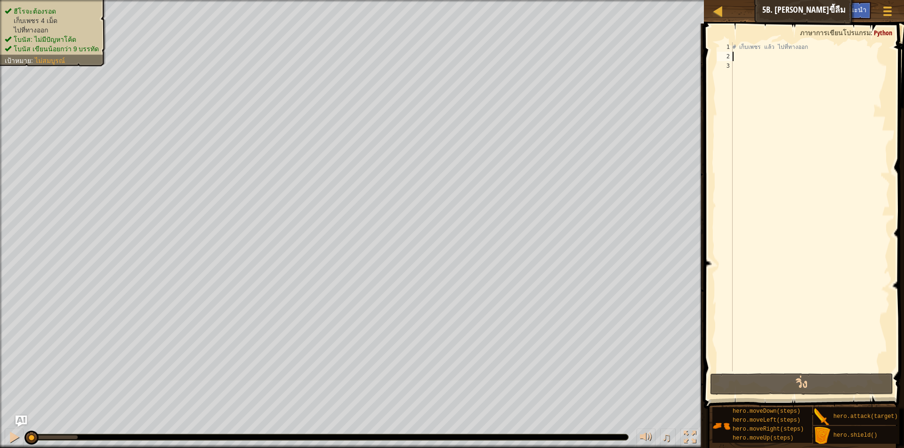
click at [751, 61] on div "# เก็บเพชร แล้ว ไปที่ทางออก" at bounding box center [809, 216] width 159 height 348
click at [742, 71] on div "# เก็บเพชร แล้ว ไปที่ทางออก" at bounding box center [809, 216] width 159 height 348
type textarea "h"
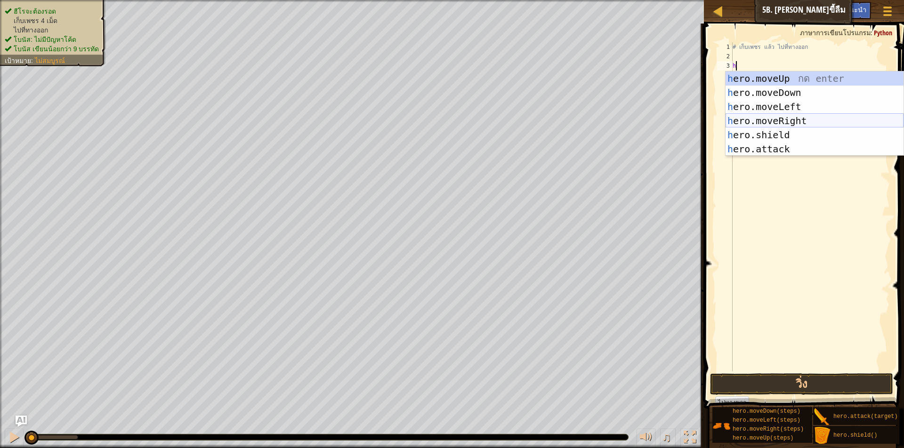
click at [753, 117] on div "h ero.moveUp กด enter h ero.moveDown กด enter h ero.moveLeft กด enter h ero.mov…" at bounding box center [814, 128] width 178 height 113
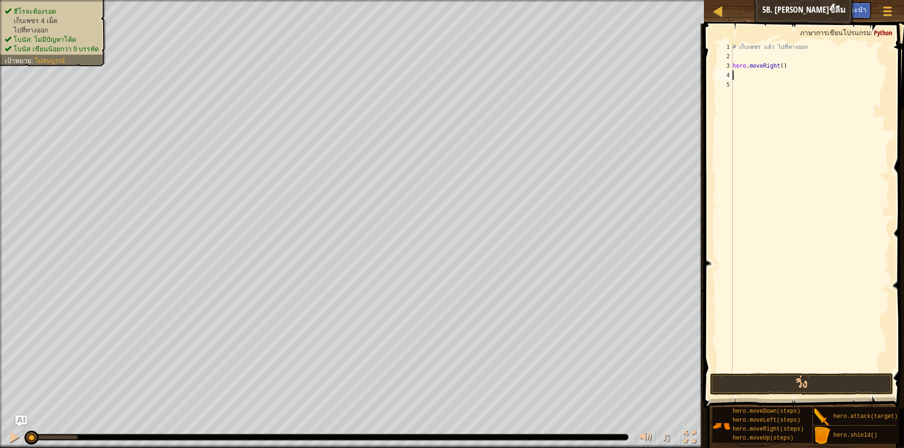
type textarea "h"
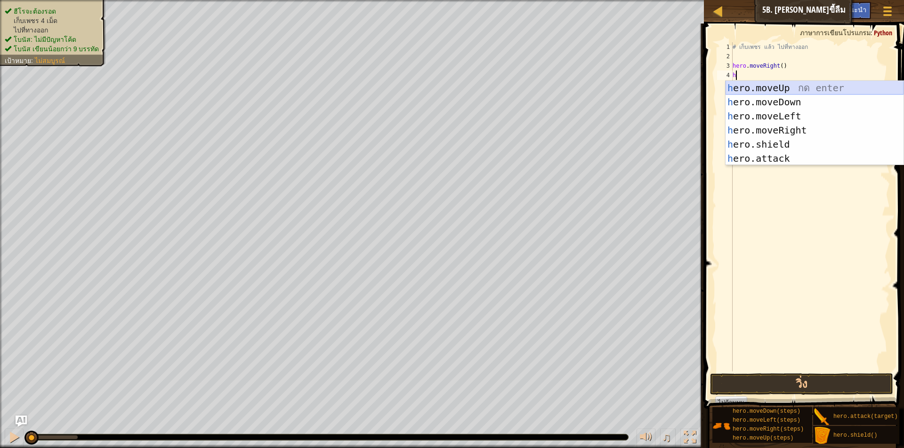
click at [762, 86] on div "h ero.moveUp กด enter h ero.moveDown กด enter h ero.moveLeft กด enter h ero.mov…" at bounding box center [814, 137] width 178 height 113
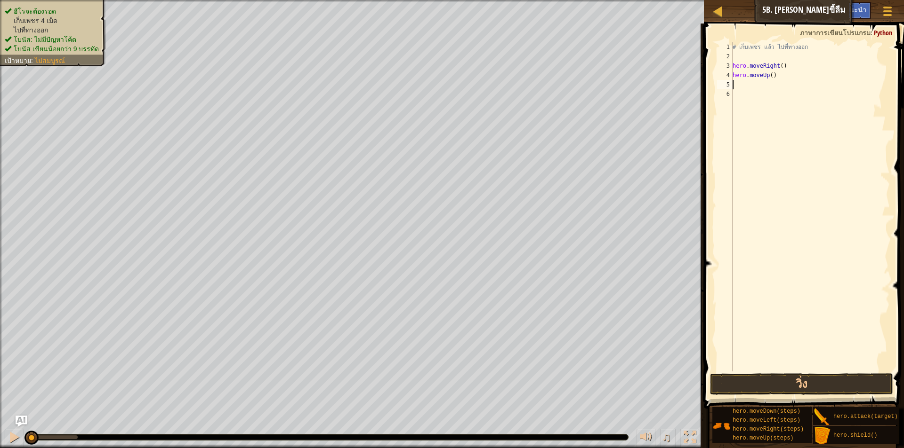
type textarea "h"
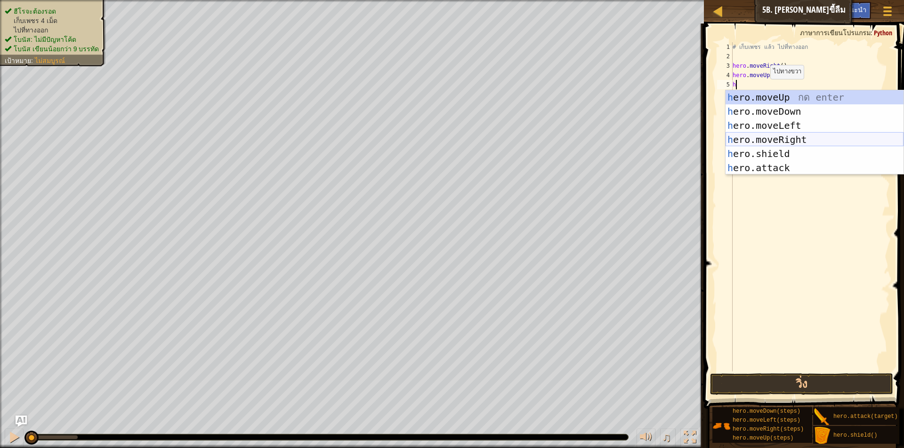
click at [774, 140] on div "h ero.moveUp กด enter h ero.moveDown กด enter h ero.moveLeft กด enter h ero.mov…" at bounding box center [814, 146] width 178 height 113
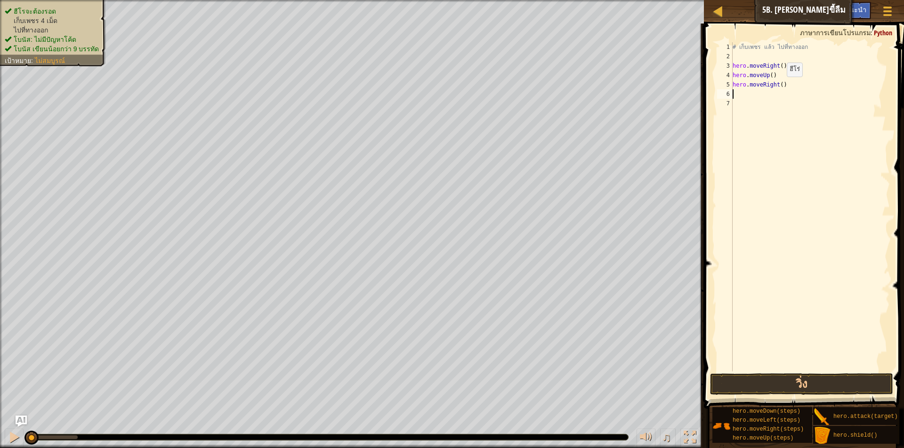
click at [778, 86] on div "# เก็บเพชร แล้ว ไปที่ทางออก hero . moveRight ( ) hero . moveUp ( ) hero . moveR…" at bounding box center [809, 216] width 159 height 348
type textarea "hero.moveRight(2)"
click at [772, 96] on div "# เก็บเพชร แล้ว ไปที่ทางออก hero . moveRight ( ) hero . moveUp ( ) hero . moveR…" at bounding box center [809, 216] width 159 height 348
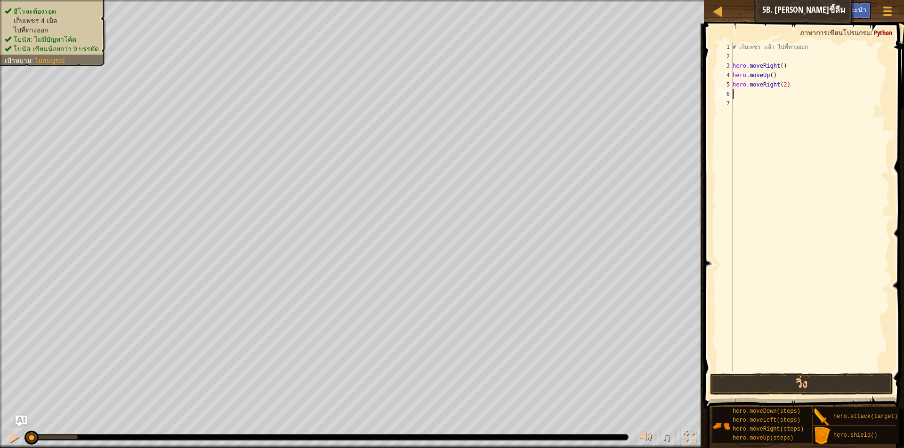
type textarea "h"
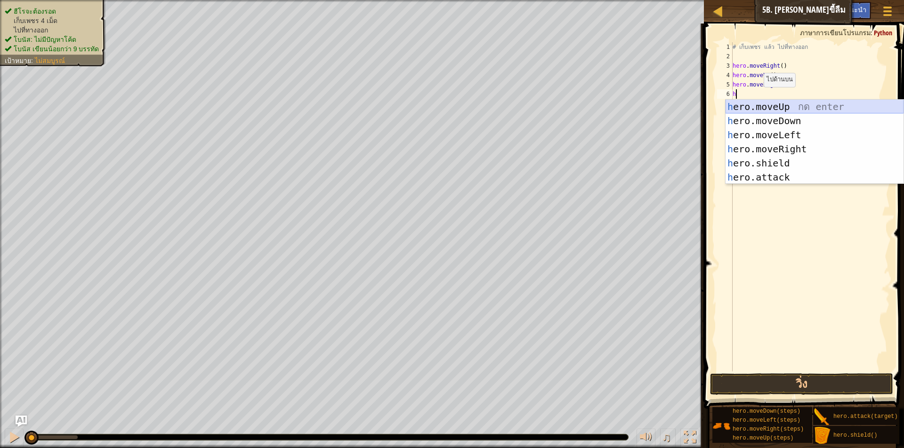
click at [750, 105] on div "h ero.moveUp กด enter h ero.moveDown กด enter h ero.moveLeft กด enter h ero.mov…" at bounding box center [814, 156] width 178 height 113
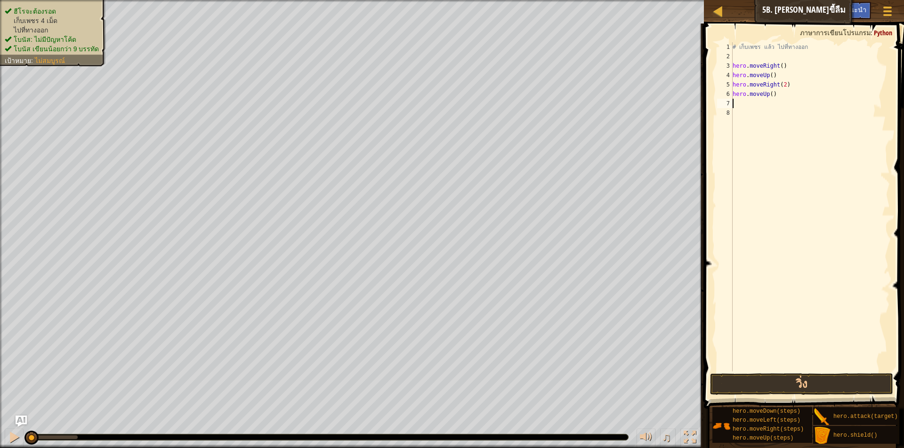
type textarea "h"
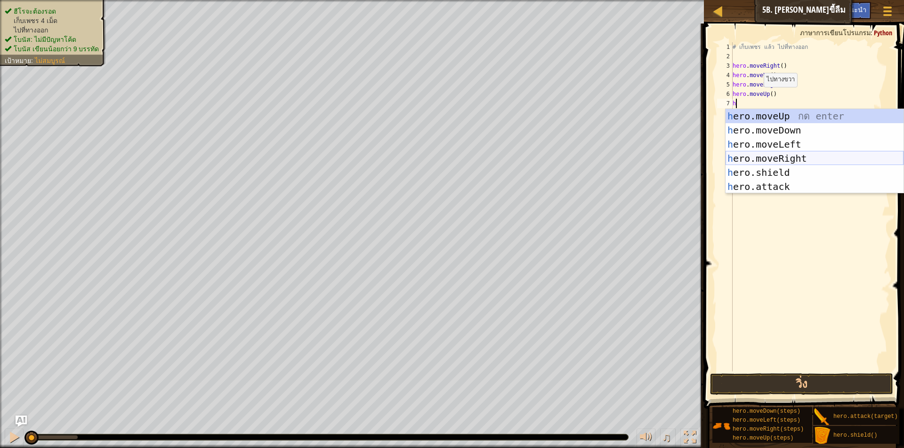
click at [758, 159] on div "h ero.moveUp กด enter h ero.moveDown กด enter h ero.moveLeft กด enter h ero.mov…" at bounding box center [814, 165] width 178 height 113
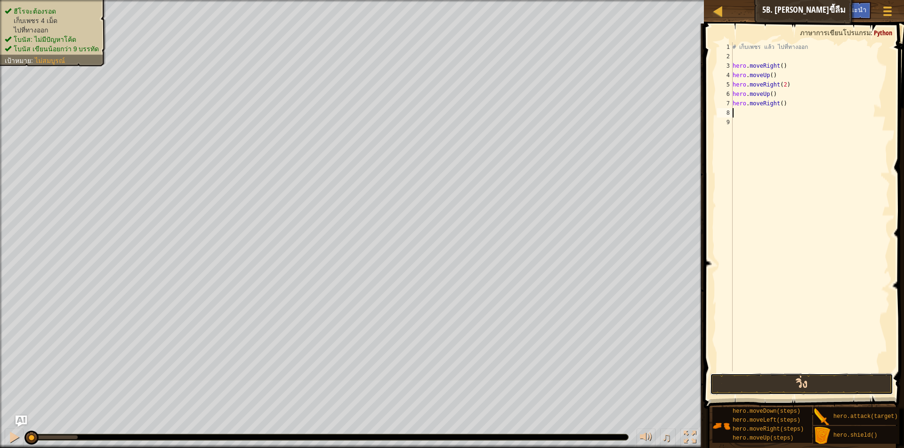
click at [818, 383] on button "วิ่ง" at bounding box center [801, 385] width 183 height 22
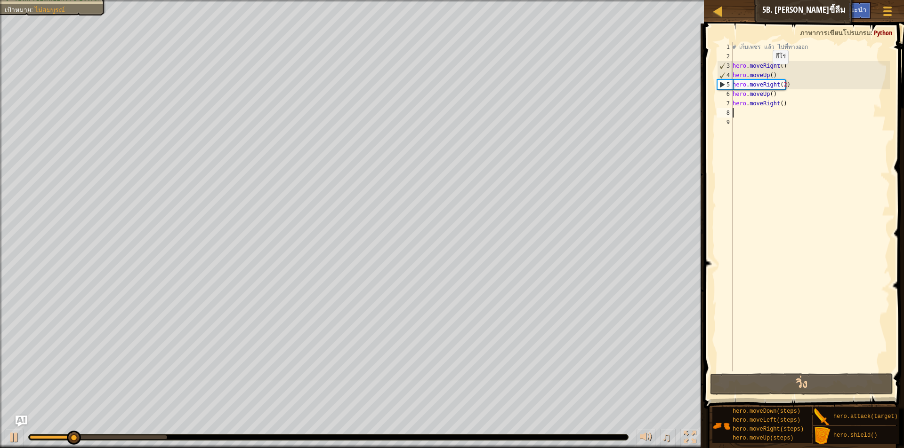
click at [764, 73] on div "# เก็บเพชร แล้ว ไปที่ทางออก hero . moveRight ( ) hero . moveUp ( ) hero . moveR…" at bounding box center [809, 216] width 159 height 348
type textarea "hero.moveUp()"
drag, startPoint x: 785, startPoint y: 74, endPoint x: 724, endPoint y: 73, distance: 60.7
click at [724, 73] on div "hero.moveUp() 1 2 3 4 5 6 7 8 9 # เก็บเพชร แล้ว ไปที่ทางออก hero . moveRight ( …" at bounding box center [802, 206] width 175 height 329
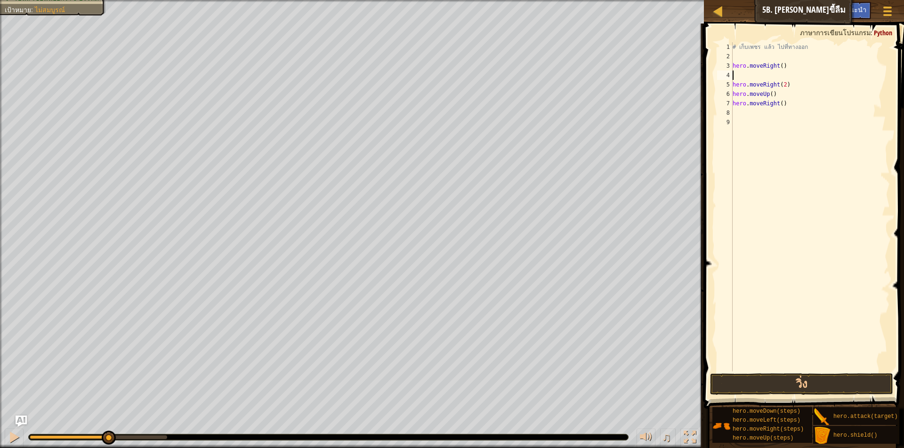
type textarea "h"
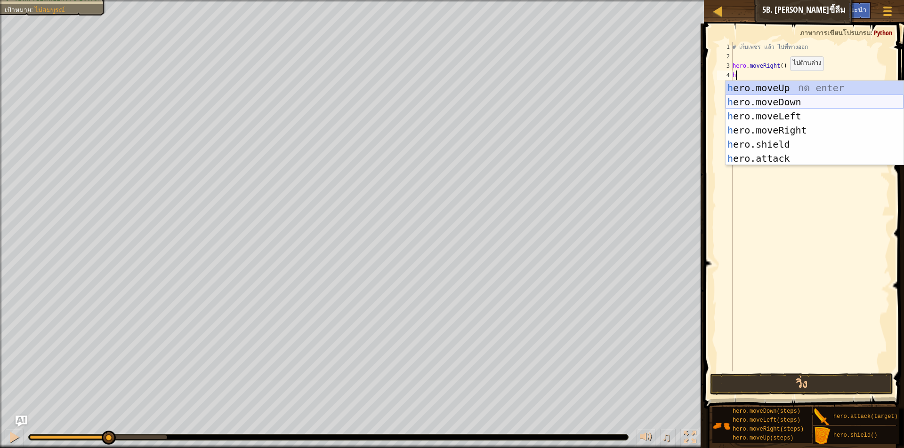
click at [803, 100] on div "h ero.moveUp กด enter h ero.moveDown กด enter h ero.moveLeft กด enter h ero.mov…" at bounding box center [814, 137] width 178 height 113
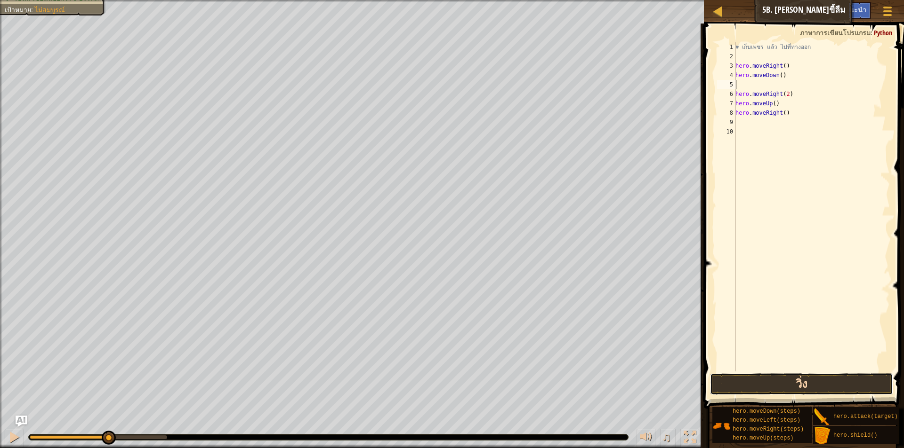
click at [788, 387] on button "วิ่ง" at bounding box center [801, 385] width 183 height 22
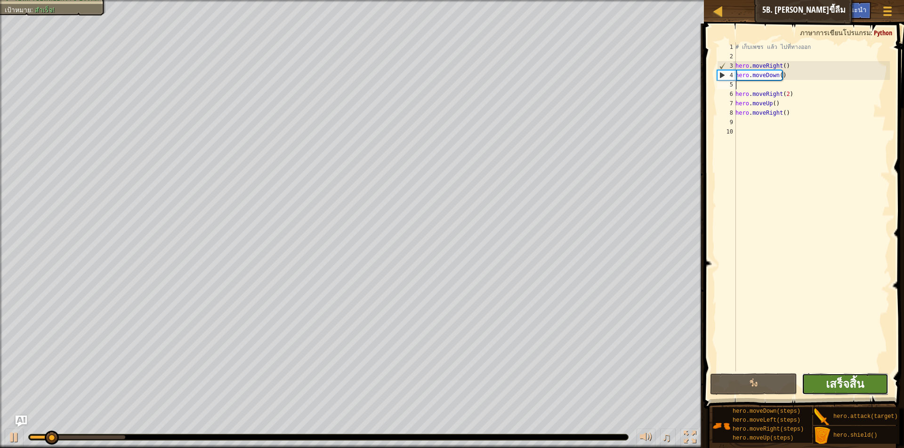
click at [863, 390] on span "เสร็จสิ้น" at bounding box center [844, 383] width 38 height 15
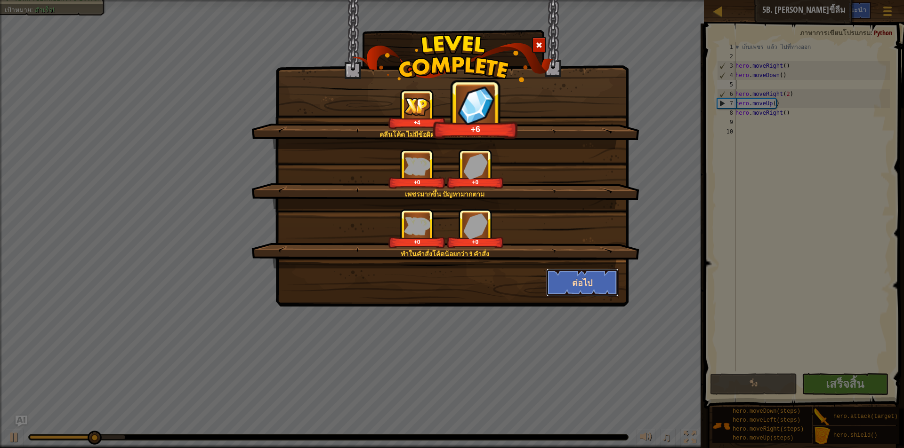
click at [571, 284] on button "ต่อไป" at bounding box center [582, 283] width 73 height 28
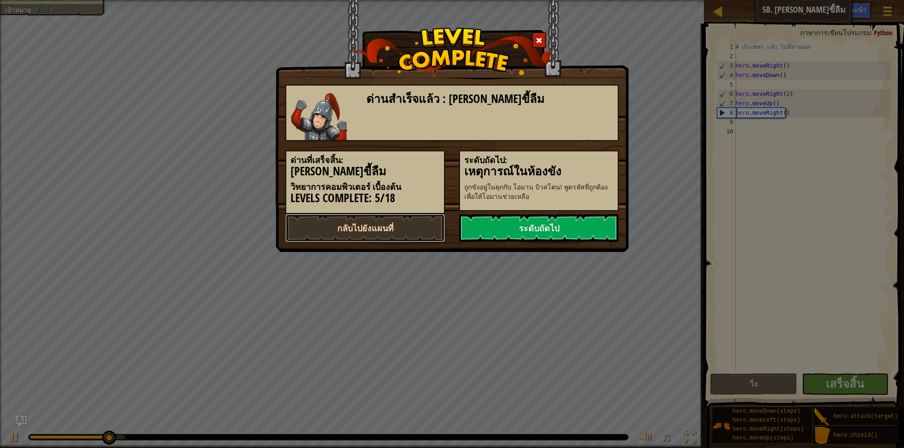
click at [378, 231] on link "กลับไปยังแผนที่" at bounding box center [365, 228] width 160 height 28
select select "th"
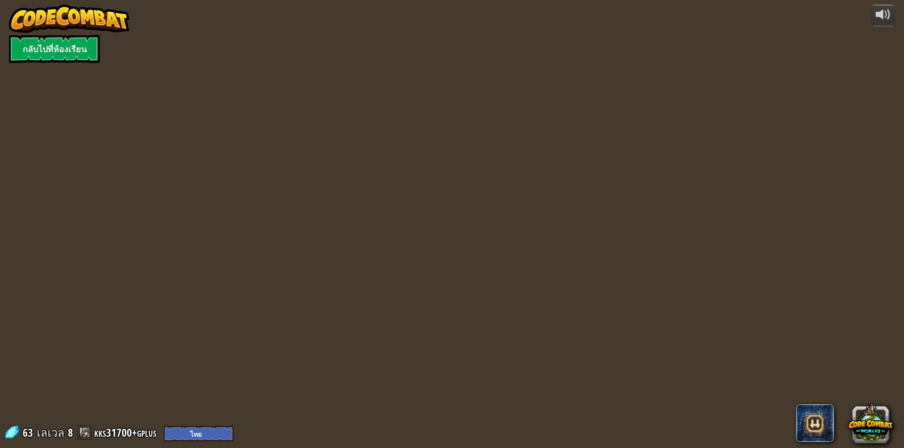
select select "th"
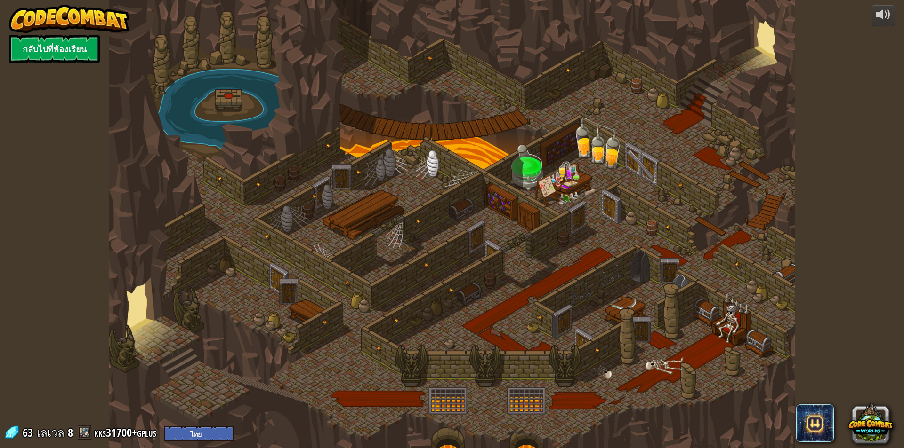
select select "th"
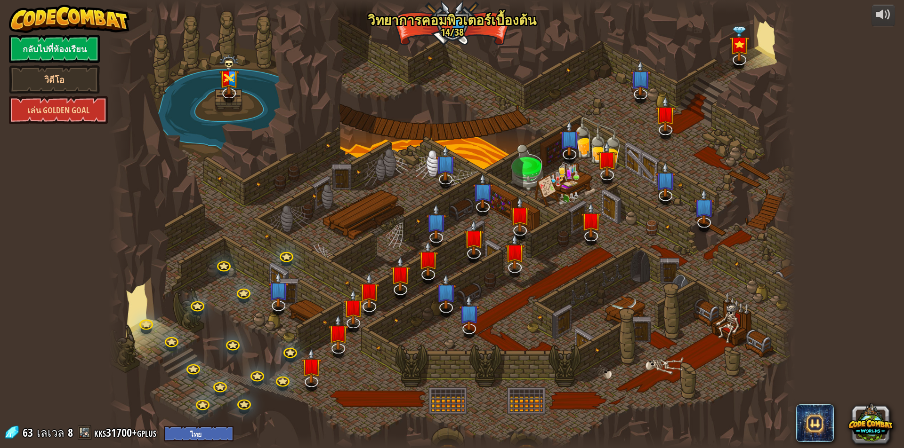
select select "th"
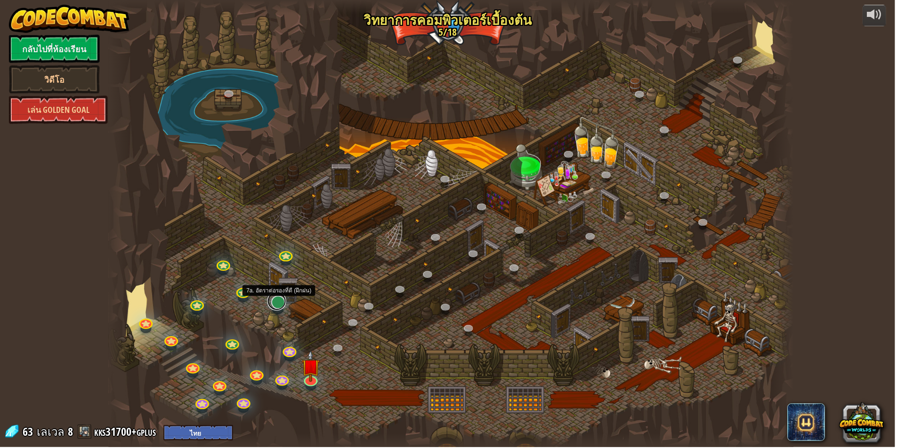
click at [278, 308] on link at bounding box center [277, 302] width 19 height 19
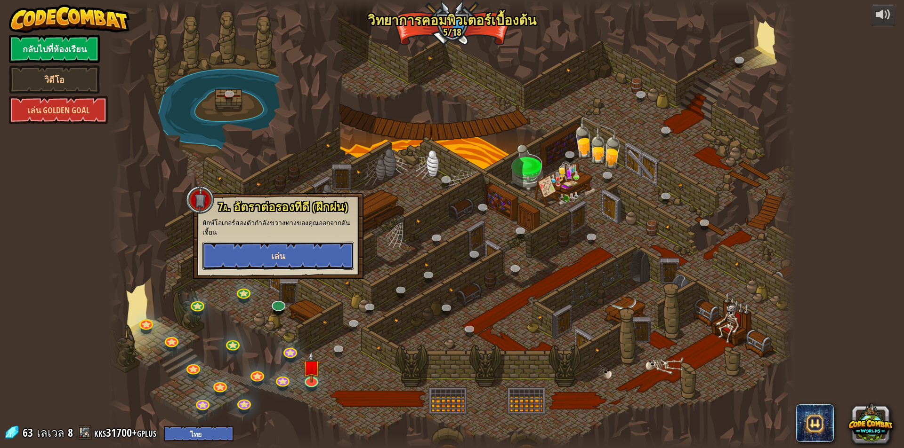
click at [292, 254] on button "เล่น" at bounding box center [278, 256] width 152 height 28
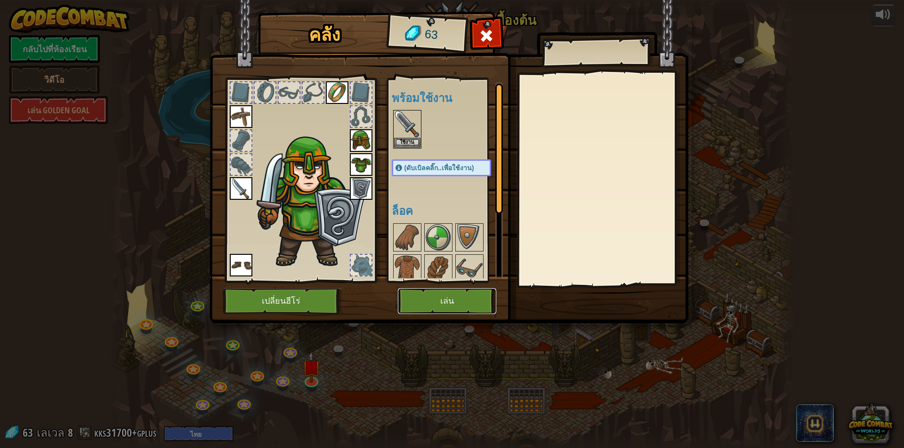
click at [433, 297] on button "เล่น" at bounding box center [447, 301] width 98 height 26
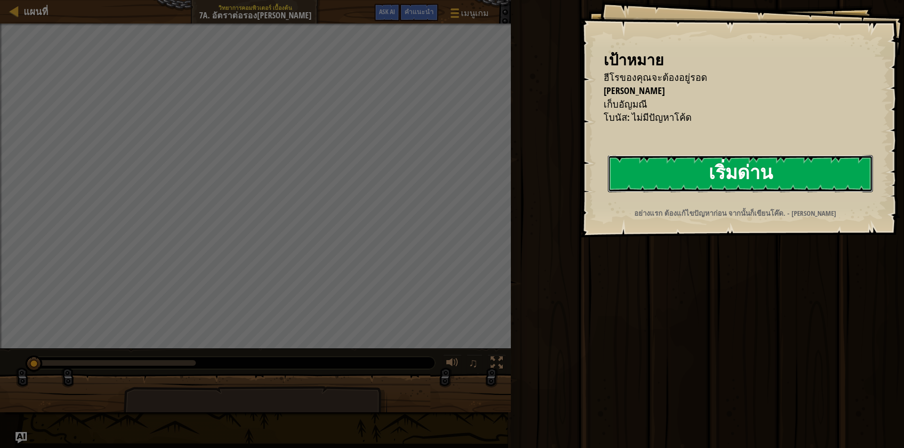
click at [833, 179] on button "เริ่มด่าน" at bounding box center [740, 173] width 265 height 37
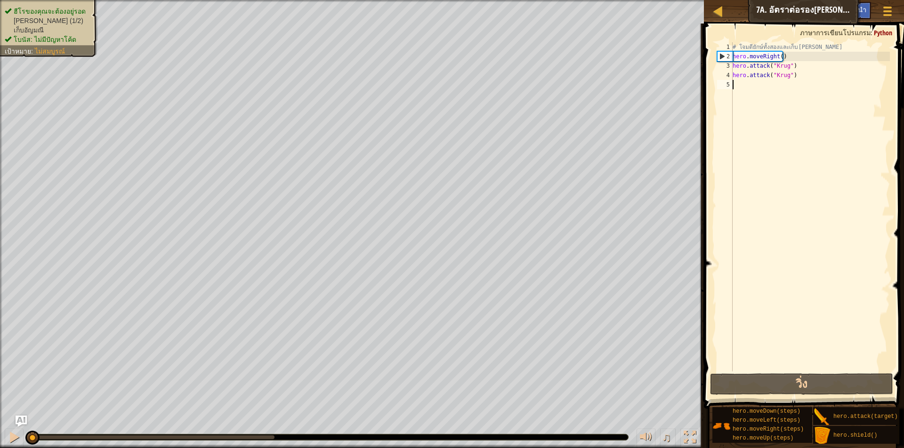
type textarea "h"
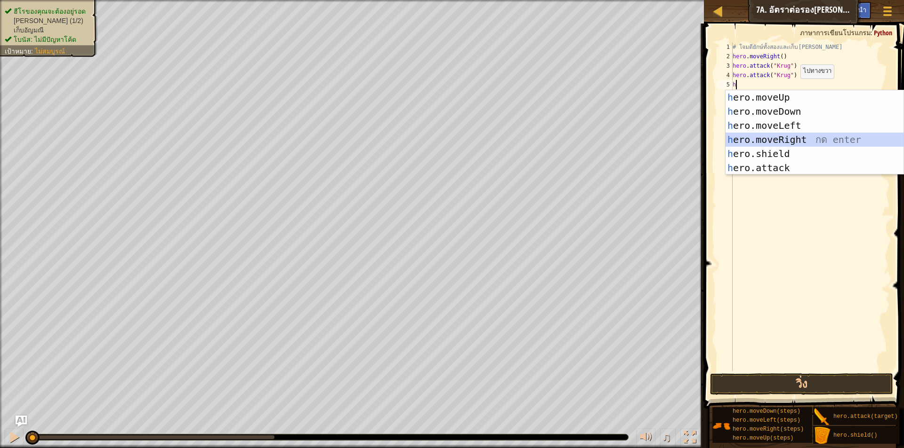
click at [781, 138] on div "h ero.moveUp กด enter h ero.moveDown กด enter h ero.moveLeft กด enter h ero.mov…" at bounding box center [814, 146] width 178 height 113
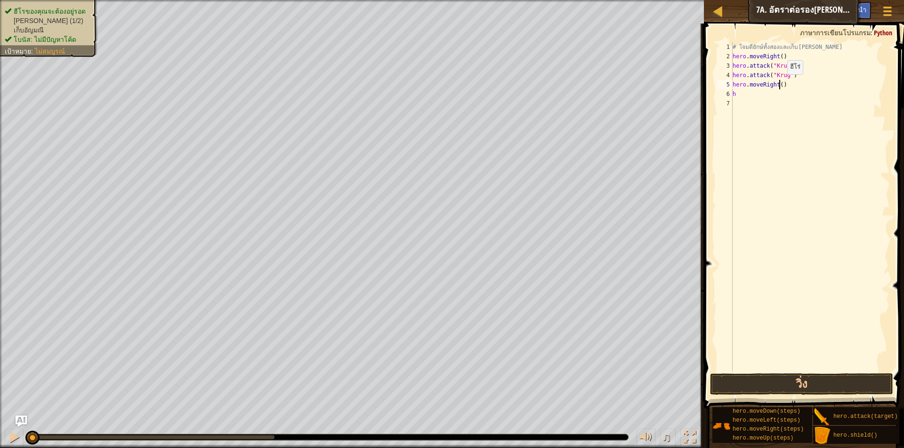
click at [779, 84] on div "# โจมตียักษ์ทั้งสองและเก็บอัญมณี hero . moveRight ( ) hero . attack ( "Krug" ) …" at bounding box center [809, 216] width 159 height 348
click at [759, 98] on div "# โจมตียักษ์ทั้งสองและเก็บอัญมณี hero . moveRight ( ) hero . attack ( "Krug" ) …" at bounding box center [809, 216] width 159 height 348
type textarea "h"
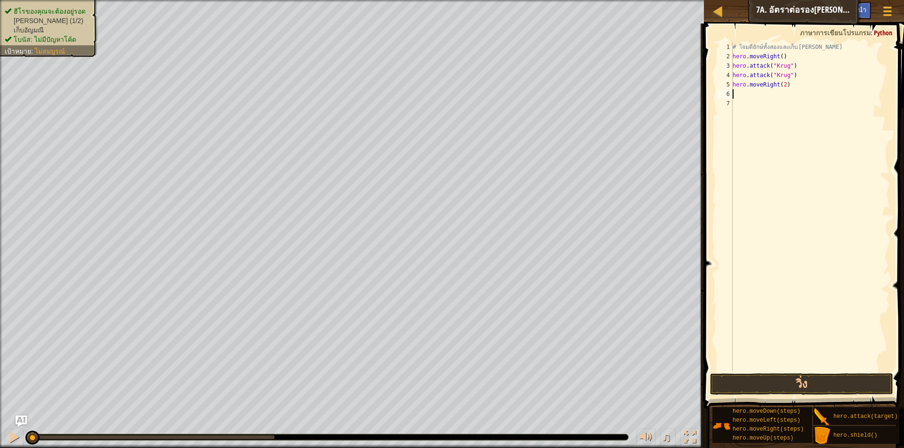
type textarea "h"
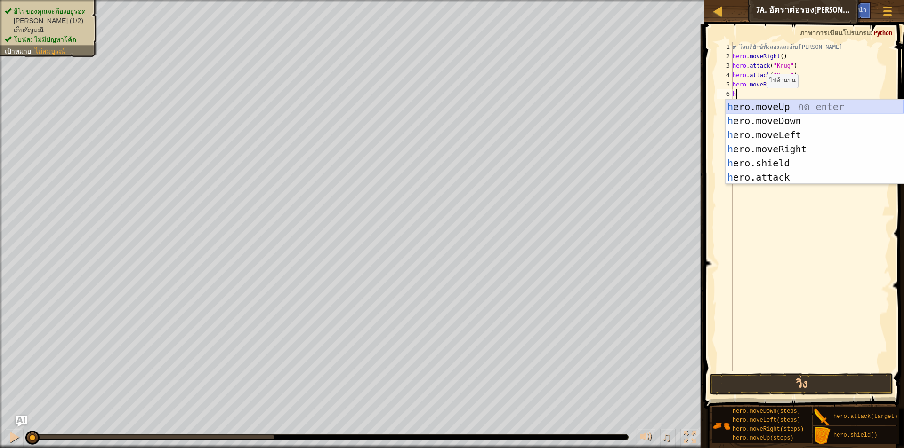
click at [771, 104] on div "h ero.moveUp กด enter h ero.moveDown กด enter h ero.moveLeft กด enter h ero.mov…" at bounding box center [814, 156] width 178 height 113
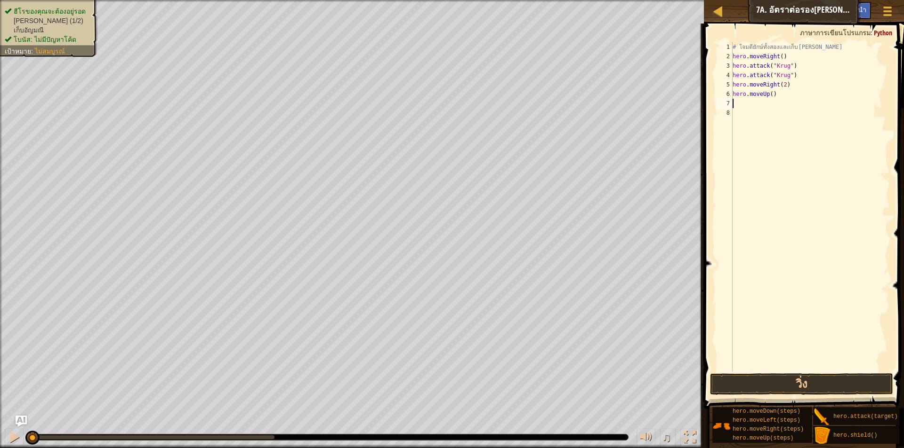
type textarea "h"
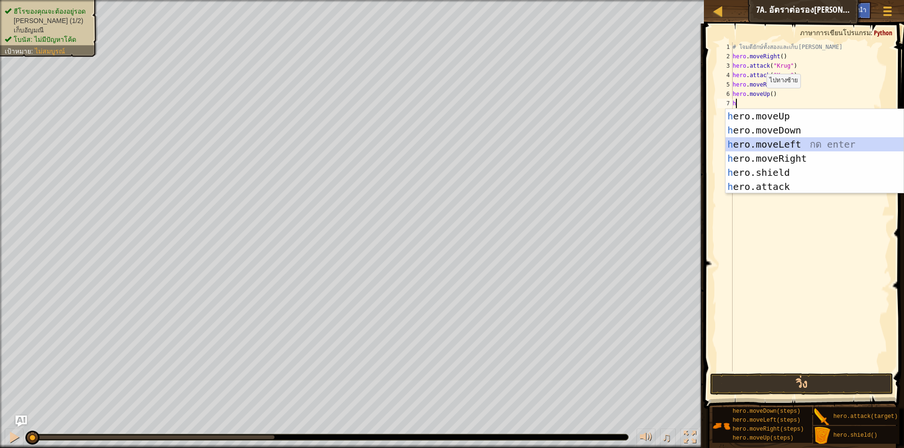
click at [781, 144] on div "h ero.moveUp กด enter h ero.moveDown กด enter h ero.moveLeft กด enter h ero.mov…" at bounding box center [814, 165] width 178 height 113
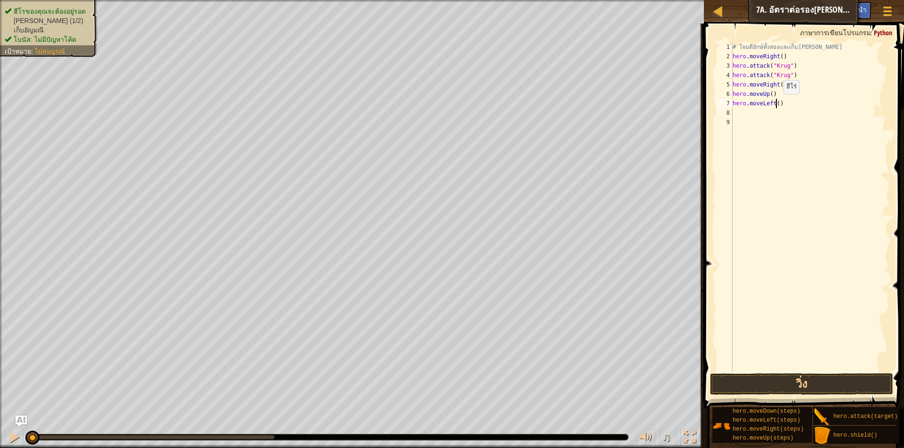
click at [775, 104] on div "# โจมตียักษ์ทั้งสองและเก็บอัญมณี hero . moveRight ( ) hero . attack ( "Krug" ) …" at bounding box center [809, 216] width 159 height 348
type textarea "hero.moveLeft(2)"
click at [752, 112] on div "# โจมตียักษ์ทั้งสองและเก็บอัญมณี hero . moveRight ( ) hero . attack ( "Krug" ) …" at bounding box center [809, 216] width 159 height 348
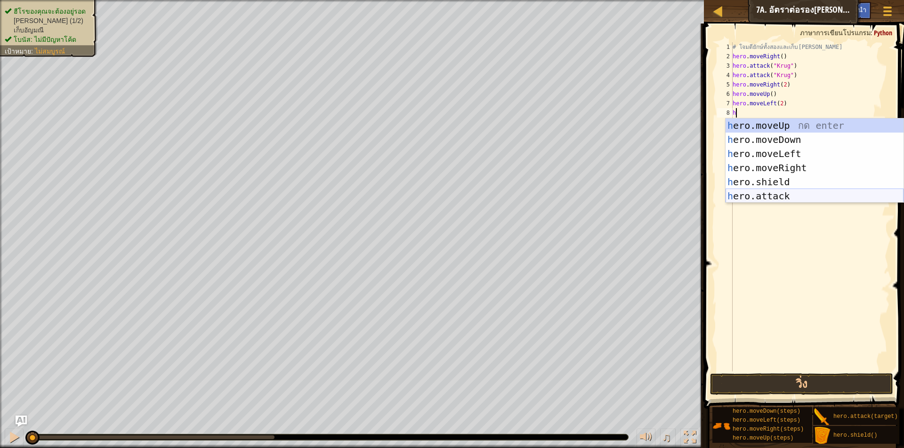
click at [776, 199] on div "h ero.moveUp กด enter h ero.moveDown กด enter h ero.moveLeft กด enter h ero.mov…" at bounding box center [814, 175] width 178 height 113
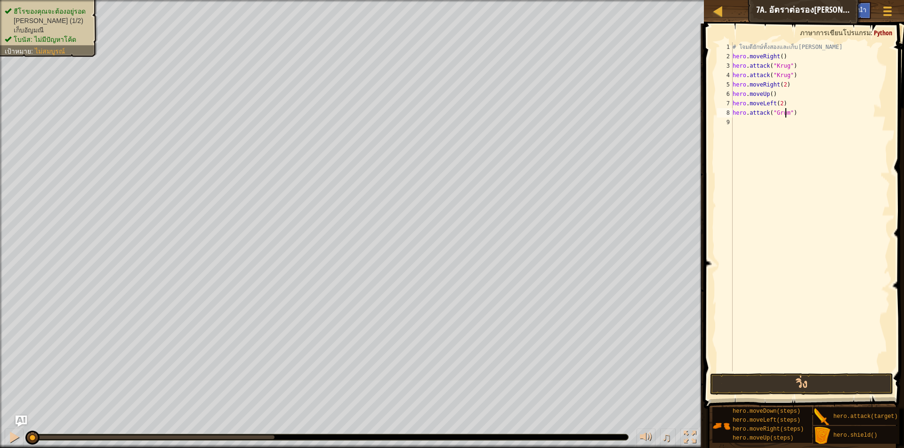
scroll to position [4, 5]
click at [773, 383] on button "วิ่ง" at bounding box center [801, 385] width 183 height 22
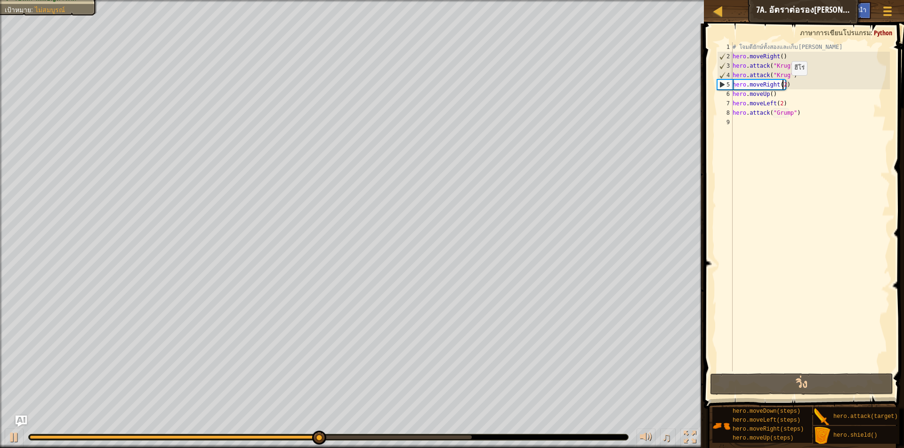
click at [783, 85] on div "# โจมตียักษ์ทั้งสองและเก็บอัญมณี hero . moveRight ( ) hero . attack ( "Krug" ) …" at bounding box center [809, 216] width 159 height 348
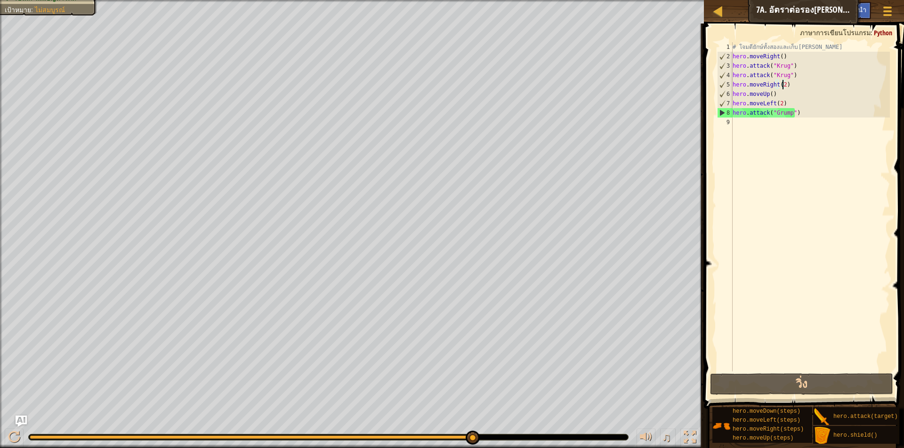
click at [799, 116] on div "# โจมตียักษ์ทั้งสองและเก็บอัญมณี hero . moveRight ( ) hero . attack ( "Krug" ) …" at bounding box center [809, 216] width 159 height 348
type textarea "hero.attack("Grump")"
drag, startPoint x: 801, startPoint y: 112, endPoint x: 729, endPoint y: 114, distance: 71.5
click at [729, 114] on div "hero.attack("Grump") 1 2 3 4 5 6 7 8 9 # โจมตียักษ์ทั้งสองและเก็บอัญมณี hero . …" at bounding box center [802, 206] width 175 height 329
click at [774, 125] on div "# โจมตียักษ์ทั้งสองและเก็บอัญมณี hero . moveRight ( ) hero . attack ( "Krug" ) …" at bounding box center [809, 216] width 159 height 348
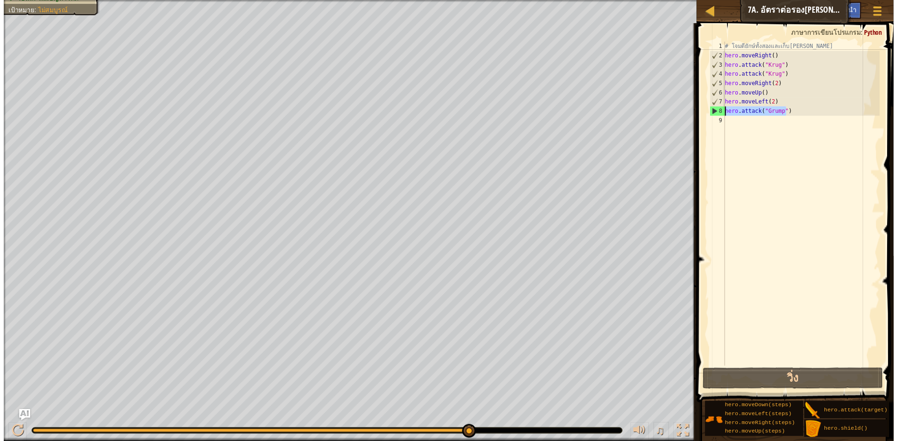
scroll to position [4, 0]
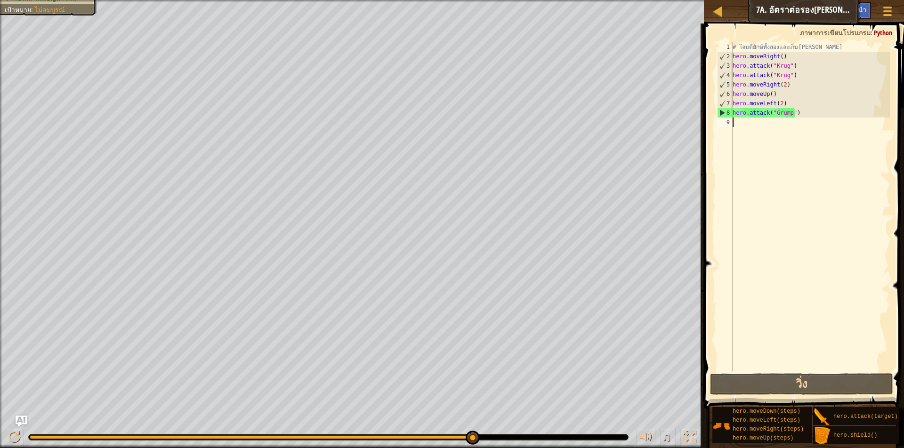
paste textarea "hero.attack("Grump")"
type textarea "hero.attack("Grump")"
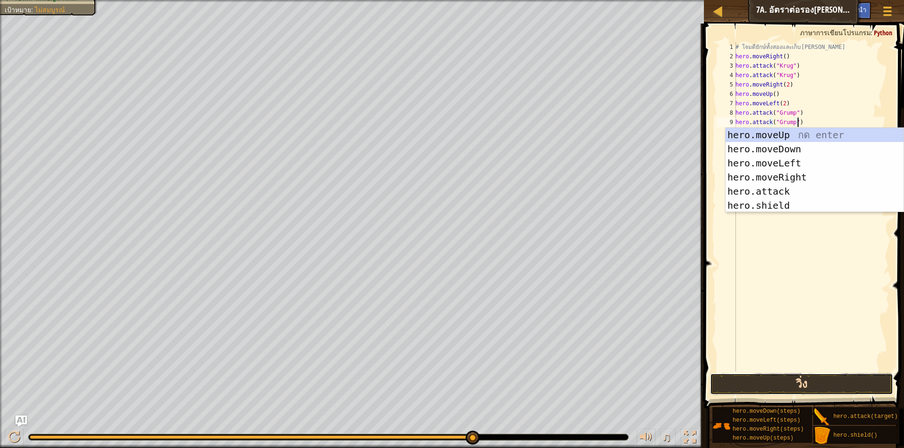
click at [784, 392] on button "วิ่ง" at bounding box center [801, 385] width 183 height 22
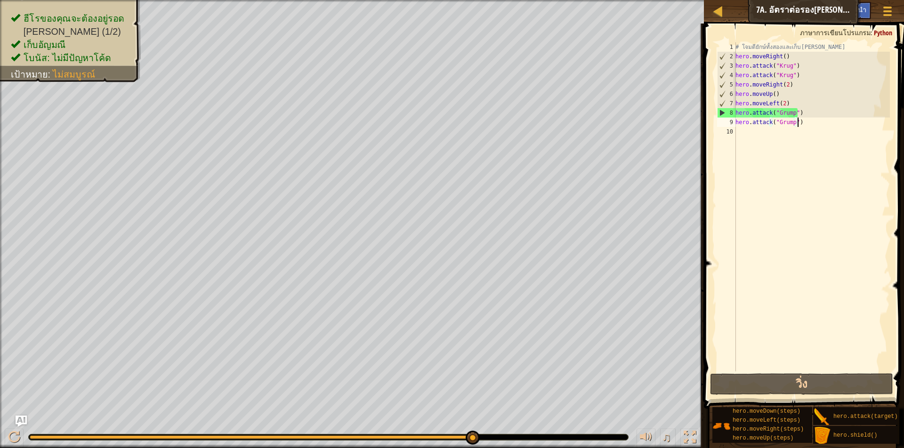
click at [823, 128] on div "# โจมตียักษ์ทั้งสองและเก็บอัญมณี hero . moveRight ( ) hero . attack ( "Krug" ) …" at bounding box center [811, 216] width 156 height 348
click at [796, 117] on div "# โจมตียักษ์ทั้งสองและเก็บอัญมณี hero . moveRight ( ) hero . attack ( "Krug" ) …" at bounding box center [811, 216] width 156 height 348
type textarea "hero.attack("Grump")"
click at [809, 109] on div "# โจมตียักษ์ทั้งสองและเก็บอัญมณี hero . moveRight ( ) hero . attack ( "Krug" ) …" at bounding box center [811, 216] width 156 height 348
click at [805, 130] on div "# โจมตียักษ์ทั้งสองและเก็บอัญมณี hero . moveRight ( ) hero . attack ( "Krug" ) …" at bounding box center [811, 216] width 156 height 348
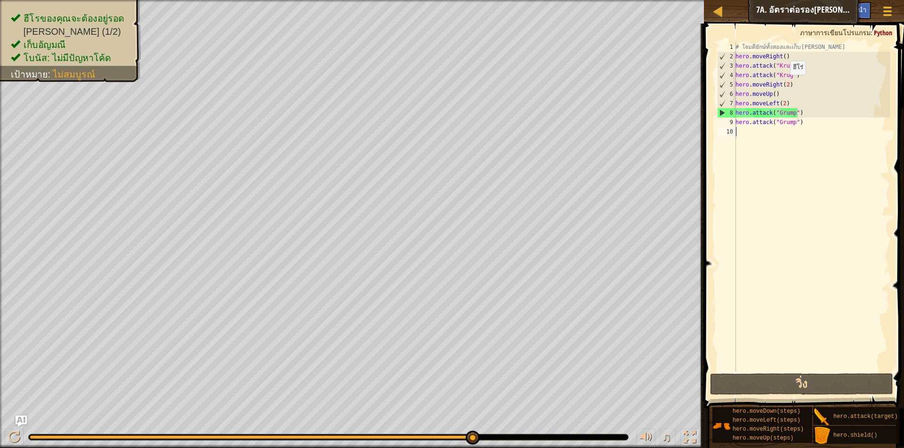
click at [784, 84] on div "# โจมตียักษ์ทั้งสองและเก็บอัญมณี hero . moveRight ( ) hero . attack ( "Krug" ) …" at bounding box center [811, 216] width 156 height 348
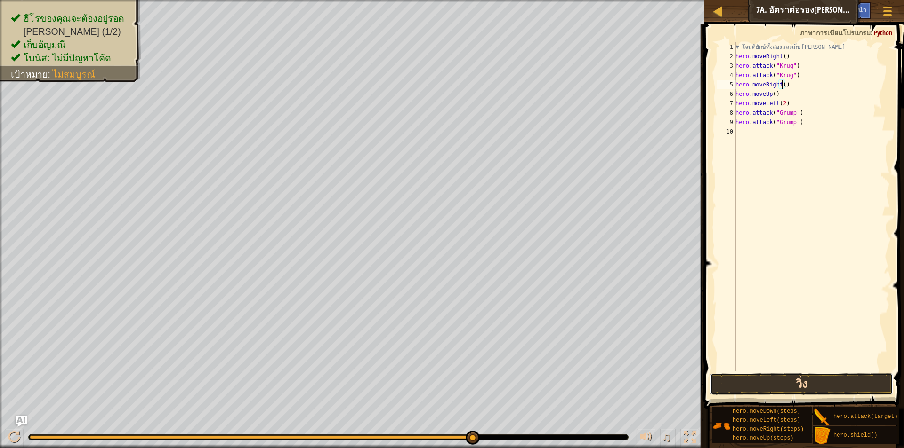
click at [752, 382] on button "วิ่ง" at bounding box center [801, 385] width 183 height 22
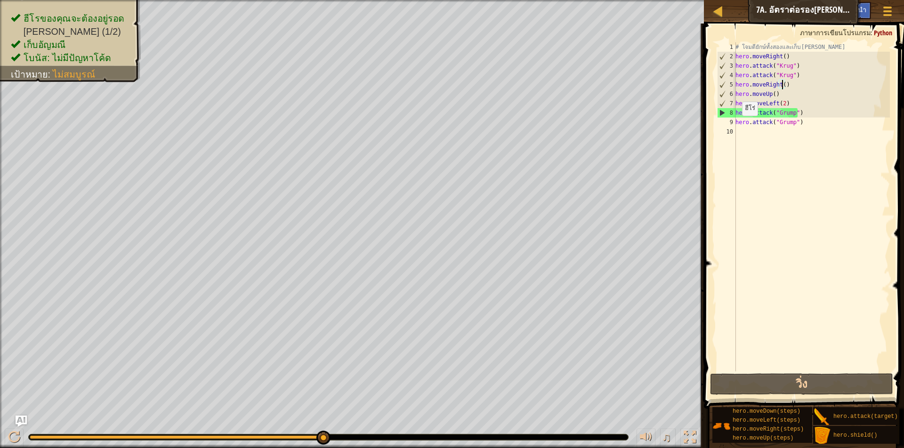
click at [723, 113] on div "8" at bounding box center [726, 112] width 18 height 9
click at [803, 123] on div "# โจมตียักษ์ทั้งสองและเก็บอัญมณี hero . moveRight ( ) hero . attack ( "Krug" ) …" at bounding box center [811, 216] width 156 height 348
drag, startPoint x: 785, startPoint y: 103, endPoint x: 724, endPoint y: 104, distance: 61.2
click at [724, 104] on div "hero.attack("Grump") 1 2 3 4 5 6 7 8 9 10 # โจมตียักษ์ทั้งสองและเก็บอัญมณี hero…" at bounding box center [802, 206] width 175 height 329
type textarea "hero.moveLeft(2)"
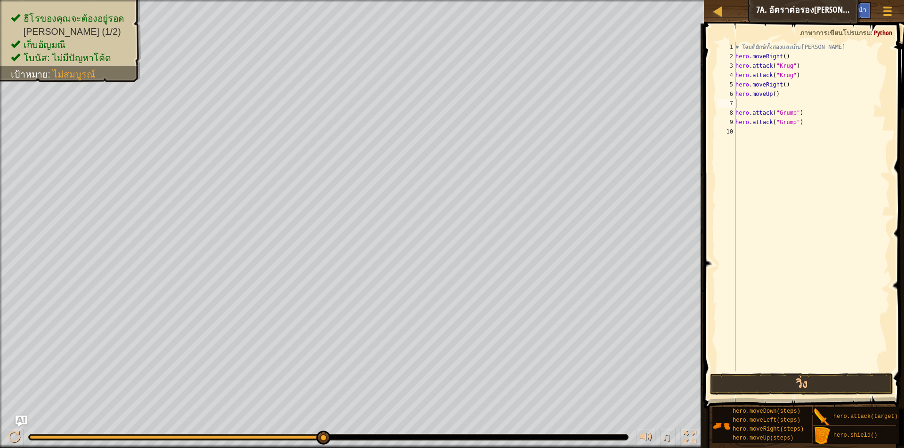
click at [779, 133] on div "# โจมตียักษ์ทั้งสองและเก็บอัญมณี hero . moveRight ( ) hero . attack ( "Krug" ) …" at bounding box center [811, 216] width 156 height 348
paste textarea "hero.moveLeft(2)"
type textarea "hero.moveLeft(2)"
click at [783, 381] on button "วิ่ง" at bounding box center [801, 385] width 183 height 22
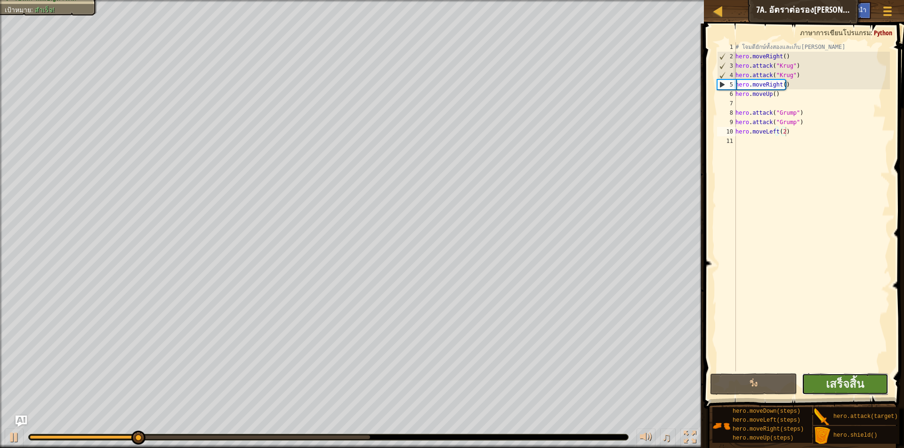
click at [838, 395] on button "เสร็จสิ้น" at bounding box center [844, 385] width 87 height 22
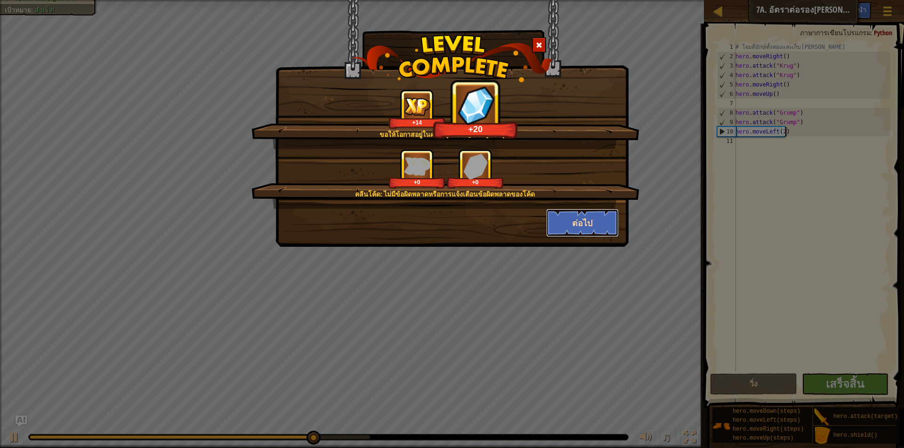
click at [588, 228] on button "ต่อไป" at bounding box center [582, 223] width 73 height 28
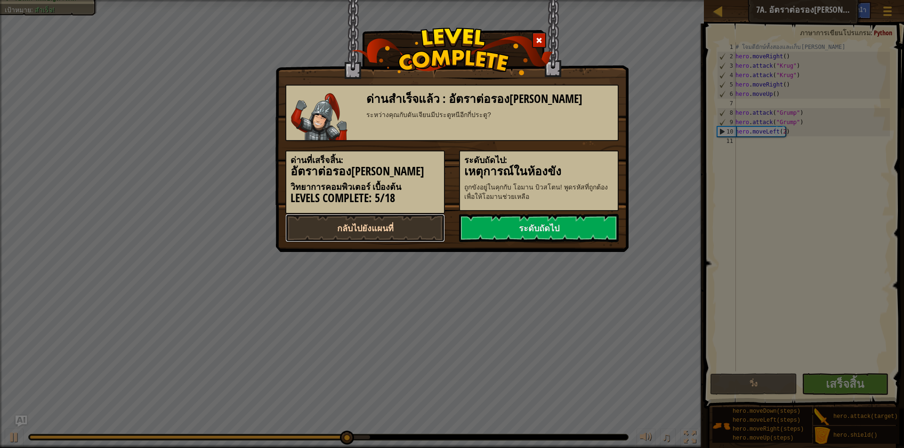
click at [416, 228] on link "กลับไปยังแผนที่" at bounding box center [365, 228] width 160 height 28
select select "th"
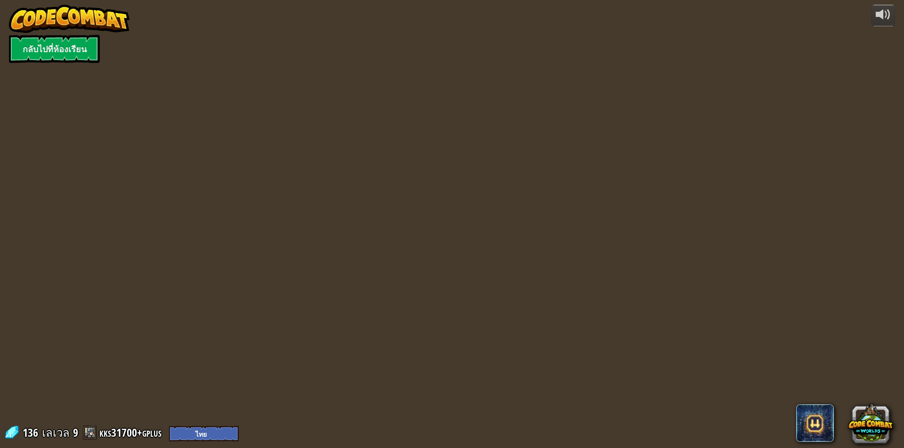
select select "th"
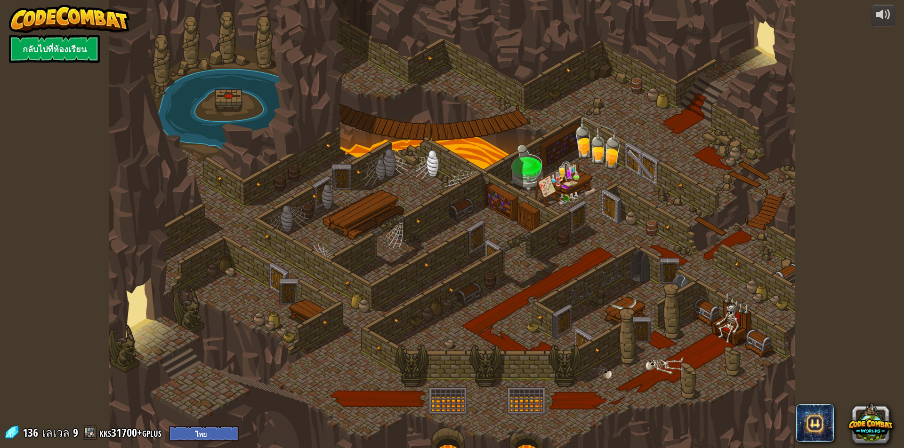
select select "th"
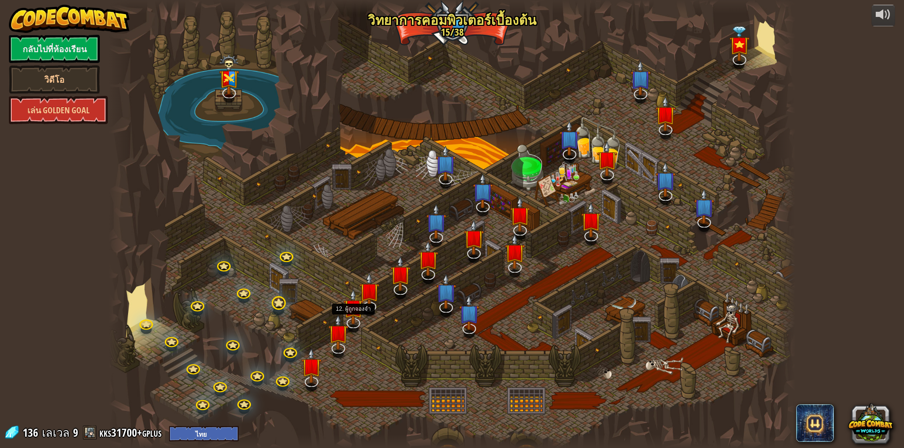
select select "th"
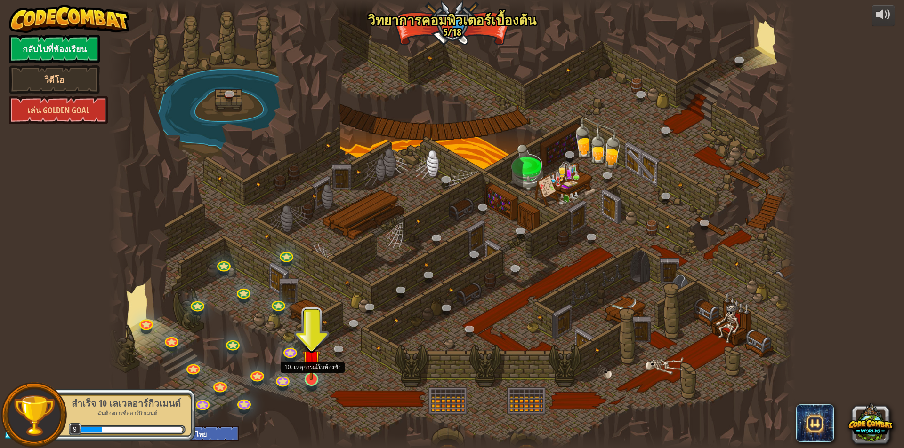
click at [312, 378] on img at bounding box center [311, 359] width 18 height 42
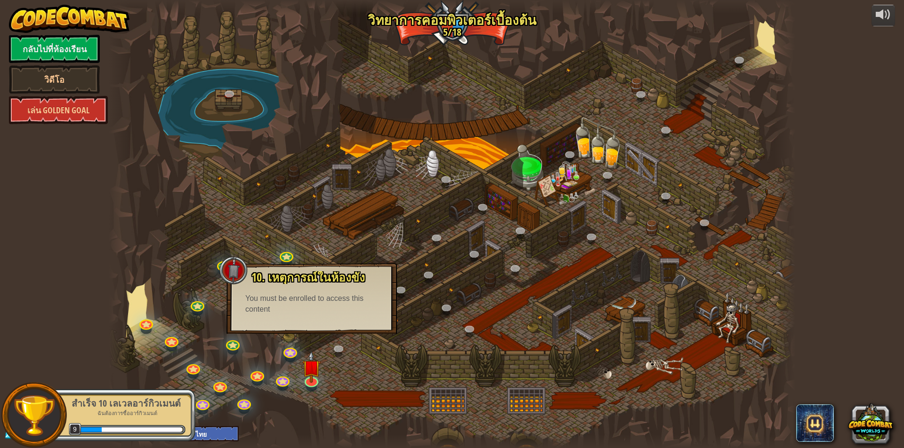
drag, startPoint x: 327, startPoint y: 362, endPoint x: 317, endPoint y: 387, distance: 27.3
click at [329, 380] on div at bounding box center [452, 224] width 686 height 448
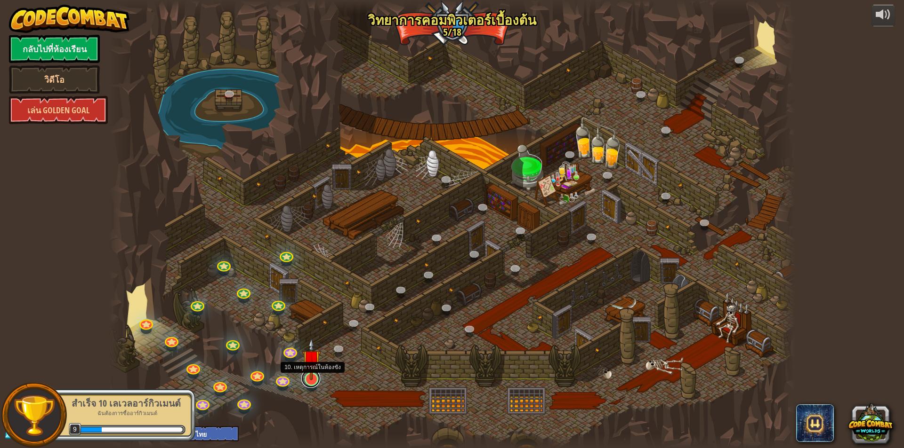
click at [312, 382] on link at bounding box center [310, 378] width 19 height 19
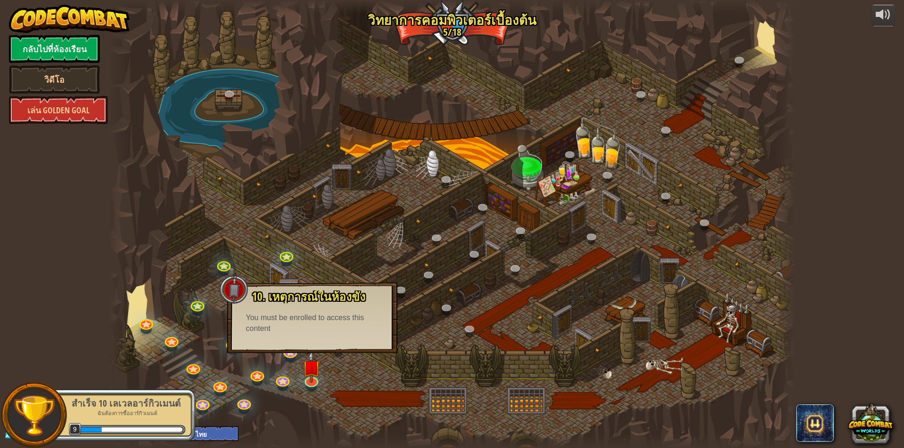
click at [94, 310] on div "powered by กลับไปที่ห้องเรียน วิดีโอ เล่น Golden Goal 25. Kithgard ประตู (ล็อค)…" at bounding box center [452, 224] width 904 height 448
drag, startPoint x: 372, startPoint y: 396, endPoint x: 356, endPoint y: 371, distance: 29.6
click at [363, 379] on div at bounding box center [452, 224] width 686 height 448
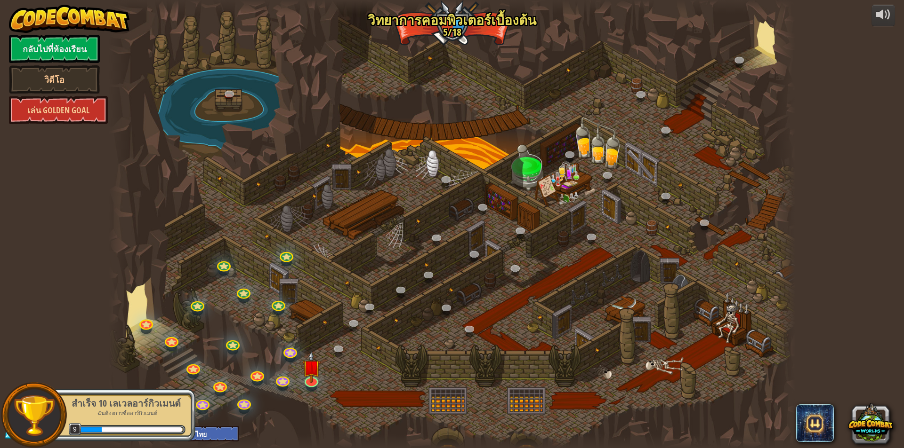
click at [535, 171] on div at bounding box center [452, 224] width 686 height 448
drag, startPoint x: 340, startPoint y: 260, endPoint x: 442, endPoint y: 337, distance: 128.0
click at [346, 272] on div at bounding box center [452, 224] width 686 height 448
drag, startPoint x: 443, startPoint y: 337, endPoint x: 388, endPoint y: 301, distance: 66.2
click at [442, 336] on div at bounding box center [452, 224] width 686 height 448
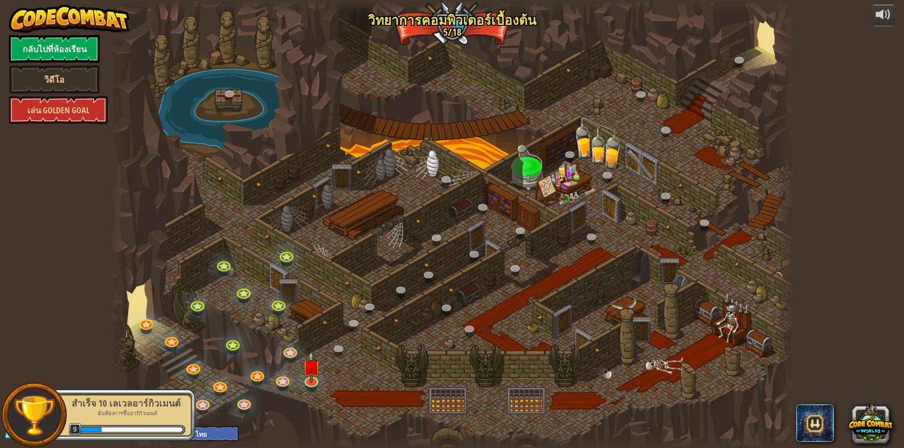
click at [388, 301] on div at bounding box center [452, 224] width 686 height 448
drag, startPoint x: 463, startPoint y: 338, endPoint x: 480, endPoint y: 377, distance: 42.1
click at [473, 351] on div at bounding box center [452, 224] width 686 height 448
drag, startPoint x: 475, startPoint y: 396, endPoint x: 468, endPoint y: 393, distance: 8.0
click at [471, 395] on div at bounding box center [452, 224] width 686 height 448
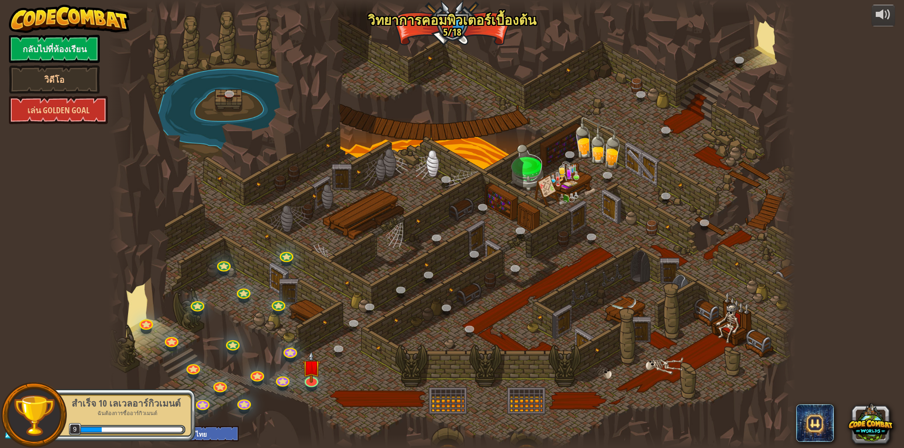
drag, startPoint x: 468, startPoint y: 393, endPoint x: 456, endPoint y: 400, distance: 12.8
click at [456, 400] on div at bounding box center [452, 224] width 686 height 448
drag, startPoint x: 323, startPoint y: 361, endPoint x: 341, endPoint y: 344, distance: 25.6
click at [327, 357] on div at bounding box center [452, 224] width 686 height 448
click at [342, 344] on link at bounding box center [339, 349] width 19 height 19
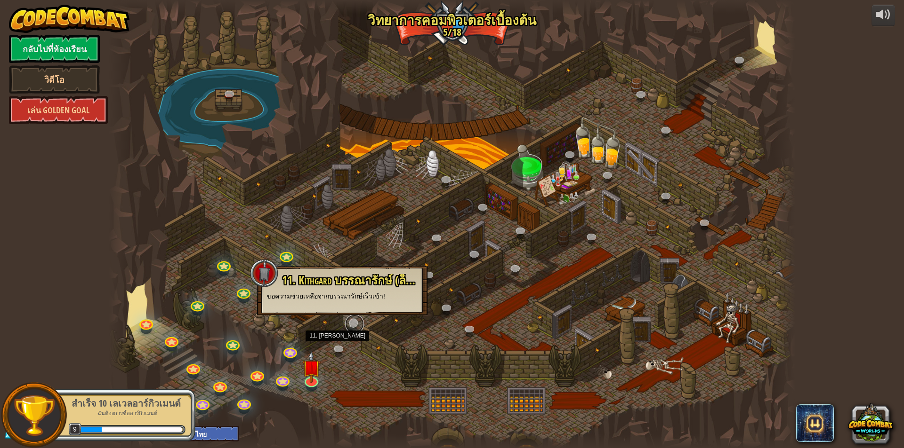
click at [357, 329] on link at bounding box center [354, 324] width 19 height 19
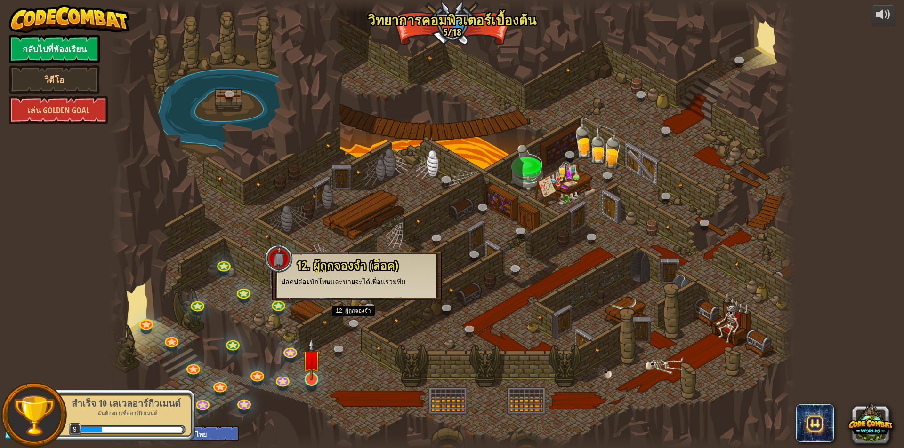
drag, startPoint x: 318, startPoint y: 367, endPoint x: 304, endPoint y: 370, distance: 15.0
click at [315, 368] on div "25. Kithgard ประตู (ล็อค) หนีออกจาก[PERSON_NAME]คิธการ์ด และอย่าให้ยามจับได้ 26…" at bounding box center [452, 224] width 686 height 448
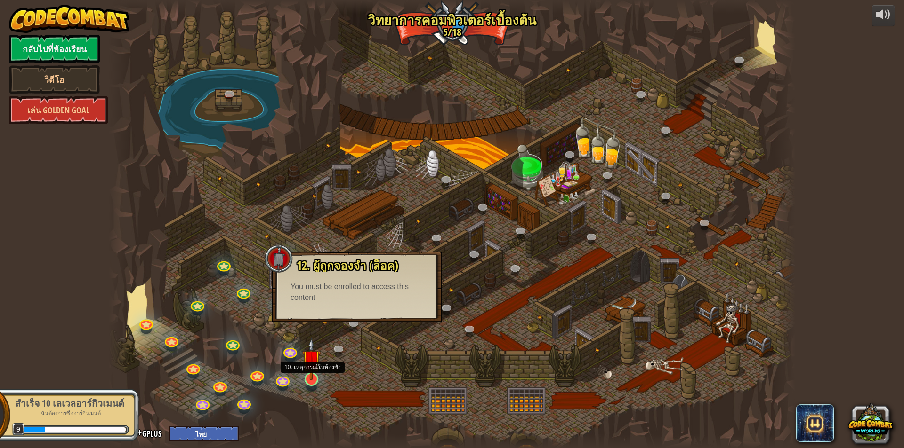
click at [304, 371] on img at bounding box center [311, 359] width 18 height 42
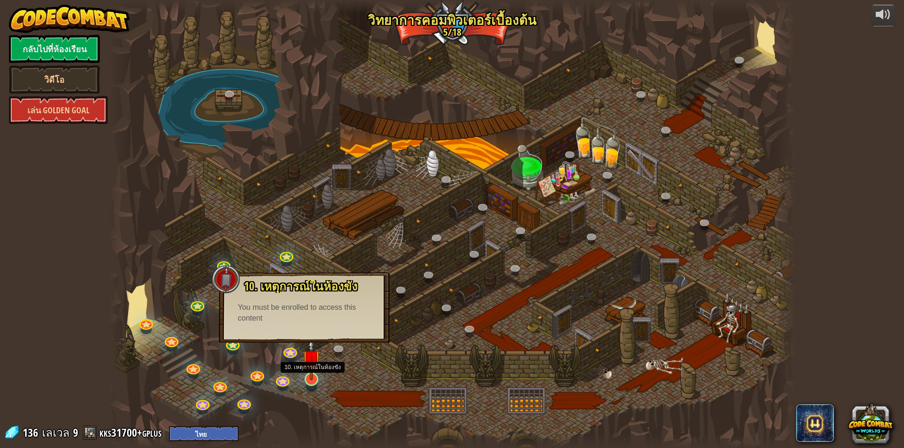
click at [310, 380] on img at bounding box center [311, 359] width 18 height 42
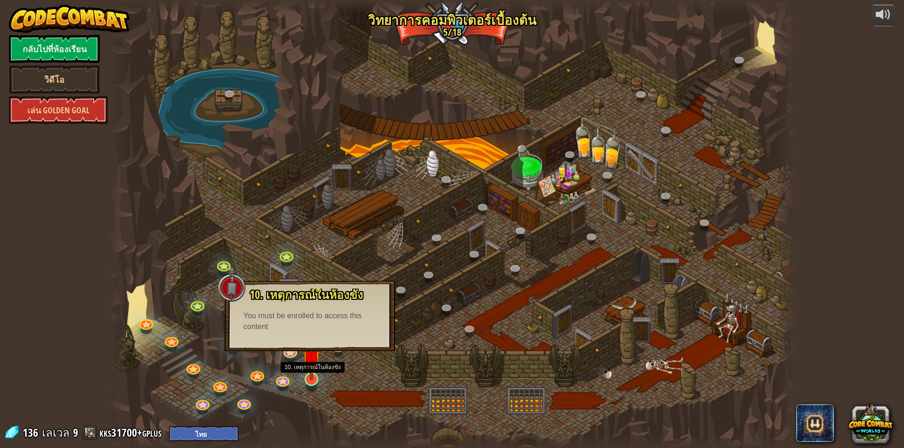
click at [309, 375] on img at bounding box center [311, 359] width 18 height 42
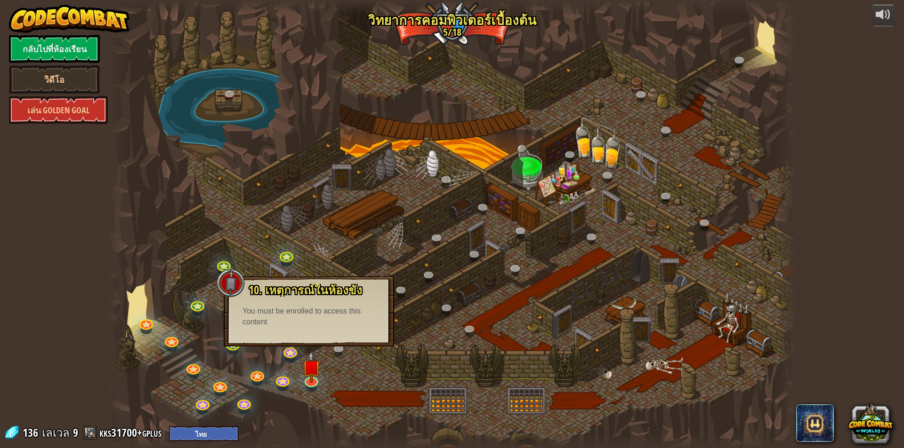
click at [297, 316] on div "You must be enrolled to access this content" at bounding box center [308, 317] width 133 height 22
click at [143, 395] on div at bounding box center [452, 224] width 686 height 448
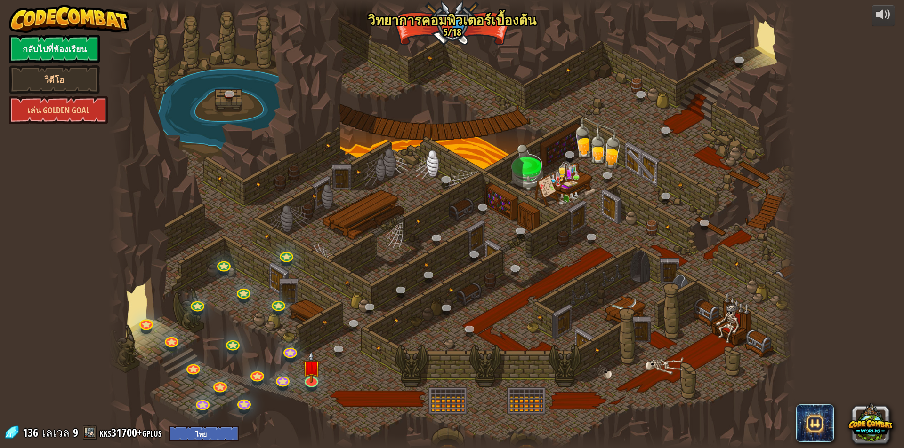
drag, startPoint x: 53, startPoint y: 290, endPoint x: 91, endPoint y: 288, distance: 38.2
click at [56, 289] on div "powered by กลับไปที่ห้องเรียน วิดีโอ เล่น Golden Goal 25. Kithgard ประตู (ล็อค)…" at bounding box center [452, 224] width 904 height 448
click at [134, 432] on link "kks31700+gplus" at bounding box center [131, 432] width 65 height 15
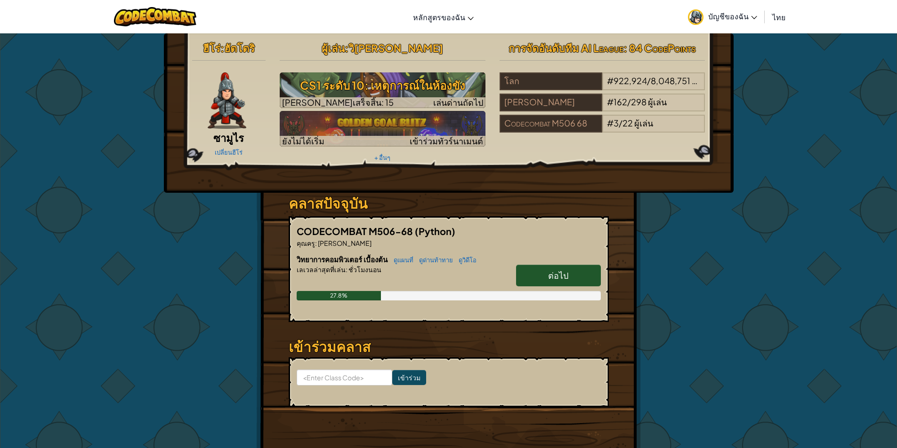
click at [560, 276] on span "ต่อไป" at bounding box center [558, 275] width 20 height 11
select select "th"
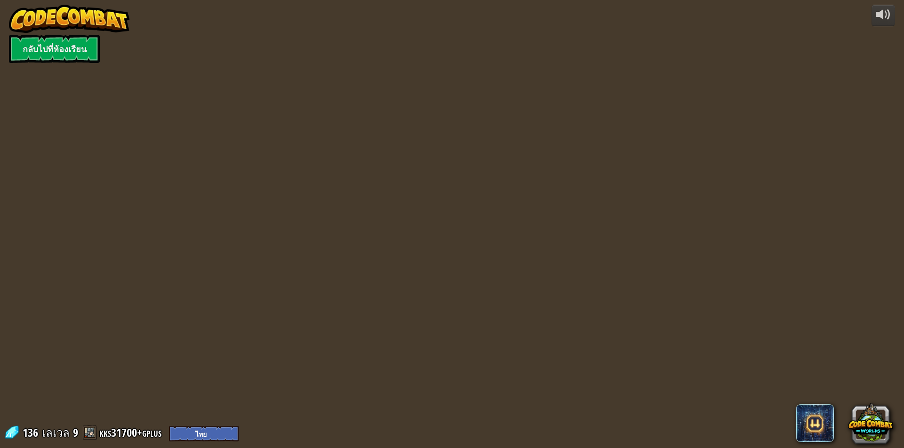
select select "th"
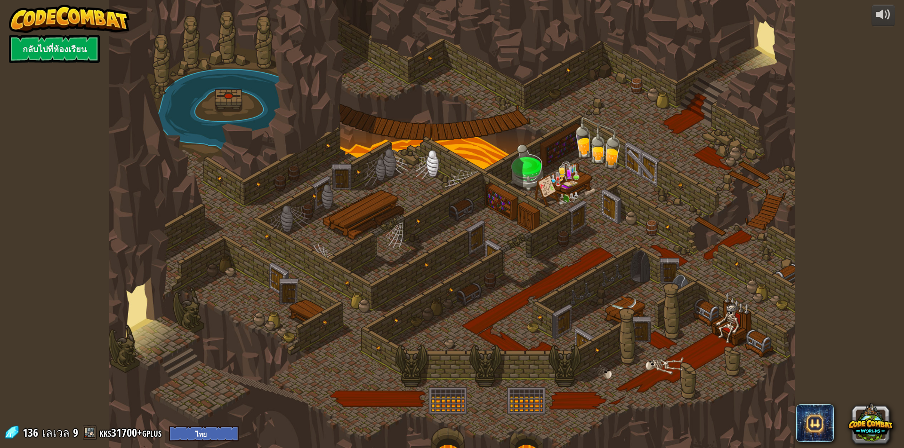
select select "th"
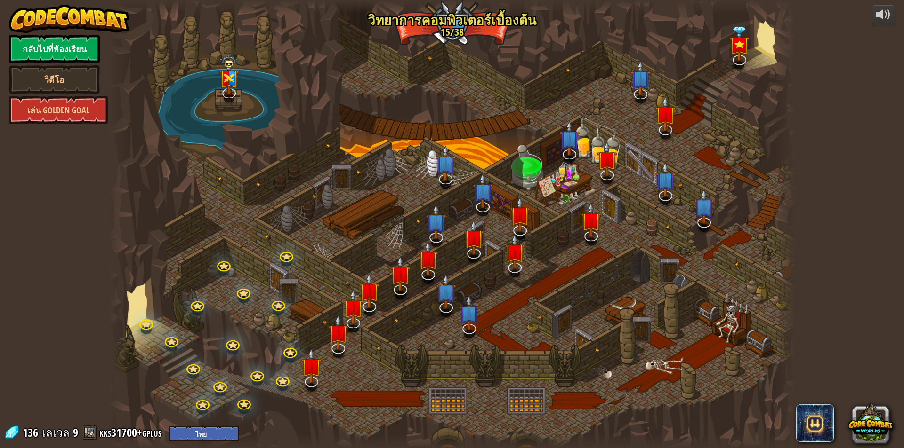
select select "th"
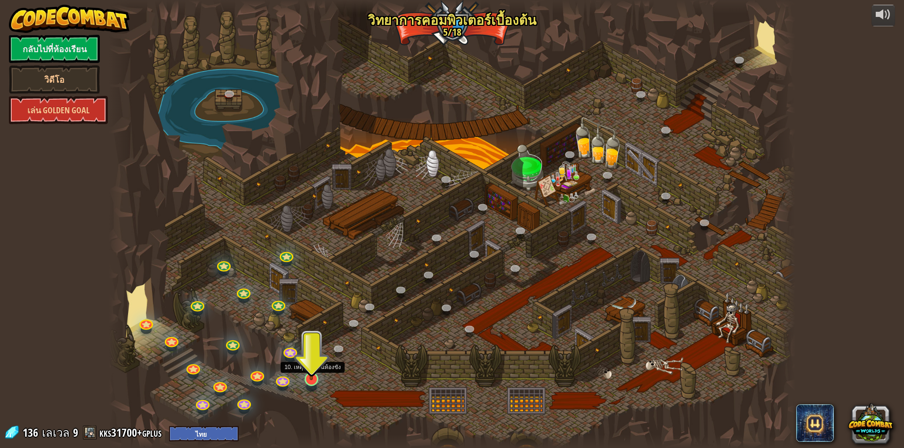
click at [313, 376] on img at bounding box center [311, 359] width 18 height 42
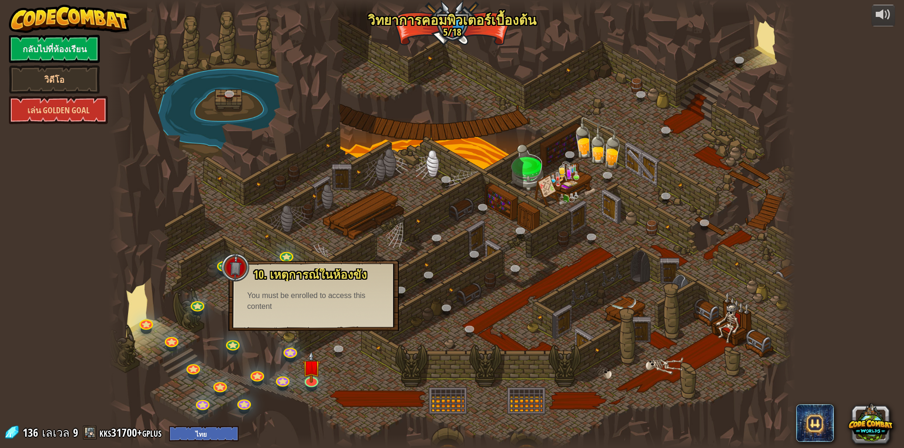
click at [365, 358] on div at bounding box center [452, 224] width 686 height 448
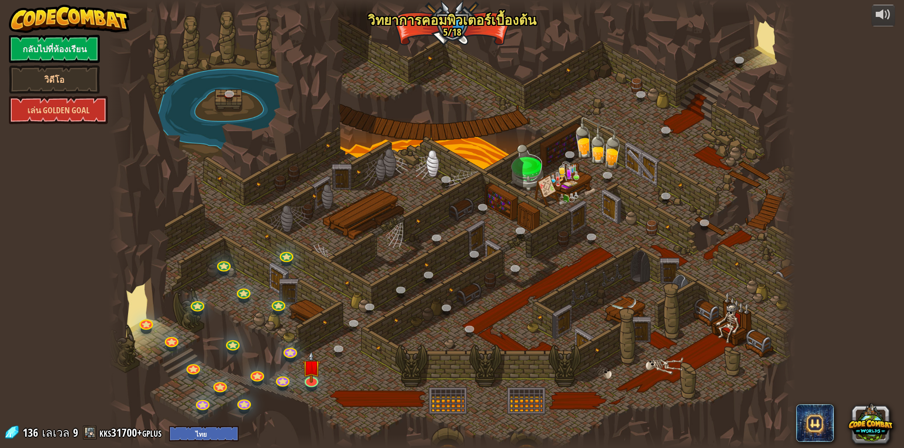
click at [488, 259] on div at bounding box center [452, 224] width 686 height 448
drag, startPoint x: 480, startPoint y: 344, endPoint x: 568, endPoint y: 361, distance: 89.6
click at [483, 345] on div at bounding box center [452, 224] width 686 height 448
drag, startPoint x: 634, startPoint y: 375, endPoint x: 835, endPoint y: 393, distance: 202.3
click at [699, 384] on div at bounding box center [452, 224] width 686 height 448
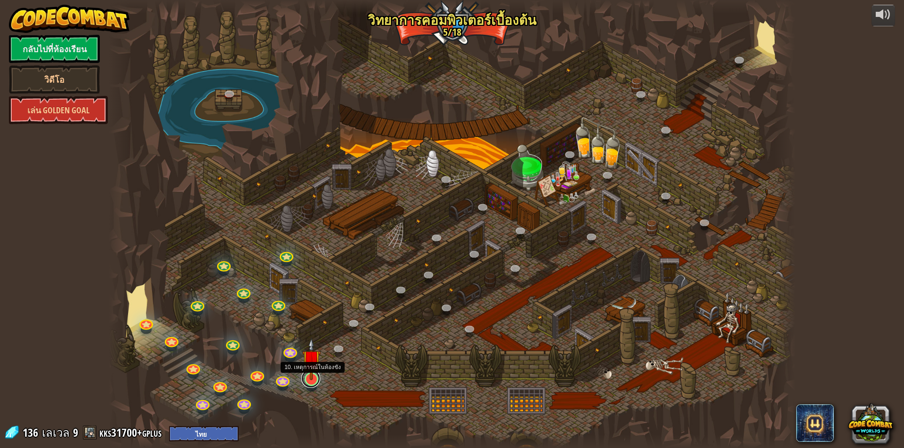
click at [312, 382] on link at bounding box center [310, 378] width 19 height 19
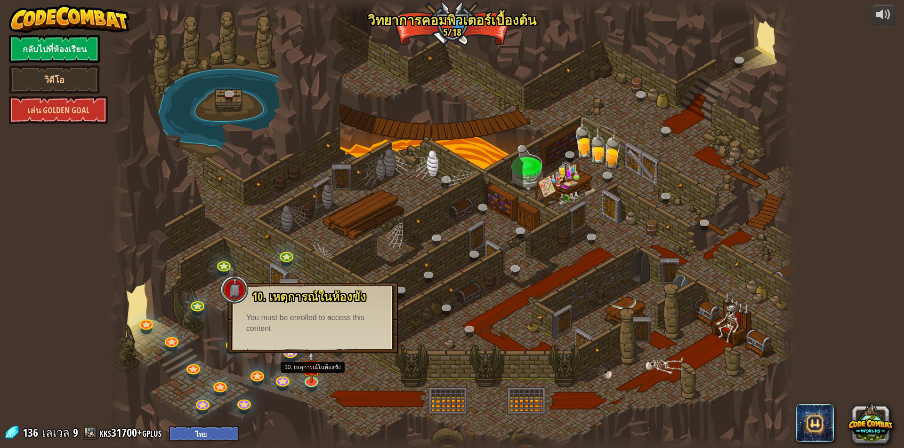
click at [264, 331] on div "You must be enrolled to access this content" at bounding box center [312, 324] width 133 height 22
drag, startPoint x: 291, startPoint y: 320, endPoint x: 393, endPoint y: 319, distance: 101.7
click at [385, 319] on div "10. เหตุการณ์ในห้องขัง ถูกขังอยู่ในคุกกับ โอมาน บิวสโตน! พูดรหัสที่ถูกต้องเพื่อ…" at bounding box center [313, 313] width 152 height 44
drag, startPoint x: 412, startPoint y: 315, endPoint x: 392, endPoint y: 294, distance: 28.6
click at [411, 314] on div at bounding box center [452, 224] width 686 height 448
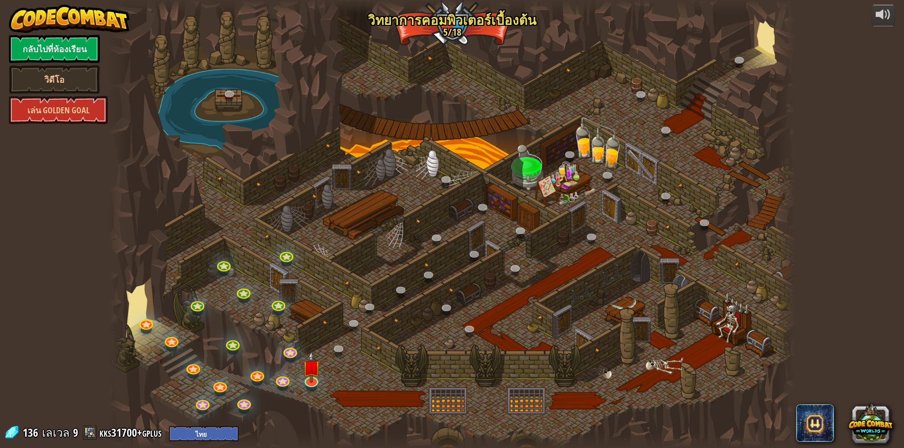
click at [453, 30] on div at bounding box center [452, 224] width 686 height 448
drag, startPoint x: 629, startPoint y: 351, endPoint x: 631, endPoint y: 330, distance: 20.8
click at [629, 340] on div at bounding box center [452, 224] width 686 height 448
drag, startPoint x: 663, startPoint y: 239, endPoint x: 436, endPoint y: 293, distance: 233.7
click at [436, 293] on div at bounding box center [452, 224] width 686 height 448
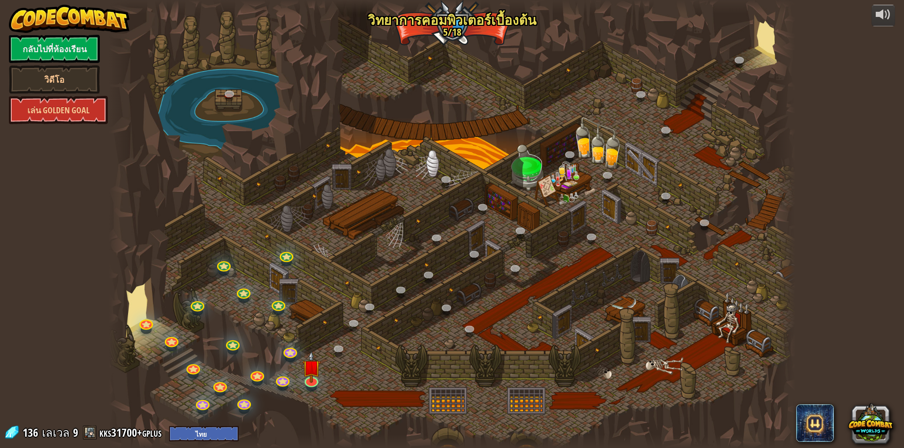
click at [704, 123] on div at bounding box center [452, 224] width 686 height 448
click at [809, 426] on span at bounding box center [815, 424] width 38 height 38
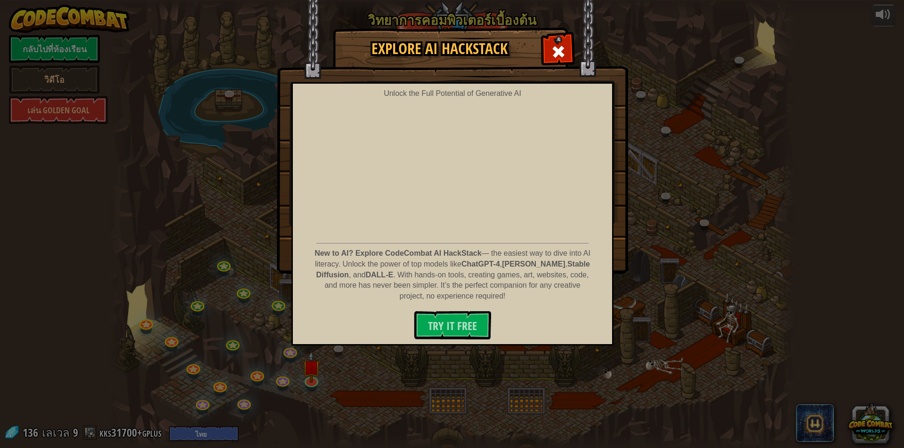
click at [536, 55] on img at bounding box center [452, 137] width 351 height 274
click at [551, 52] on span at bounding box center [558, 51] width 15 height 15
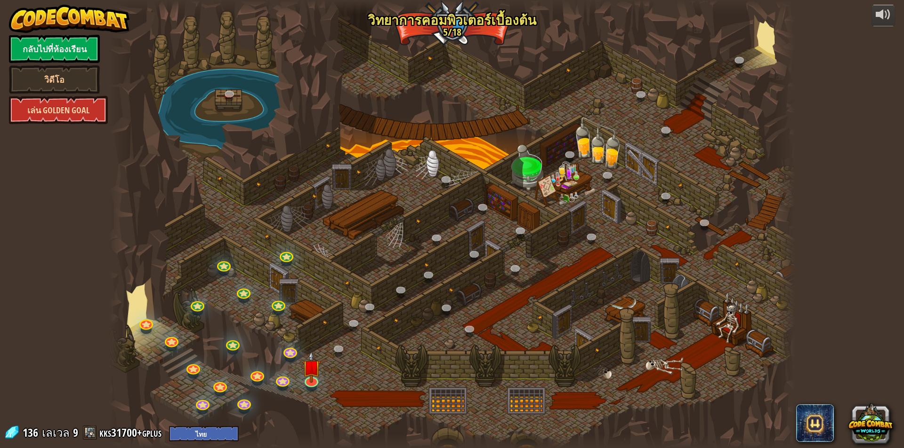
click at [80, 109] on link "เล่น Golden Goal" at bounding box center [58, 110] width 99 height 28
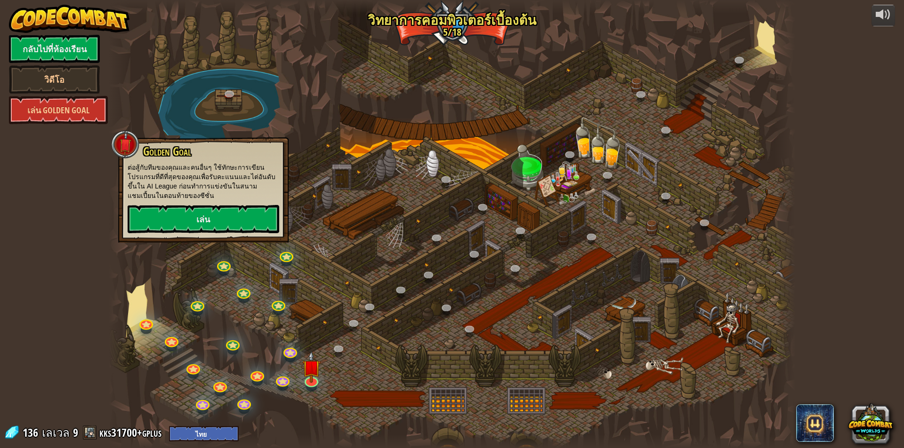
click at [147, 196] on p "ต่อสู้กับทีมของคุณและคนอื่นๆ ใช้ทักษะการเขียนโปรแกรมที่ดีที่สุดของคุณเพื่อรับคะ…" at bounding box center [204, 182] width 152 height 38
click at [150, 210] on link "เล่น" at bounding box center [204, 219] width 152 height 28
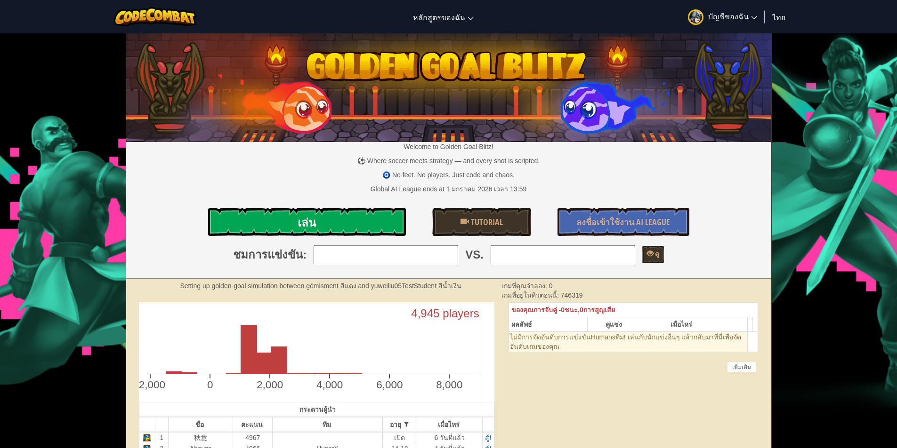
click at [264, 216] on link "เล่น" at bounding box center [307, 222] width 198 height 28
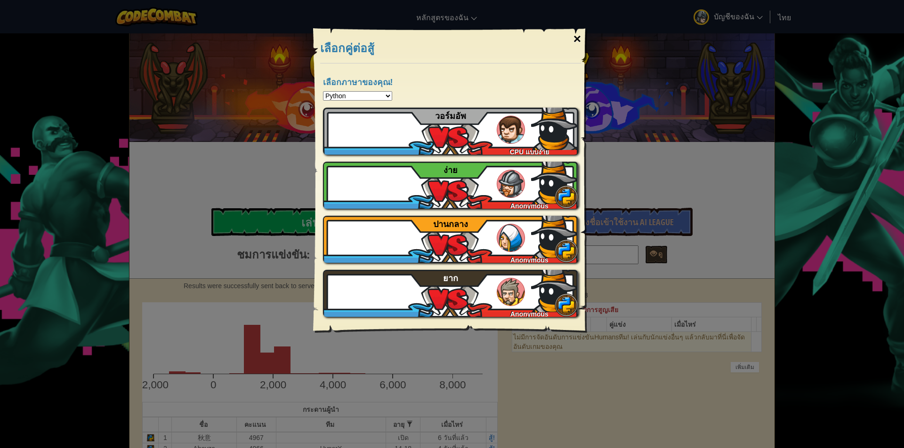
click at [573, 31] on div "×" at bounding box center [577, 38] width 22 height 27
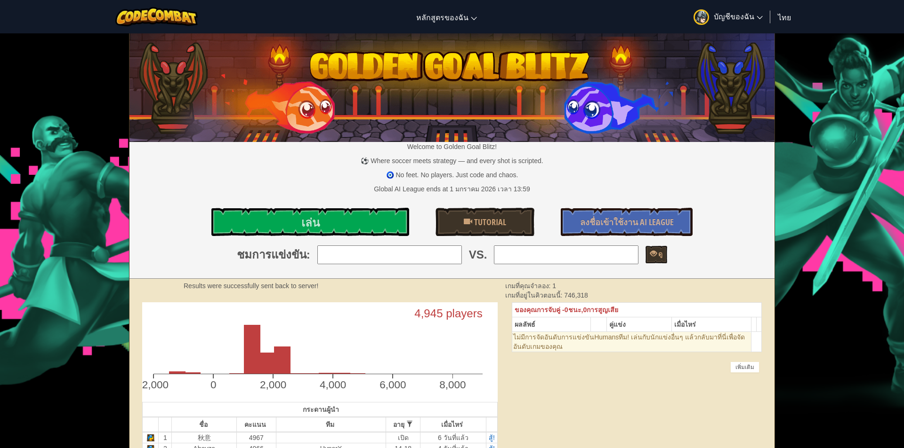
select select "th"
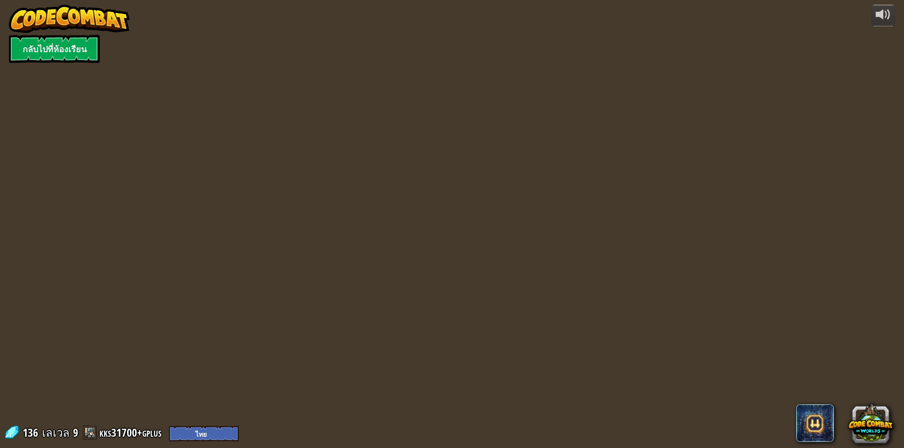
select select "th"
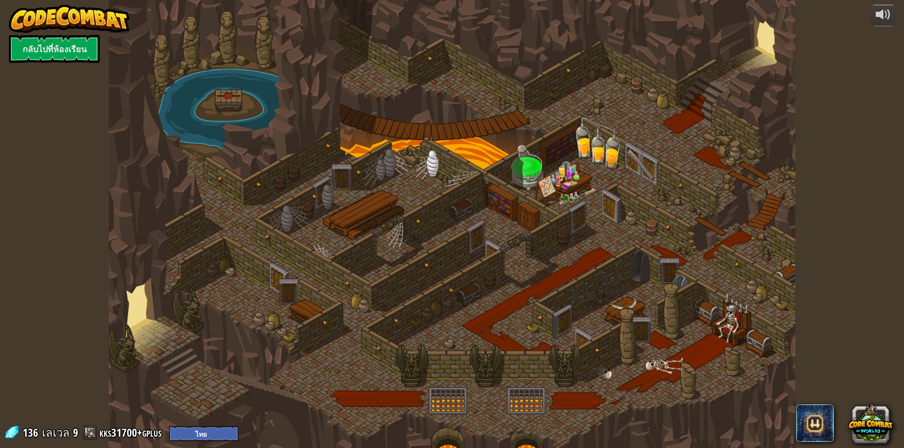
select select "th"
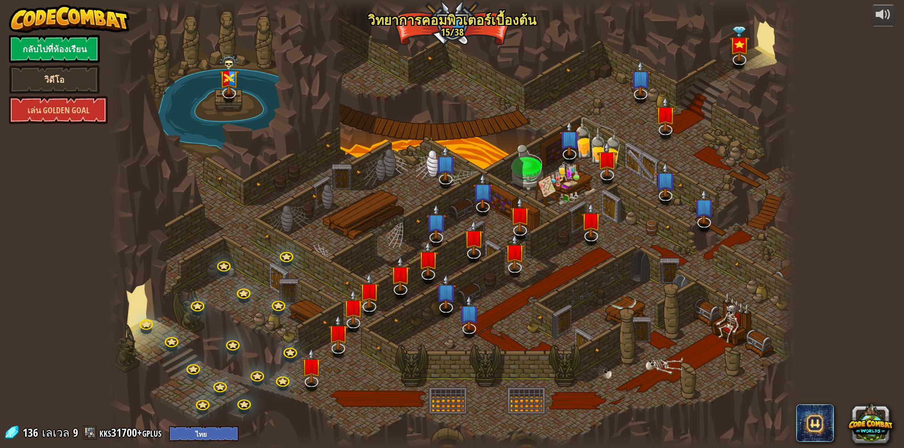
select select "th"
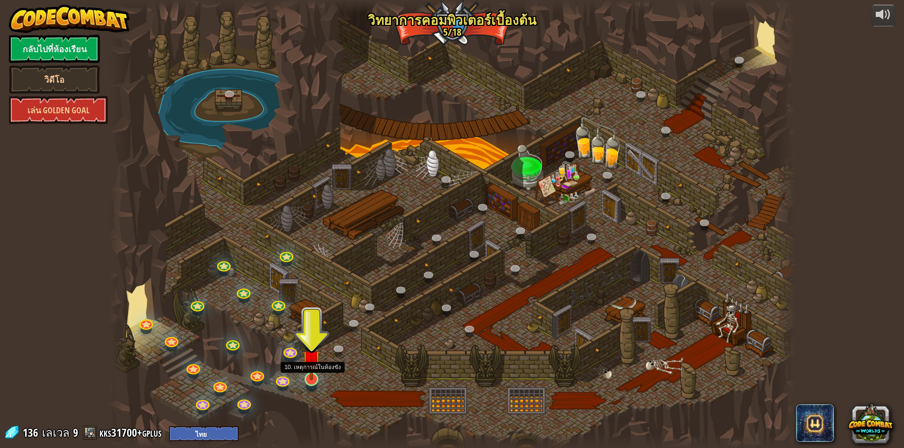
click at [313, 376] on img at bounding box center [311, 359] width 18 height 42
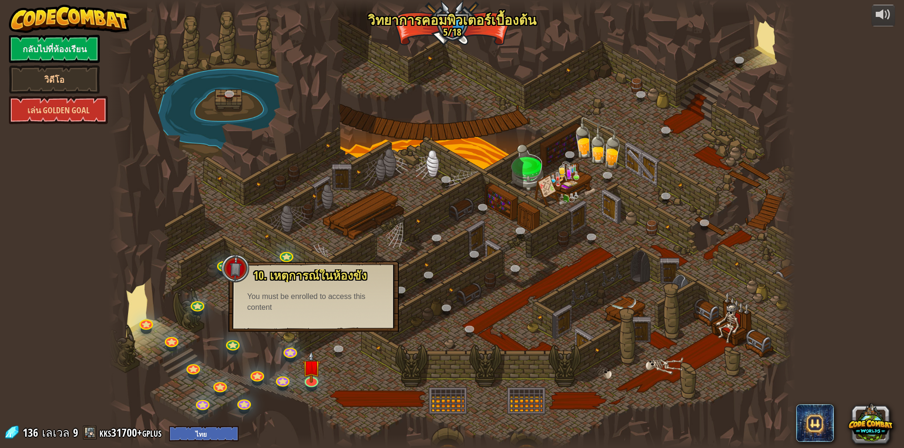
click at [324, 326] on div "10. เหตุการณ์ในห้องขัง ถูกขังอยู่ในคุกกับ โอมาน บิวสโตน! พูดรหัสที่ถูกต้องเพื่อ…" at bounding box center [313, 297] width 170 height 71
click at [303, 392] on div at bounding box center [452, 224] width 686 height 448
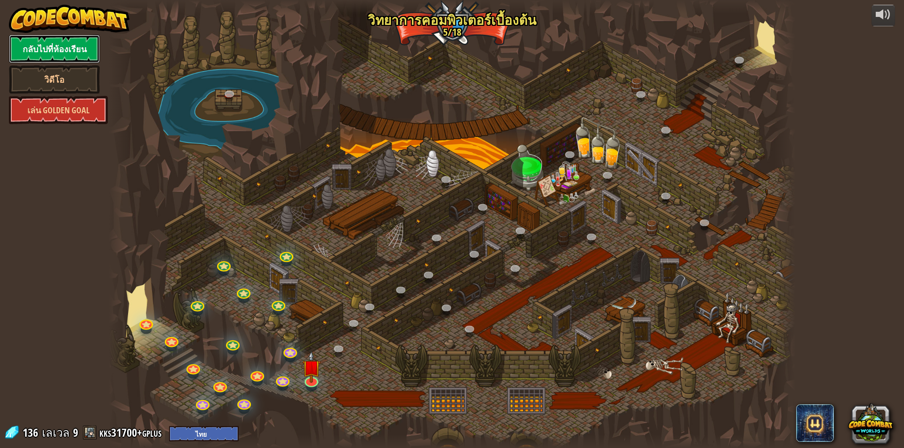
click at [78, 50] on link "กลับไปที่ห้องเรียน" at bounding box center [54, 49] width 91 height 28
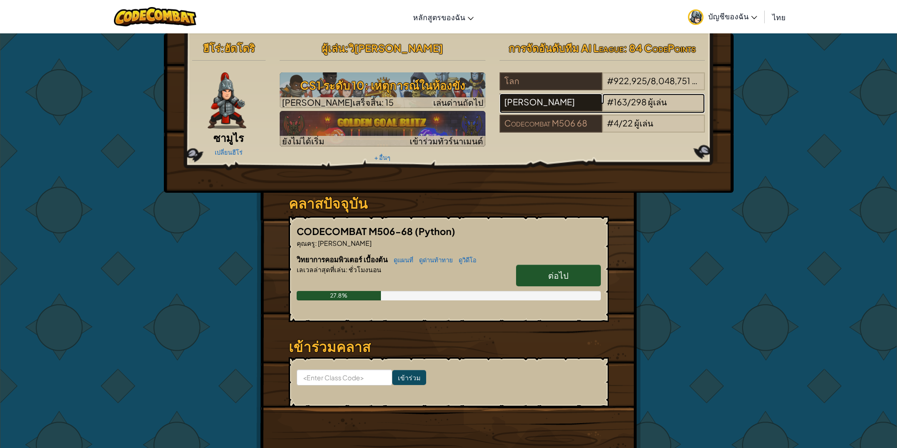
click at [545, 103] on div "[PERSON_NAME]" at bounding box center [550, 103] width 103 height 18
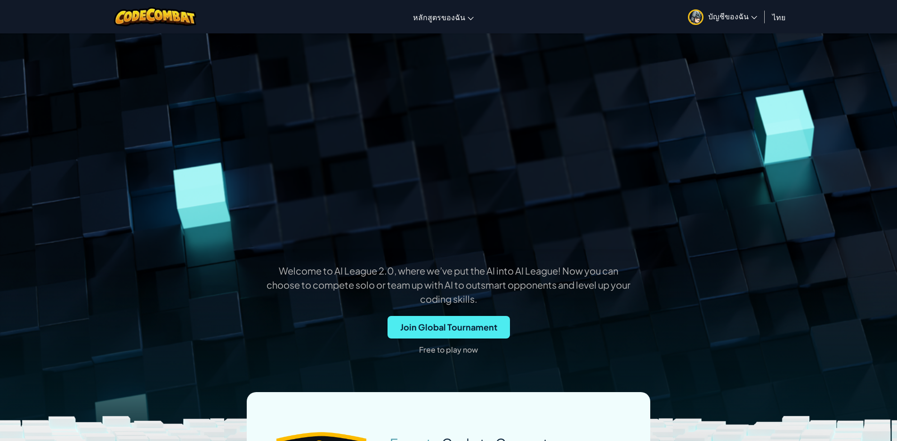
scroll to position [94, 0]
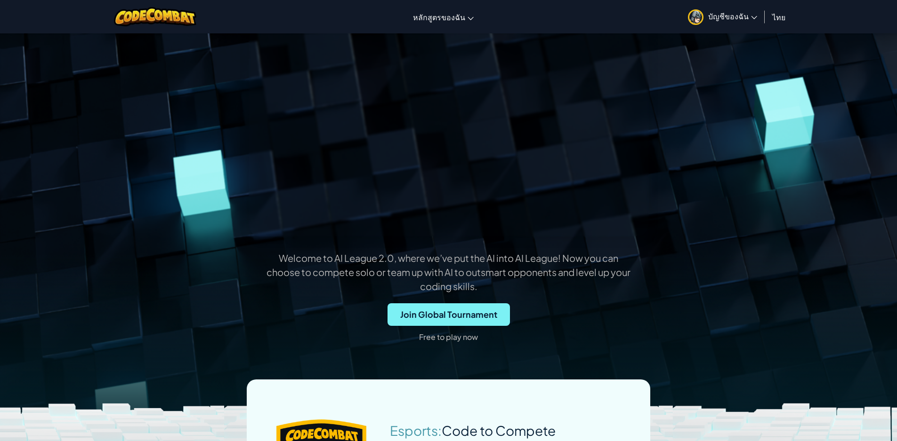
click at [464, 313] on span "Join Global Tournament" at bounding box center [448, 315] width 122 height 23
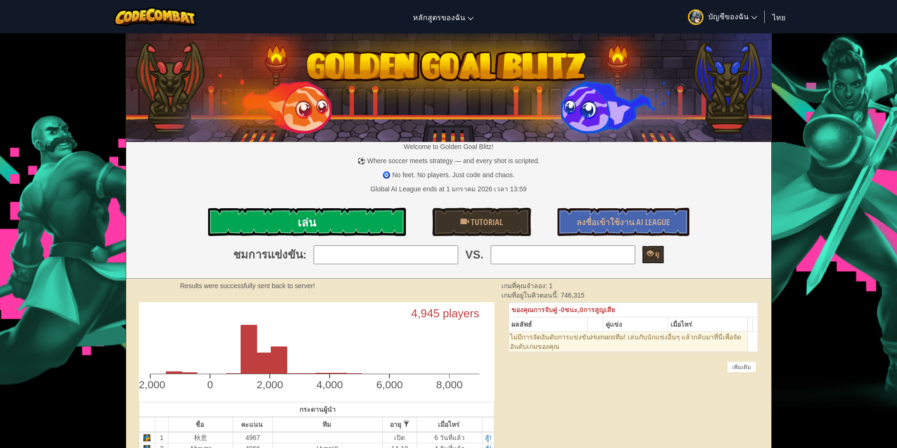
click at [357, 224] on link "เล่น" at bounding box center [307, 222] width 198 height 28
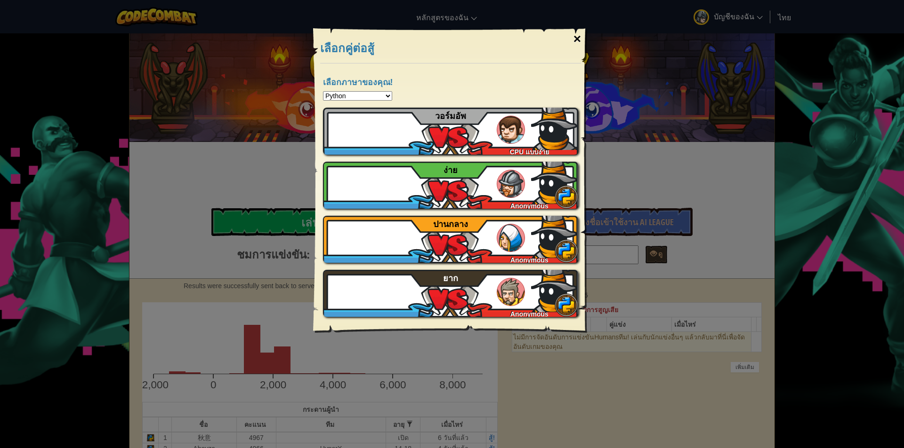
click at [574, 34] on div "×" at bounding box center [577, 38] width 22 height 27
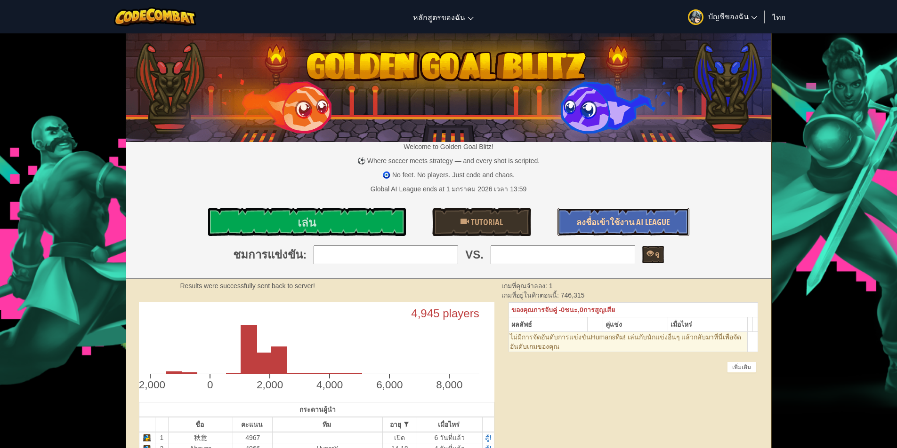
click at [607, 224] on span "ลงชื่อเข้าใช้งาน AI League" at bounding box center [623, 222] width 94 height 12
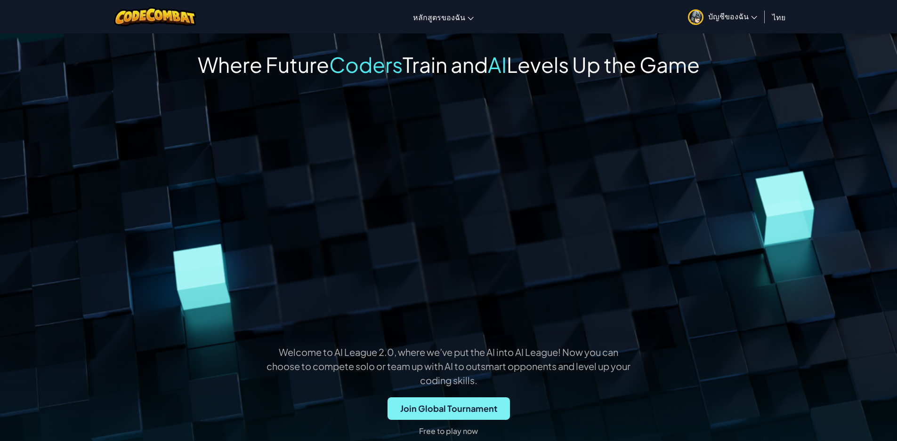
click at [404, 411] on span "Join Global Tournament" at bounding box center [448, 409] width 122 height 23
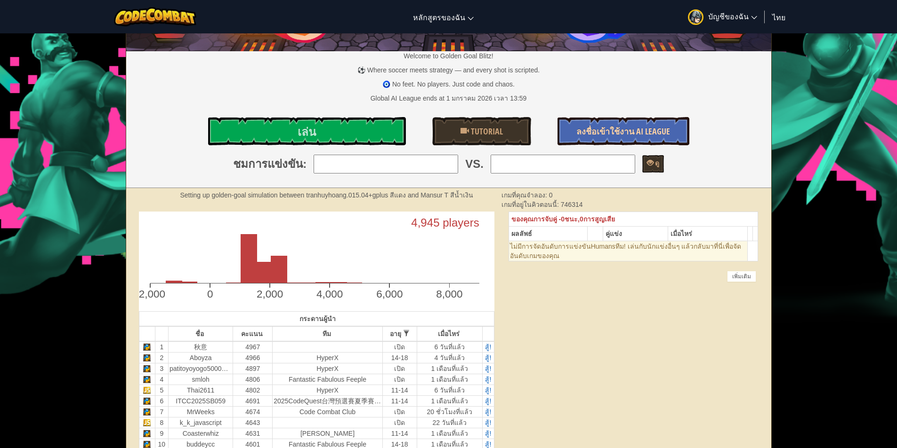
scroll to position [94, 0]
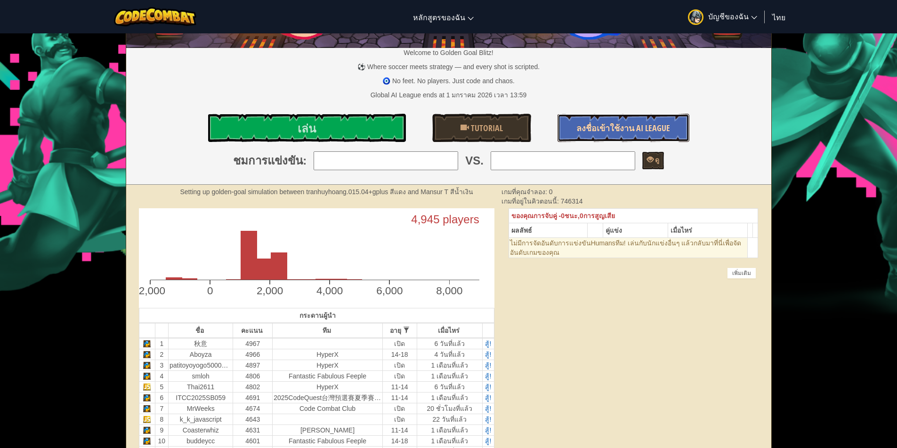
click at [586, 126] on span "ลงชื่อเข้าใช้งาน AI League" at bounding box center [623, 128] width 94 height 12
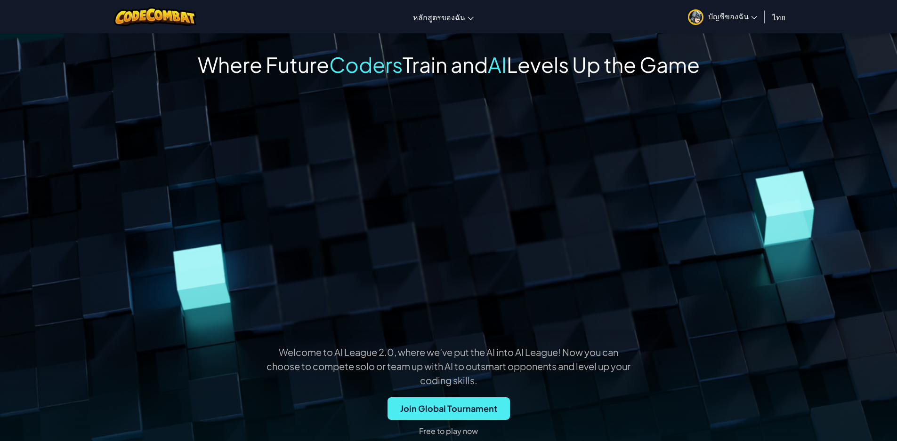
click at [467, 429] on p "Free to play now" at bounding box center [448, 431] width 59 height 15
click at [457, 433] on p "Free to play now" at bounding box center [448, 431] width 59 height 15
click at [408, 415] on span "Join Global Tournament" at bounding box center [448, 409] width 122 height 23
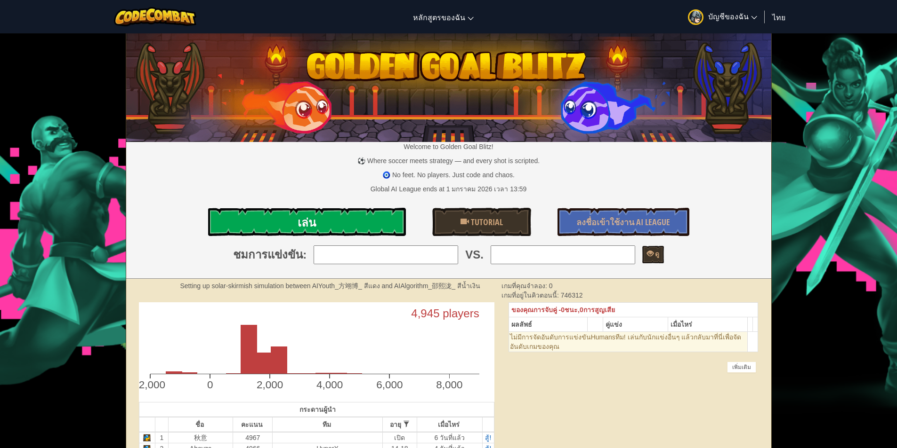
click at [352, 230] on link "เล่น" at bounding box center [307, 222] width 198 height 28
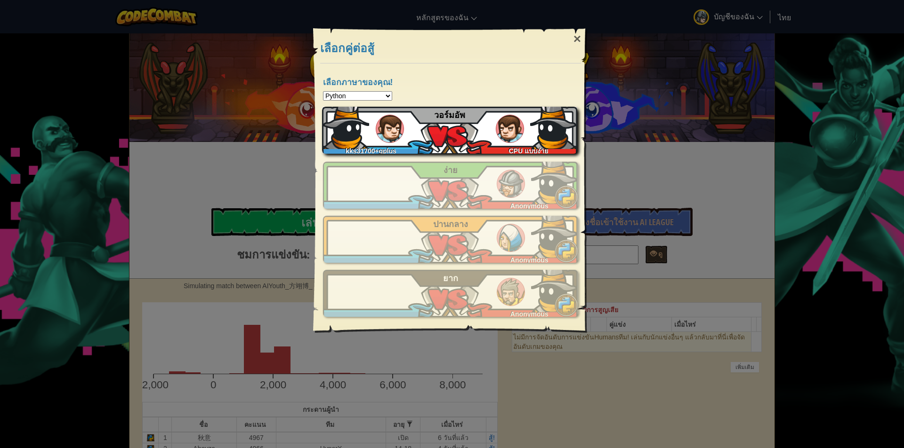
click at [403, 116] on div "kks31700+gplus CPU แบบง่าย วอร์มอัพ" at bounding box center [449, 130] width 255 height 47
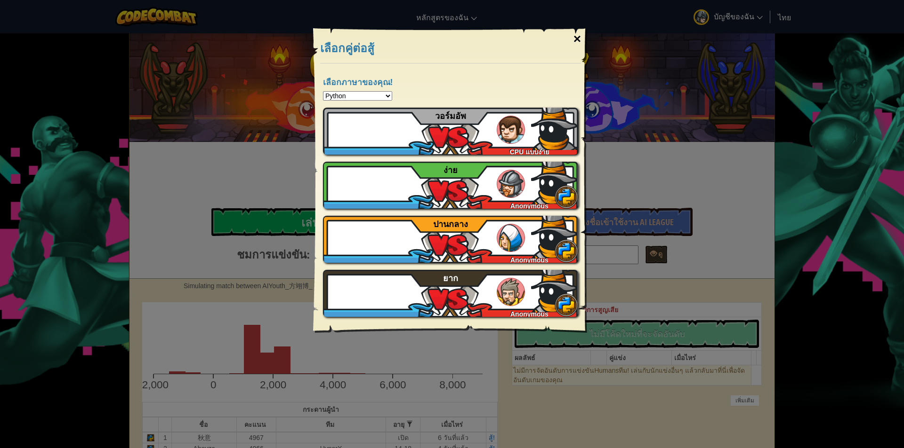
click at [583, 27] on div "×" at bounding box center [577, 38] width 22 height 27
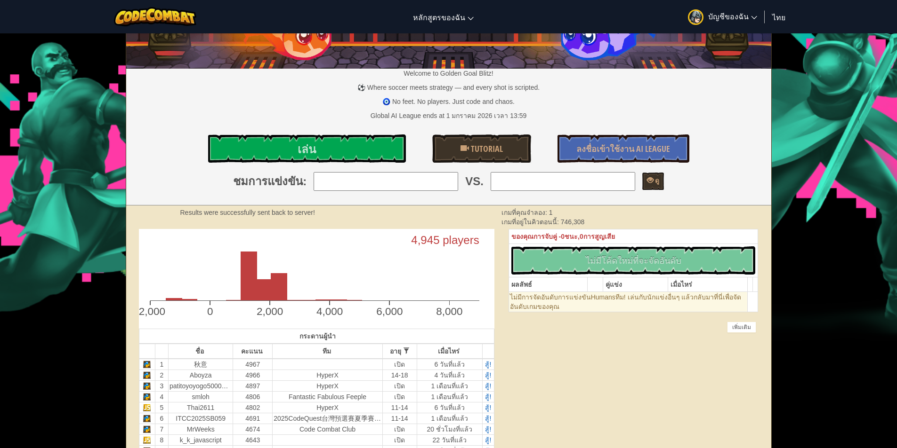
scroll to position [188, 0]
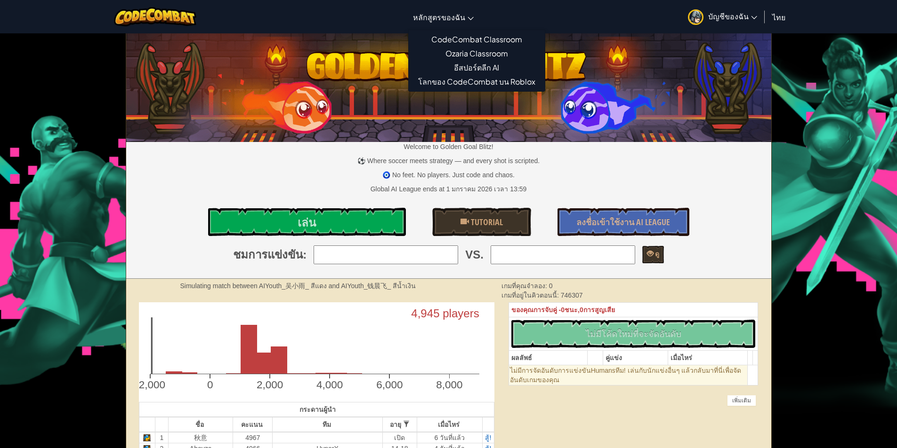
click at [458, 23] on link "หลักสูตรของฉัน" at bounding box center [443, 16] width 70 height 25
click at [482, 39] on link "CodeCombat Classroom" at bounding box center [476, 39] width 136 height 14
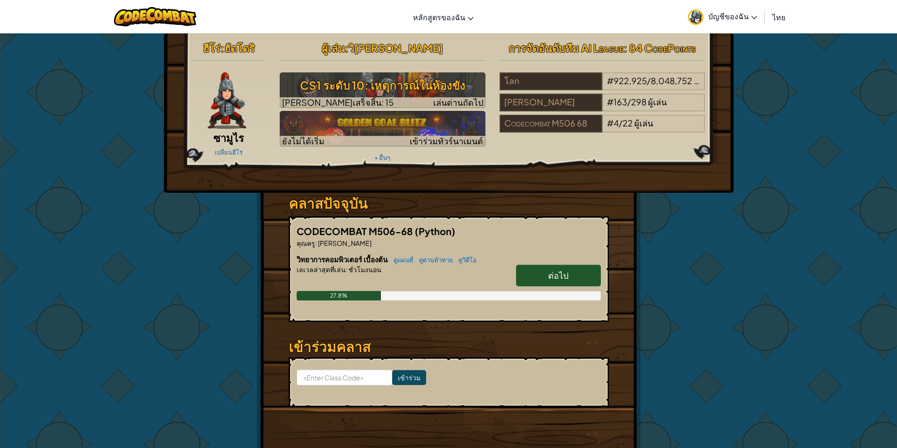
click at [570, 271] on link "ต่อไป" at bounding box center [558, 276] width 85 height 22
select select "th"
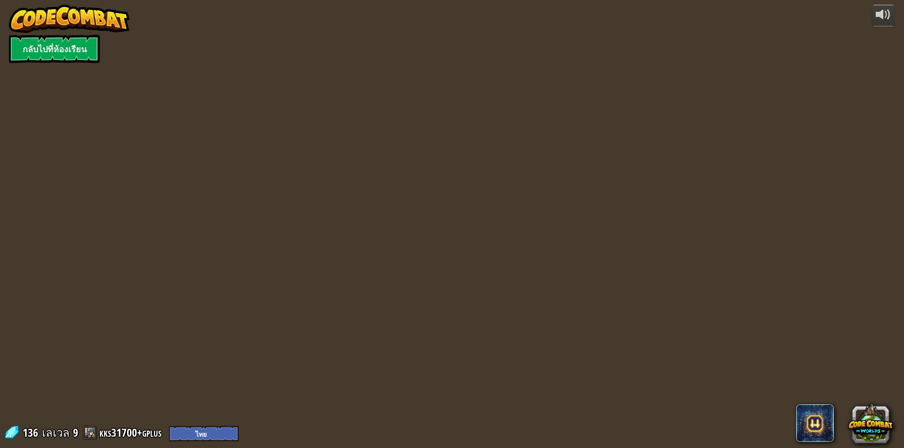
select select "th"
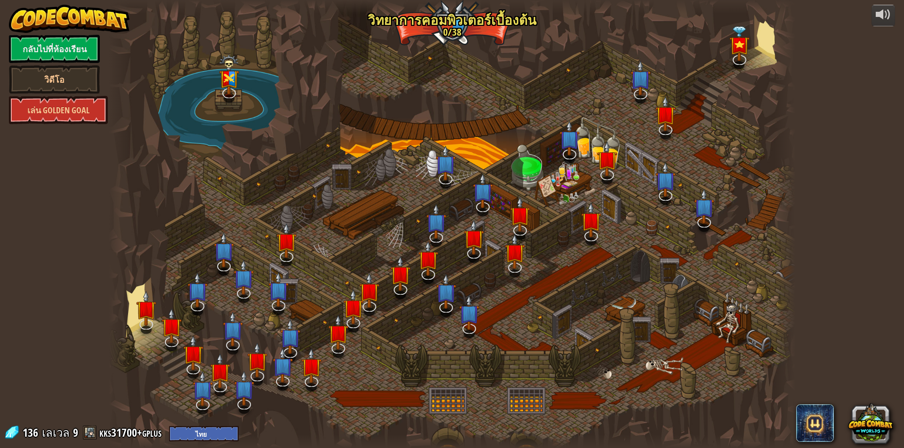
select select "th"
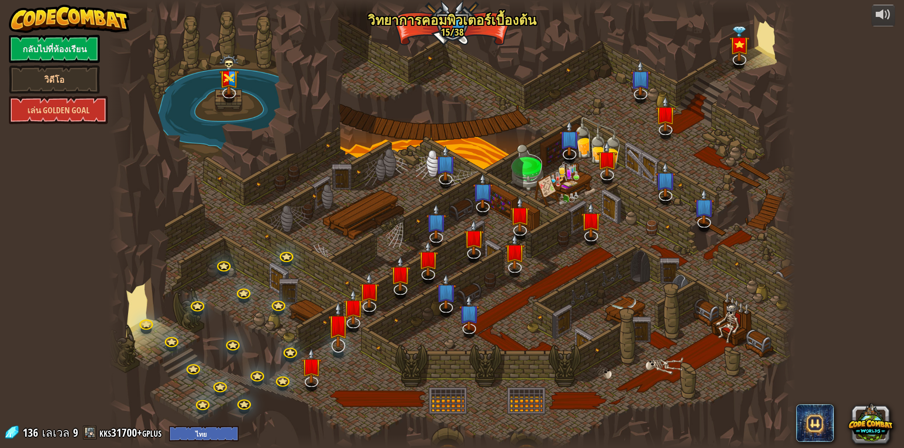
select select "th"
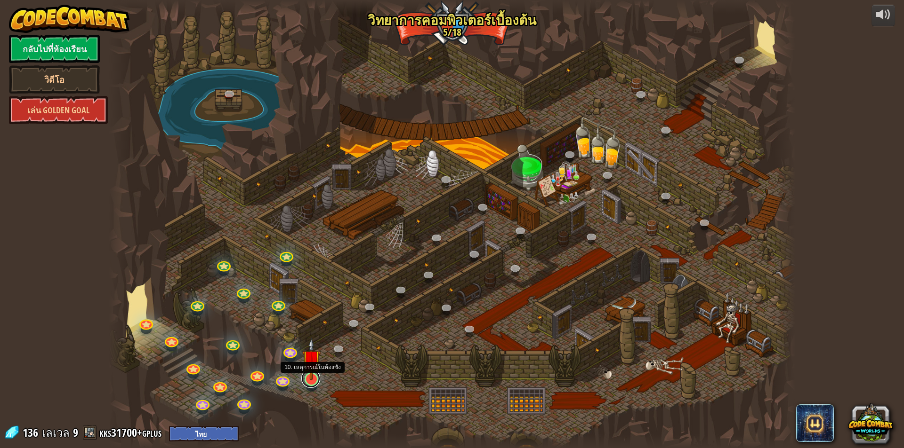
click at [315, 382] on link at bounding box center [310, 378] width 19 height 19
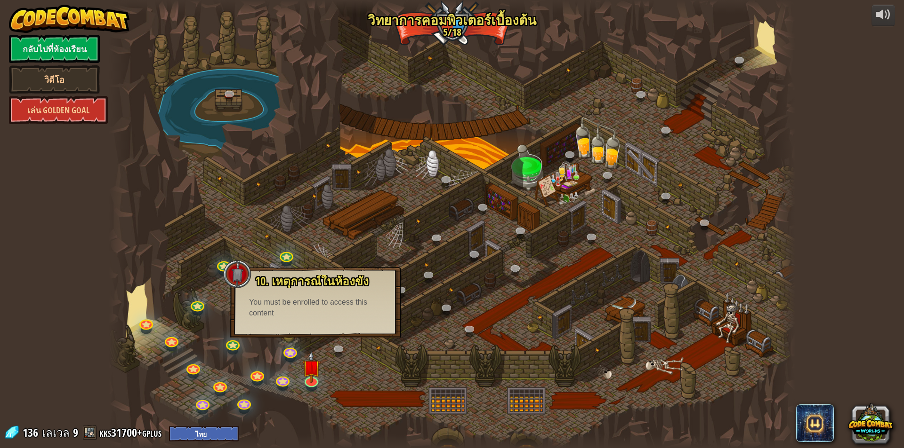
click at [334, 338] on div at bounding box center [452, 224] width 686 height 448
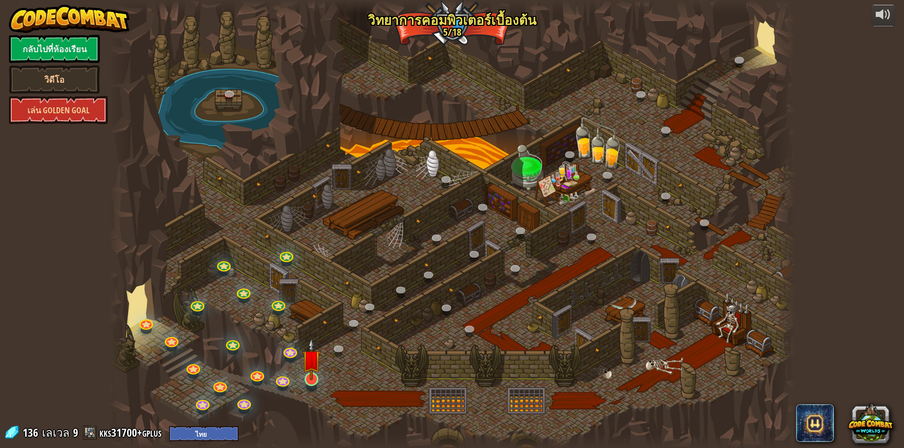
drag, startPoint x: 322, startPoint y: 375, endPoint x: 311, endPoint y: 376, distance: 11.8
click at [321, 375] on div at bounding box center [452, 224] width 686 height 448
click at [311, 376] on img at bounding box center [311, 359] width 18 height 42
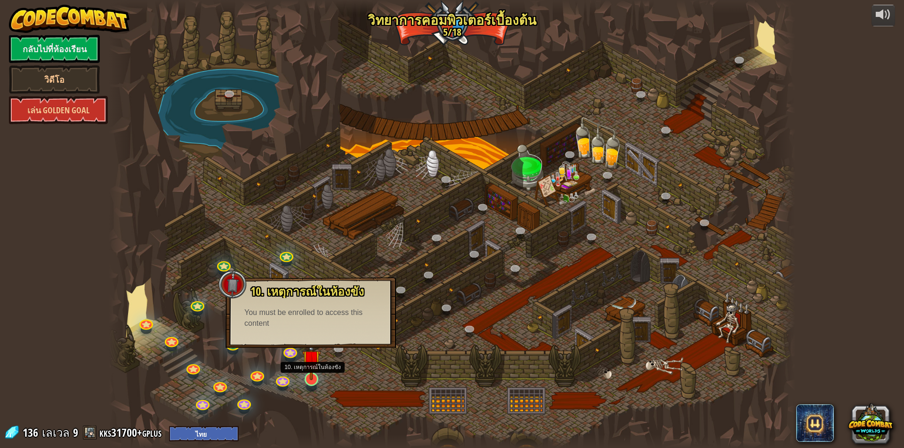
click at [312, 376] on img at bounding box center [311, 359] width 18 height 42
click at [84, 194] on div "powered by กลับไปที่ห้องเรียน วิดีโอ เล่น Golden Goal 25. Kithgard ประตู (ล็อค)…" at bounding box center [452, 224] width 904 height 448
click at [44, 71] on link "วิดีโอ" at bounding box center [54, 79] width 91 height 28
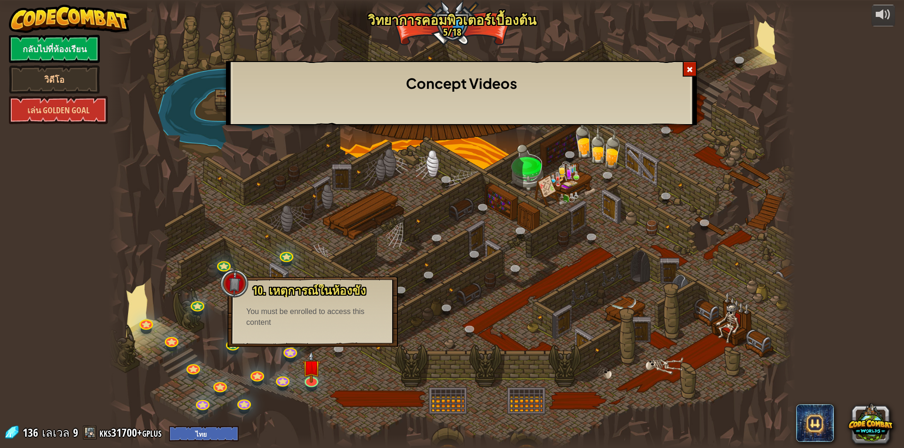
click at [55, 48] on div "Concept Videos" at bounding box center [452, 224] width 904 height 448
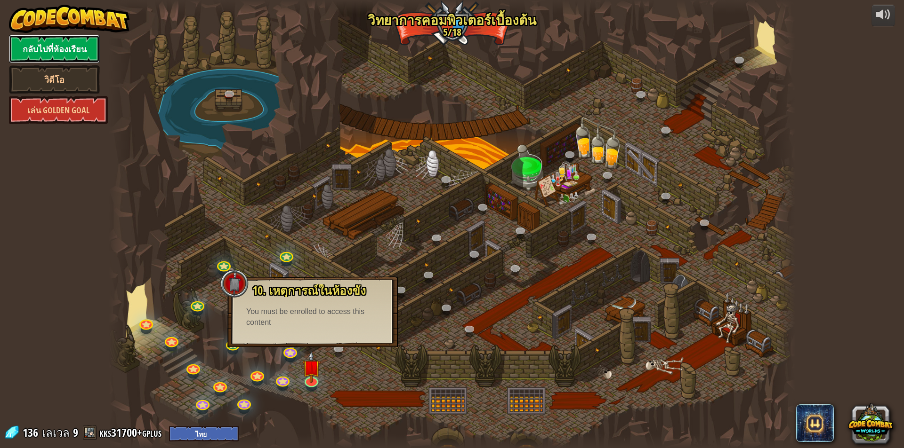
click at [72, 45] on link "กลับไปที่ห้องเรียน" at bounding box center [54, 49] width 91 height 28
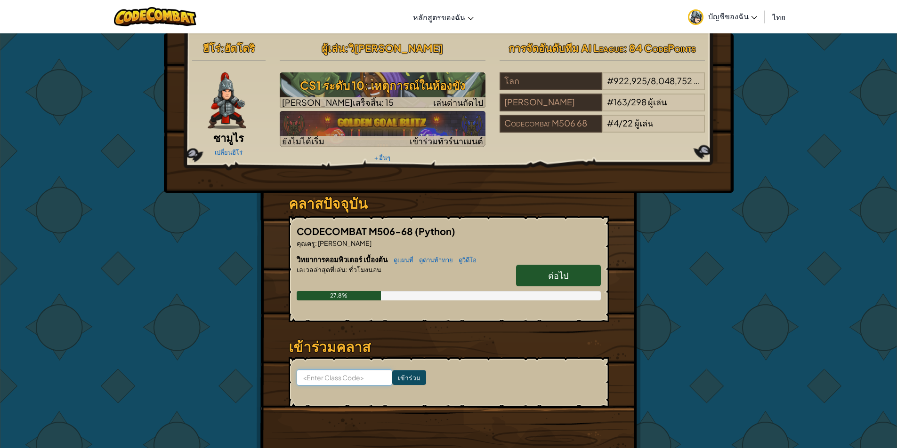
click at [328, 380] on input at bounding box center [344, 378] width 96 height 16
paste input "WaterShelfFire"
type input "WaterShelfFire"
click at [392, 373] on input "เข้าร่วม" at bounding box center [409, 377] width 34 height 15
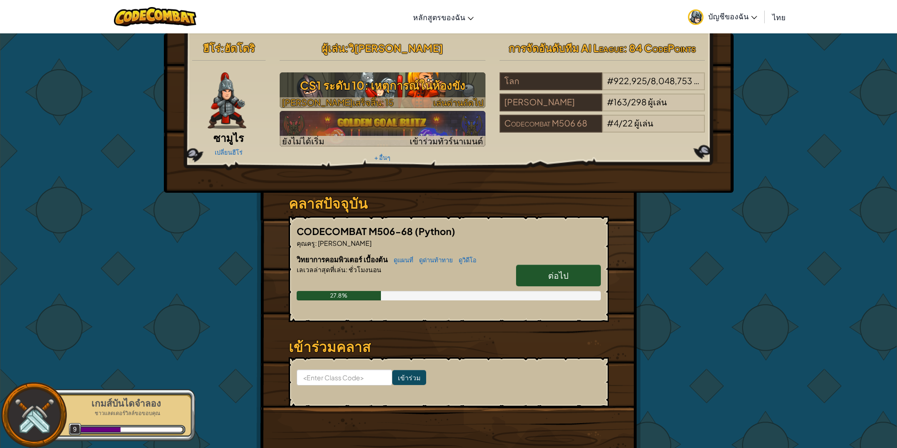
click at [345, 88] on h3 "CS1 ระดับ 10: เหตุการณ์ในห้องขัง" at bounding box center [383, 85] width 206 height 21
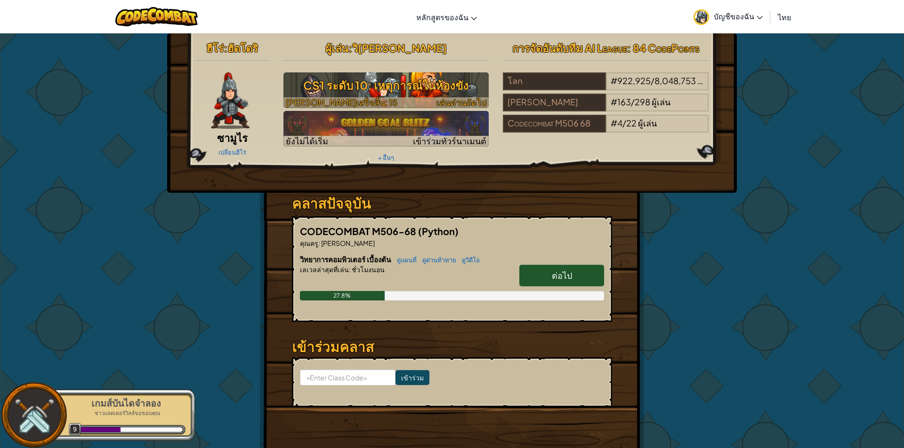
select select "th"
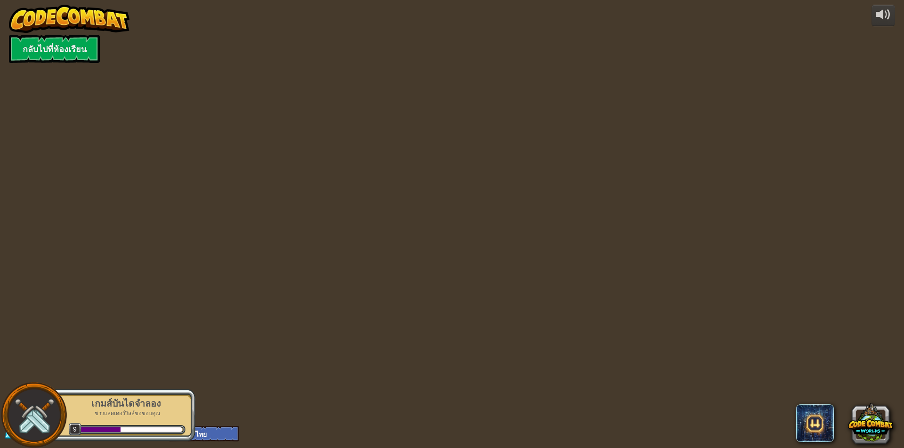
select select "th"
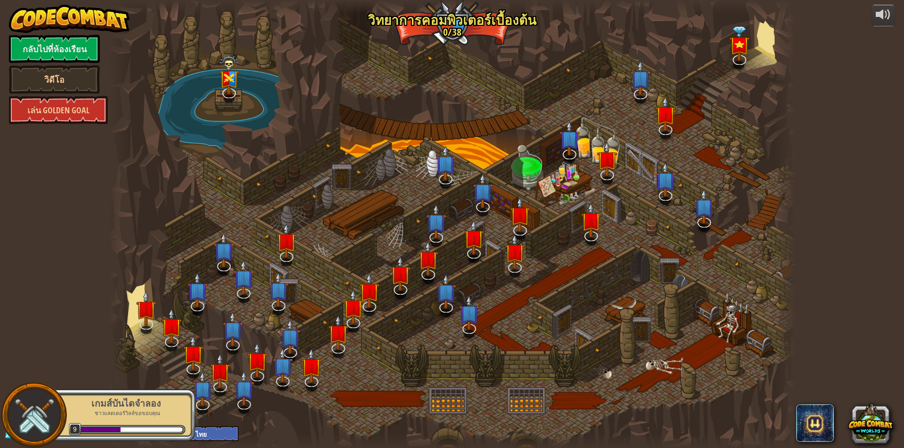
select select "th"
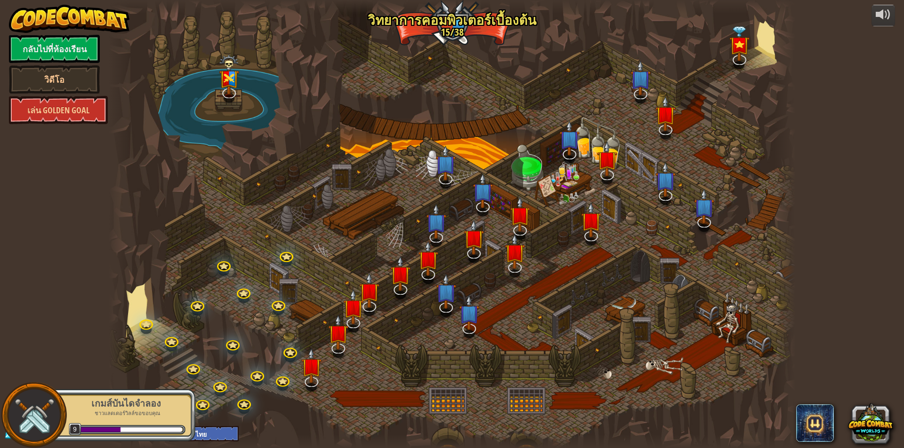
select select "th"
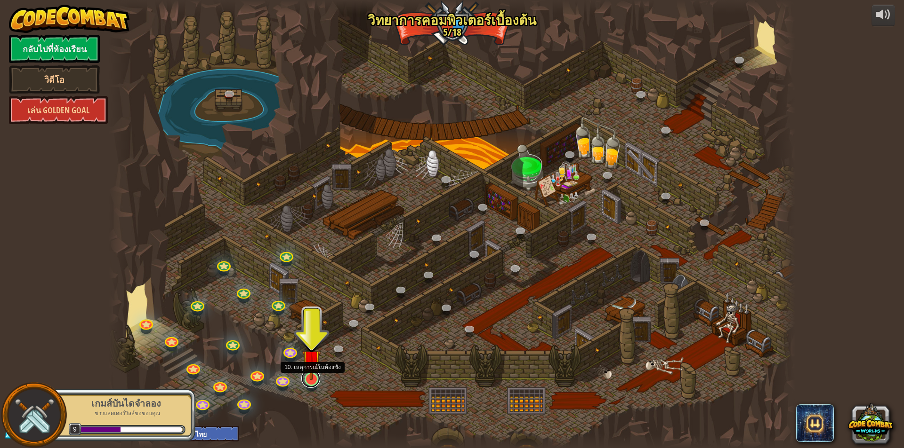
click at [316, 384] on link at bounding box center [310, 378] width 19 height 19
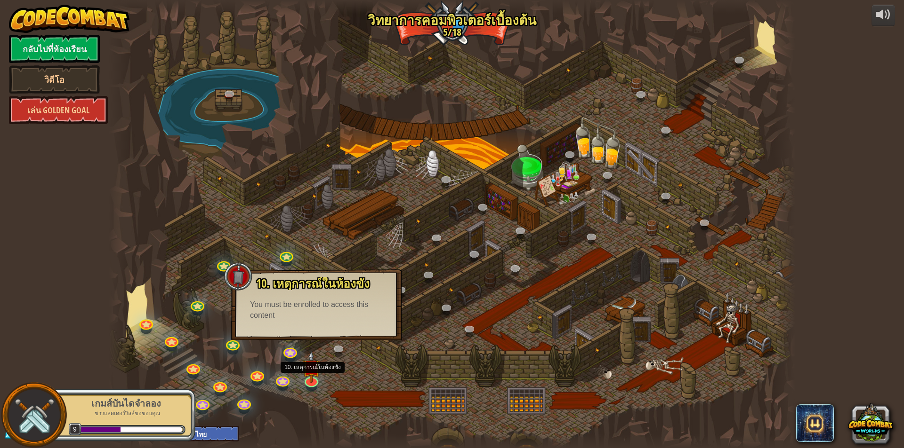
click at [348, 322] on div "10. เหตุการณ์ในห้องขัง ถูกขังอยู่ในคุกกับ โอมาน บิวสโตน! พูดรหัสที่ถูกต้องเพื่อ…" at bounding box center [316, 305] width 170 height 71
click at [322, 377] on div at bounding box center [452, 224] width 686 height 448
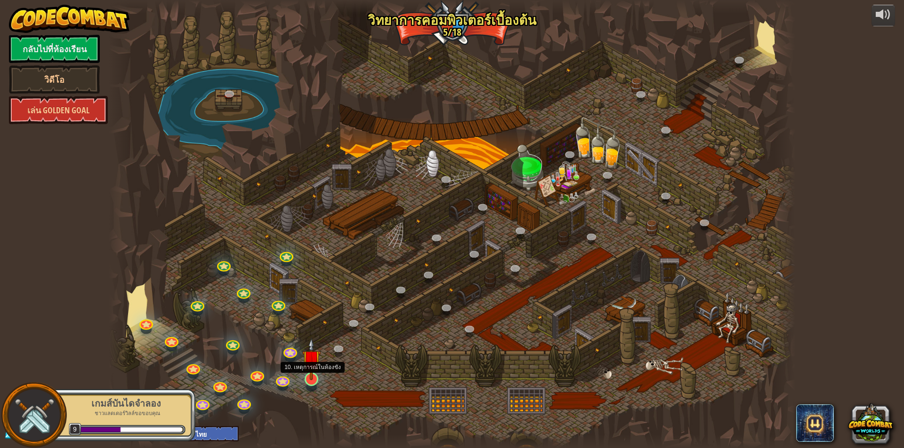
click at [309, 379] on img at bounding box center [311, 359] width 18 height 42
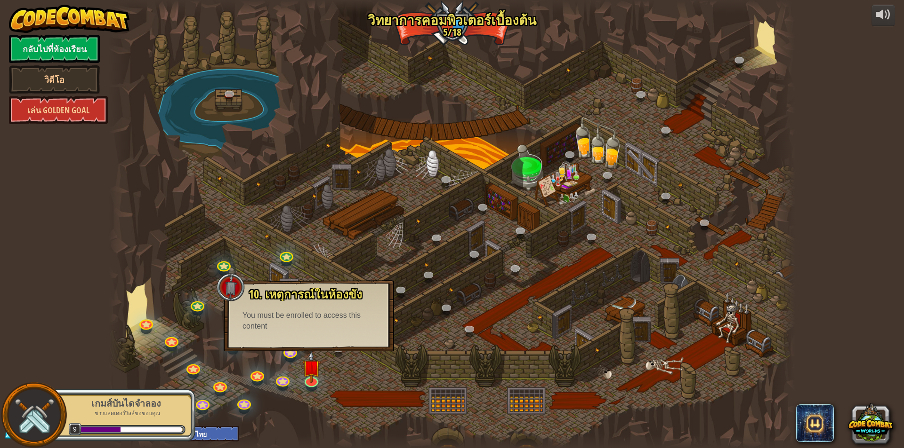
click at [324, 329] on div "You must be enrolled to access this content" at bounding box center [308, 322] width 133 height 22
click at [59, 80] on link "วิดีโอ" at bounding box center [54, 79] width 91 height 28
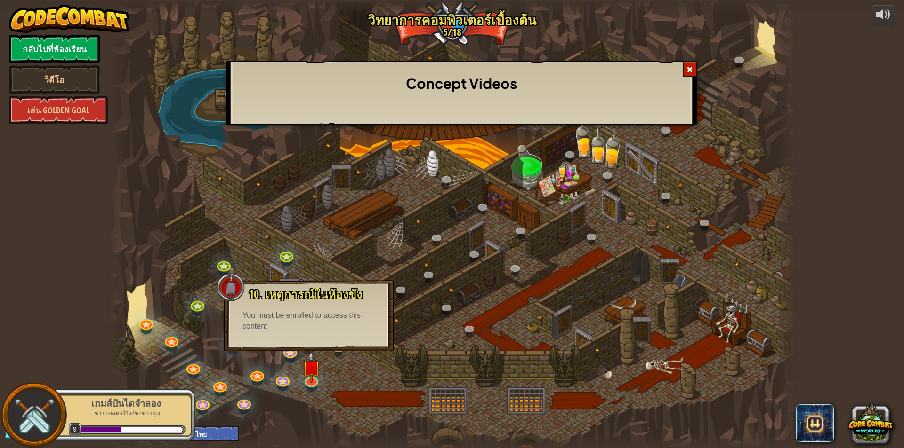
click at [352, 362] on div "Concept Videos" at bounding box center [452, 224] width 904 height 448
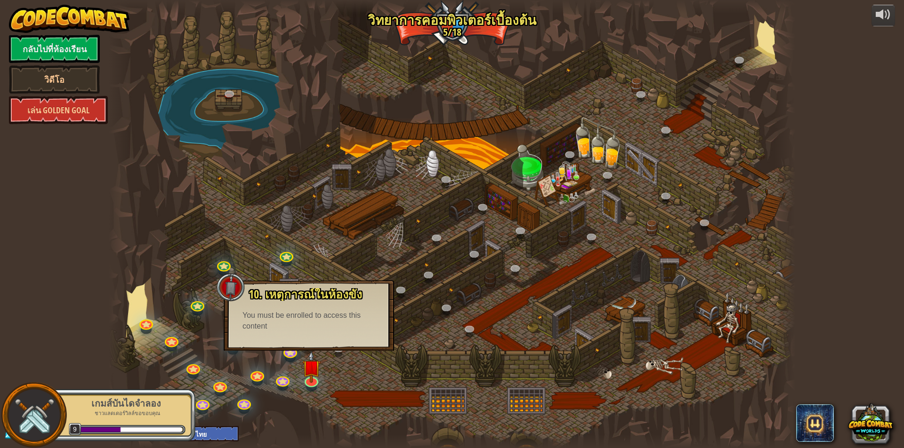
drag, startPoint x: 323, startPoint y: 377, endPoint x: 312, endPoint y: 381, distance: 11.9
click at [323, 378] on div at bounding box center [452, 224] width 686 height 448
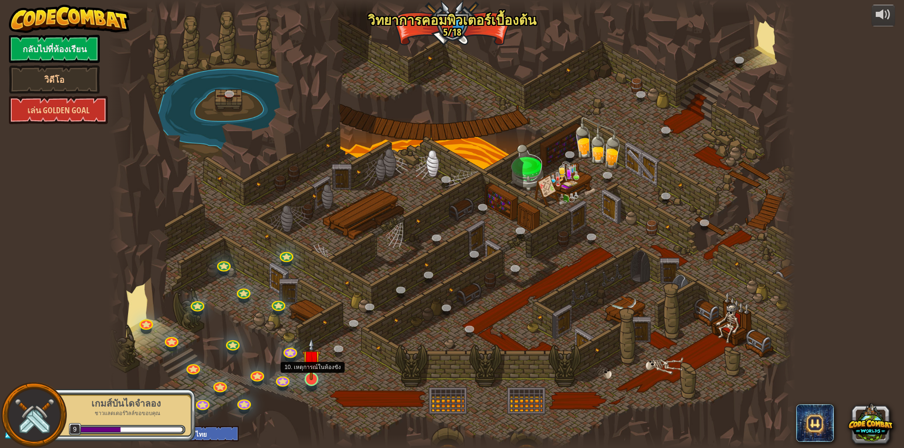
click at [311, 381] on div at bounding box center [311, 380] width 14 height 14
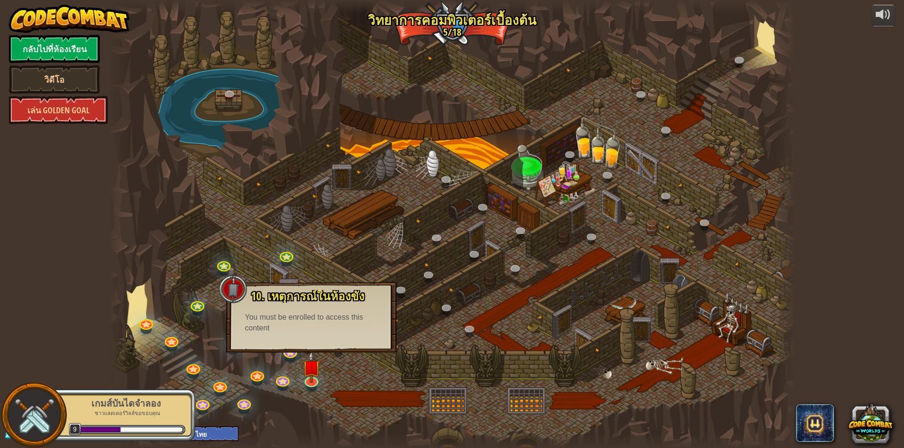
click at [372, 329] on div "You must be enrolled to access this content" at bounding box center [311, 323] width 133 height 22
click at [430, 287] on div at bounding box center [452, 224] width 686 height 448
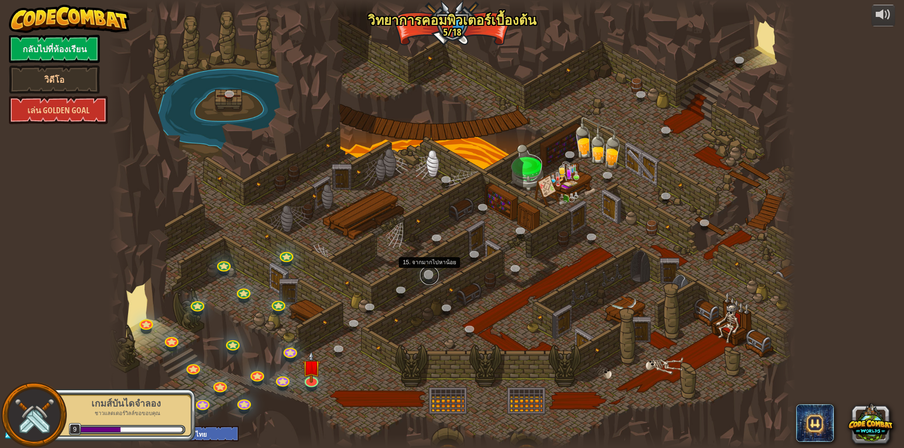
click at [436, 273] on link at bounding box center [429, 275] width 19 height 19
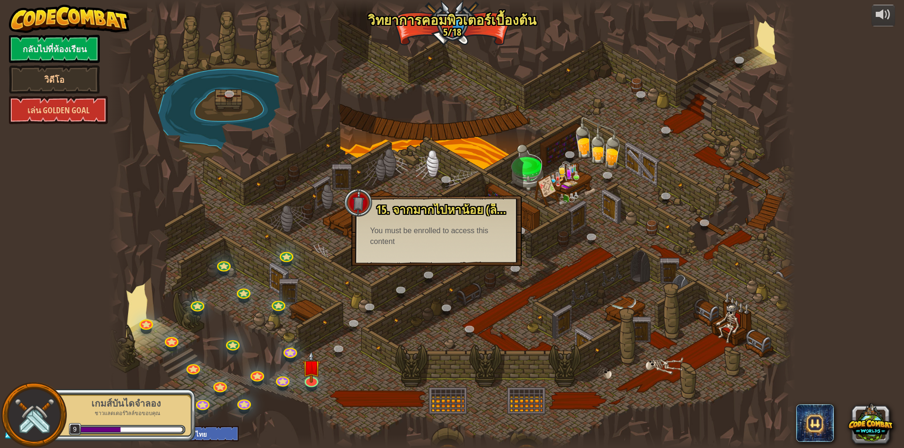
click at [600, 227] on div at bounding box center [452, 224] width 686 height 448
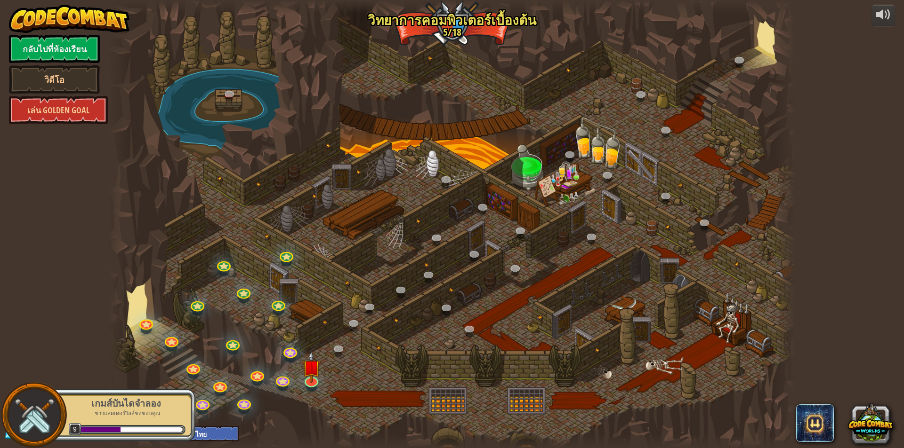
drag, startPoint x: 639, startPoint y: 290, endPoint x: 725, endPoint y: 342, distance: 100.7
click at [672, 316] on div at bounding box center [452, 224] width 686 height 448
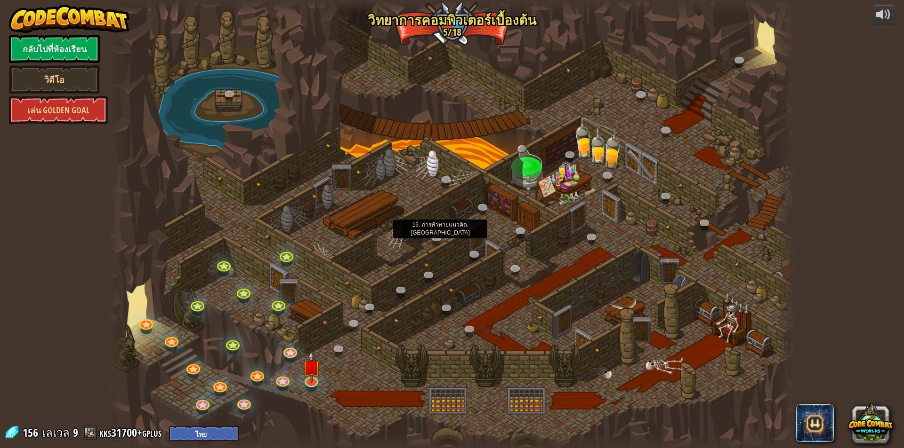
drag, startPoint x: 450, startPoint y: 257, endPoint x: 337, endPoint y: 224, distance: 118.0
click at [369, 220] on div at bounding box center [452, 224] width 686 height 448
click at [297, 256] on div at bounding box center [452, 224] width 686 height 448
click at [288, 259] on link at bounding box center [285, 254] width 19 height 19
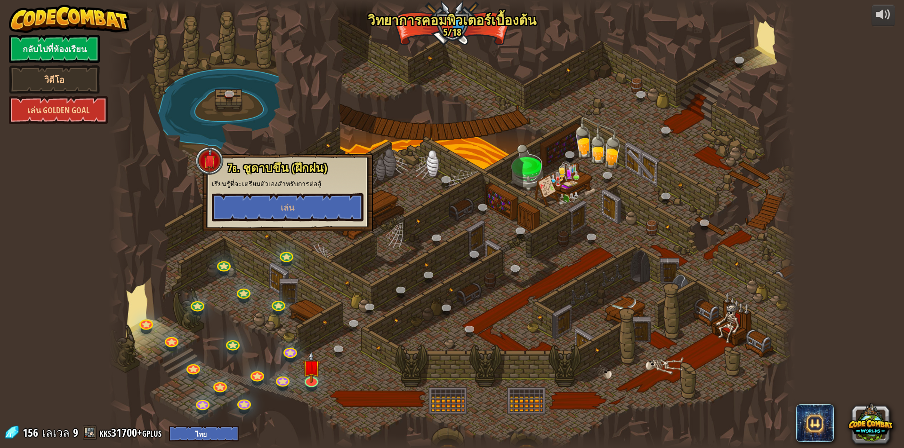
click at [212, 297] on div at bounding box center [452, 224] width 686 height 448
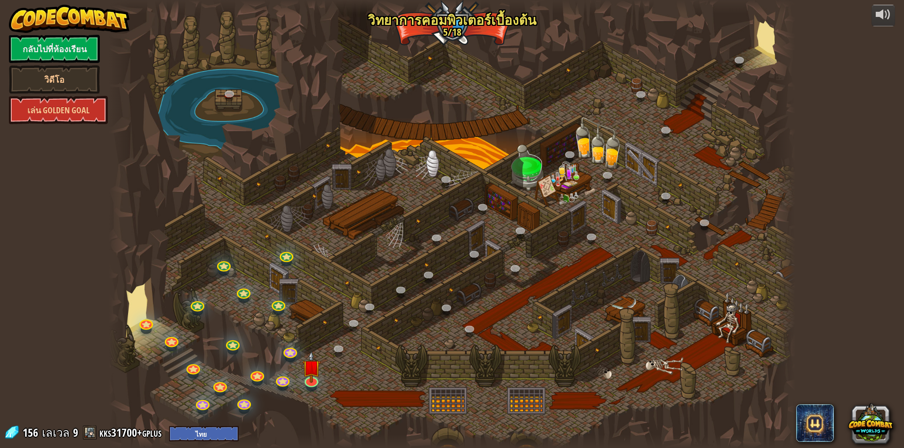
click at [321, 371] on div at bounding box center [452, 224] width 686 height 448
click at [305, 376] on img at bounding box center [311, 359] width 18 height 42
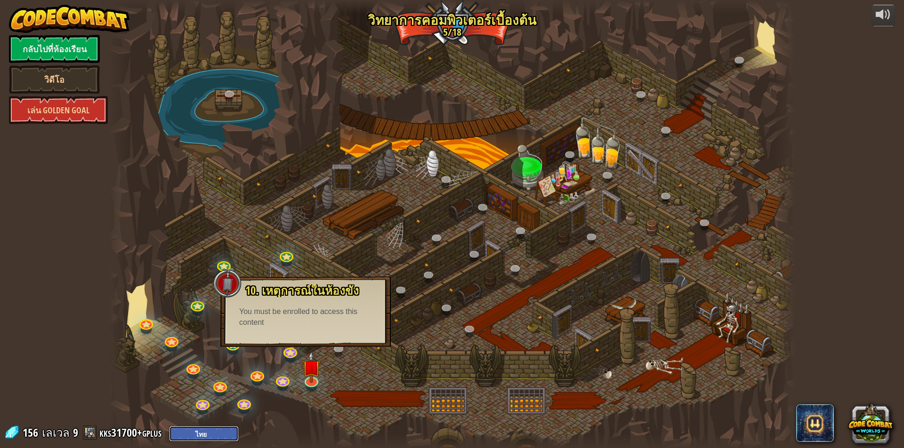
click at [212, 433] on select "English (US) English (UK) 简体中文 繁體中文 русский español (ES) español (América Latin…" at bounding box center [204, 434] width 70 height 16
click at [212, 432] on select "English (US) English (UK) 简体中文 繁體中文 русский español (ES) español (América Latin…" at bounding box center [204, 434] width 70 height 16
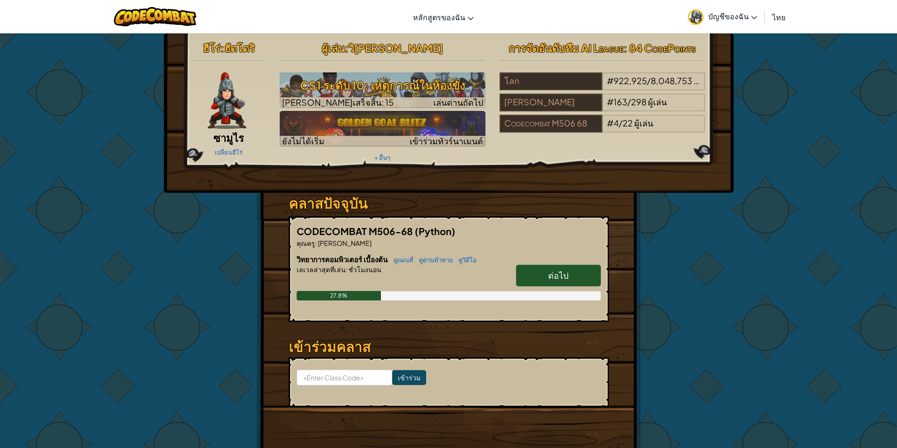
click at [769, 16] on link "ไทย" at bounding box center [778, 16] width 23 height 25
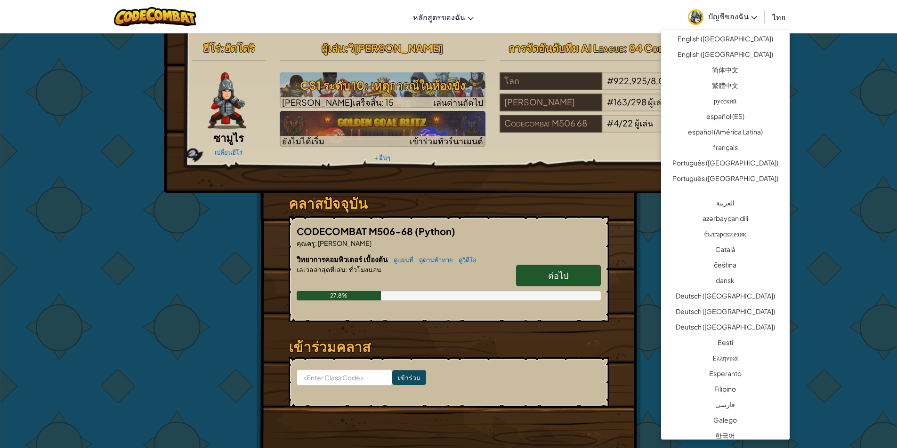
click at [751, 18] on icon at bounding box center [754, 17] width 6 height 3
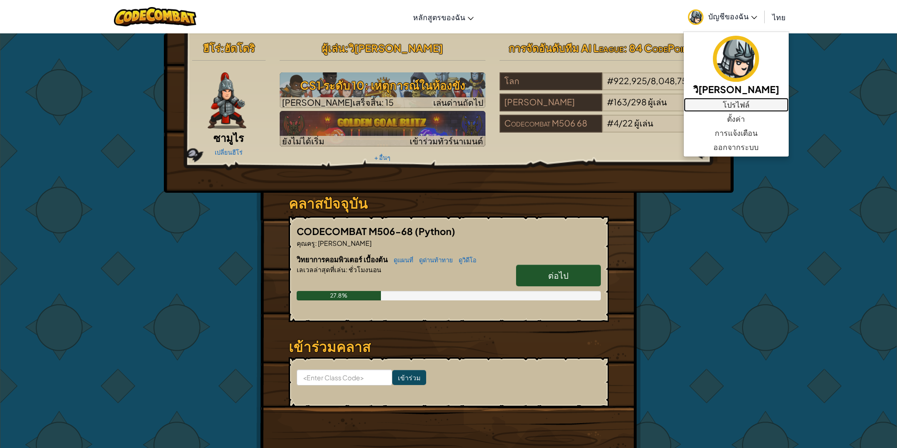
click at [744, 102] on link "โปรไฟล์" at bounding box center [735, 105] width 105 height 14
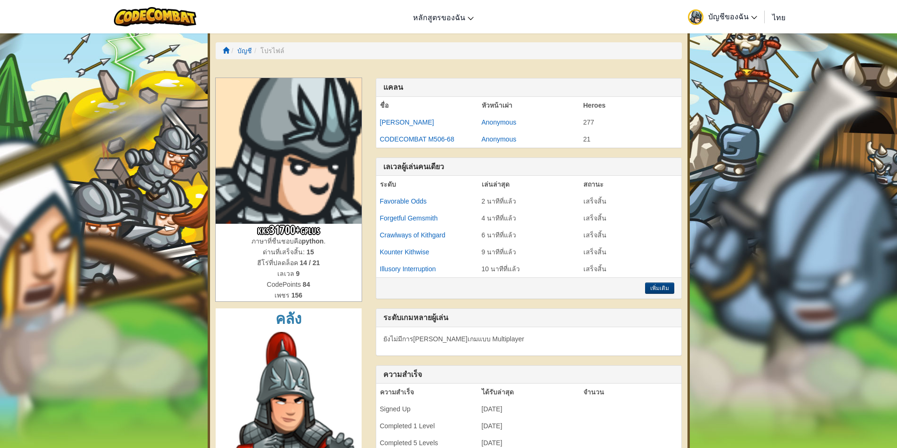
click at [713, 16] on span "บัญชีของฉัน" at bounding box center [732, 16] width 49 height 10
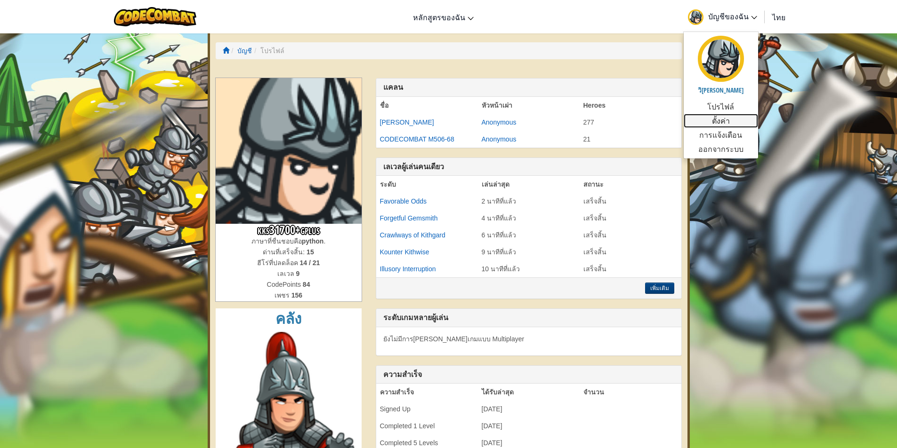
click at [729, 118] on link "ตั้งค่า" at bounding box center [720, 121] width 74 height 14
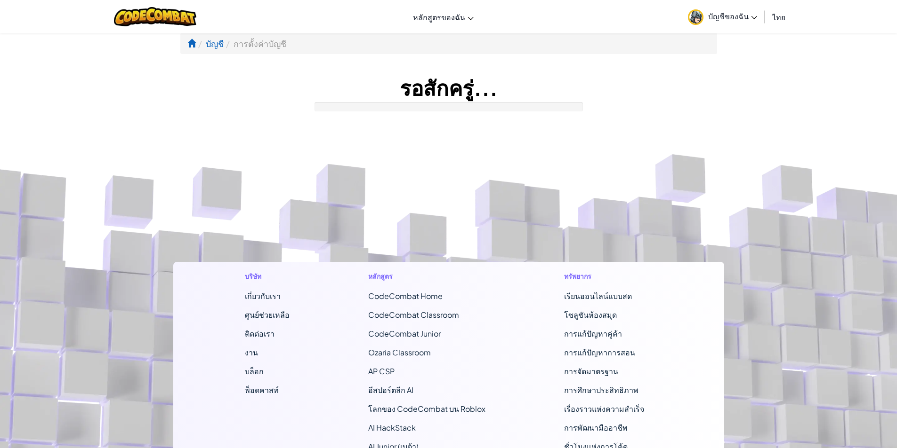
click at [723, 121] on footer "บริษัท เกี่ยวกับเรา ศูนย์ช่วยเหลือ ติดต่อเรา งาน บล็อก พ็อดคาสท์ หลักสูตร CodeC…" at bounding box center [448, 376] width 897 height 510
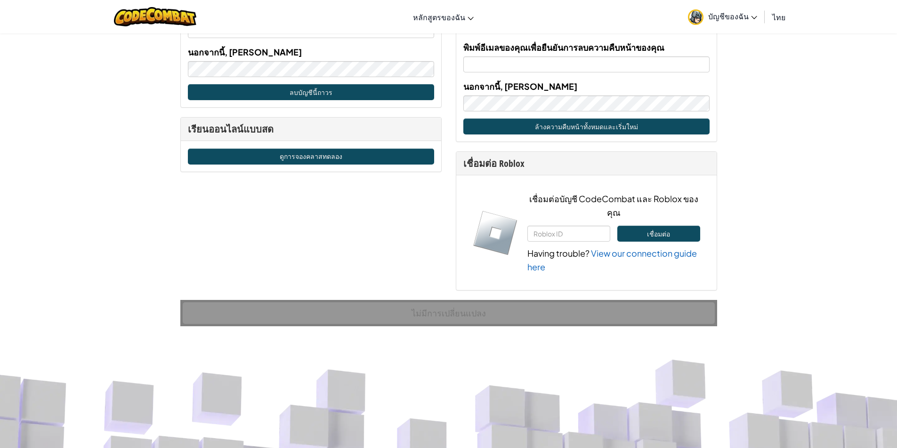
scroll to position [518, 0]
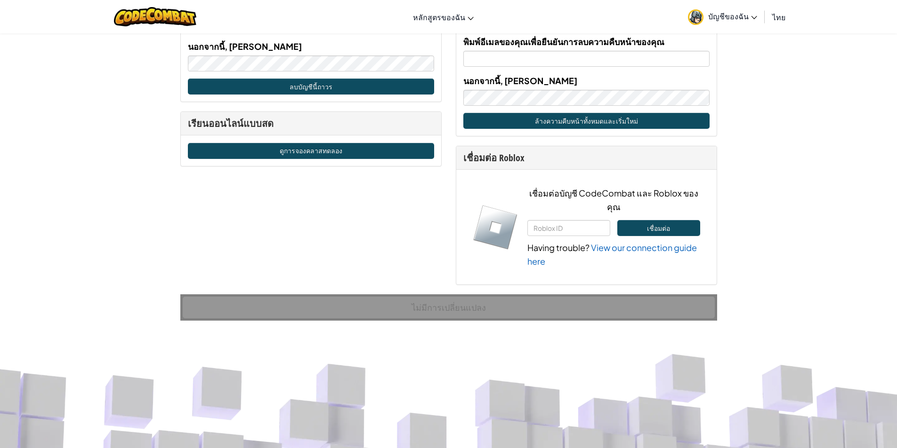
click at [558, 237] on div "เชื่อมต่อ Having trouble? View our connection guide here" at bounding box center [613, 244] width 172 height 48
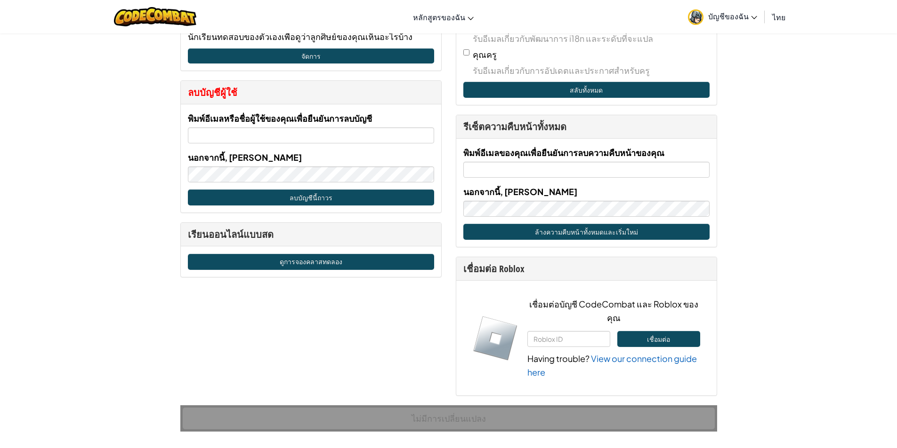
scroll to position [471, 0]
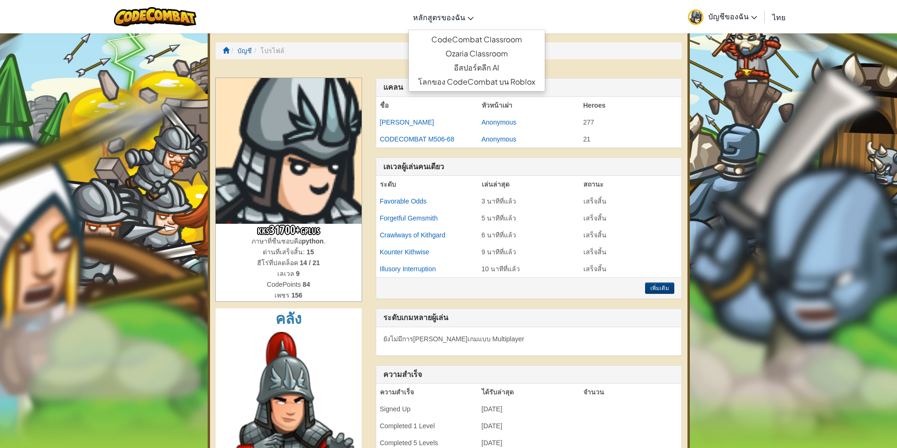
click at [426, 21] on span "หลักสูตรของฉัน" at bounding box center [439, 17] width 52 height 10
click at [490, 54] on link "Ozaria Classroom" at bounding box center [476, 54] width 136 height 14
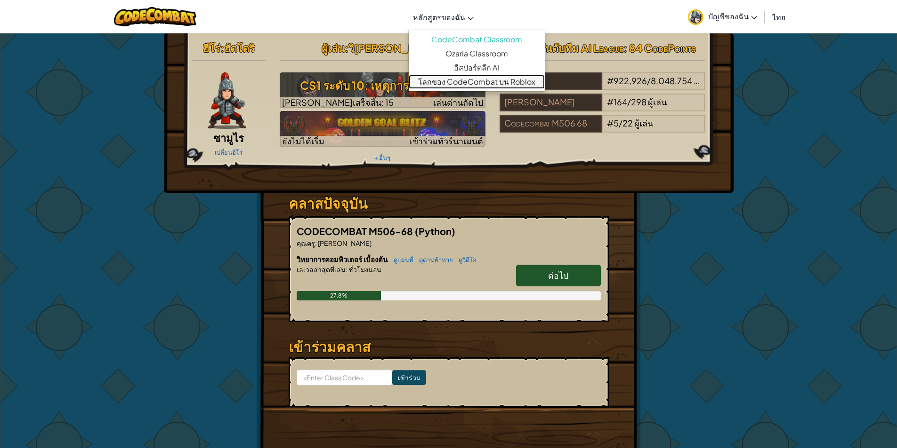
click at [449, 82] on link "โลกของ CodeCombat บน Roblox" at bounding box center [476, 82] width 136 height 14
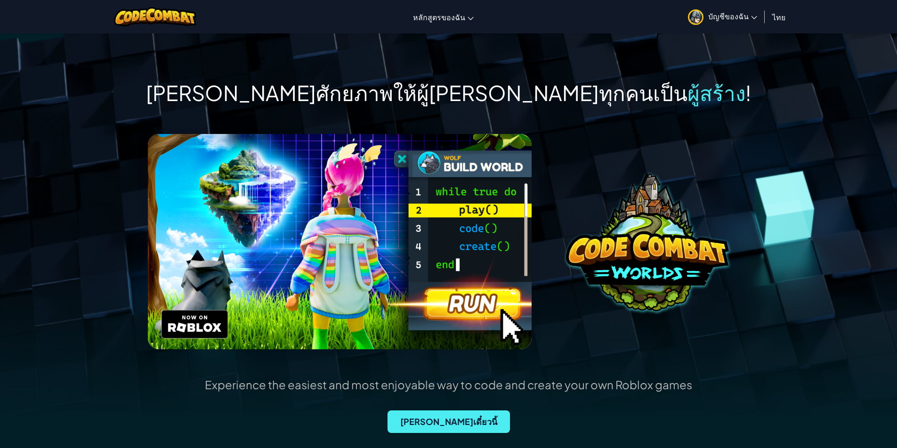
click at [421, 409] on div "Experience the easiest and most enjoyable way to code and create your own Roblo…" at bounding box center [448, 424] width 487 height 93
click at [419, 416] on span "[PERSON_NAME]เดี๋ยวนี้" at bounding box center [448, 422] width 122 height 23
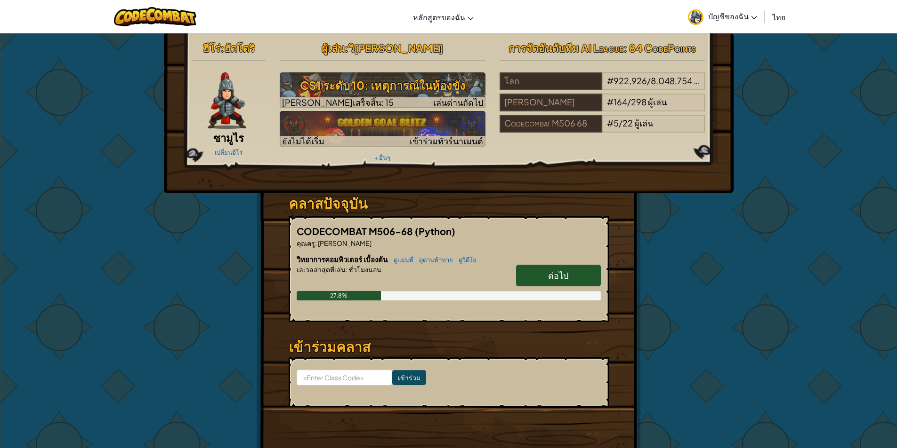
click at [577, 279] on link "ต่อไป" at bounding box center [558, 276] width 85 height 22
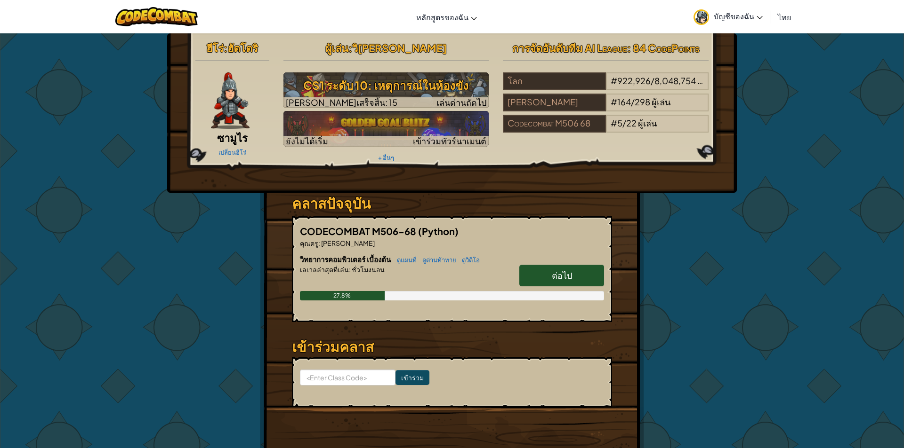
select select "th"
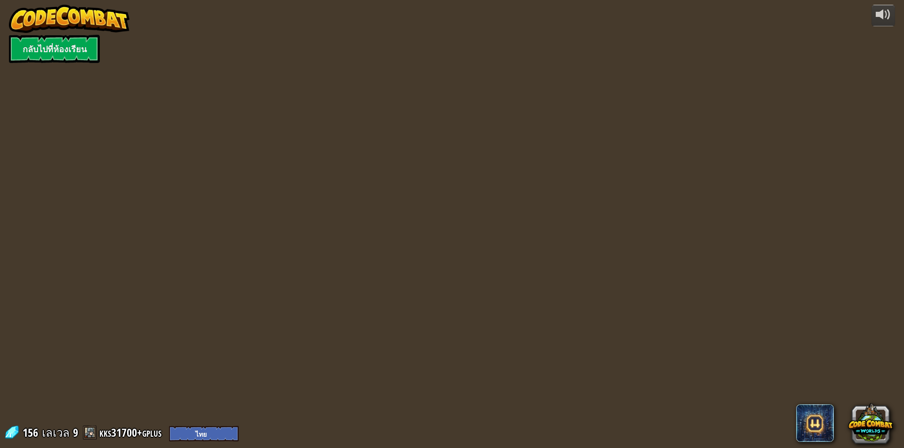
select select "th"
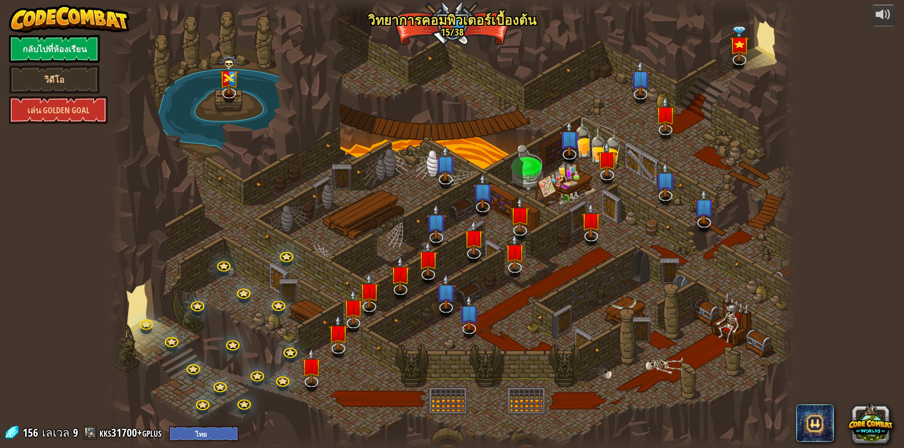
select select "th"
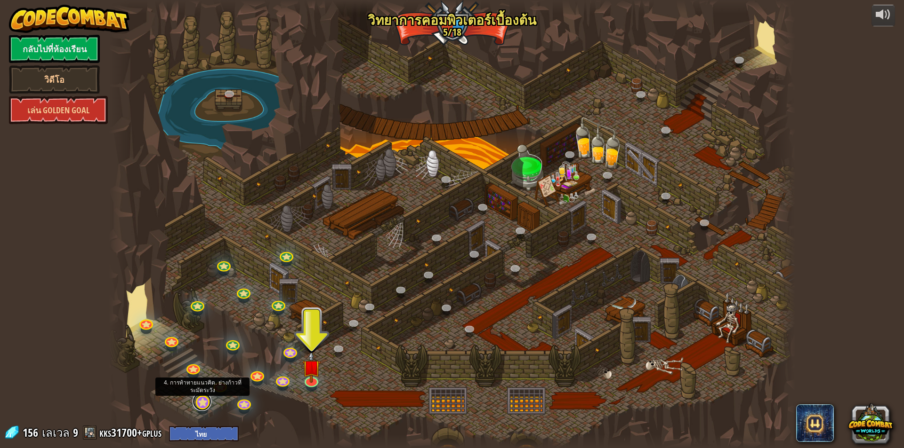
click at [198, 411] on div "25. Kithgard ประตู (ล็อค) หนีออกจาก[PERSON_NAME]คิธการ์ด และอย่าให้ยามจับได้ 26…" at bounding box center [452, 224] width 686 height 448
click at [200, 408] on link at bounding box center [201, 401] width 19 height 19
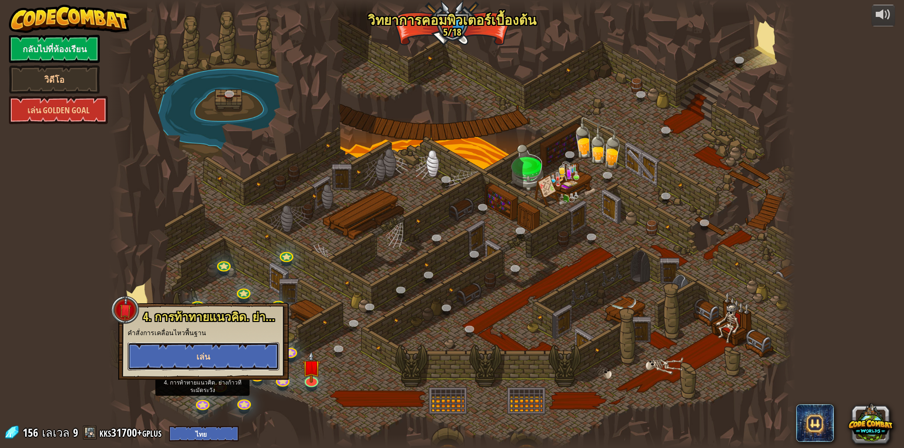
click at [246, 356] on button "เล่น" at bounding box center [204, 357] width 152 height 28
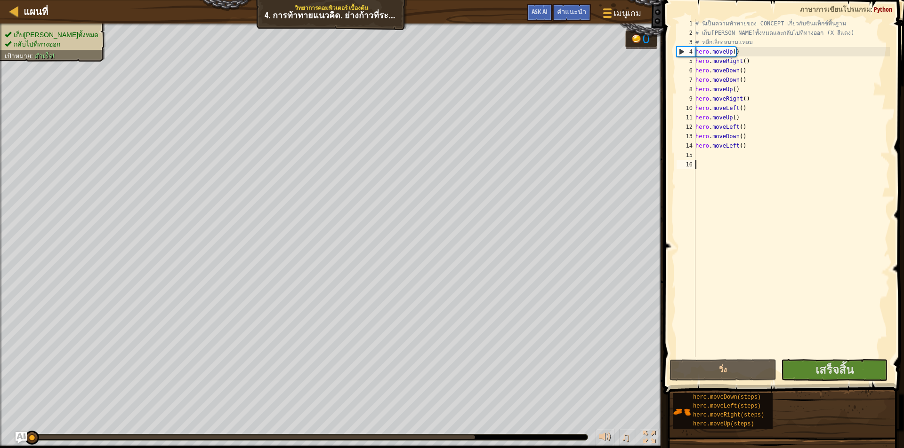
drag, startPoint x: 288, startPoint y: 467, endPoint x: 816, endPoint y: 201, distance: 591.8
click at [816, 201] on div "# นี่เป็นความท้าทายของ CONCEPT เกี่ยวกับซินแท็กซ์พื้นฐาน # เก็บ[PERSON_NAME]ทั้…" at bounding box center [791, 198] width 196 height 358
click at [845, 359] on span at bounding box center [784, 184] width 248 height 423
drag, startPoint x: 845, startPoint y: 359, endPoint x: 847, endPoint y: 366, distance: 7.4
click at [847, 366] on span "เสร็จสิ้น" at bounding box center [834, 369] width 38 height 15
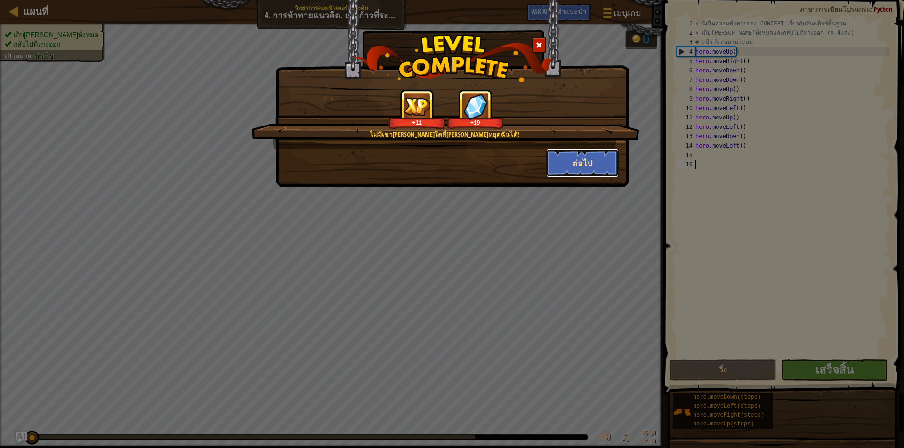
click at [589, 159] on button "ต่อไป" at bounding box center [582, 163] width 73 height 28
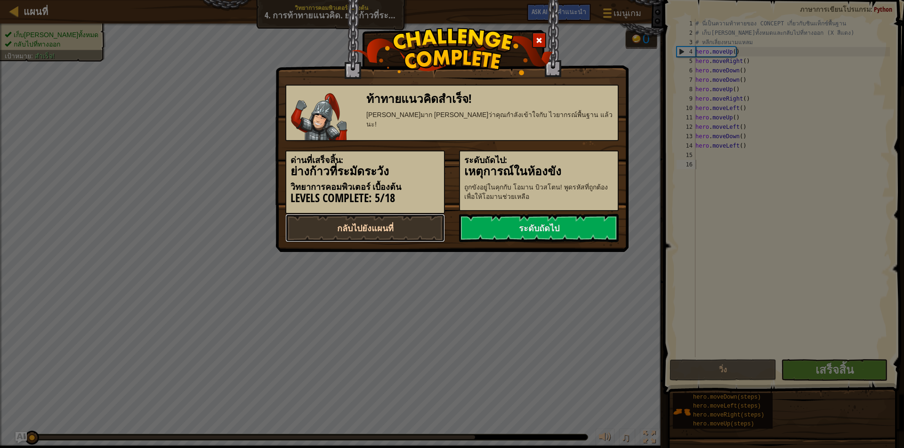
click at [424, 235] on link "กลับไปยังแผนที่" at bounding box center [365, 228] width 160 height 28
select select "th"
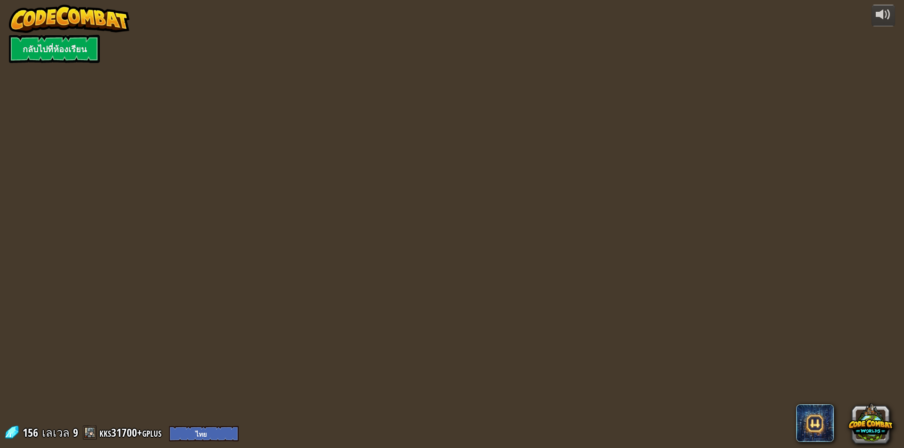
select select "th"
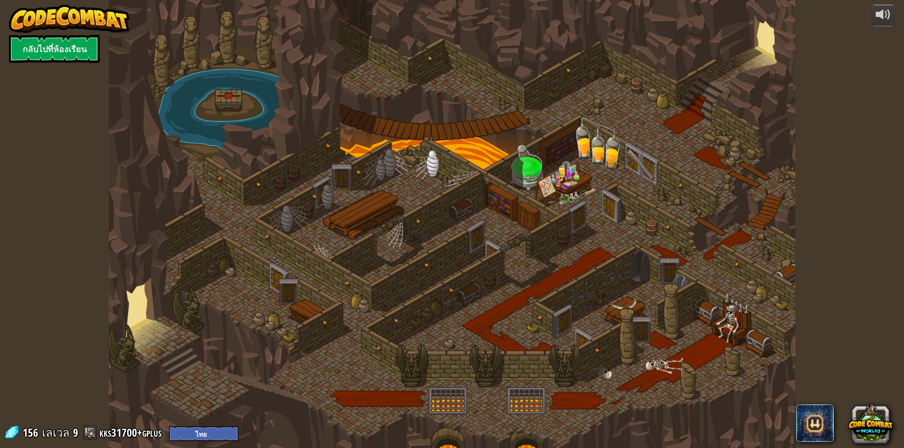
select select "th"
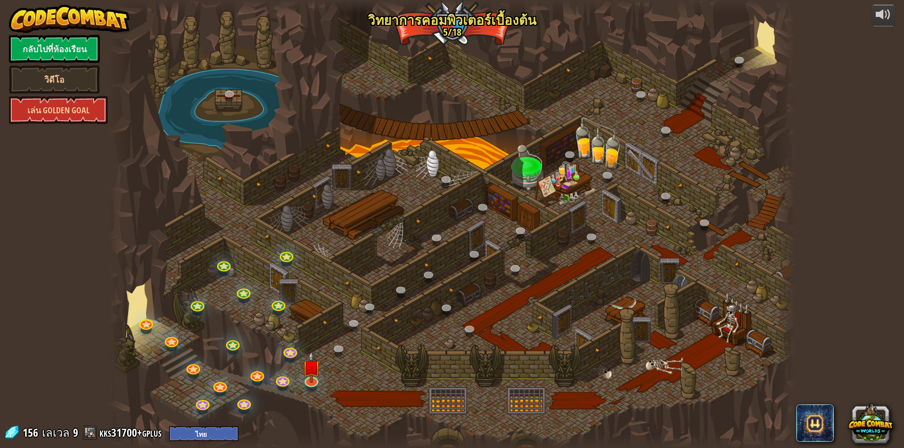
select select "th"
